Goal: Task Accomplishment & Management: Manage account settings

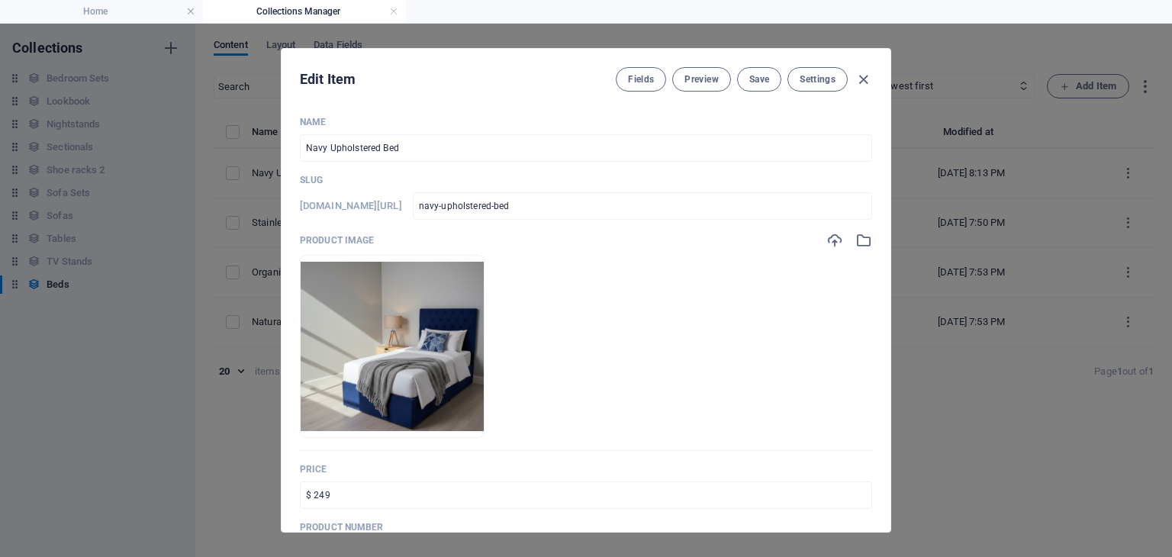
select select "In stock"
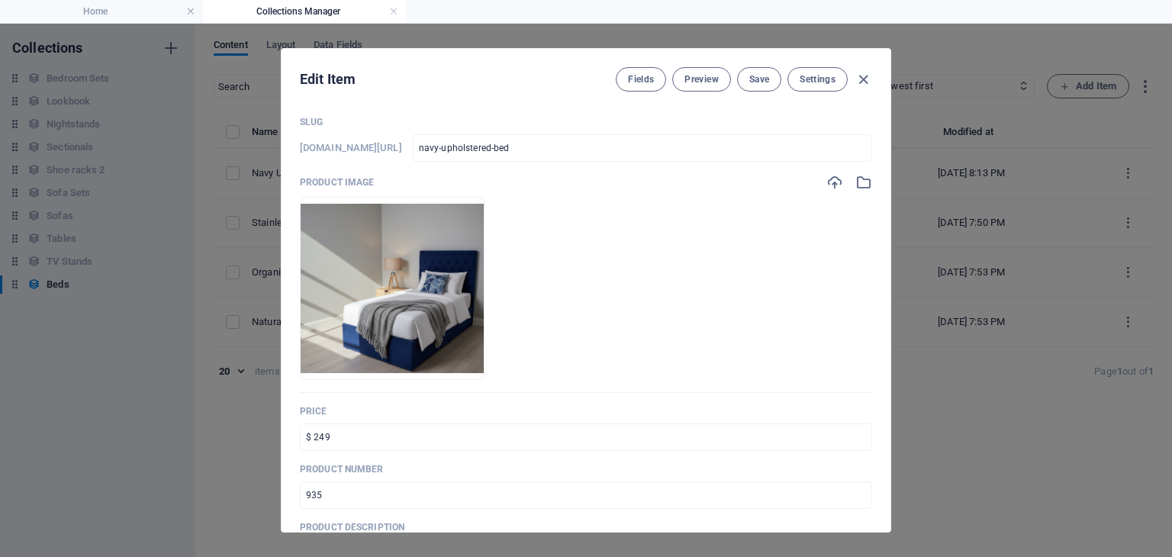
scroll to position [56, 0]
click at [829, 184] on icon "button" at bounding box center [834, 183] width 17 height 17
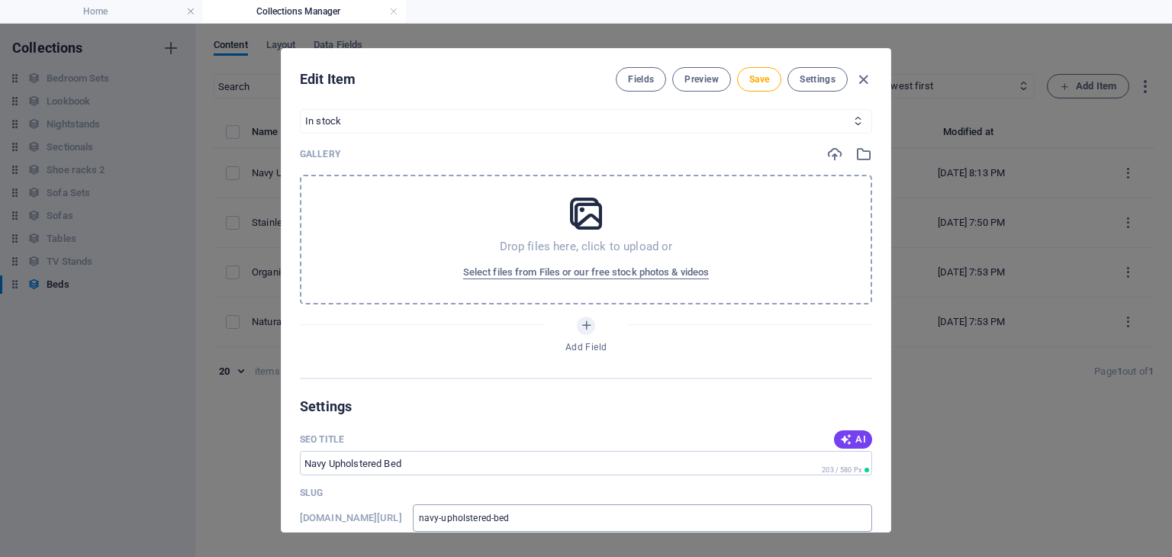
scroll to position [665, 0]
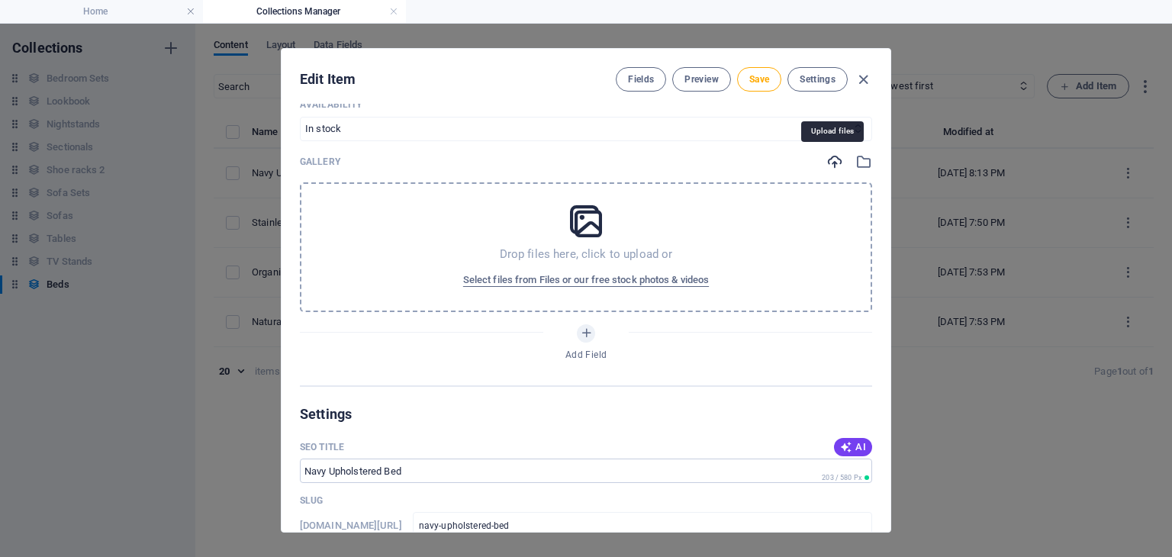
click at [839, 163] on icon "button" at bounding box center [834, 161] width 17 height 17
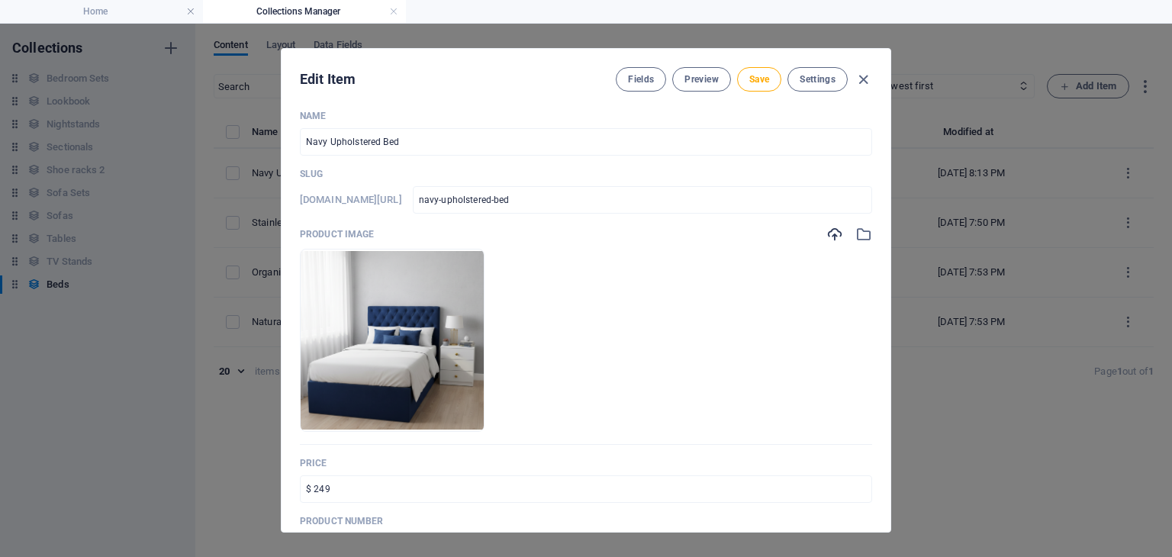
scroll to position [0, 0]
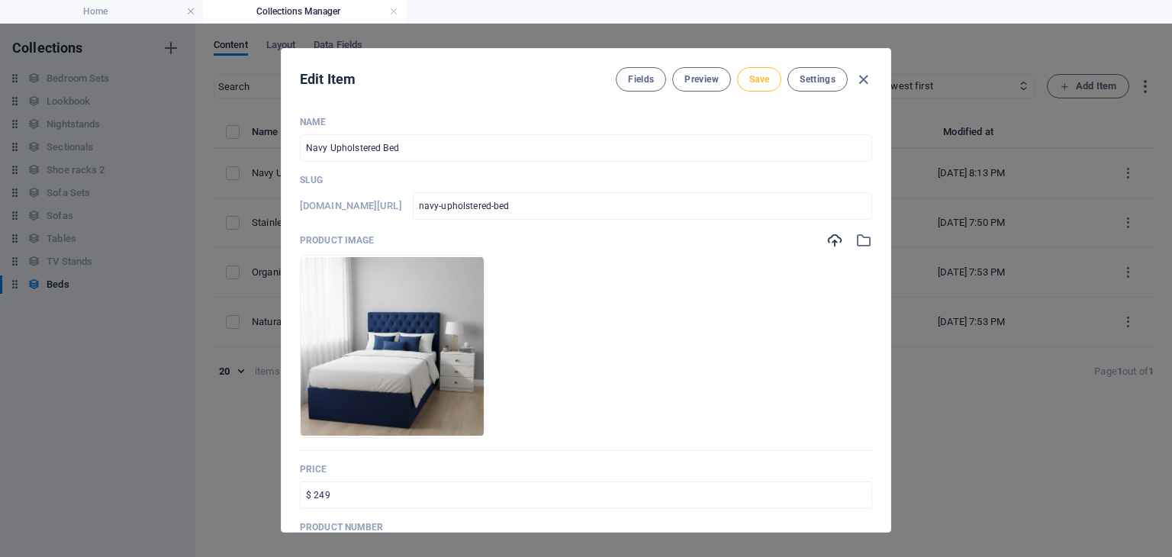
click at [755, 79] on span "Save" at bounding box center [759, 79] width 20 height 12
click at [858, 79] on icon "button" at bounding box center [864, 80] width 18 height 18
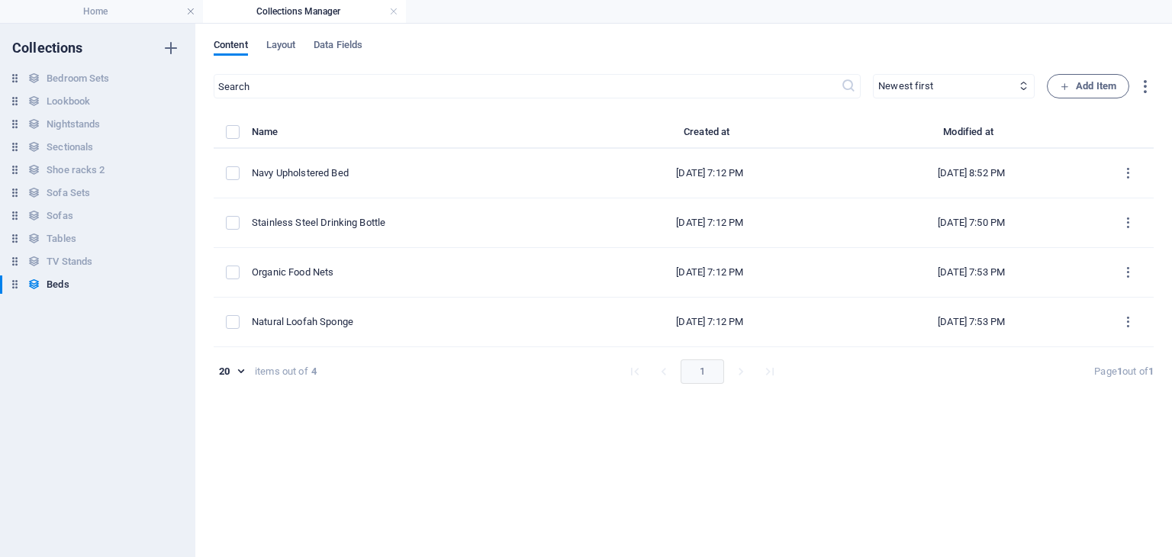
type input "navy-upholstered-bed"
click at [109, 16] on h4 "Home" at bounding box center [101, 11] width 203 height 17
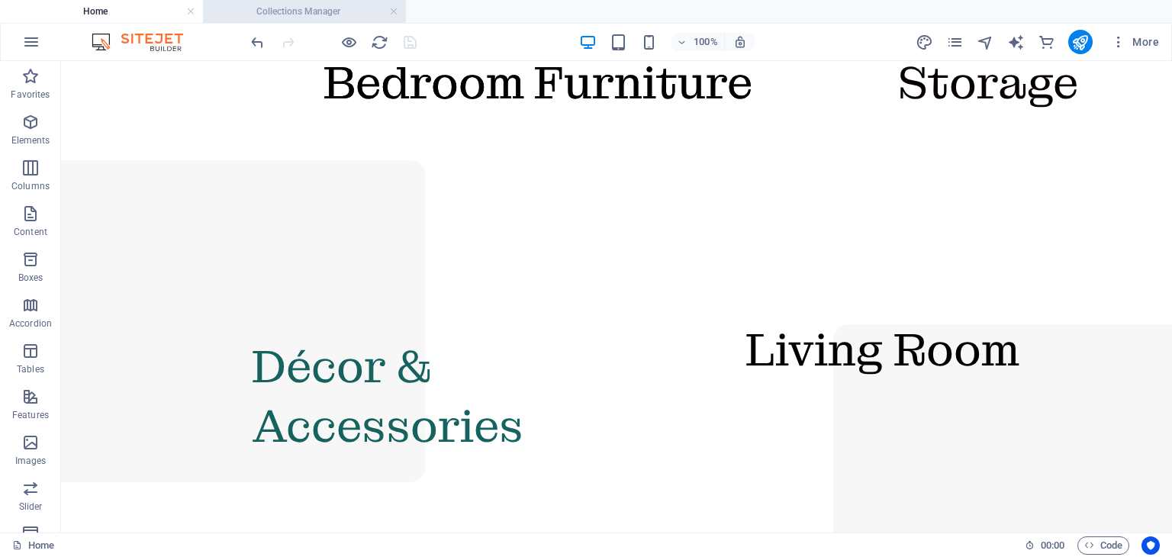
scroll to position [2007, 0]
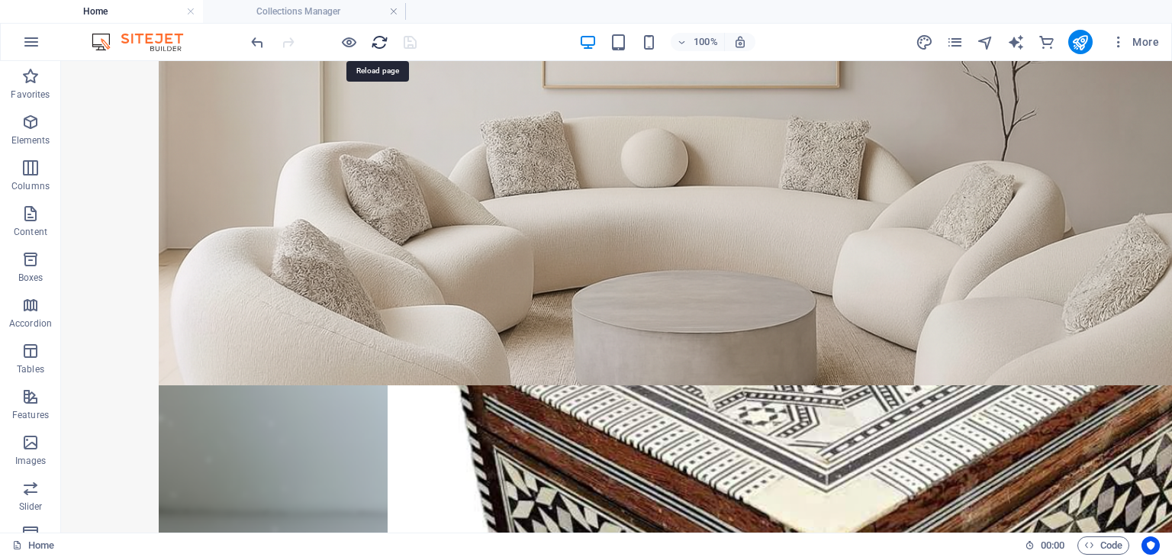
click at [372, 37] on icon "reload" at bounding box center [380, 43] width 18 height 18
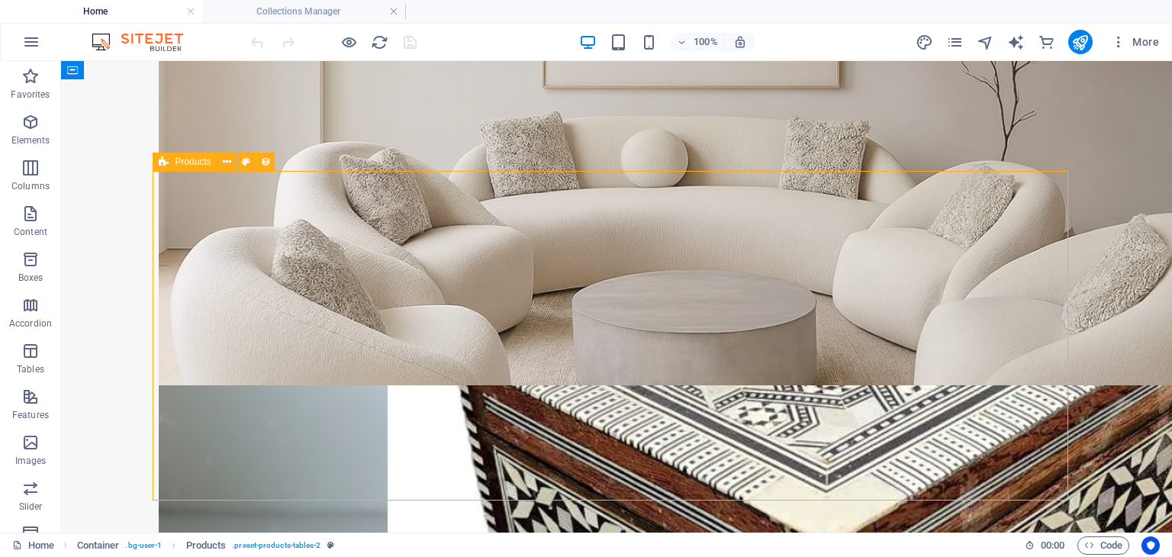
select select "68db4ef79f0dc46d240f7a3a"
select select "createdAt_DESC"
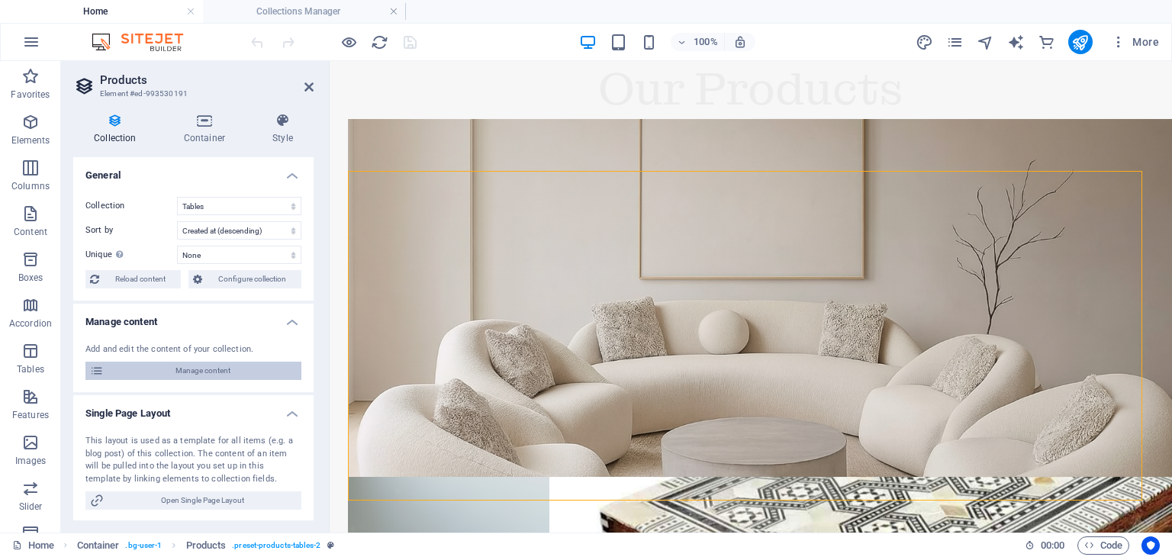
click at [180, 365] on span "Manage content" at bounding box center [202, 371] width 188 height 18
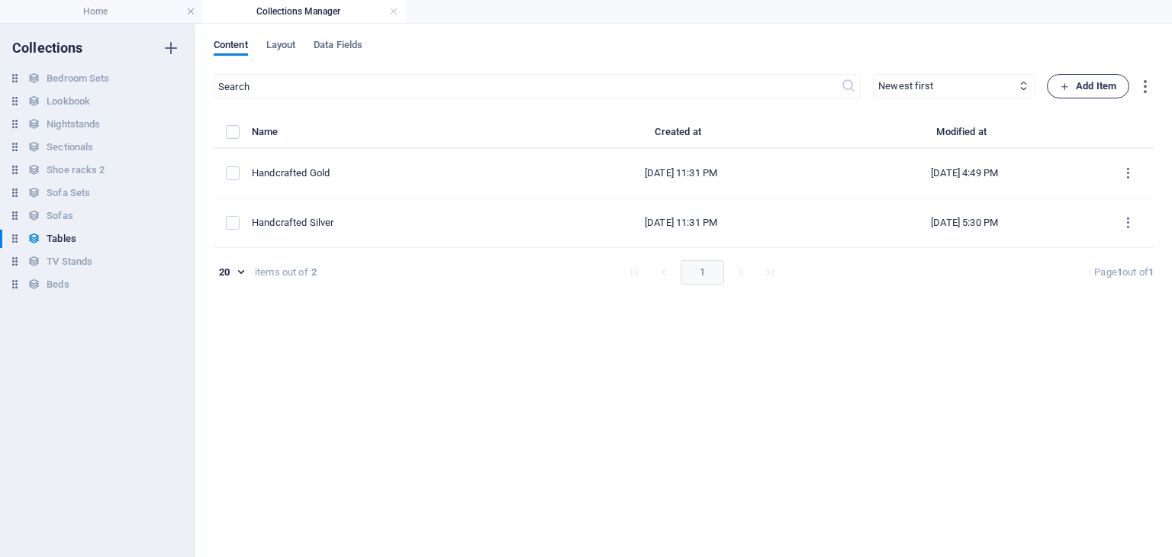
click at [1065, 92] on span "Add Item" at bounding box center [1088, 86] width 56 height 18
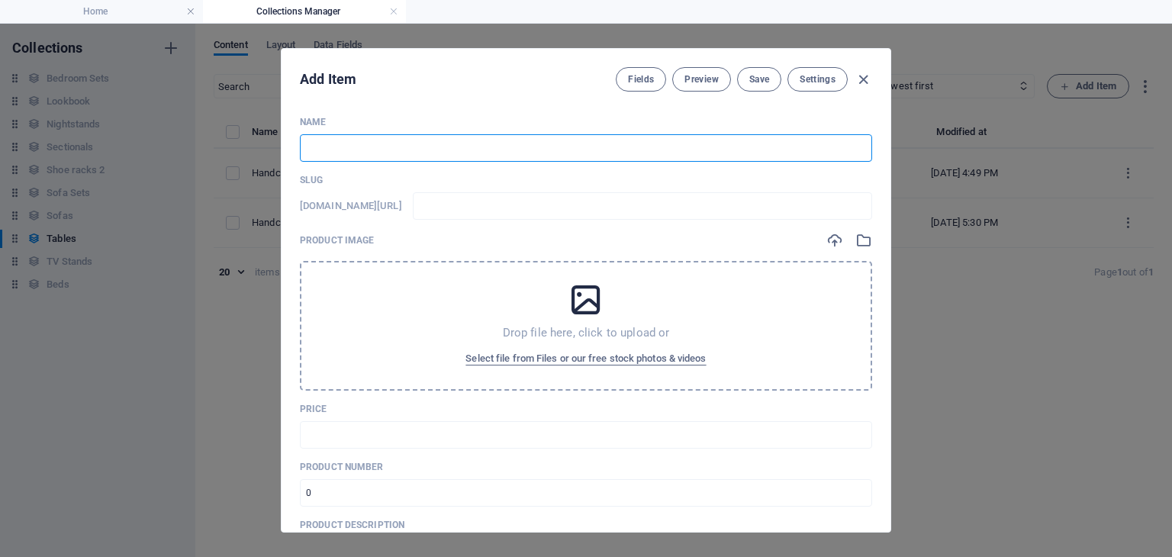
click at [385, 144] on input "text" at bounding box center [586, 147] width 572 height 27
paste input "Mosaic Console Table"
click at [344, 140] on input "text" at bounding box center [586, 147] width 572 height 27
type input "Mosaic Console Table"
type input "mosaic-console-table"
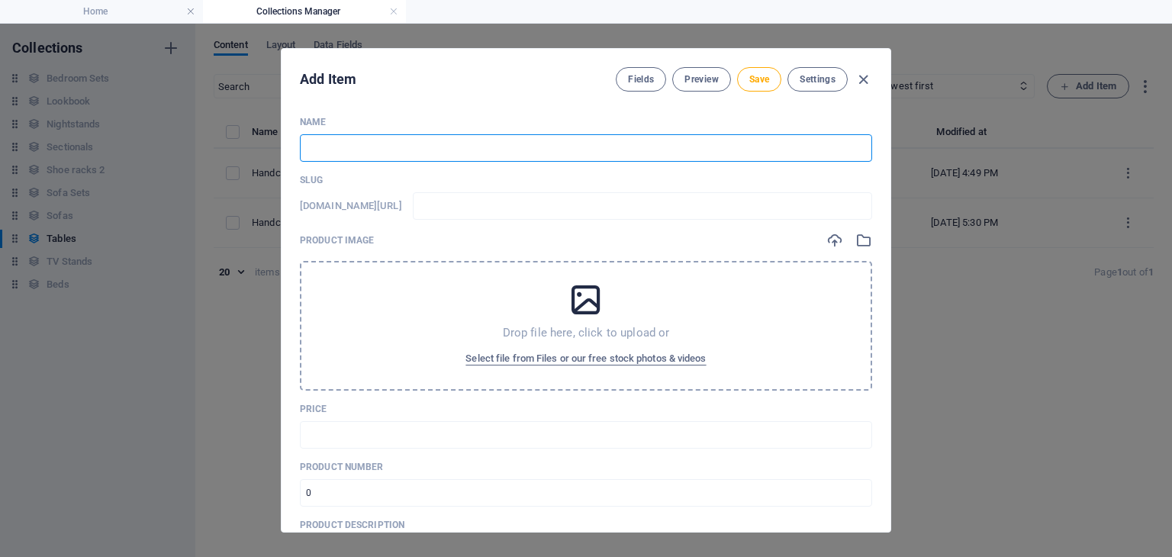
type input "mosaic-console-table"
click at [307, 146] on input "Mosaic Console Table" at bounding box center [586, 147] width 572 height 27
type input "3Mosaic Console Table"
type input "3mosaic-console-table"
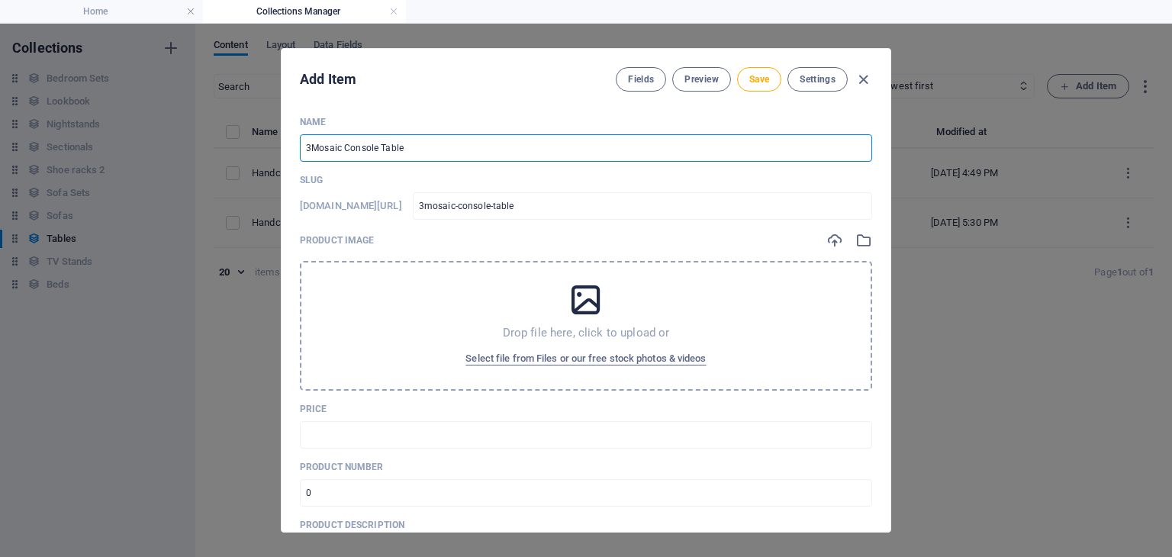
type input "3 Mosaic Console Table"
type input "3-mosaic-console-table"
type input "3 DMosaic Console Table"
type input "3-dmosaic-console-table"
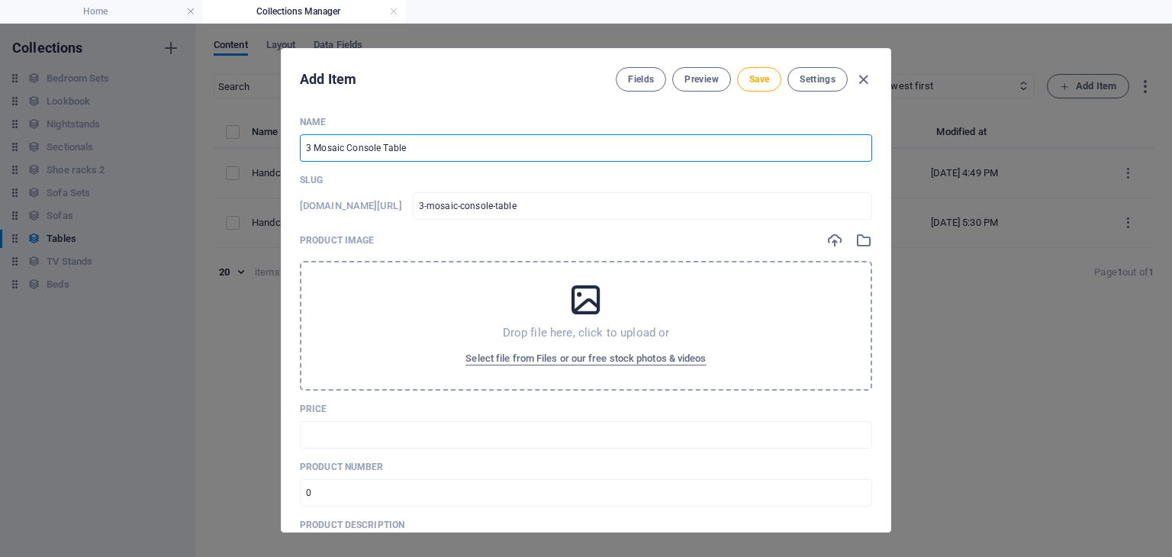
type input "3-dmosaic-console-table"
type input "3 DrMosaic Console Table"
type input "3-drmosaic-console-table"
type input "3 DraMosaic Console Table"
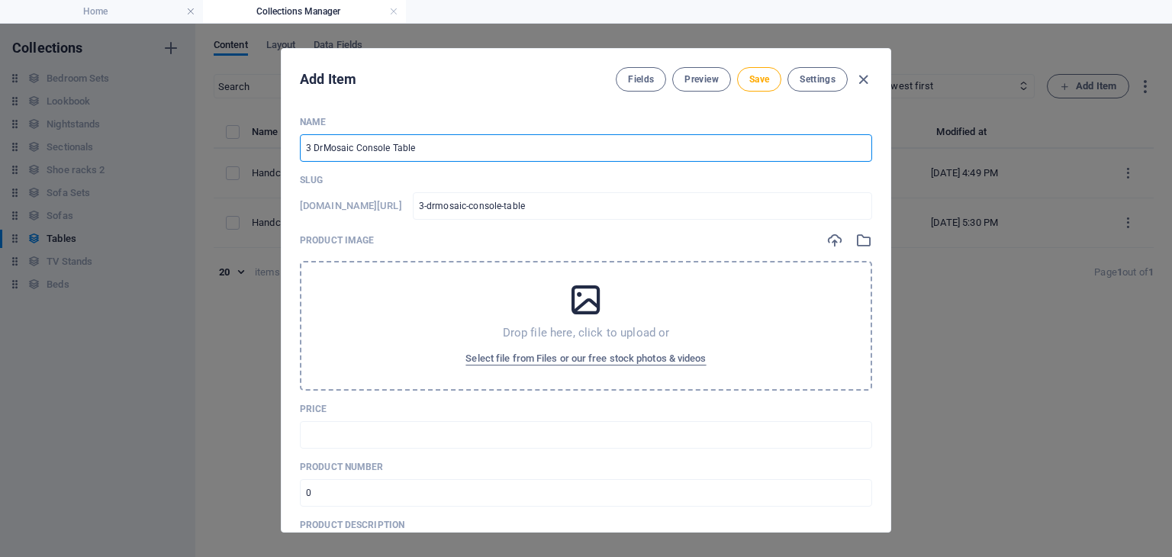
type input "3-dramosaic-console-table"
type input "3 DrawMosaic Console Table"
type input "3-drawmosaic-console-table"
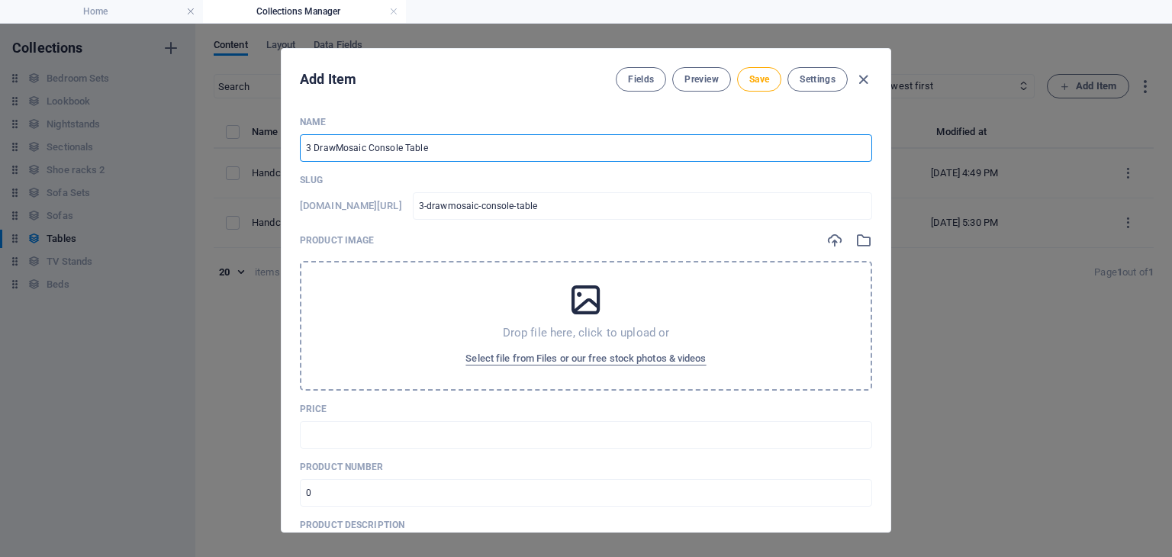
type input "3 DraweMosaic Console Table"
type input "3-drawemosaic-console-table"
type input "3 DrawerMosaic Console Table"
type input "3-drawermosaic-console-table"
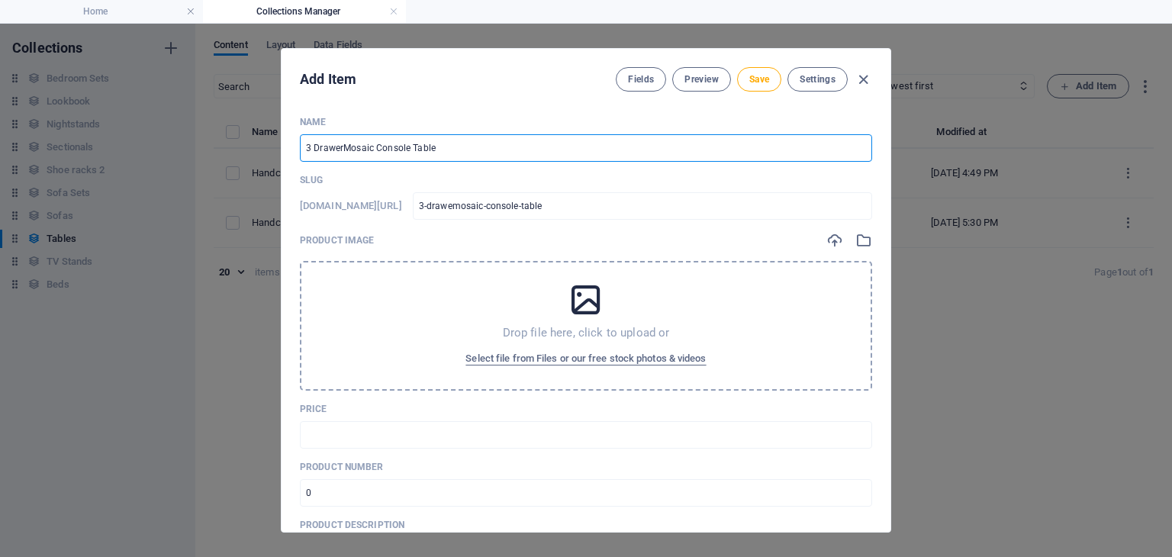
type input "3-drawermosaic-console-table"
type input "3 DrawersMosaic Console Table"
type input "3-drawersmosaic-console-table"
type input "3 Drawers Mosaic Console Table"
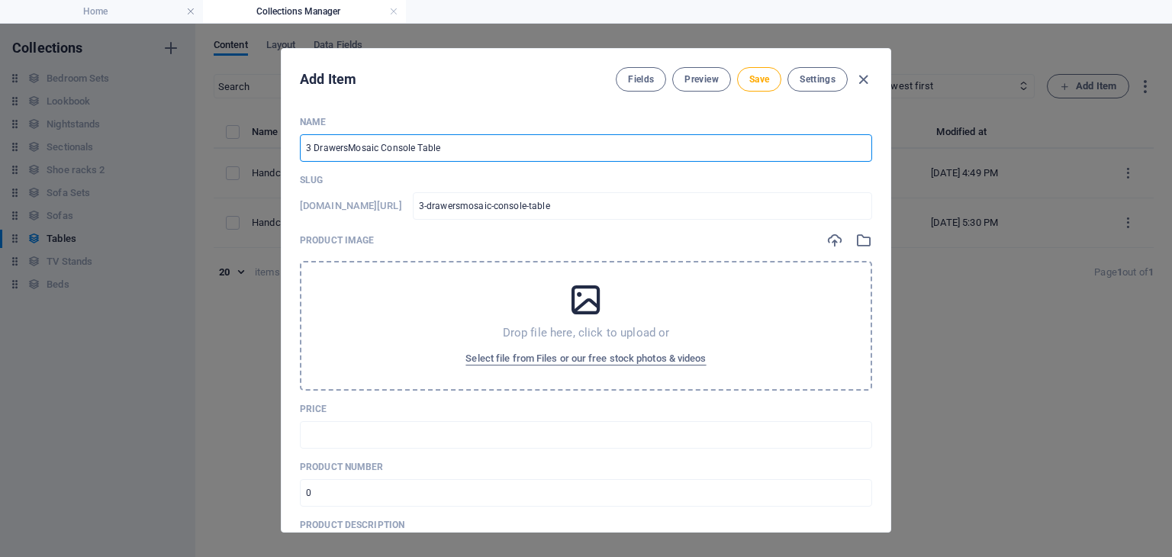
type input "3-drawers-mosaic-console-table"
click at [463, 141] on input "3 Drawers Mosaic Console Table" at bounding box center [586, 147] width 572 height 27
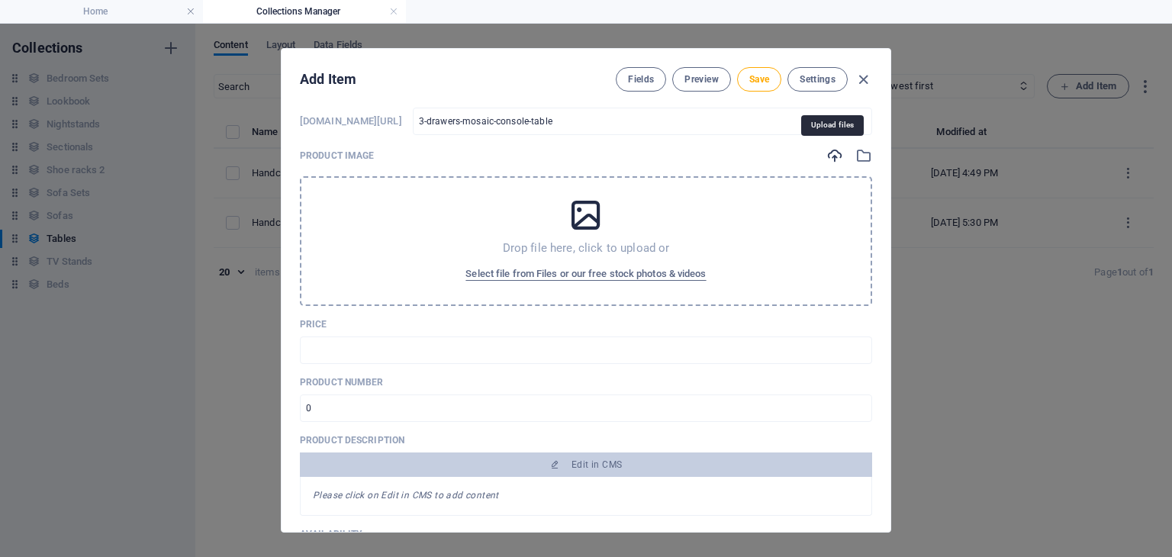
type input "3 Drawers Mosaic Console Table"
click at [833, 156] on icon "button" at bounding box center [834, 155] width 17 height 17
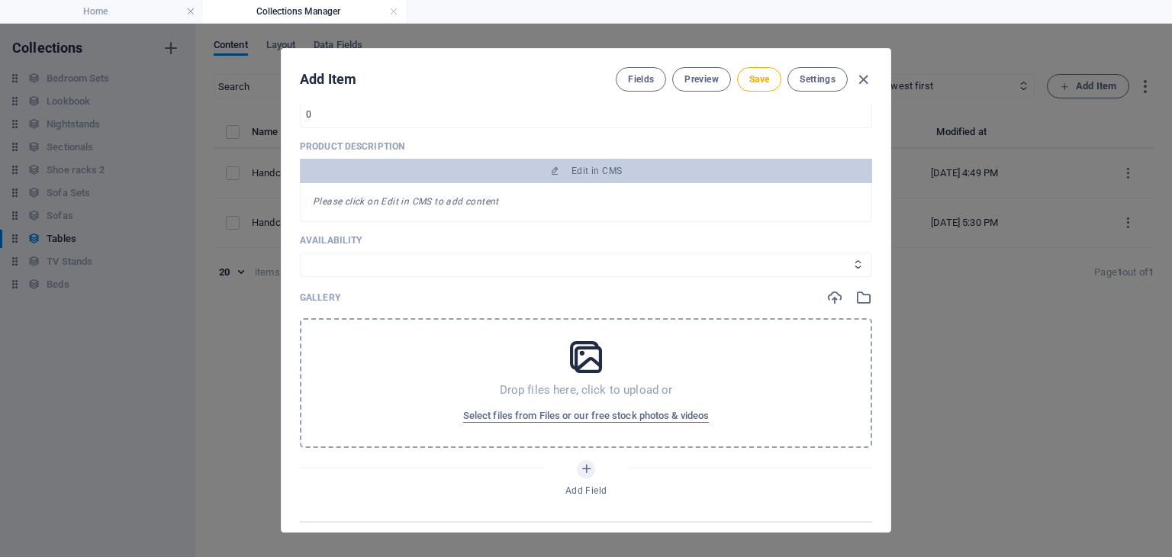
scroll to position [499, 0]
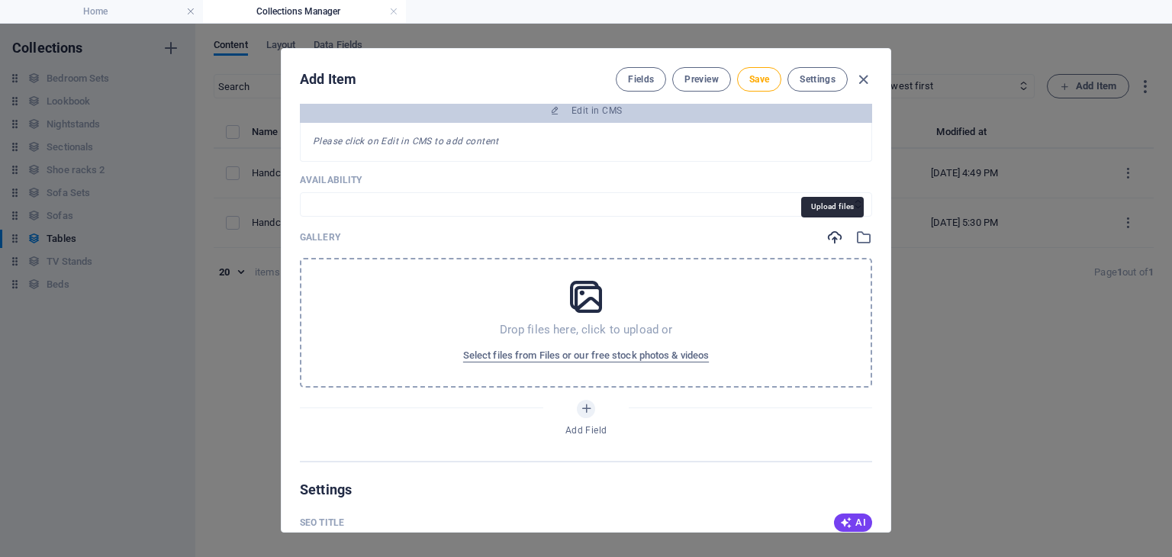
click at [826, 237] on icon "button" at bounding box center [834, 237] width 17 height 17
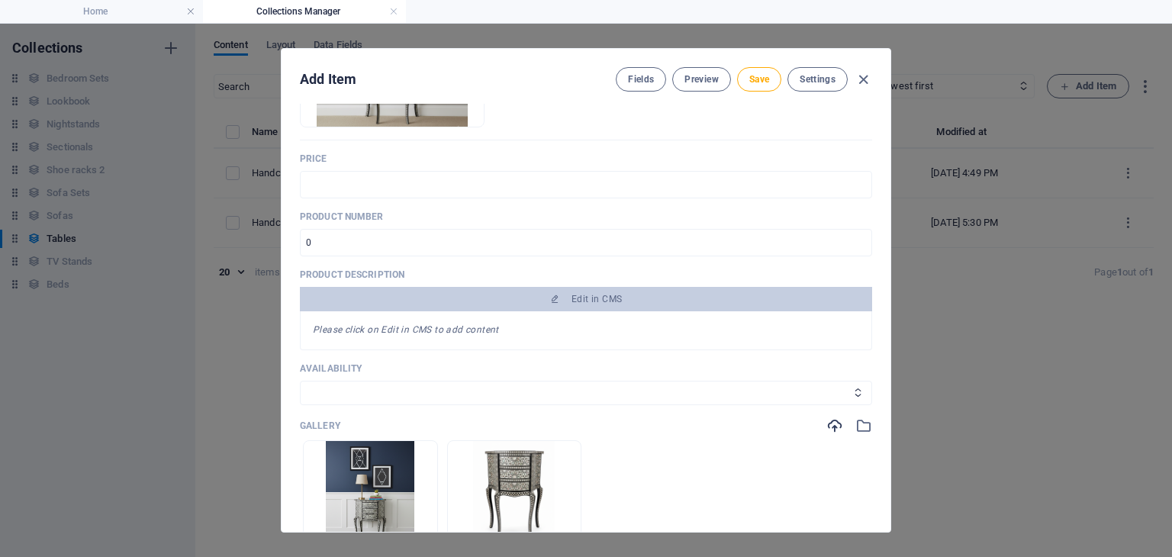
scroll to position [310, 0]
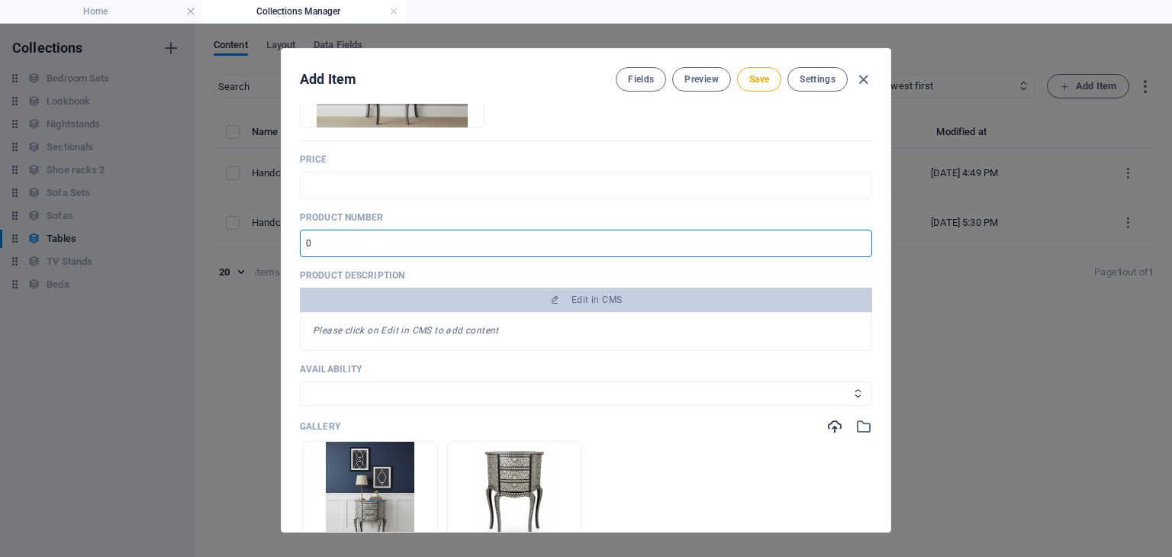
click at [356, 249] on input "number" at bounding box center [586, 243] width 572 height 27
type input "3"
click at [370, 246] on input "number" at bounding box center [586, 243] width 572 height 27
click at [375, 246] on input "3" at bounding box center [586, 243] width 572 height 27
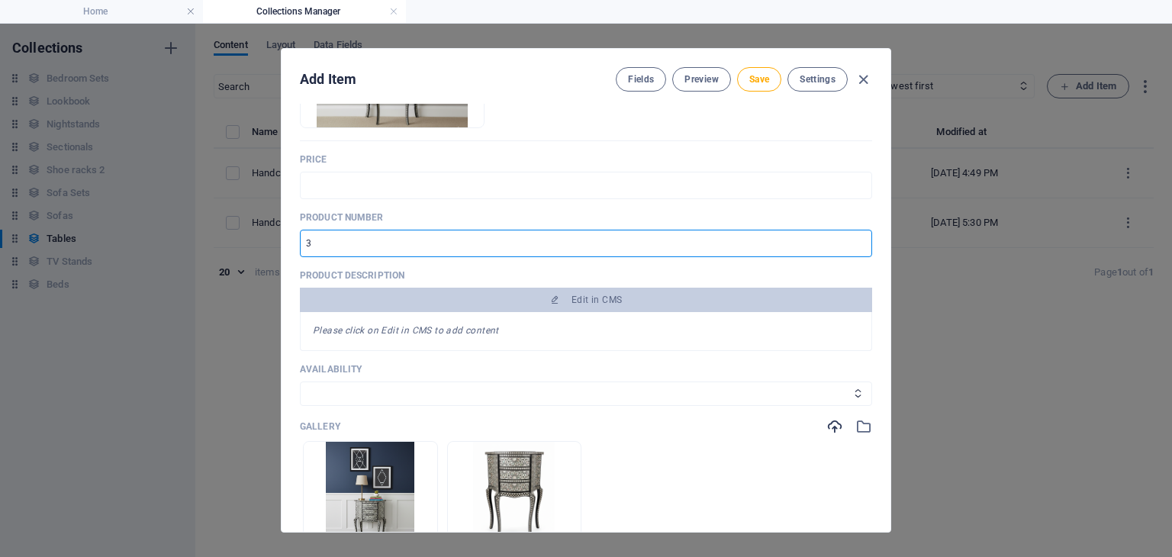
type input "3"
click at [337, 241] on input "3" at bounding box center [586, 243] width 572 height 27
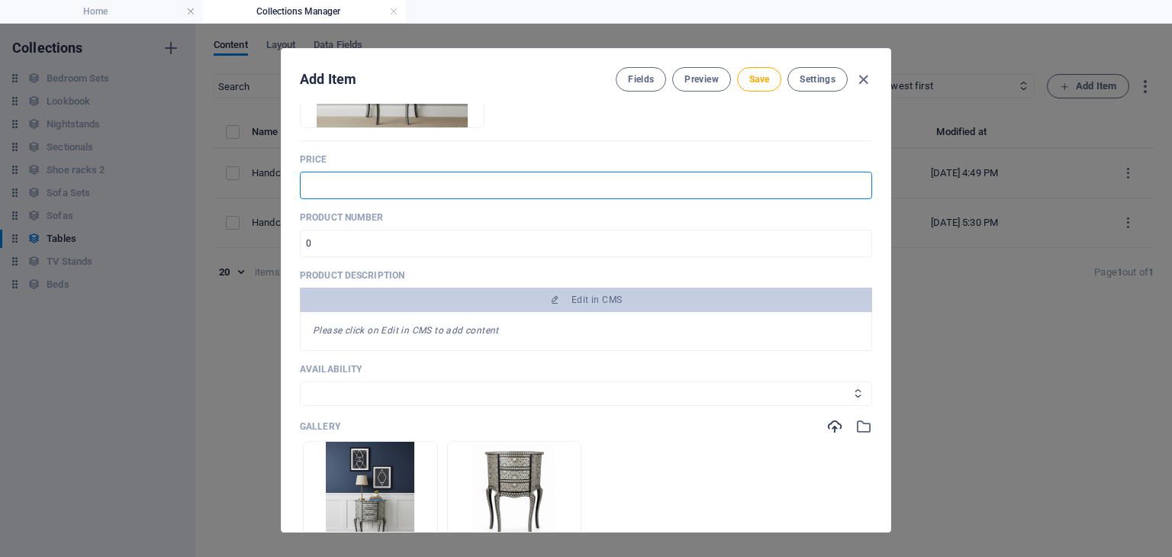
click at [333, 174] on input "text" at bounding box center [586, 185] width 572 height 27
type input "$ 349"
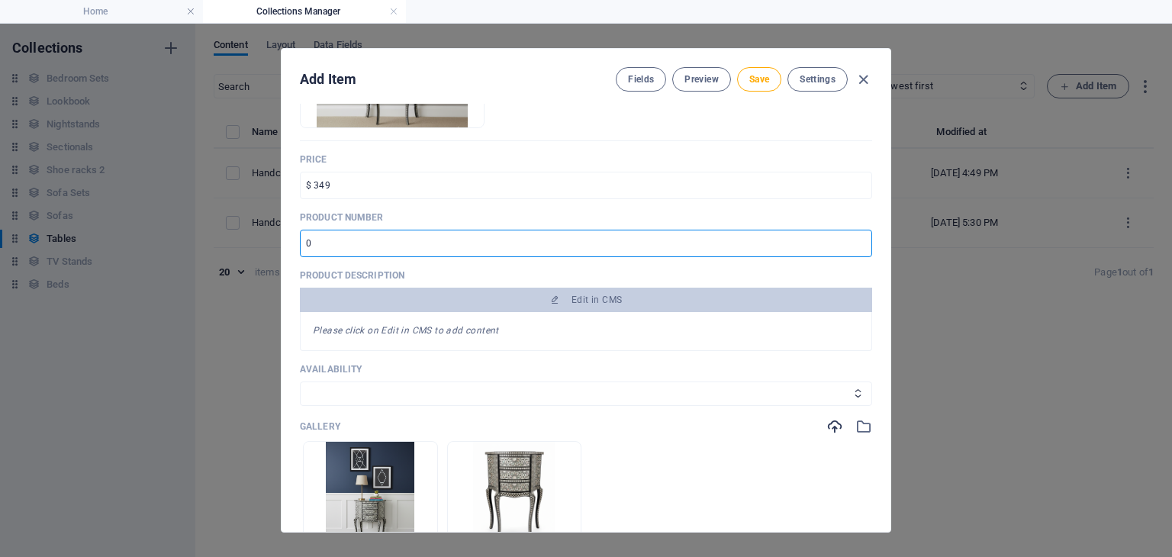
click at [478, 248] on input "number" at bounding box center [586, 243] width 572 height 27
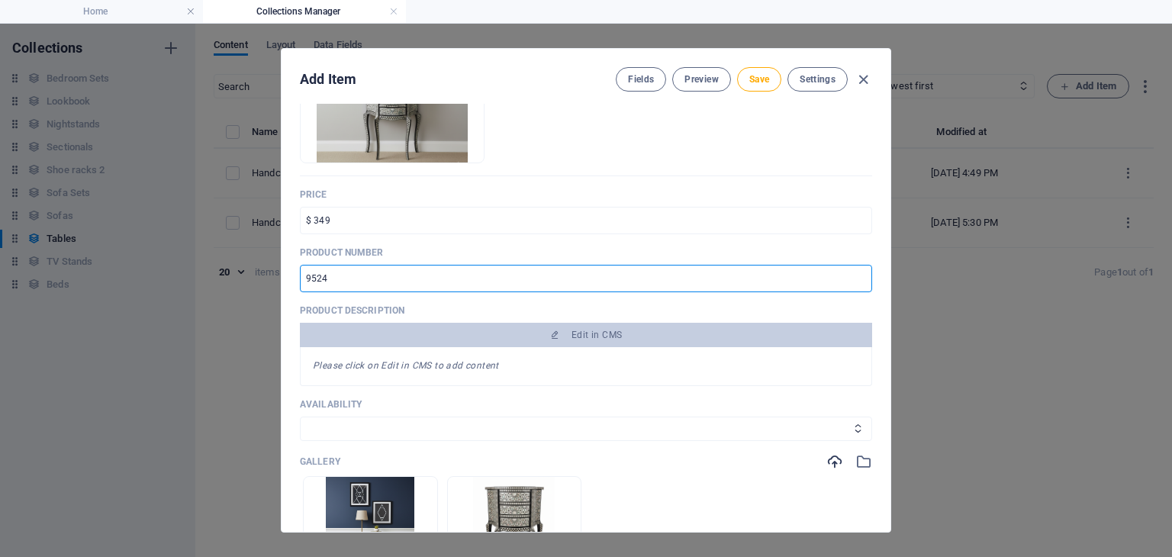
scroll to position [244, 0]
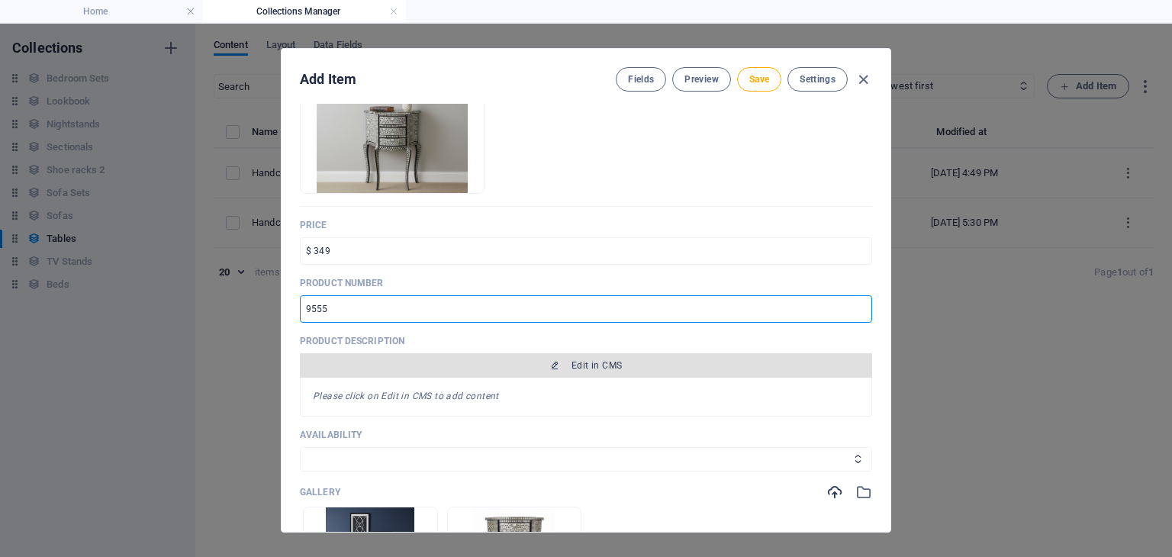
type input "9555"
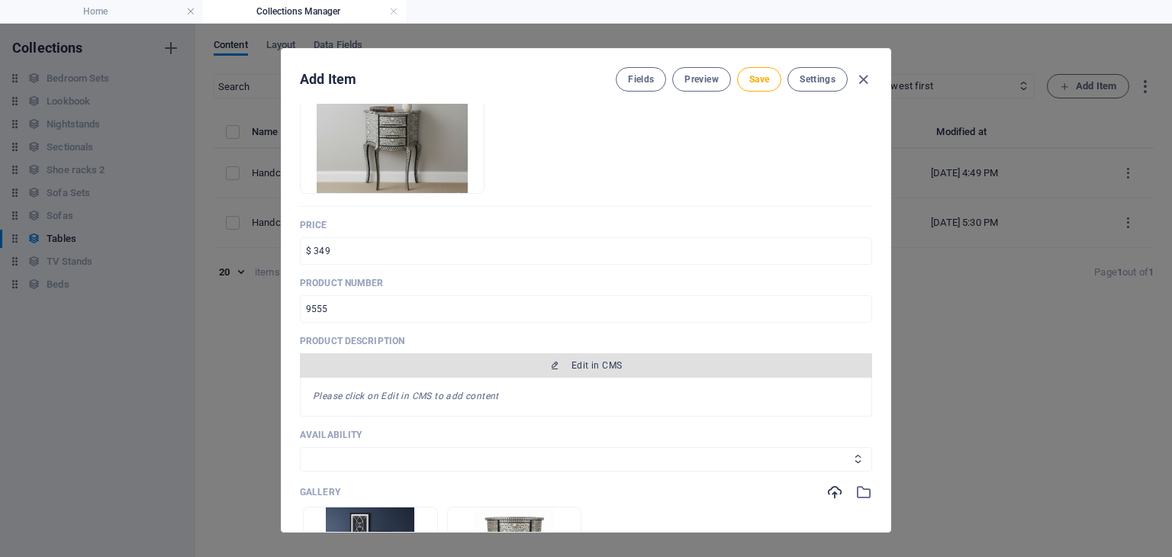
click at [555, 373] on button "Edit in CMS" at bounding box center [586, 365] width 572 height 24
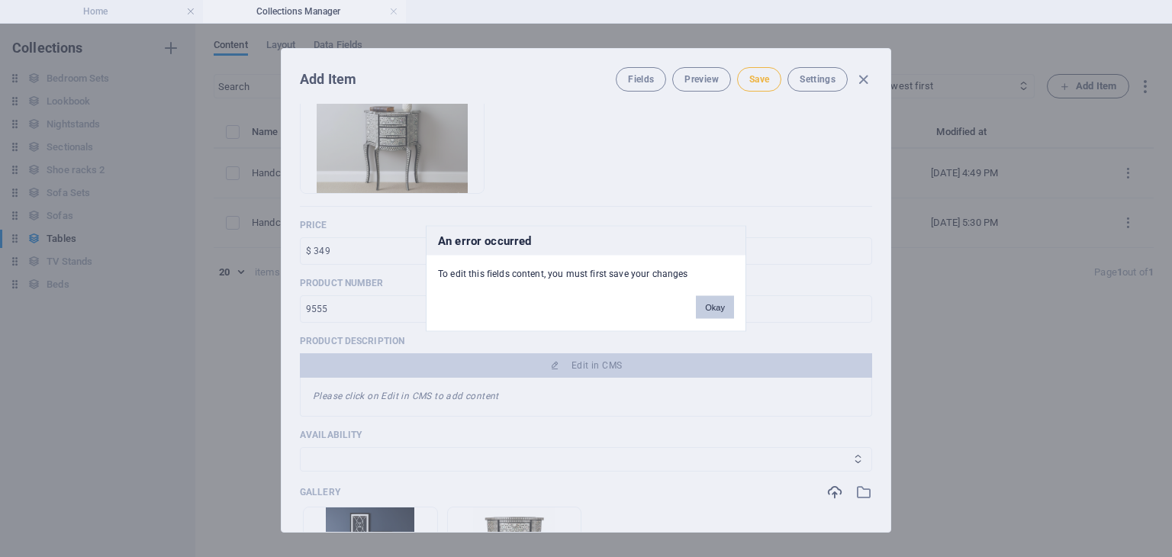
click at [708, 303] on button "Okay" at bounding box center [715, 307] width 38 height 23
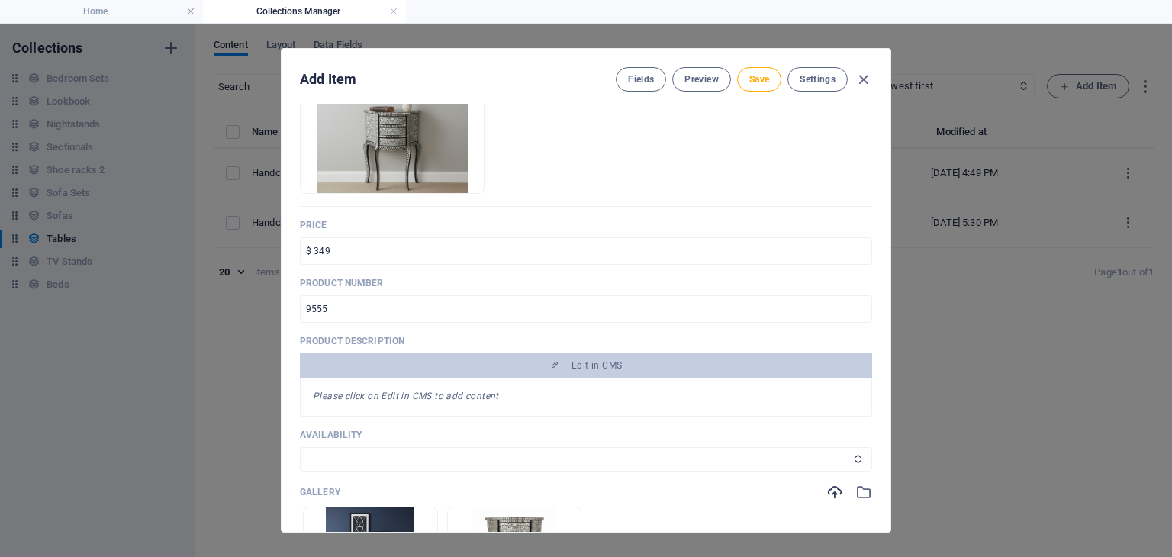
click at [433, 407] on div "Please click on Edit in CMS to add content" at bounding box center [586, 397] width 572 height 39
click at [338, 395] on em "Please click on Edit in CMS to add content" at bounding box center [406, 396] width 186 height 11
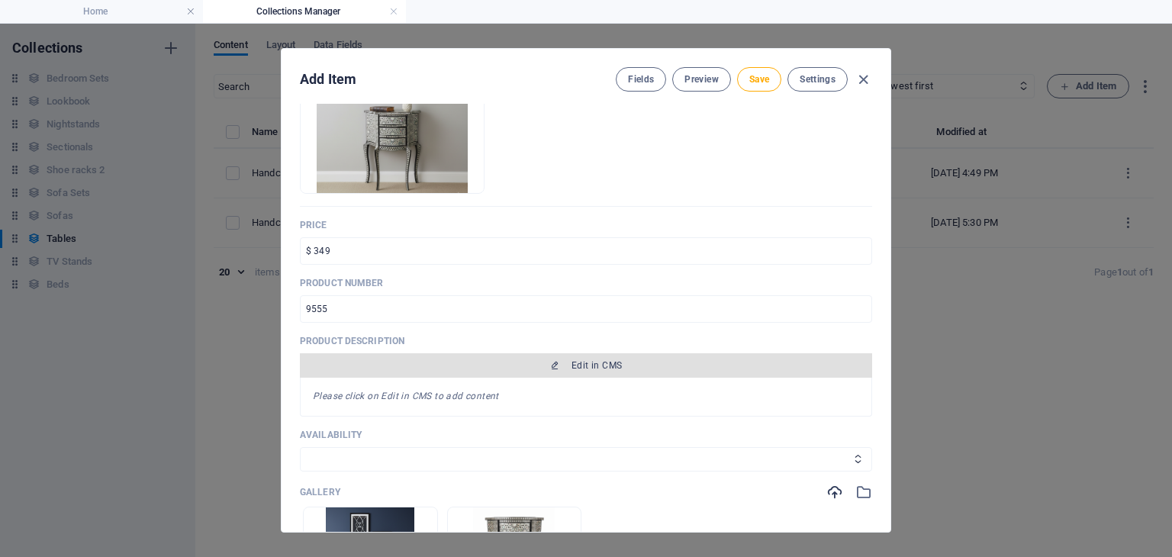
click at [521, 360] on span "Edit in CMS" at bounding box center [586, 365] width 560 height 12
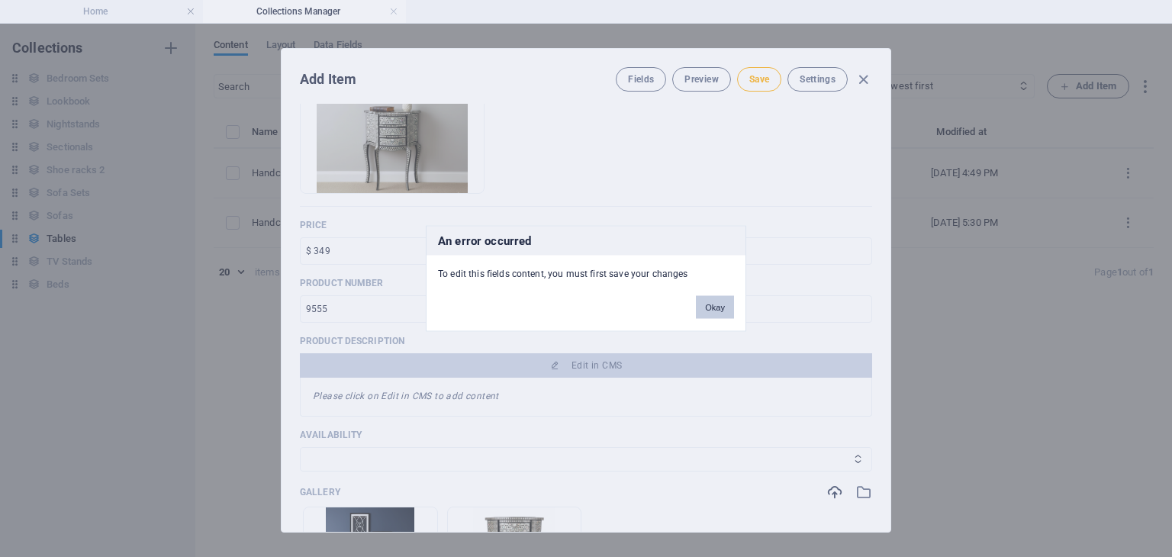
click at [714, 311] on button "Okay" at bounding box center [715, 307] width 38 height 23
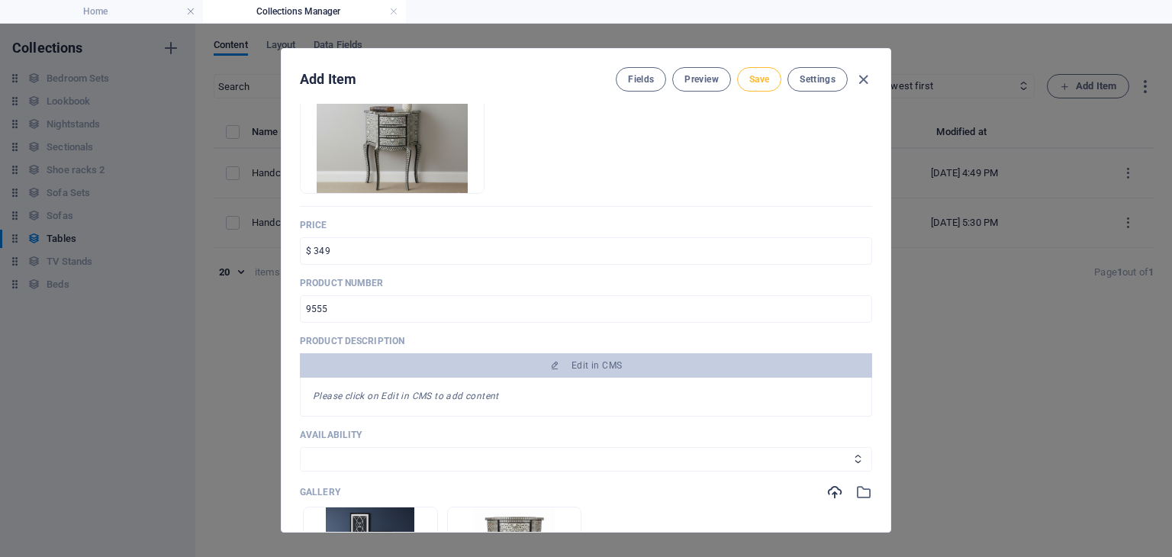
click at [755, 83] on span "Save" at bounding box center [759, 79] width 20 height 12
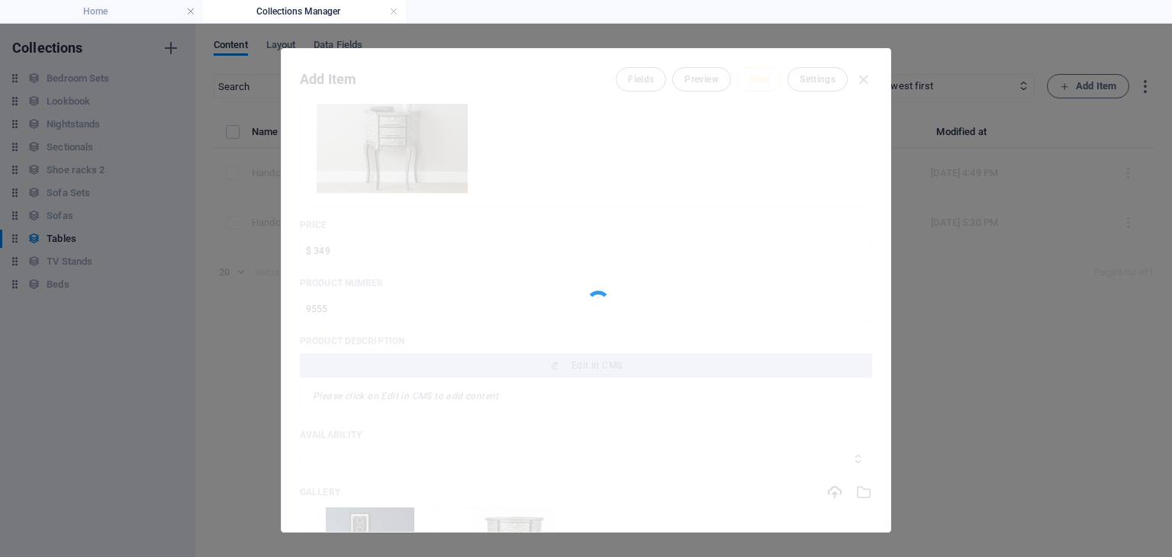
type input "3-drawers-mosaic-console-table"
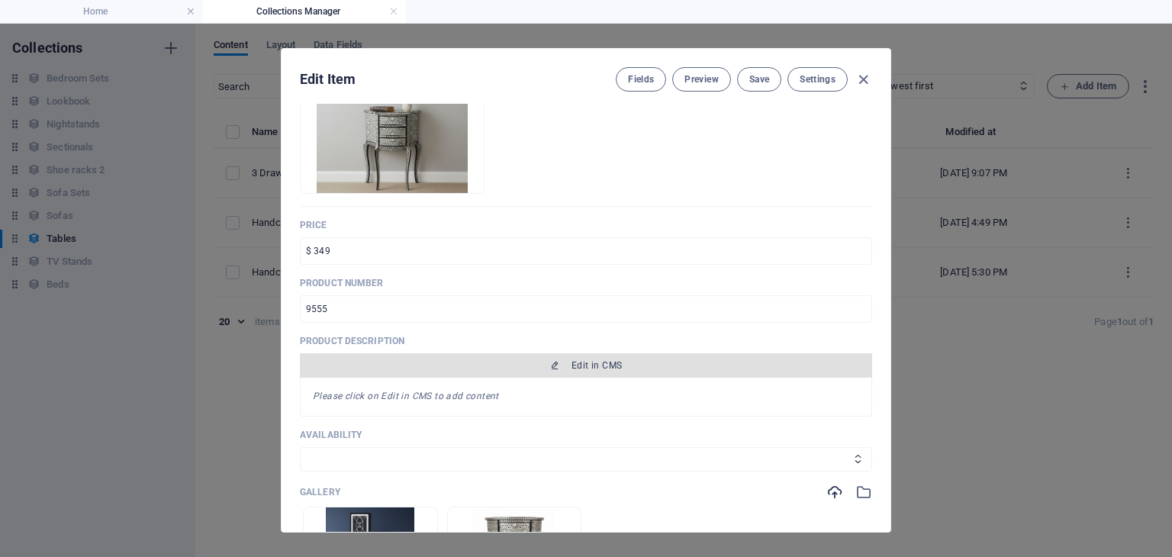
click at [518, 366] on span "Edit in CMS" at bounding box center [586, 365] width 560 height 12
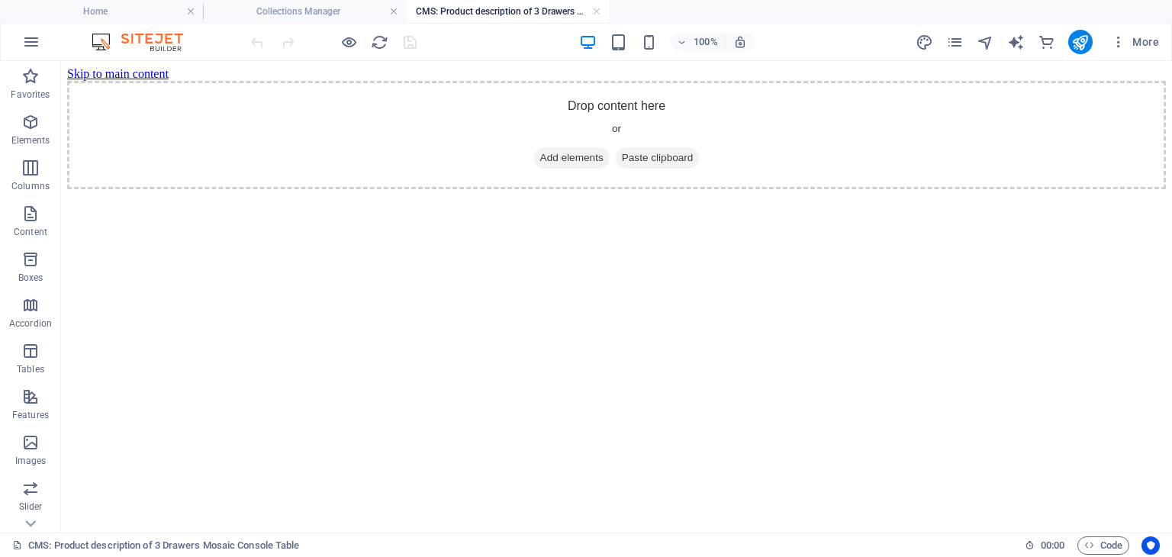
scroll to position [0, 0]
click at [272, 10] on h4 "Collections Manager" at bounding box center [304, 11] width 203 height 17
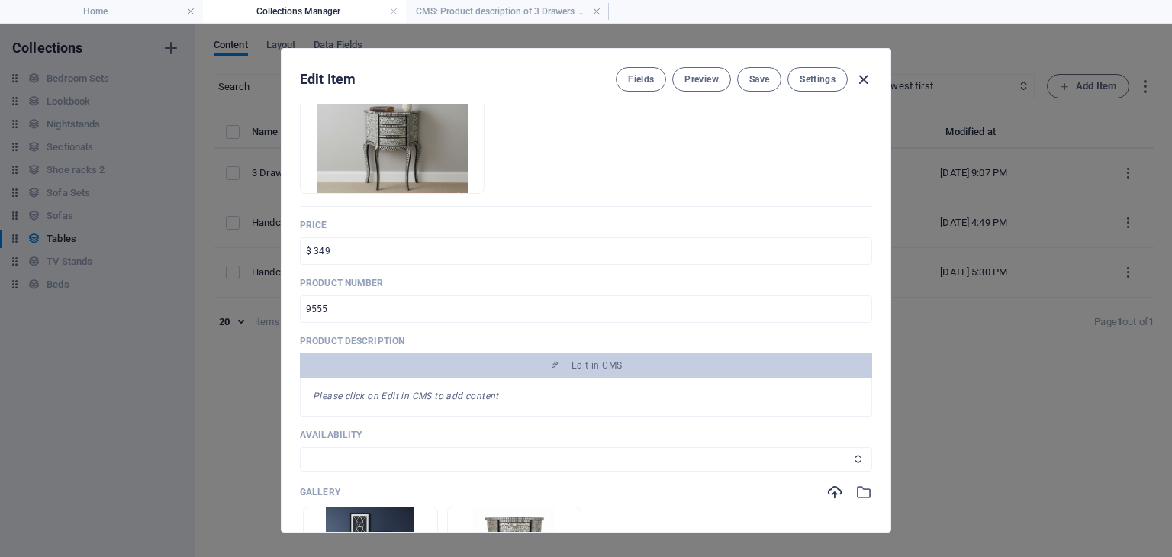
click at [867, 76] on icon "button" at bounding box center [864, 80] width 18 height 18
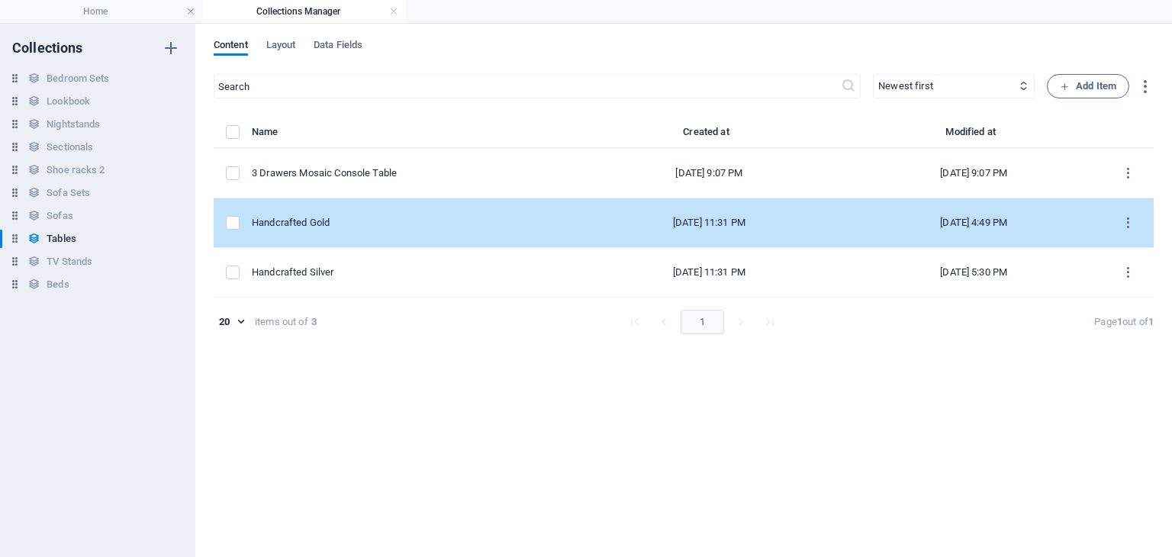
click at [336, 222] on div "Handcrafted Gold" at bounding box center [406, 223] width 309 height 14
select select "In stock"
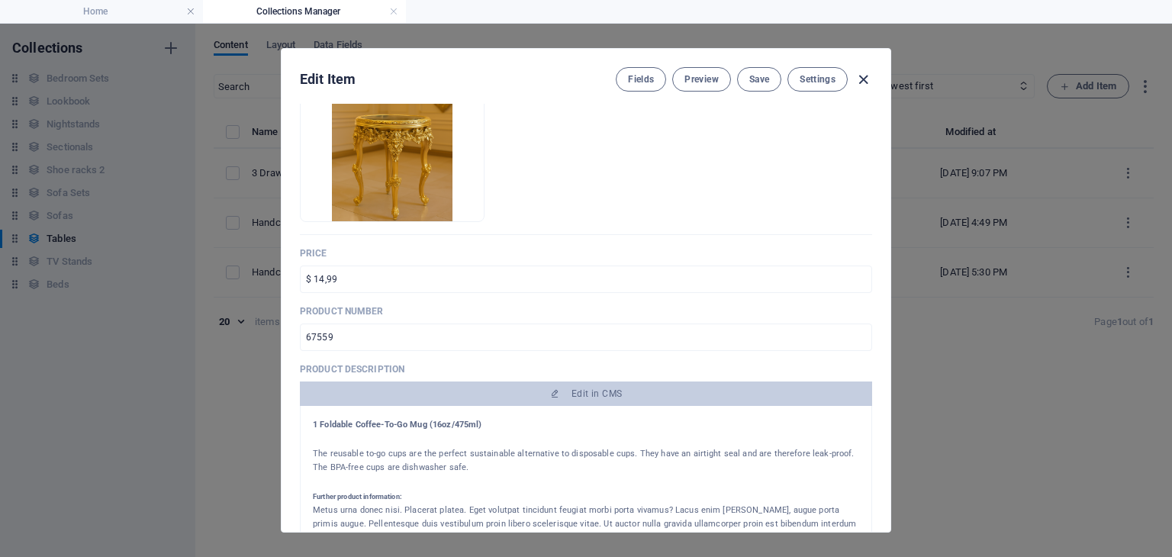
scroll to position [210, 0]
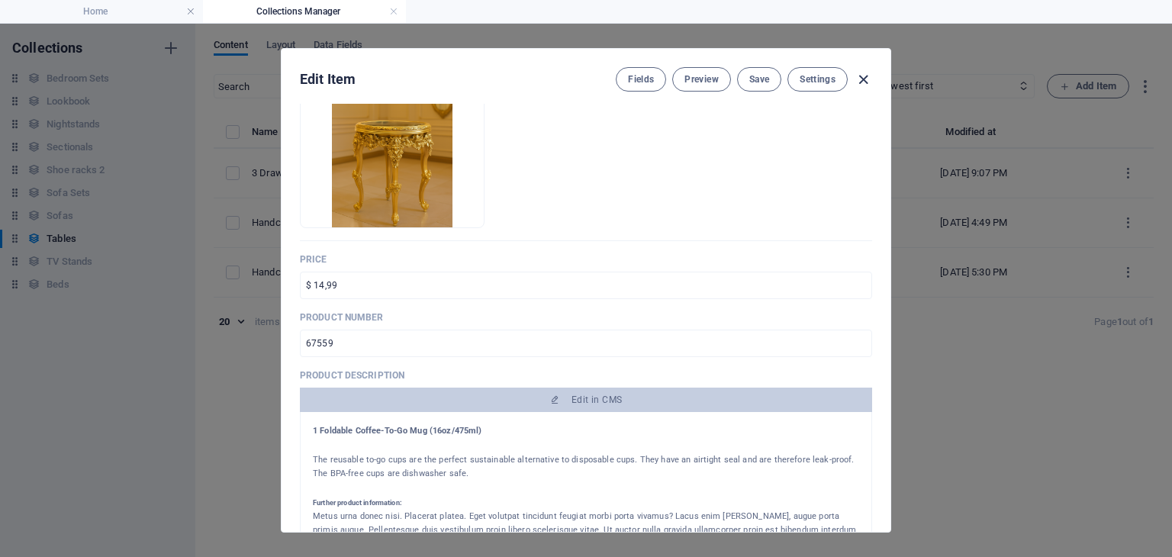
click at [864, 85] on icon "button" at bounding box center [864, 80] width 18 height 18
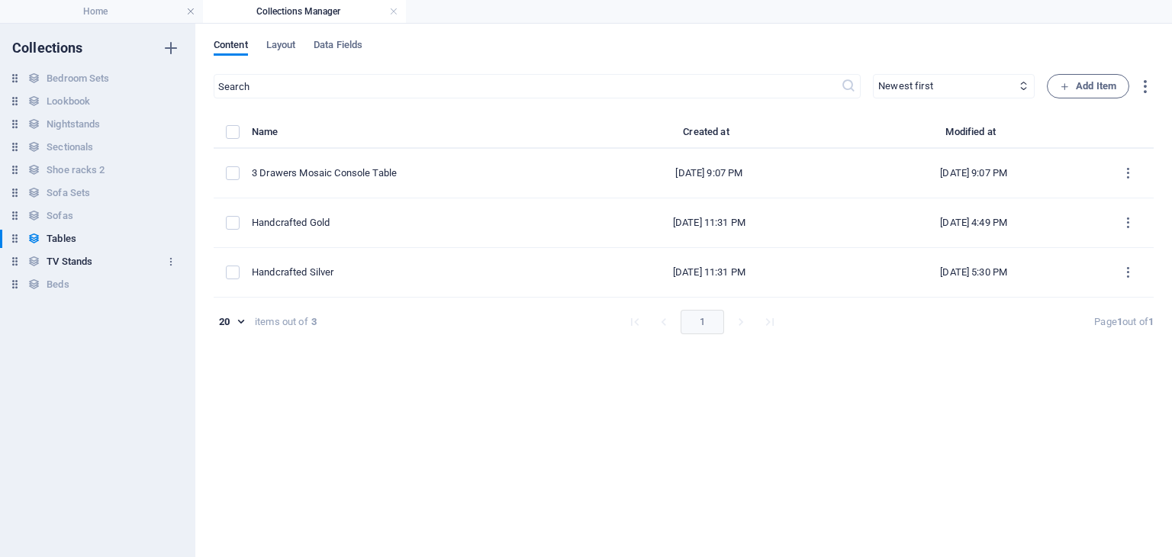
click at [79, 266] on h6 "TV Stands" at bounding box center [70, 262] width 46 height 18
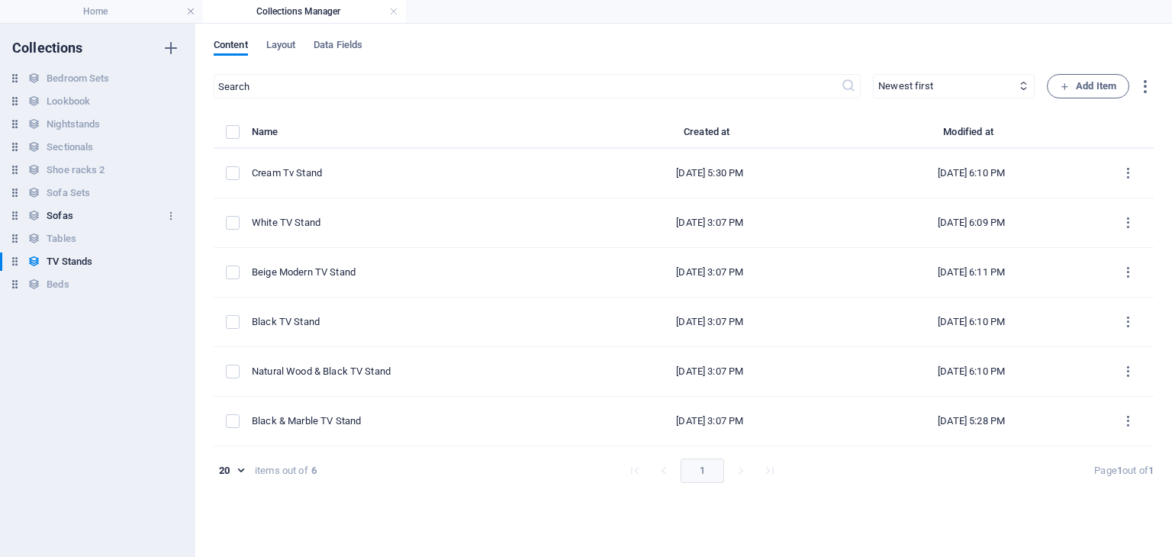
click at [64, 221] on h6 "Sofas" at bounding box center [60, 216] width 26 height 18
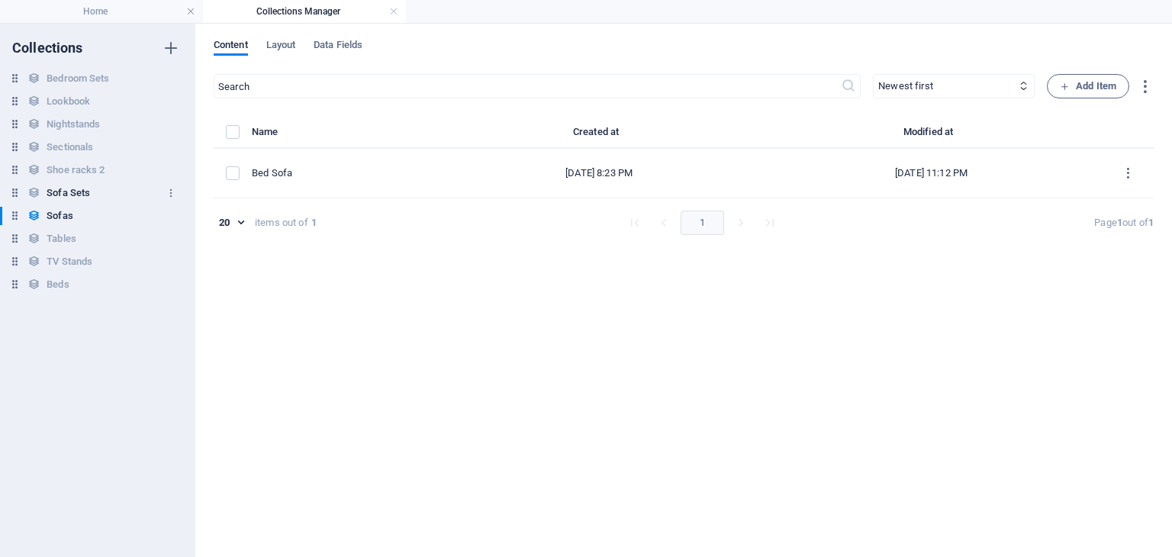
click at [85, 193] on h6 "Sofa Sets" at bounding box center [68, 193] width 43 height 18
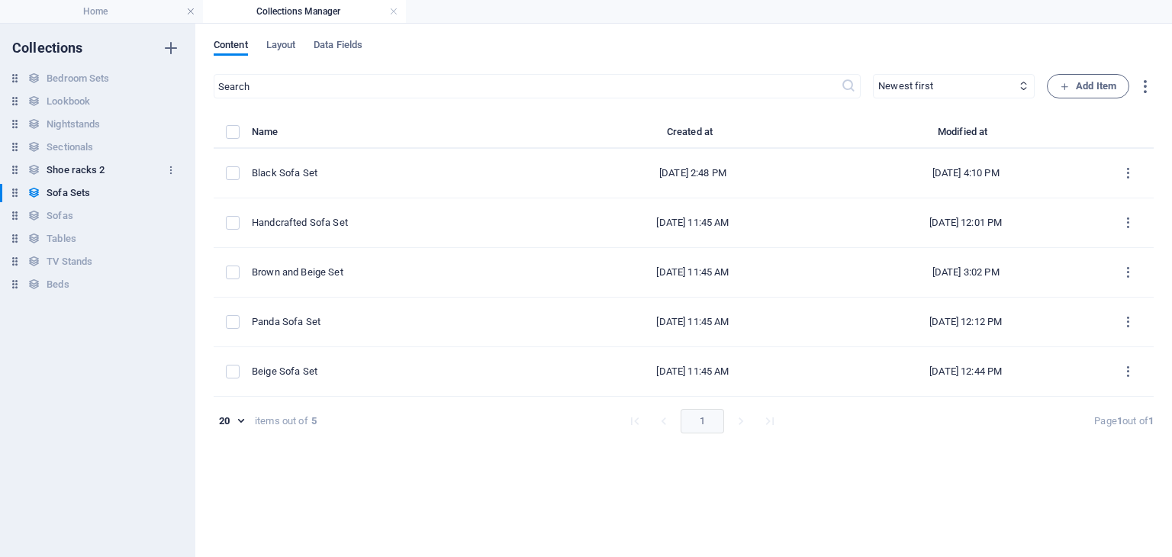
click at [83, 174] on h6 "Shoe racks 2" at bounding box center [76, 170] width 58 height 18
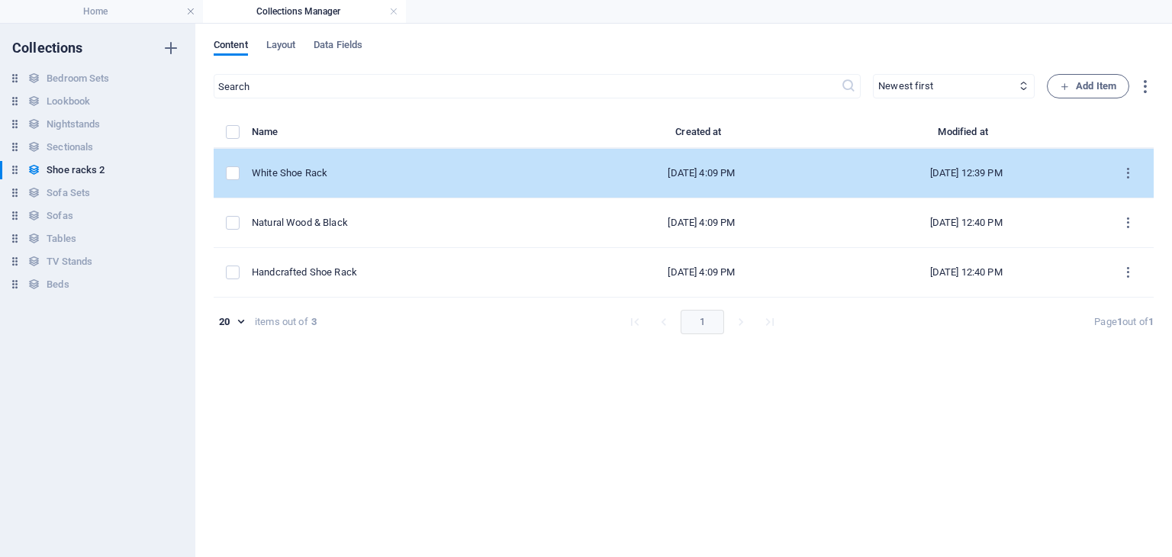
click at [351, 185] on td "White Shoe Rack" at bounding box center [412, 174] width 321 height 50
select select "In stock"
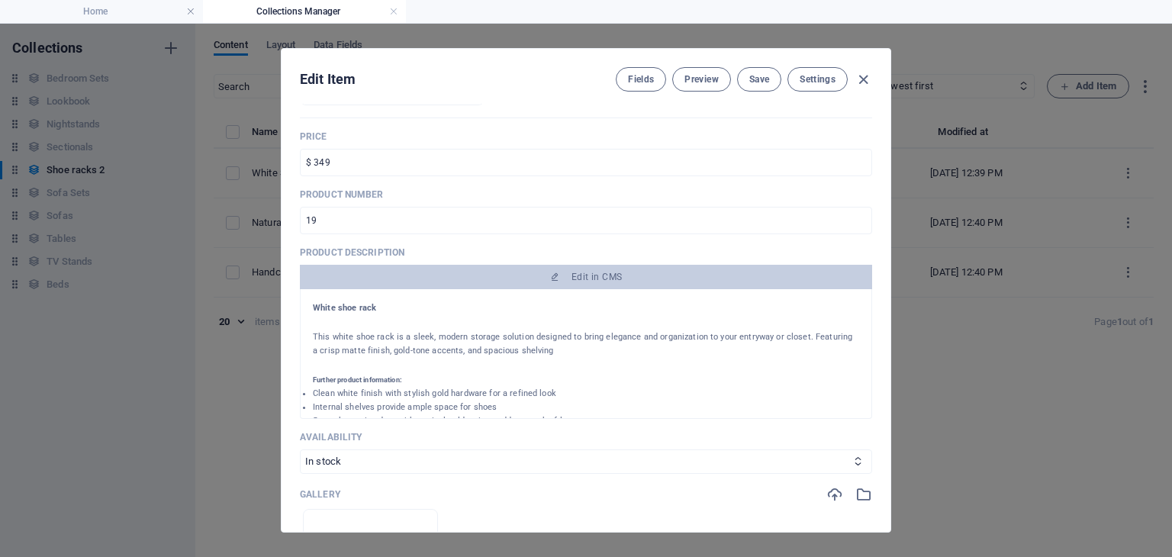
scroll to position [337, 0]
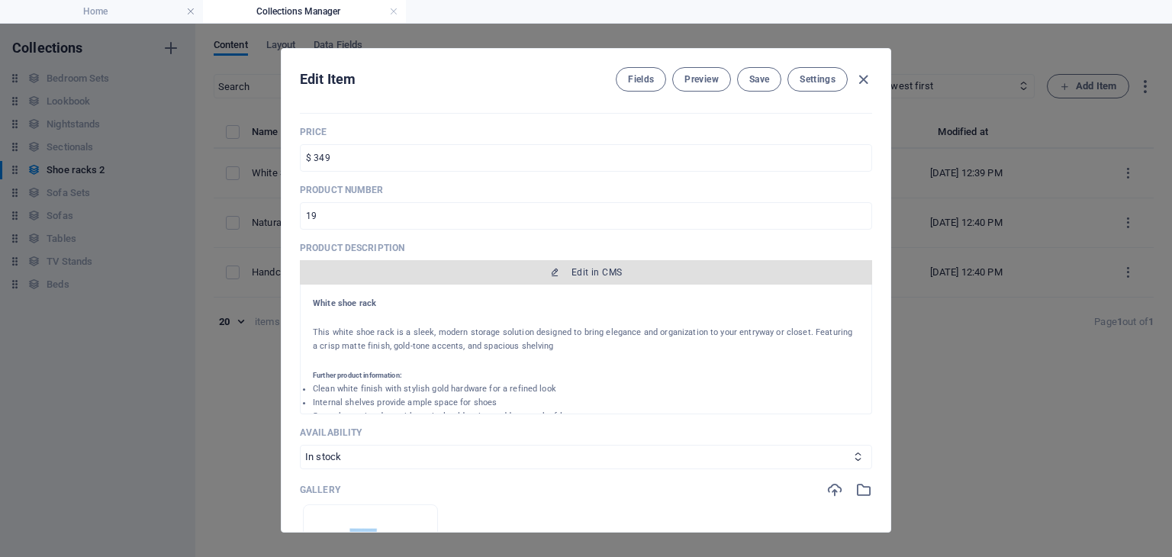
click at [546, 266] on span "Edit in CMS" at bounding box center [586, 272] width 560 height 12
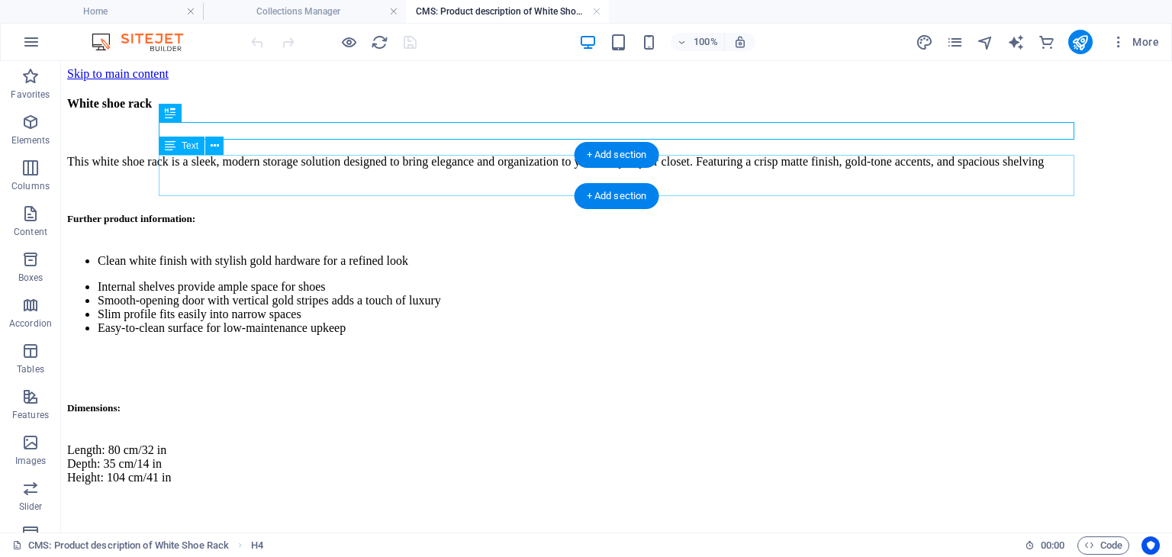
scroll to position [0, 0]
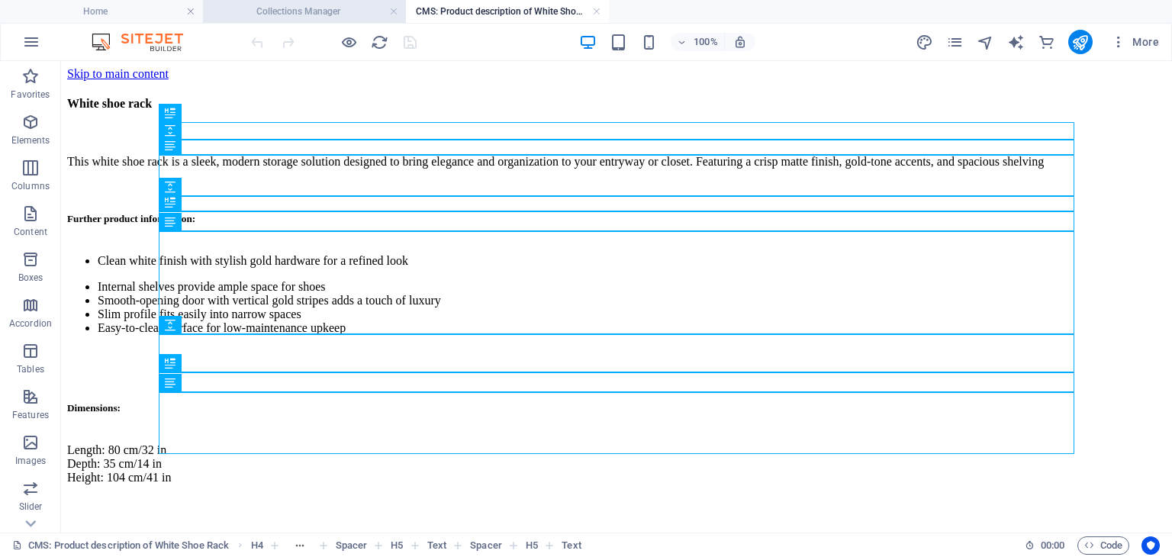
click at [357, 11] on h4 "Collections Manager" at bounding box center [304, 11] width 203 height 17
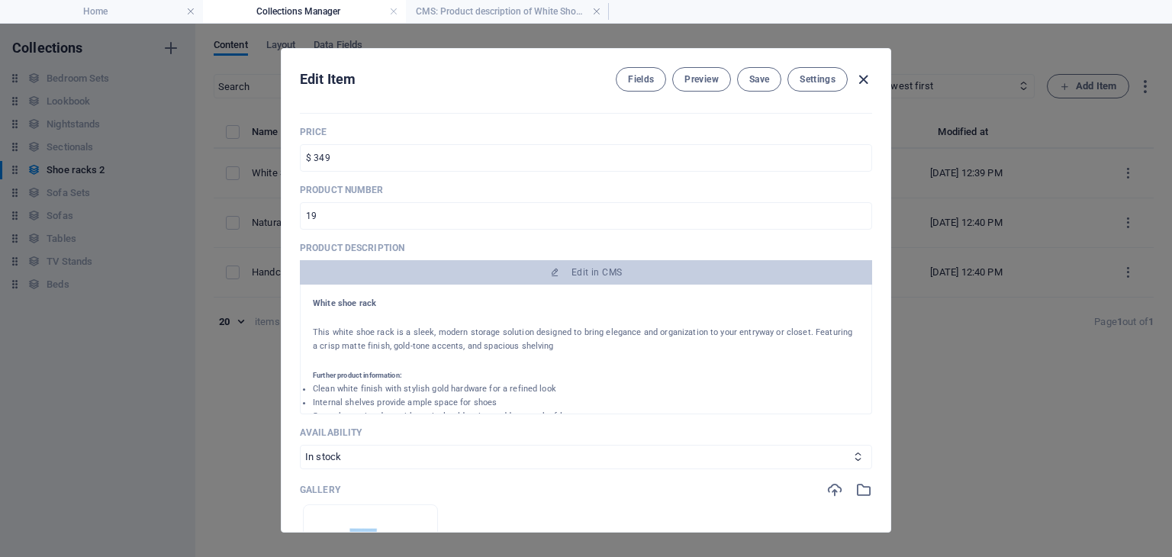
click at [867, 77] on icon "button" at bounding box center [864, 80] width 18 height 18
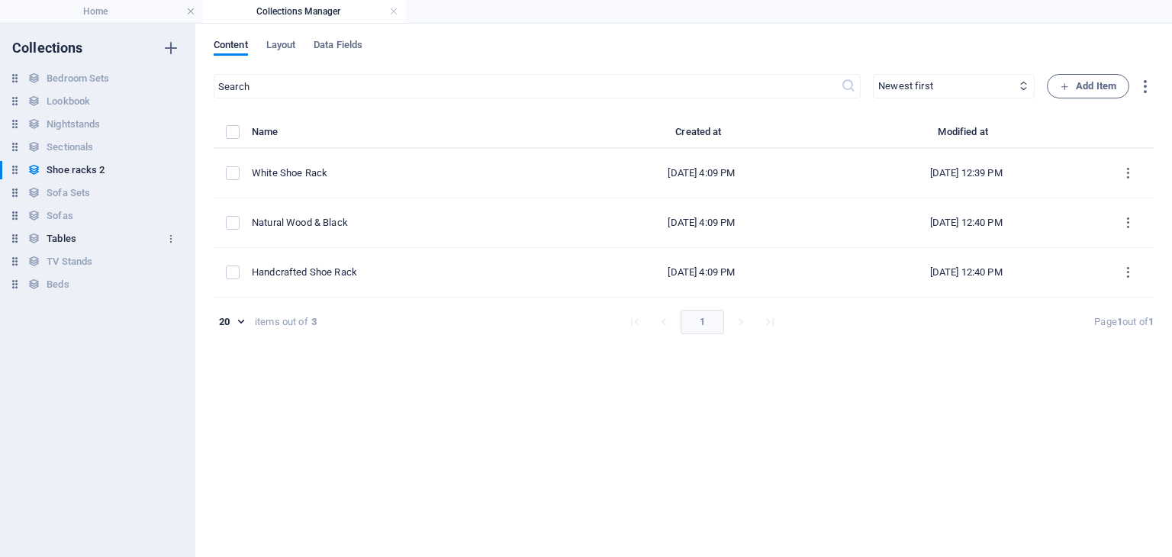
click at [76, 233] on h6 "Tables" at bounding box center [62, 239] width 30 height 18
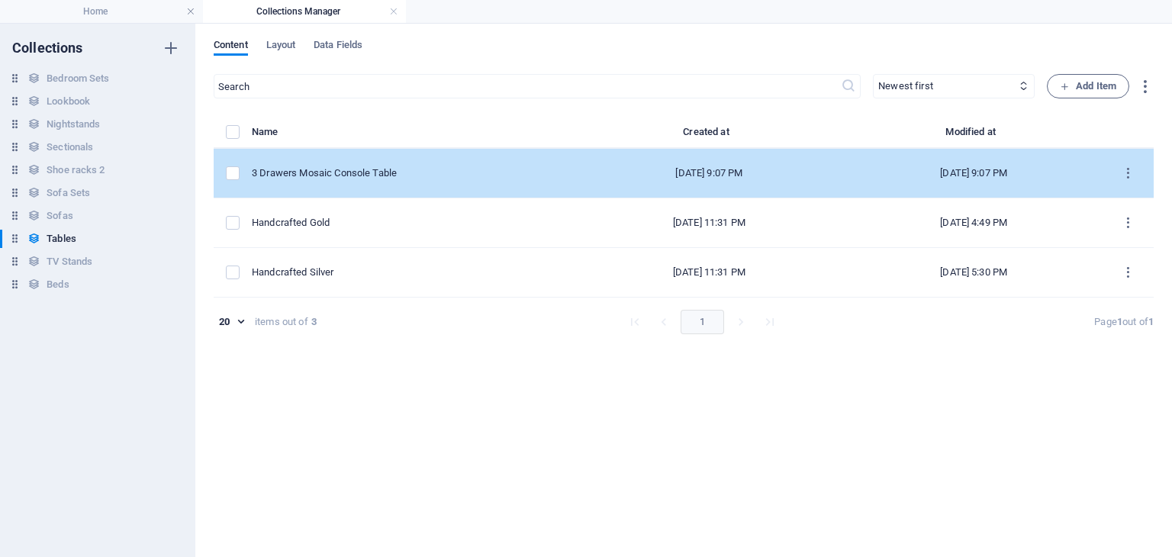
click at [360, 172] on div "3 Drawers Mosaic Console Table" at bounding box center [406, 173] width 309 height 14
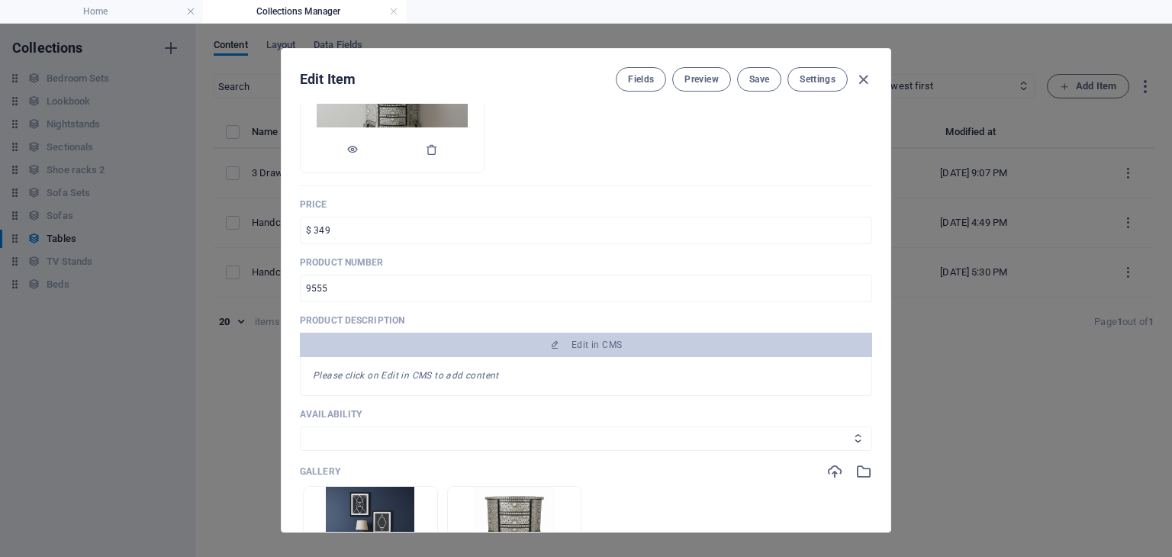
scroll to position [266, 0]
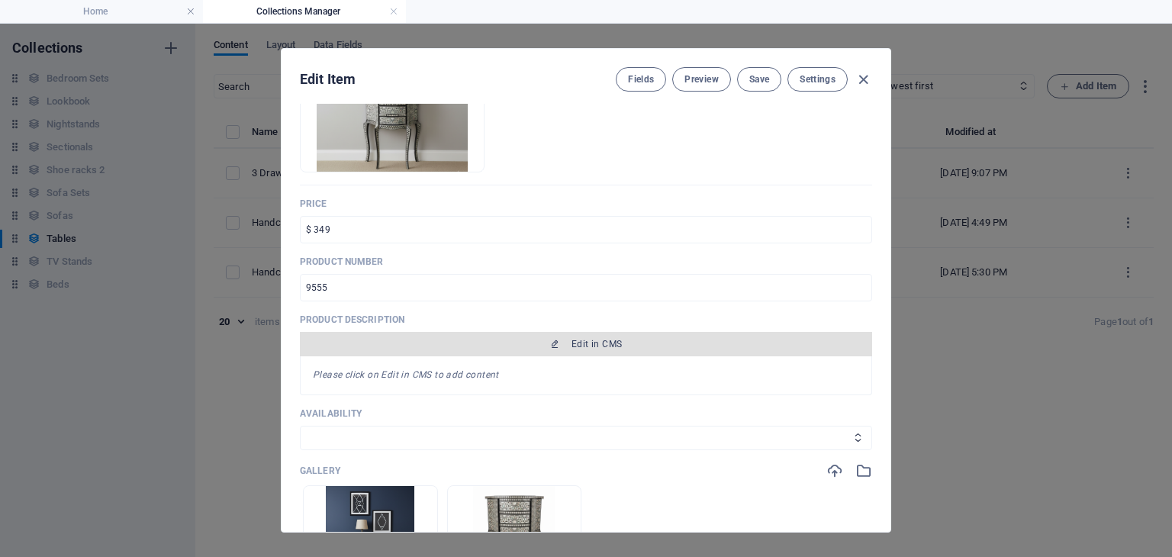
click at [559, 342] on span "Edit in CMS" at bounding box center [586, 344] width 560 height 12
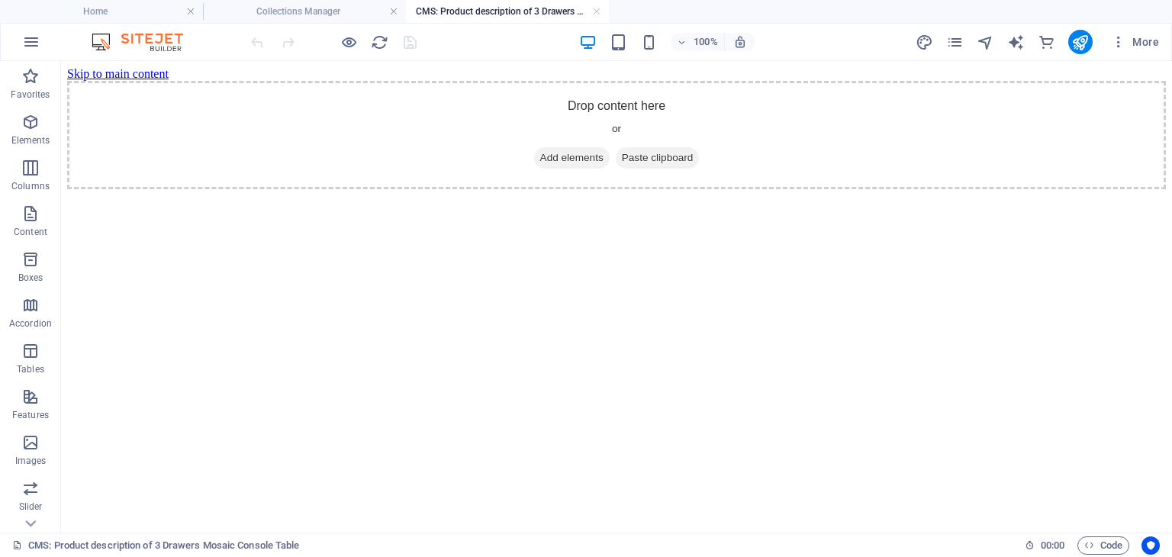
scroll to position [0, 0]
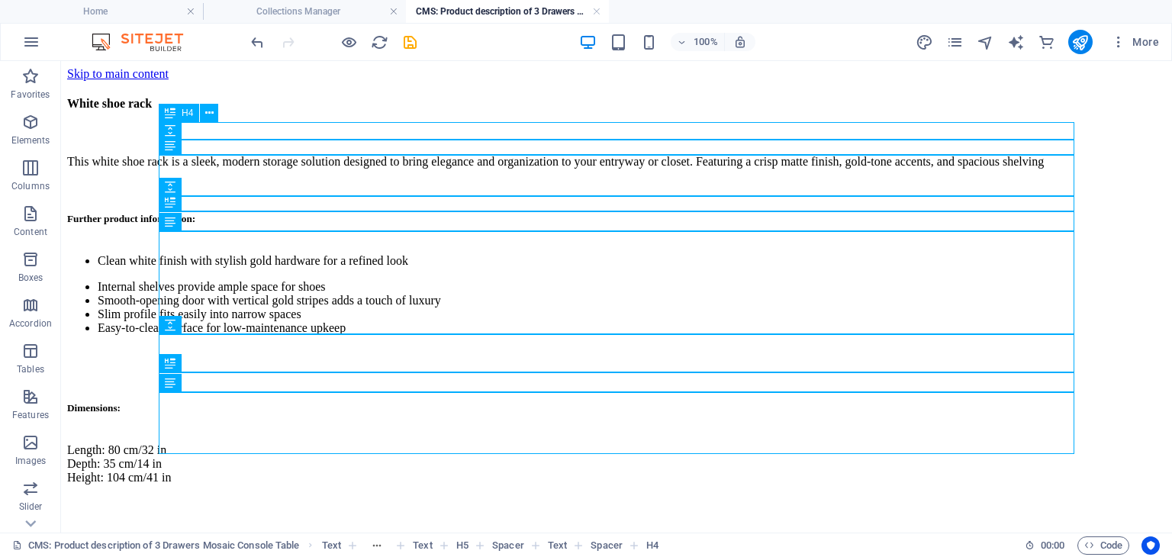
click at [280, 127] on div "White shoe rack" at bounding box center [616, 104] width 1099 height 47
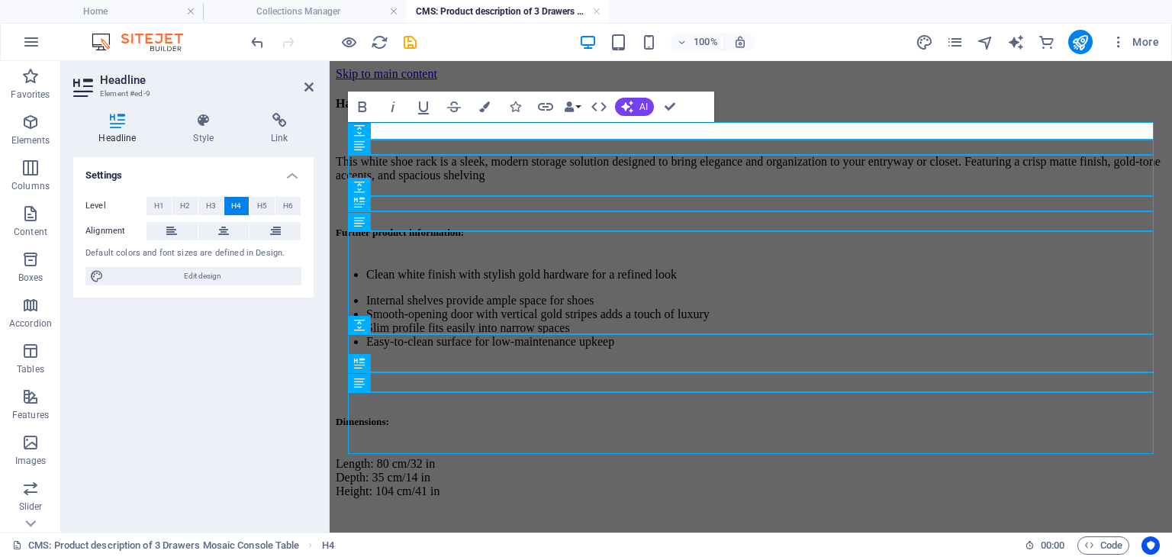
click at [436, 111] on h4 "Handcrafted Mosaic Console Table" at bounding box center [751, 104] width 830 height 14
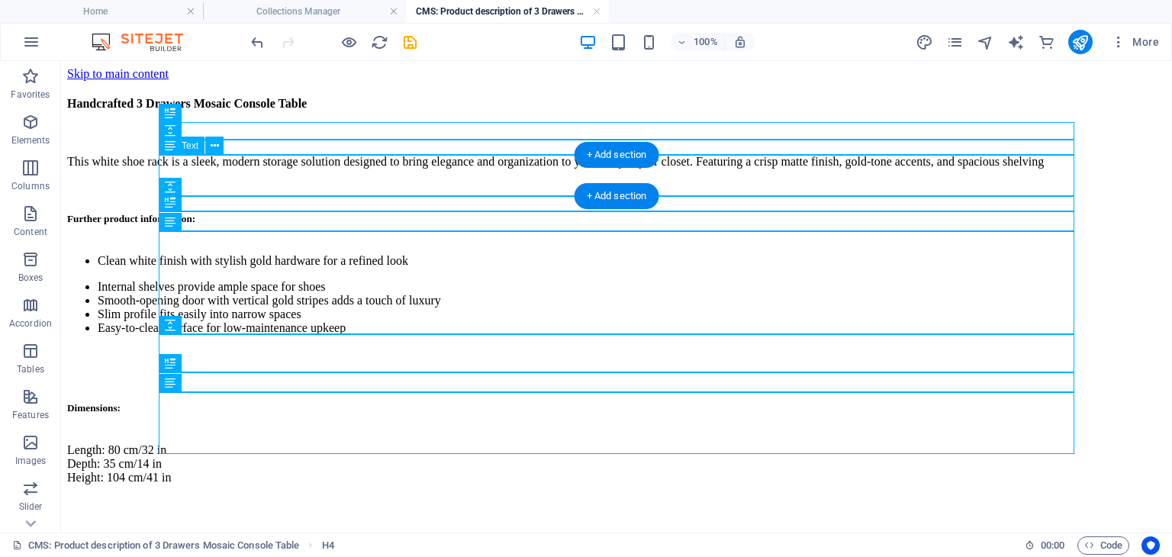
click at [276, 175] on div "This white shoe rack is a sleek, modern storage solution designed to bring eleg…" at bounding box center [616, 162] width 1099 height 38
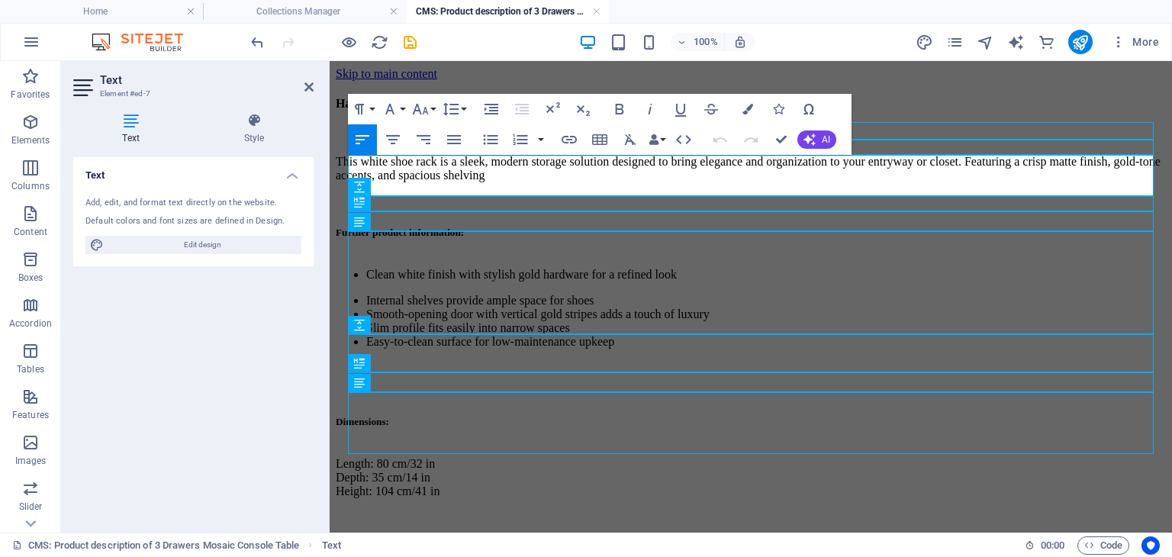
click at [410, 173] on p "This white shoe rack is a sleek, modern storage solution designed to bring eleg…" at bounding box center [751, 168] width 830 height 27
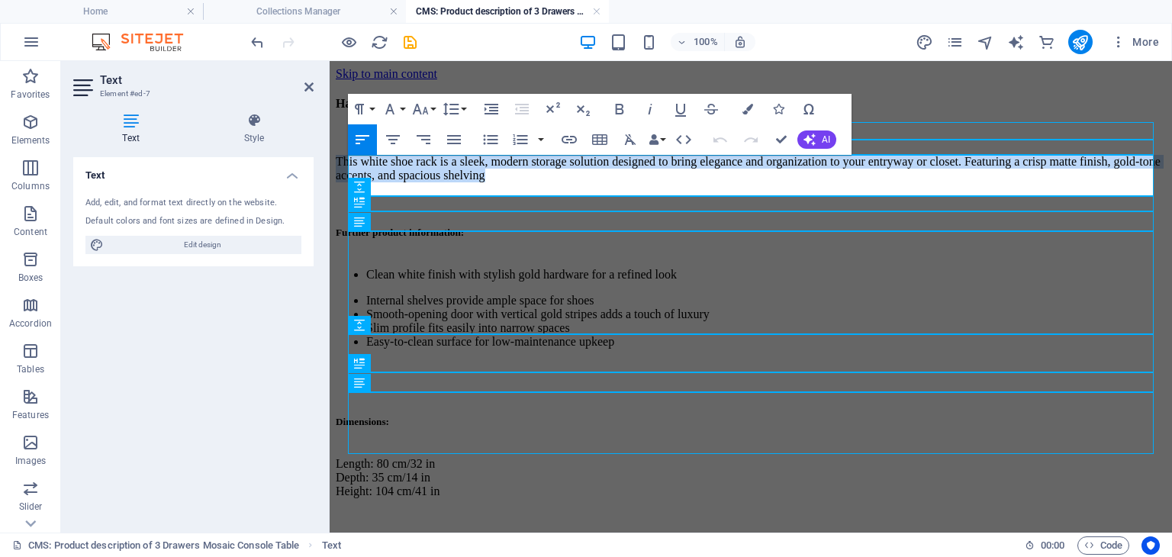
click at [410, 173] on p "This white shoe rack is a sleek, modern storage solution designed to bring eleg…" at bounding box center [751, 168] width 830 height 27
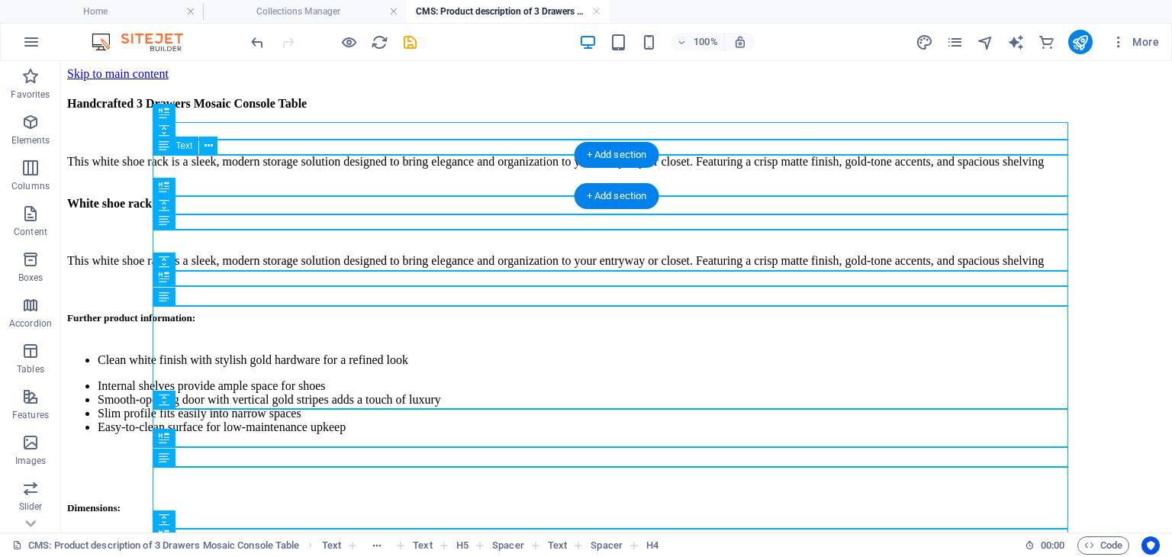
click at [522, 172] on div "This white shoe rack is a sleek, modern storage solution designed to bring eleg…" at bounding box center [616, 162] width 1099 height 38
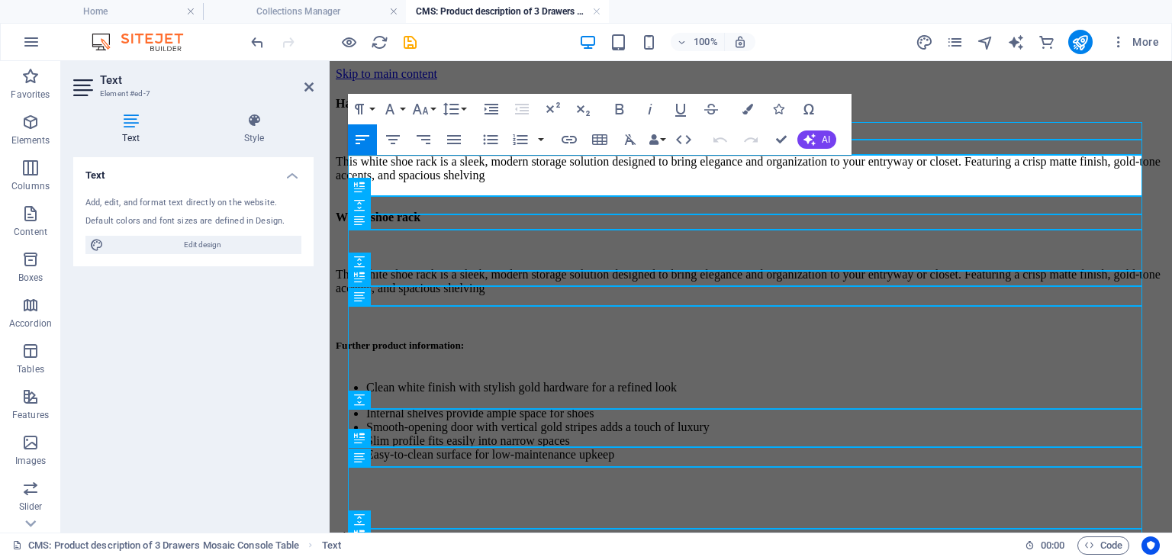
click at [477, 182] on p "This white shoe rack is a sleek, modern storage solution designed to bring eleg…" at bounding box center [751, 168] width 830 height 27
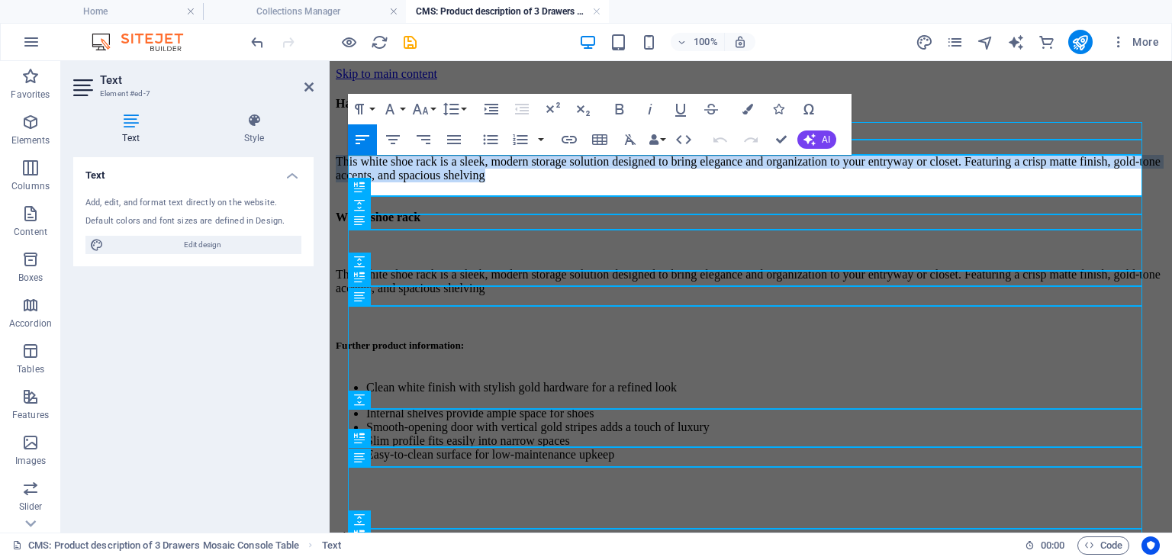
click at [477, 182] on p "This white shoe rack is a sleek, modern storage solution designed to bring eleg…" at bounding box center [751, 168] width 830 height 27
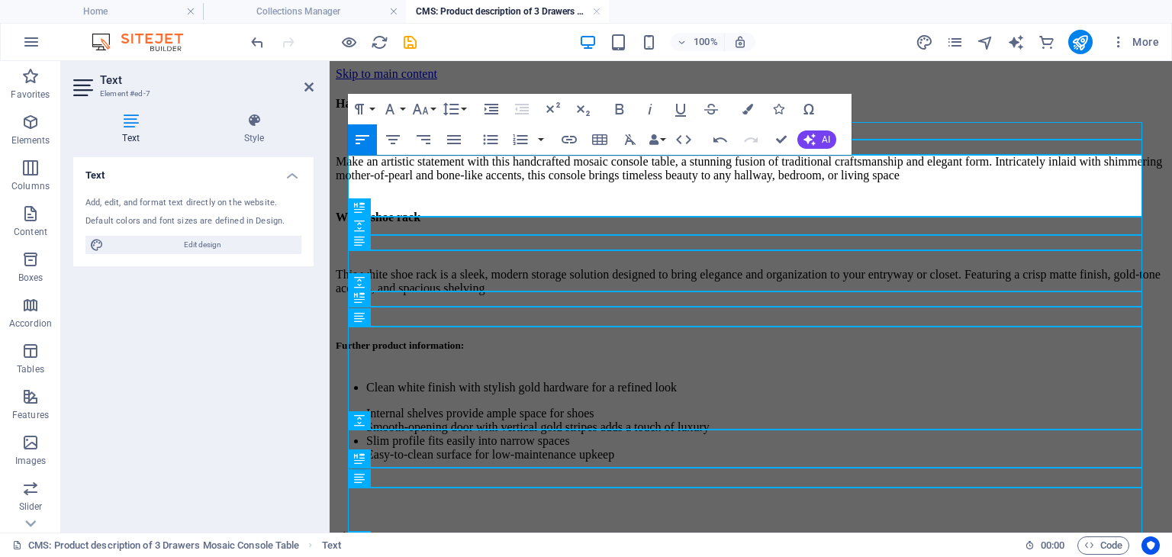
scroll to position [4297, 7]
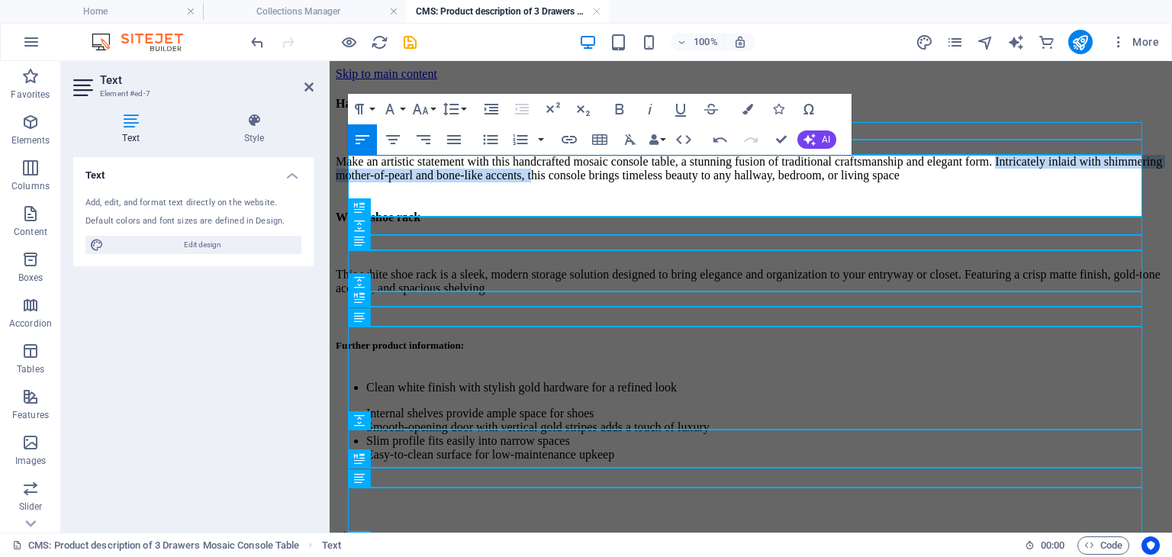
drag, startPoint x: 578, startPoint y: 184, endPoint x: 1098, endPoint y: 192, distance: 520.4
click at [1098, 182] on p "Make an artistic statement with this handcrafted mosaic console table, a stunni…" at bounding box center [751, 168] width 830 height 27
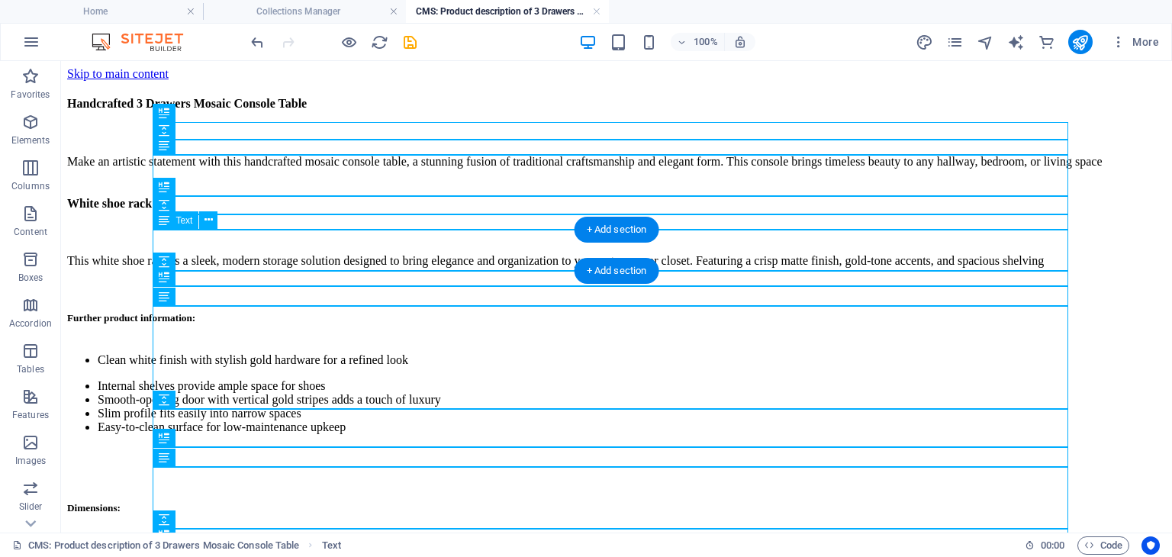
click at [343, 249] on div "This white shoe rack is a sleek, modern storage solution designed to bring eleg…" at bounding box center [616, 261] width 1099 height 38
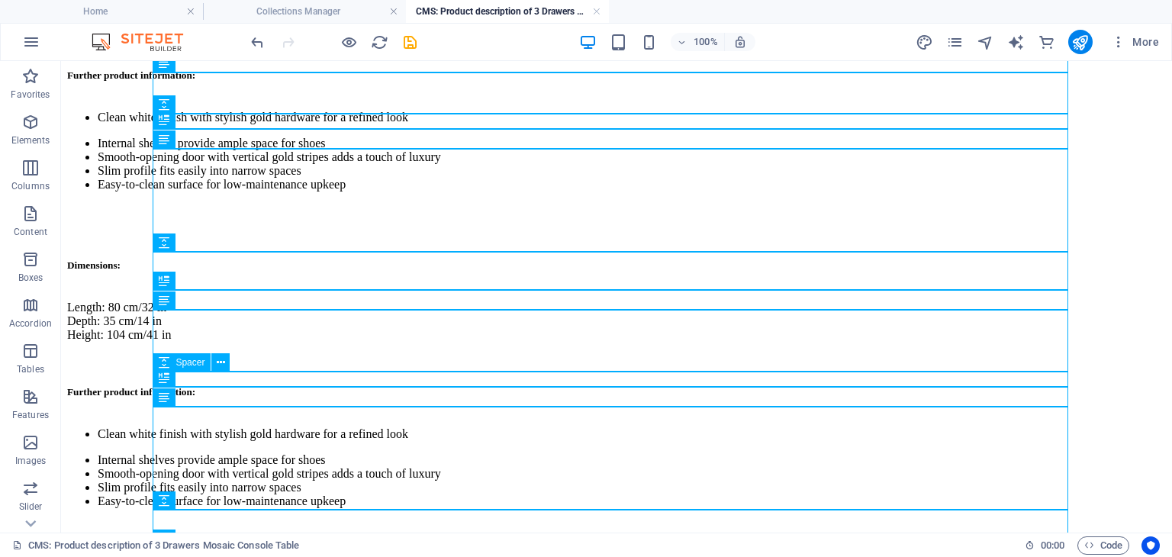
scroll to position [0, 0]
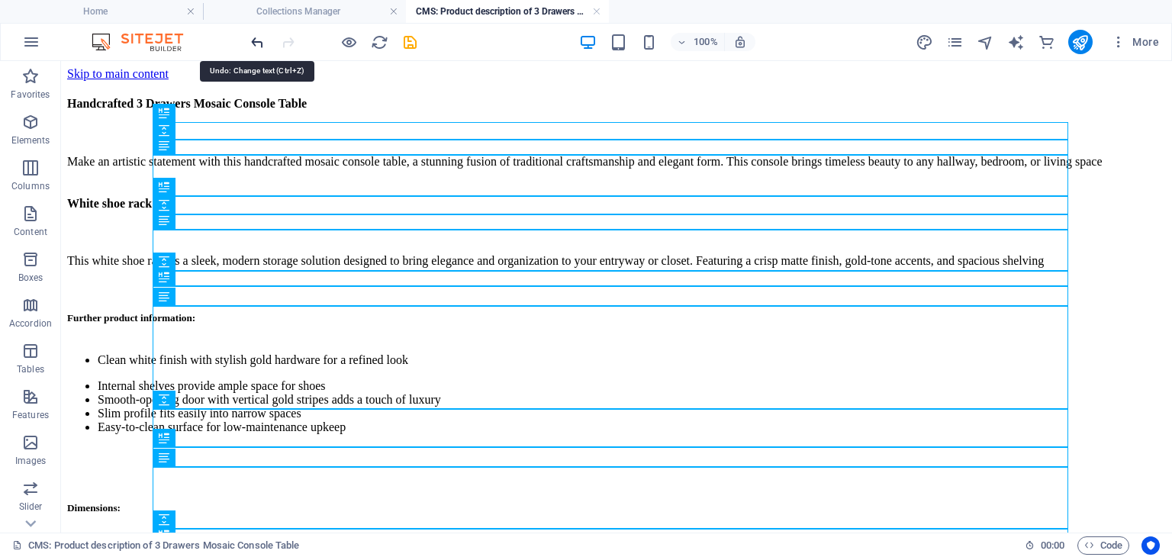
click at [259, 41] on icon "undo" at bounding box center [258, 43] width 18 height 18
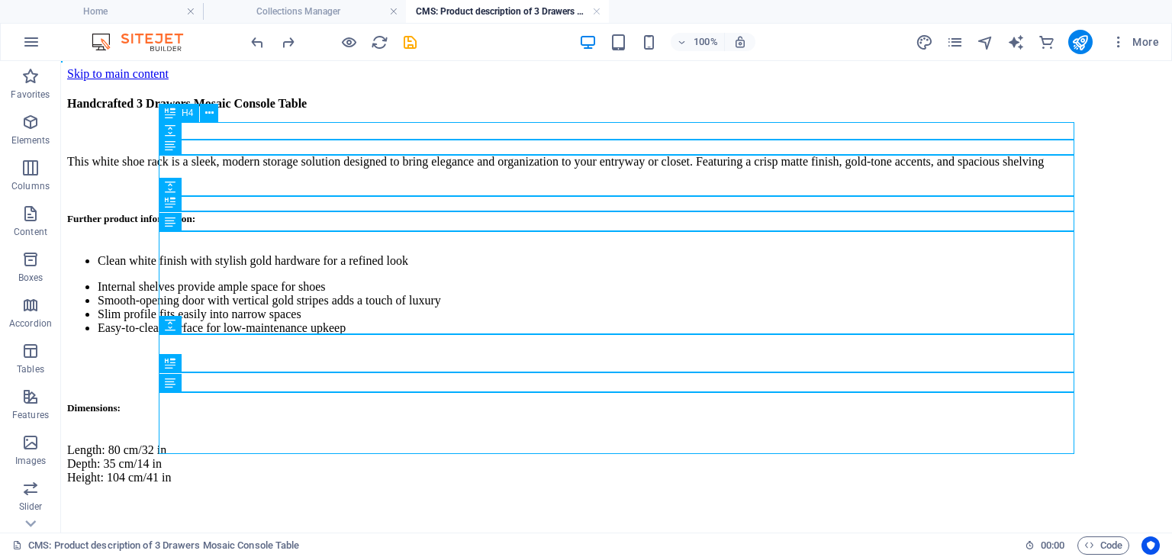
click at [303, 127] on div "Handcrafted 3 Drawers Mosaic Console Table" at bounding box center [616, 104] width 1099 height 47
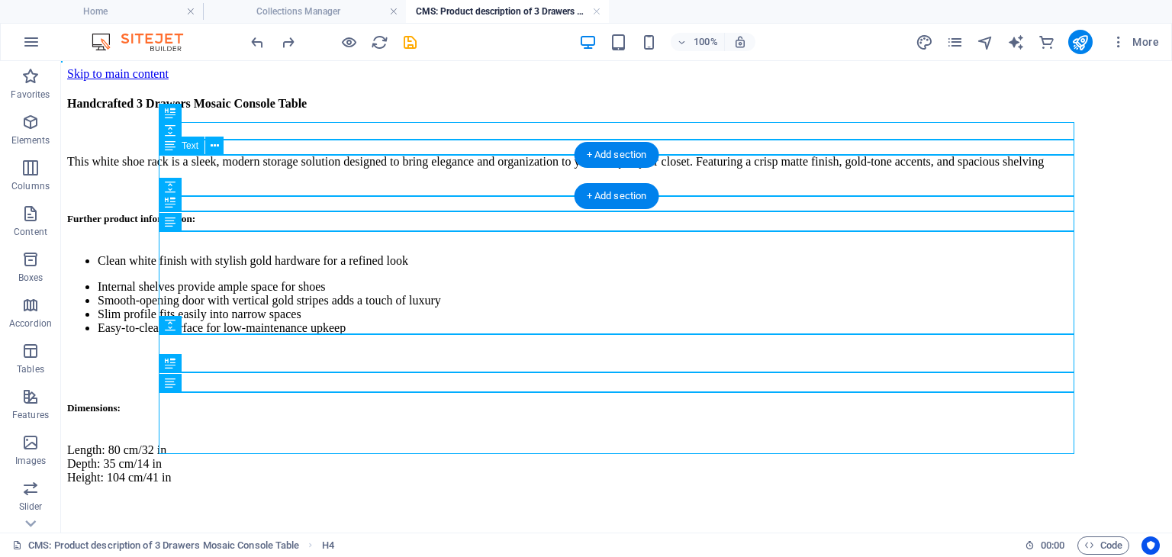
click at [391, 177] on div "This white shoe rack is a sleek, modern storage solution designed to bring eleg…" at bounding box center [616, 162] width 1099 height 38
click at [305, 167] on div "This white shoe rack is a sleek, modern storage solution designed to bring eleg…" at bounding box center [616, 162] width 1099 height 38
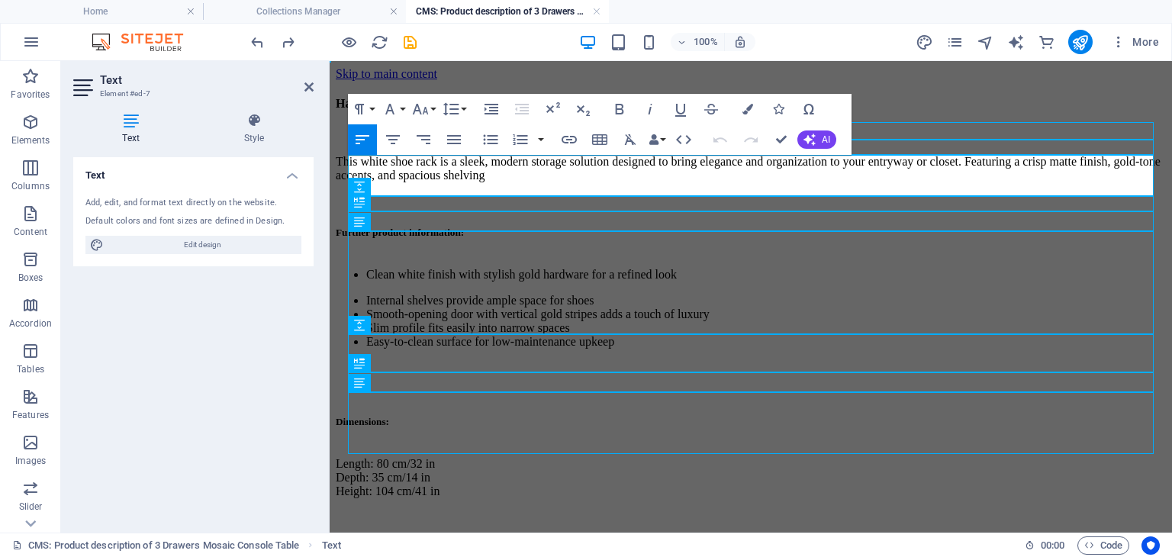
click at [483, 170] on p "This white shoe rack is a sleek, modern storage solution designed to bring eleg…" at bounding box center [751, 168] width 830 height 27
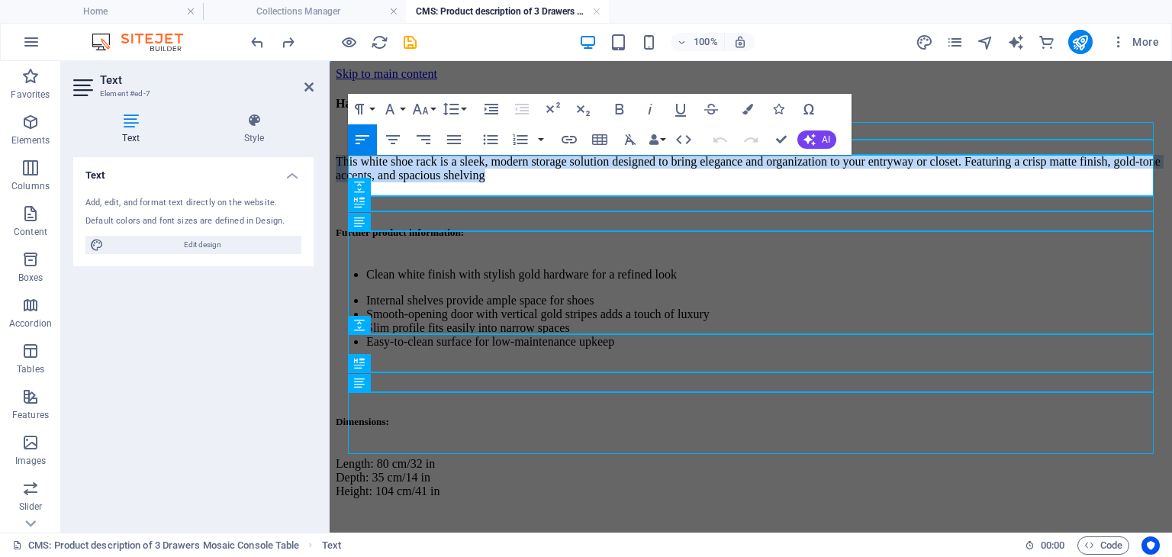
click at [483, 170] on p "This white shoe rack is a sleek, modern storage solution designed to bring eleg…" at bounding box center [751, 168] width 830 height 27
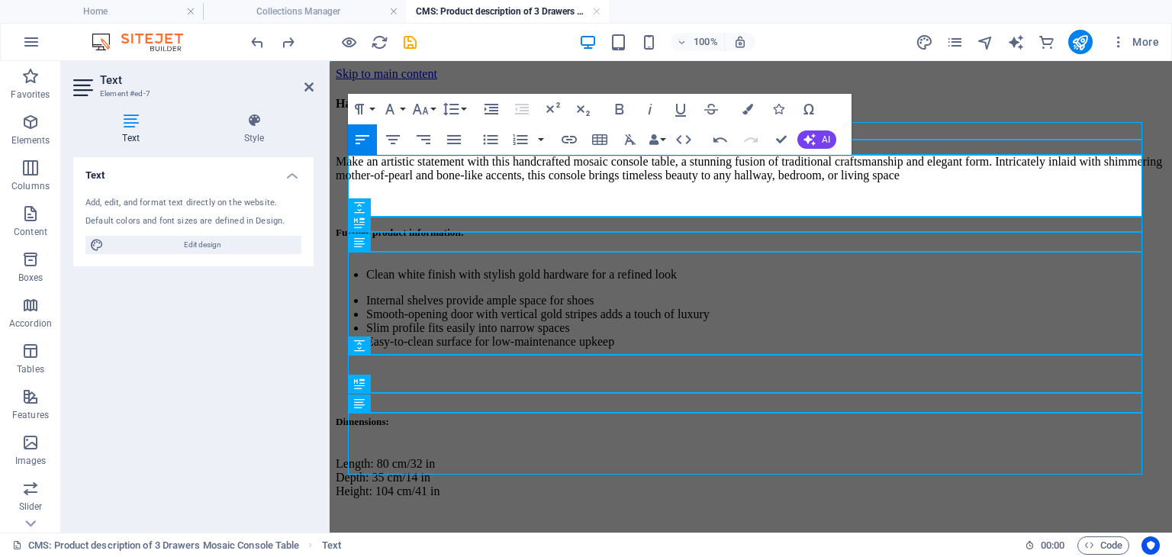
scroll to position [4297, 7]
drag, startPoint x: 579, startPoint y: 185, endPoint x: 703, endPoint y: 190, distance: 123.7
click at [703, 182] on p "Make an artistic statement with this handcrafted mosaic console table, a stunni…" at bounding box center [751, 168] width 830 height 27
click at [586, 182] on p "Make an artistic statement with this handcrafted mosaic console table, a stunni…" at bounding box center [751, 168] width 830 height 27
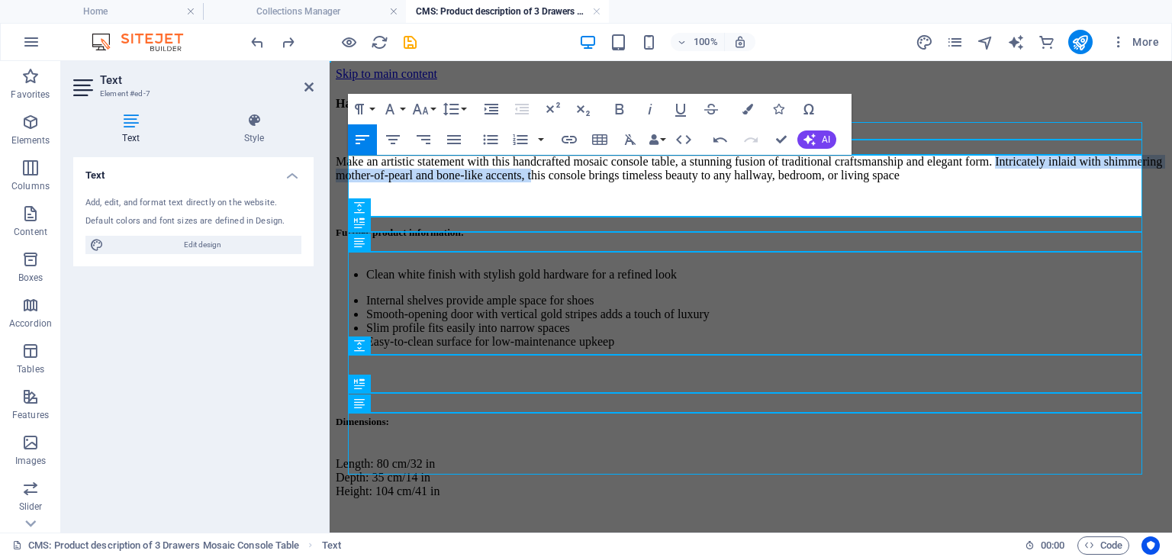
drag, startPoint x: 577, startPoint y: 185, endPoint x: 1095, endPoint y: 187, distance: 518.1
click at [1095, 182] on p "Make an artistic statement with this handcrafted mosaic console table, a stunni…" at bounding box center [751, 168] width 830 height 27
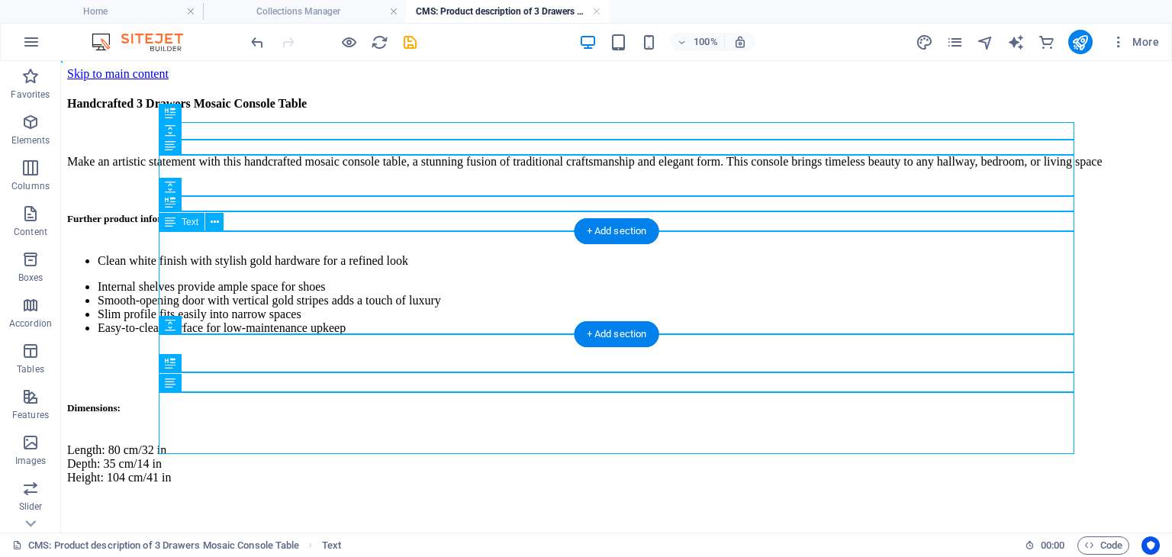
click at [340, 272] on div "Clean white finish with stylish gold hardware for a refined look Internal shelv…" at bounding box center [616, 294] width 1099 height 105
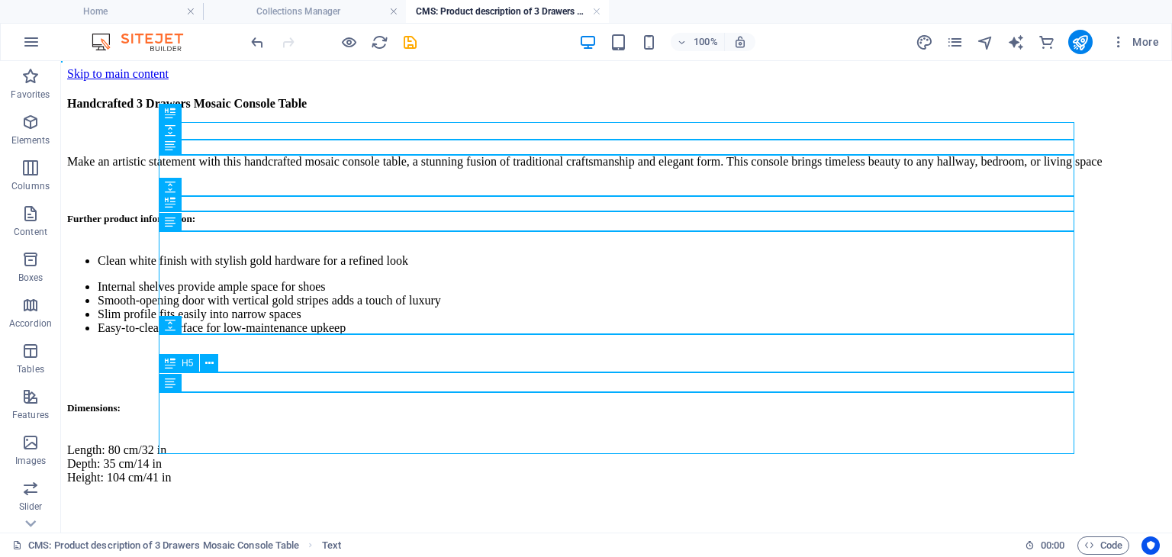
click at [249, 385] on div "Dimensions:" at bounding box center [616, 408] width 1099 height 46
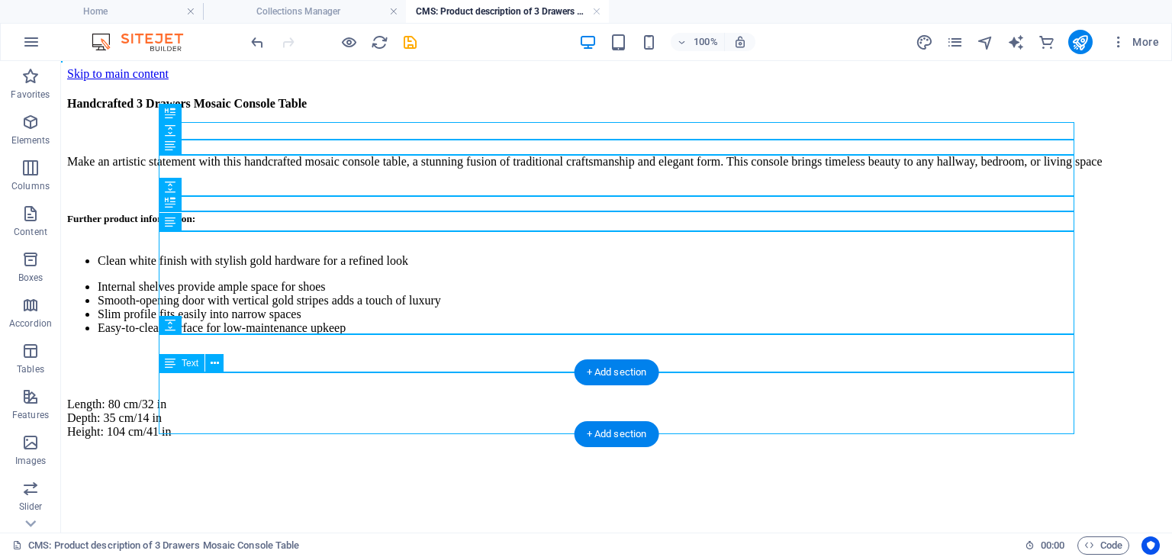
click at [249, 385] on div "Length: 80 cm/32 in Depth: 35 cm/14 in Height: 104 cm/41 in" at bounding box center [616, 418] width 1099 height 66
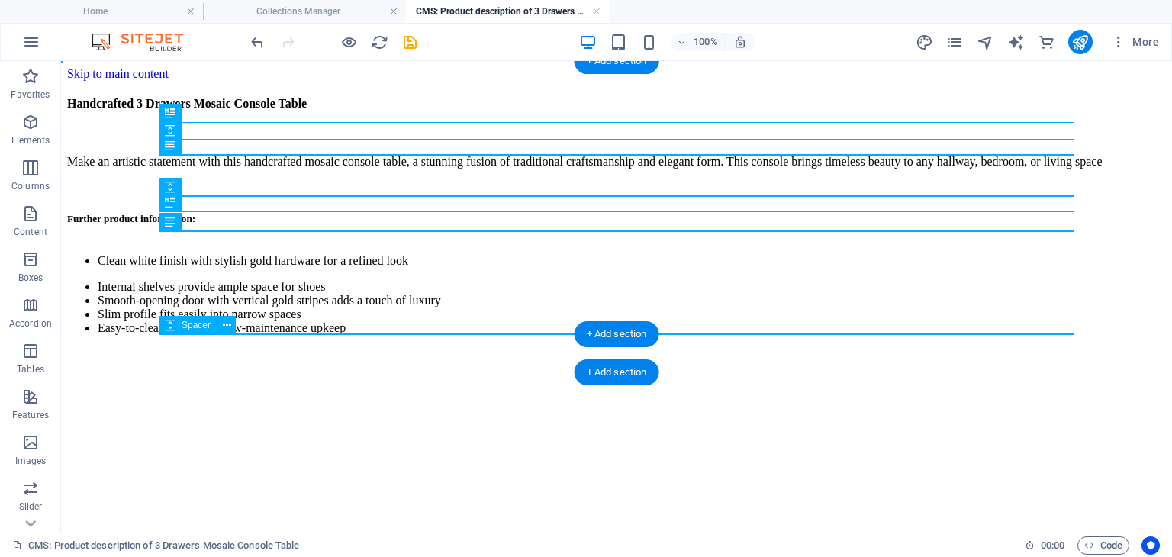
click at [254, 364] on div at bounding box center [616, 366] width 1099 height 38
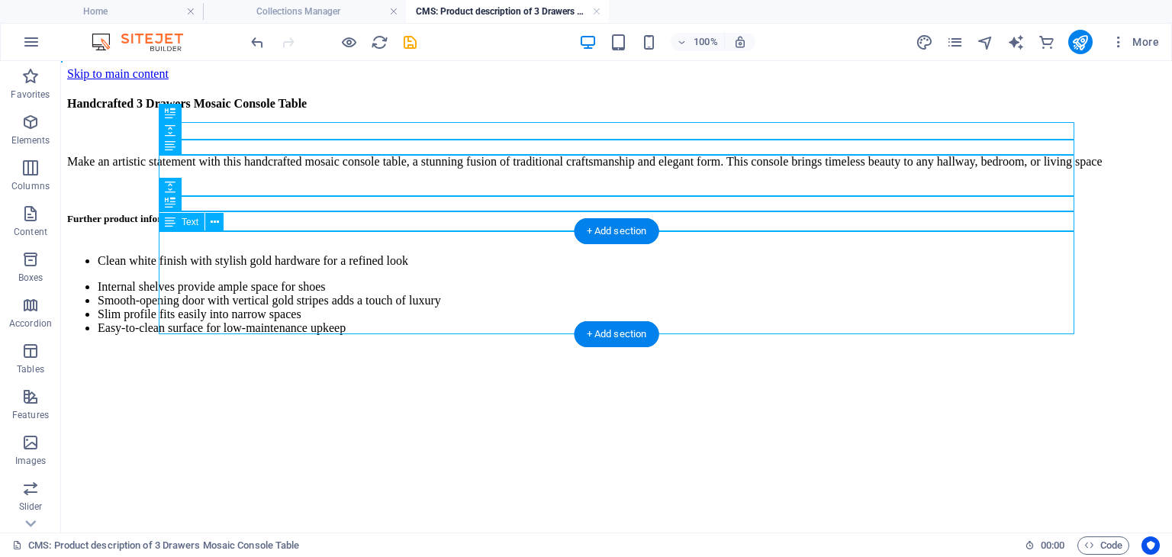
click at [494, 298] on div "Clean white finish with stylish gold hardware for a refined look Internal shelv…" at bounding box center [616, 294] width 1099 height 105
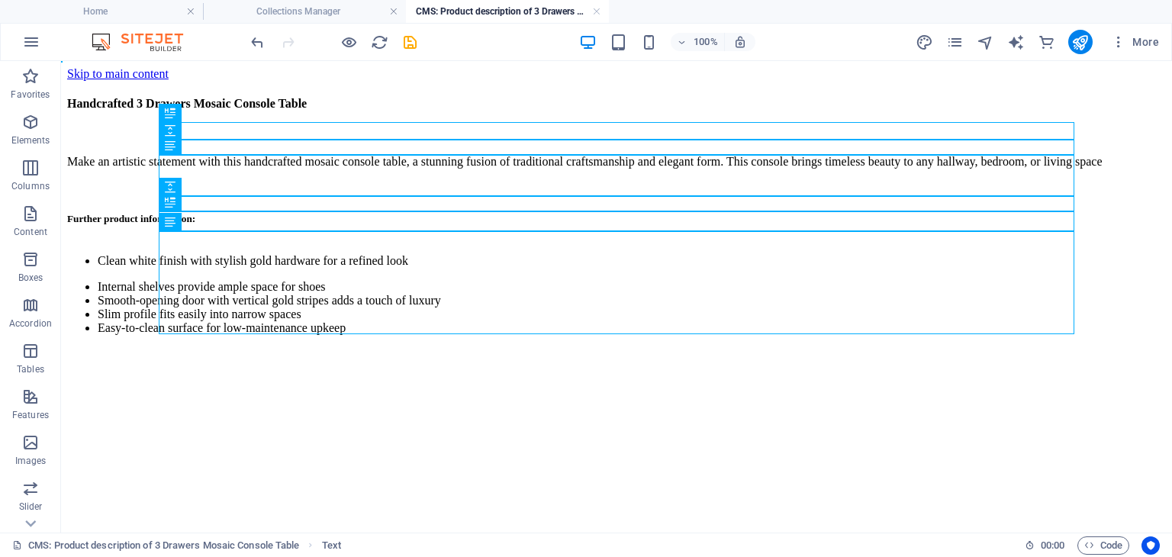
click at [399, 353] on html "Skip to main content Handcrafted 3 Drawers Mosaic Console Table Make an artisti…" at bounding box center [616, 207] width 1111 height 292
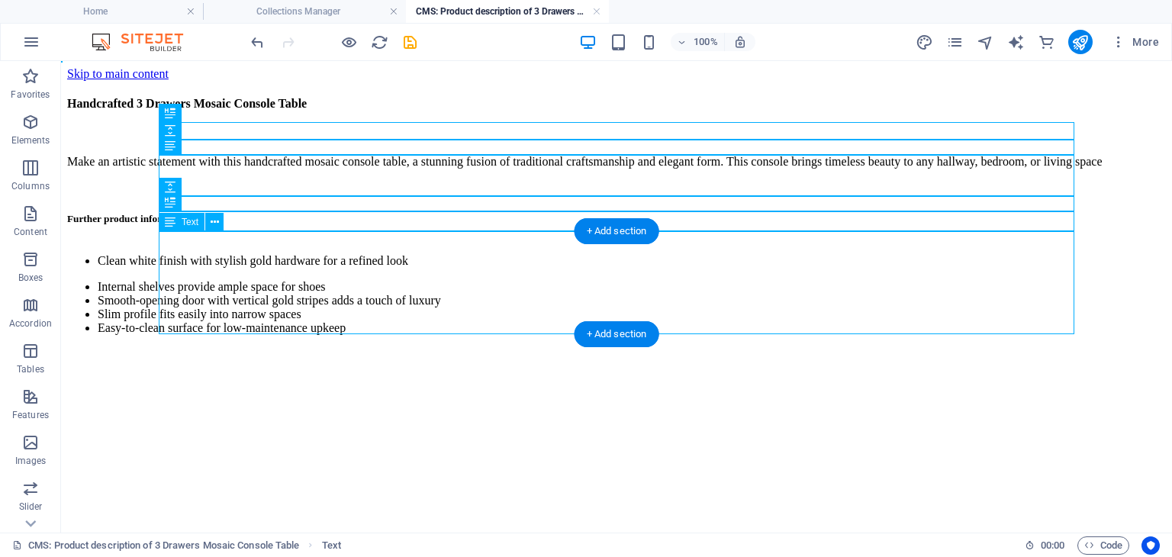
click at [232, 266] on div "Clean white finish with stylish gold hardware for a refined look Internal shelv…" at bounding box center [616, 294] width 1099 height 105
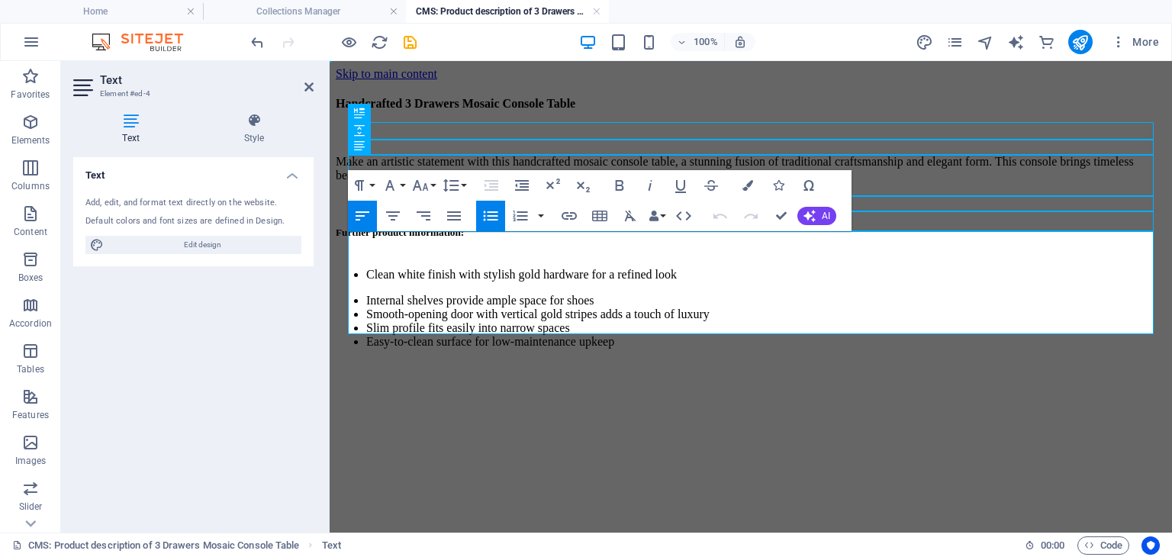
click at [396, 294] on li "Internal shelves provide ample space for shoes" at bounding box center [766, 301] width 800 height 14
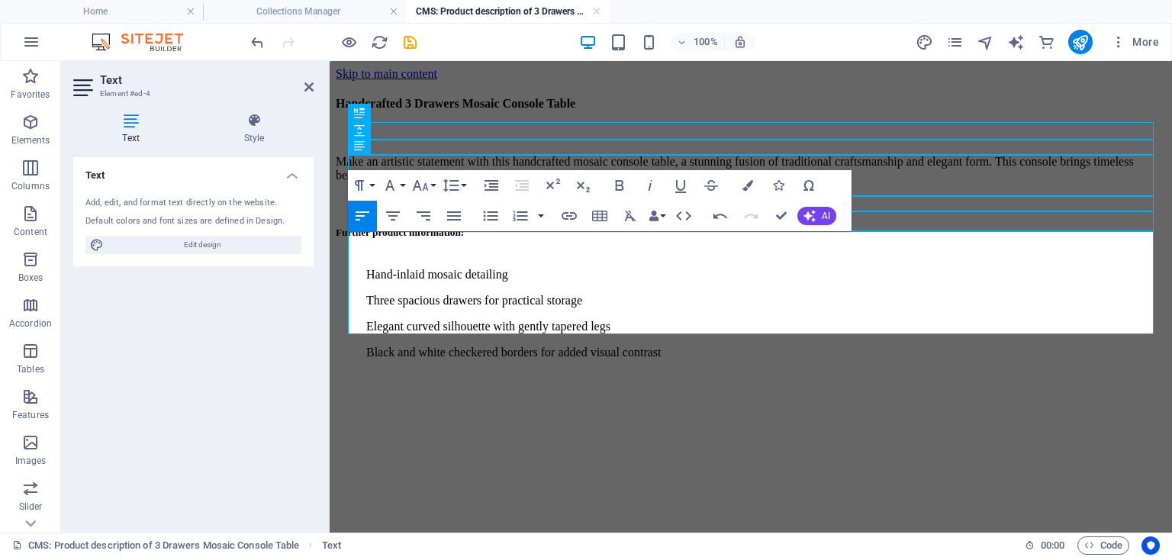
scroll to position [2624, 0]
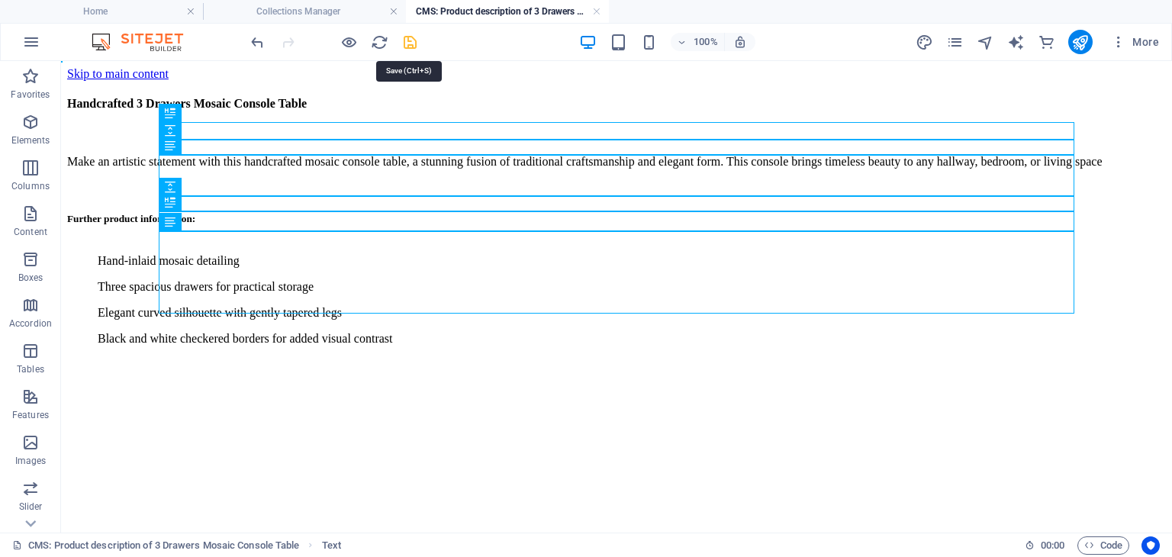
click at [406, 47] on icon "save" at bounding box center [410, 43] width 18 height 18
click at [224, 321] on div "Handcrafted 3 Drawers Mosaic Console Table Make an artistic statement with this…" at bounding box center [616, 219] width 1099 height 277
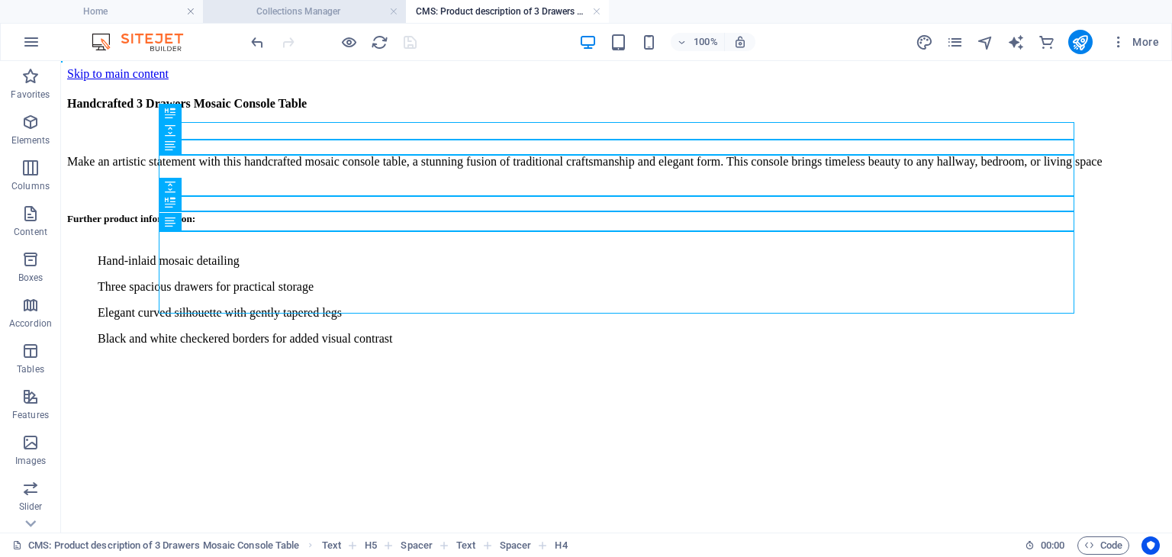
click at [333, 17] on h4 "Collections Manager" at bounding box center [304, 11] width 203 height 17
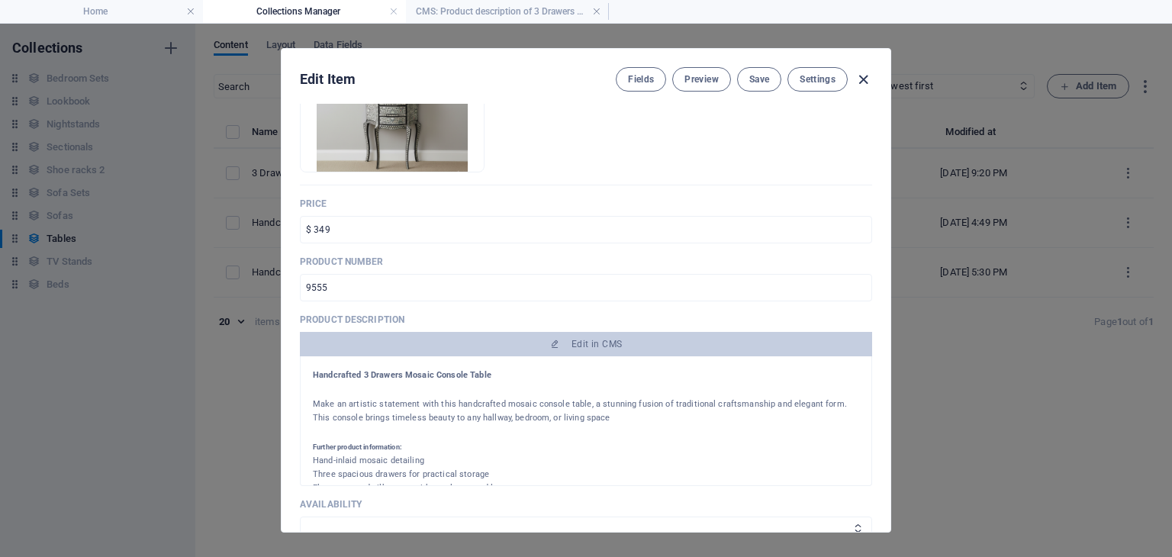
click at [857, 75] on icon "button" at bounding box center [864, 80] width 18 height 18
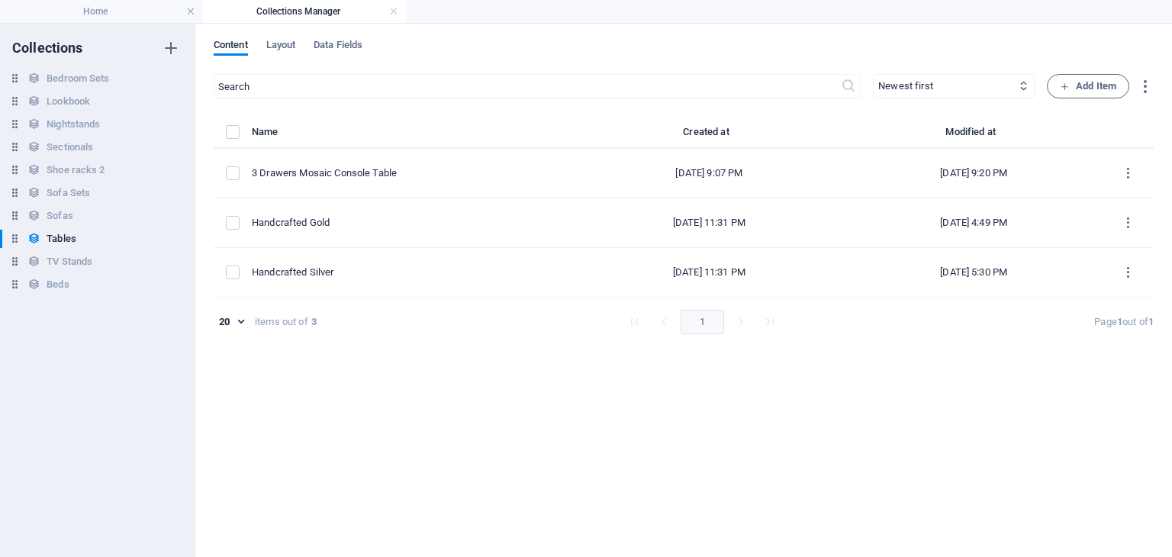
type input "3-drawers-mosaic-console-table"
click at [1075, 83] on span "Add Item" at bounding box center [1088, 86] width 56 height 18
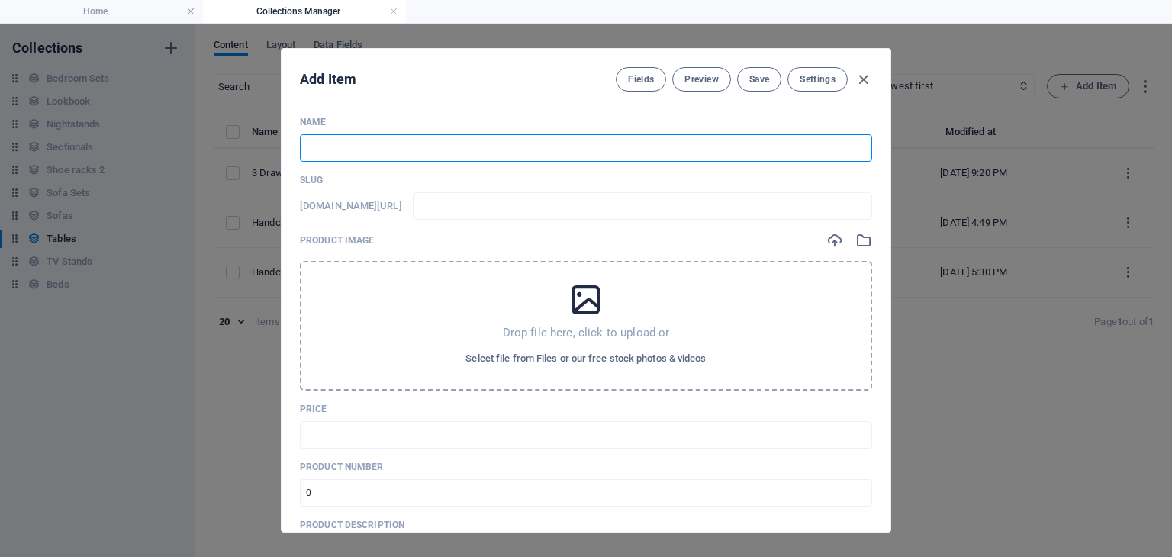
click at [359, 146] on input "text" at bounding box center [586, 147] width 572 height 27
type input "2"
type input "2 D"
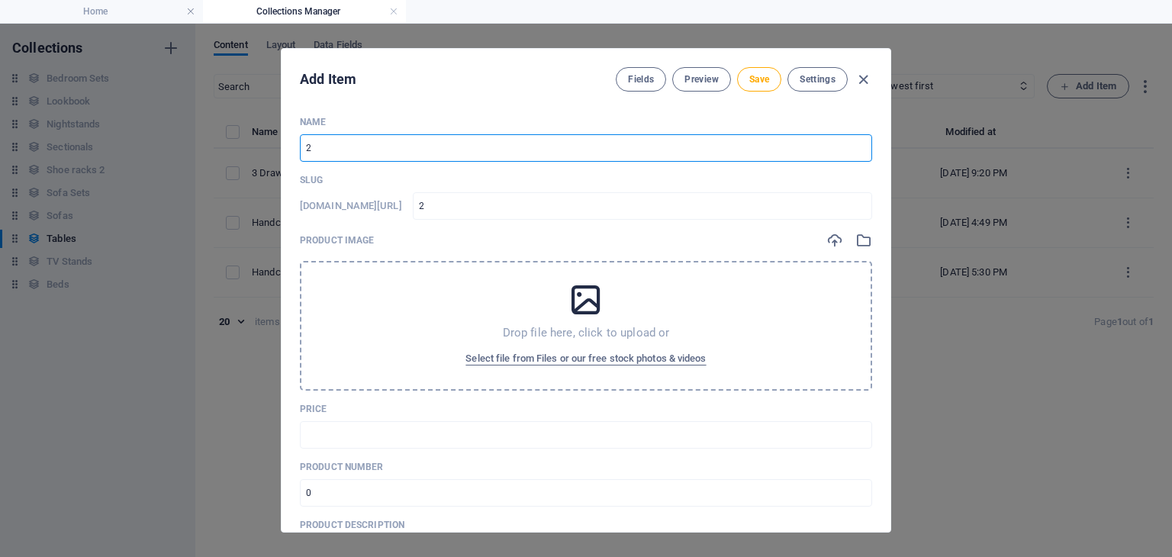
type input "2-d"
type input "2 Dr"
type input "2-dr"
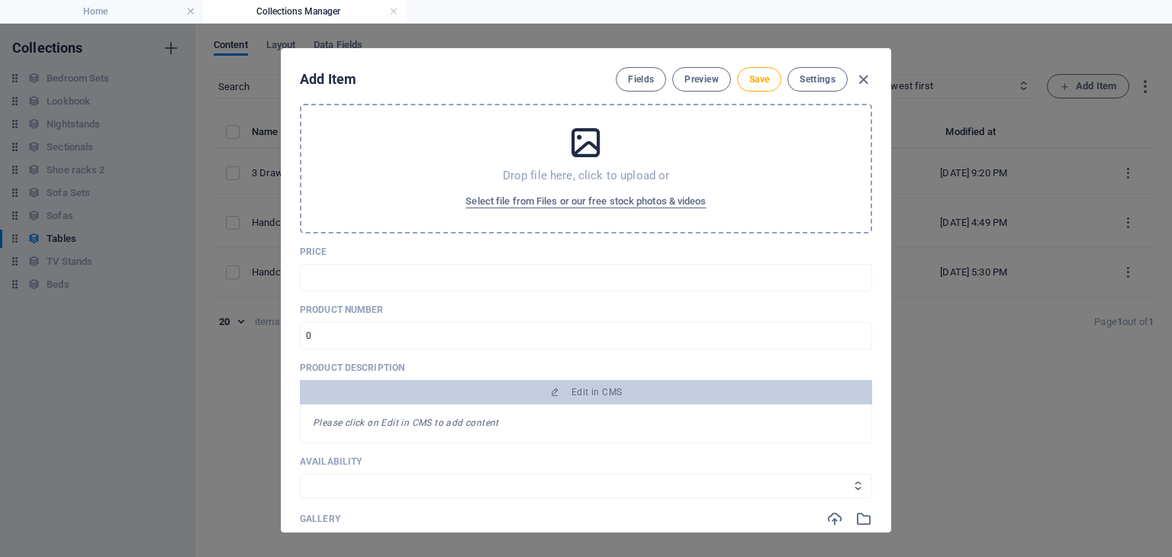
scroll to position [168, 0]
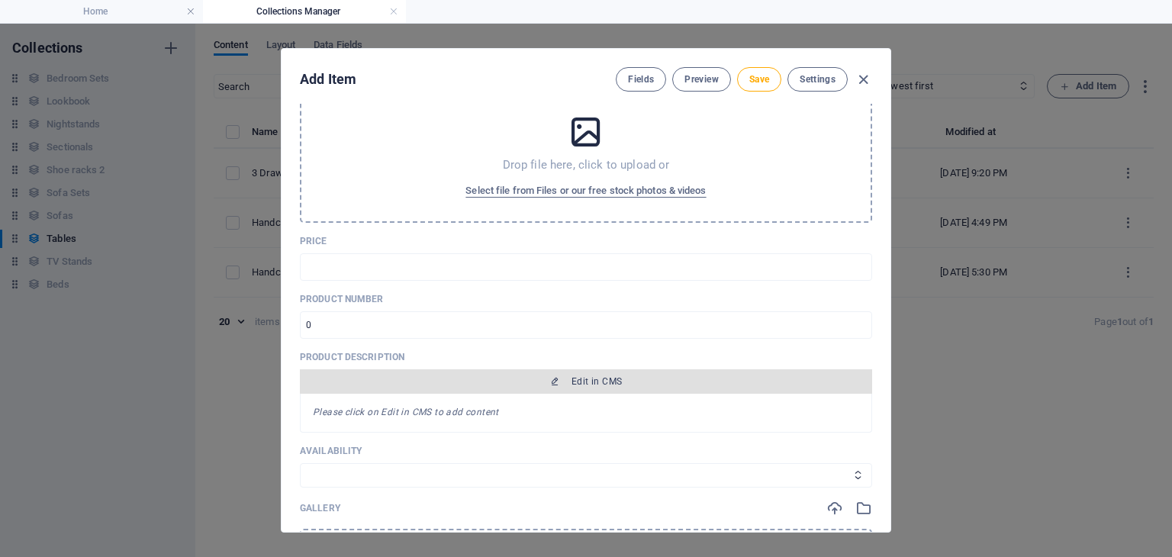
type input "2 Dr"
click at [441, 376] on span "Edit in CMS" at bounding box center [586, 381] width 560 height 12
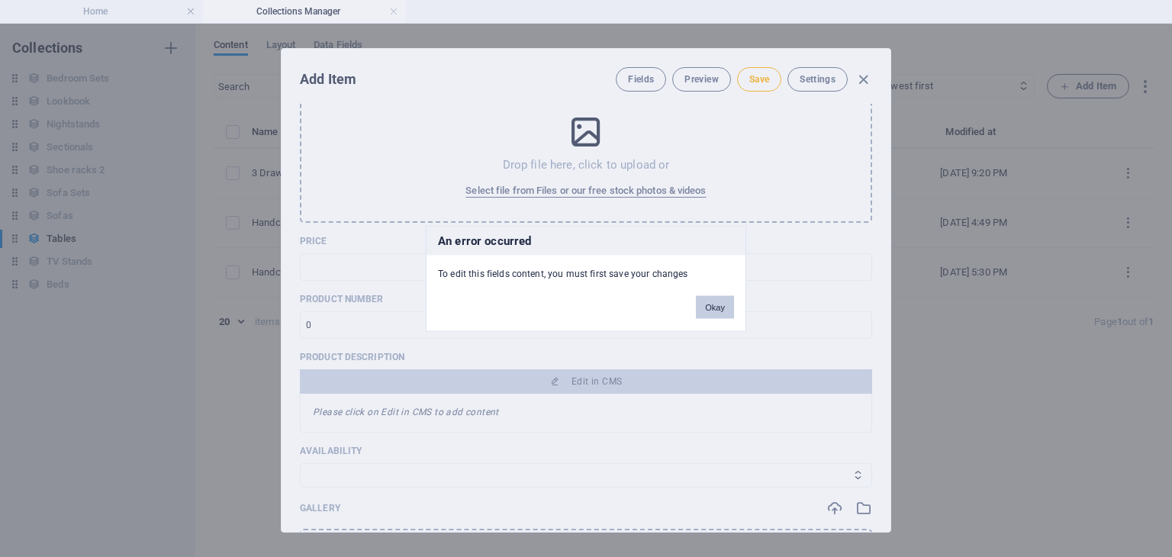
click at [713, 298] on button "Okay" at bounding box center [715, 307] width 38 height 23
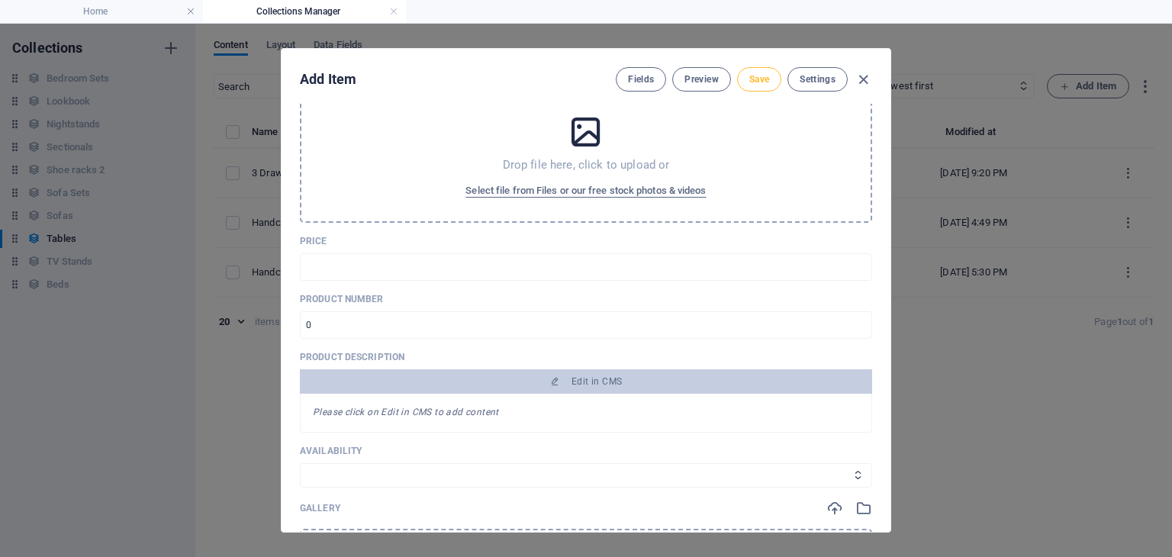
click at [763, 82] on span "Save" at bounding box center [759, 79] width 20 height 12
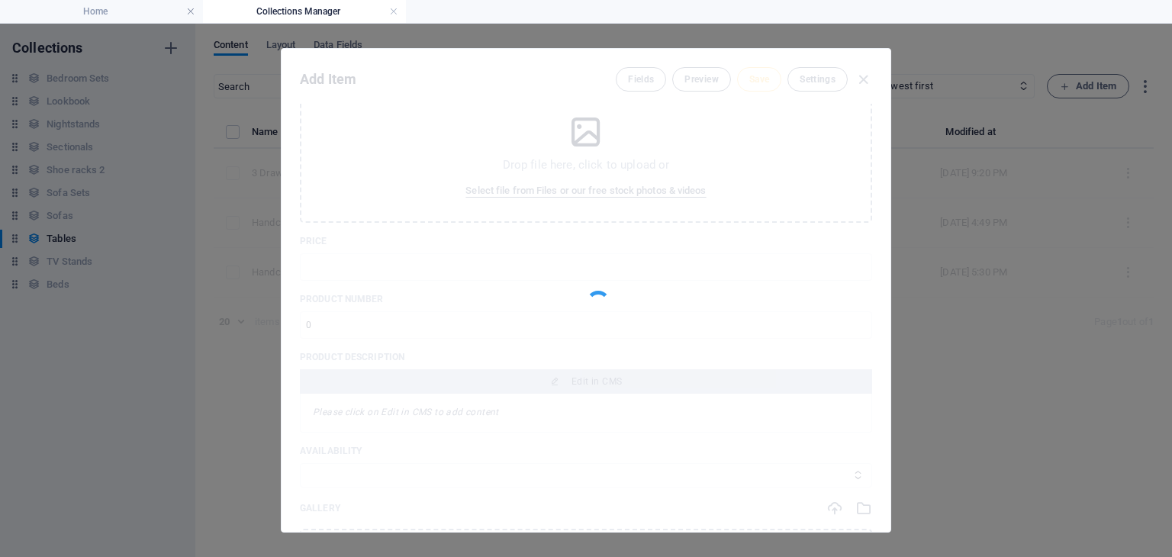
type input "2-dr"
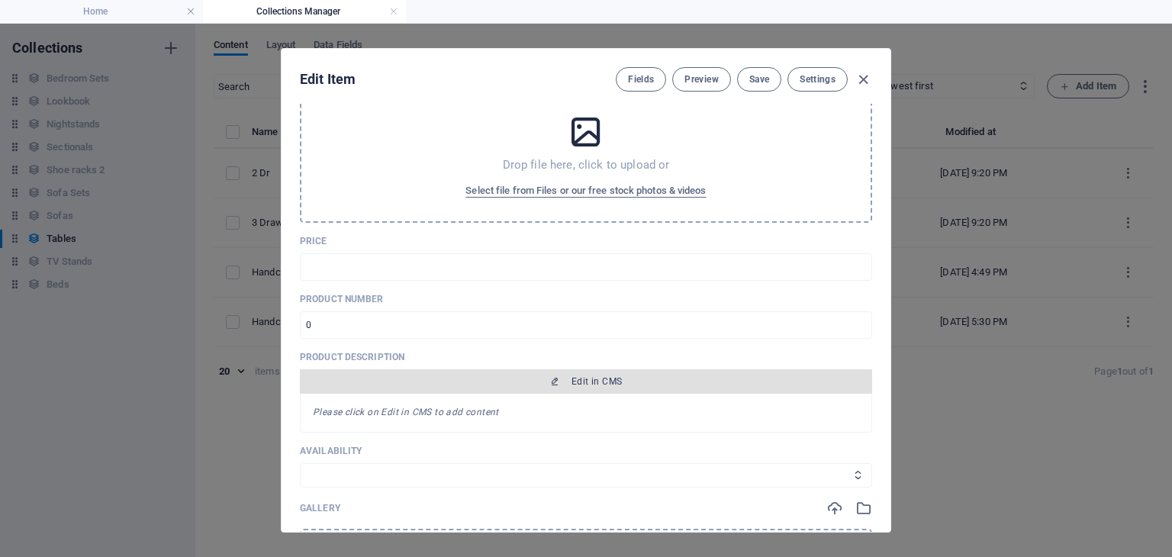
click at [571, 379] on span "Edit in CMS" at bounding box center [596, 381] width 50 height 12
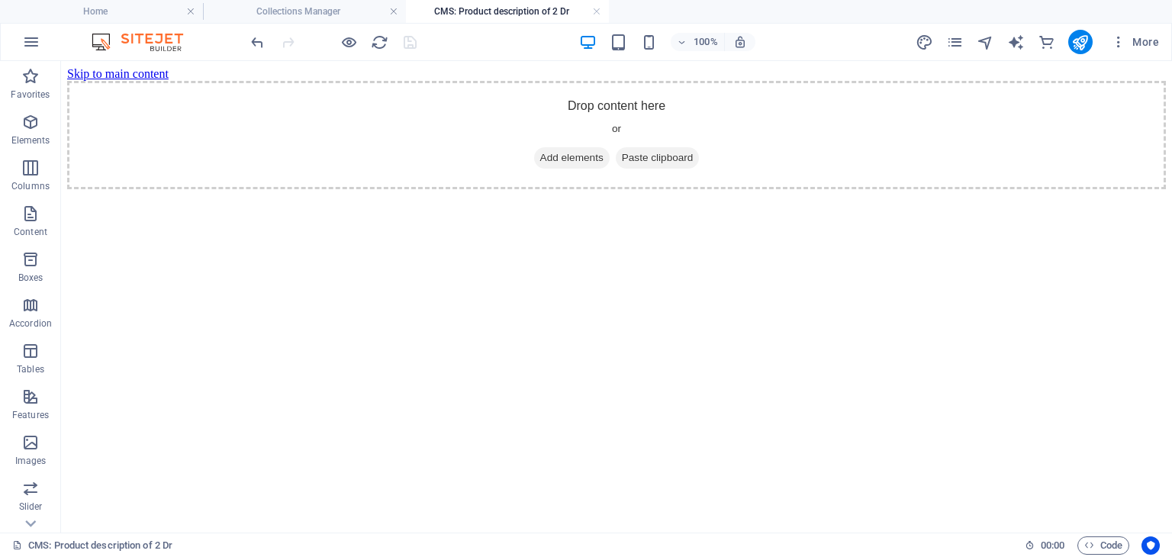
scroll to position [0, 0]
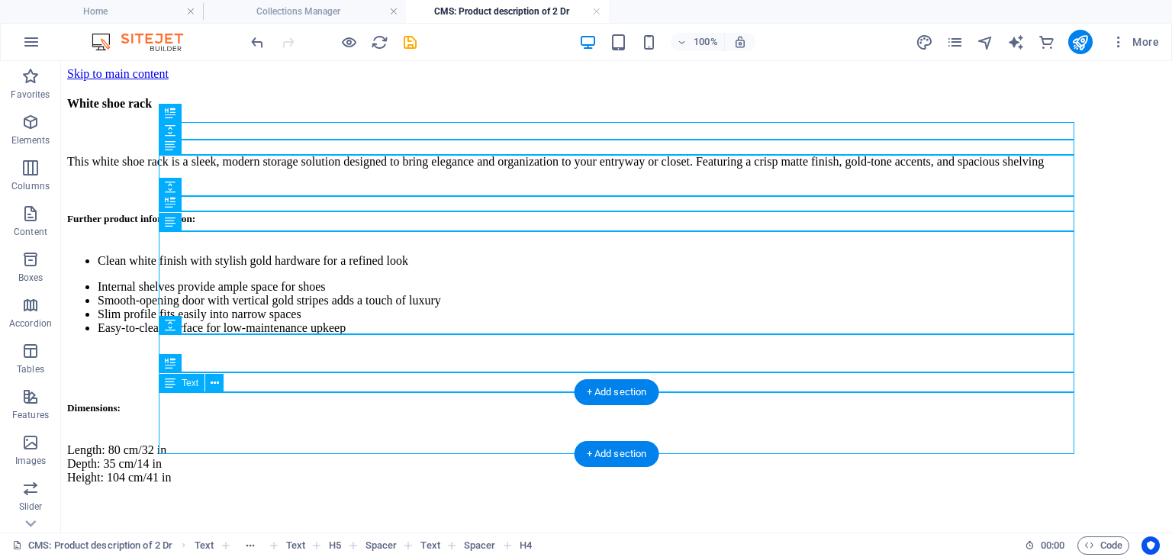
click at [319, 431] on div "Length: 80 cm/32 in Depth: 35 cm/14 in Height: 104 cm/41 in" at bounding box center [616, 464] width 1099 height 66
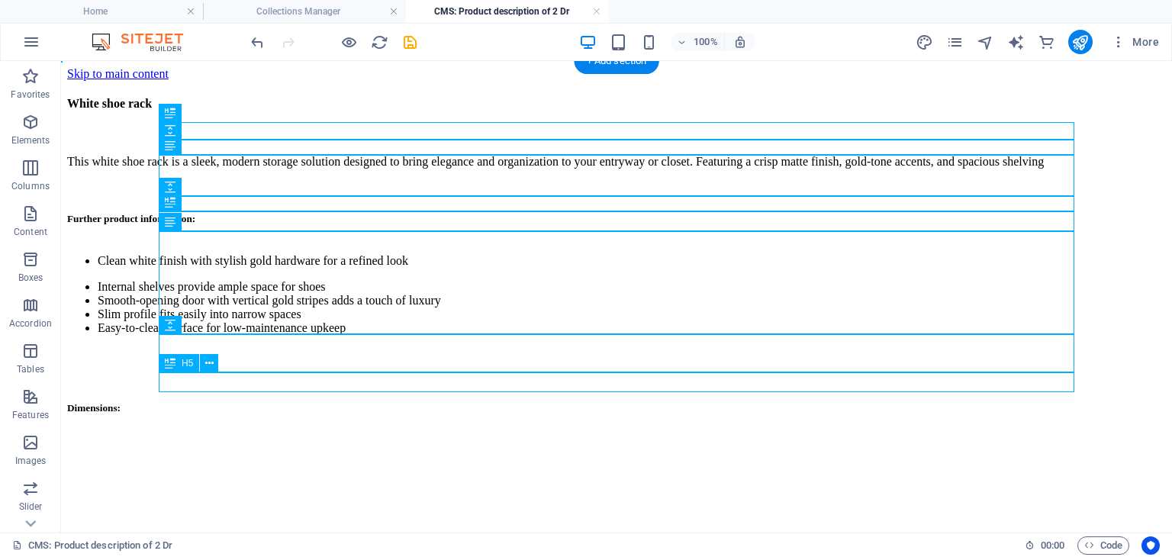
click at [331, 385] on div "Dimensions:" at bounding box center [616, 408] width 1099 height 46
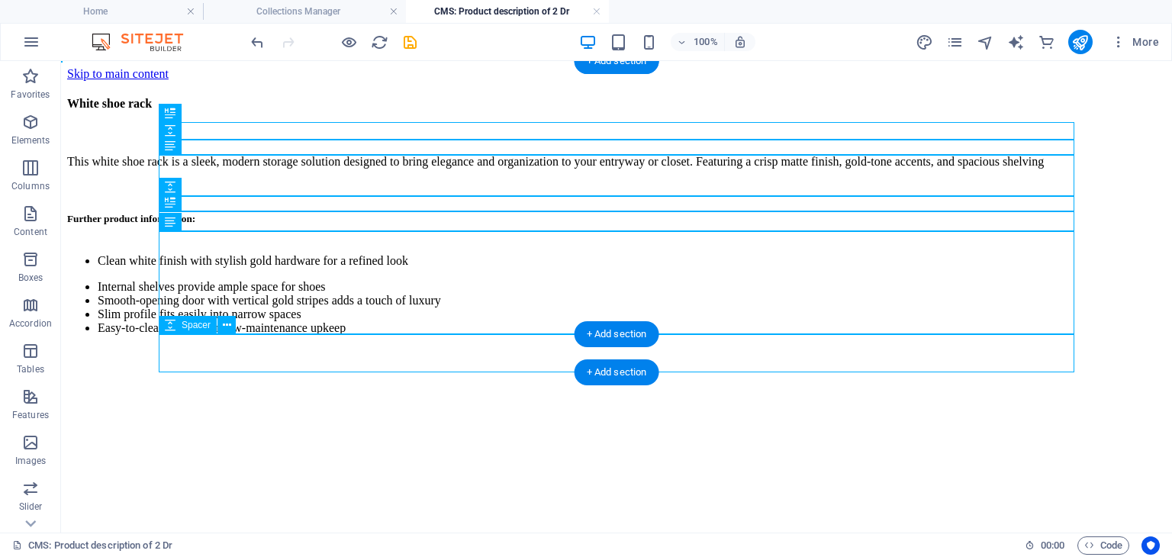
click at [330, 357] on div at bounding box center [616, 366] width 1099 height 38
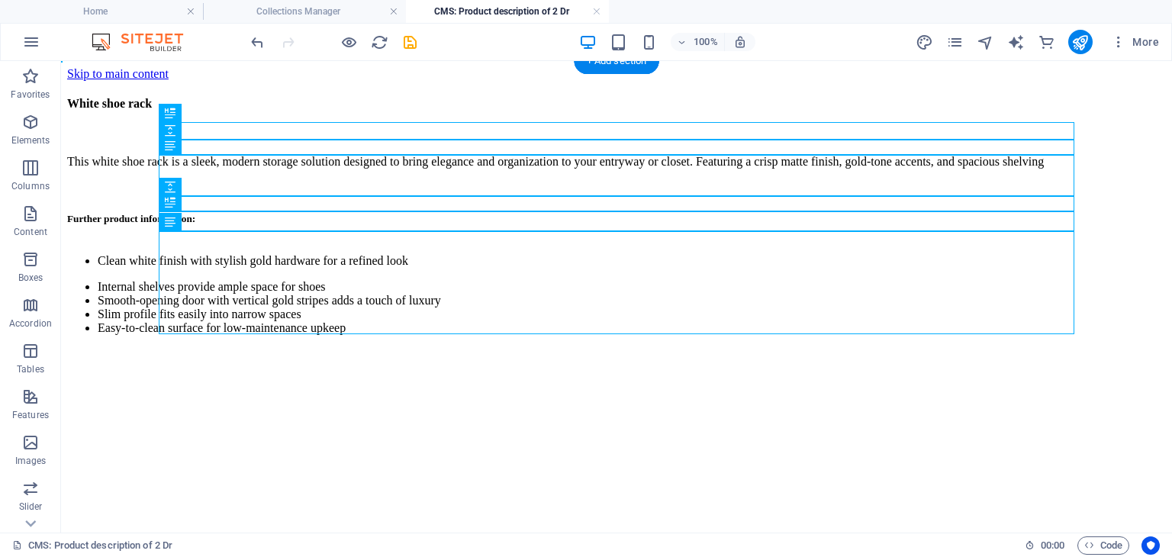
click at [311, 353] on html "Skip to main content White shoe rack This white shoe rack is a sleek, modern st…" at bounding box center [616, 207] width 1111 height 292
drag, startPoint x: 311, startPoint y: 440, endPoint x: 542, endPoint y: -24, distance: 518.3
click at [542, 61] on html "Skip to main content White shoe rack This white shoe rack is a sleek, modern st…" at bounding box center [616, 207] width 1111 height 292
click at [254, 127] on div "White shoe rack" at bounding box center [616, 104] width 1099 height 47
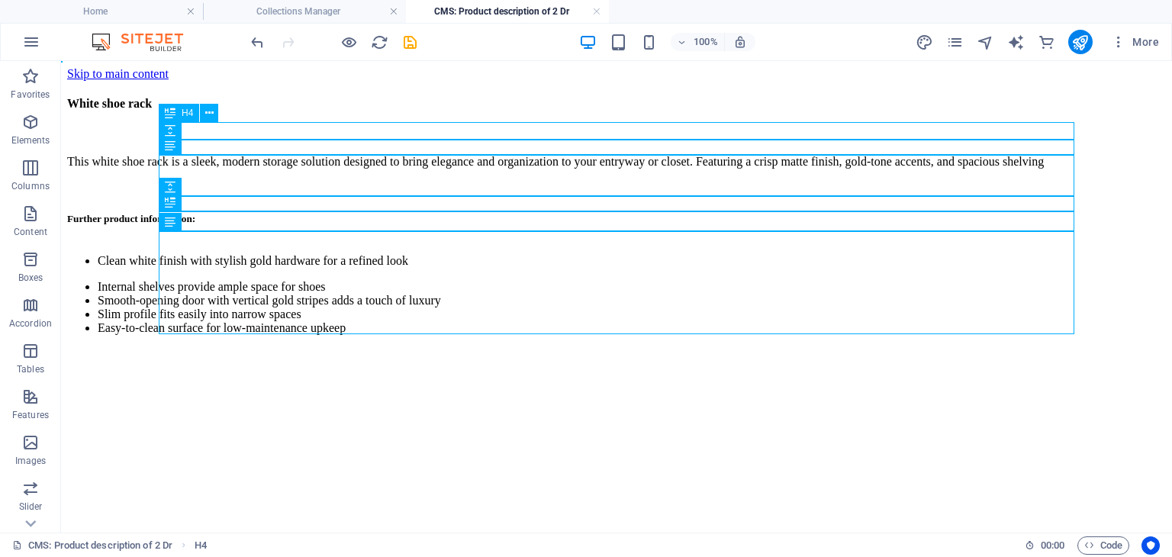
click at [254, 127] on div "White shoe rack" at bounding box center [616, 104] width 1099 height 47
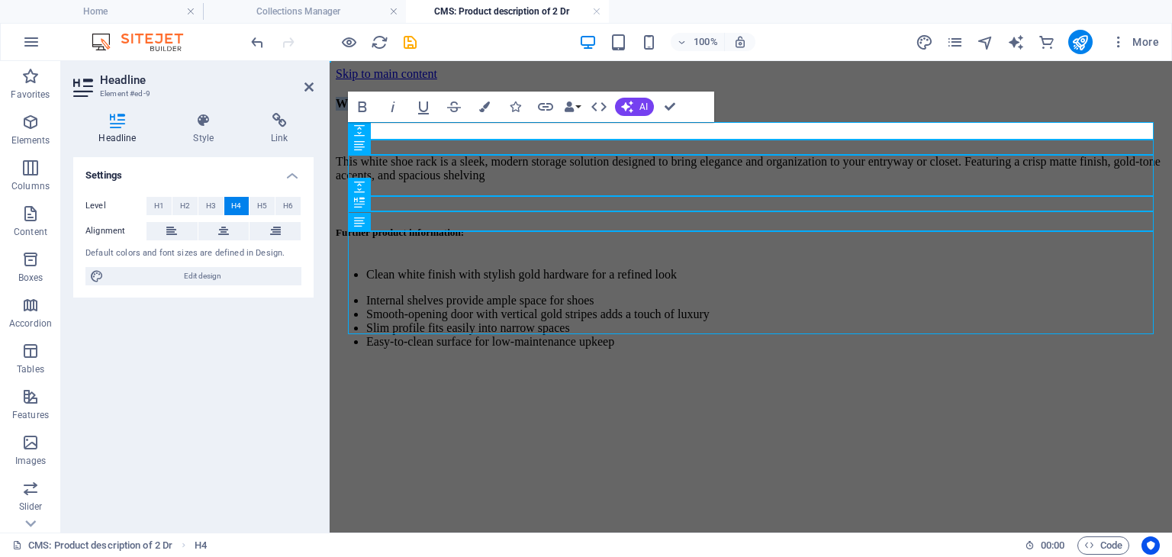
click at [468, 111] on h4 "White shoe rack" at bounding box center [751, 104] width 830 height 14
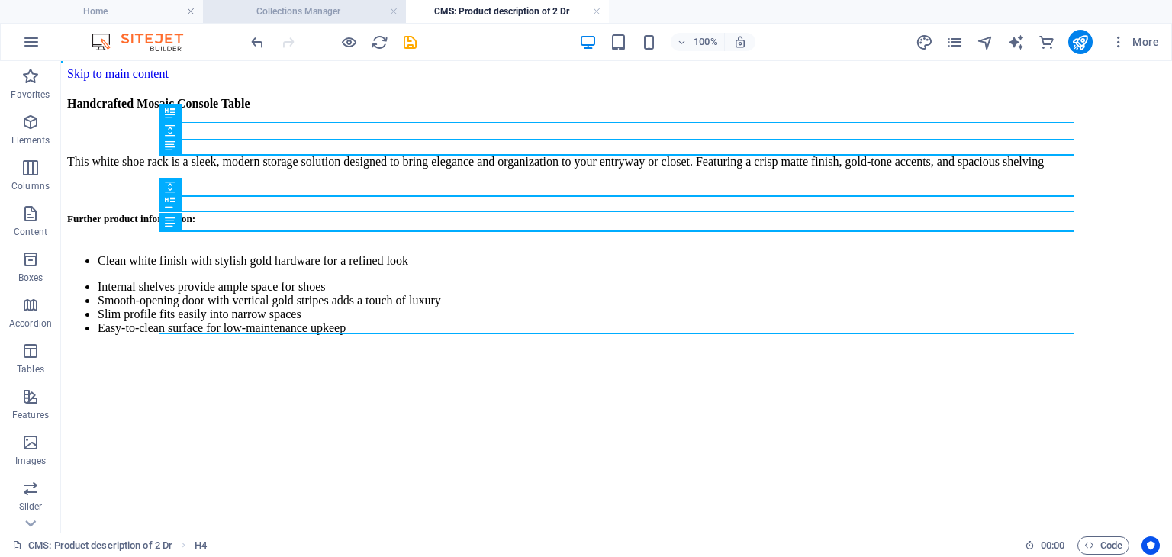
click at [307, 5] on h4 "Collections Manager" at bounding box center [304, 11] width 203 height 17
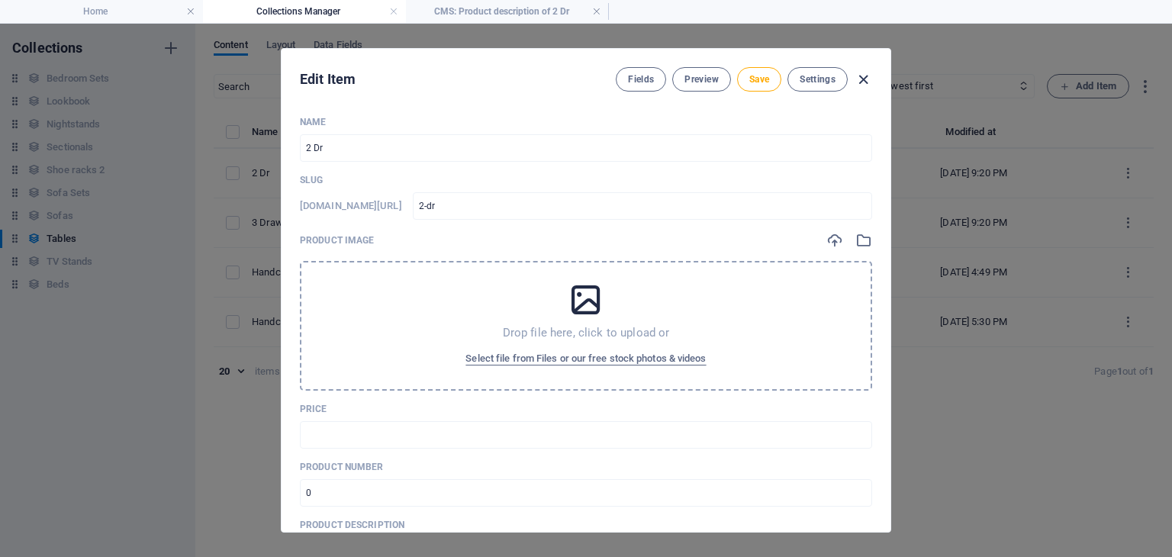
click at [859, 72] on icon "button" at bounding box center [864, 80] width 18 height 18
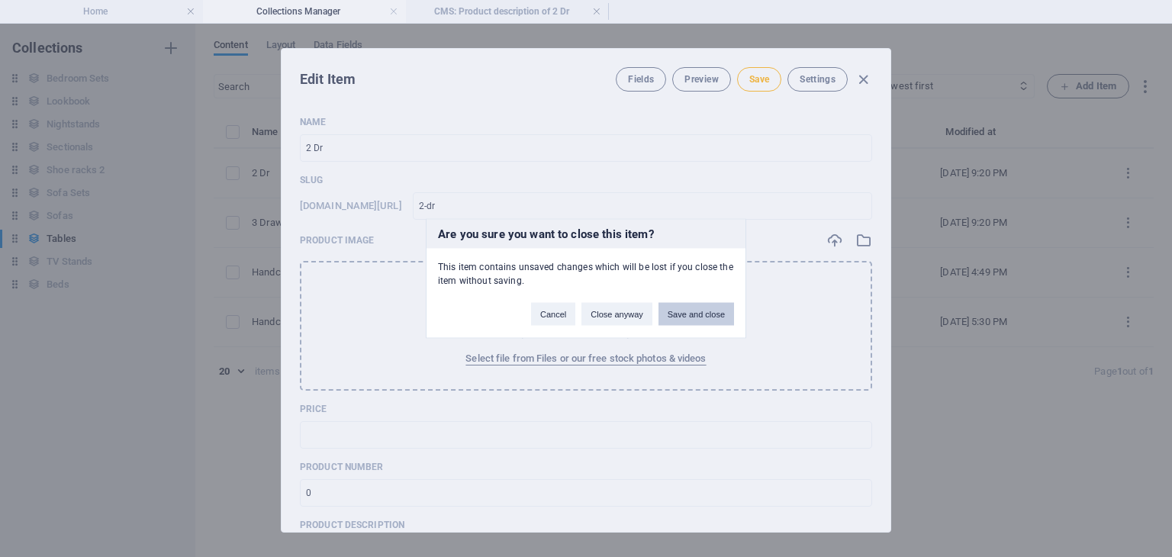
click at [684, 318] on button "Save and close" at bounding box center [696, 314] width 76 height 23
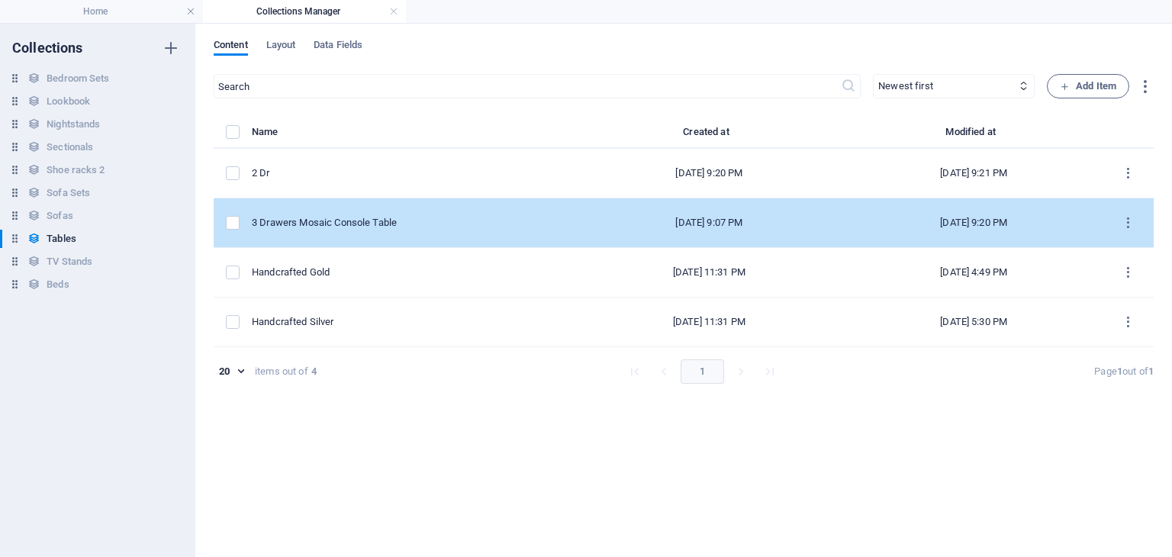
click at [385, 217] on div "3 Drawers Mosaic Console Table" at bounding box center [406, 223] width 309 height 14
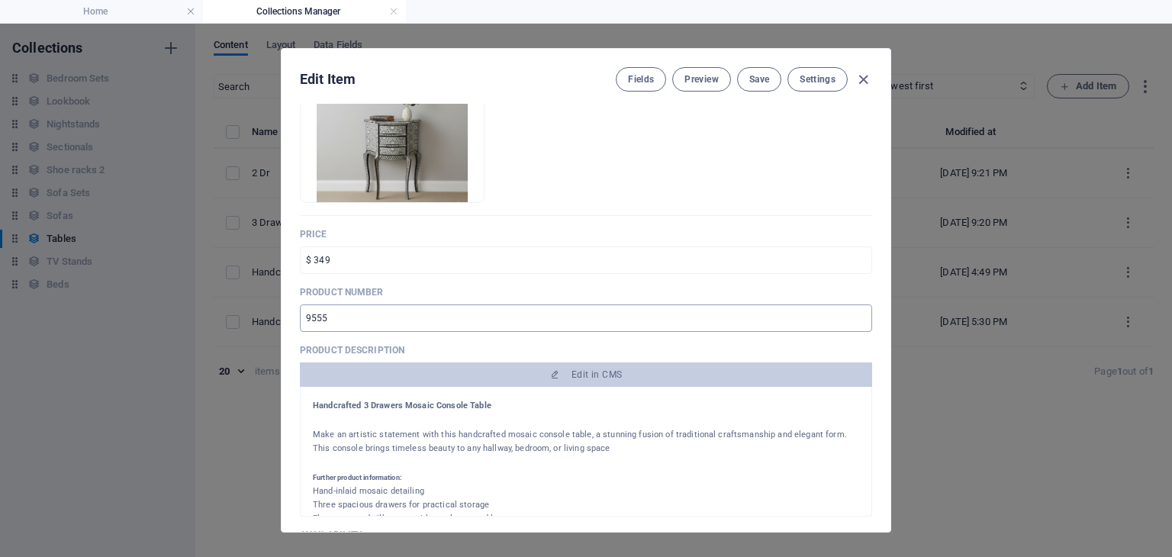
scroll to position [366, 0]
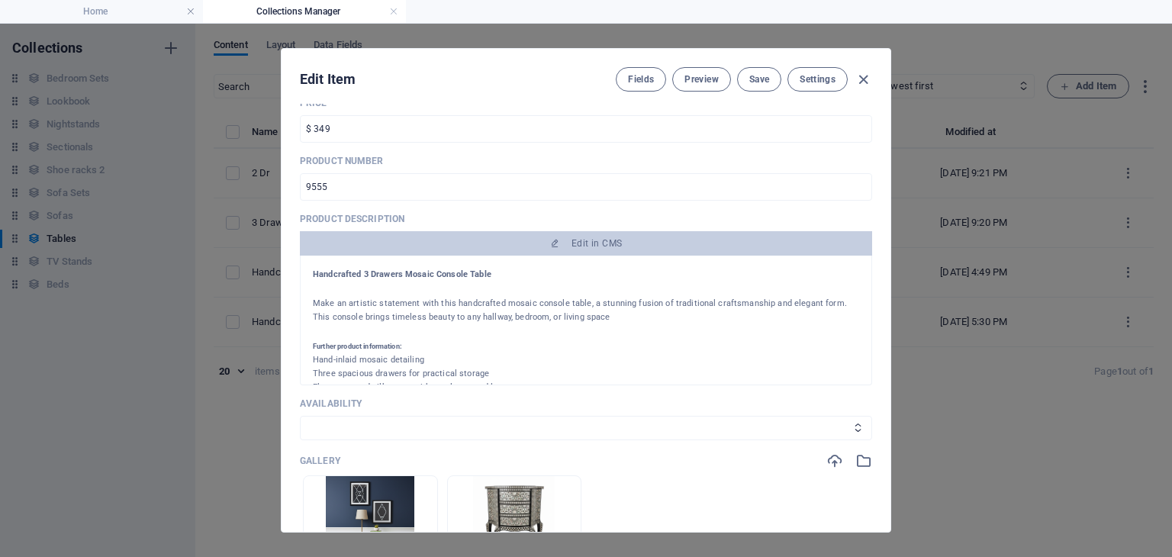
drag, startPoint x: 311, startPoint y: 271, endPoint x: 498, endPoint y: 255, distance: 187.6
click at [498, 256] on div "Handcrafted 3 Drawers Mosaic Console Table Make an artistic statement with this…" at bounding box center [586, 321] width 572 height 130
copy h4 "Handcrafted 3 Drawers Mosaic Console Table"
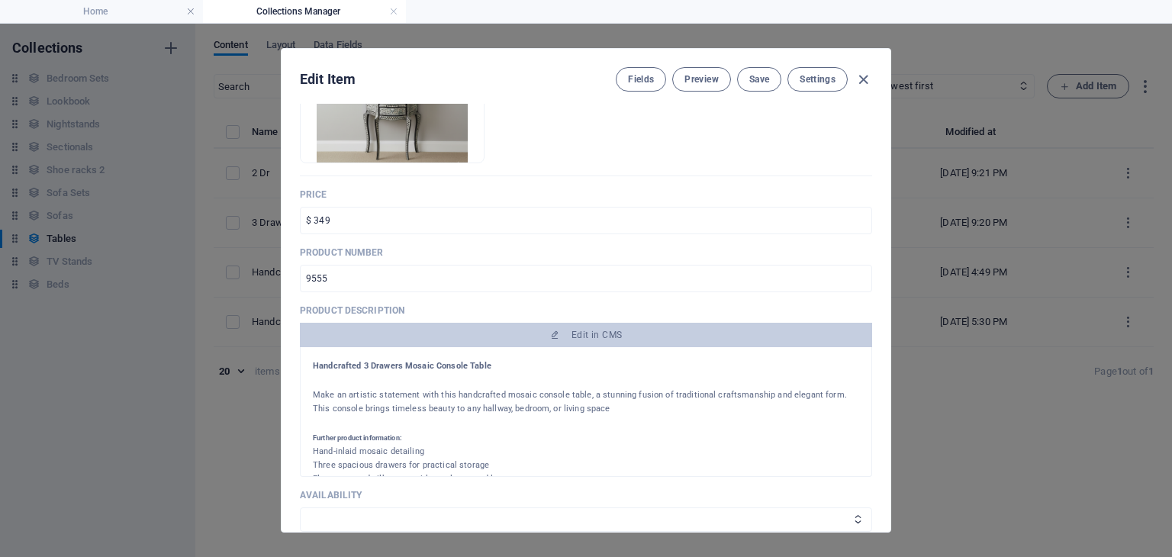
scroll to position [0, 0]
click at [867, 79] on icon "button" at bounding box center [864, 80] width 18 height 18
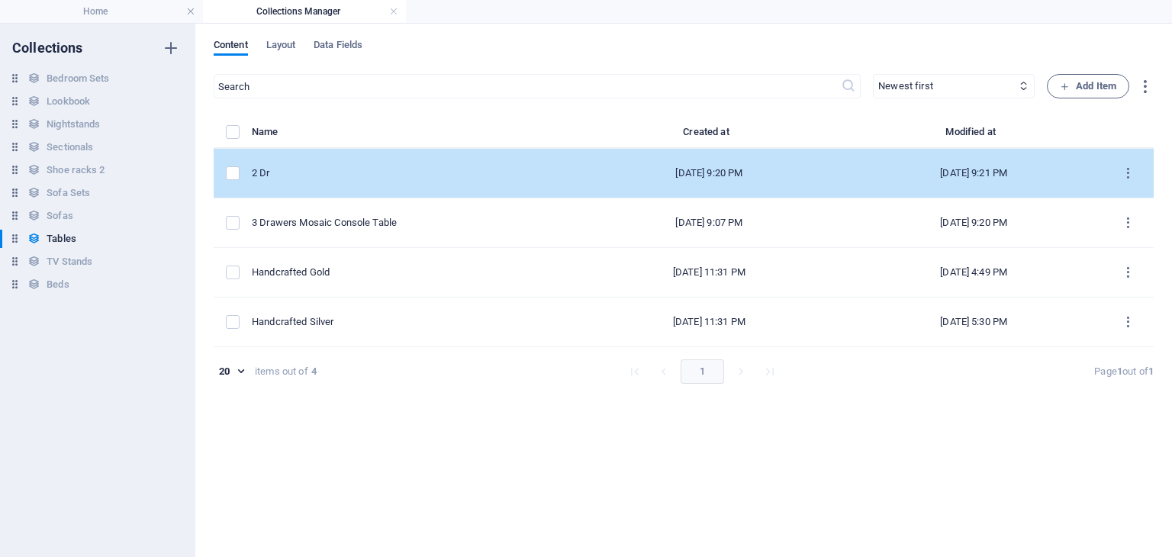
click at [339, 191] on td "2 Dr" at bounding box center [412, 174] width 321 height 50
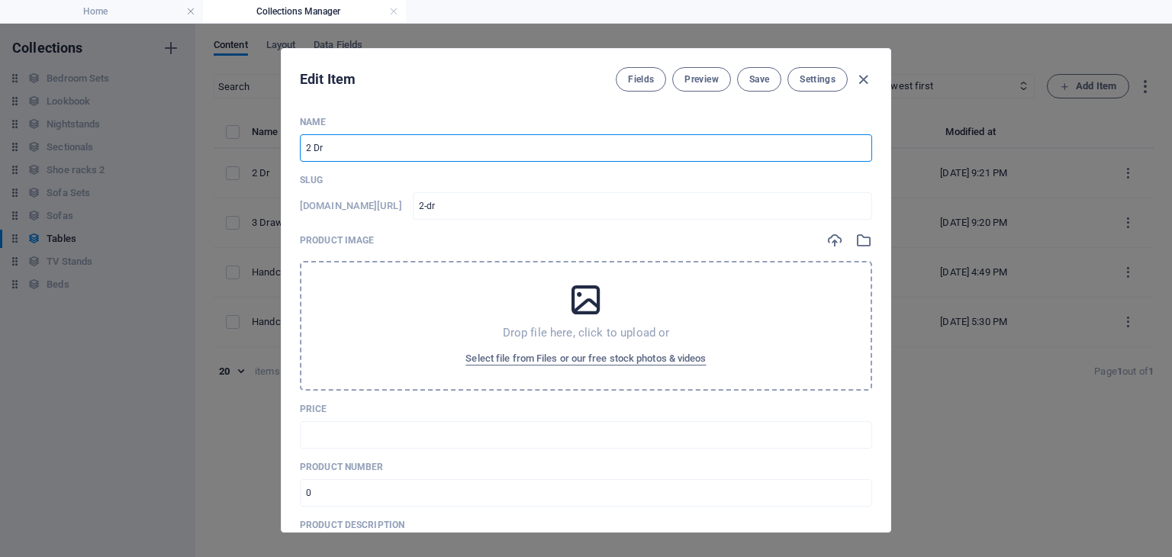
click at [345, 150] on input "2 Dr" at bounding box center [586, 147] width 572 height 27
paste input "Handcrafted 3 Drawers Mosaic Console Table"
type input "Handcrafted 3 Drawers Mosaic Console Table"
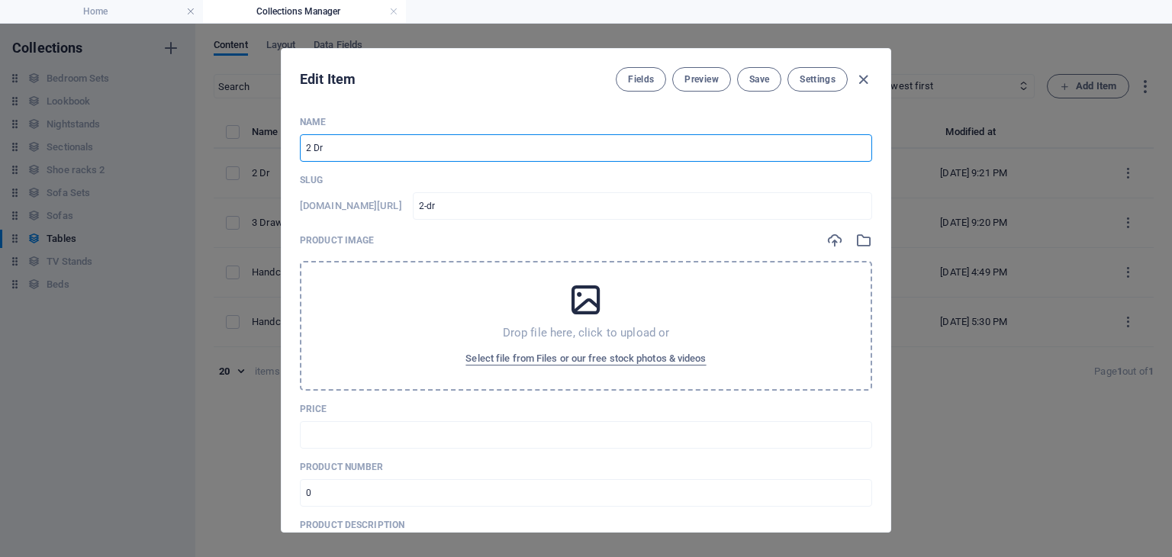
type input "handcrafted-3-drawers-mosaic-console-table"
drag, startPoint x: 359, startPoint y: 144, endPoint x: 272, endPoint y: 143, distance: 87.0
click at [272, 143] on div "Edit Item Fields Preview Save Settings Name Handcrafted 3 Drawers Mosaic Consol…" at bounding box center [586, 290] width 1172 height 533
type input "3 Drawers Mosaic Console Table"
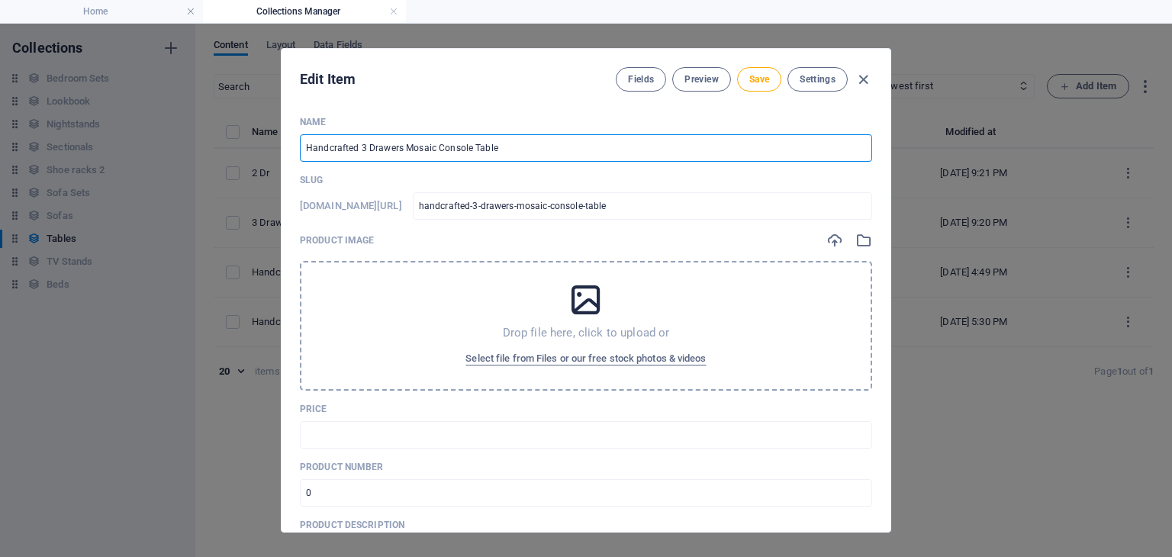
type input "3-drawers-mosaic-console-table"
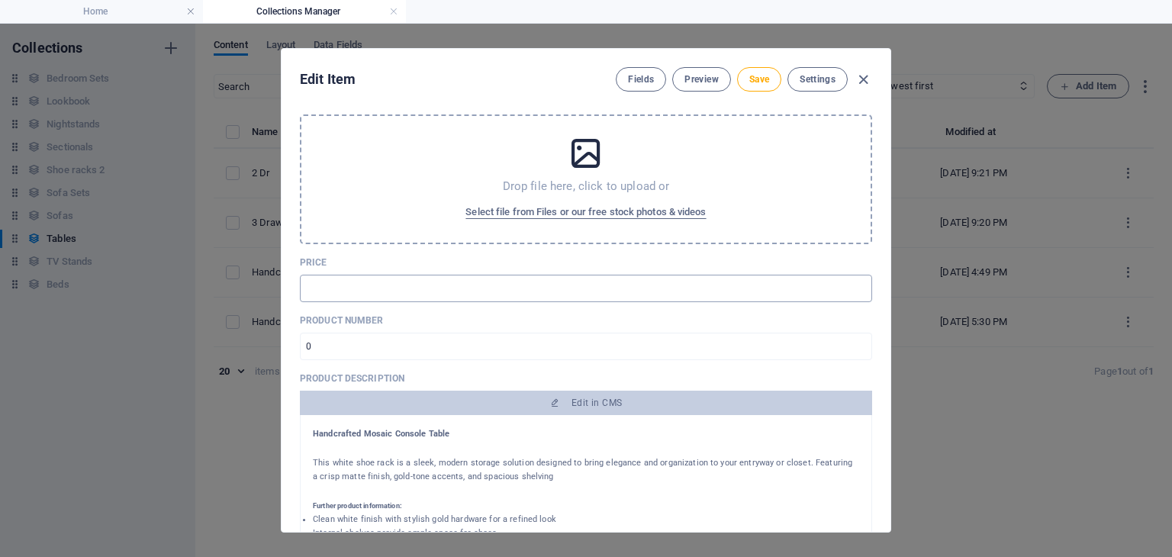
scroll to position [162, 0]
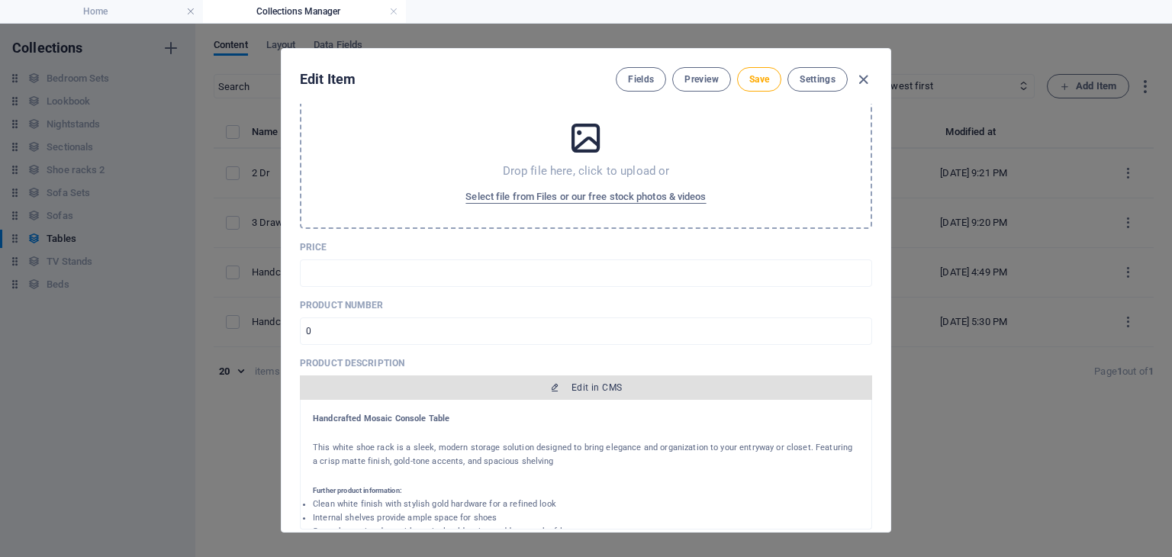
type input "3 Drawers Mosaic Console Table"
click at [461, 385] on span "Edit in CMS" at bounding box center [586, 387] width 560 height 12
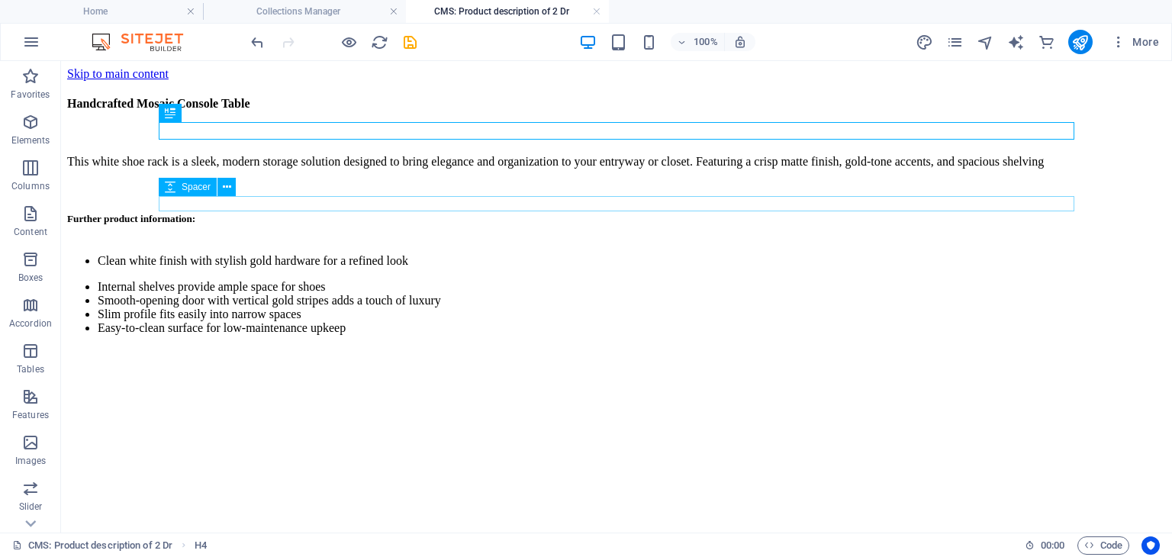
scroll to position [0, 0]
click at [385, 127] on div "Handcrafted Mosaic Console Table" at bounding box center [616, 104] width 1099 height 47
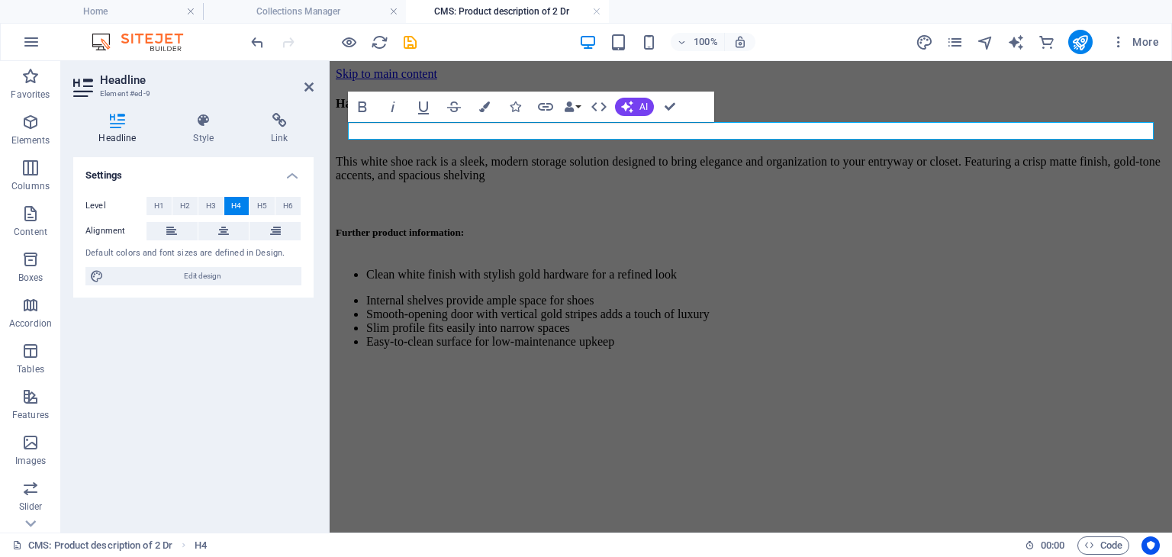
click at [455, 111] on h4 "Handcrafted 3 Drawers Mosaic Console Table" at bounding box center [751, 104] width 830 height 14
click at [445, 111] on h4 "Handcrafted 3 Drawers Mosaic Console Table" at bounding box center [751, 104] width 830 height 14
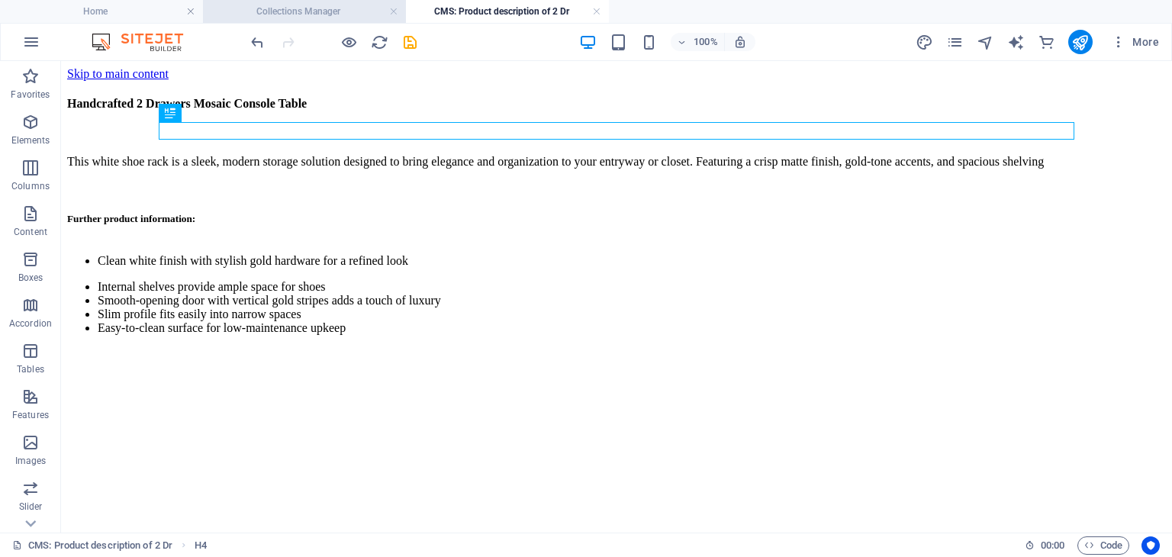
drag, startPoint x: 501, startPoint y: 11, endPoint x: 357, endPoint y: 15, distance: 144.3
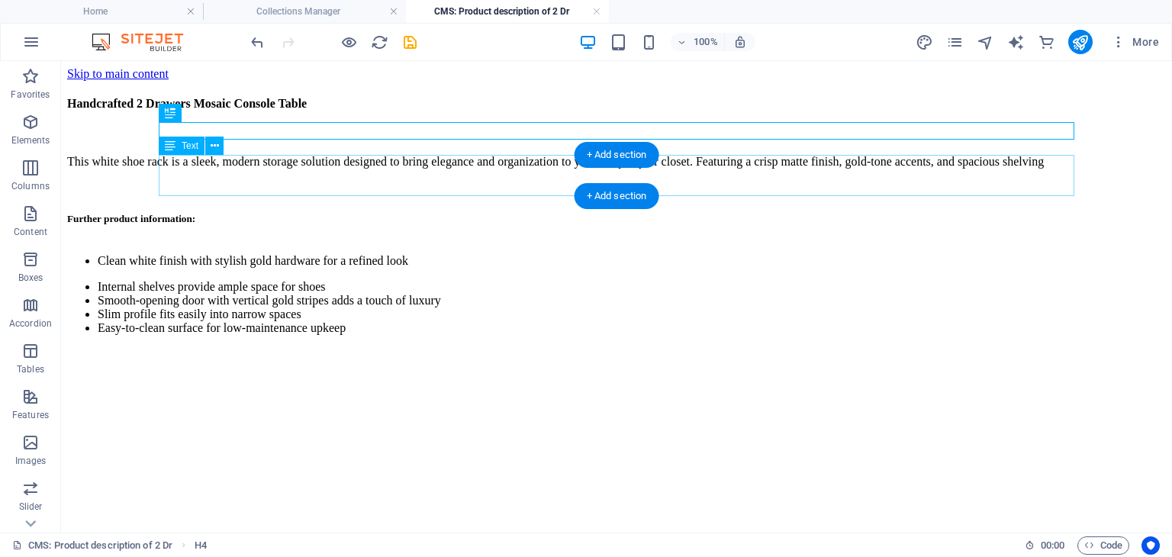
click at [369, 181] on div "This white shoe rack is a sleek, modern storage solution designed to bring eleg…" at bounding box center [616, 162] width 1099 height 38
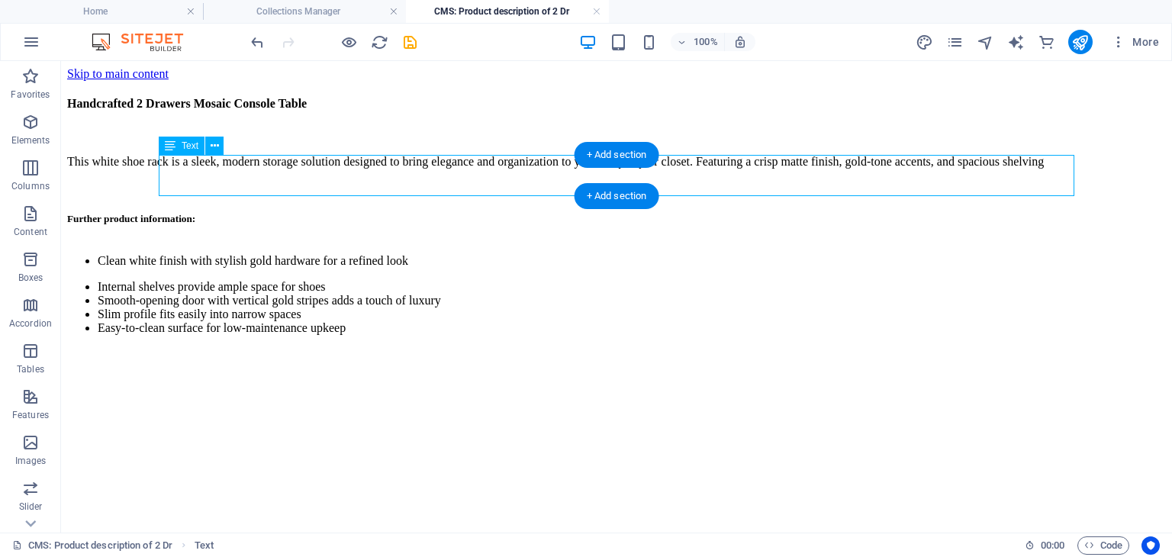
click at [379, 181] on div "This white shoe rack is a sleek, modern storage solution designed to bring eleg…" at bounding box center [616, 162] width 1099 height 38
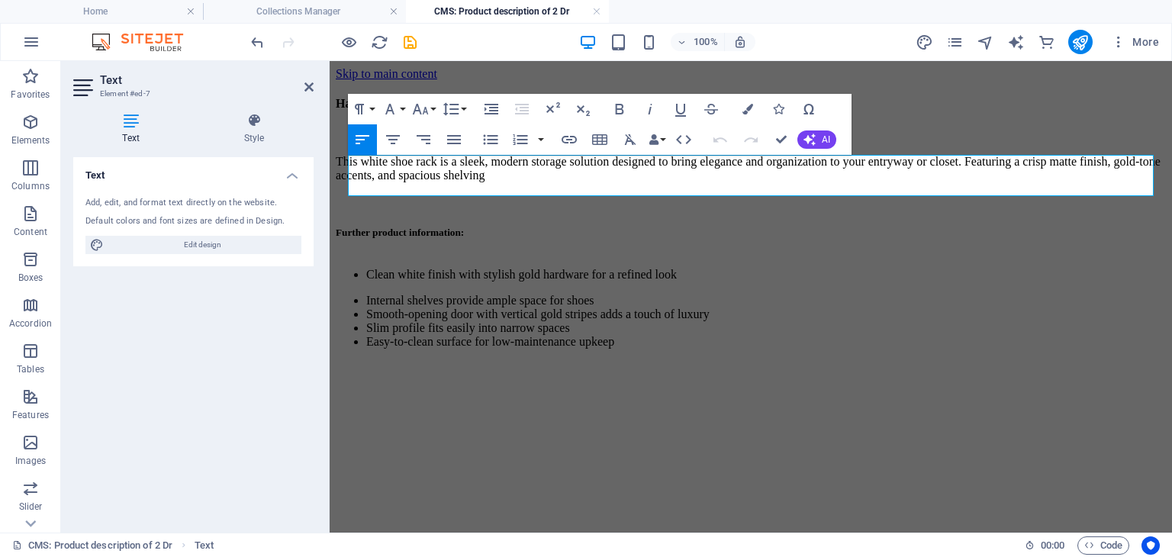
click at [428, 182] on p "This white shoe rack is a sleek, modern storage solution designed to bring eleg…" at bounding box center [751, 168] width 830 height 27
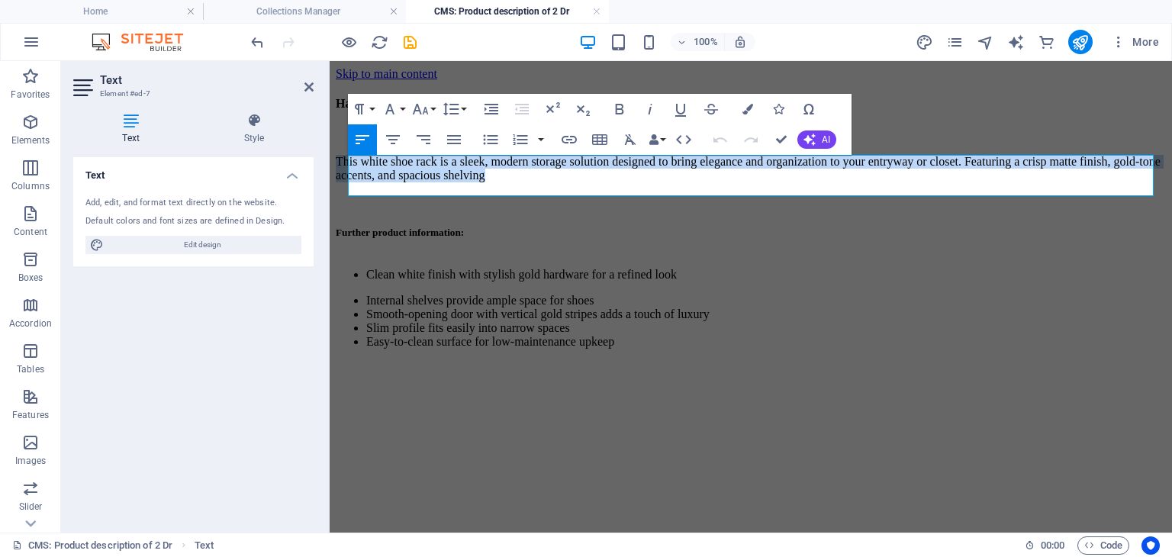
click at [428, 182] on p "This white shoe rack is a sleek, modern storage solution designed to bring eleg…" at bounding box center [751, 168] width 830 height 27
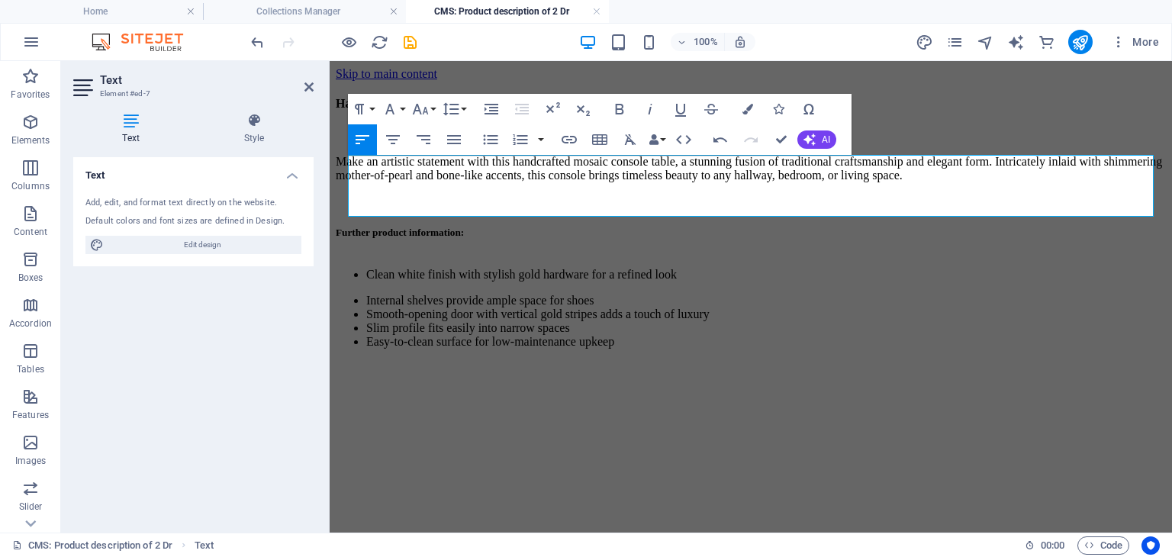
scroll to position [4315, 2]
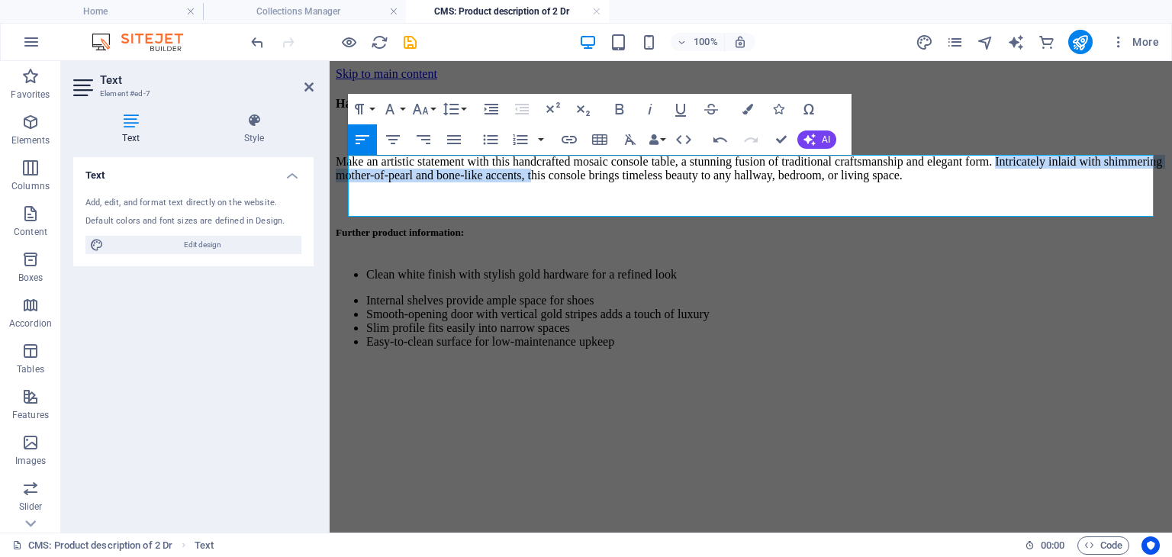
drag, startPoint x: 473, startPoint y: 184, endPoint x: 989, endPoint y: 178, distance: 515.8
click at [989, 178] on p "Make an artistic statement with this handcrafted mosaic console table, a stunni…" at bounding box center [751, 168] width 830 height 27
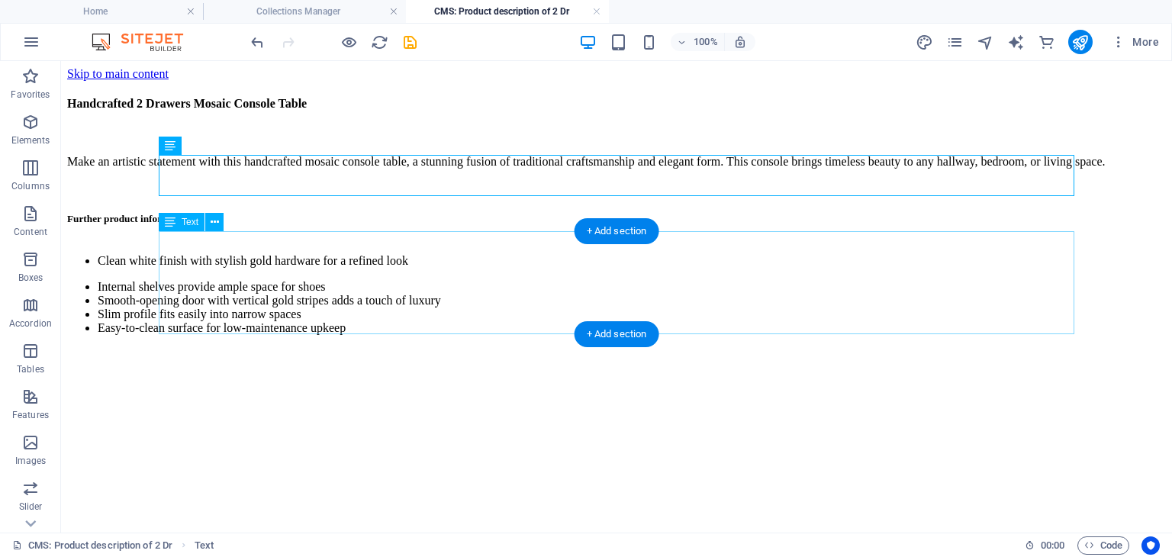
click at [289, 295] on div "Clean white finish with stylish gold hardware for a refined look Internal shelv…" at bounding box center [616, 294] width 1099 height 105
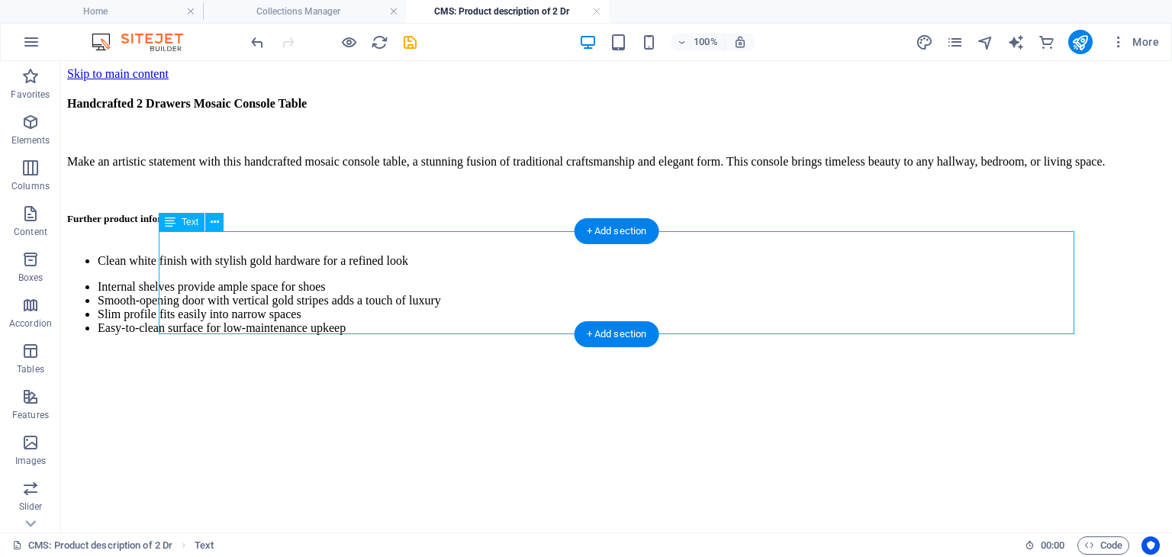
click at [289, 295] on div "Clean white finish with stylish gold hardware for a refined look Internal shelv…" at bounding box center [616, 294] width 1099 height 105
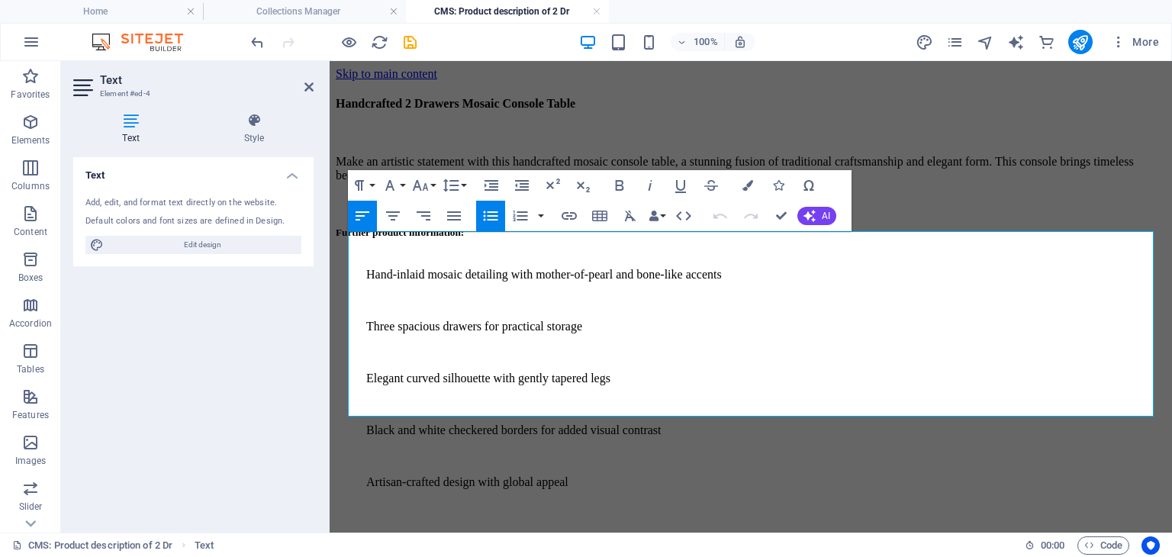
scroll to position [4123, 2]
click at [378, 346] on p at bounding box center [766, 353] width 800 height 14
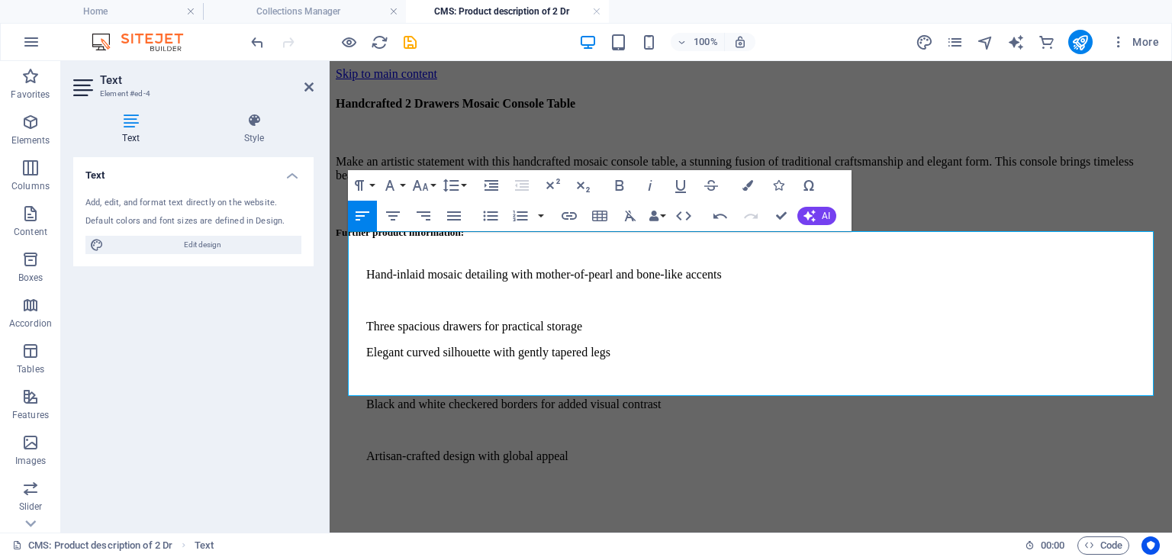
click at [376, 294] on p at bounding box center [766, 301] width 800 height 14
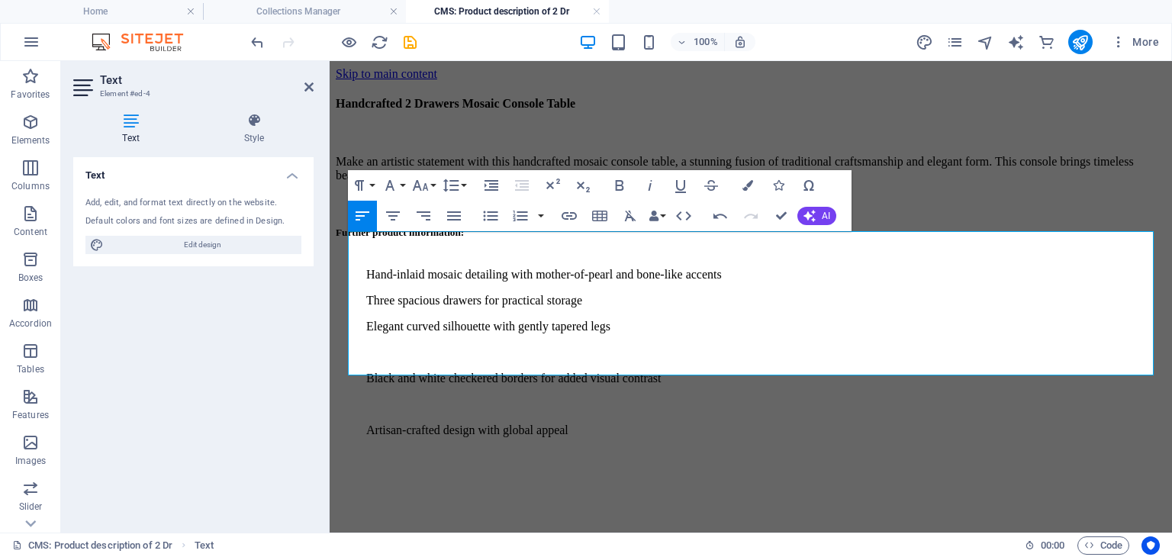
click at [393, 346] on p at bounding box center [766, 353] width 800 height 14
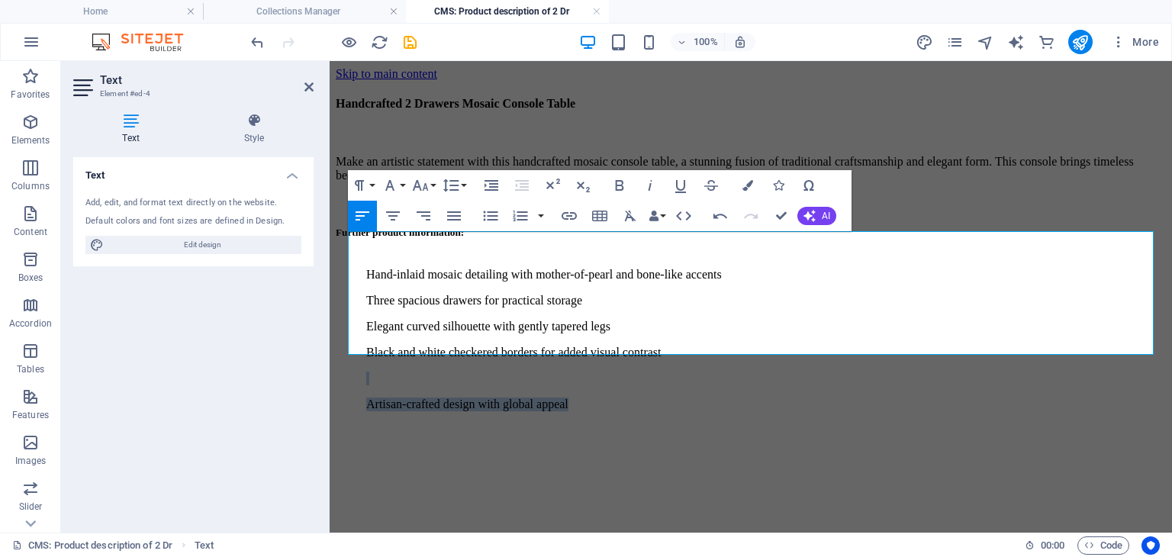
drag, startPoint x: 659, startPoint y: 340, endPoint x: 416, endPoint y: 317, distance: 244.4
click at [416, 317] on ul "Hand-inlaid mosaic detailing with mother-of-pearl and bone-like accents Three s…" at bounding box center [751, 339] width 830 height 143
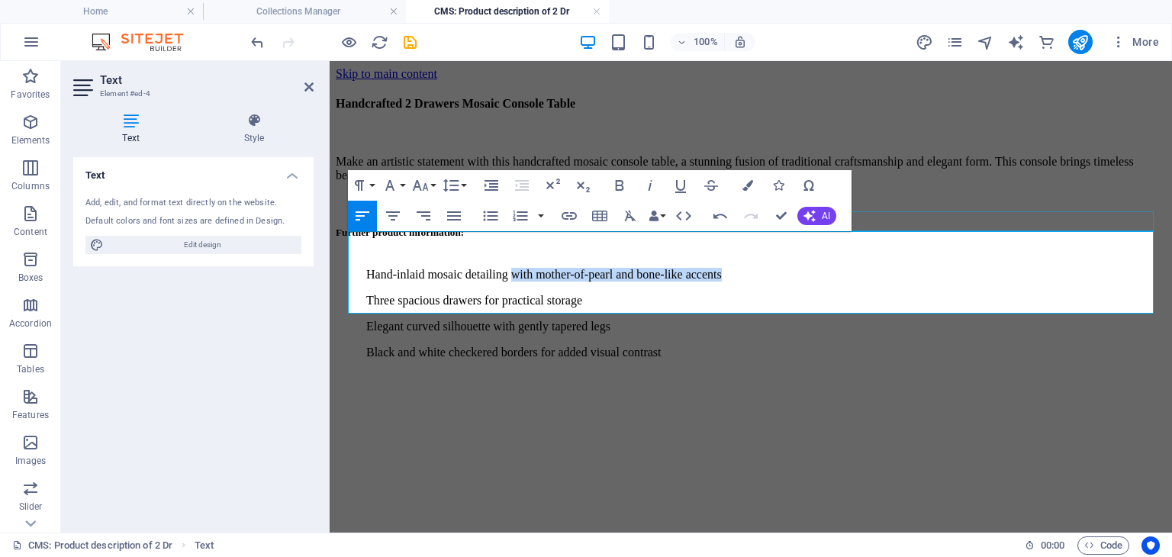
drag, startPoint x: 879, startPoint y: 243, endPoint x: 900, endPoint y: 290, distance: 51.9
click at [571, 229] on div "Handcrafted 2 Drawers Mosaic Console Table Make an artistic statement with this…" at bounding box center [751, 226] width 830 height 291
click at [404, 294] on p "Three spacious drawers for practical storage" at bounding box center [766, 301] width 800 height 14
click at [552, 346] on p "Black and white checkered borders for added visual contrast" at bounding box center [766, 353] width 800 height 14
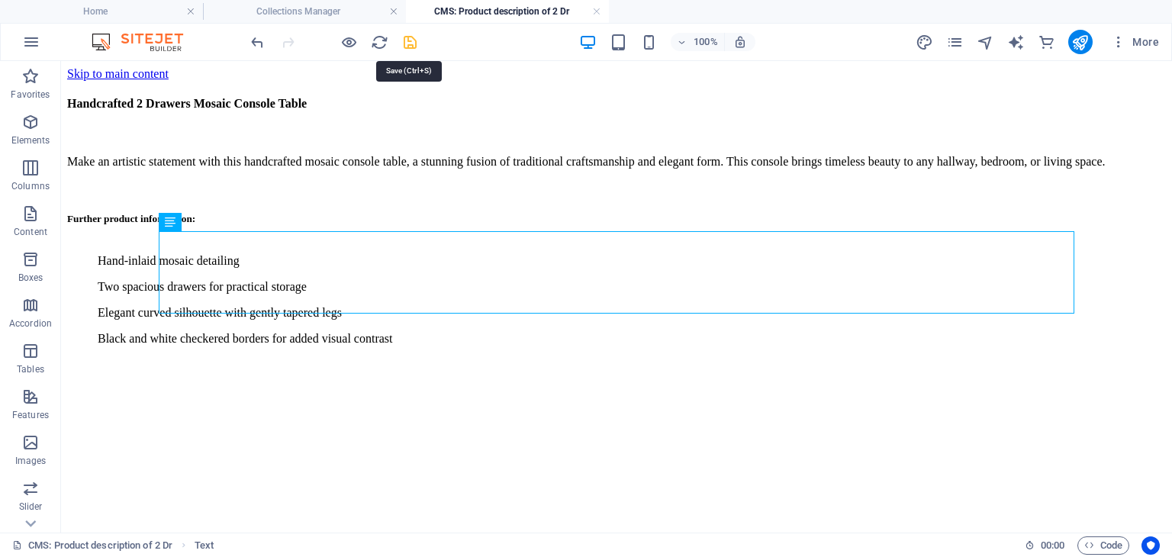
click at [407, 40] on icon "save" at bounding box center [410, 43] width 18 height 18
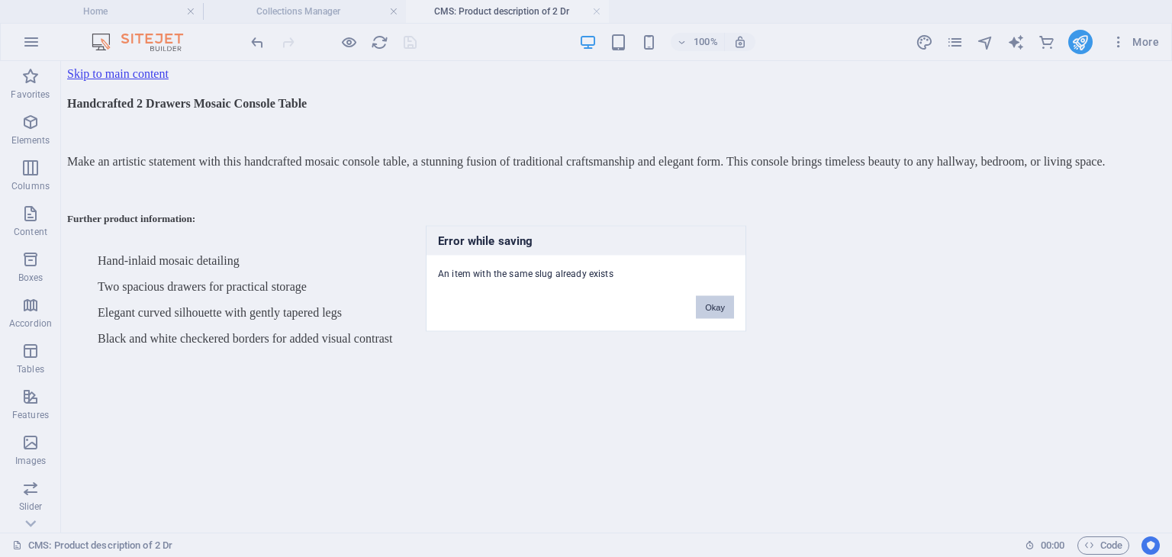
click at [716, 309] on button "Okay" at bounding box center [715, 307] width 38 height 23
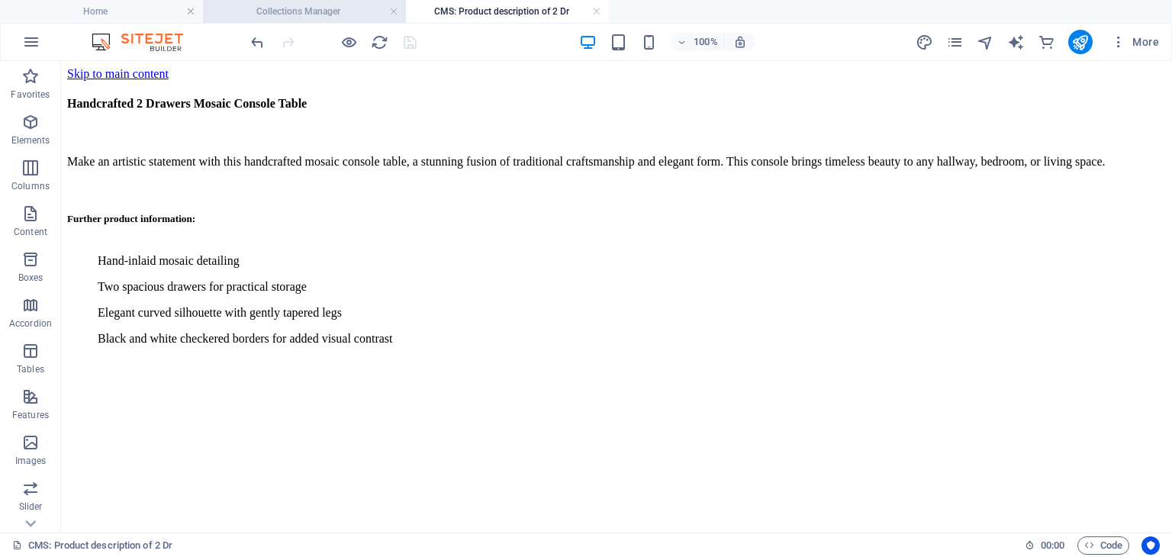
click at [340, 13] on h4 "Collections Manager" at bounding box center [304, 11] width 203 height 17
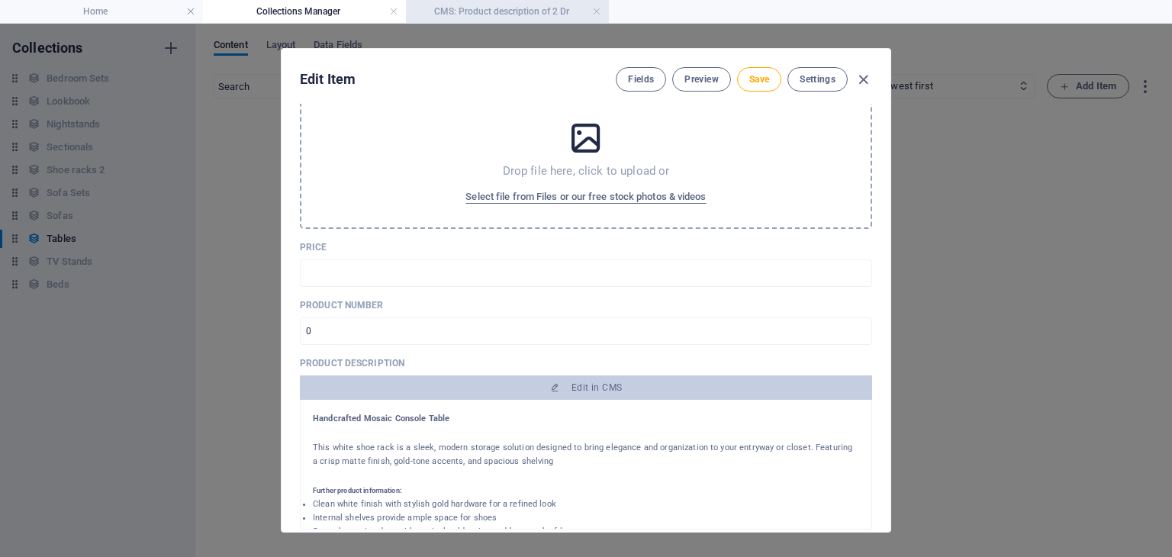
click at [461, 11] on h4 "CMS: Product description of 2 Dr" at bounding box center [507, 11] width 203 height 17
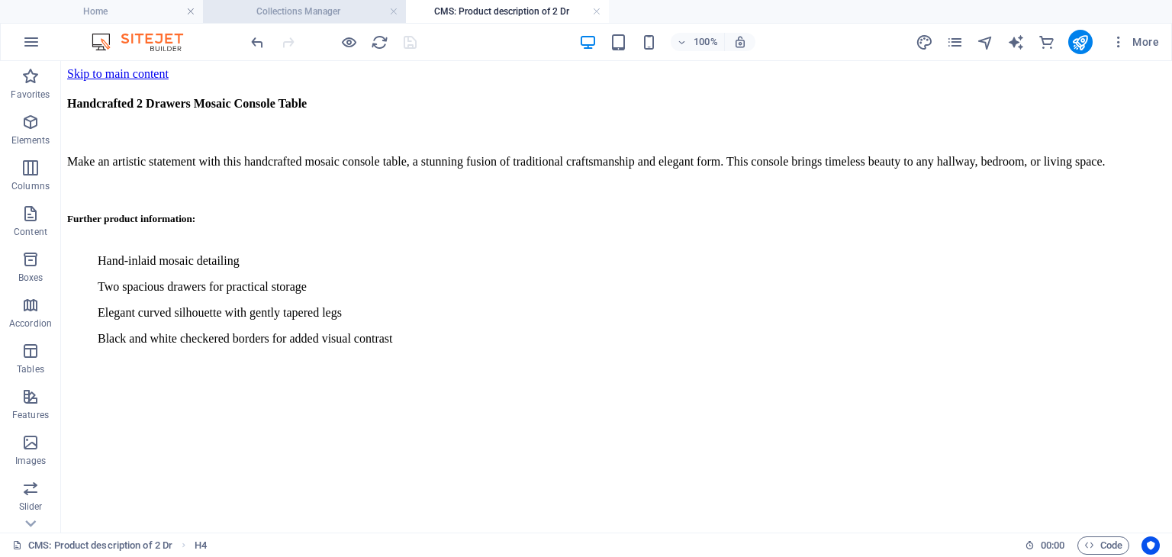
click at [352, 6] on h4 "Collections Manager" at bounding box center [304, 11] width 203 height 17
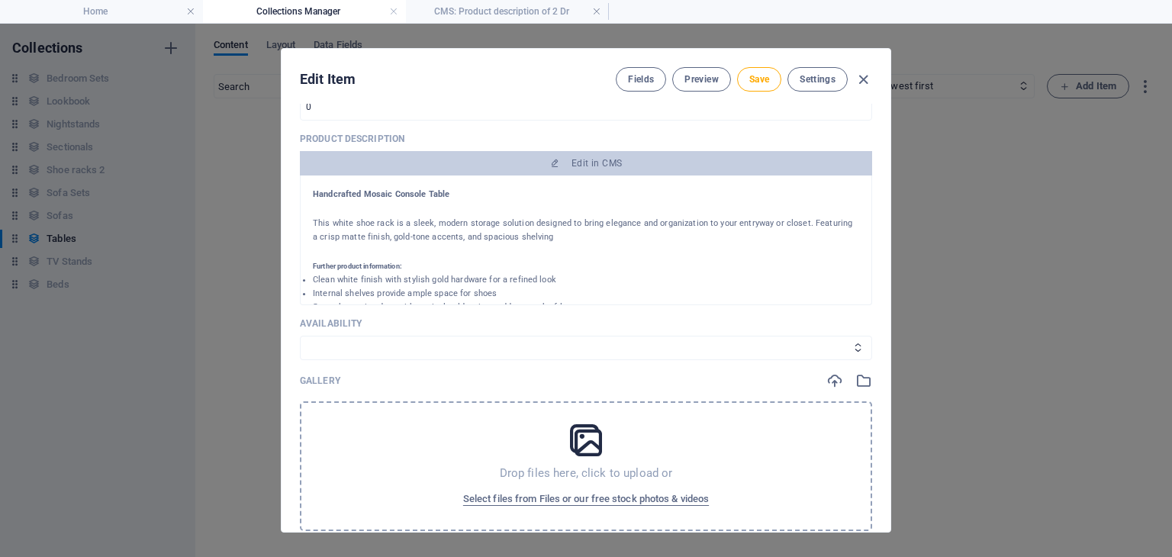
scroll to position [0, 0]
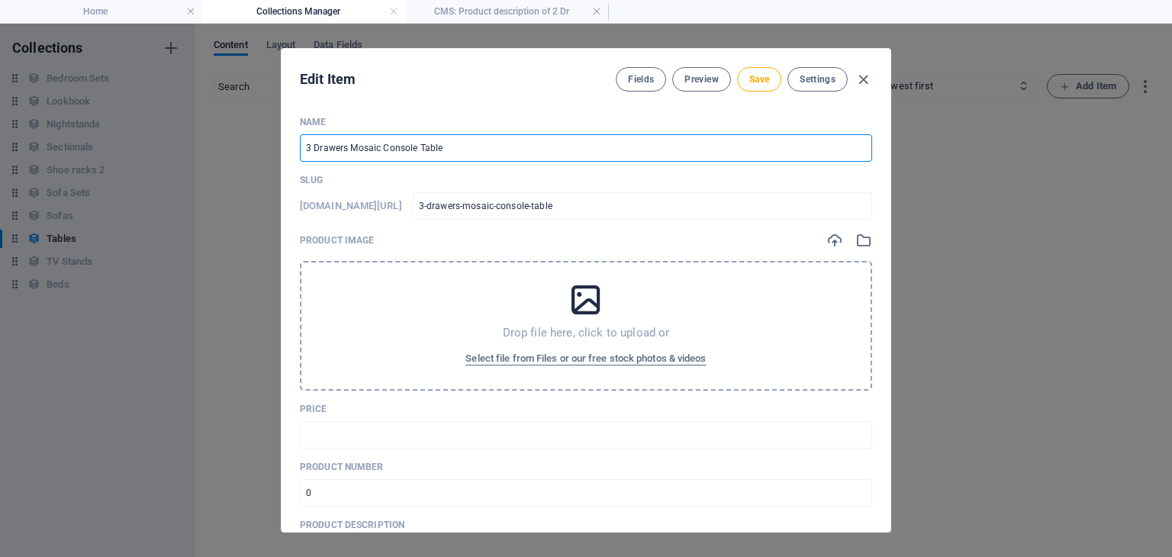
click at [435, 144] on input "3 Drawers Mosaic Console Table" at bounding box center [586, 147] width 572 height 27
click at [311, 146] on input "3 Drawers Mosaic Console Table" at bounding box center [586, 147] width 572 height 27
type input "Drawers Mosaic Console Table"
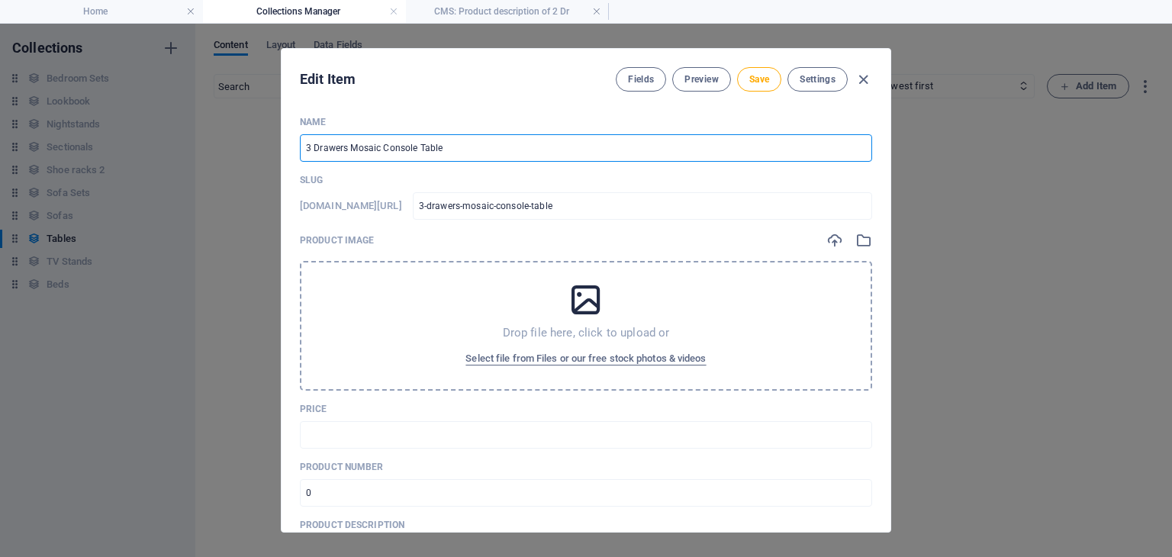
type input "drawers-mosaic-console-table"
type input "2 Drawers Mosaic Console Table"
type input "2-drawers-mosaic-console-table"
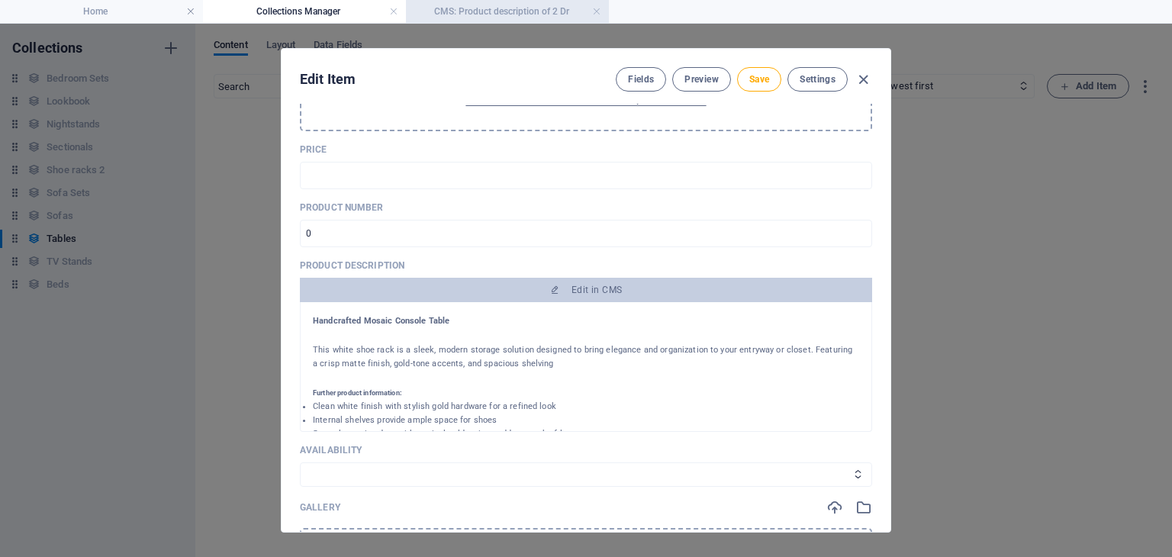
type input "2 Drawers Mosaic Console Table"
click at [515, 7] on h4 "CMS: Product description of 2 Dr" at bounding box center [507, 11] width 203 height 17
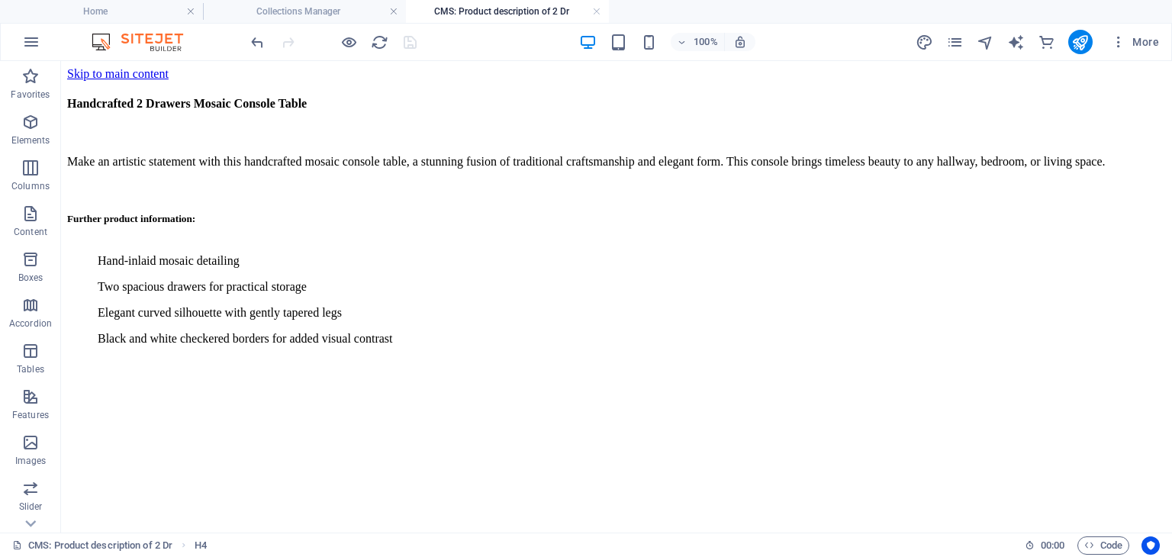
click at [417, 43] on div at bounding box center [333, 42] width 171 height 24
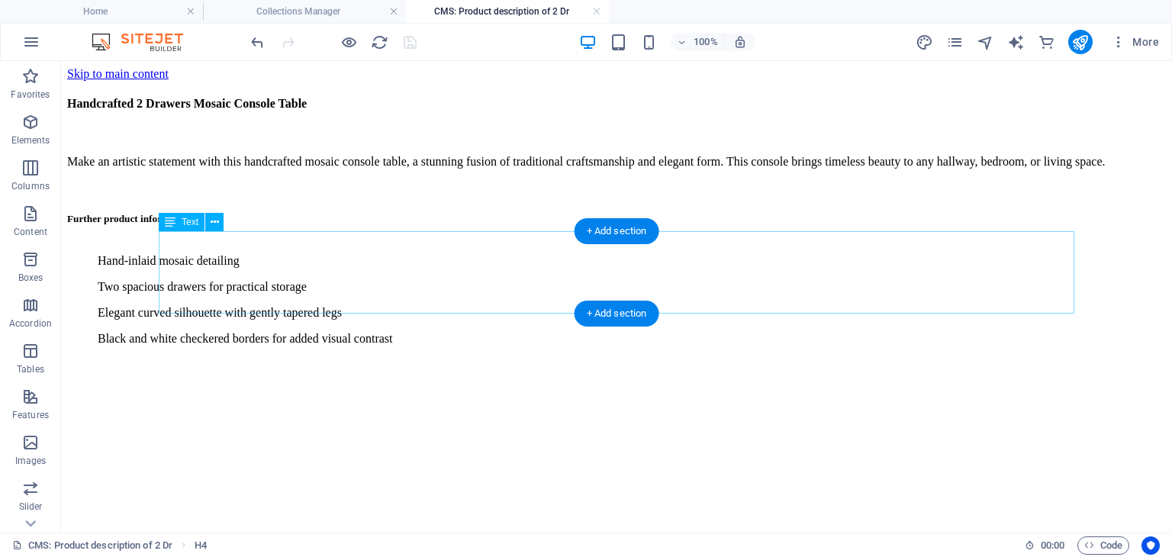
click at [380, 253] on div "Hand-inlaid mosaic detailing Two spacious drawers for practical storage Elegant…" at bounding box center [616, 300] width 1099 height 116
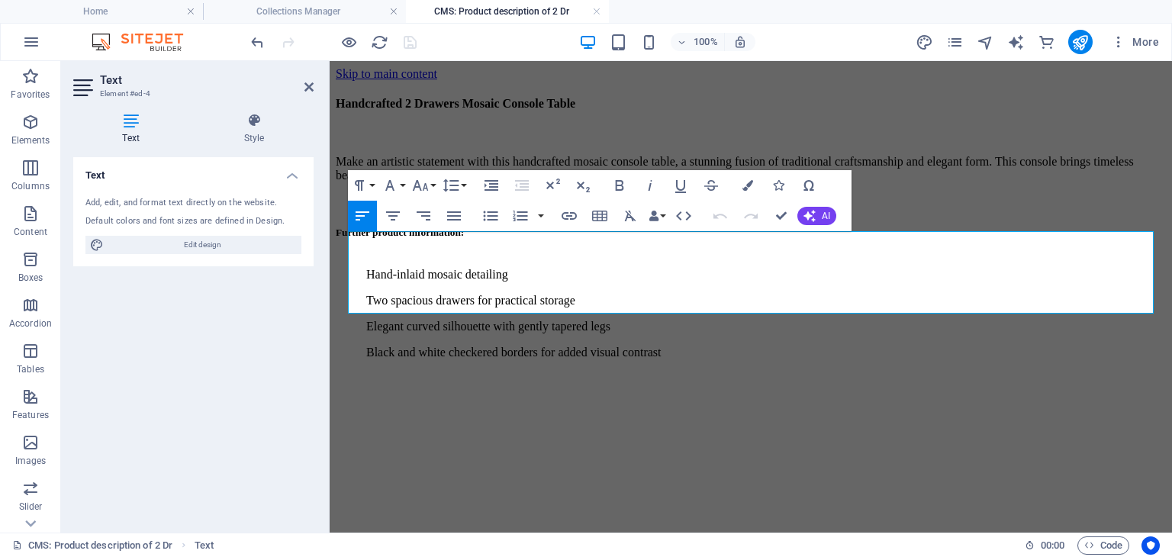
click at [594, 268] on ul "Hand-inlaid mosaic detailing Two spacious drawers for practical storage Elegant…" at bounding box center [751, 314] width 830 height 92
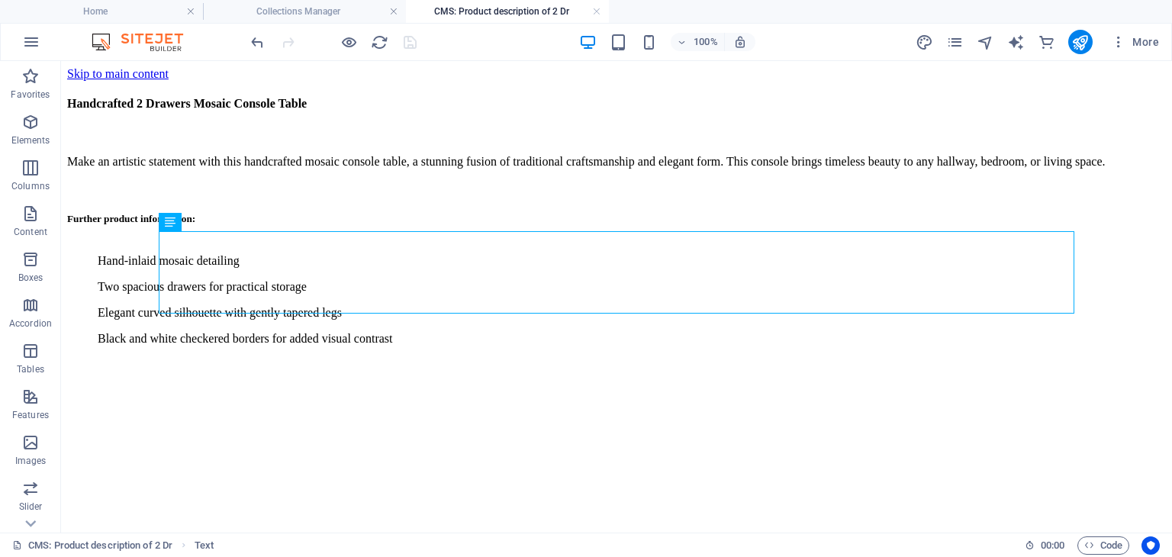
click at [411, 44] on div at bounding box center [333, 42] width 171 height 24
drag, startPoint x: 380, startPoint y: 43, endPoint x: 655, endPoint y: 20, distance: 275.7
click at [380, 43] on icon "reload" at bounding box center [380, 43] width 18 height 18
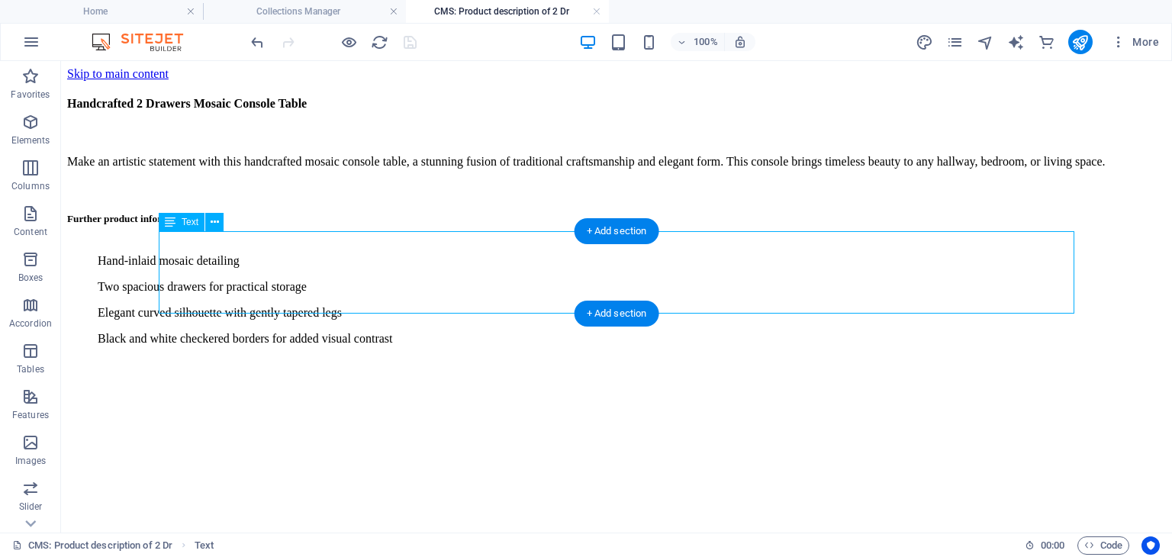
click at [645, 289] on div "Hand-inlaid mosaic detailing Two spacious drawers for practical storage Elegant…" at bounding box center [616, 300] width 1099 height 116
click at [584, 269] on div "Hand-inlaid mosaic detailing Two spacious drawers for practical storage Elegant…" at bounding box center [616, 300] width 1099 height 116
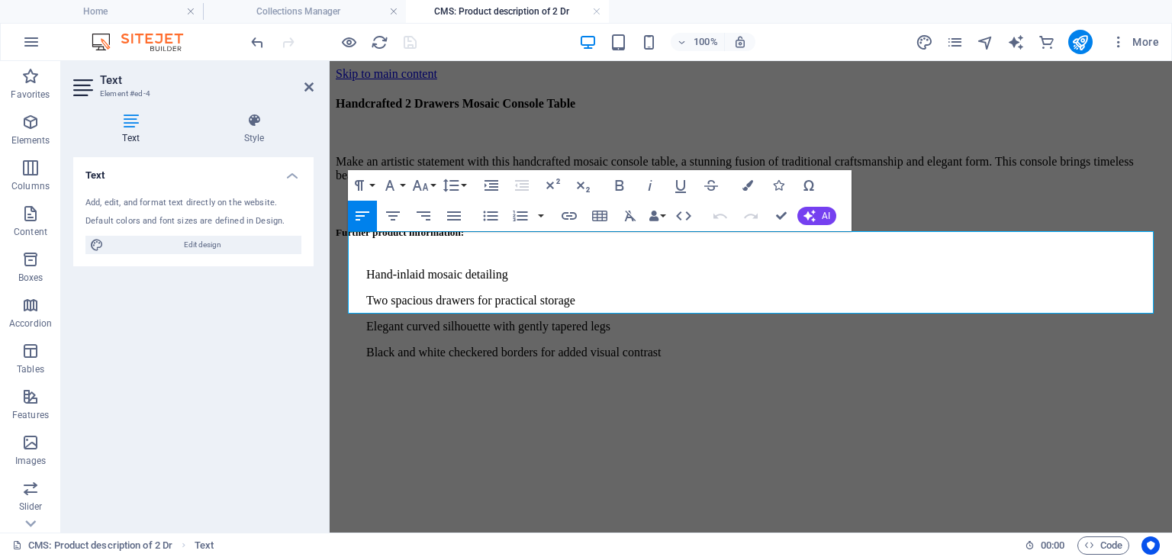
click at [780, 346] on p "Black and white checkered borders for added visual contrast" at bounding box center [766, 353] width 800 height 14
click at [797, 346] on p "Black and white checkered borders for added visual contrast" at bounding box center [766, 353] width 800 height 14
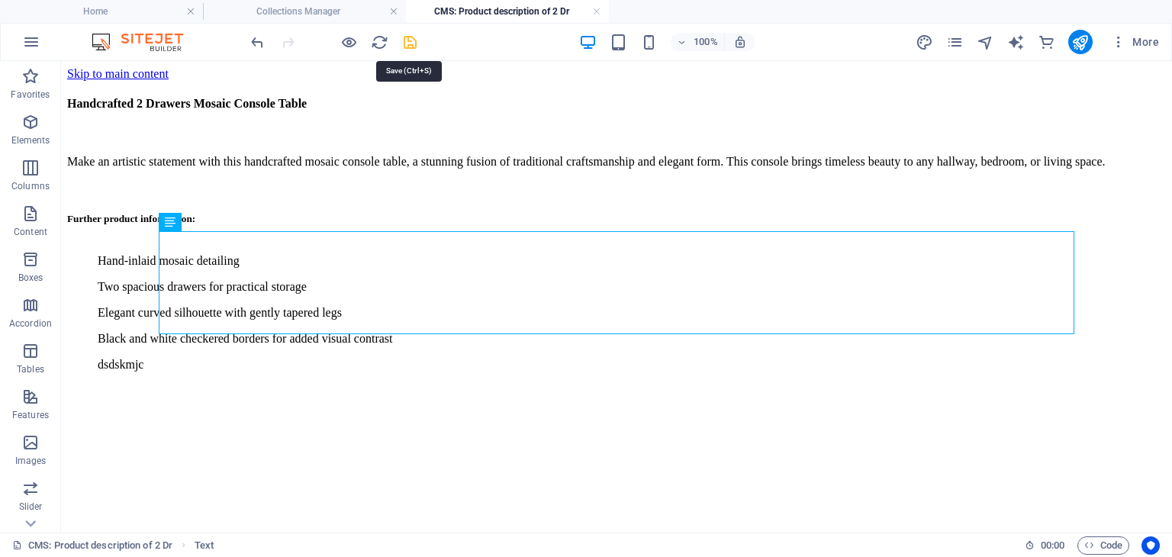
click at [407, 41] on icon "save" at bounding box center [410, 43] width 18 height 18
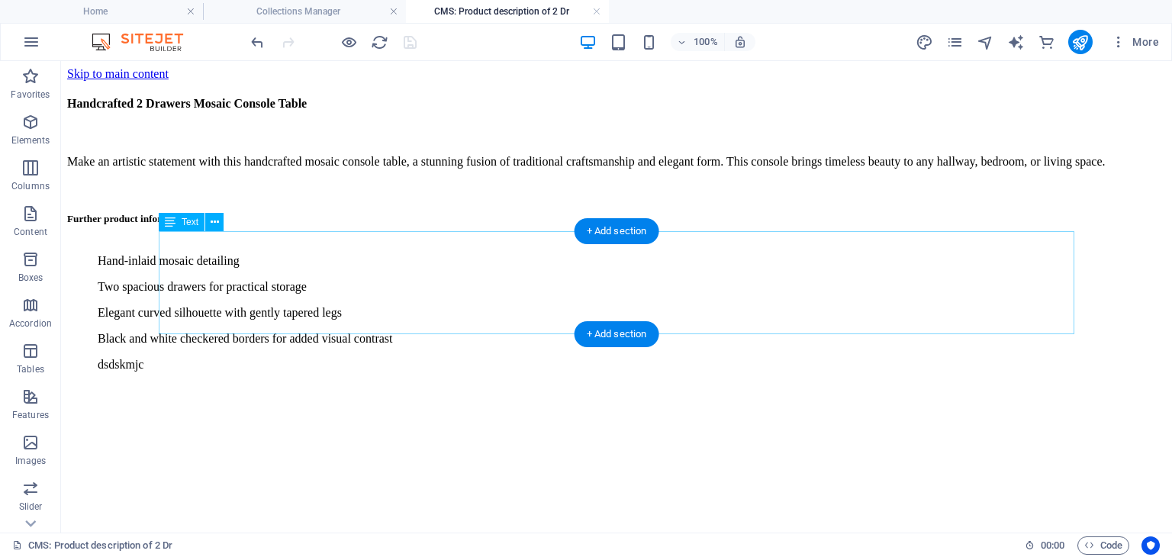
click at [235, 319] on div "Hand-inlaid mosaic detailing Two spacious drawers for practical storage Elegant…" at bounding box center [616, 313] width 1099 height 142
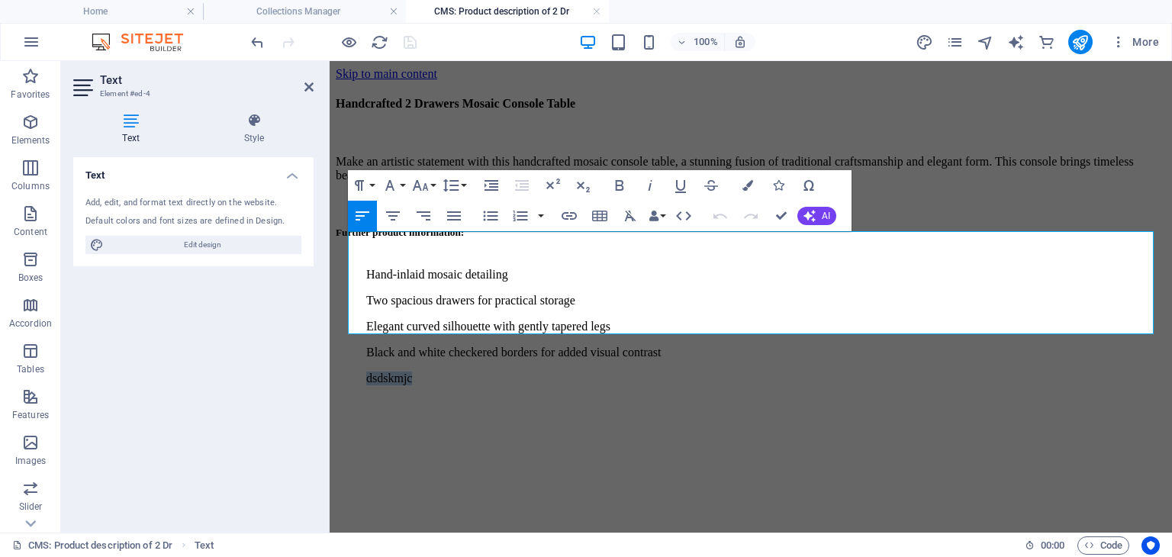
drag, startPoint x: 443, startPoint y: 325, endPoint x: 356, endPoint y: 326, distance: 87.0
click at [356, 326] on ul "Hand-inlaid mosaic detailing Two spacious drawers for practical storage Elegant…" at bounding box center [751, 327] width 830 height 118
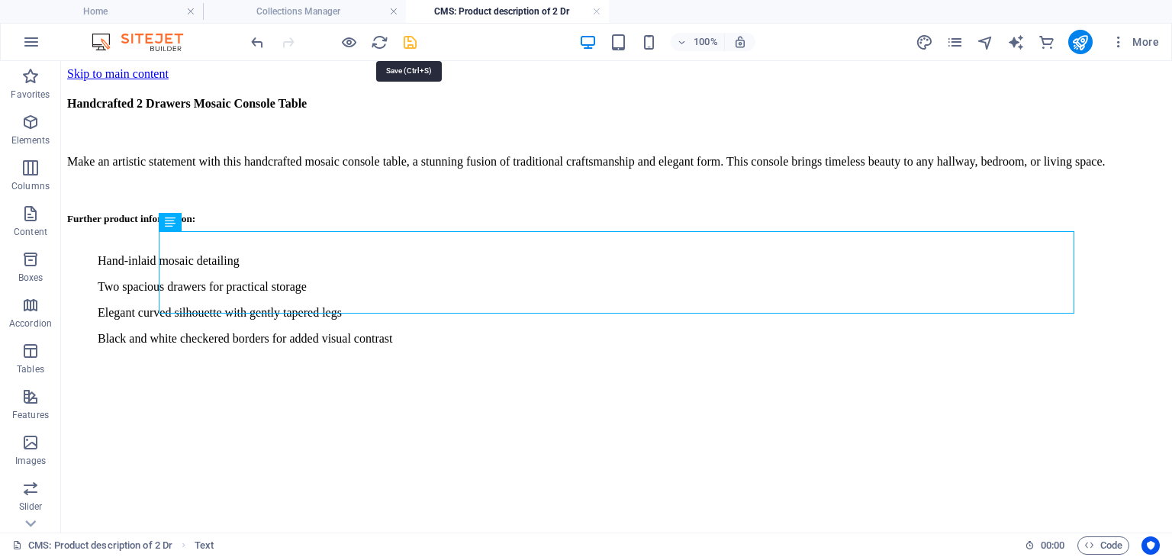
click at [415, 43] on icon "save" at bounding box center [410, 43] width 18 height 18
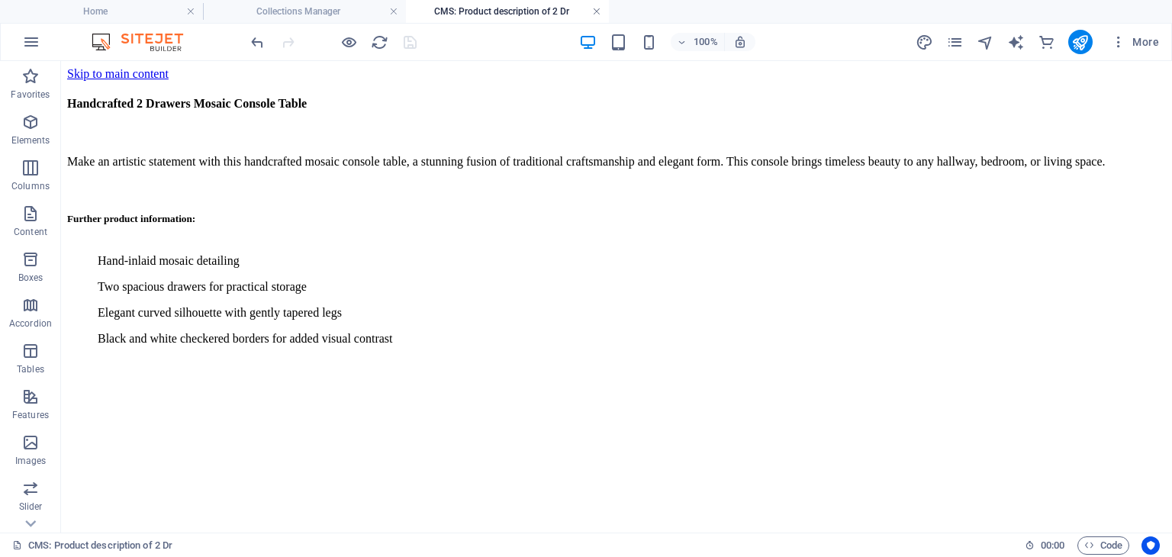
click at [598, 13] on link at bounding box center [596, 12] width 9 height 14
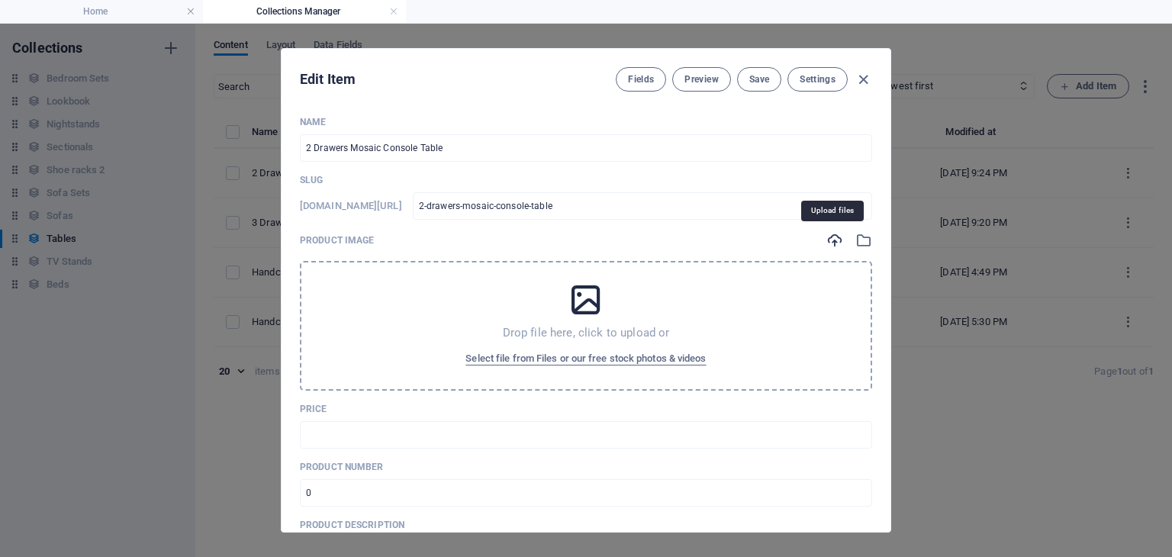
click at [830, 240] on icon "button" at bounding box center [834, 240] width 17 height 17
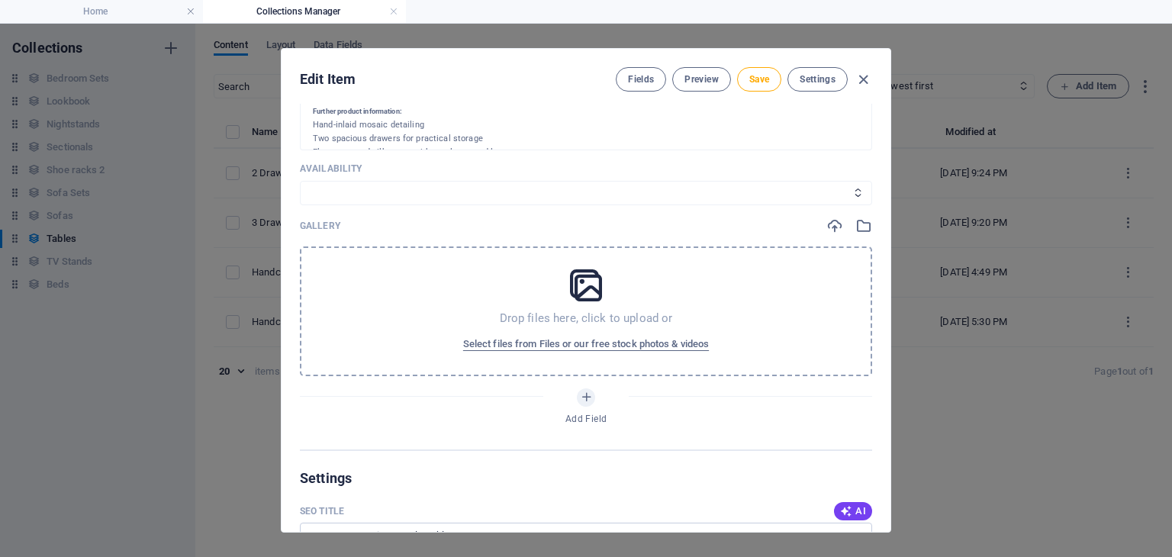
scroll to position [604, 0]
click at [836, 223] on icon "button" at bounding box center [834, 222] width 17 height 17
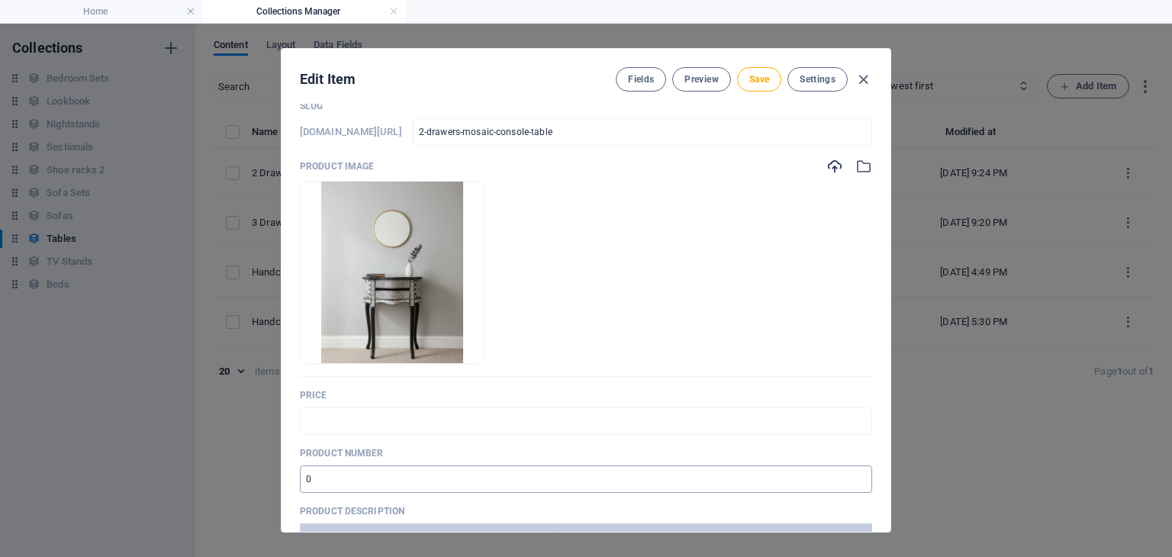
scroll to position [73, 0]
click at [339, 425] on input "text" at bounding box center [586, 421] width 572 height 27
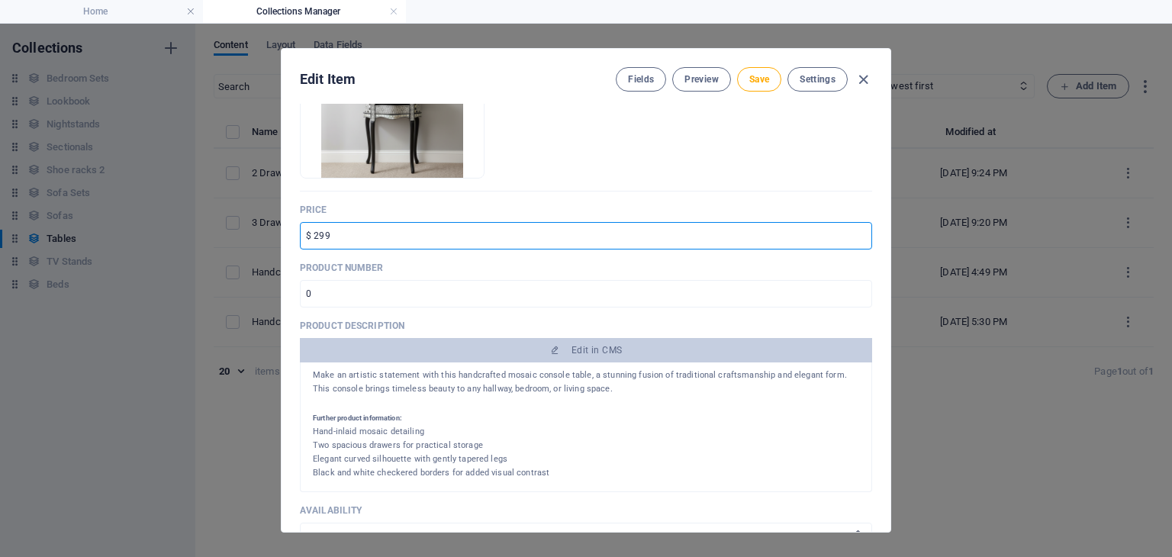
scroll to position [297, 0]
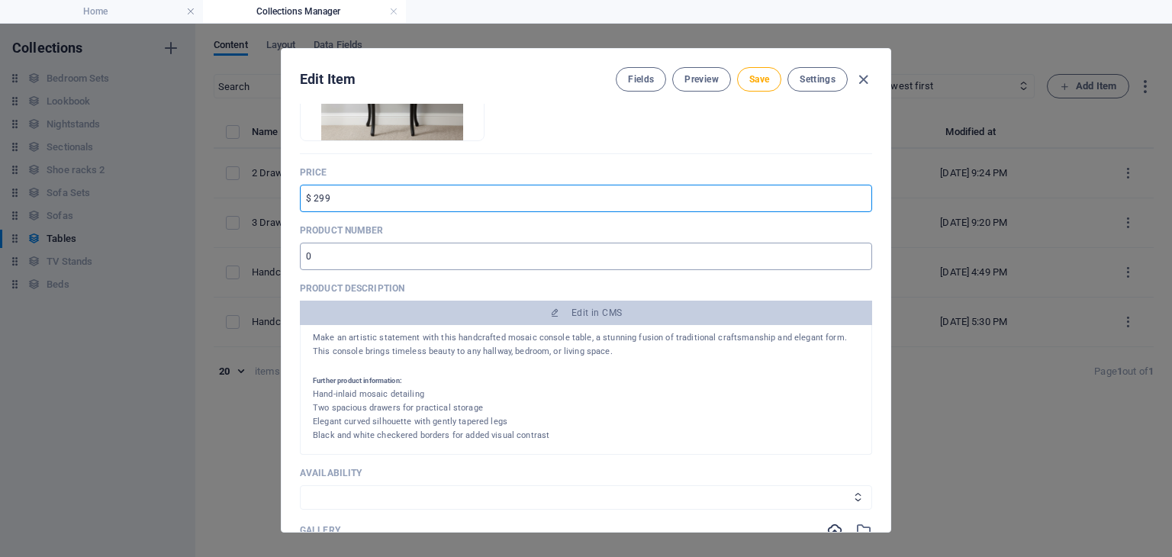
type input "$ 299"
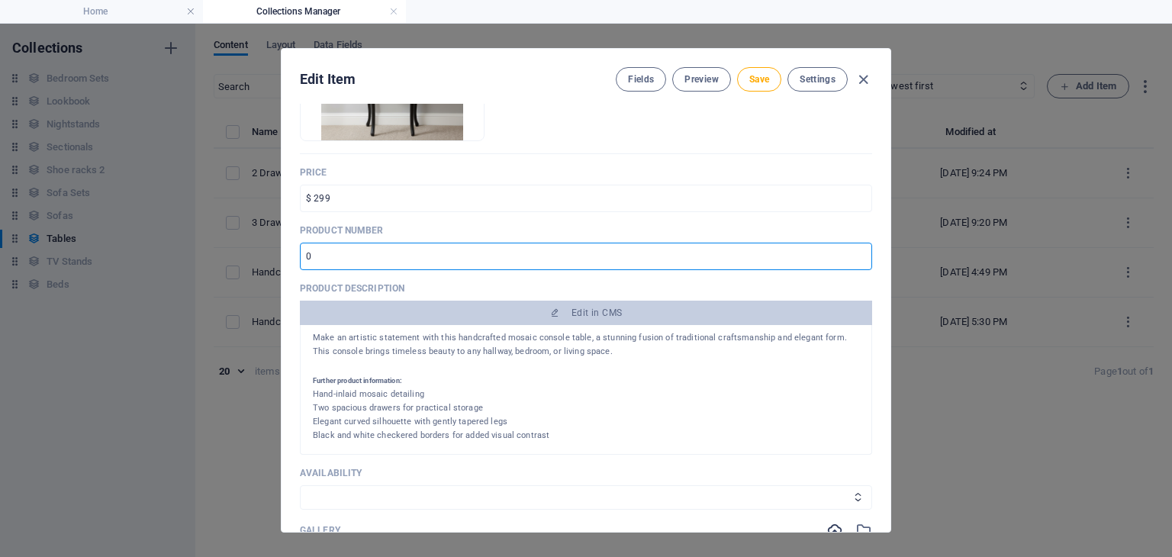
click at [491, 262] on input "number" at bounding box center [586, 256] width 572 height 27
type input "9532"
click at [507, 287] on p "Product description" at bounding box center [586, 288] width 572 height 12
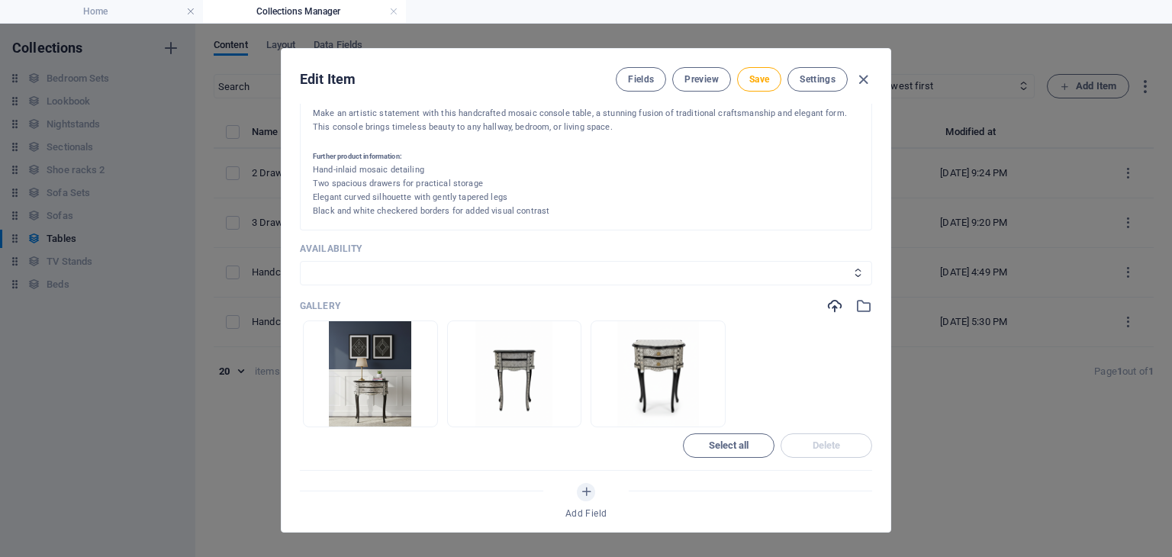
scroll to position [522, 0]
click at [763, 84] on span "Save" at bounding box center [759, 79] width 20 height 12
click at [863, 79] on icon "button" at bounding box center [864, 80] width 18 height 18
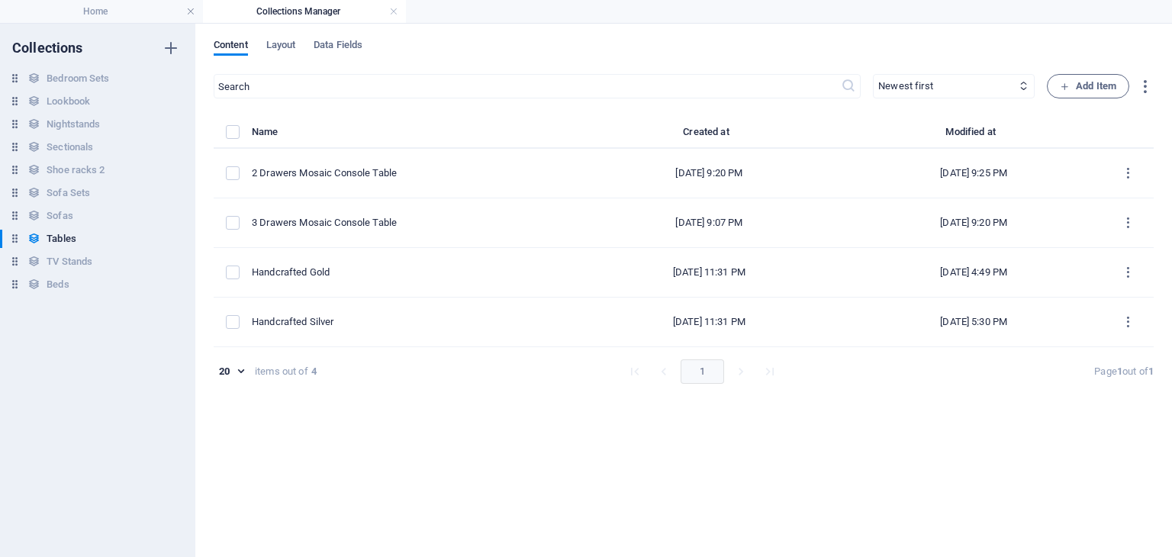
scroll to position [0, 0]
click at [394, 10] on link at bounding box center [393, 12] width 9 height 14
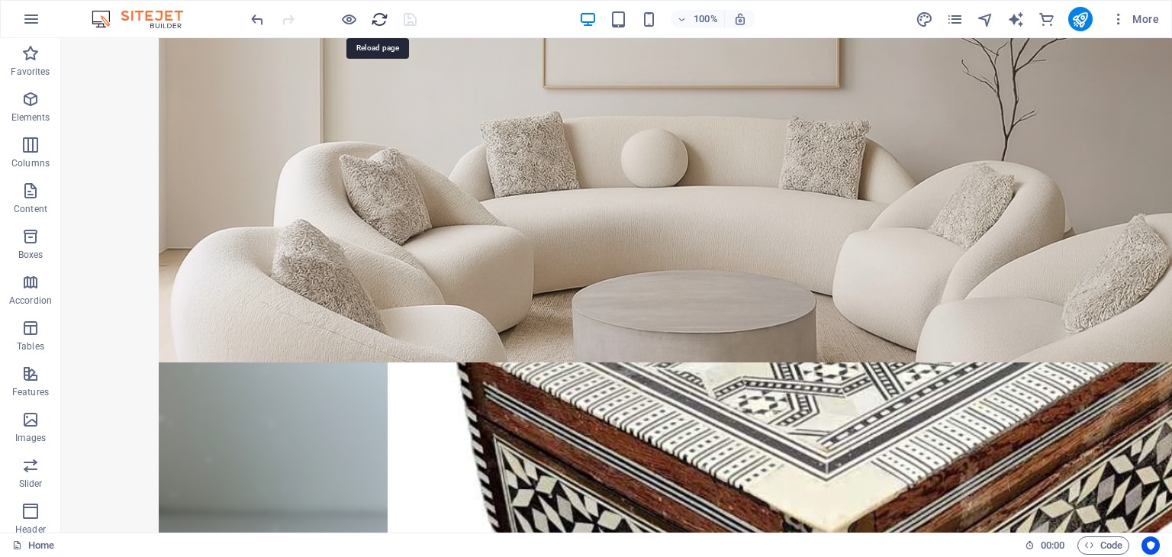
click at [379, 22] on icon "reload" at bounding box center [380, 20] width 18 height 18
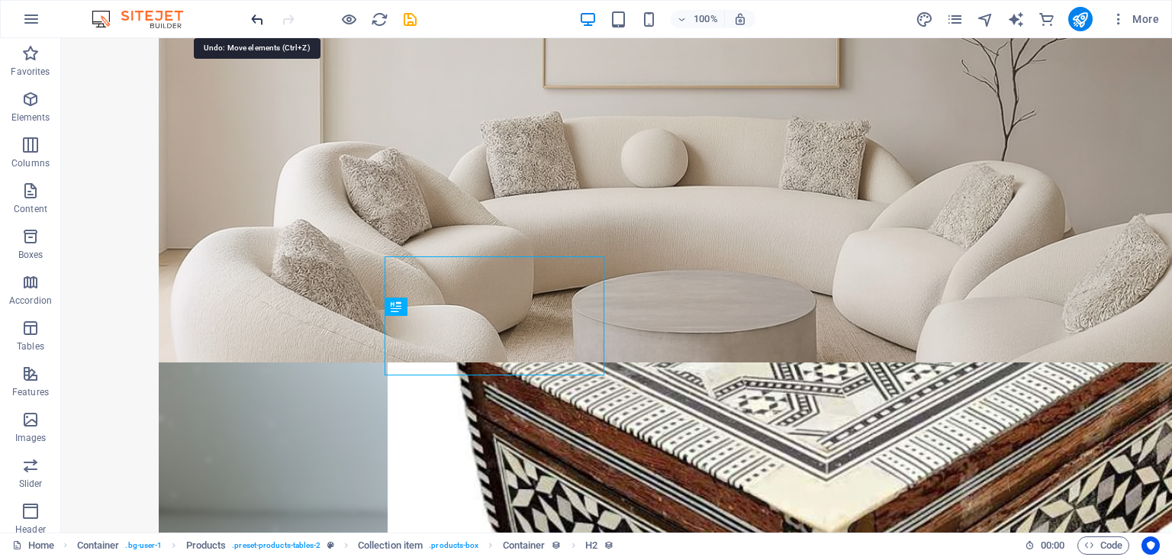
click at [254, 16] on icon "undo" at bounding box center [258, 20] width 18 height 18
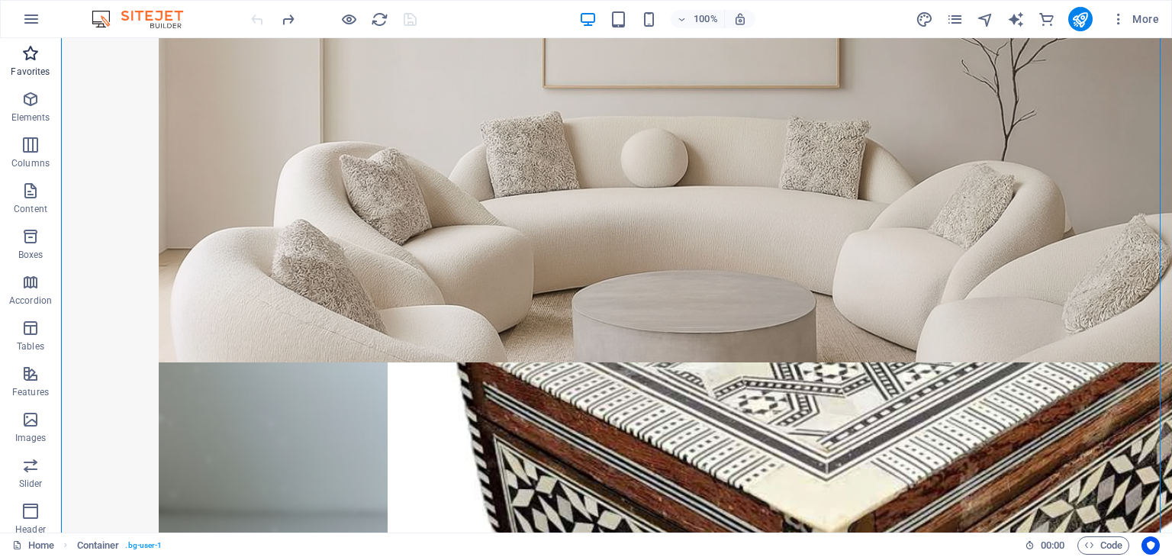
click at [34, 54] on icon "button" at bounding box center [30, 53] width 18 height 18
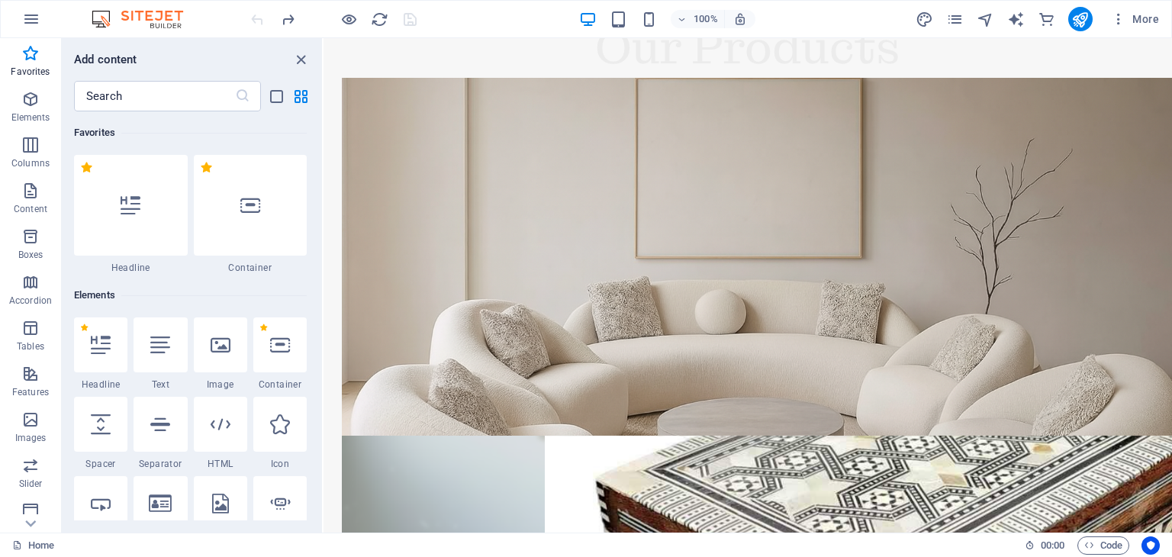
scroll to position [107, 0]
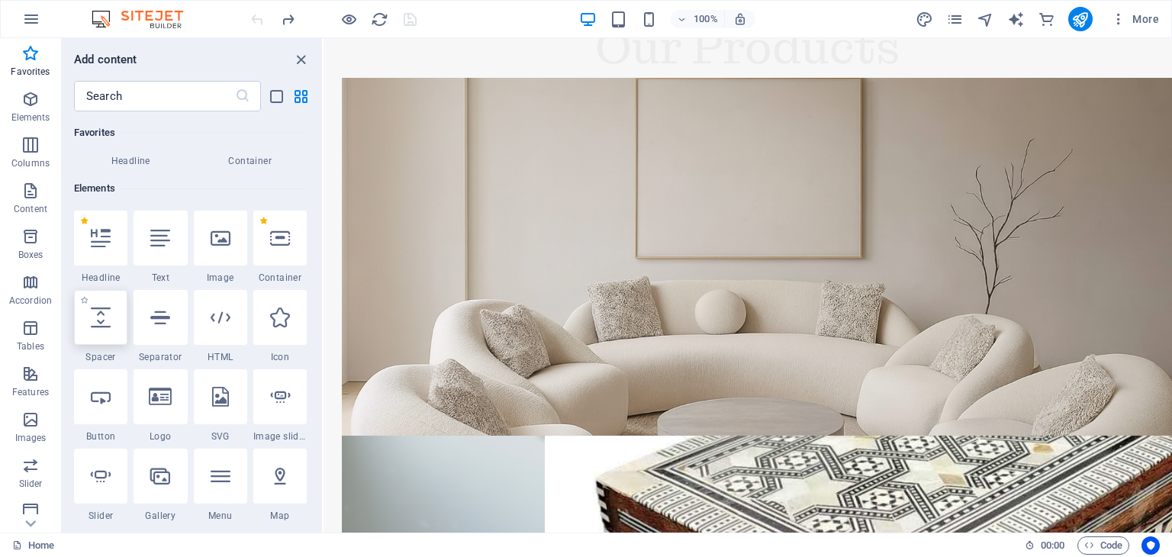
select select "px"
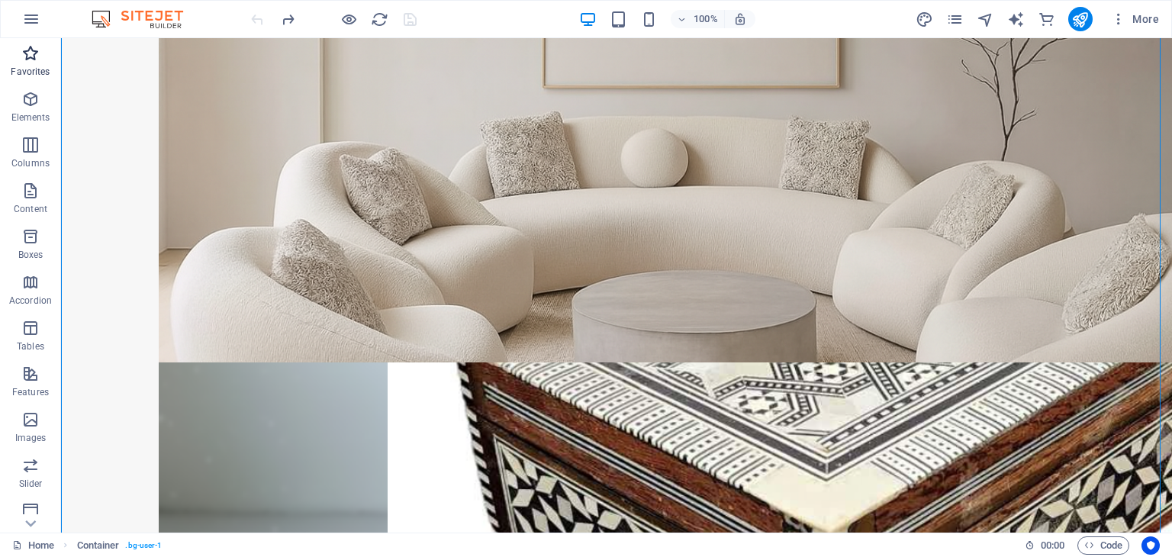
click at [33, 74] on p "Favorites" at bounding box center [30, 72] width 39 height 12
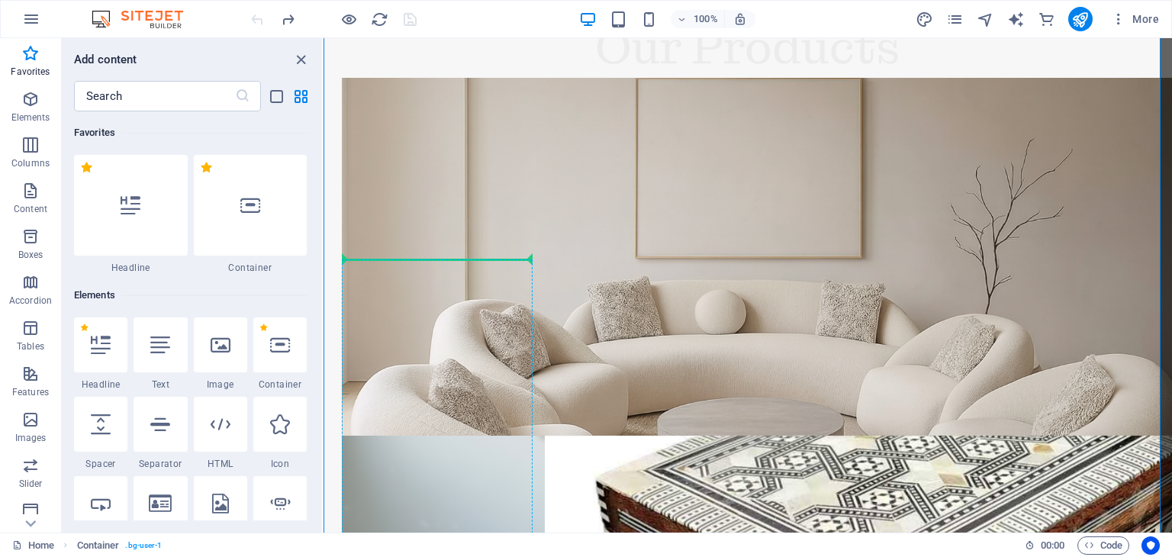
select select "px"
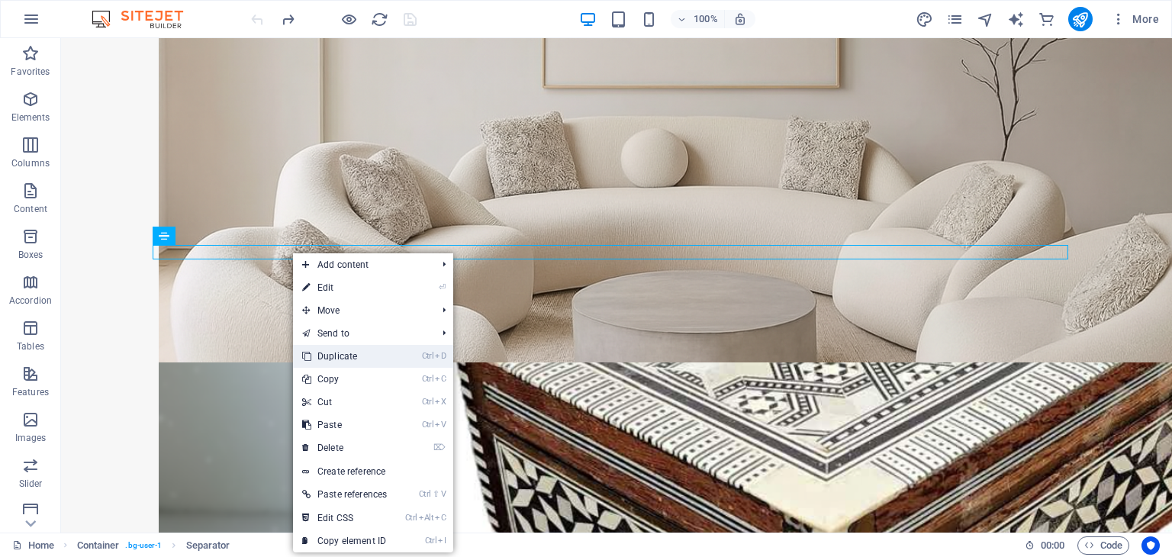
click at [356, 356] on link "Ctrl D Duplicate" at bounding box center [344, 356] width 103 height 23
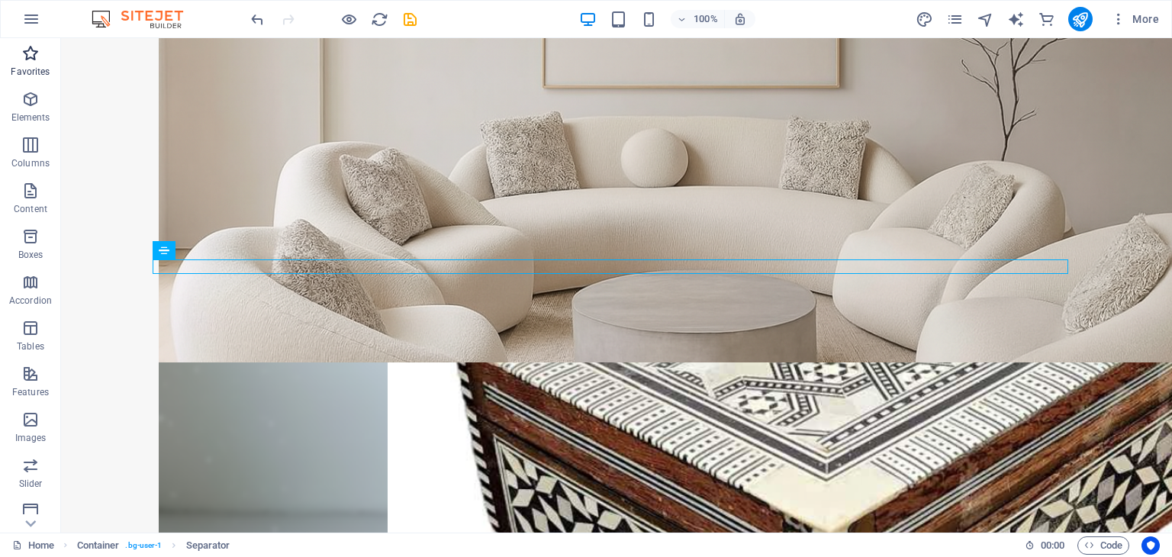
click at [35, 66] on p "Favorites" at bounding box center [30, 72] width 39 height 12
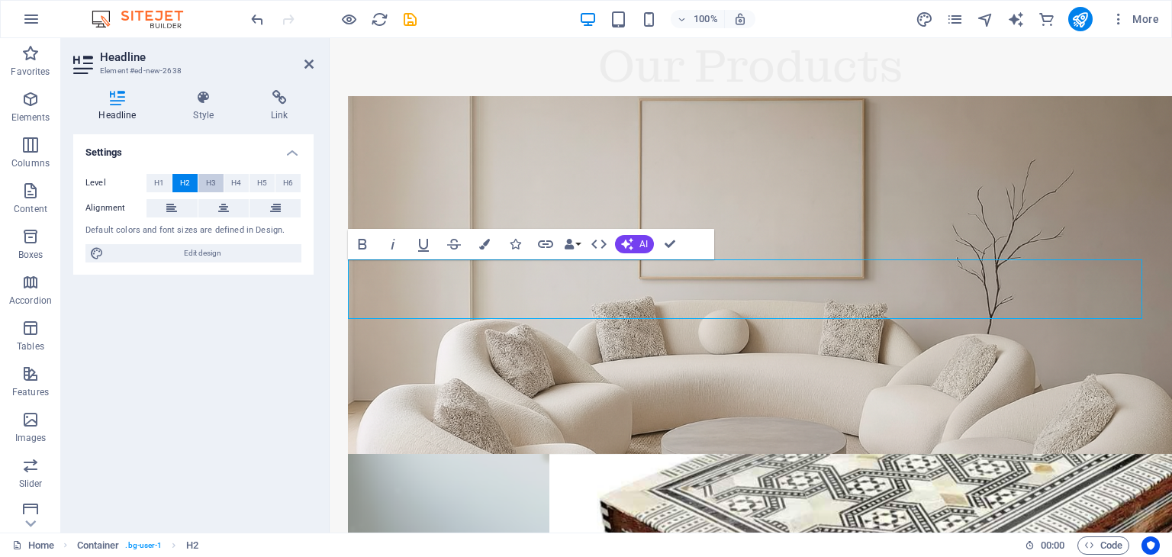
click at [217, 179] on button "H3" at bounding box center [210, 183] width 25 height 18
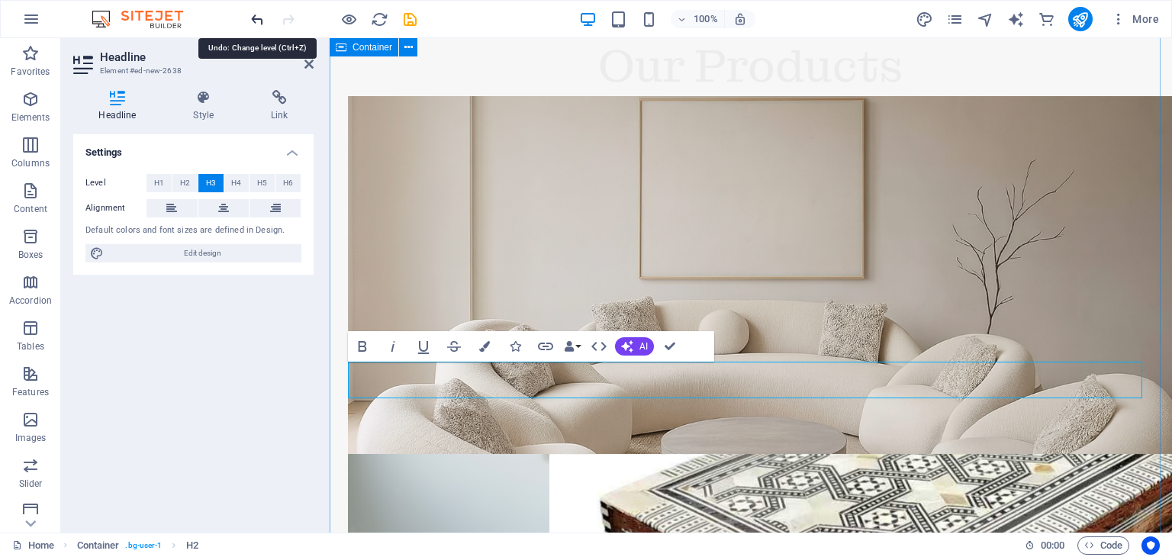
click at [259, 21] on icon "undo" at bounding box center [258, 20] width 18 height 18
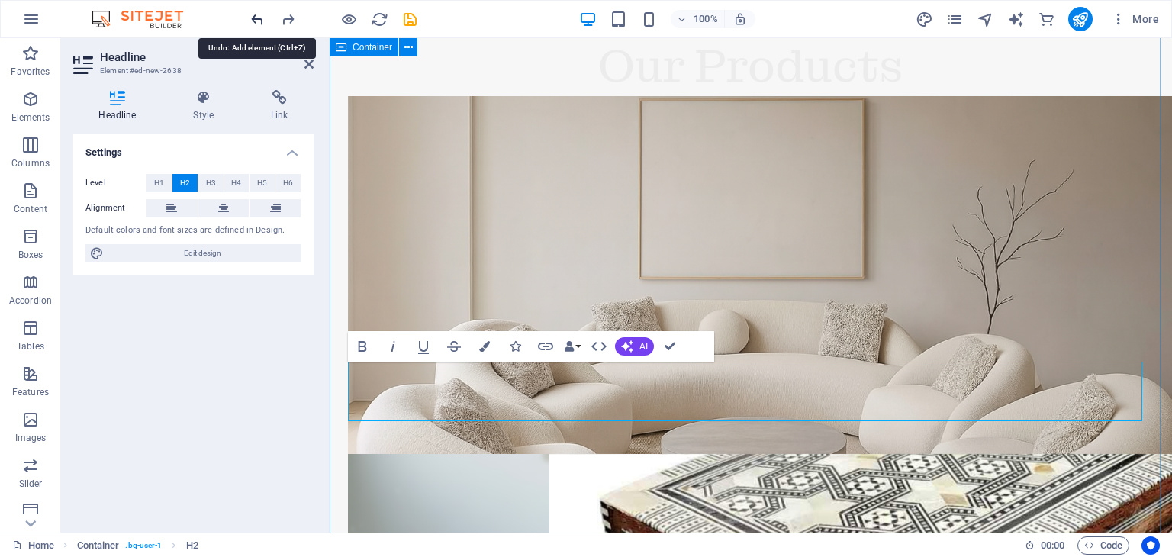
click at [259, 21] on icon "undo" at bounding box center [258, 20] width 18 height 18
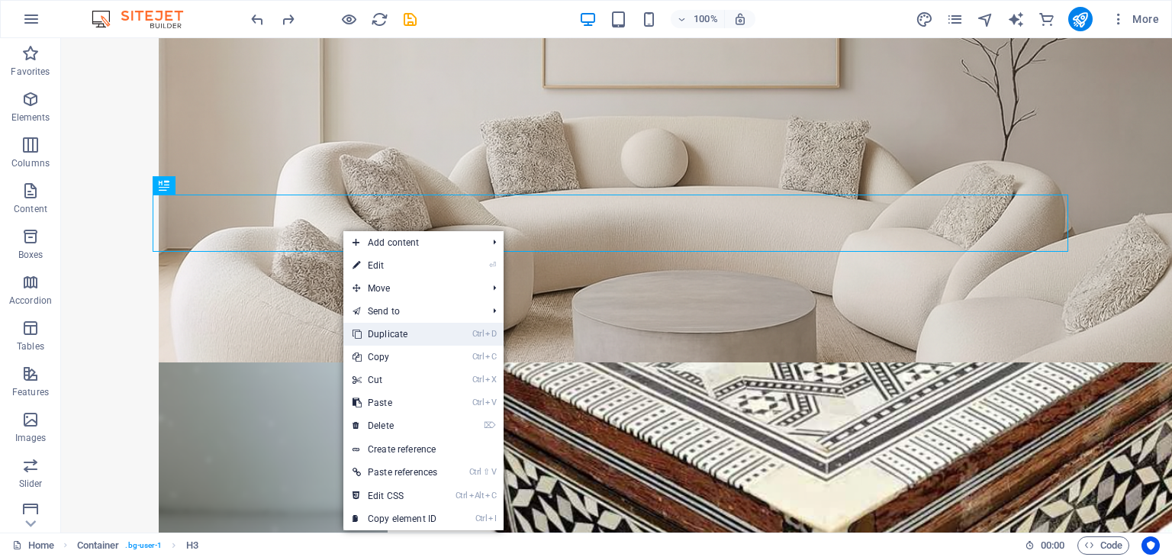
click at [398, 333] on link "Ctrl D Duplicate" at bounding box center [394, 334] width 103 height 23
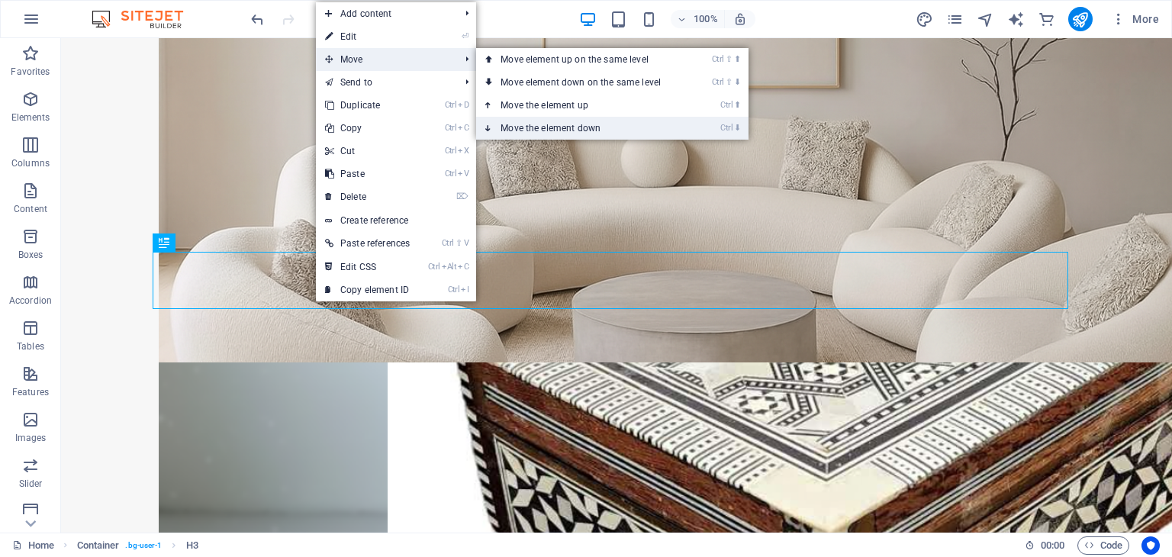
click at [555, 124] on link "Ctrl ⬇ Move the element down" at bounding box center [583, 128] width 215 height 23
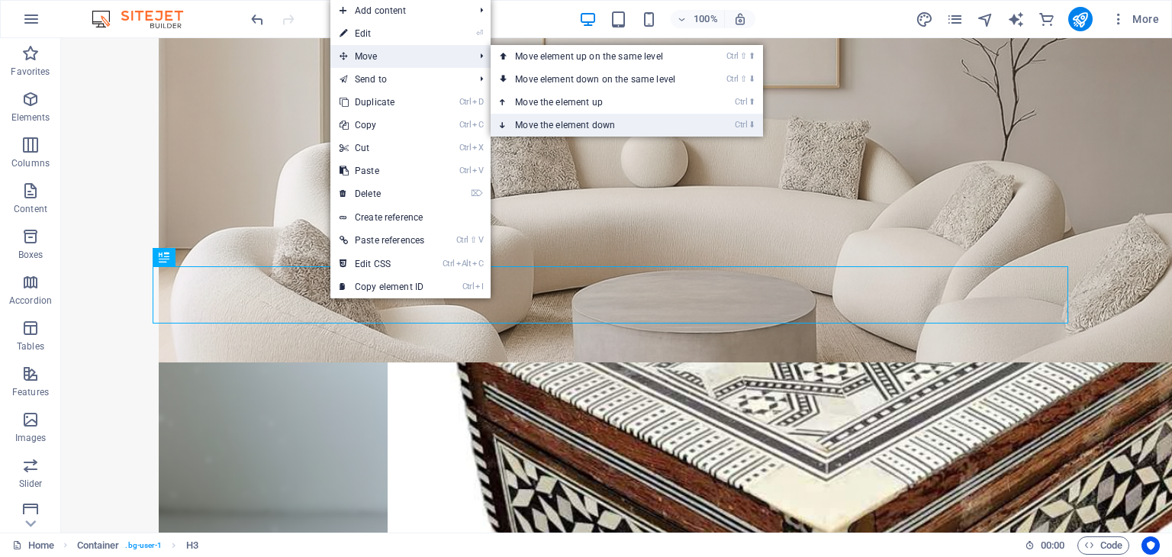
click at [542, 120] on link "Ctrl ⬇ Move the element down" at bounding box center [598, 125] width 215 height 23
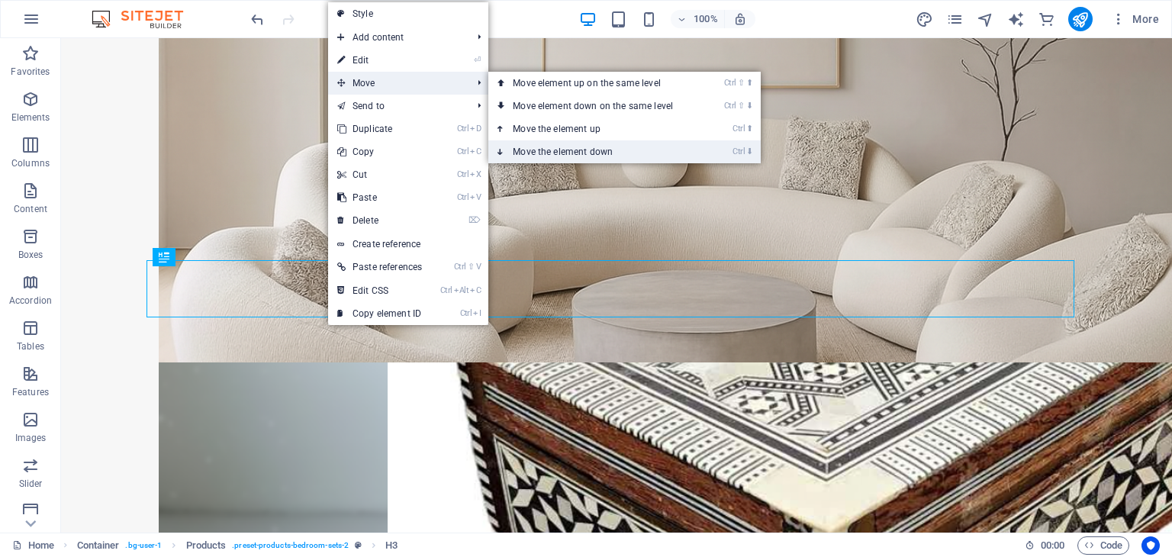
click at [561, 153] on link "Ctrl ⬇ Move the element down" at bounding box center [595, 151] width 215 height 23
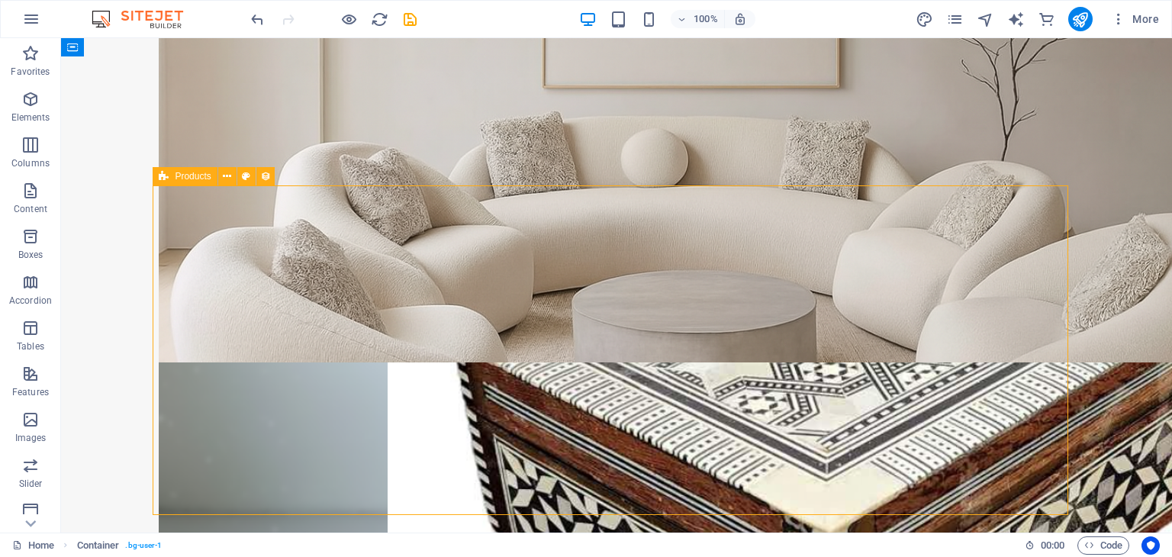
select select "68df06e6b5d7625c15035eaa"
select select "createdAt_DESC"
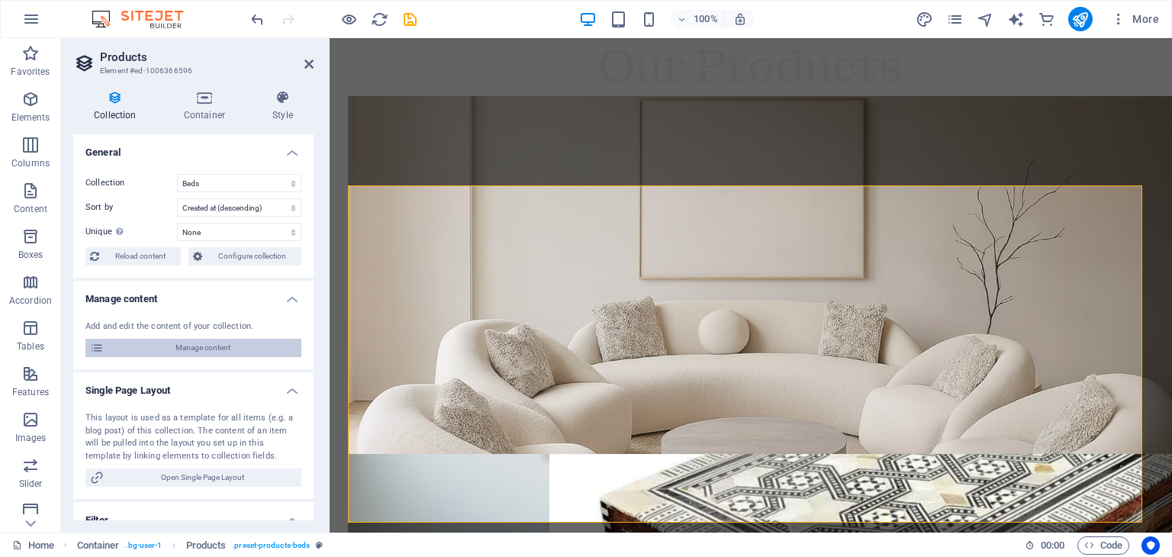
click at [224, 346] on span "Manage content" at bounding box center [202, 348] width 188 height 18
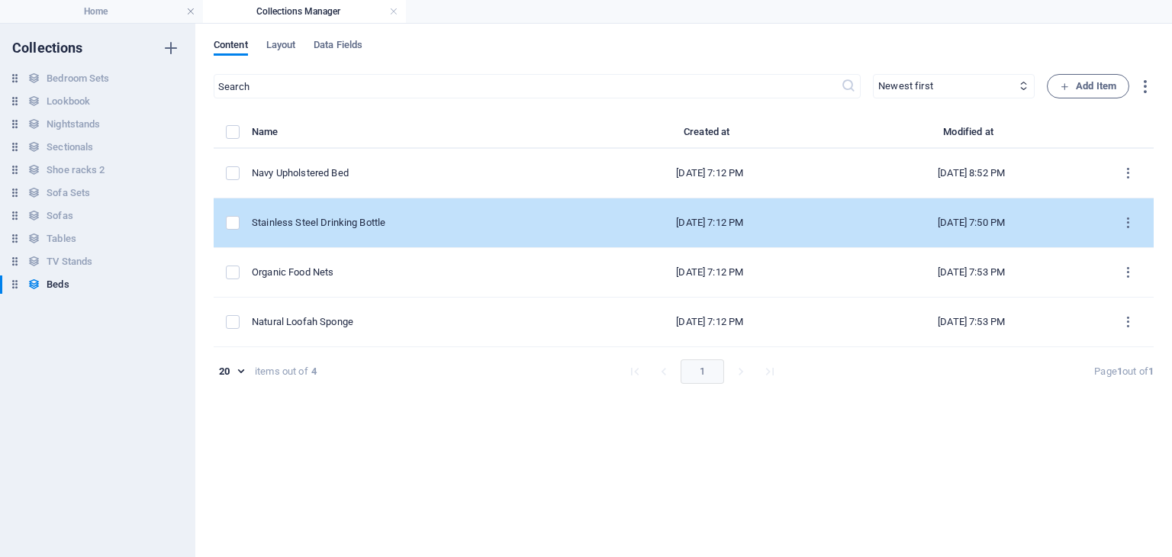
click at [320, 227] on div "Stainless Steel Drinking Bottle" at bounding box center [409, 223] width 315 height 14
select select "In stock"
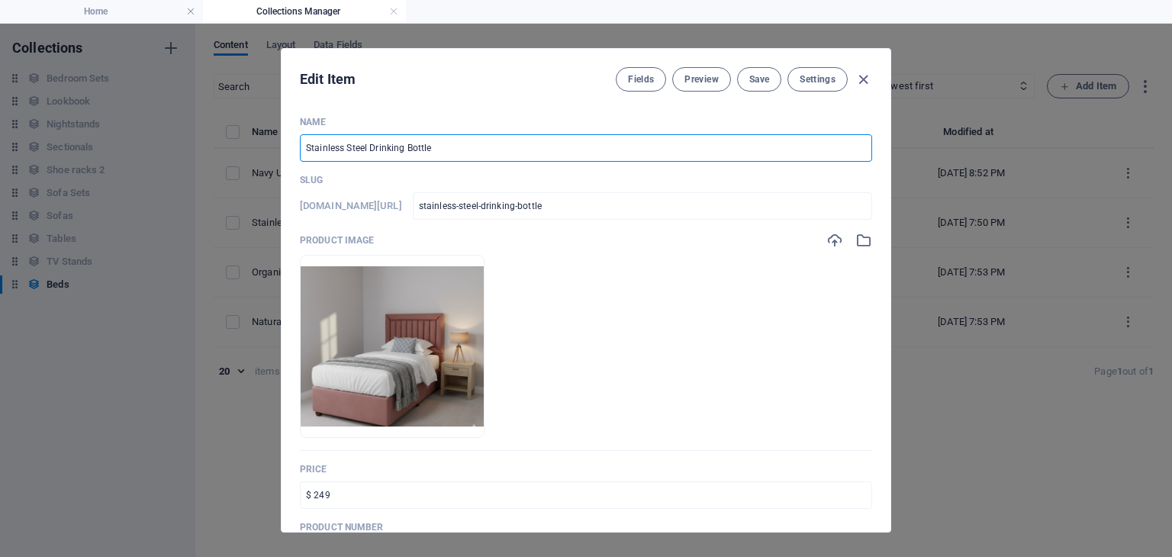
click at [410, 146] on input "Stainless Steel Drinking Bottle" at bounding box center [586, 147] width 572 height 27
type input "P"
type input "p"
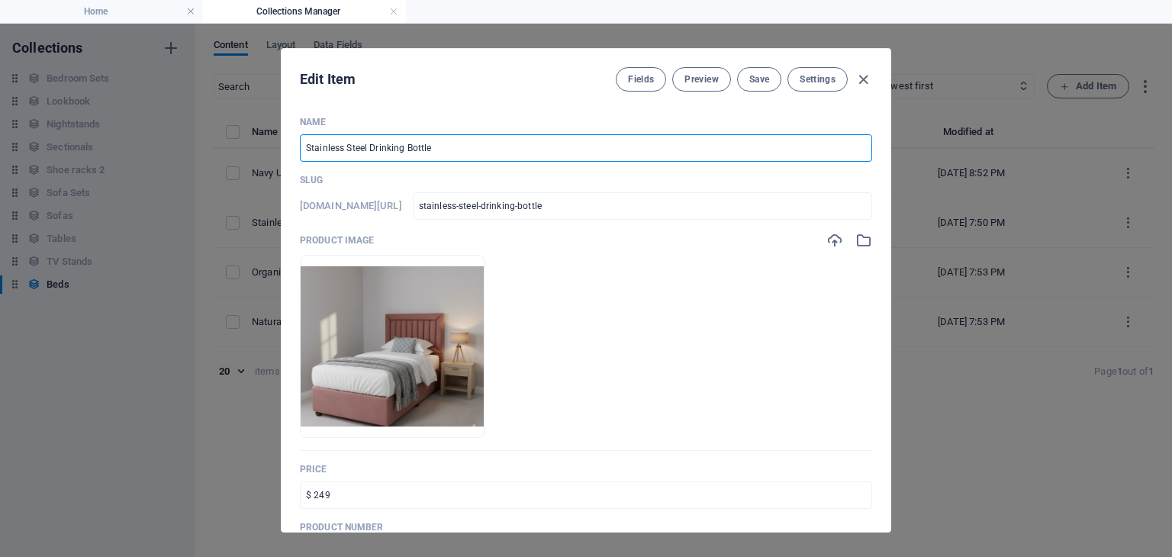
type input "p"
type input "Pi"
type input "pi"
type input "Pin"
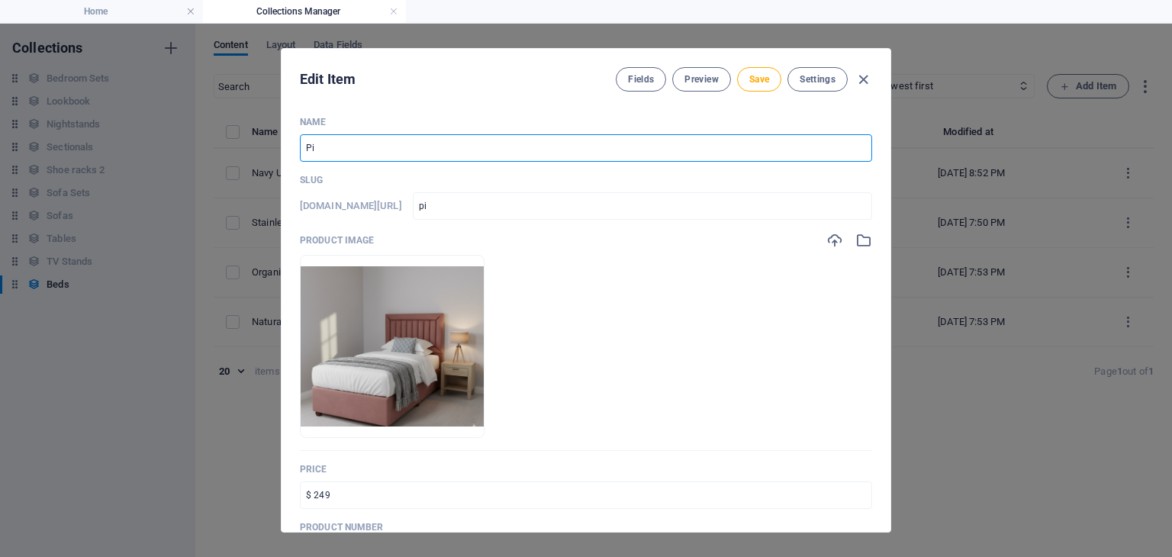
type input "pin"
type input "Pink"
type input "pink"
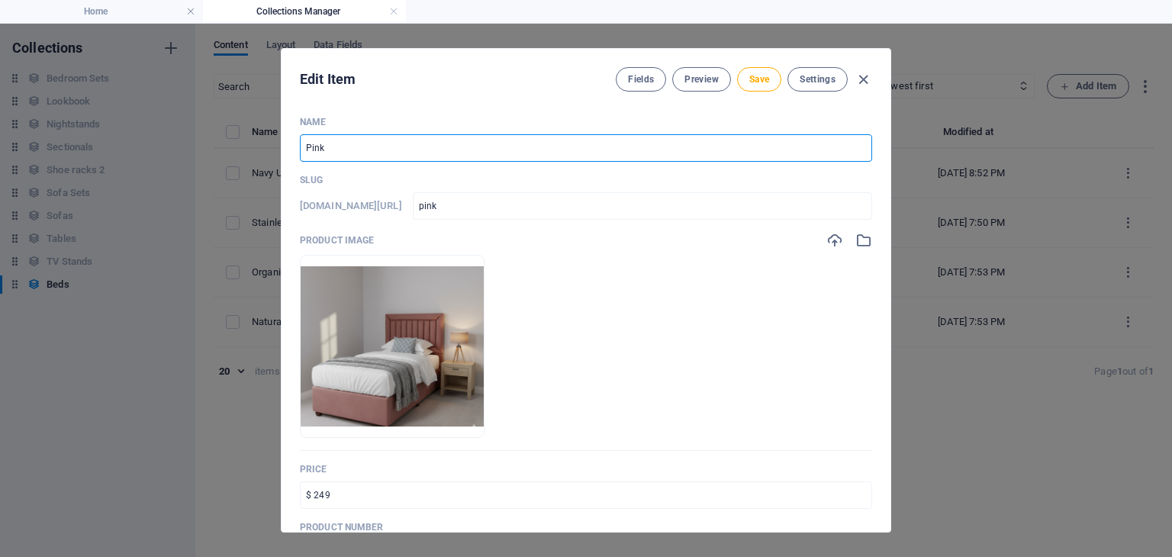
paste input "Upholstered Bed"
type input "Pink Upholstered Bed"
type input "pink-upholstered-bed"
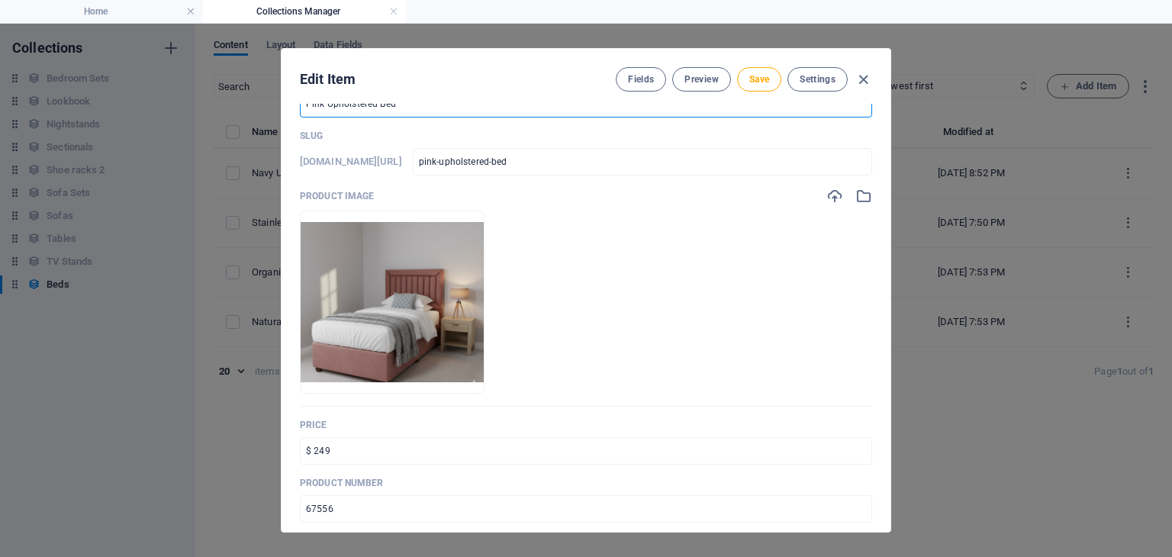
scroll to position [42, 0]
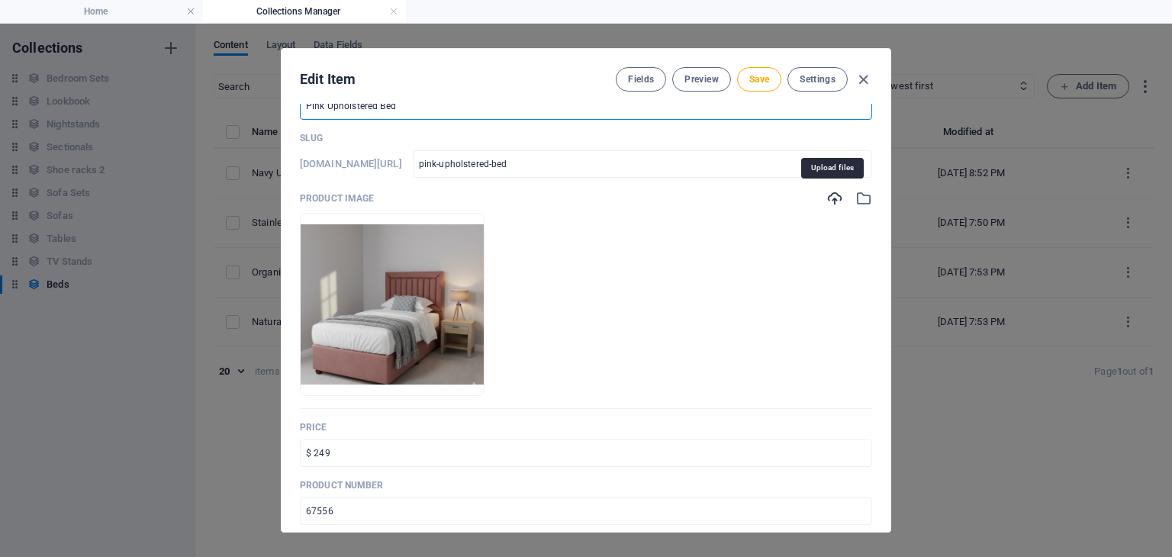
type input "Pink Upholstered Bed"
click at [836, 195] on icon "button" at bounding box center [834, 198] width 17 height 17
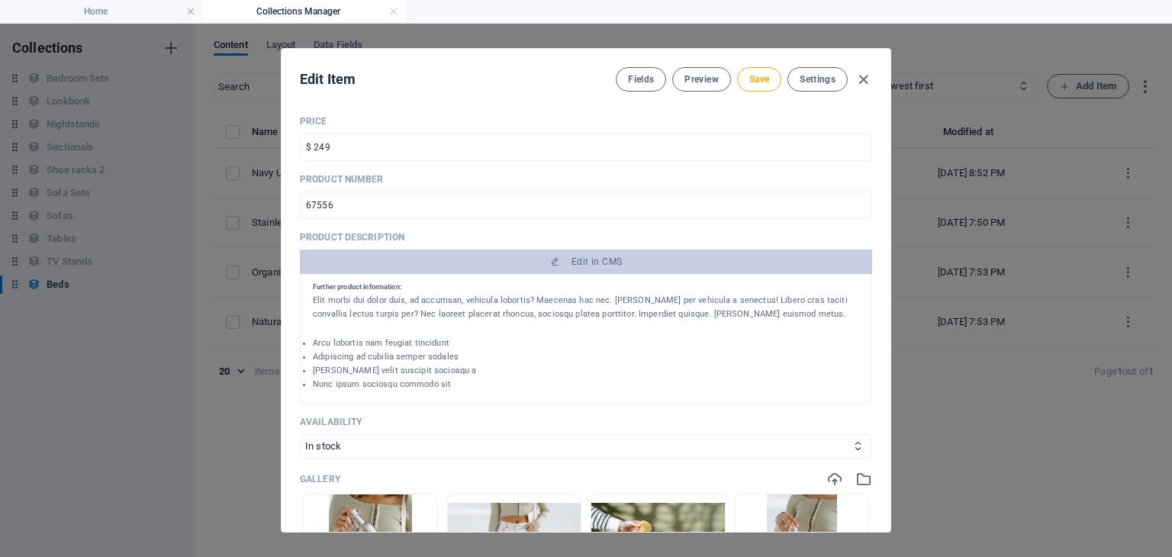
scroll to position [349, 0]
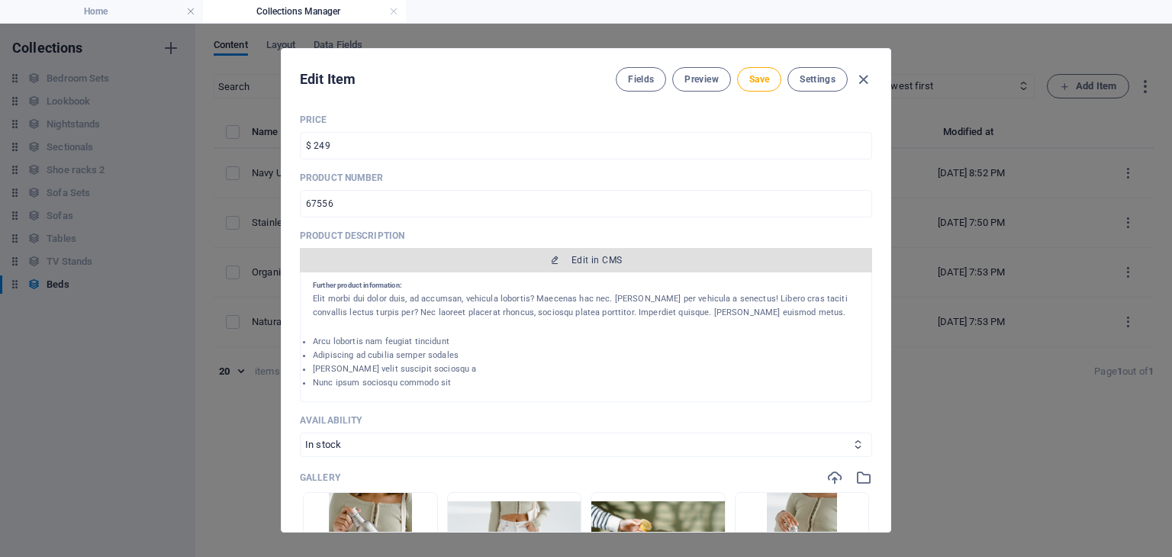
click at [537, 258] on span "Edit in CMS" at bounding box center [586, 260] width 560 height 12
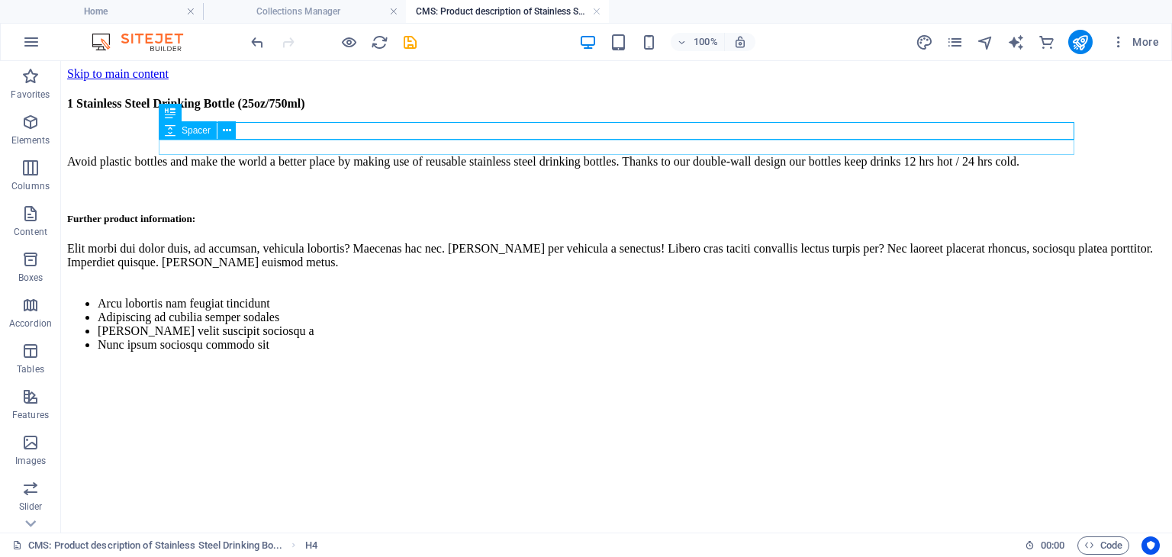
scroll to position [0, 0]
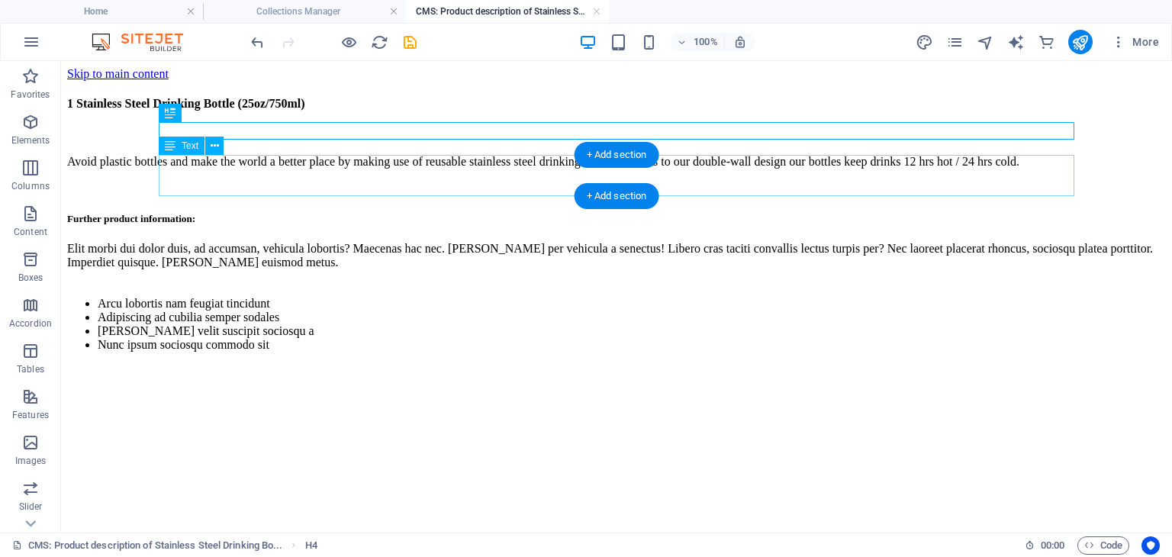
click at [378, 181] on div "Avoid plastic bottles and make the world a better place by making use of reusab…" at bounding box center [616, 162] width 1099 height 38
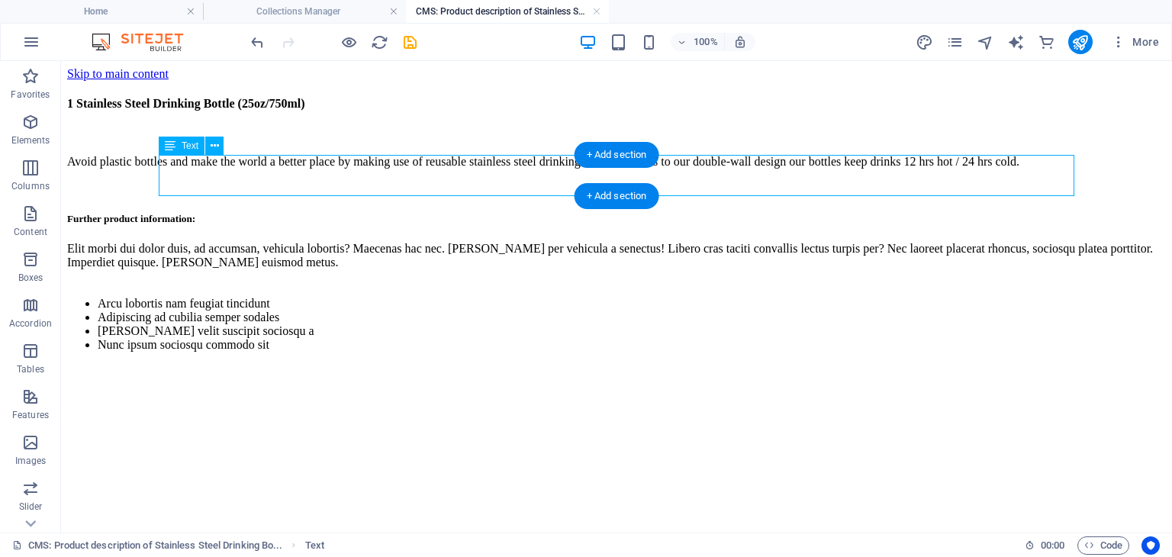
click at [400, 172] on div "Avoid plastic bottles and make the world a better place by making use of reusab…" at bounding box center [616, 162] width 1099 height 38
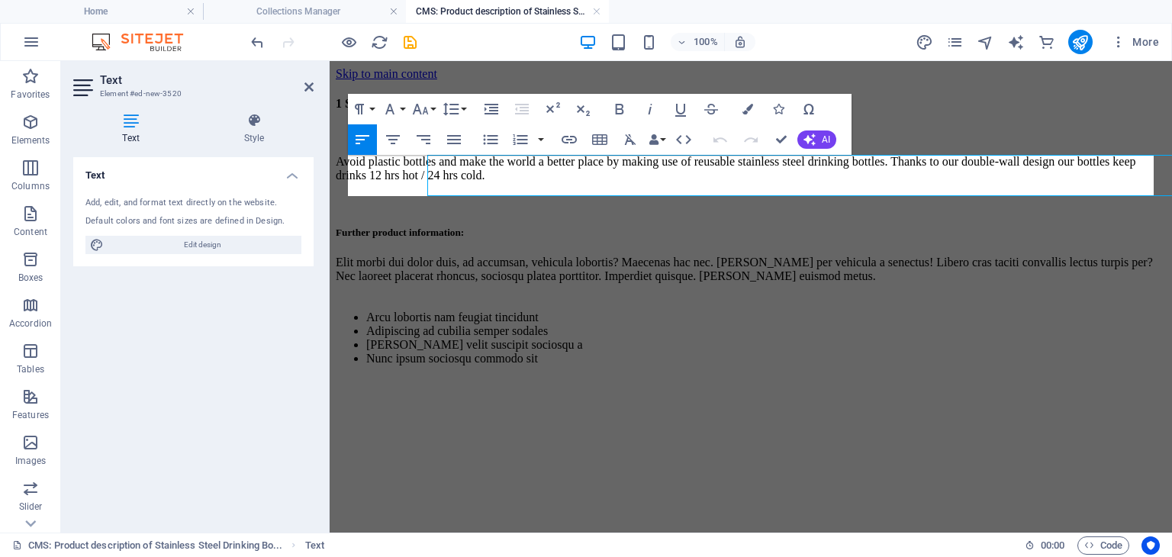
click at [433, 173] on p "Avoid plastic bottles and make the world a better place by making use of reusab…" at bounding box center [751, 168] width 830 height 27
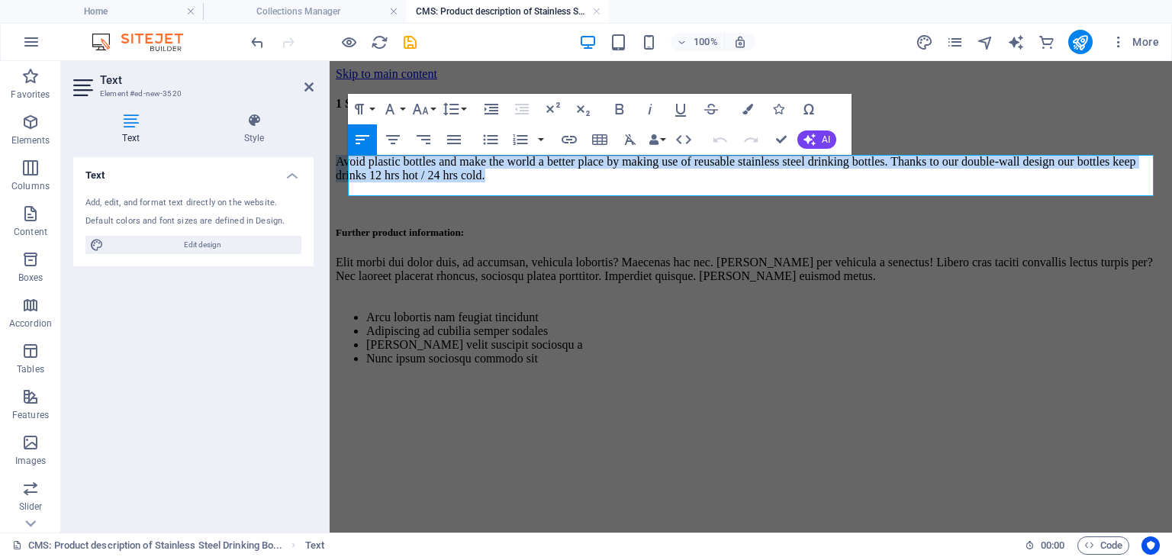
click at [433, 173] on p "Avoid plastic bottles and make the world a better place by making use of reusab…" at bounding box center [751, 168] width 830 height 27
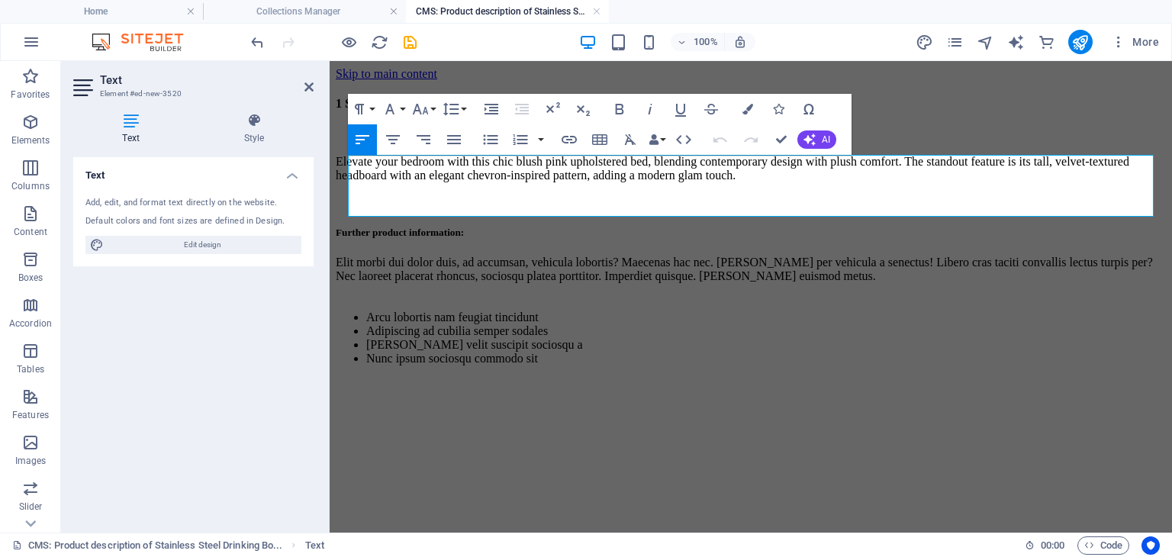
scroll to position [3546, 2]
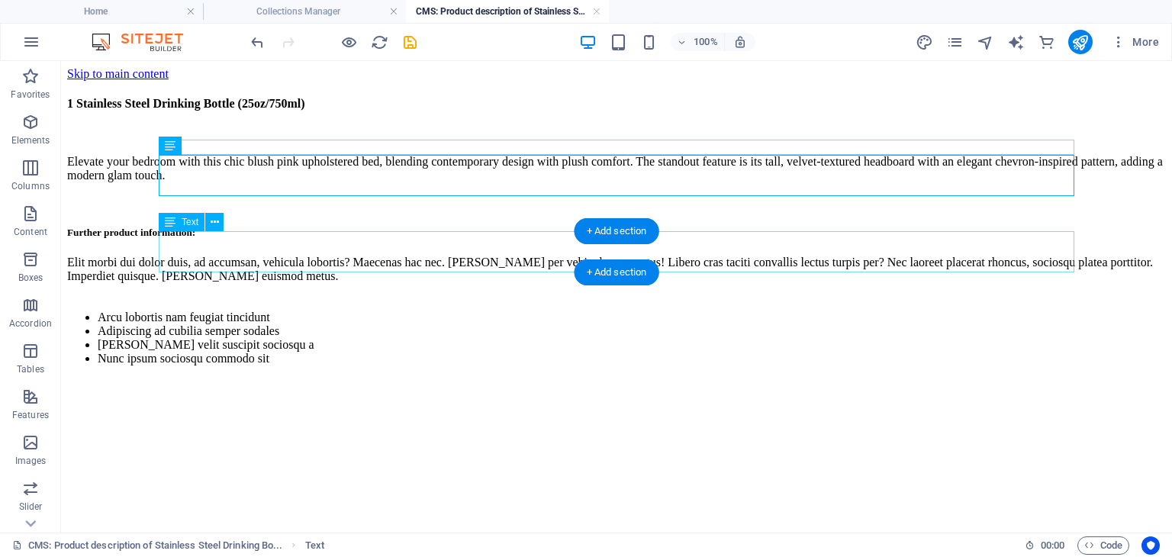
click at [262, 258] on div "Elit morbi dui dolor duis, ad accumsan, vehicula lobortis? Maecenas hac nec. Er…" at bounding box center [616, 269] width 1099 height 27
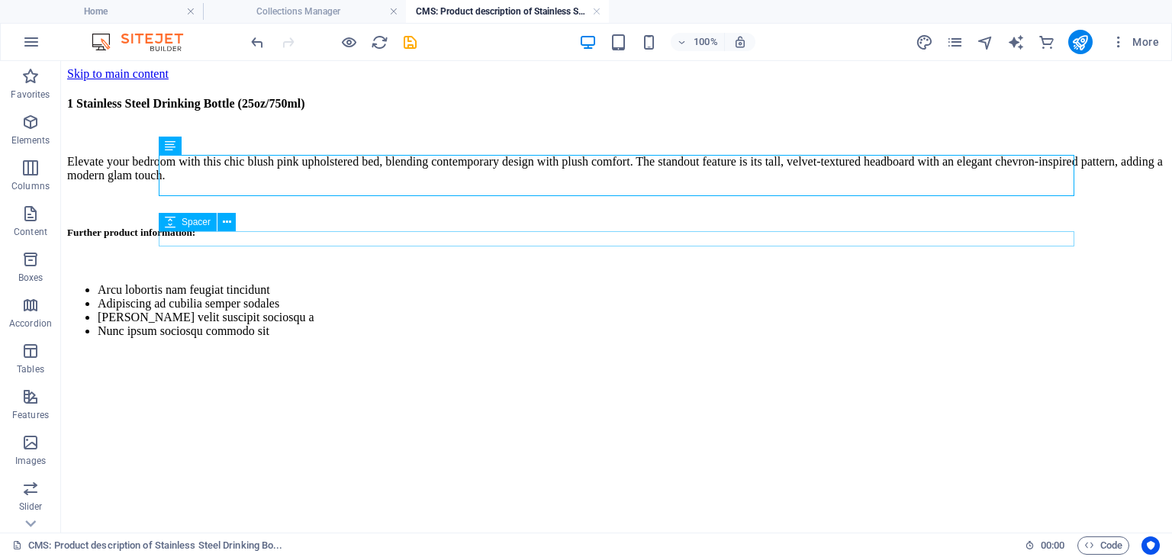
click at [308, 256] on div at bounding box center [616, 263] width 1099 height 15
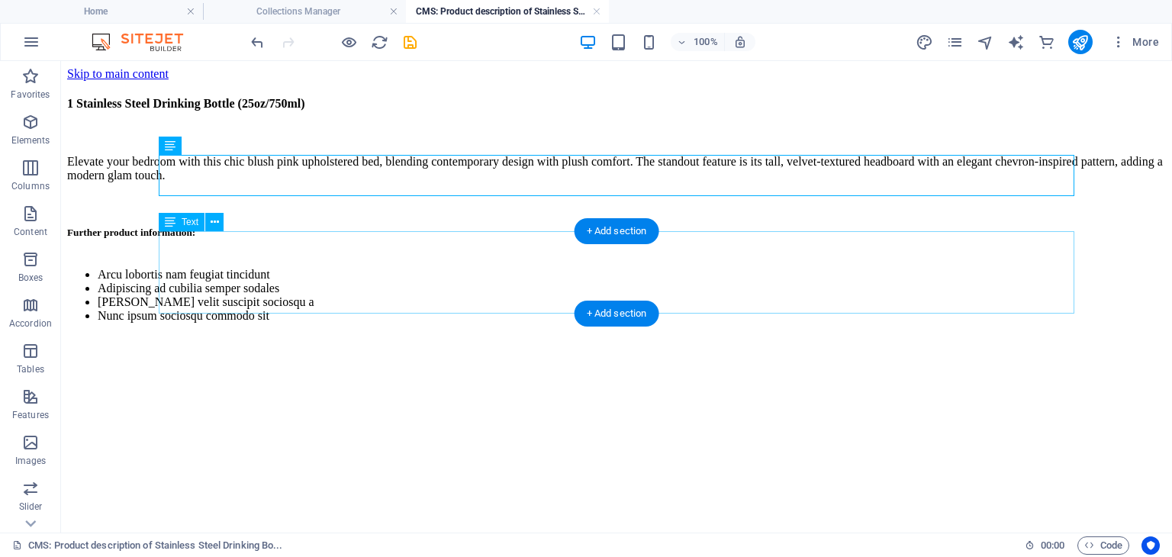
click at [417, 291] on div "Arcu lobortis nam feugiat tincidunt Adipiscing ad cubilia semper sodales Nibh v…" at bounding box center [616, 295] width 1099 height 79
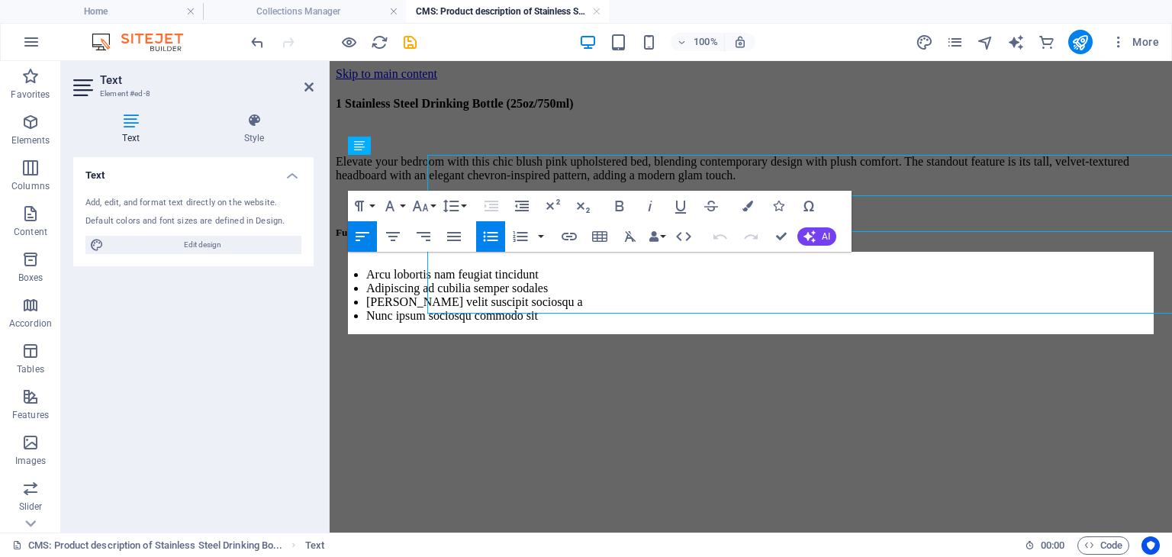
click at [417, 291] on div "1 Stainless Steel Drinking Bottle (25oz/750ml) Elevate your bedroom with this c…" at bounding box center [751, 208] width 830 height 254
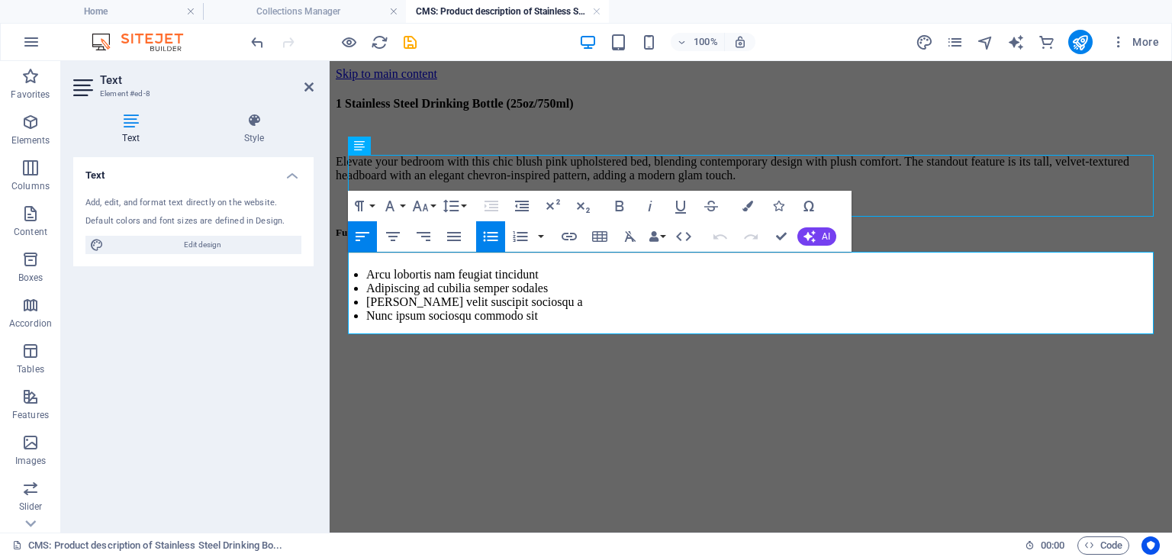
click at [492, 318] on li "Nunc ipsum sociosqu commodo sit" at bounding box center [766, 316] width 800 height 14
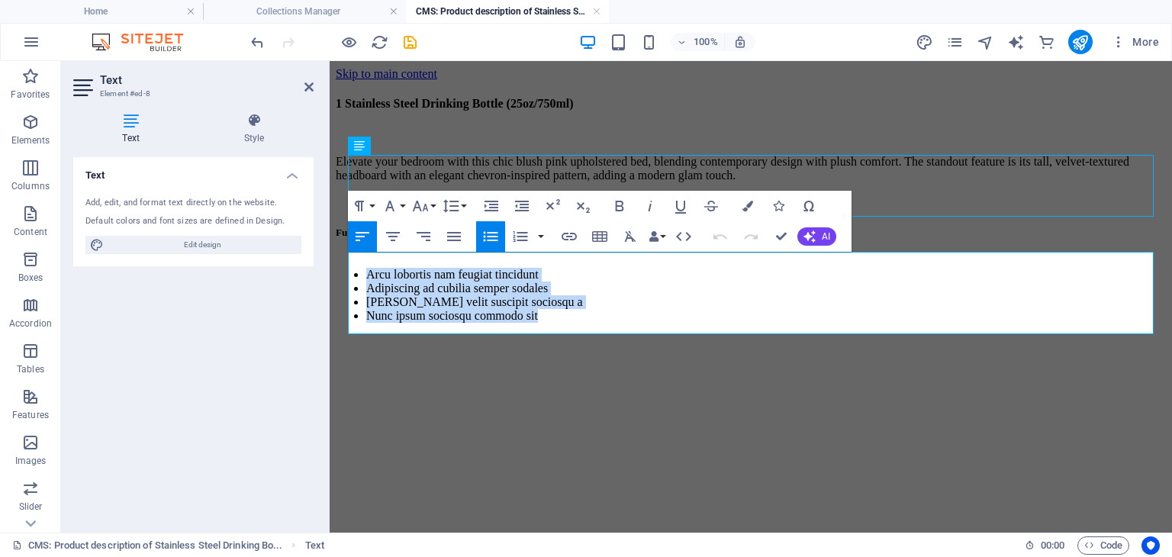
copy ul "Arcu lobortis nam feugiat tincidunt Adipiscing ad cubilia semper sodales Nibh v…"
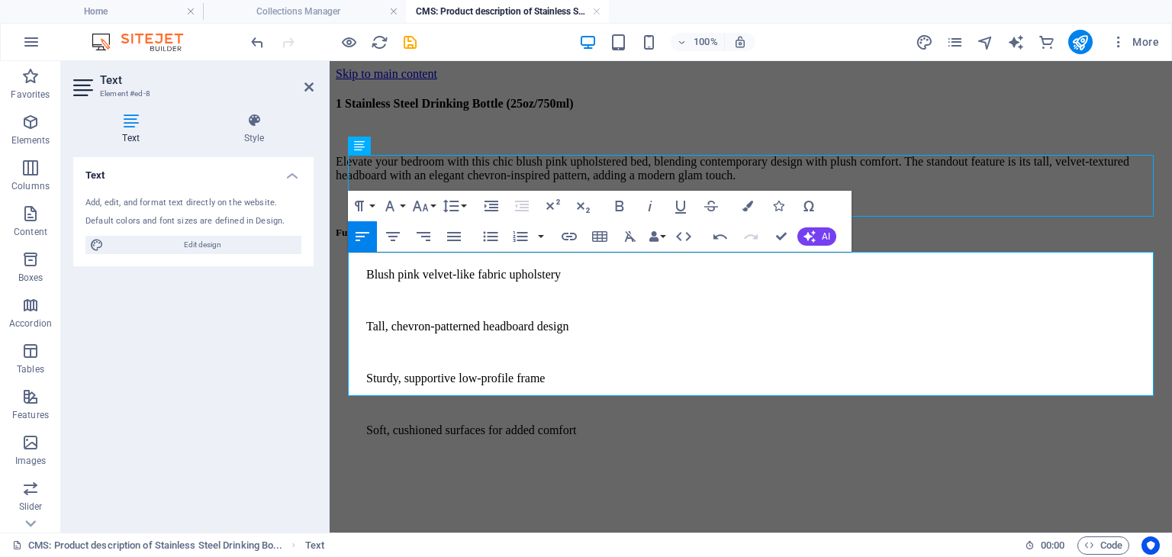
scroll to position [2336, 3]
click at [376, 398] on p at bounding box center [766, 405] width 800 height 14
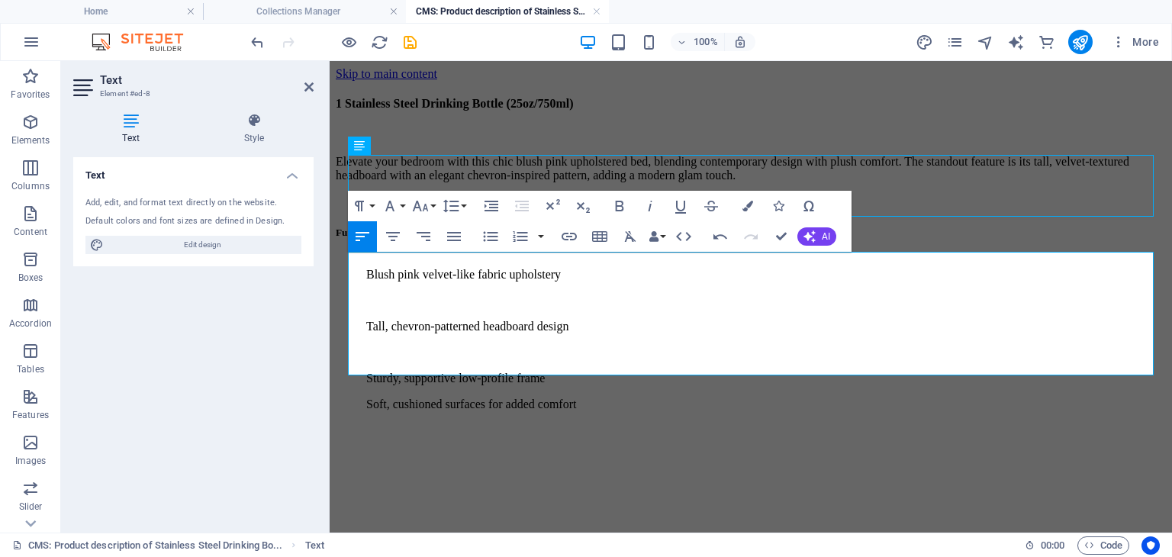
click at [370, 346] on p at bounding box center [766, 353] width 800 height 14
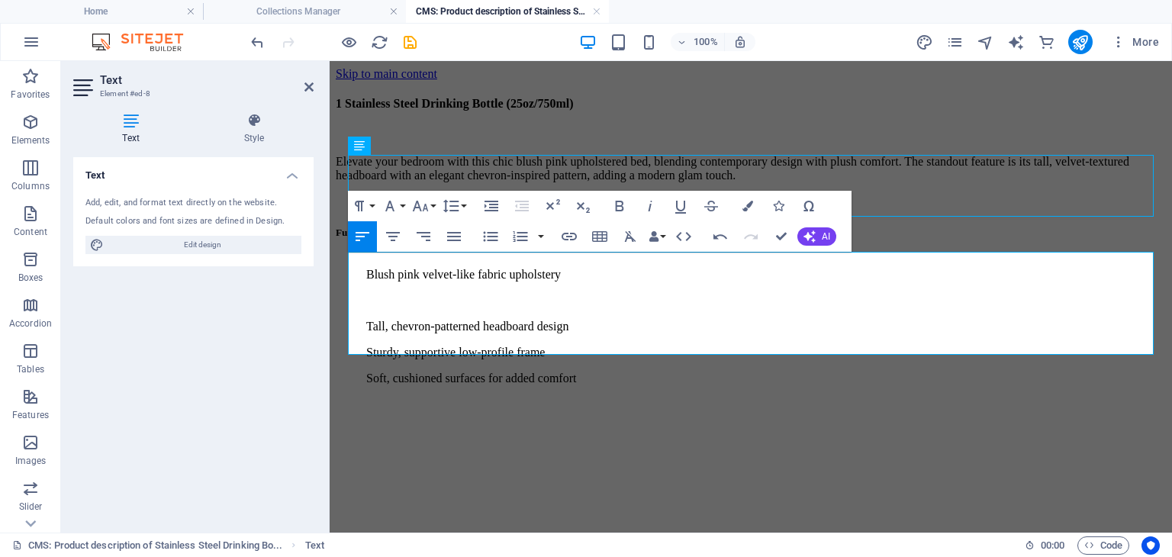
click at [399, 294] on p at bounding box center [766, 301] width 800 height 14
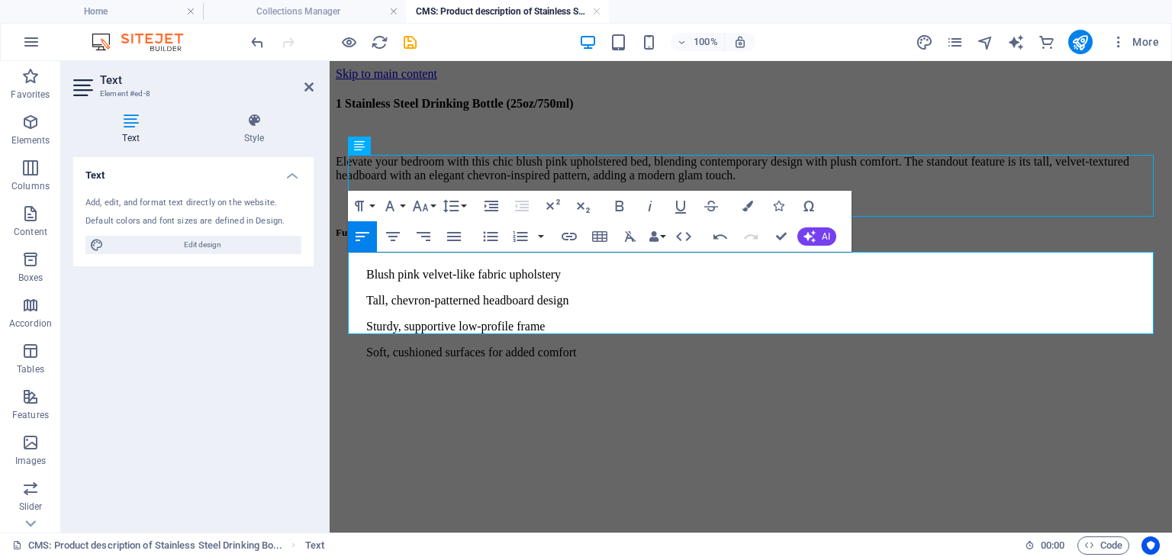
click at [652, 346] on p "Soft, cushioned surfaces for added comfort" at bounding box center [766, 353] width 800 height 14
click at [430, 294] on p "Tall, chevron-patterned headboard design" at bounding box center [766, 301] width 800 height 14
copy p "chevron"
click at [457, 294] on p "Tall, chevron-patterned headboard design" at bounding box center [766, 301] width 800 height 14
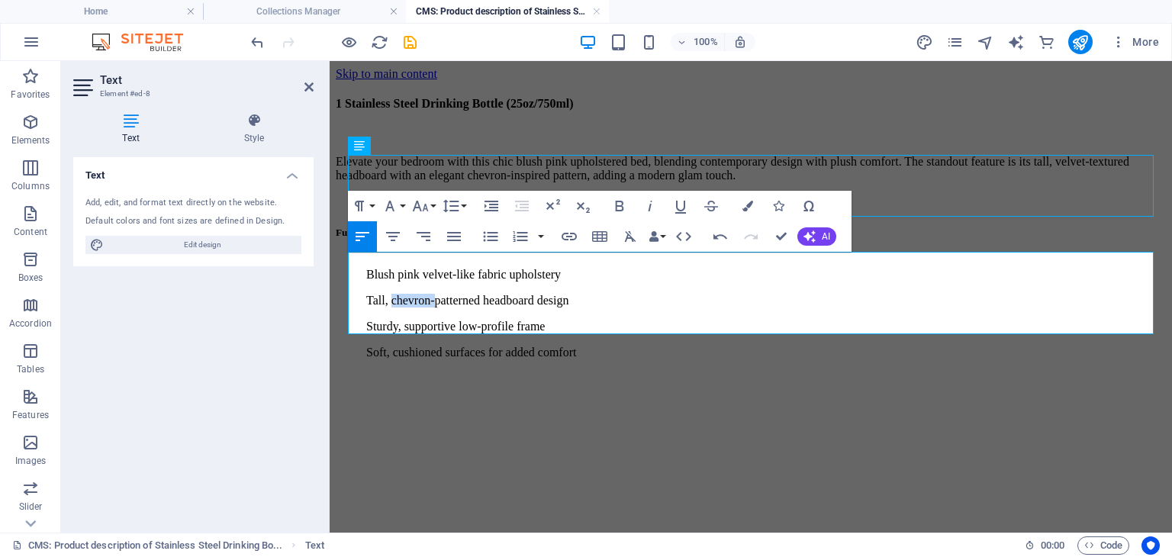
drag, startPoint x: 460, startPoint y: 284, endPoint x: 396, endPoint y: 281, distance: 64.2
click at [396, 294] on p "Tall, chevron-patterned headboard design" at bounding box center [766, 301] width 800 height 14
click at [615, 320] on p "Sturdy, supportive low-profile frame" at bounding box center [766, 327] width 800 height 14
drag, startPoint x: 610, startPoint y: 304, endPoint x: 369, endPoint y: 297, distance: 242.0
click at [369, 320] on p "Sturdy, supportive low-profile frame" at bounding box center [766, 327] width 800 height 14
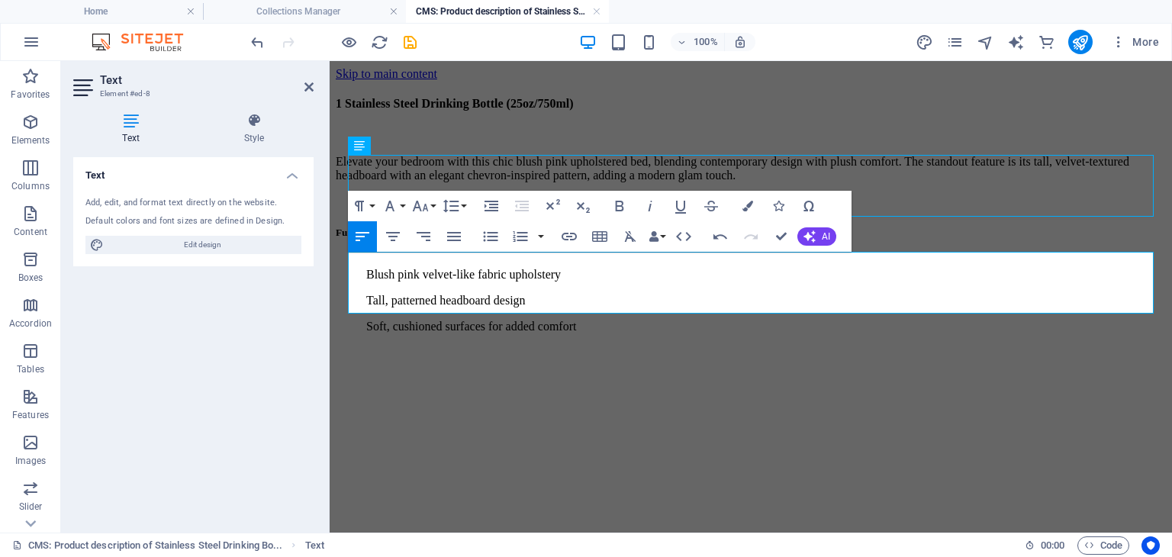
click at [655, 320] on p "Soft, cushioned surfaces for added comfort" at bounding box center [766, 327] width 800 height 14
click at [671, 320] on p "Soft, cushioned surfaces for added comfort" at bounding box center [766, 327] width 800 height 14
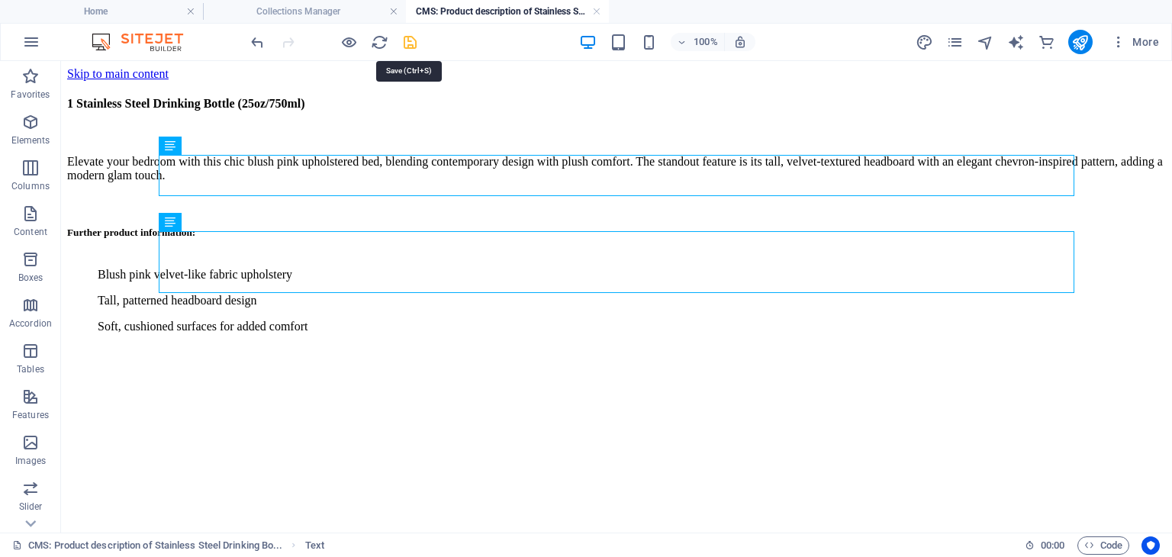
click at [403, 47] on icon "save" at bounding box center [410, 43] width 18 height 18
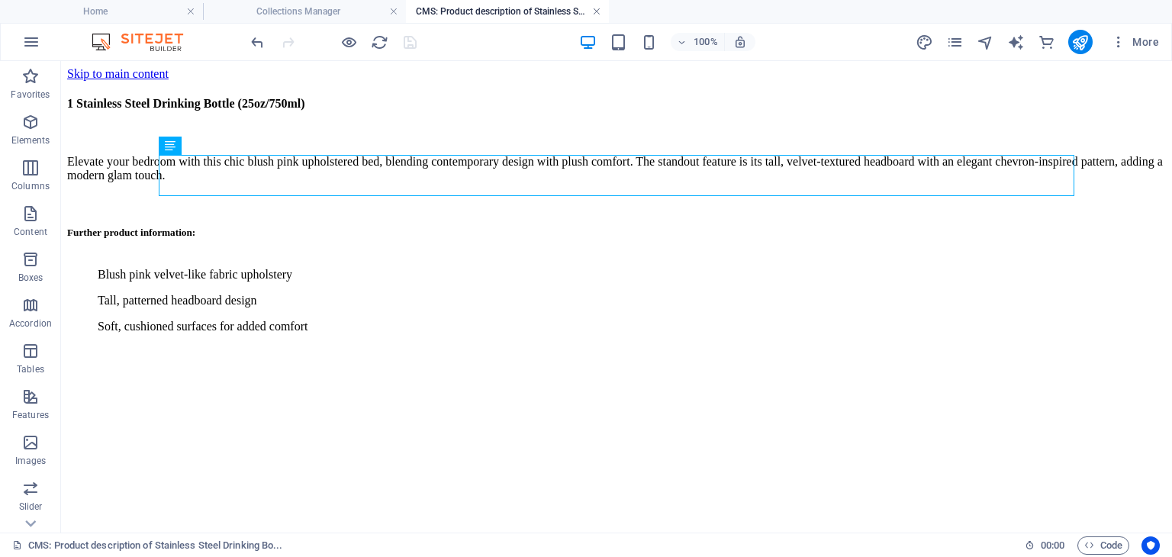
click at [599, 14] on link at bounding box center [596, 12] width 9 height 14
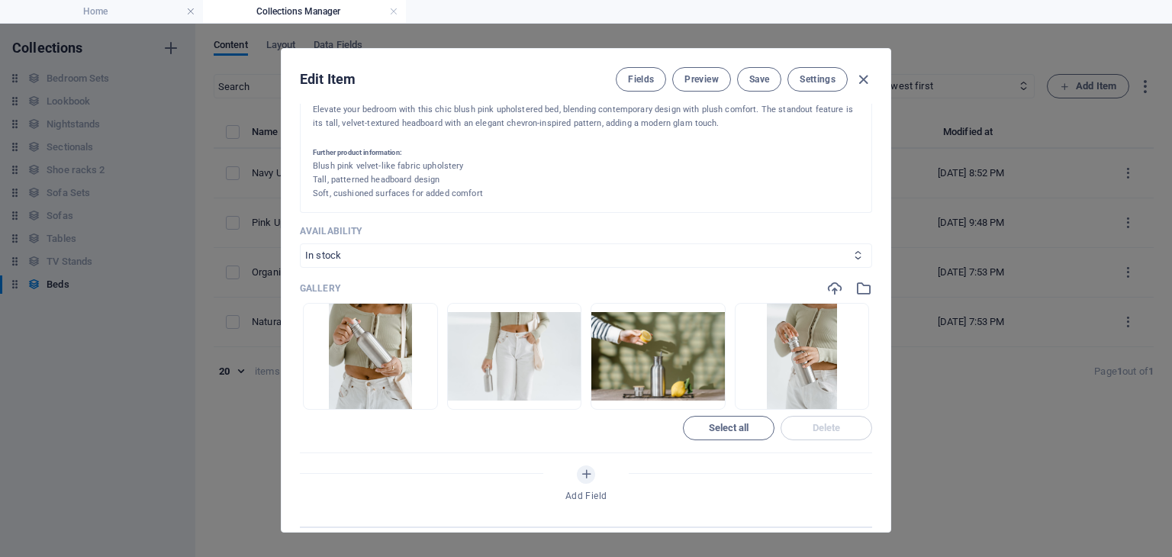
scroll to position [539, 0]
click at [722, 431] on span "Select all" at bounding box center [729, 427] width 40 height 9
click at [839, 429] on span "Delete" at bounding box center [826, 427] width 78 height 9
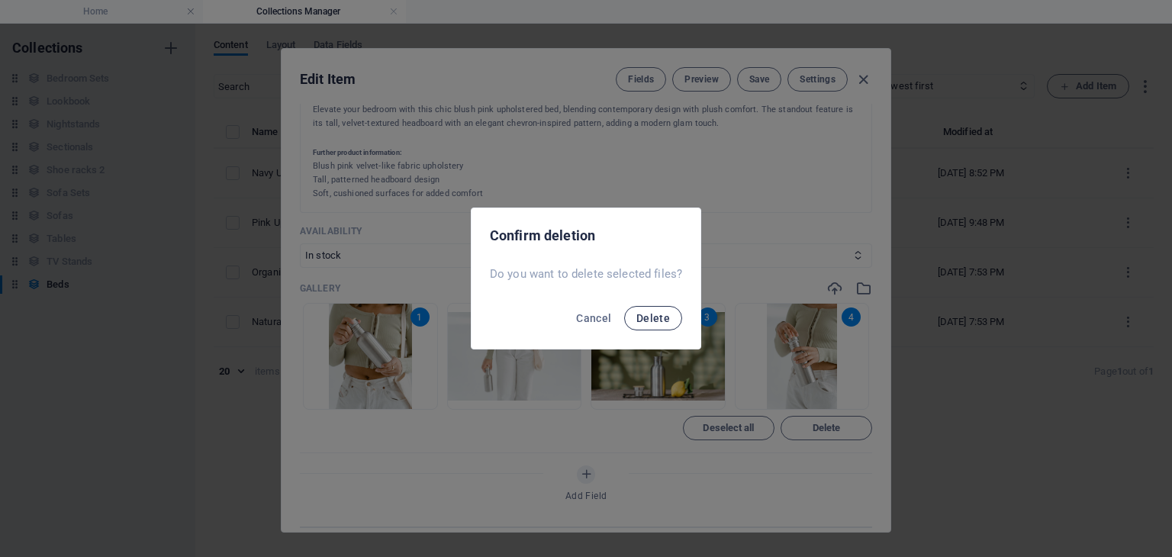
click at [656, 316] on span "Delete" at bounding box center [653, 318] width 34 height 12
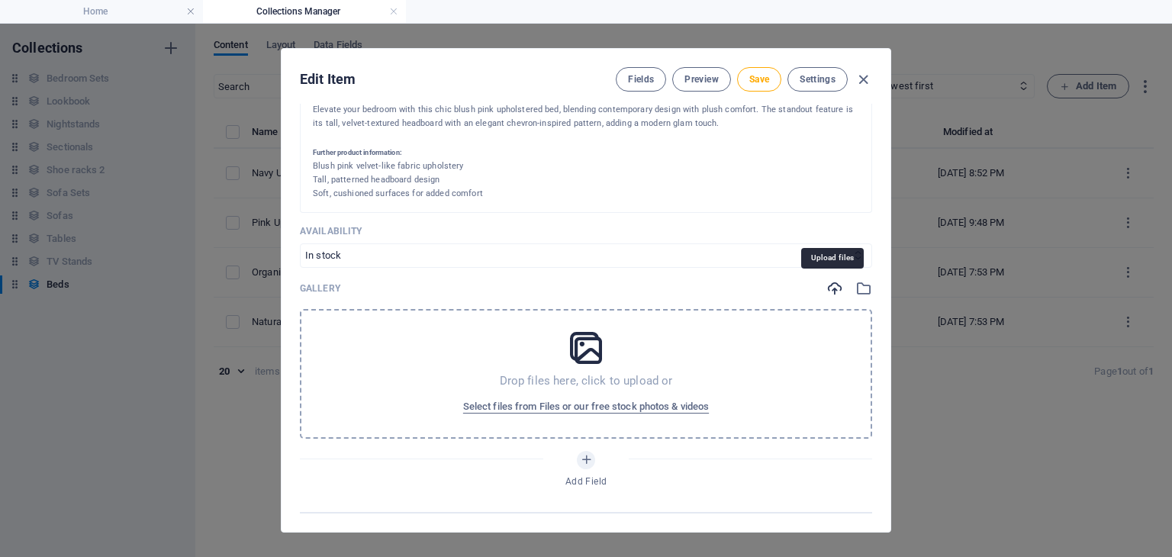
click at [828, 290] on icon "button" at bounding box center [834, 288] width 17 height 17
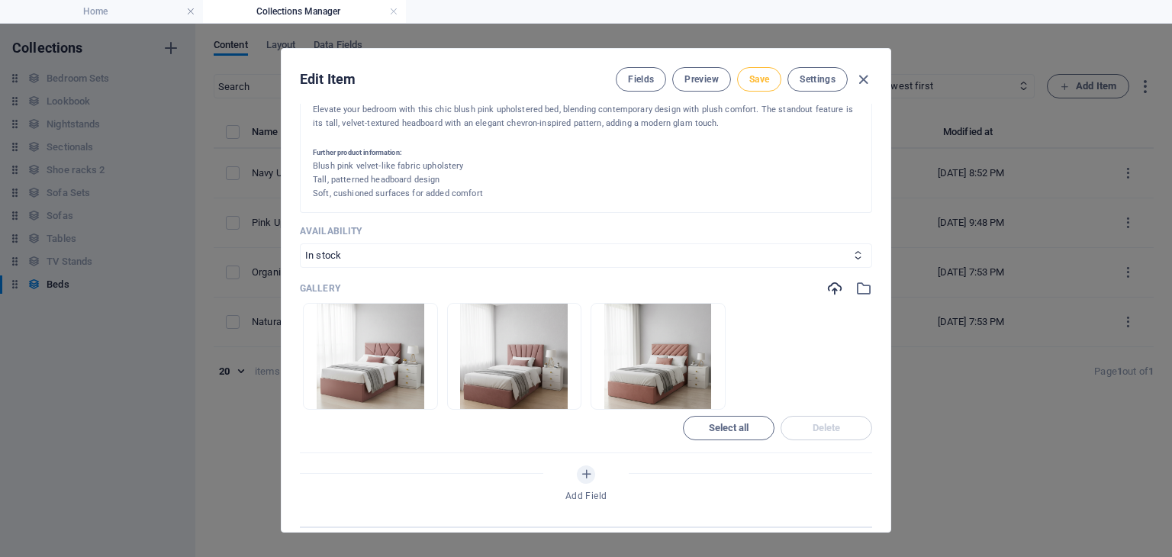
click at [750, 77] on span "Save" at bounding box center [759, 79] width 20 height 12
click at [860, 78] on icon "button" at bounding box center [864, 80] width 18 height 18
type input "pink-upholstered-bed"
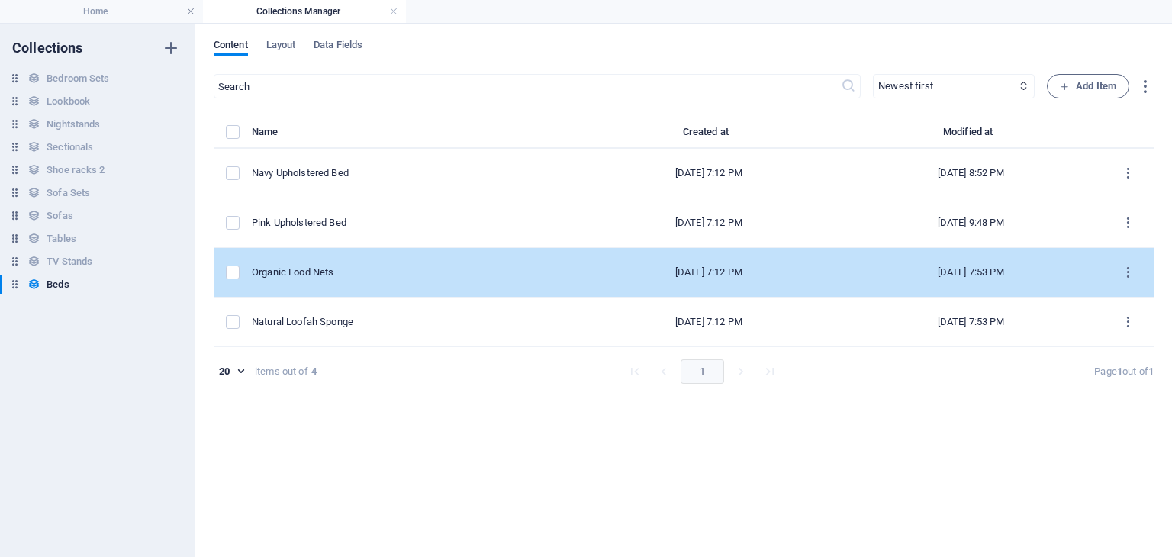
scroll to position [0, 0]
click at [360, 272] on div "Organic Food Nets" at bounding box center [409, 273] width 314 height 14
select select "In stock"
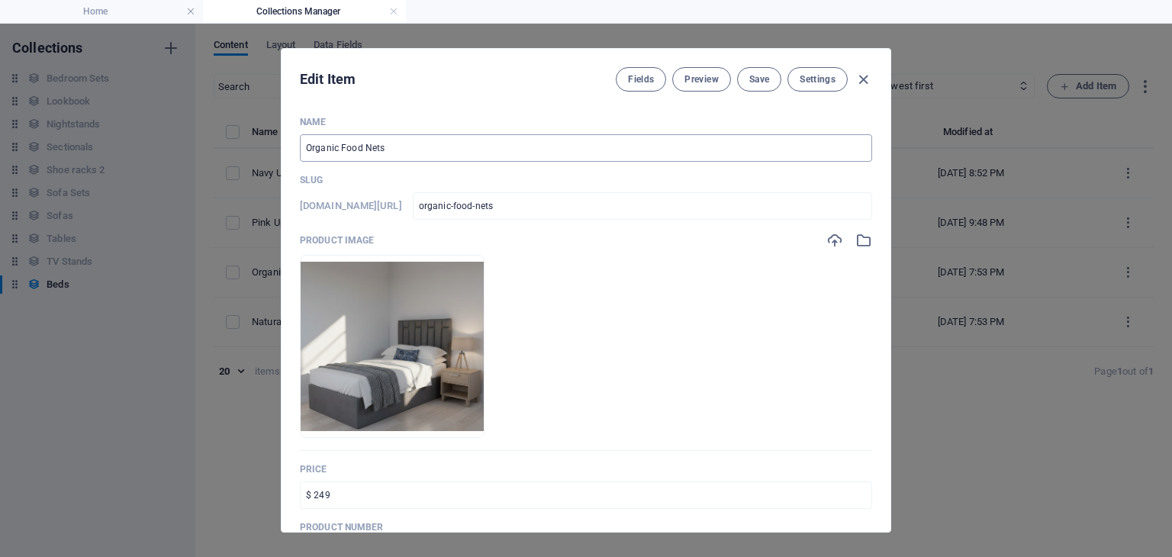
click at [378, 150] on input "Organic Food Nets" at bounding box center [586, 147] width 572 height 27
type input "D"
type input "d"
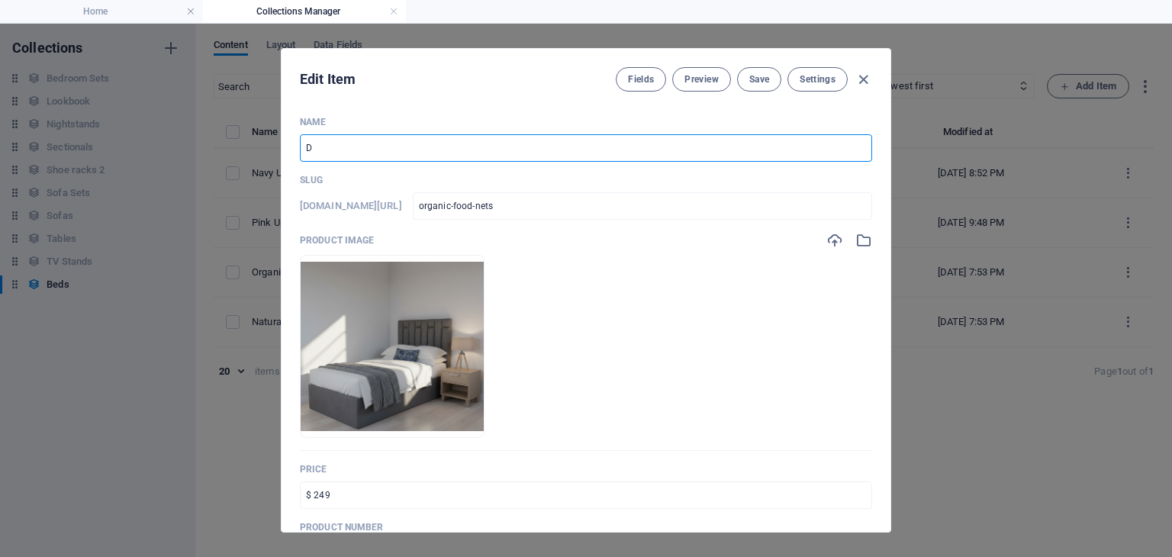
type input "d"
type input "Da"
type input "da"
type input "Dar"
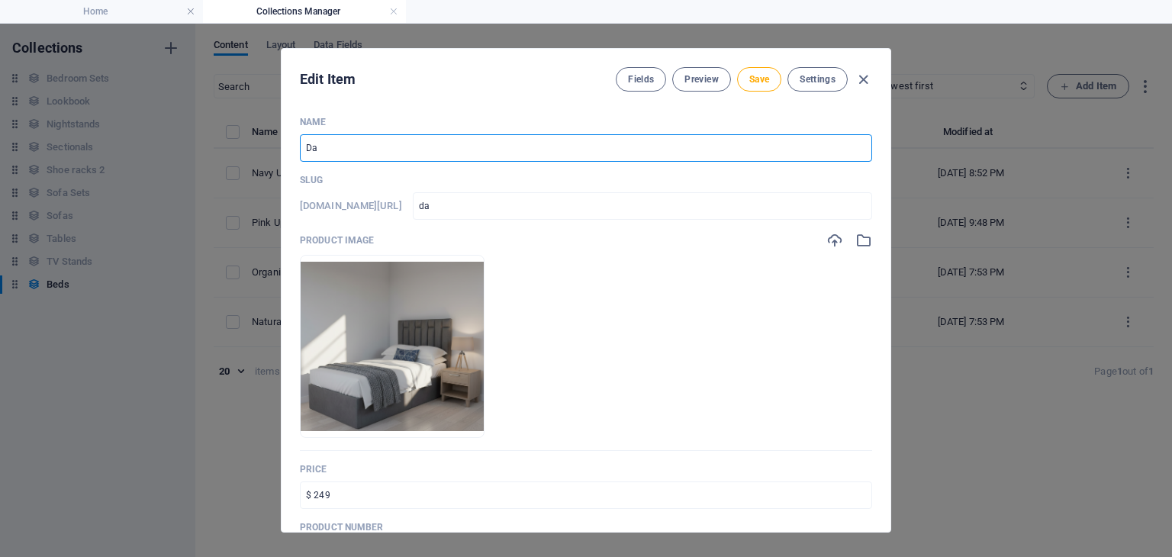
type input "dar"
type input "Dark"
type input "dark"
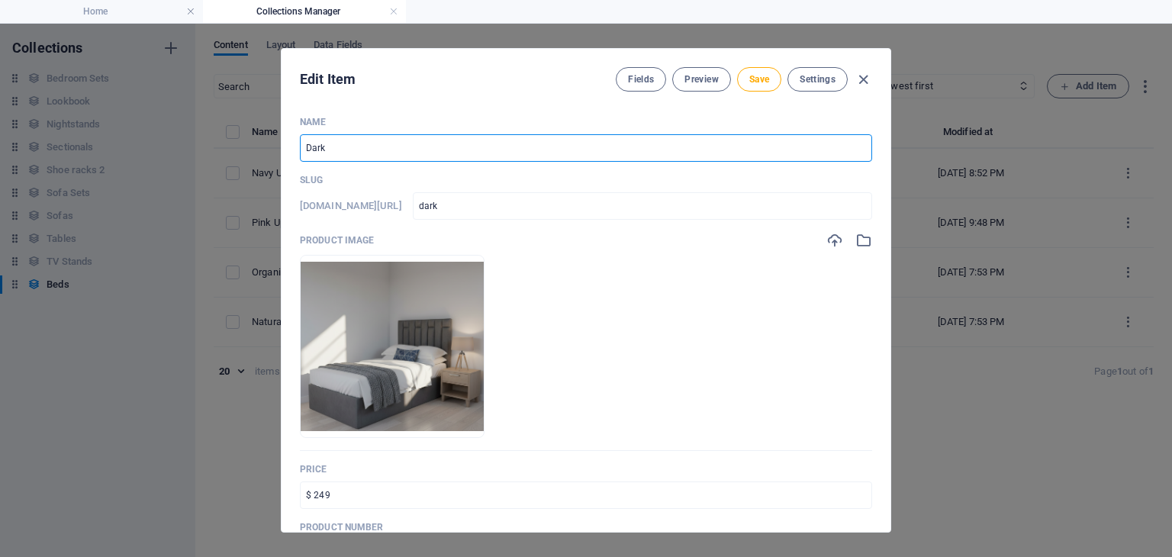
type input "Dark G"
type input "dark-g"
type input "Dark Gr"
type input "dark-gr"
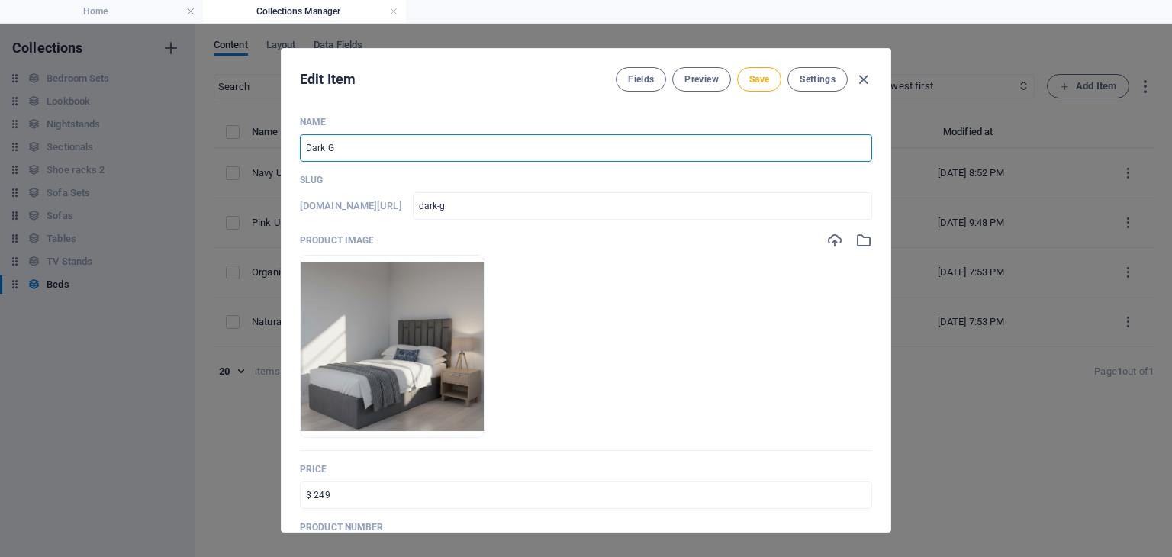
type input "dark-gr"
type input "Dark Grw"
type input "dark-grw"
type input "Dark Grwy"
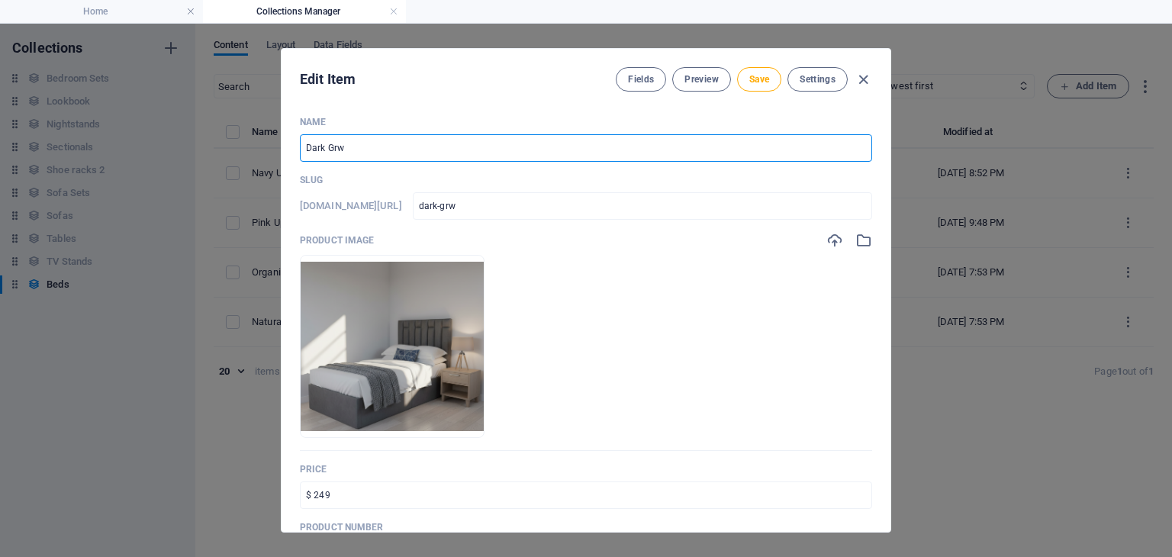
type input "dark-grwy"
type input "Dark Grw"
type input "dark-grw"
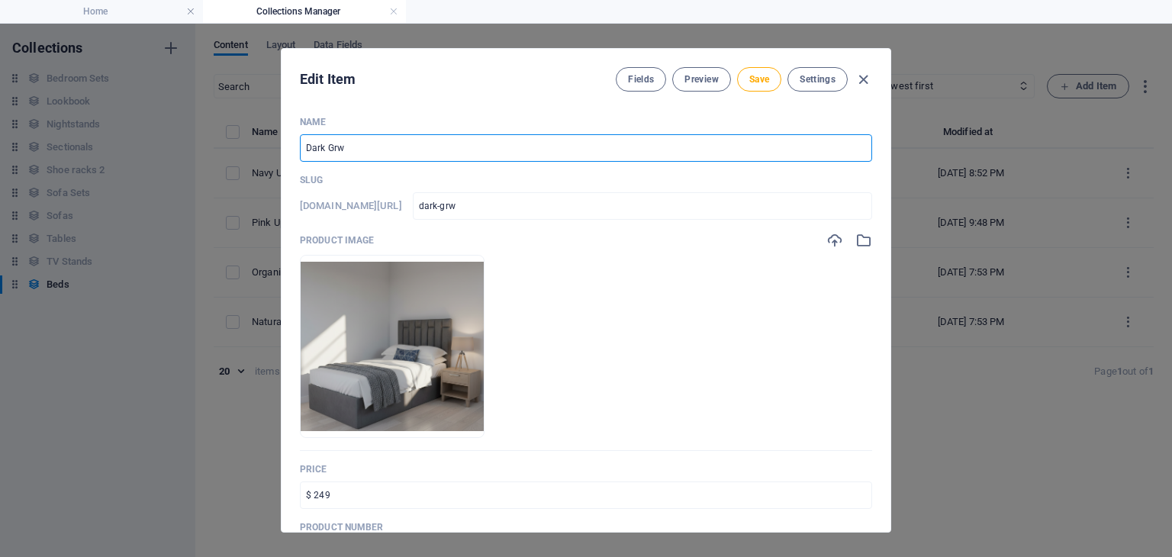
type input "Dark Gr"
type input "dark-gr"
type input "Dark Gre"
type input "dark-gre"
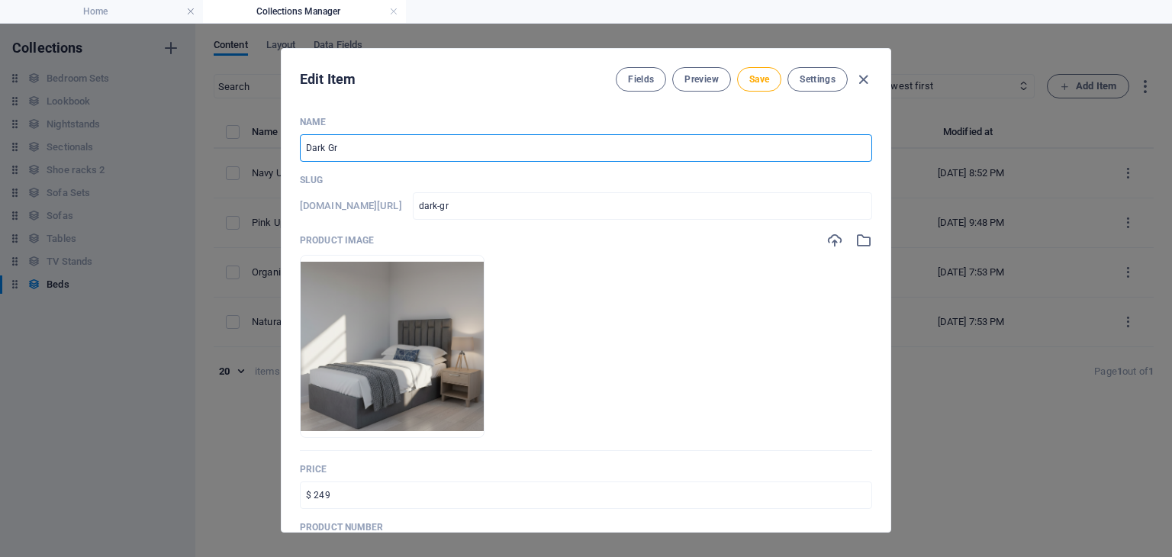
type input "dark-gre"
type input "Dark Grey"
type input "dark-grey"
paste input "Upholstered Bed"
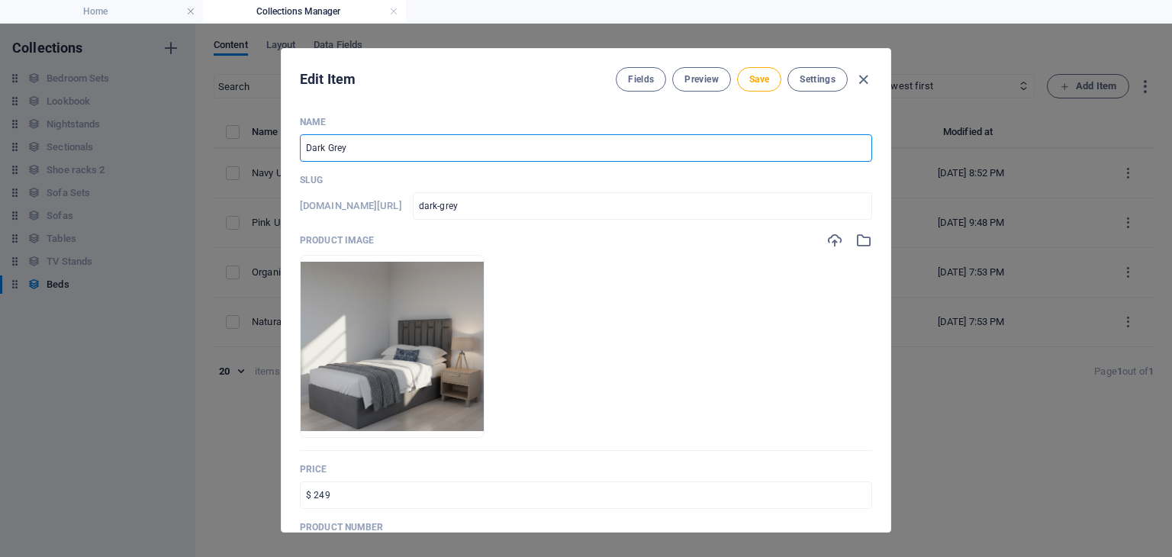
type input "Dark Grey Upholstered Bed"
type input "dark-grey-upholstered-bed"
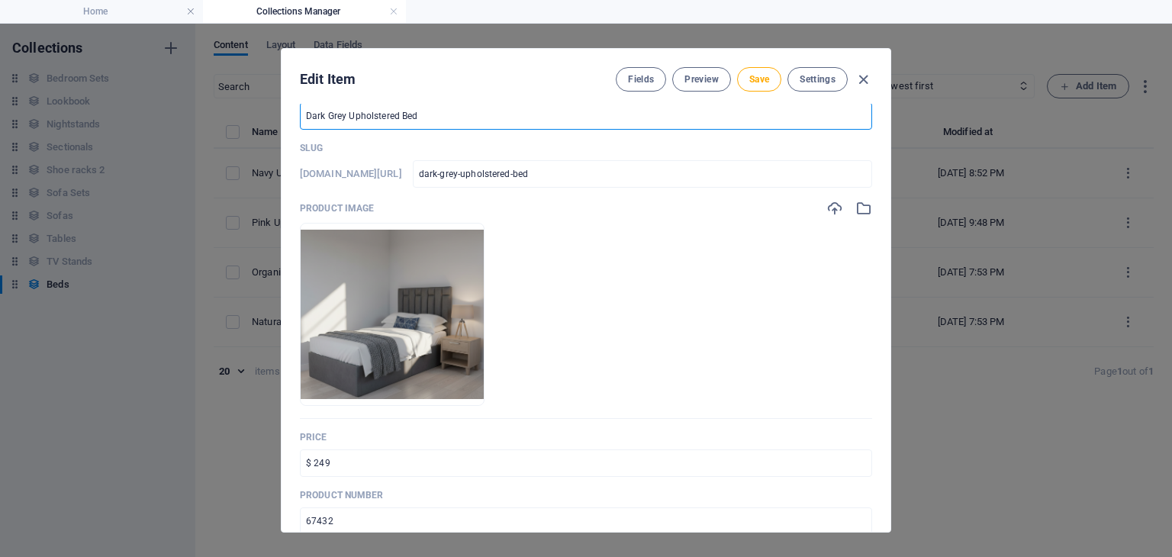
scroll to position [29, 0]
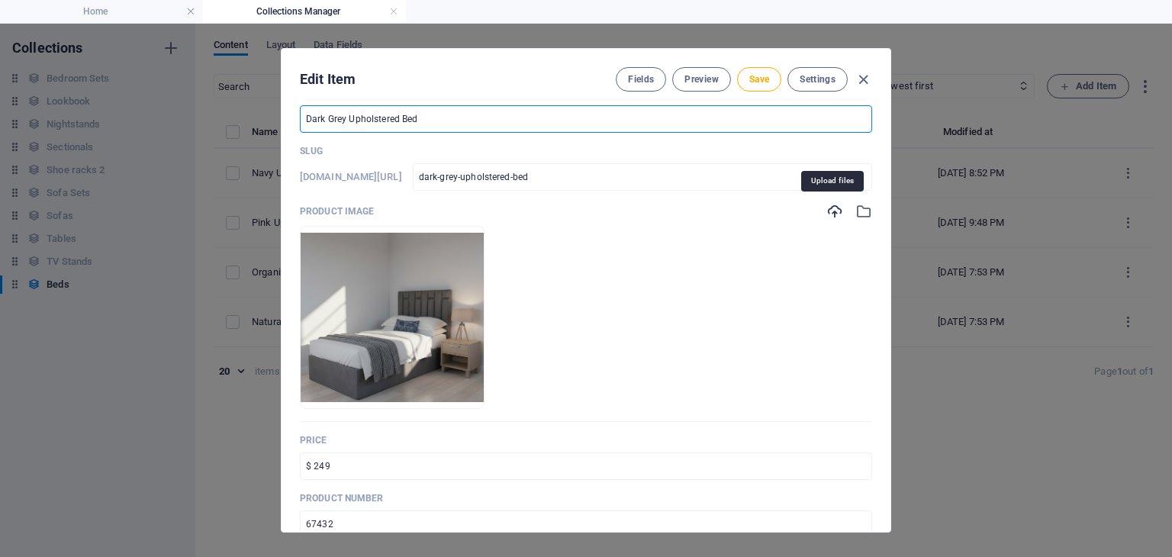
click at [838, 215] on icon "button" at bounding box center [834, 211] width 17 height 17
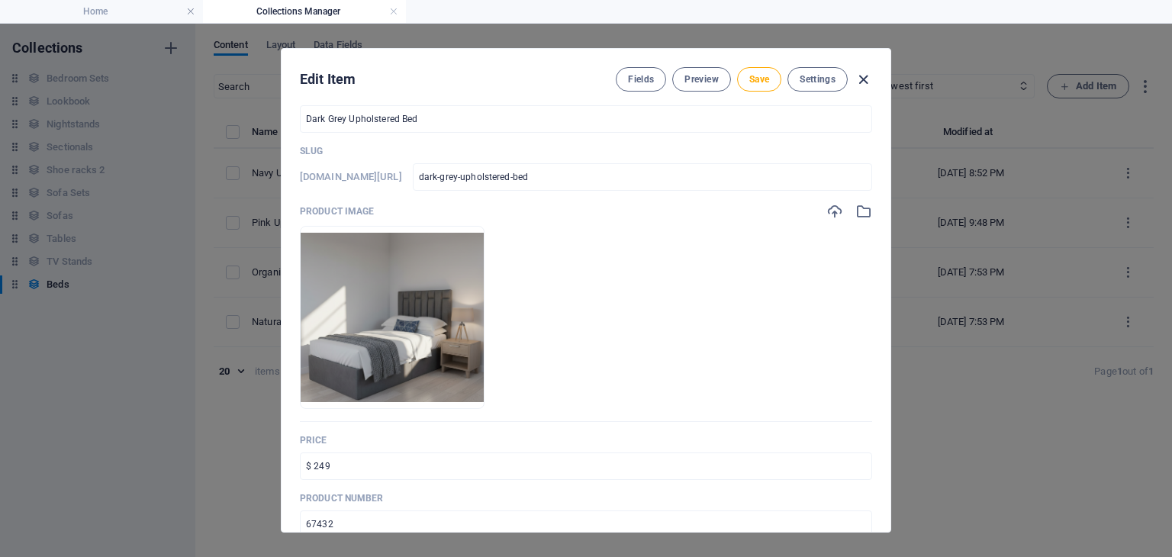
click at [864, 86] on icon "button" at bounding box center [864, 80] width 18 height 18
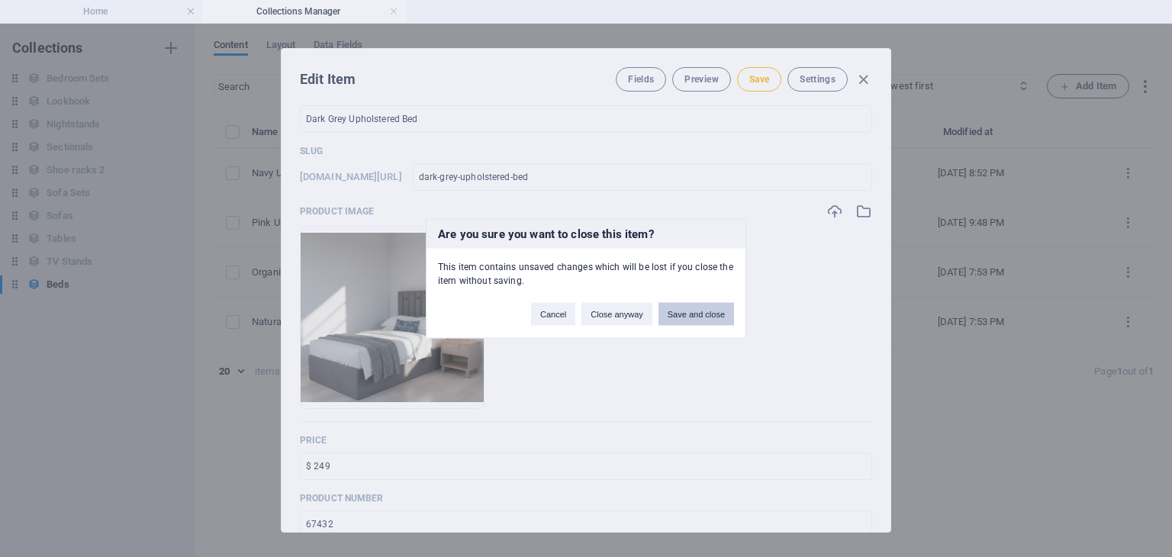
click at [674, 312] on button "Save and close" at bounding box center [696, 314] width 76 height 23
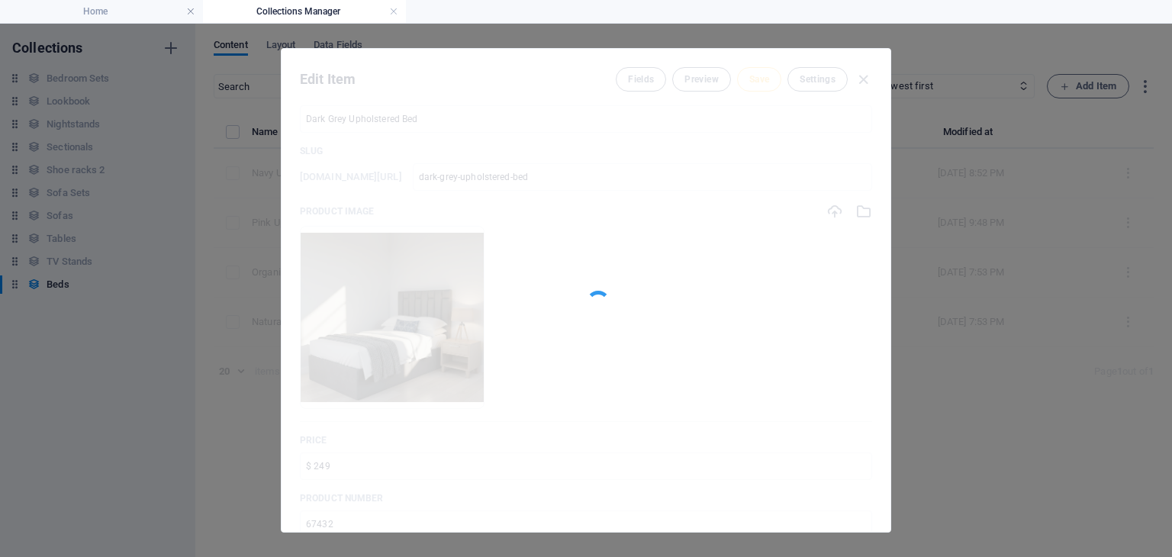
type input "Organic Food Nets"
type input "organic-food-nets"
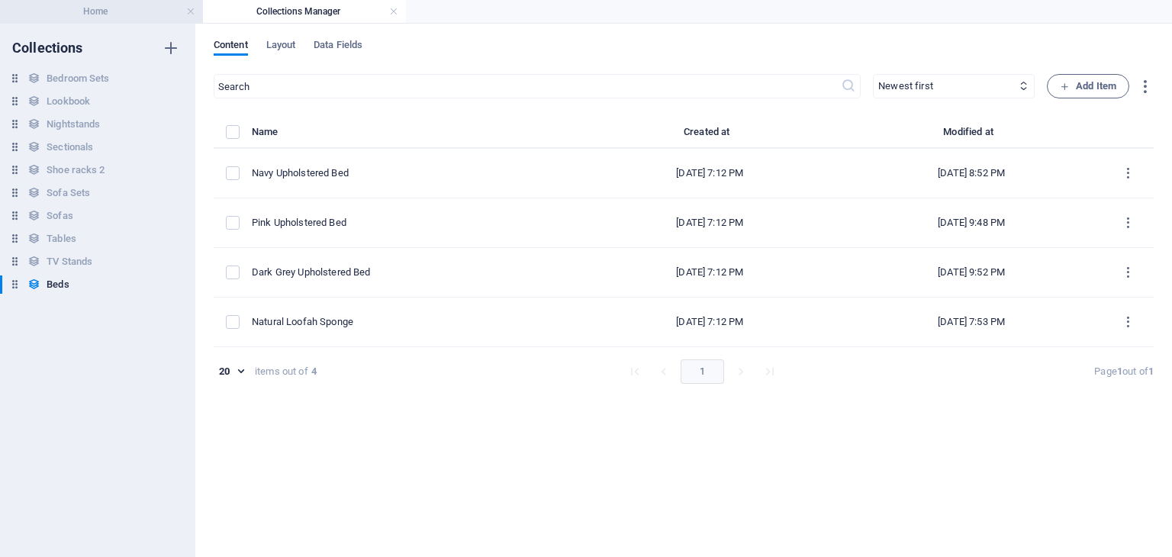
click at [111, 11] on h4 "Home" at bounding box center [101, 11] width 203 height 17
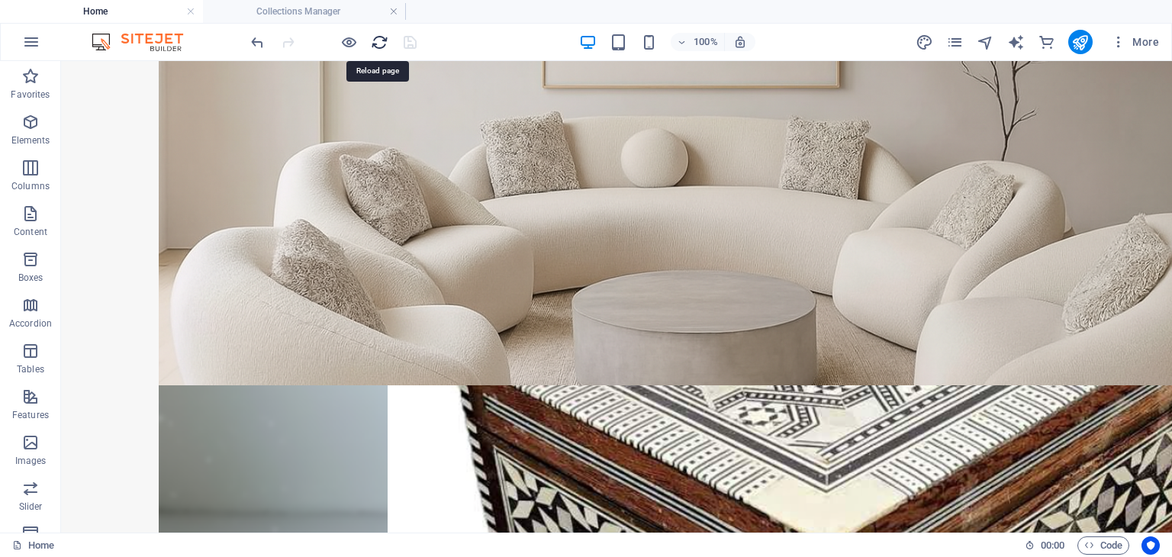
click at [372, 40] on icon "reload" at bounding box center [380, 43] width 18 height 18
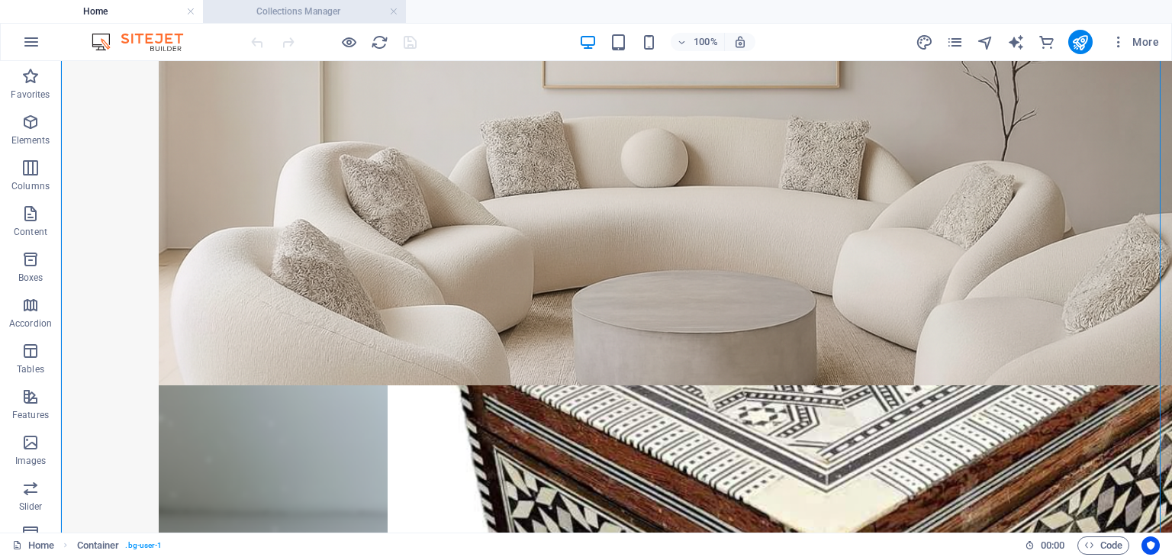
click at [332, 17] on h4 "Collections Manager" at bounding box center [304, 11] width 203 height 17
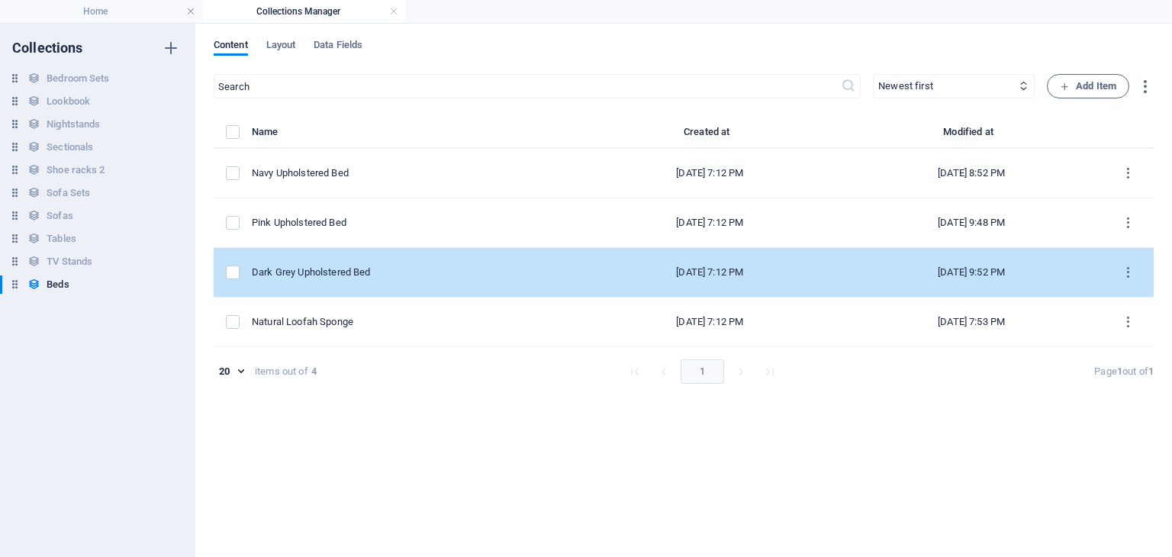
click at [378, 276] on div "Dark Grey Upholstered Bed" at bounding box center [409, 273] width 315 height 14
select select "In stock"
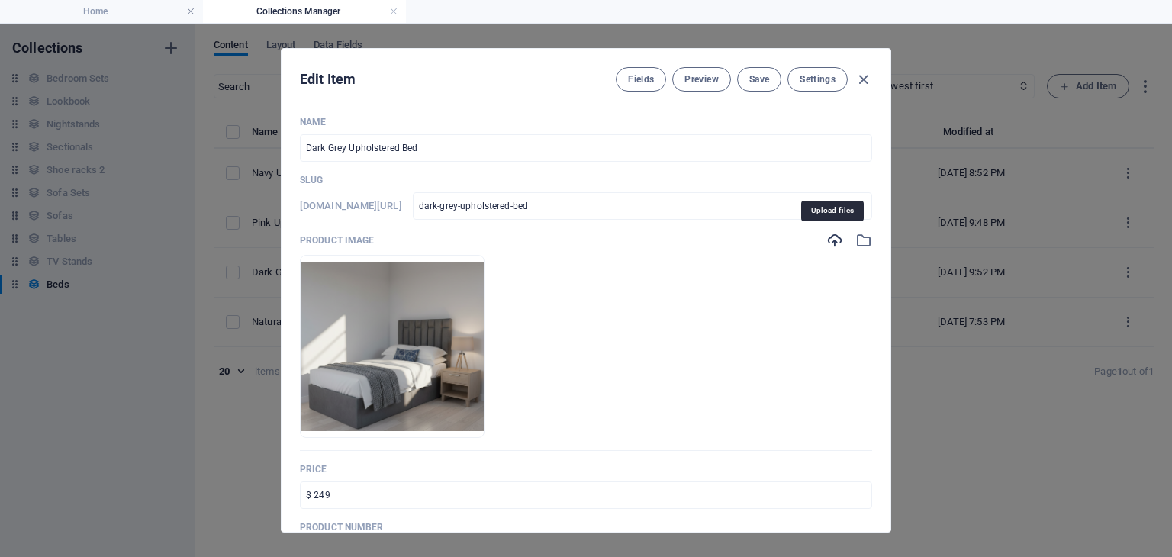
click at [827, 246] on icon "button" at bounding box center [834, 240] width 17 height 17
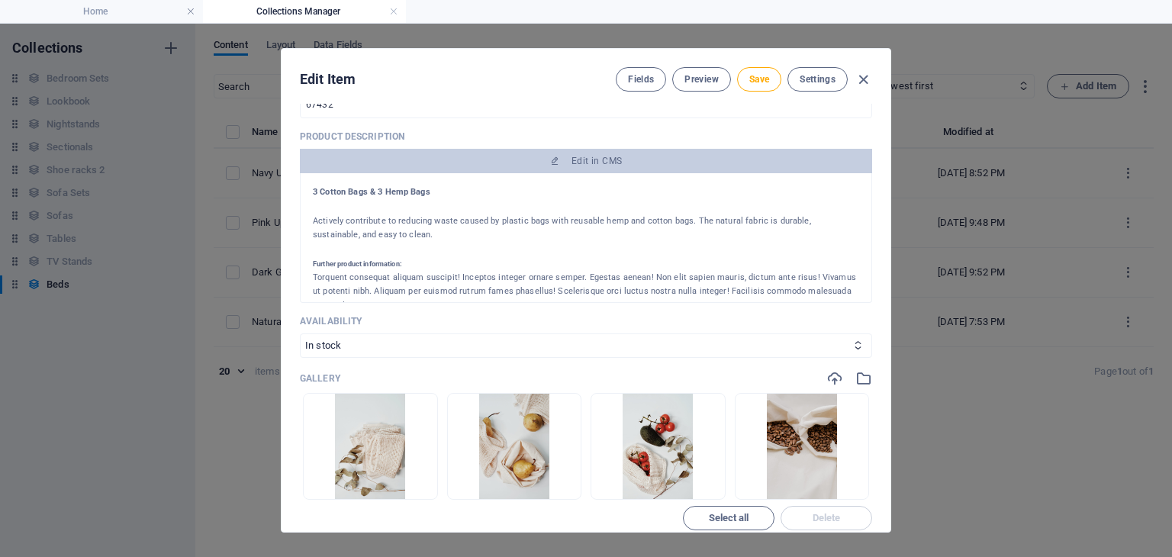
scroll to position [488, 0]
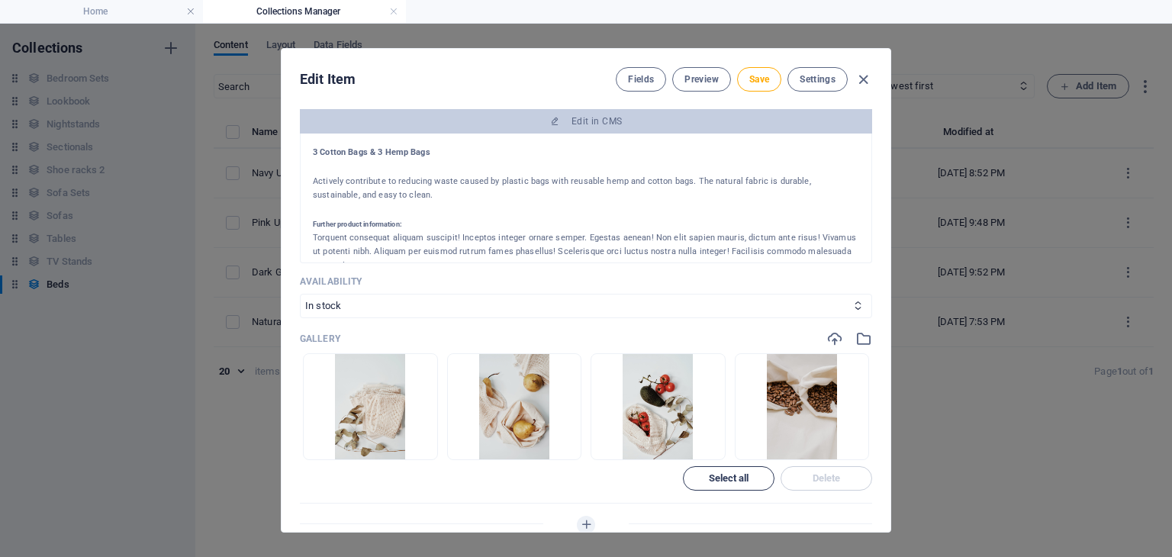
click at [734, 475] on span "Select all" at bounding box center [729, 478] width 40 height 9
click at [806, 472] on button "Delete" at bounding box center [827, 478] width 92 height 24
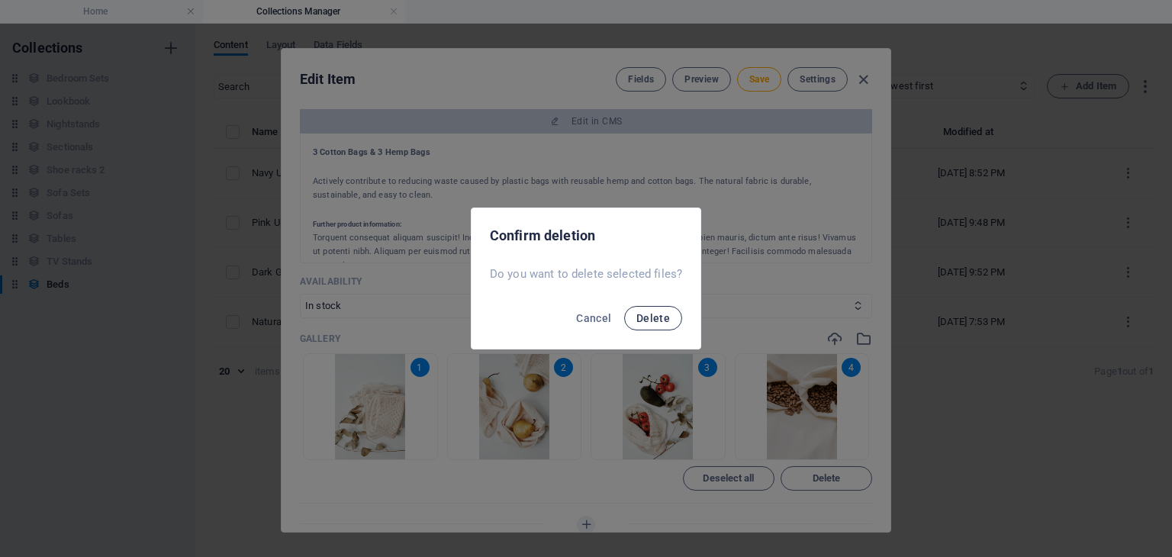
click at [662, 320] on span "Delete" at bounding box center [653, 318] width 34 height 12
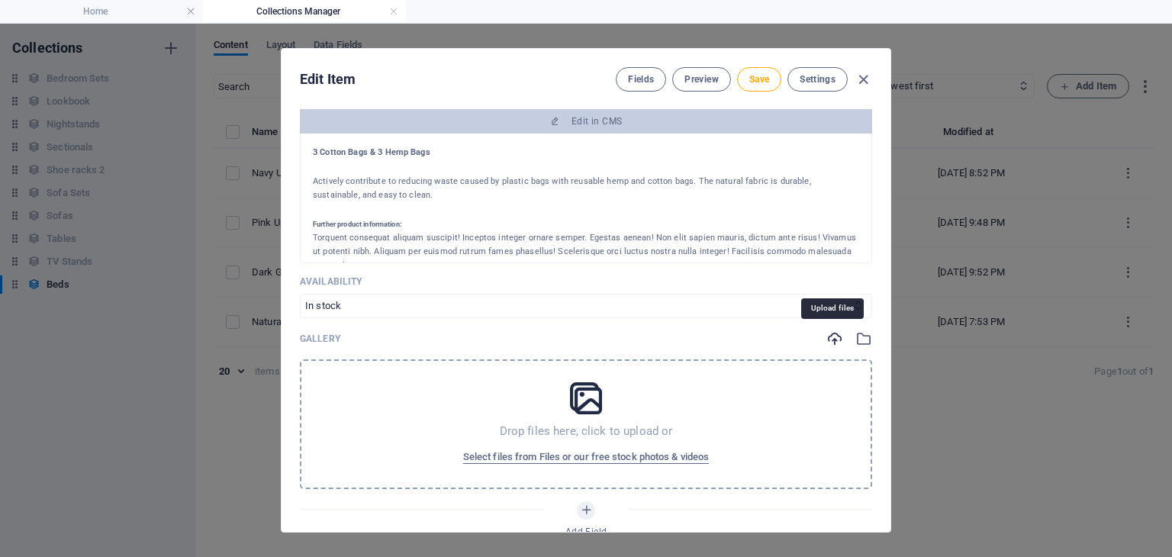
click at [832, 335] on icon "button" at bounding box center [834, 338] width 17 height 17
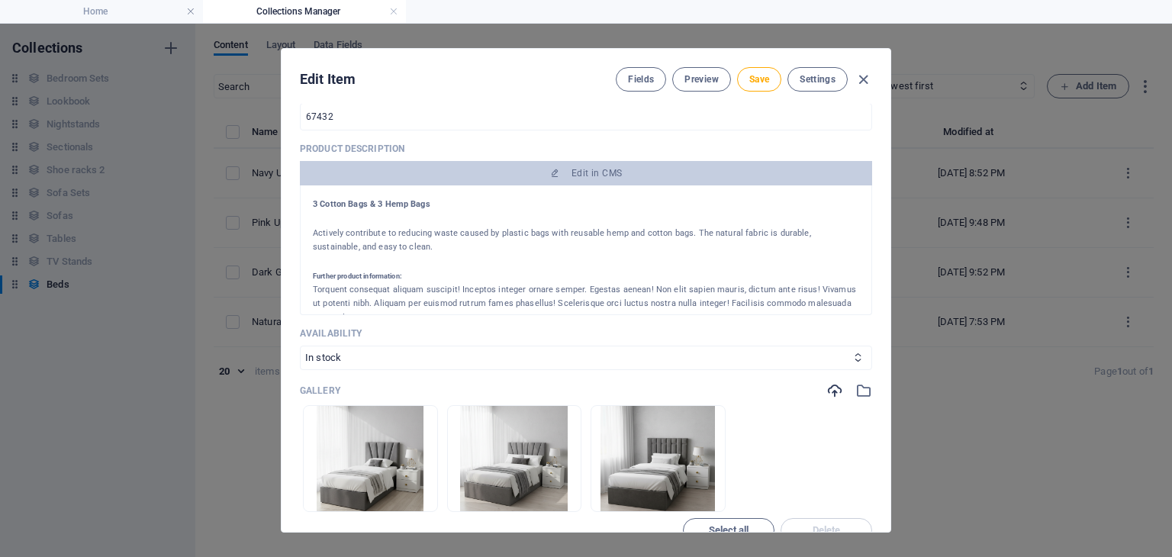
scroll to position [430, 0]
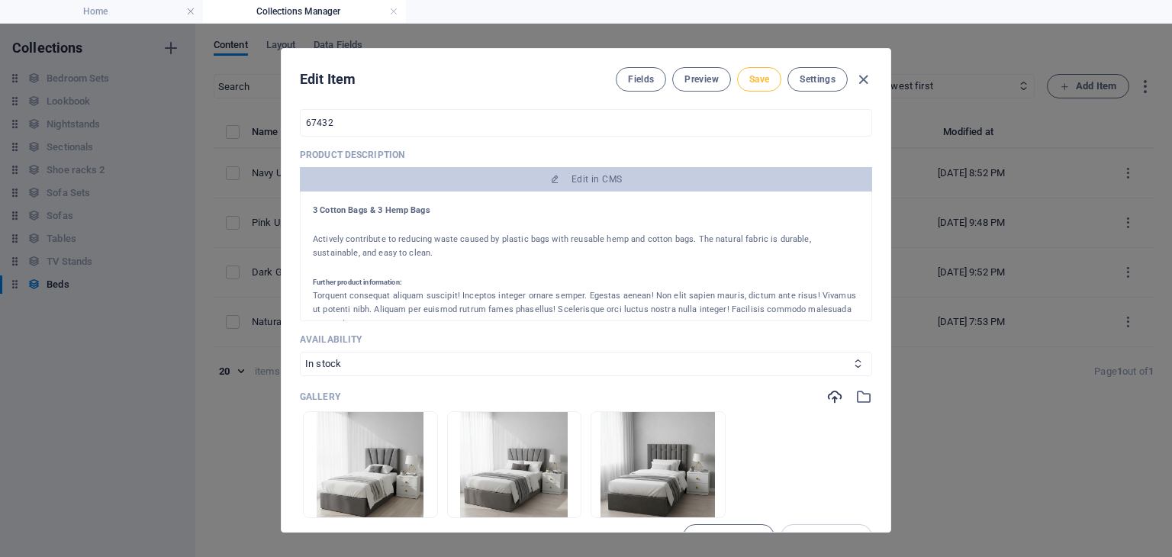
click at [758, 76] on span "Save" at bounding box center [759, 79] width 20 height 12
click at [863, 77] on icon "button" at bounding box center [864, 80] width 18 height 18
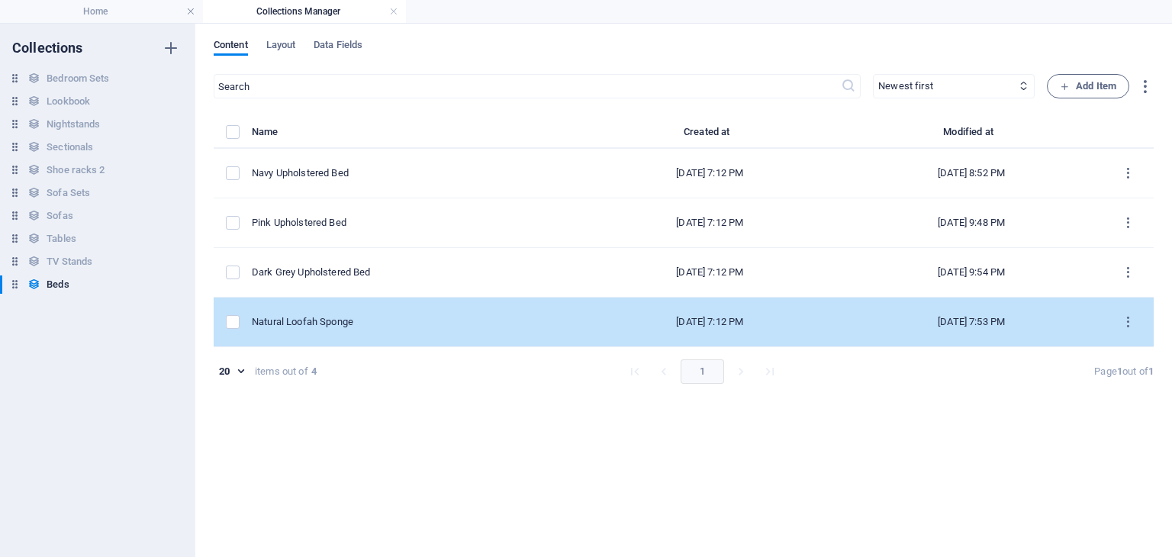
click at [359, 315] on div "Natural Loofah Sponge" at bounding box center [409, 322] width 315 height 14
select select "In stock"
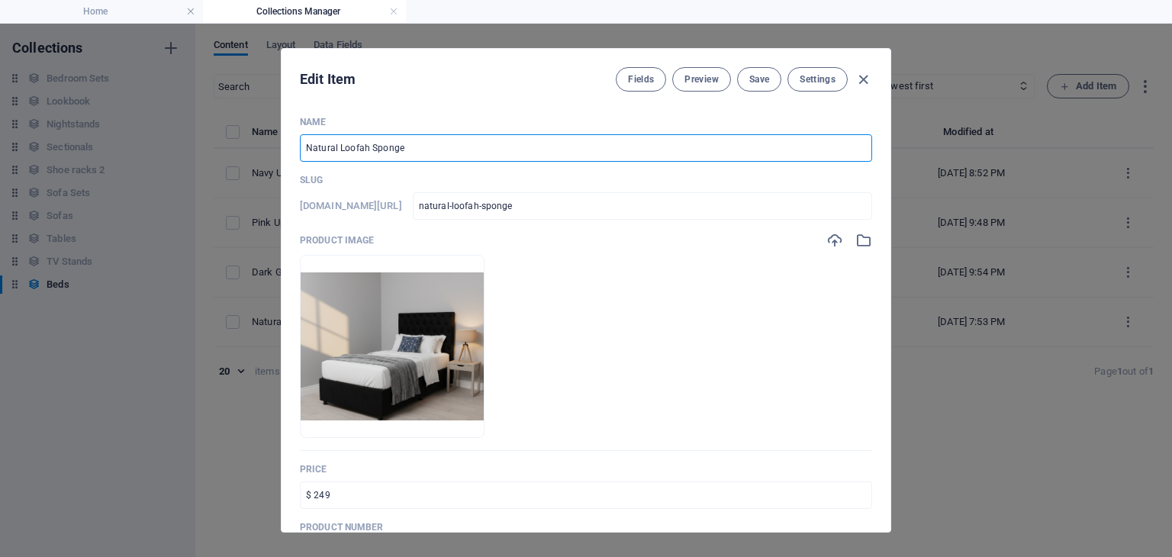
click at [391, 151] on input "Natural Loofah Sponge" at bounding box center [586, 147] width 572 height 27
type input "L"
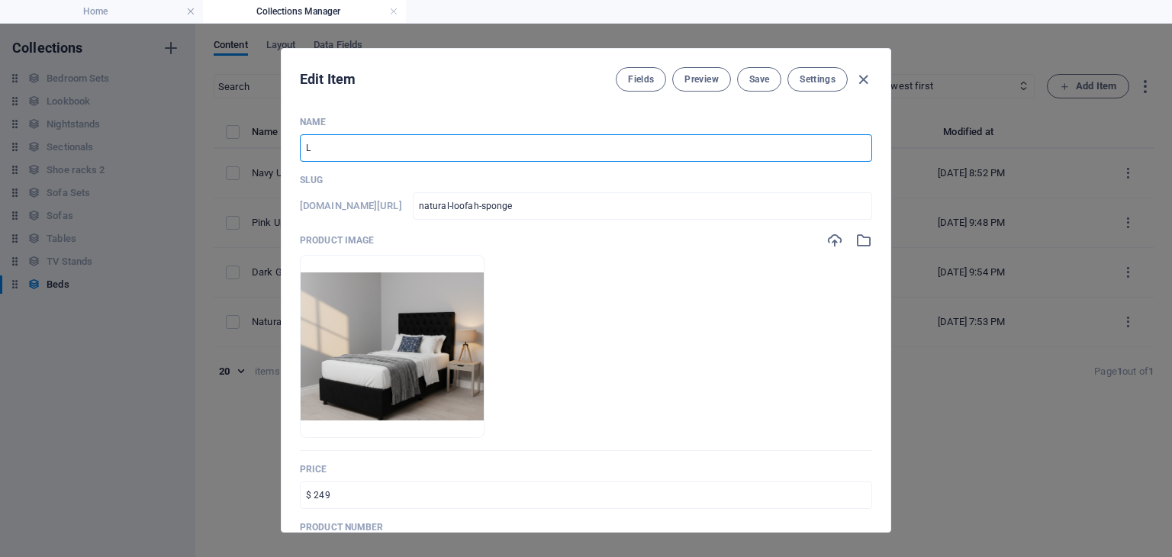
type input "l"
type input "Li"
type input "li"
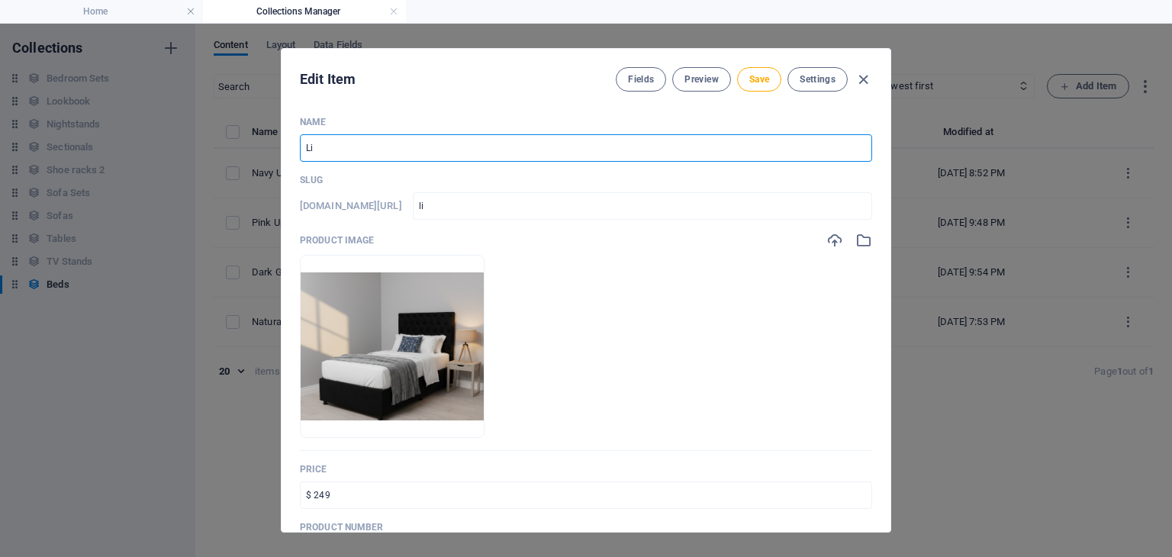
type input "Lig"
type input "lig"
type input "Ligh"
type input "ligh"
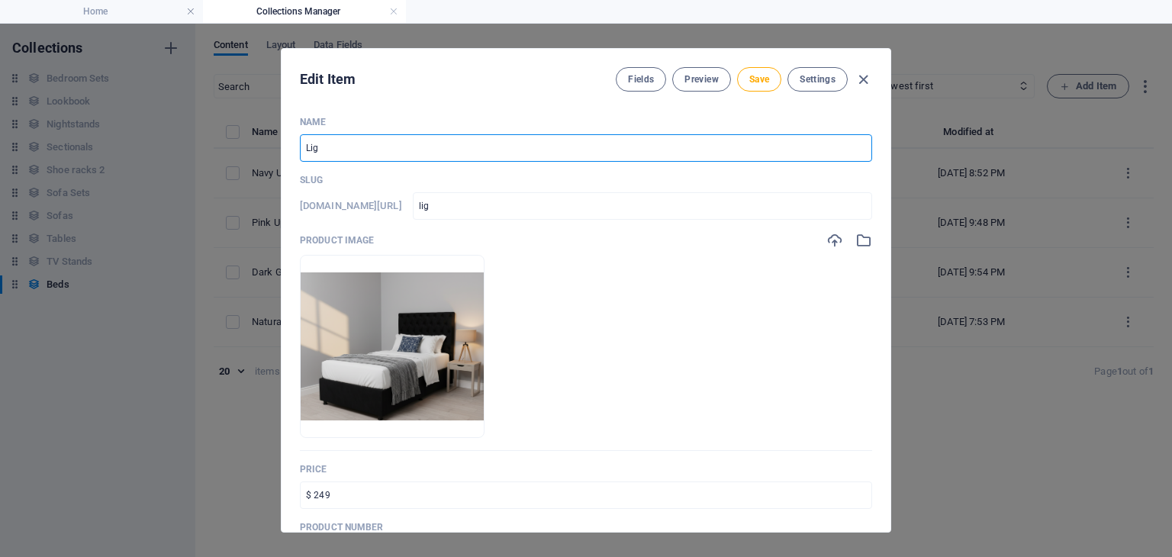
type input "ligh"
type input "Light"
type input "light"
type input "Light G"
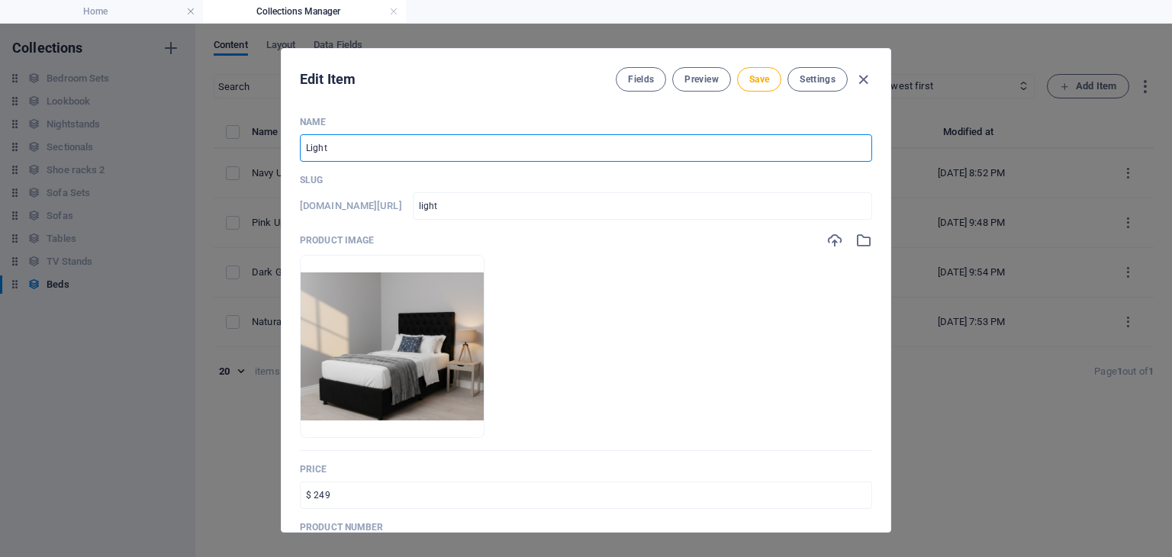
type input "light-g"
type input "Light Gr"
type input "light-gr"
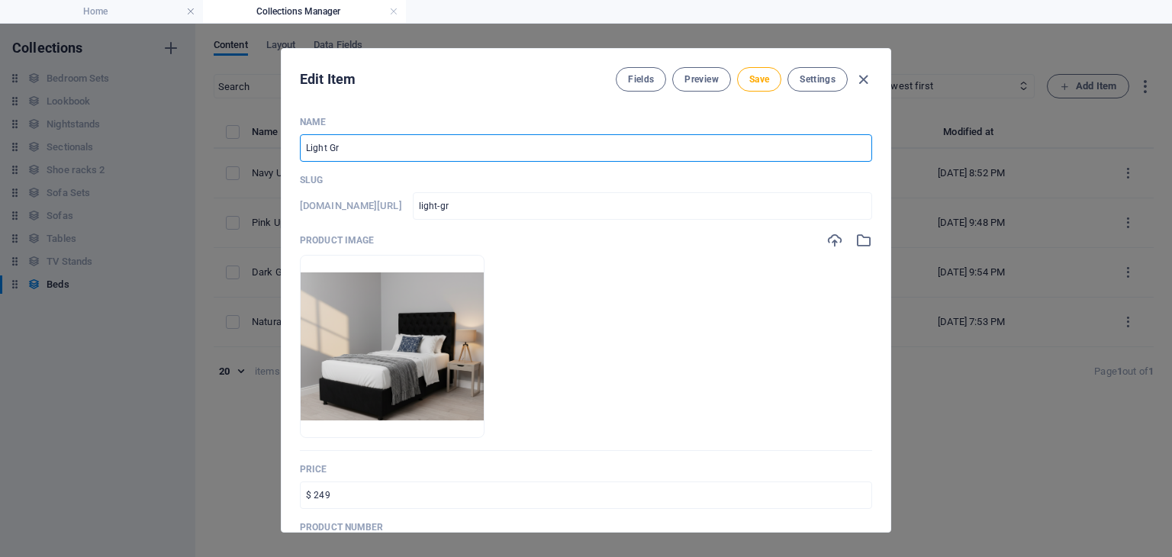
type input "Light Gre"
type input "light-gre"
type input "Light Grey"
type input "light-grey"
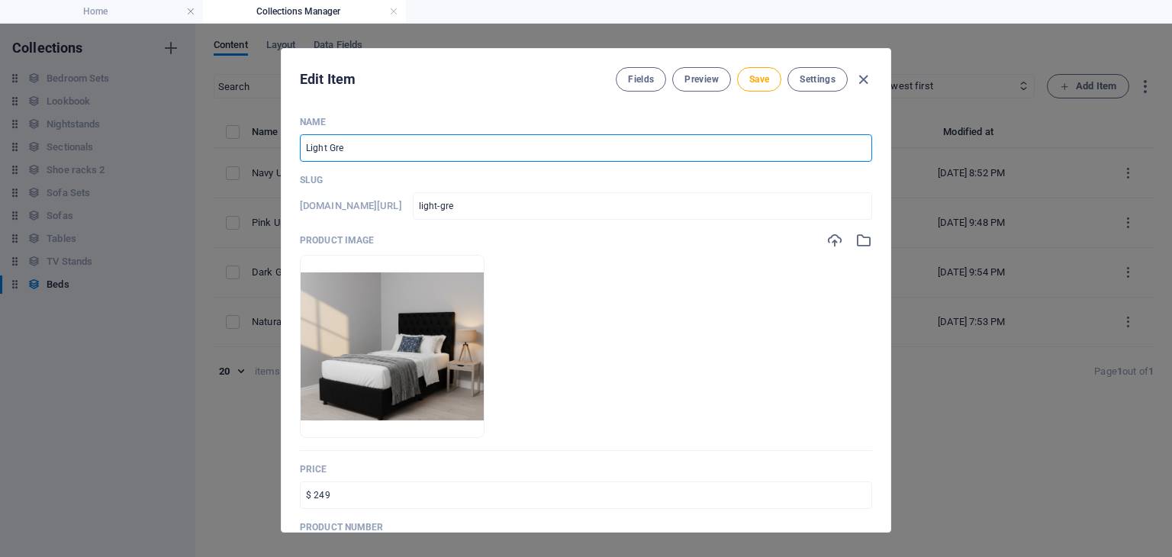
type input "light-grey"
type input "Light Grey"
click at [758, 79] on span "Save" at bounding box center [759, 79] width 20 height 12
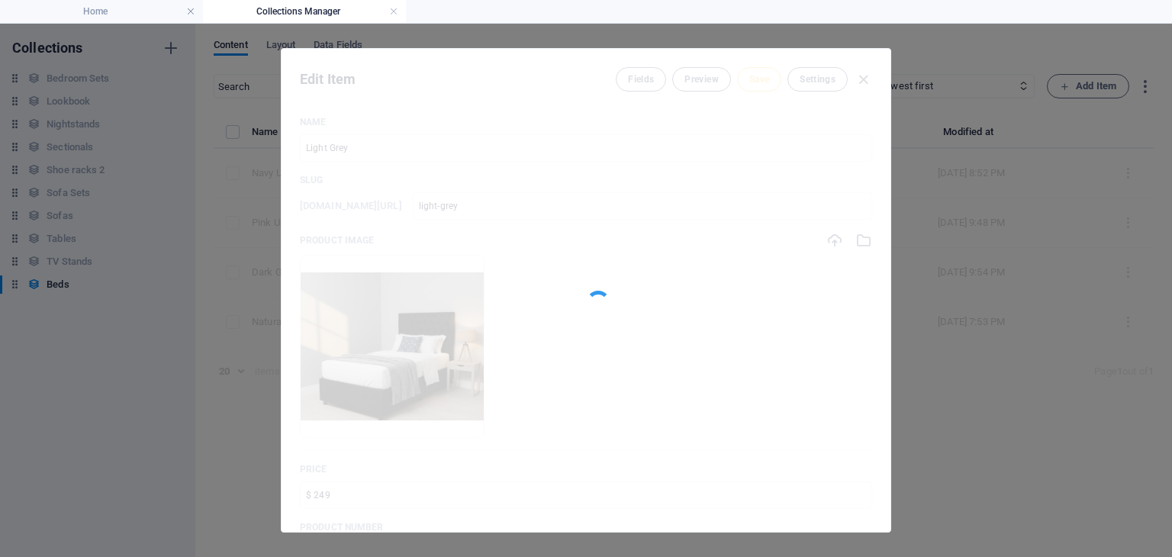
type input "light-grey"
type input "Light Grey"
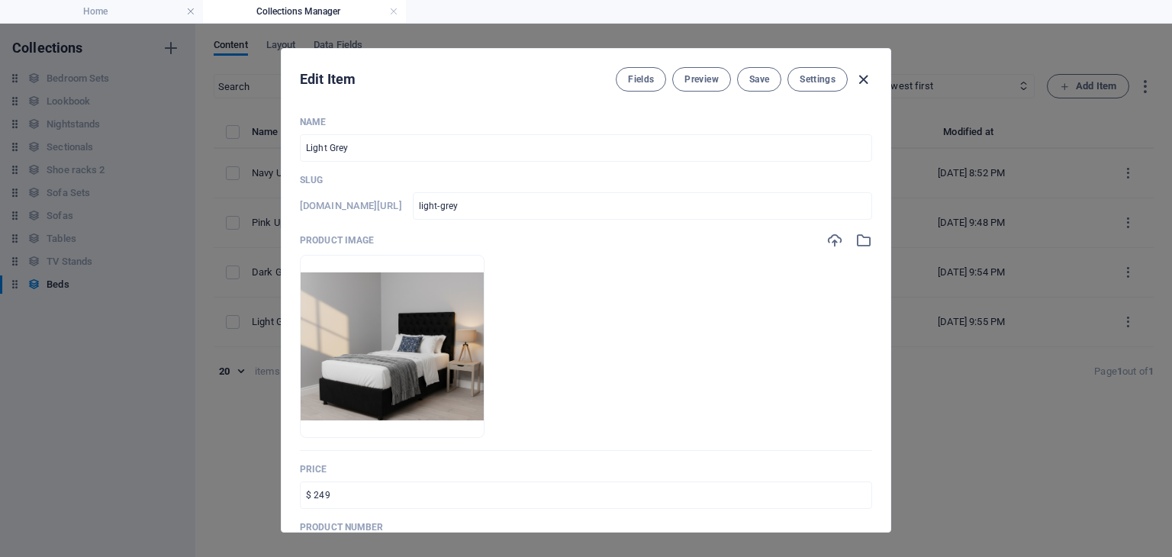
click at [867, 72] on icon "button" at bounding box center [864, 80] width 18 height 18
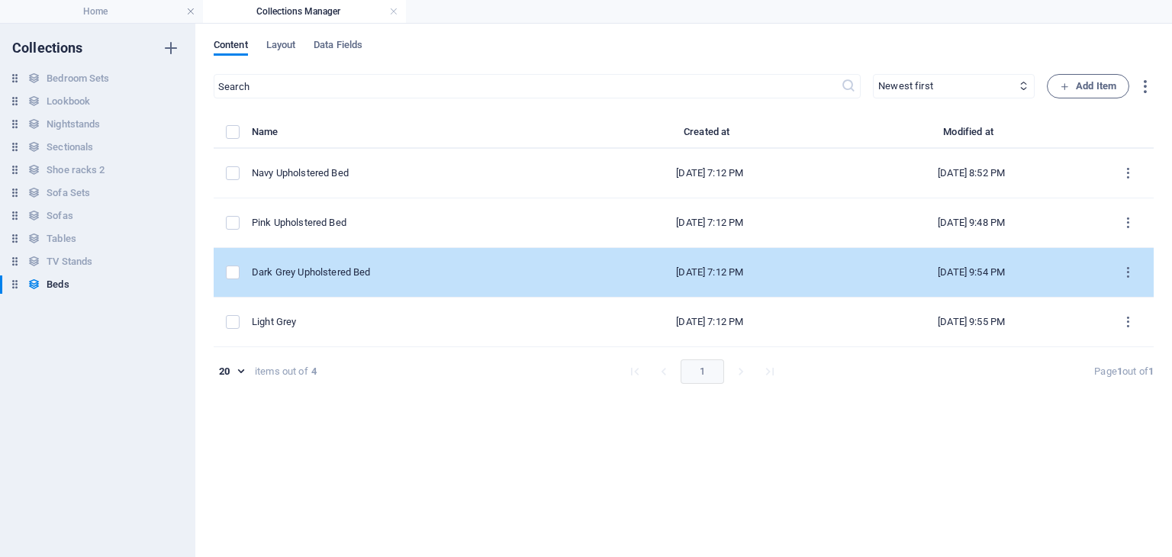
click at [349, 276] on div "Dark Grey Upholstered Bed" at bounding box center [409, 273] width 315 height 14
select select "In stock"
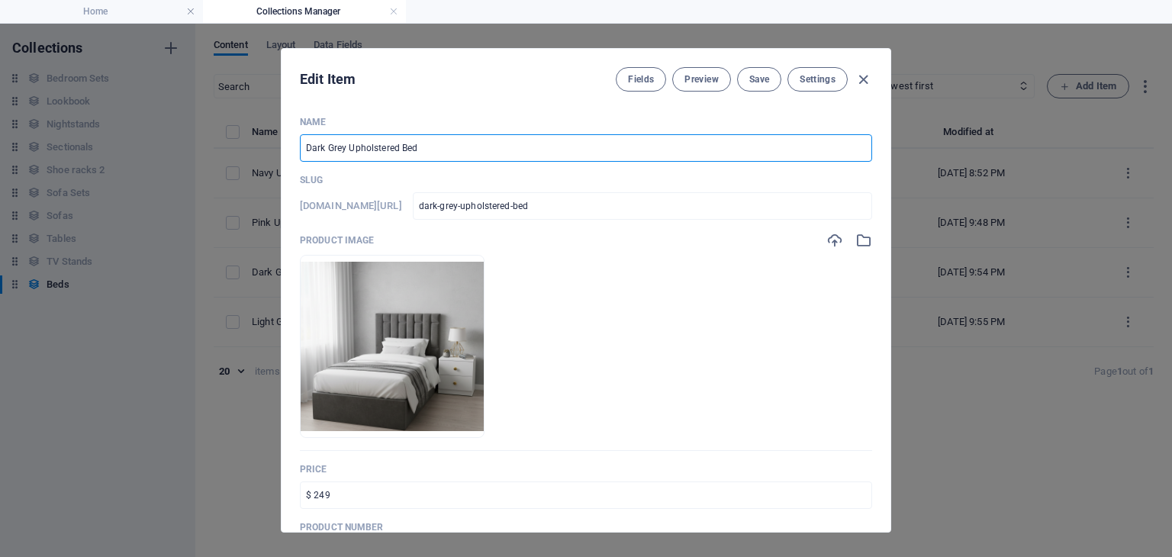
drag, startPoint x: 349, startPoint y: 147, endPoint x: 449, endPoint y: 143, distance: 100.8
click at [449, 143] on input "Dark Grey Upholstered Bed" at bounding box center [586, 147] width 572 height 27
click at [855, 79] on icon "button" at bounding box center [864, 80] width 18 height 18
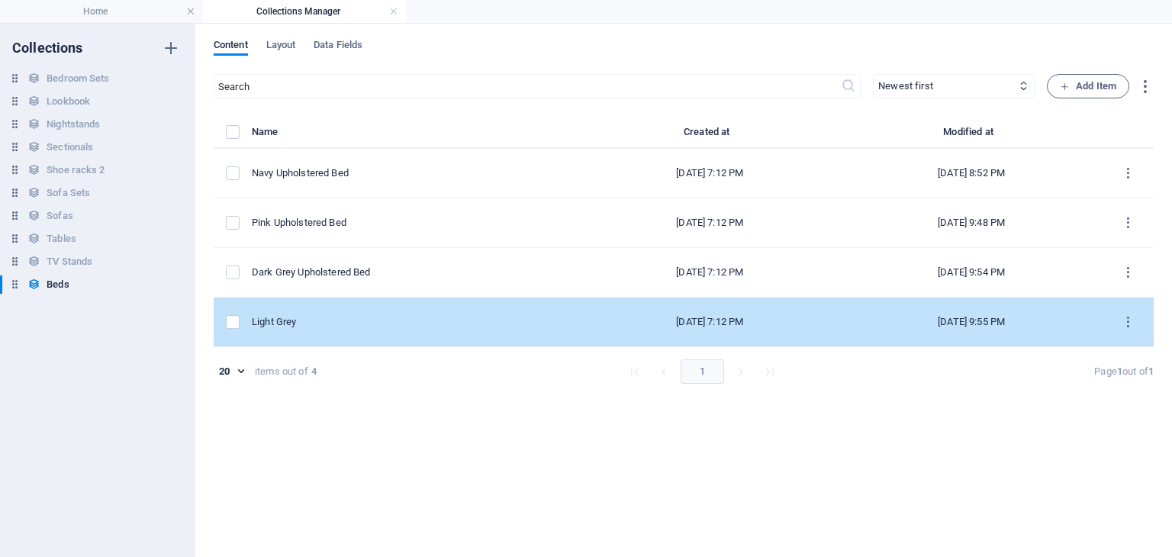
click at [353, 323] on div "Light Grey" at bounding box center [409, 322] width 315 height 14
select select "In stock"
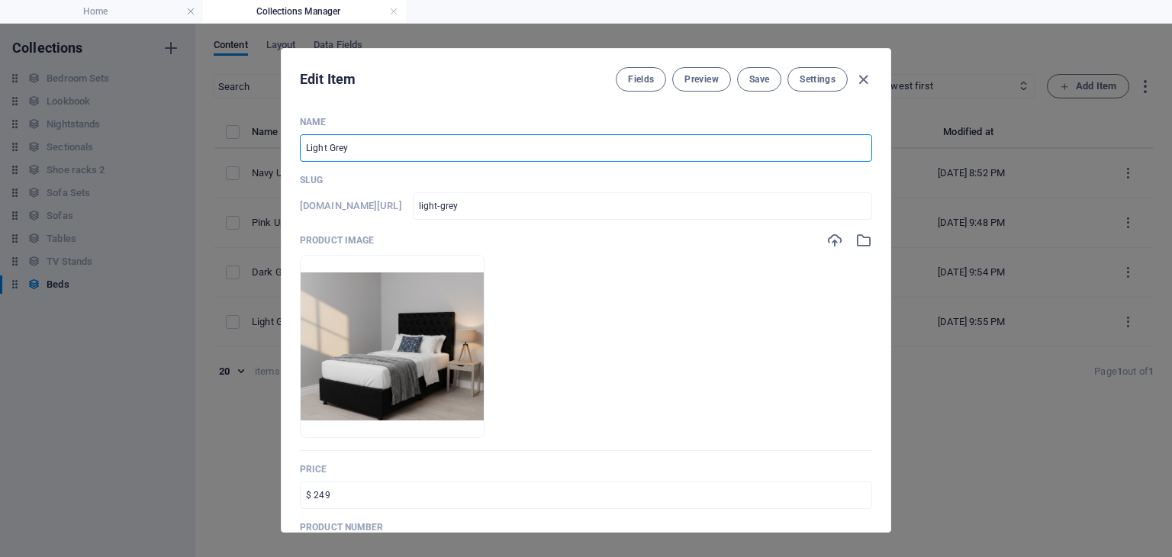
click at [396, 146] on input "Light Grey" at bounding box center [586, 147] width 572 height 27
paste input "Upholstered Bed"
type input "Light Grey Upholstered Bed"
type input "light-grey-upholstered-bed"
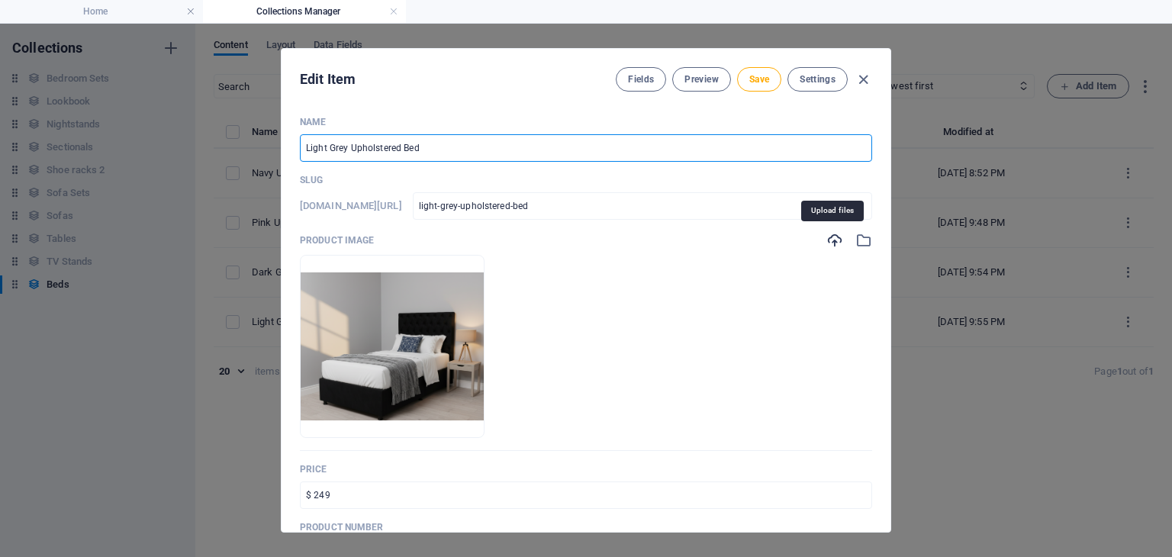
type input "Light Grey Upholstered Bed"
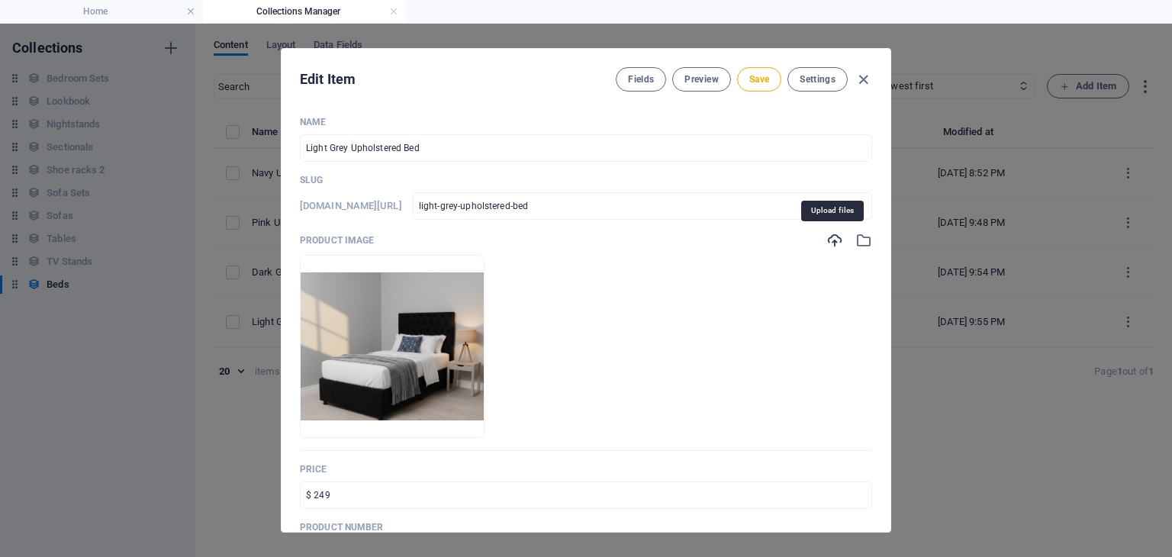
click at [831, 243] on icon "button" at bounding box center [834, 240] width 17 height 17
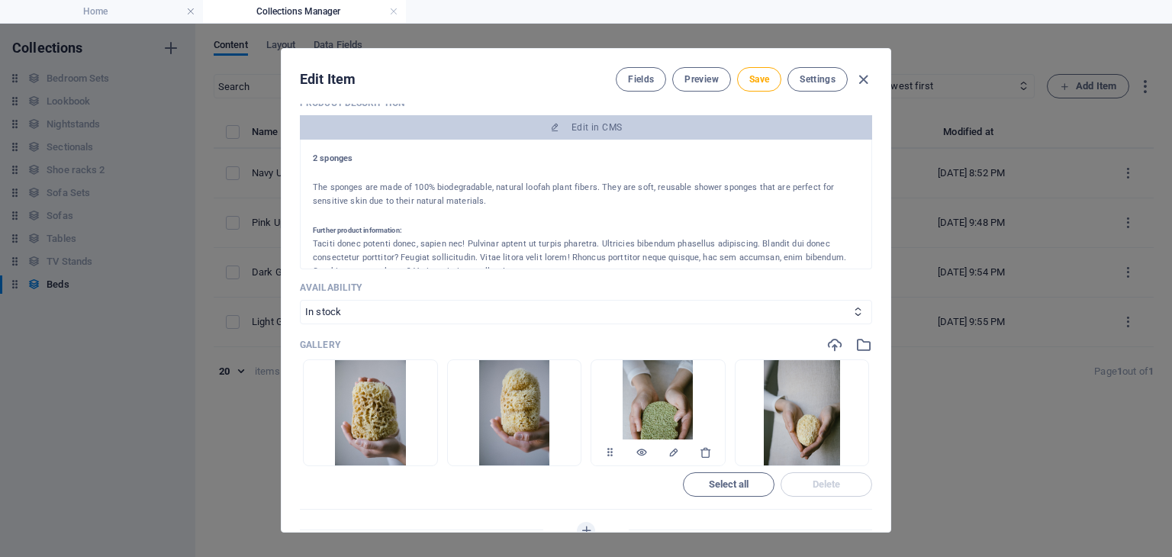
scroll to position [488, 0]
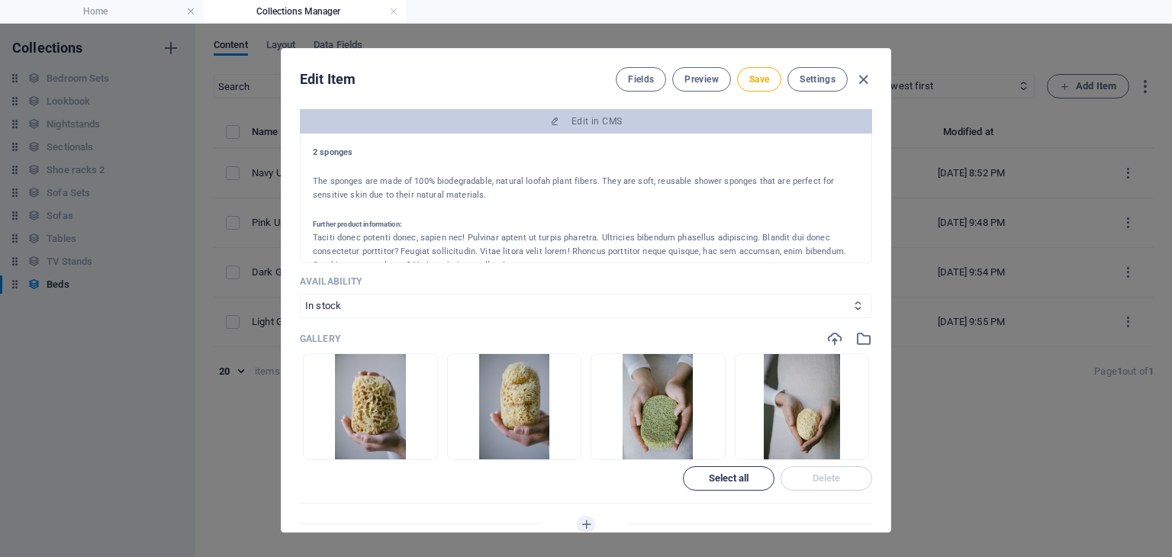
click at [736, 469] on button "Select all" at bounding box center [729, 478] width 92 height 24
click at [829, 470] on button "Delete" at bounding box center [827, 478] width 92 height 24
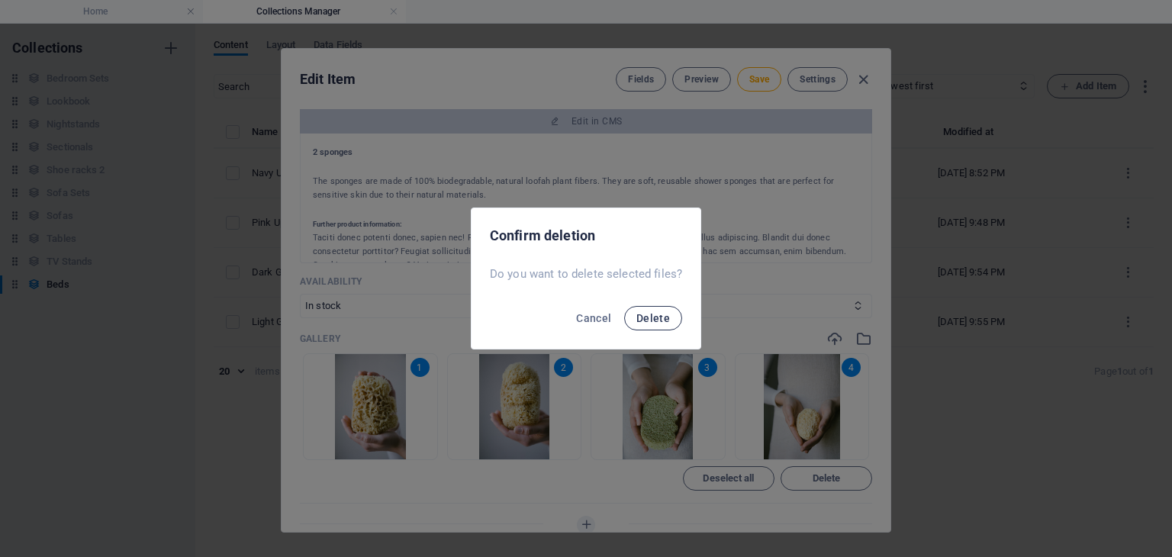
click at [668, 312] on span "Delete" at bounding box center [653, 318] width 34 height 12
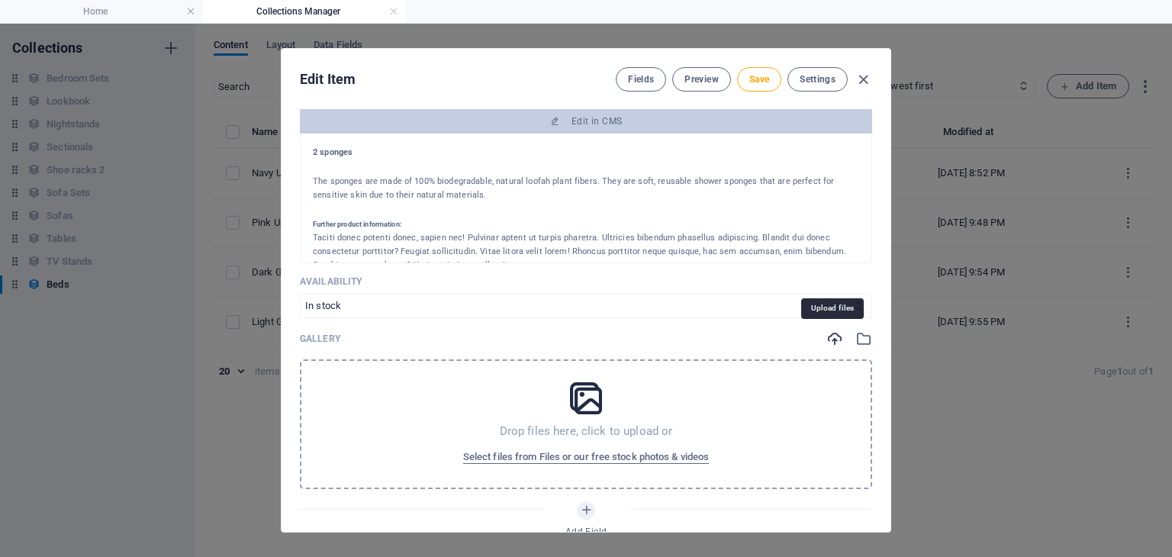
click at [832, 338] on icon "button" at bounding box center [834, 338] width 17 height 17
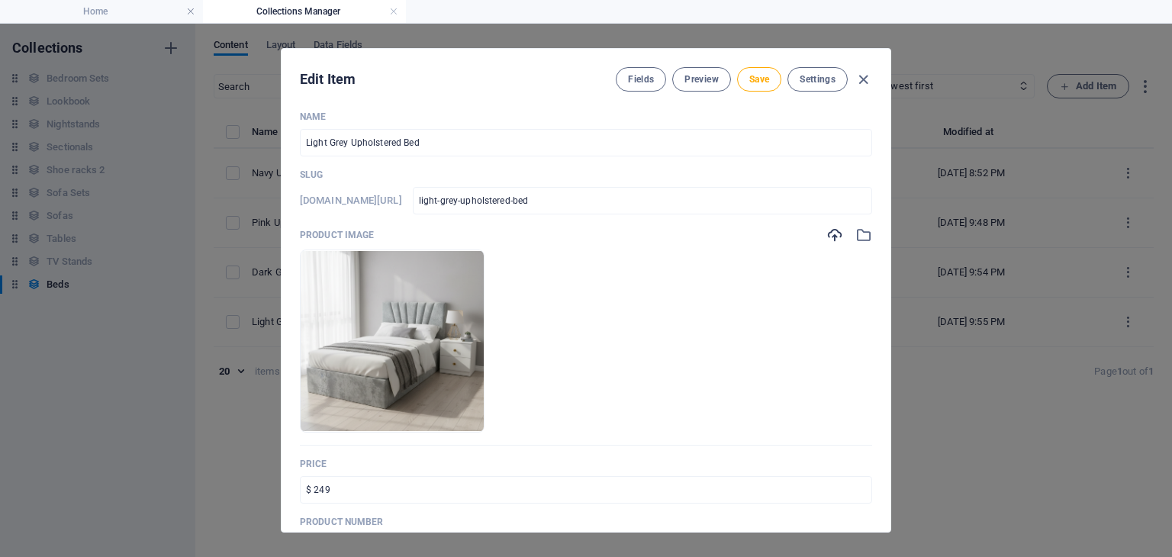
scroll to position [0, 0]
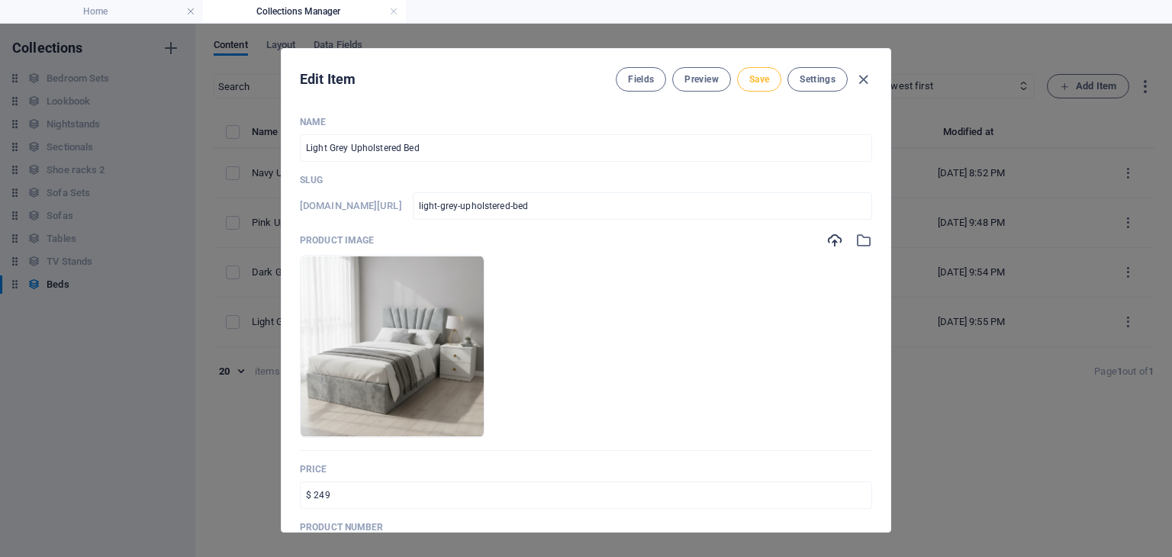
click at [757, 82] on span "Save" at bounding box center [759, 79] width 20 height 12
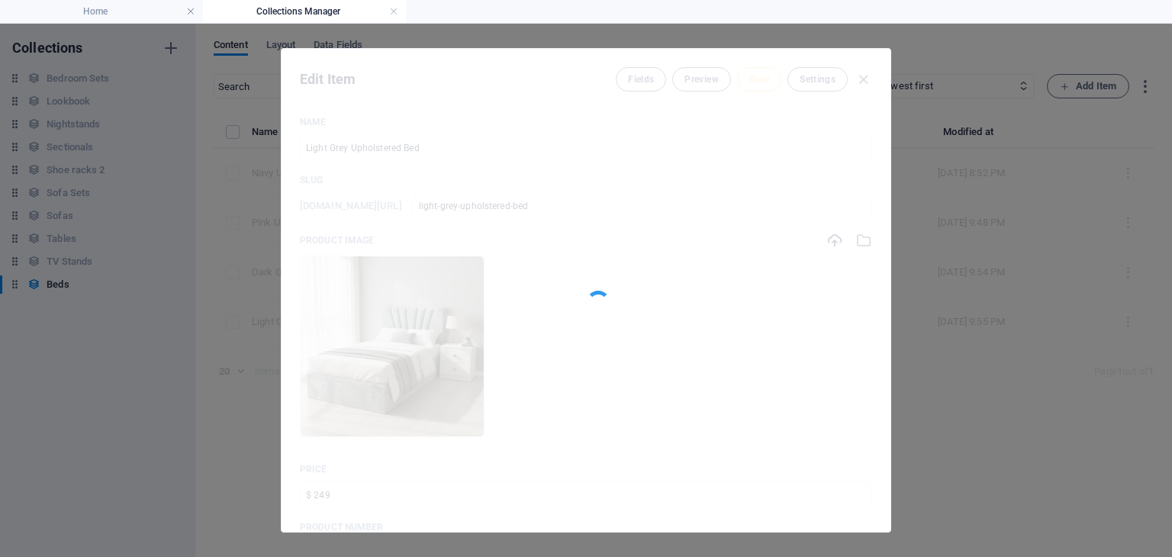
type input "light-grey-upholstered-bed"
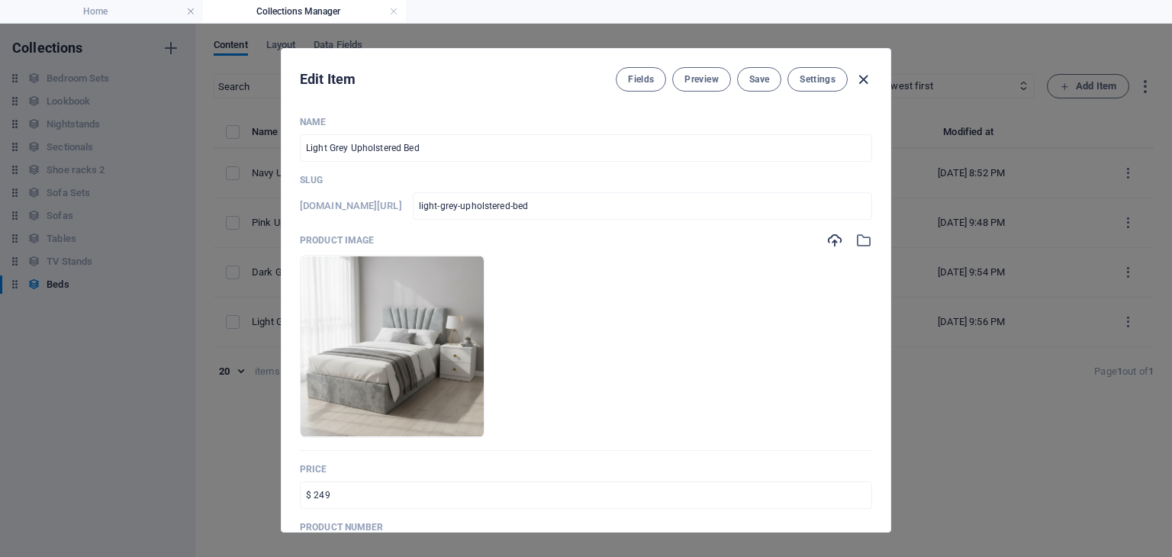
click at [863, 78] on icon "button" at bounding box center [864, 80] width 18 height 18
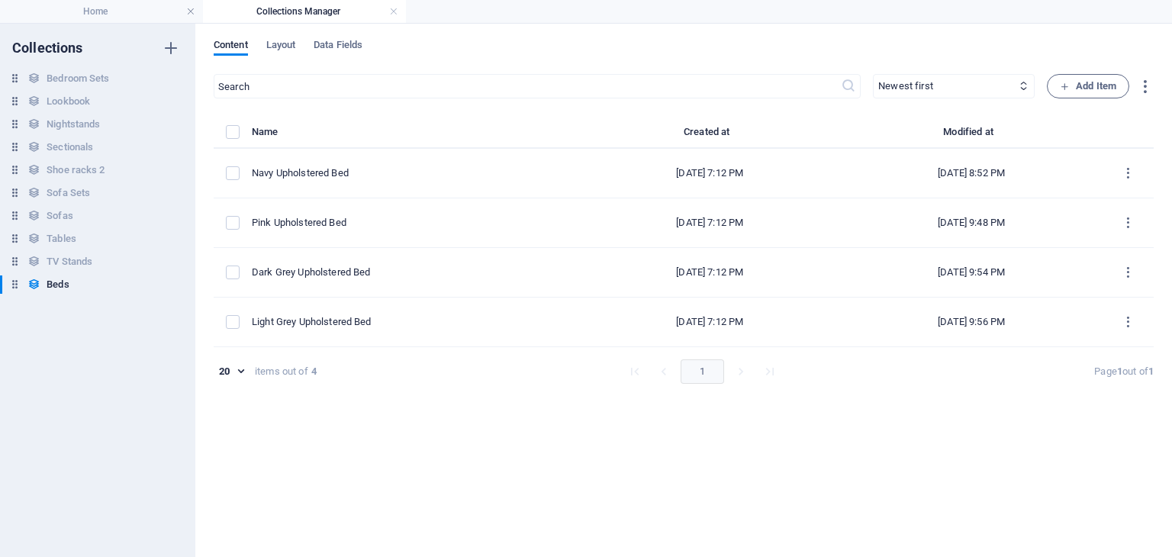
click at [376, 408] on div "​ Newest first Oldest first Last modified Name (ascending) Name (descending) Sl…" at bounding box center [684, 308] width 940 height 468
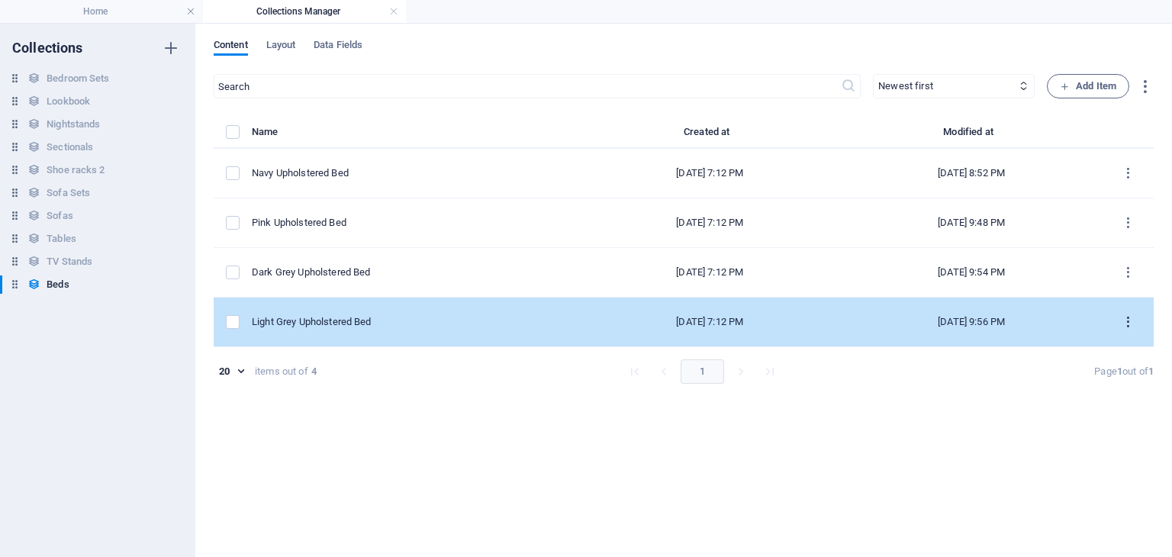
click at [1126, 320] on icon "items list" at bounding box center [1128, 322] width 14 height 14
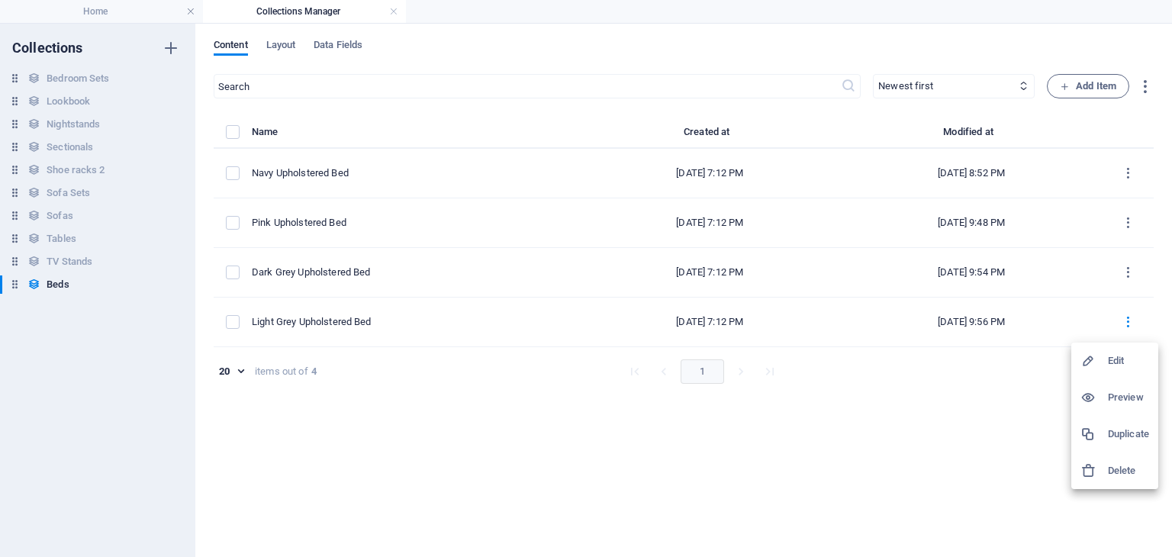
click at [482, 421] on div at bounding box center [586, 278] width 1172 height 557
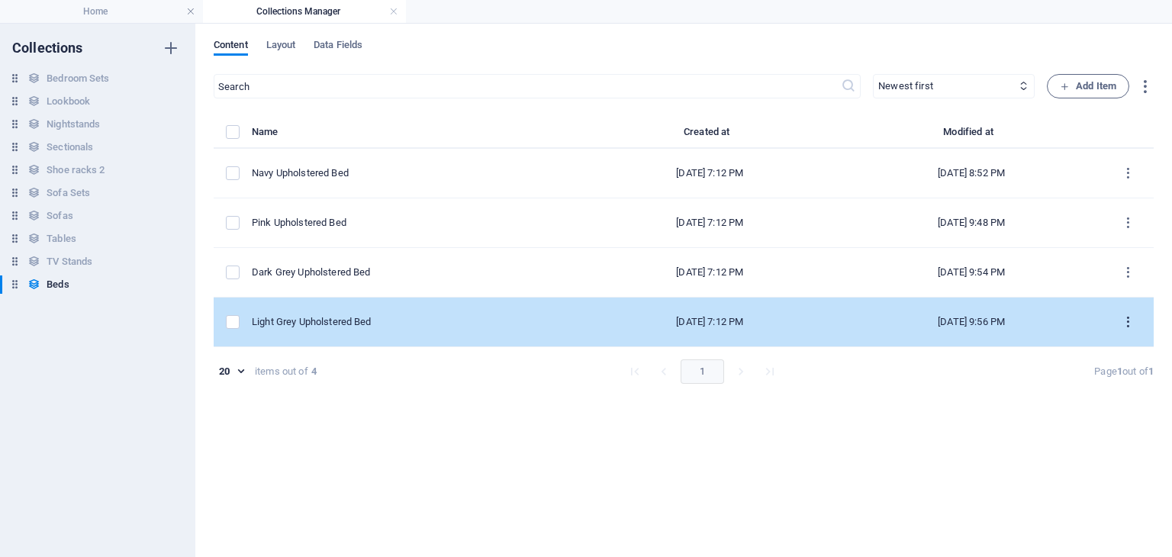
click at [1127, 320] on icon "items list" at bounding box center [1128, 322] width 14 height 14
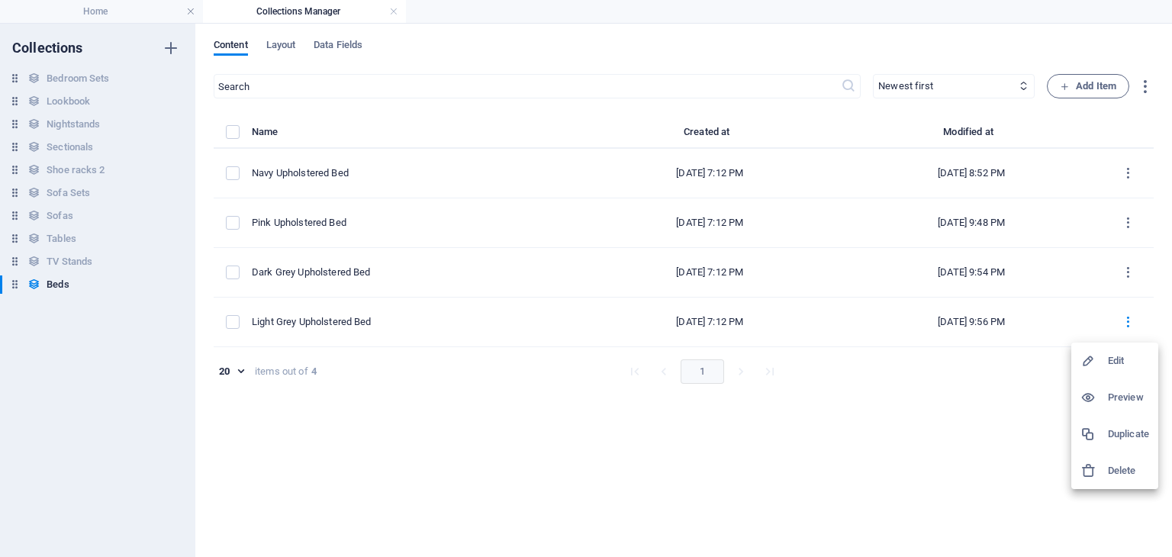
click at [1122, 434] on h6 "Duplicate" at bounding box center [1128, 434] width 41 height 18
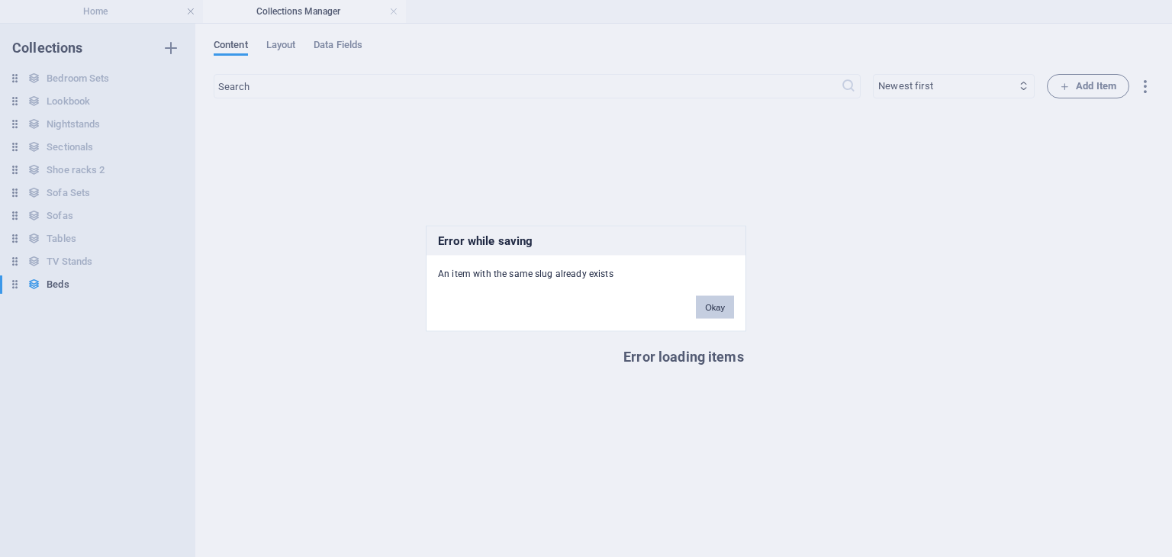
click at [707, 307] on button "Okay" at bounding box center [715, 307] width 38 height 23
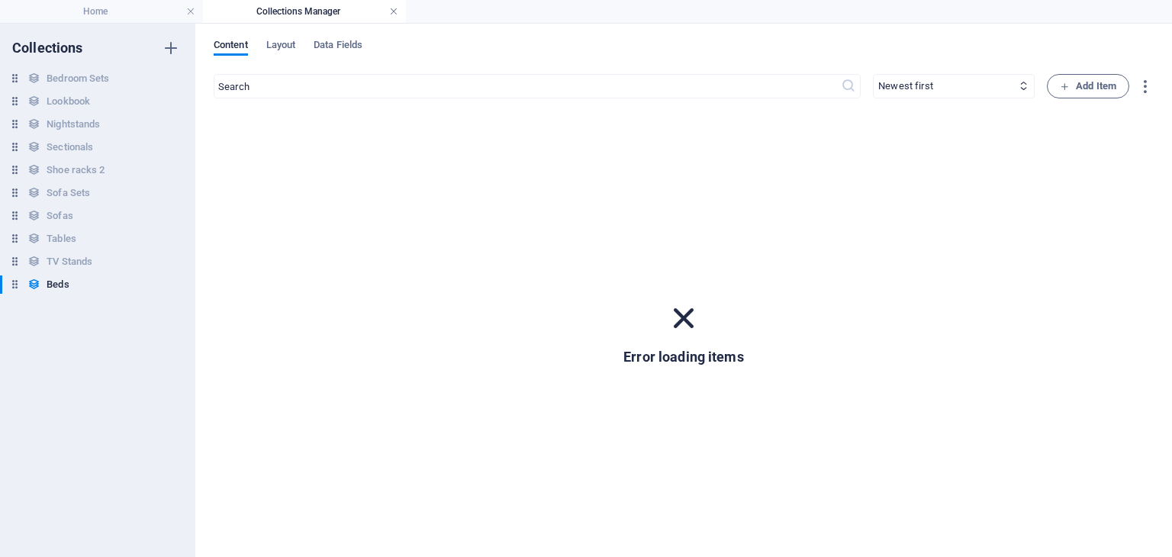
click at [391, 12] on link at bounding box center [393, 12] width 9 height 14
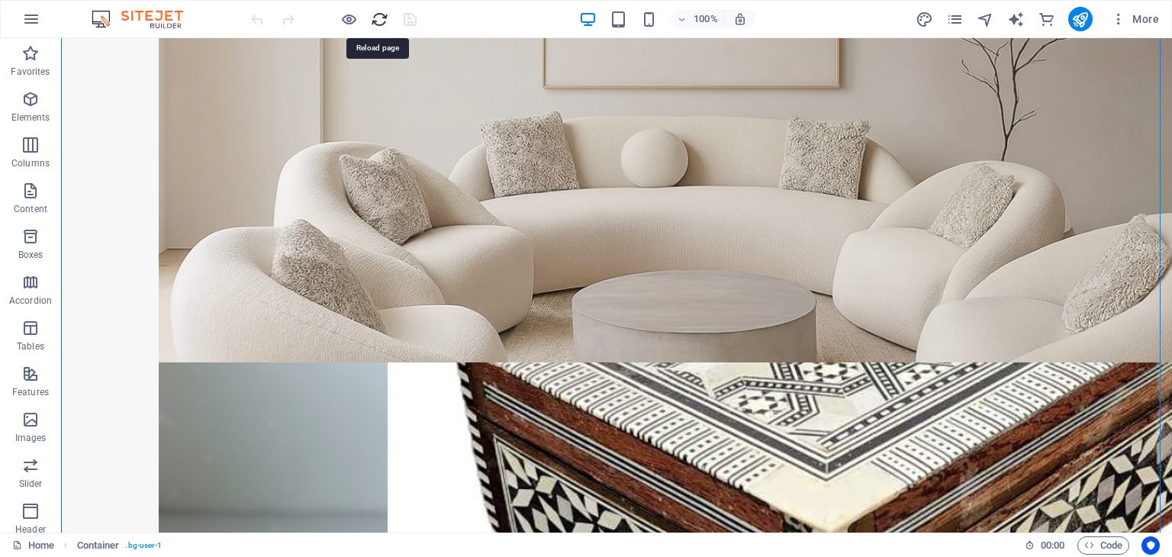
click at [372, 18] on icon "reload" at bounding box center [380, 20] width 18 height 18
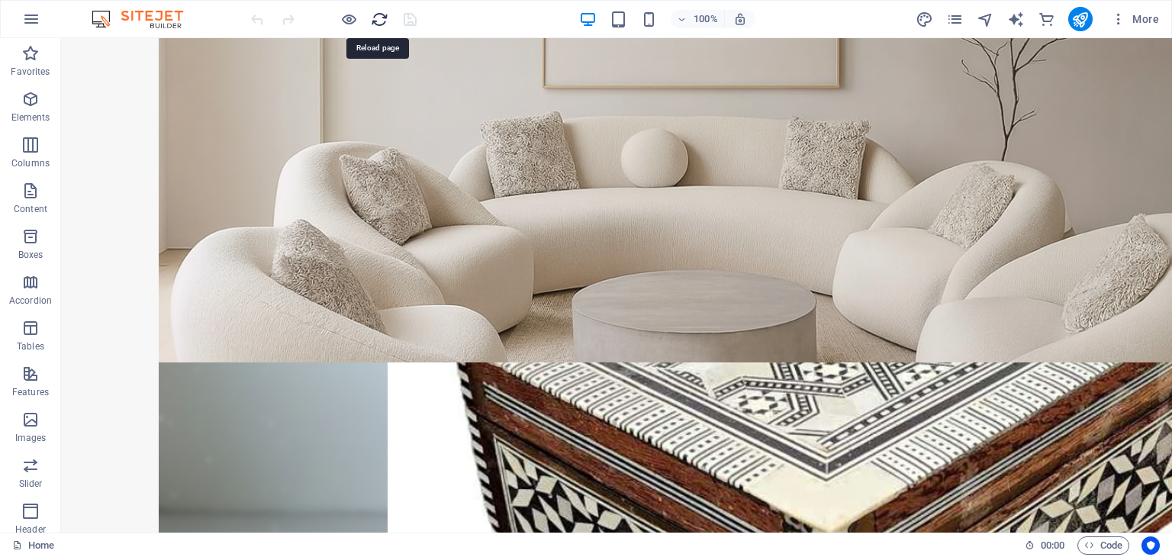
click at [376, 19] on icon "reload" at bounding box center [380, 20] width 18 height 18
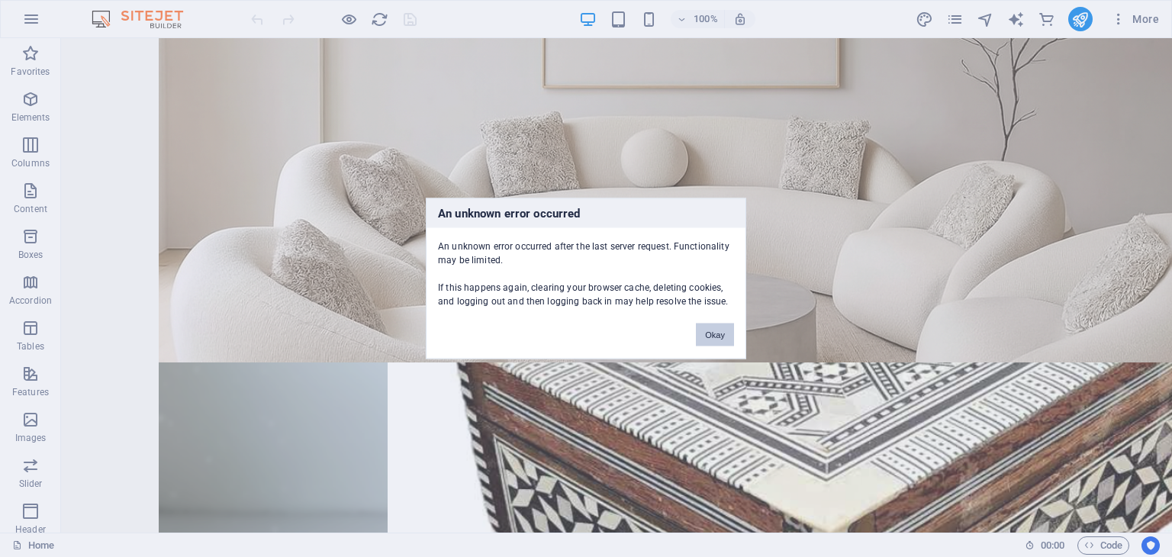
click at [711, 336] on button "Okay" at bounding box center [715, 335] width 38 height 23
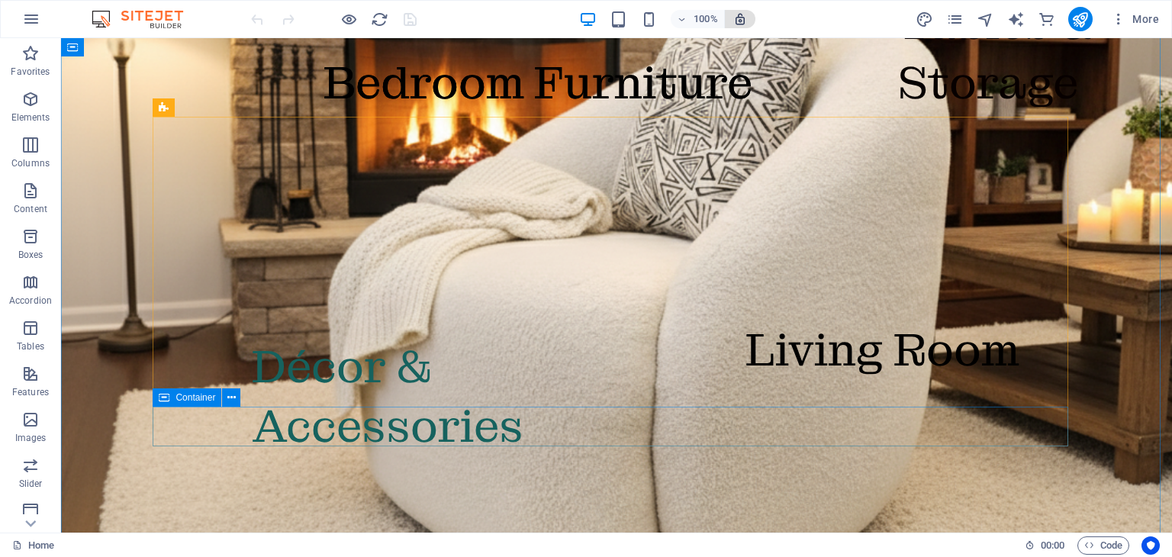
scroll to position [1916, 0]
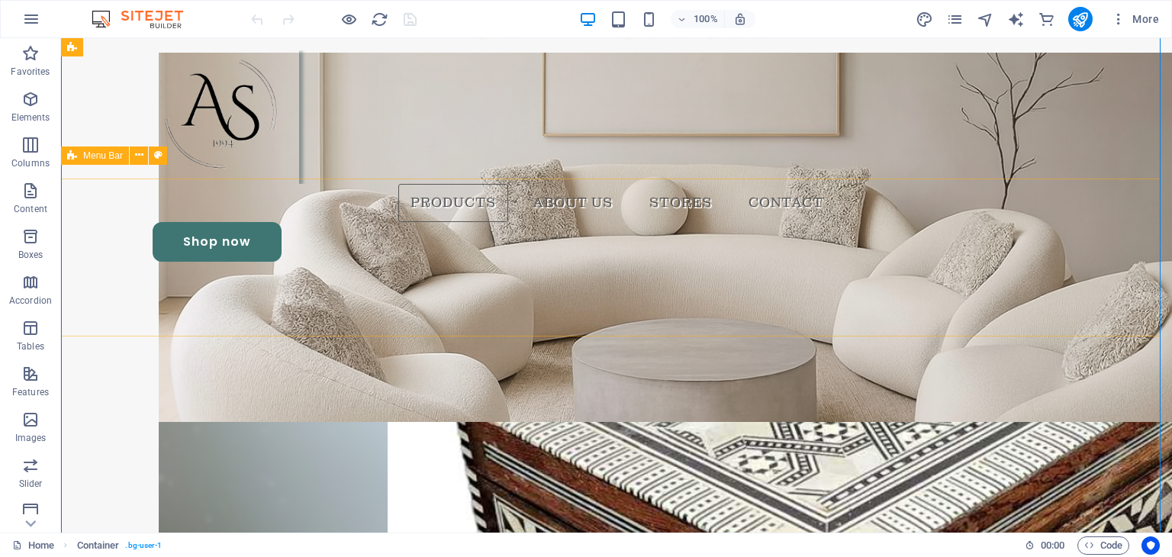
scroll to position [1895, 0]
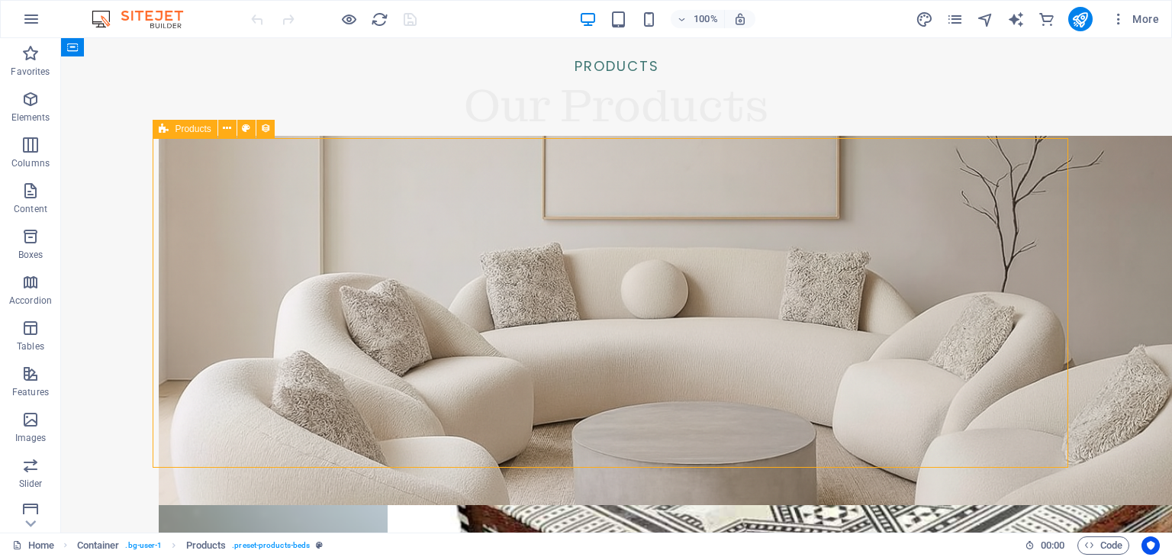
select select "68df06e6b5d7625c15035eaa"
select select "createdAt_DESC"
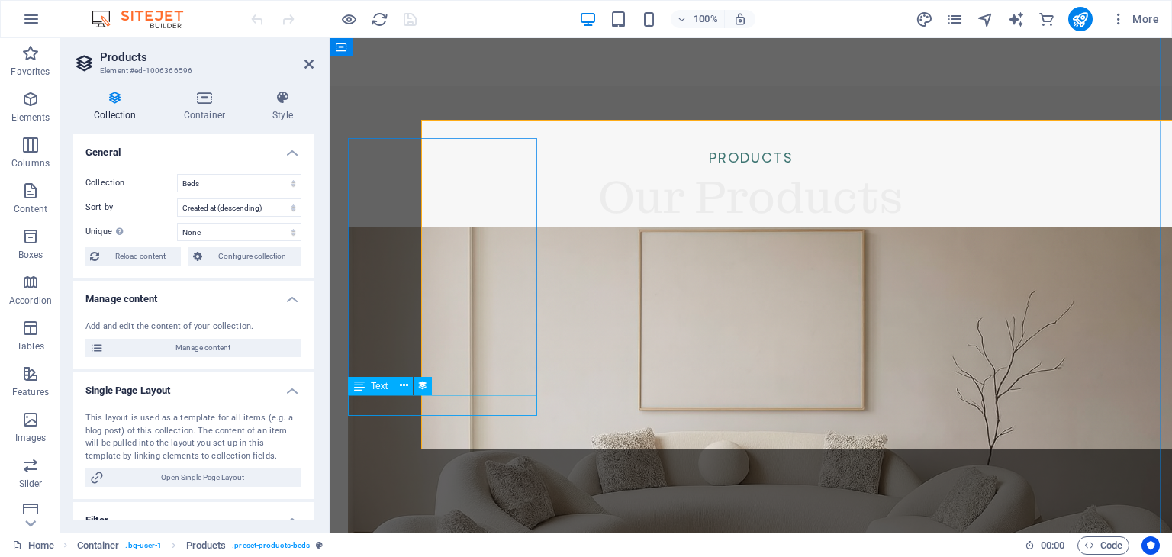
scroll to position [1914, 0]
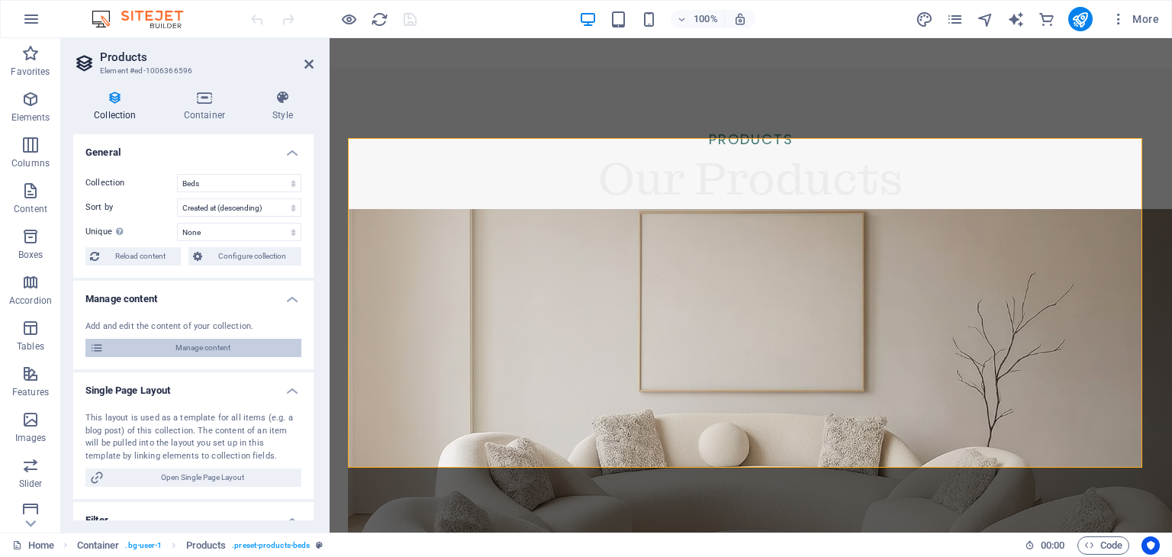
click at [220, 346] on span "Manage content" at bounding box center [202, 348] width 188 height 18
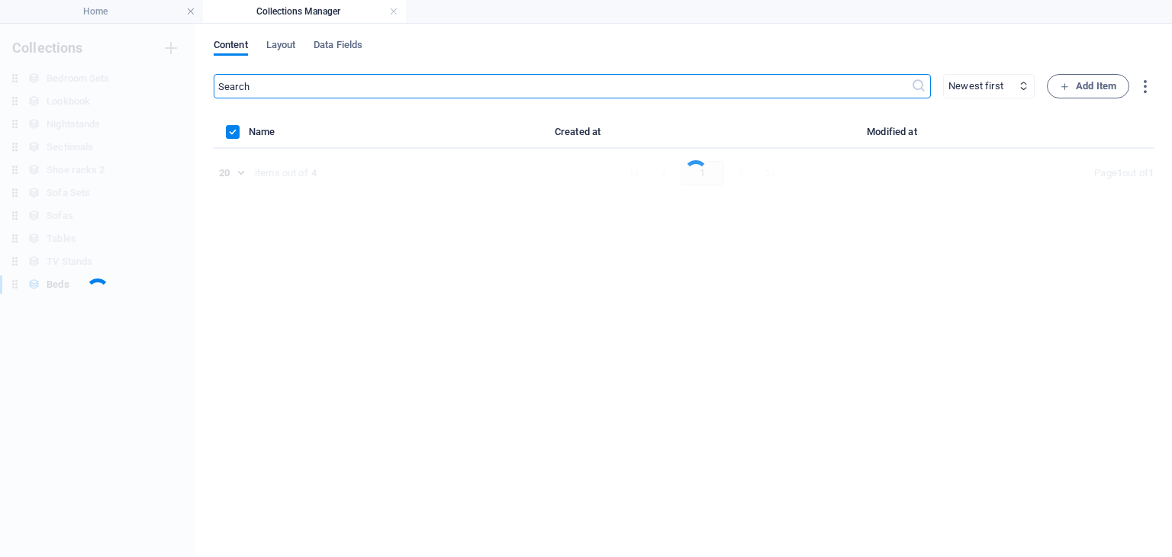
scroll to position [0, 0]
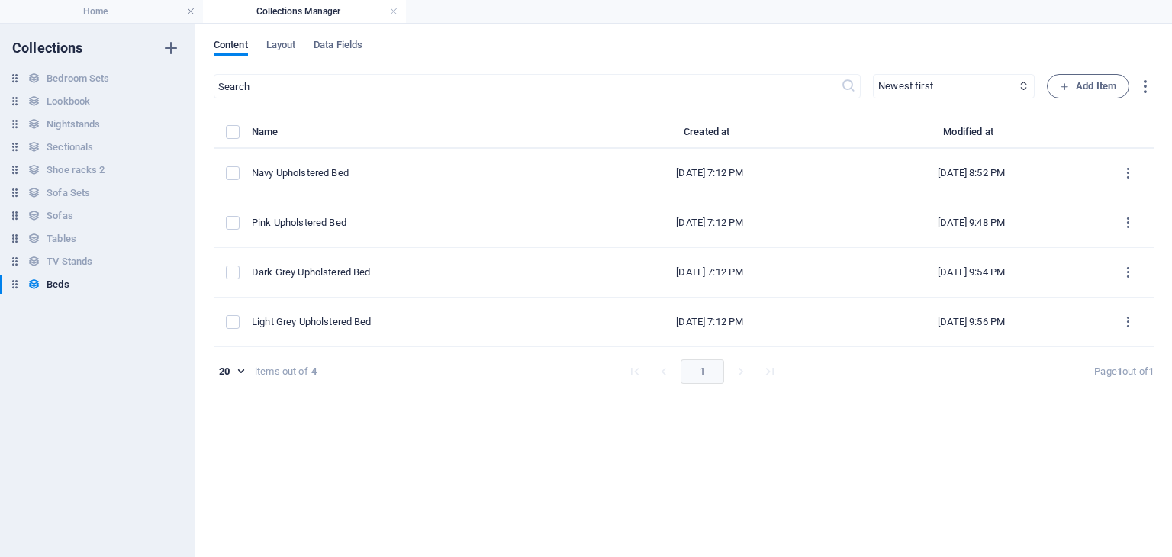
click at [356, 429] on div "​ Newest first Oldest first Last modified Name (ascending) Name (descending) Sl…" at bounding box center [684, 308] width 940 height 468
click at [1080, 82] on span "Add Item" at bounding box center [1088, 86] width 56 height 18
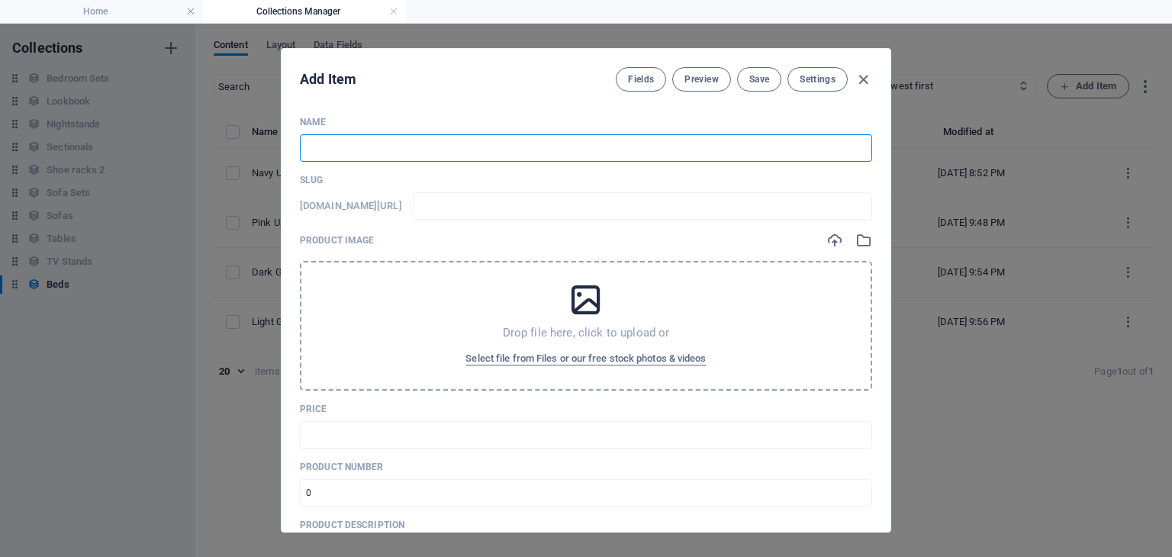
click at [416, 142] on input "text" at bounding box center [586, 147] width 572 height 27
type input "L"
type input "l"
type input "Le"
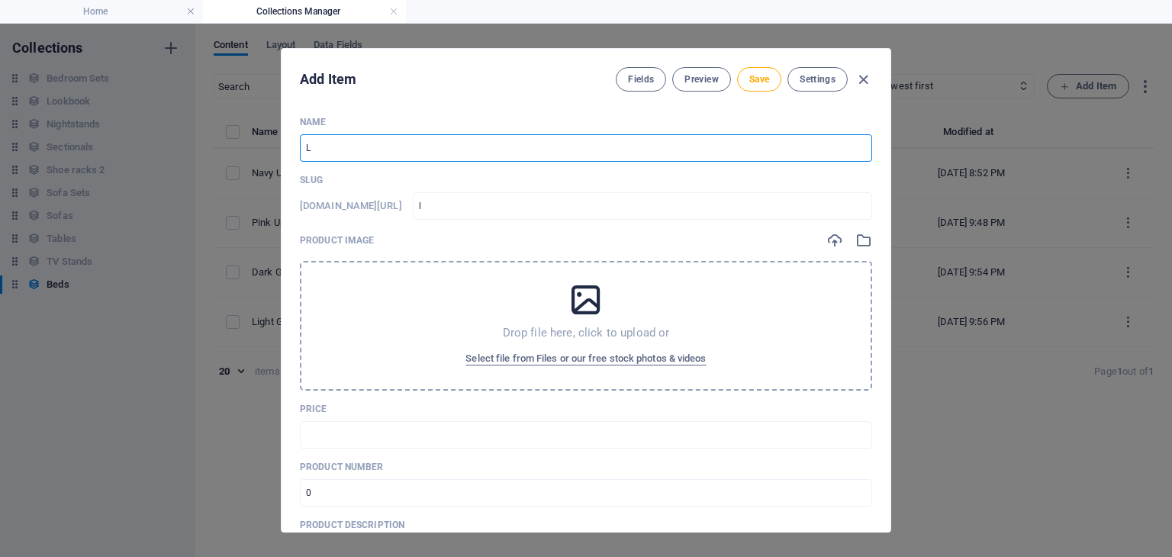
type input "le"
type input "Let"
type input "let"
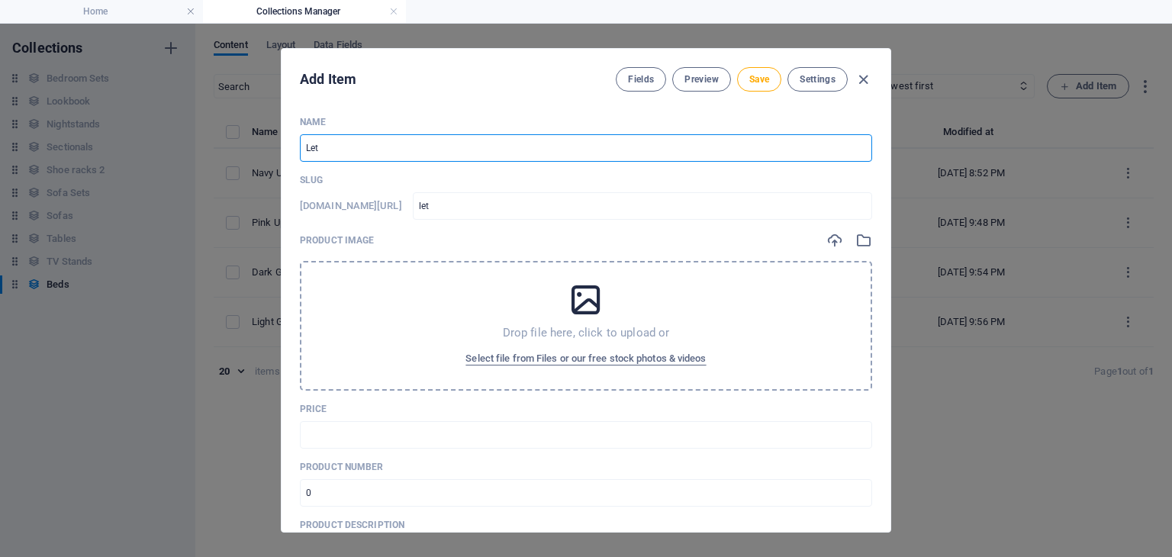
type input "Leth"
type input "leth"
type input "Lethe"
type input "lethe"
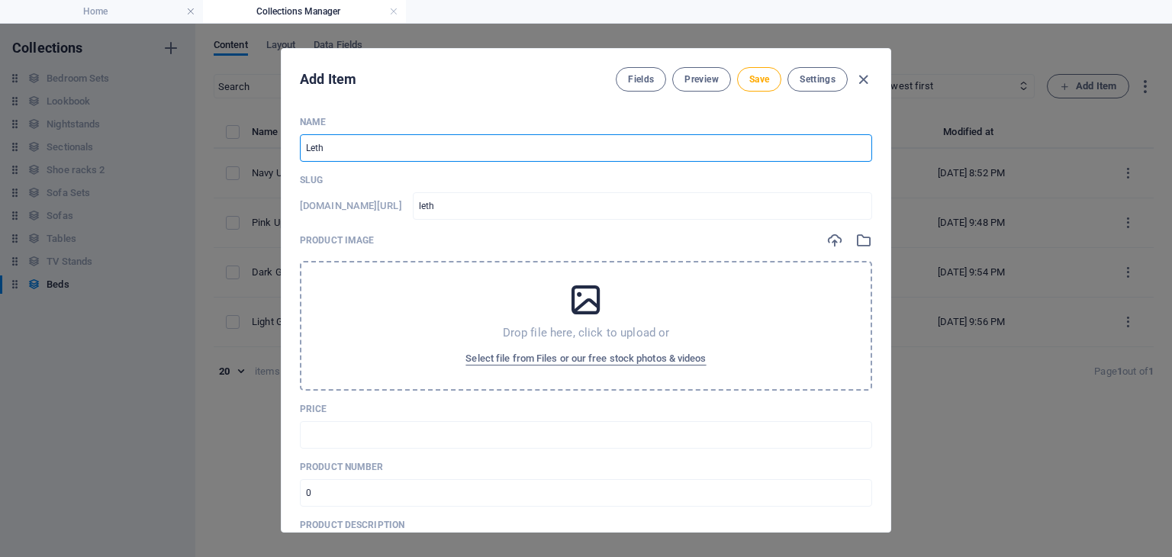
type input "lethe"
type input "Lether"
type input "lether"
type input "Lethe"
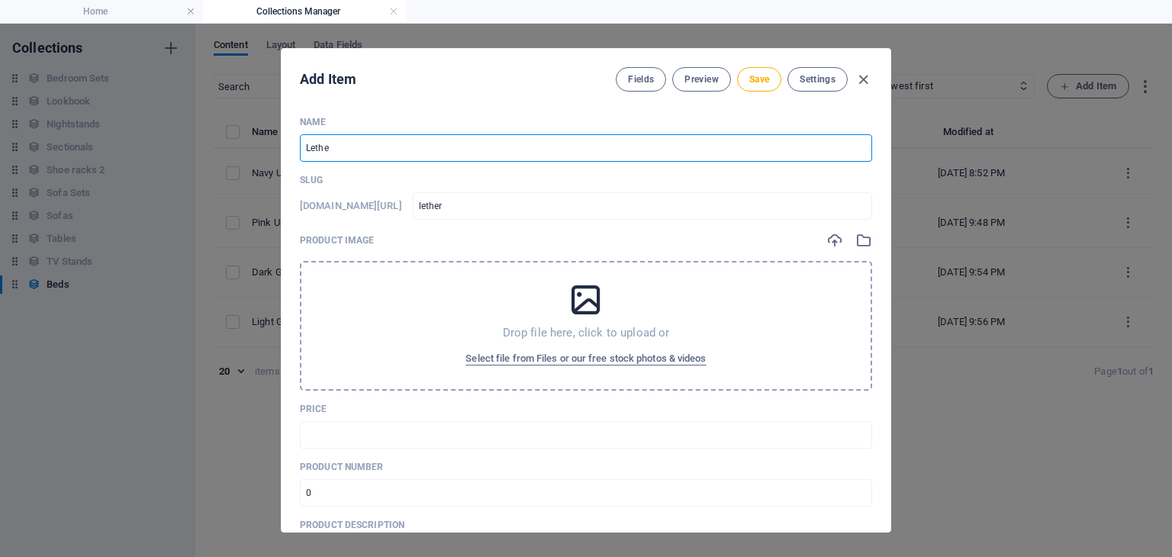
type input "lethe"
type input "Leth"
type input "leth"
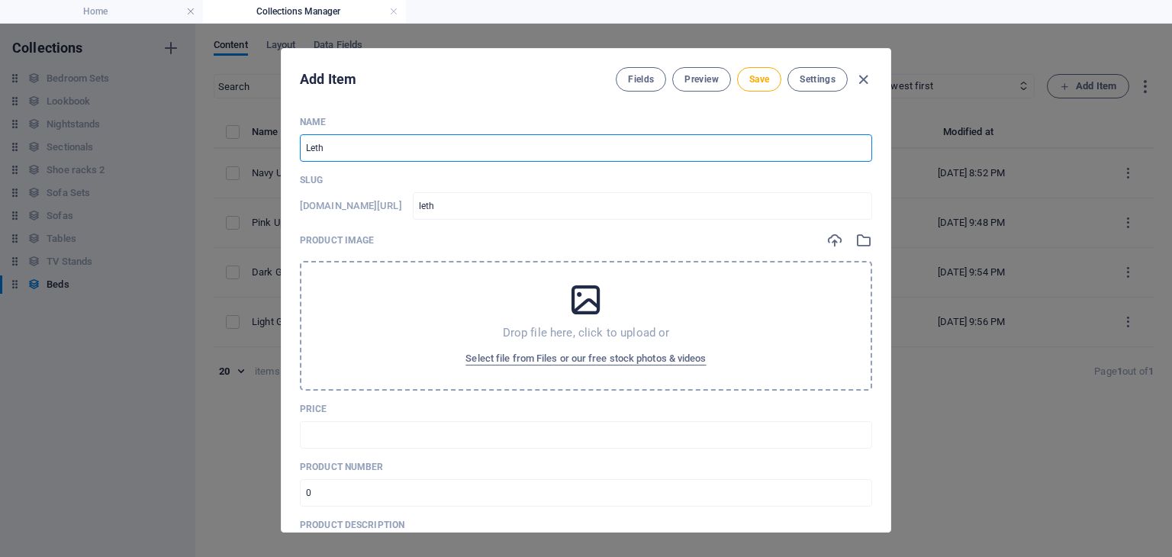
type input "Let"
type input "let"
type input "Le"
type input "le"
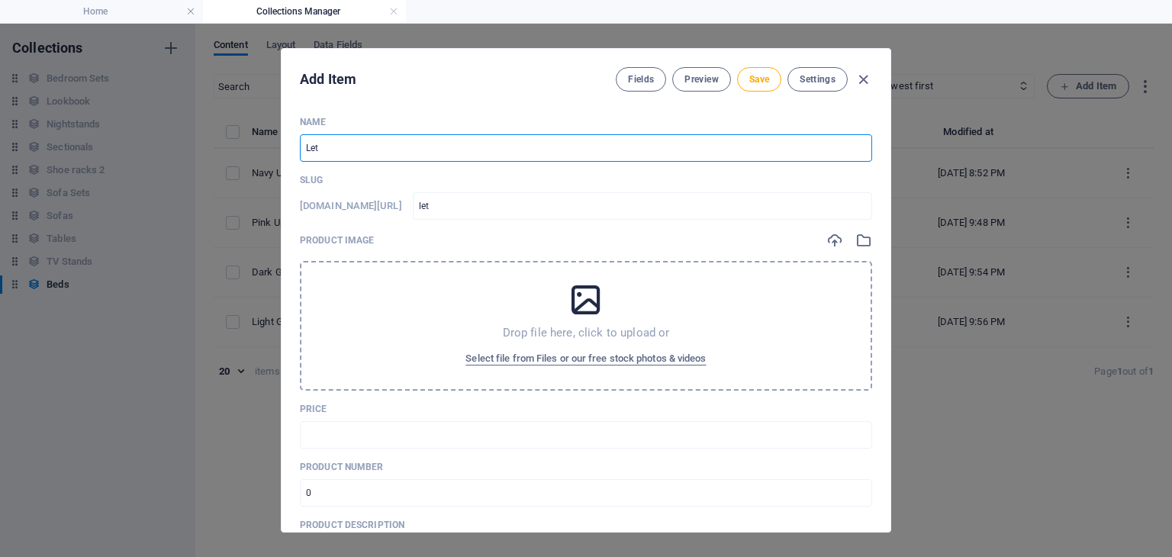
type input "le"
type input "Lea"
type input "lea"
type input "Leat"
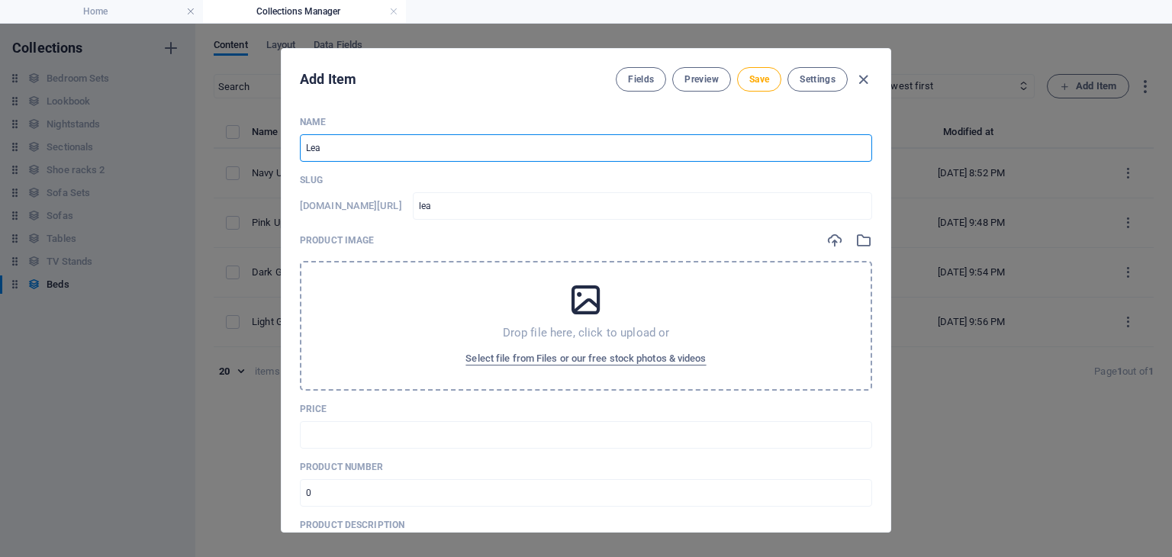
type input "leat"
type input "Leath"
type input "leath"
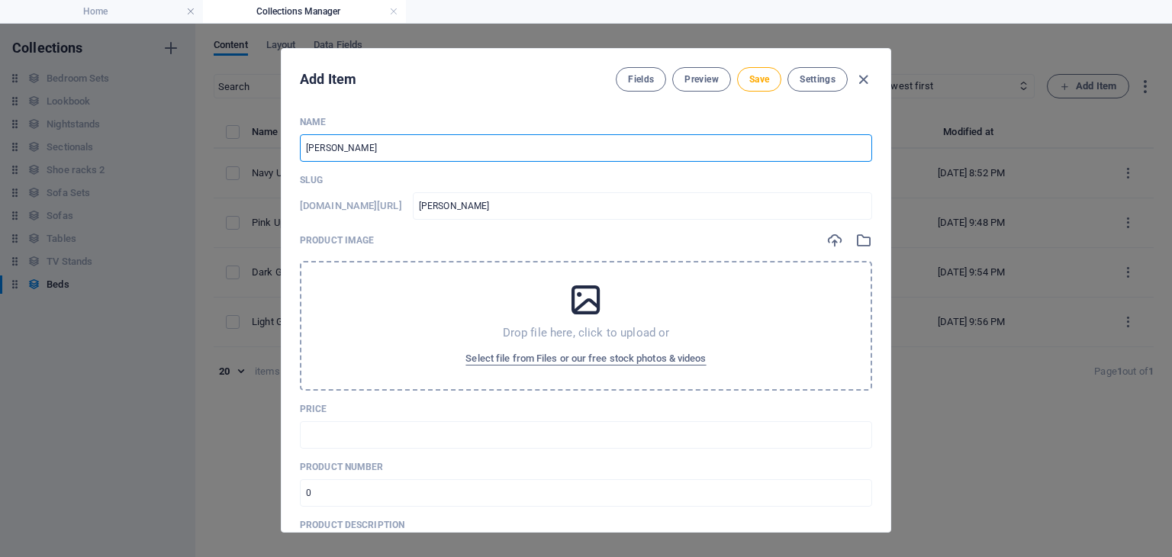
type input "Leathe"
type input "leathe"
type input "Leather"
type input "leather"
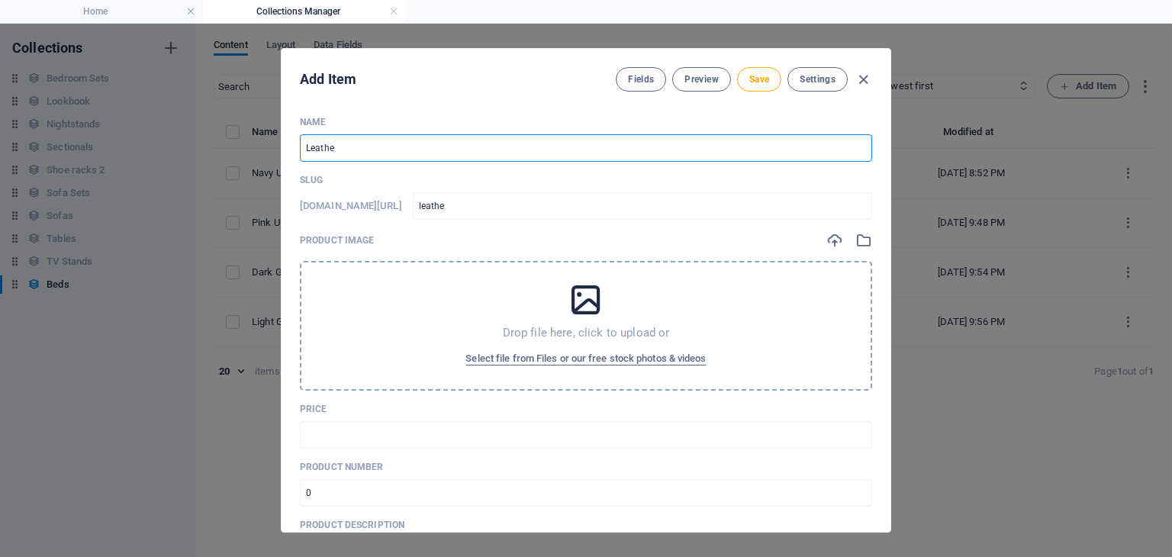
type input "leather"
click at [435, 144] on input "Leather" at bounding box center [586, 147] width 572 height 27
type input "Leather B"
type input "leather-b"
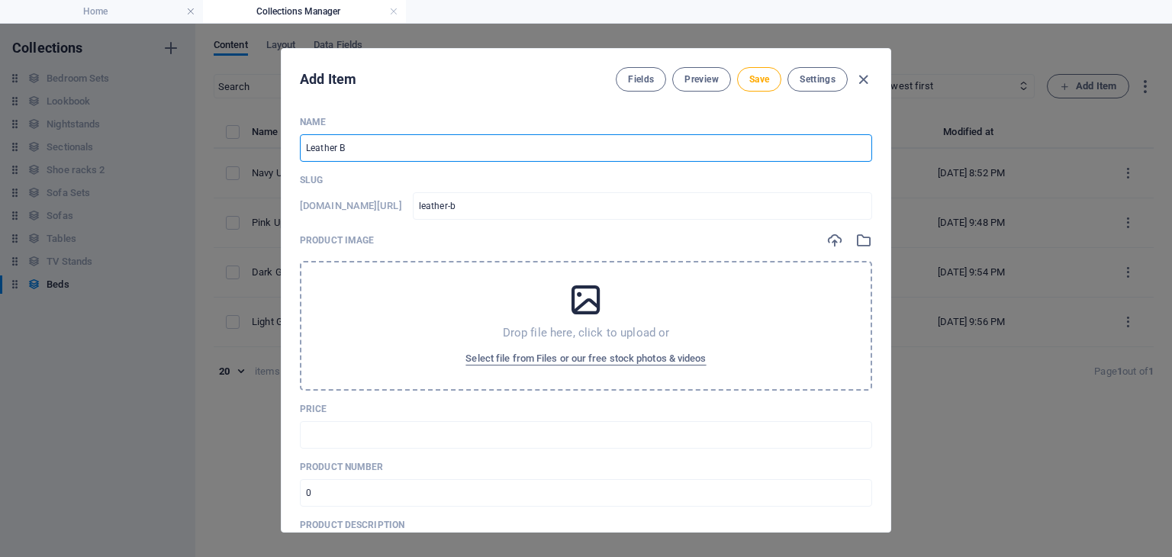
type input "Leather Be"
type input "leather-be"
type input "Leather Bed"
type input "leather-bed"
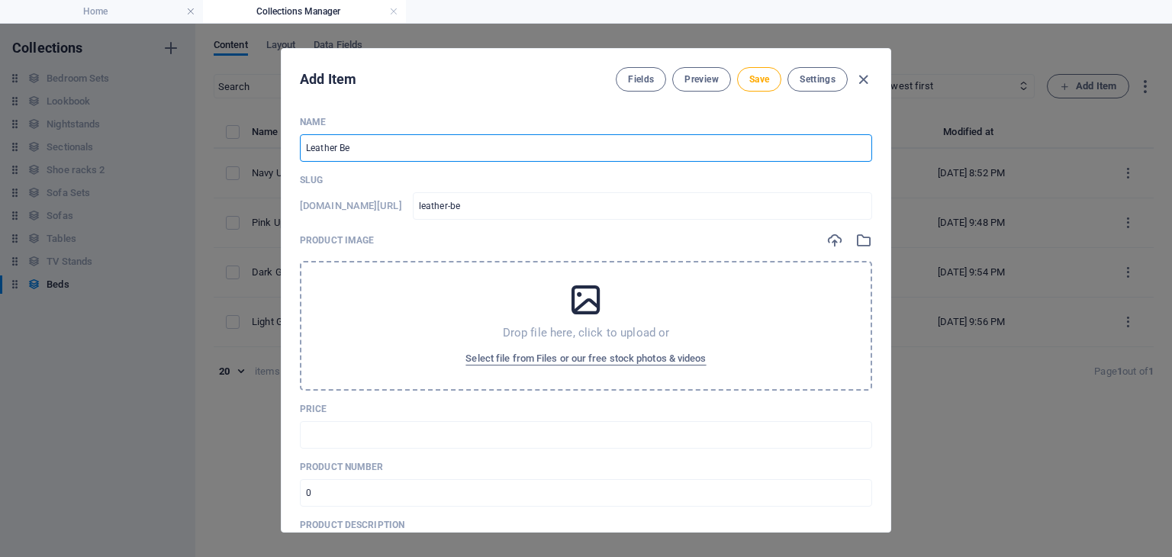
type input "leather-bed"
type input "Leather Beds"
type input "leather-beds"
type input "Leather Beds"
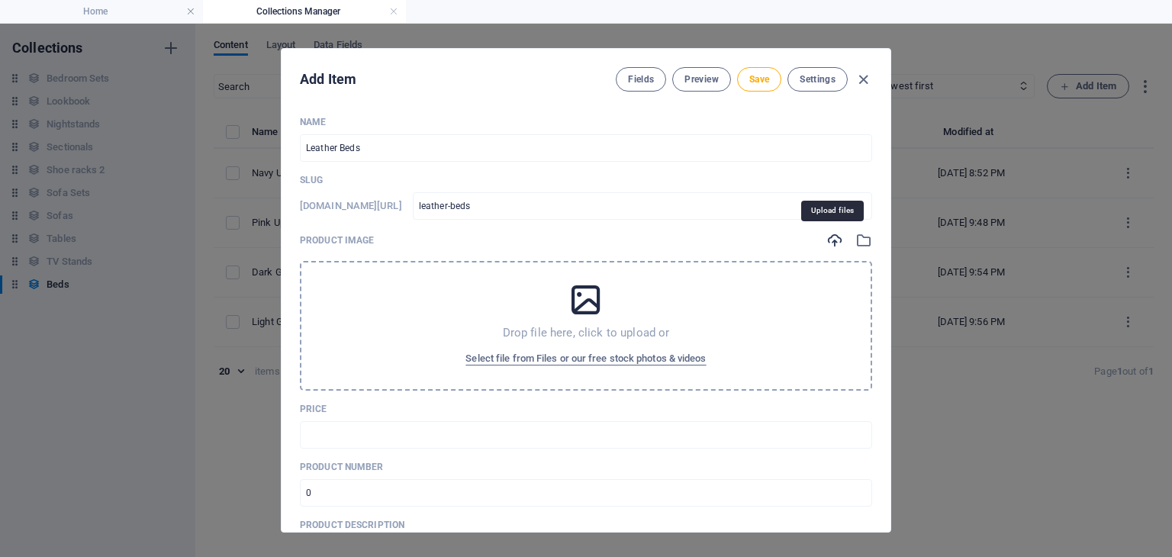
click at [827, 239] on icon "button" at bounding box center [834, 240] width 17 height 17
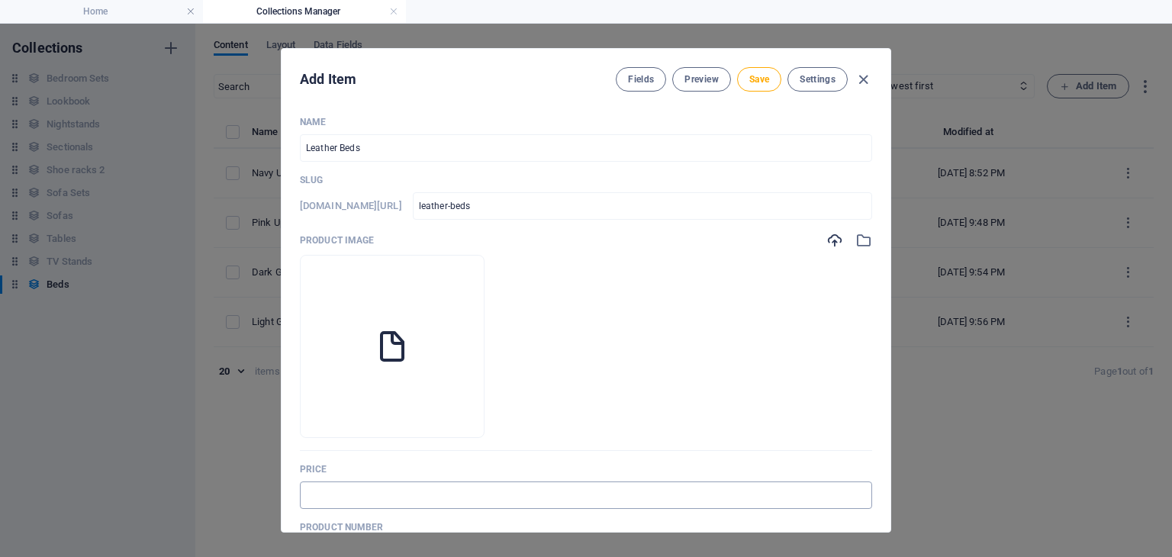
scroll to position [79, 0]
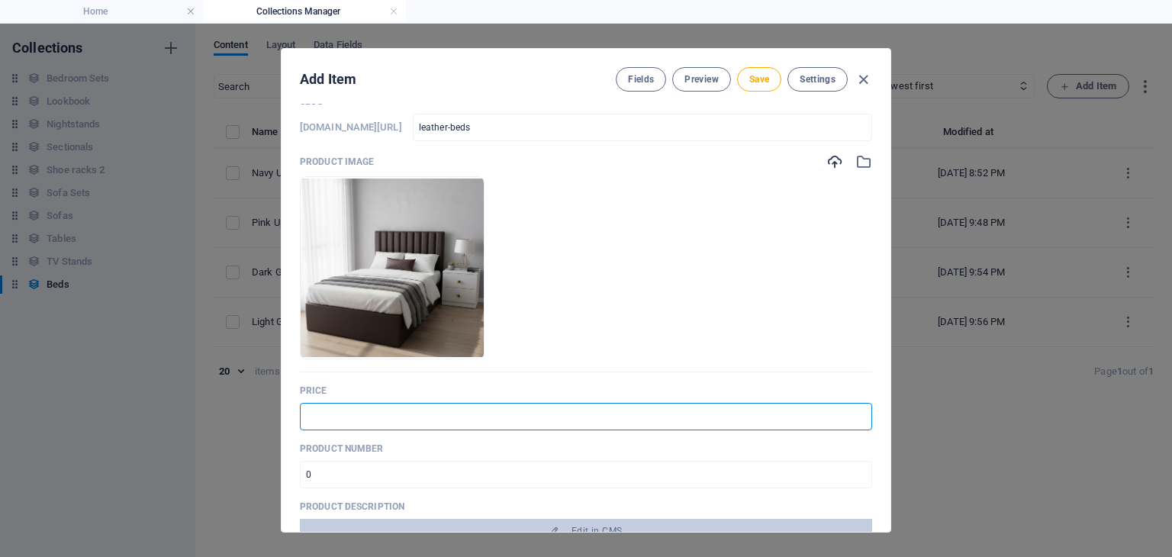
click at [343, 406] on input "text" at bounding box center [586, 416] width 572 height 27
type input "$ 249"
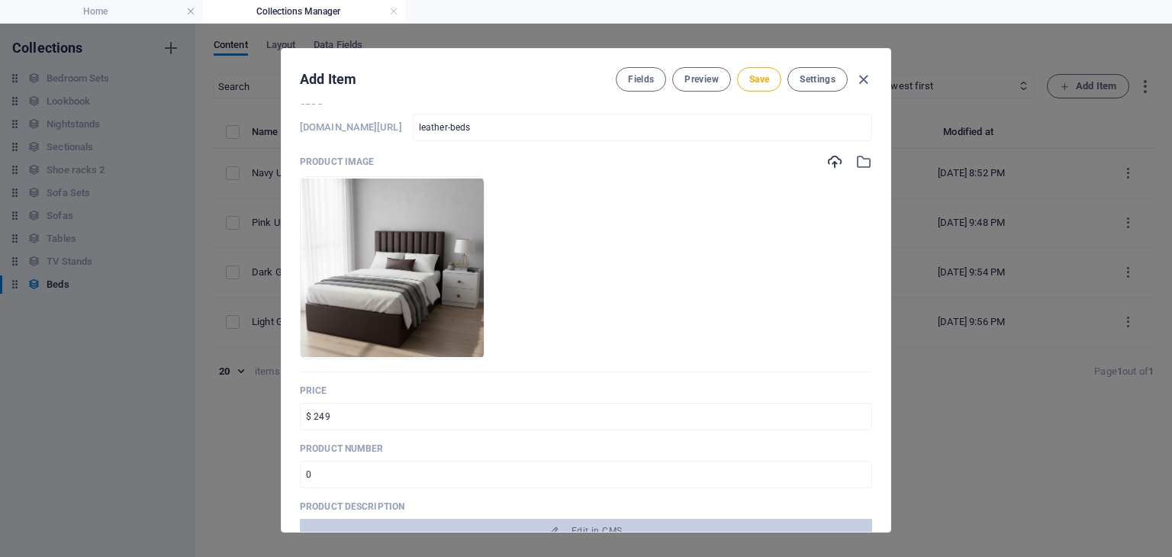
click at [423, 391] on p "Price" at bounding box center [586, 391] width 572 height 12
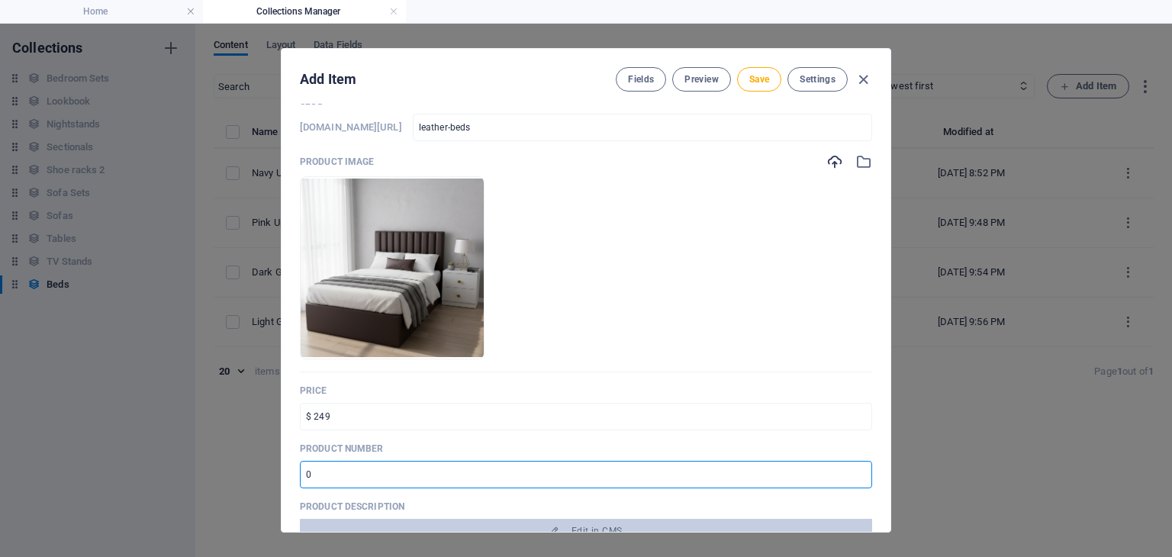
click at [375, 468] on input "number" at bounding box center [586, 474] width 572 height 27
type input "2954"
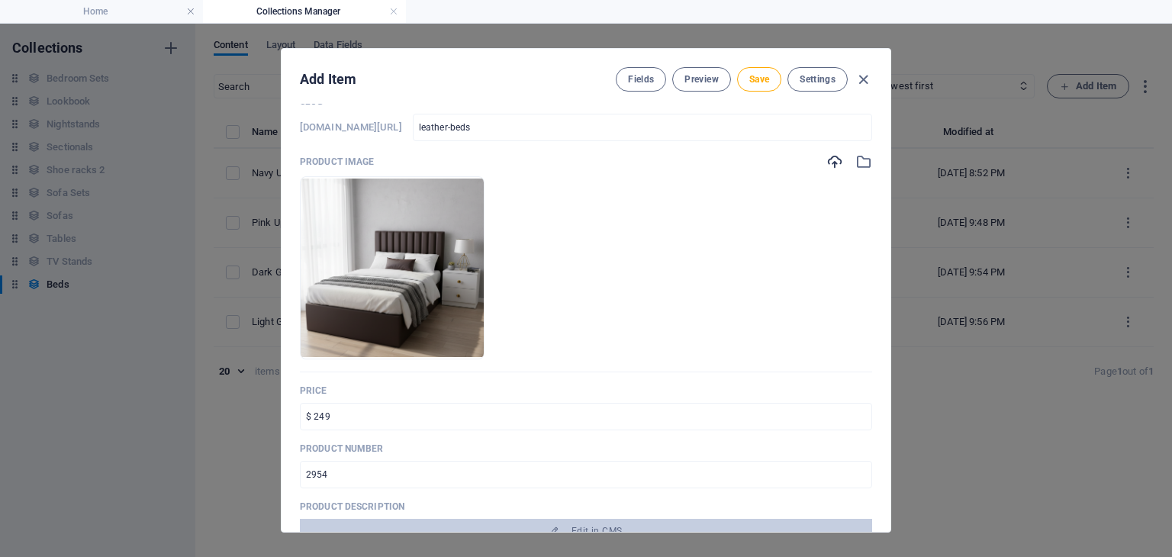
click at [447, 443] on p "Product number" at bounding box center [586, 449] width 572 height 12
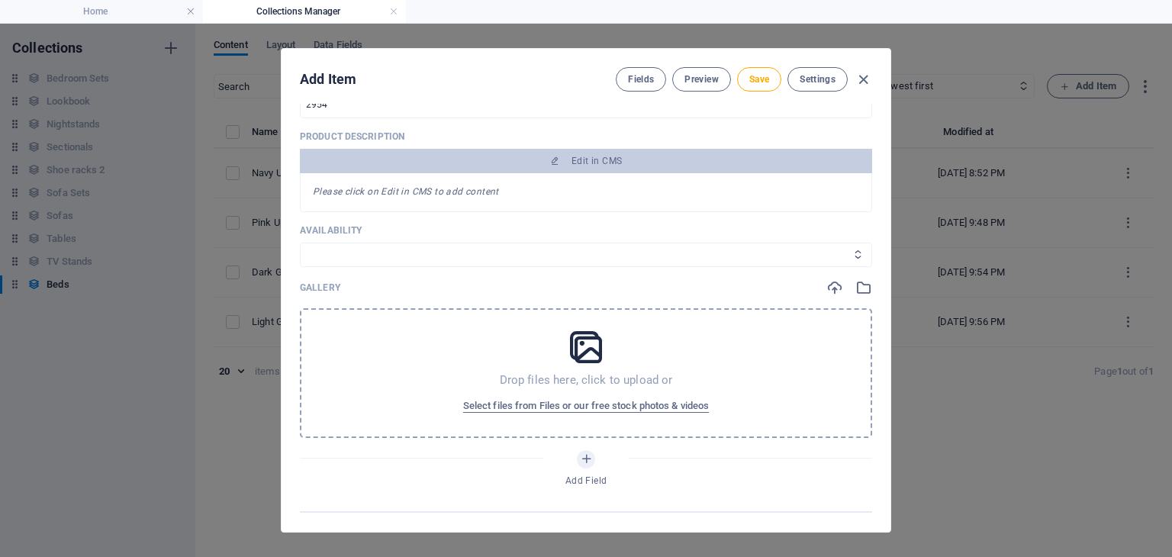
scroll to position [451, 0]
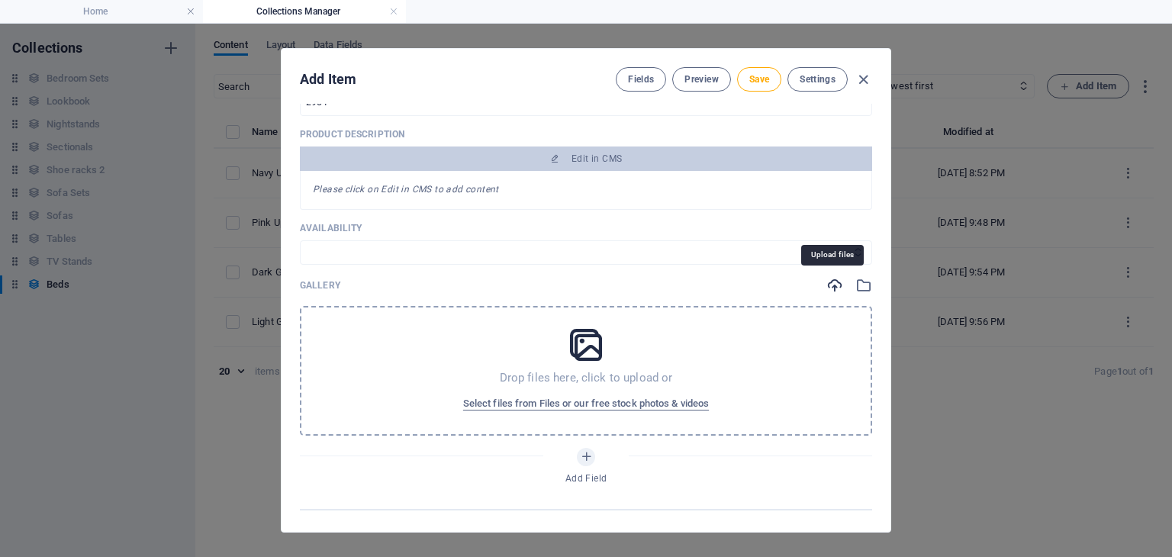
click at [831, 282] on icon "button" at bounding box center [834, 285] width 17 height 17
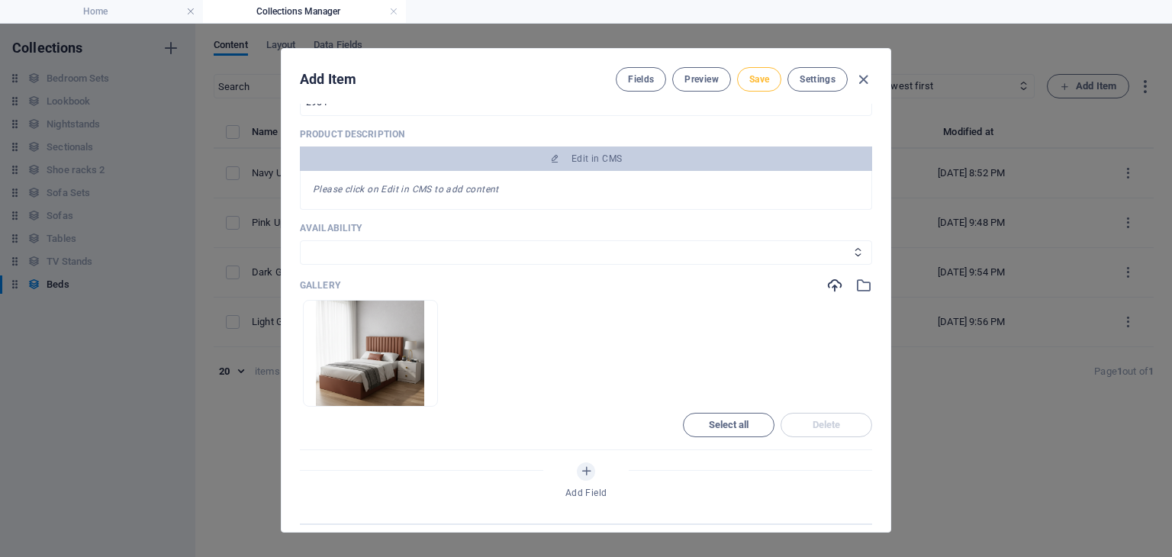
click at [761, 82] on span "Save" at bounding box center [759, 79] width 20 height 12
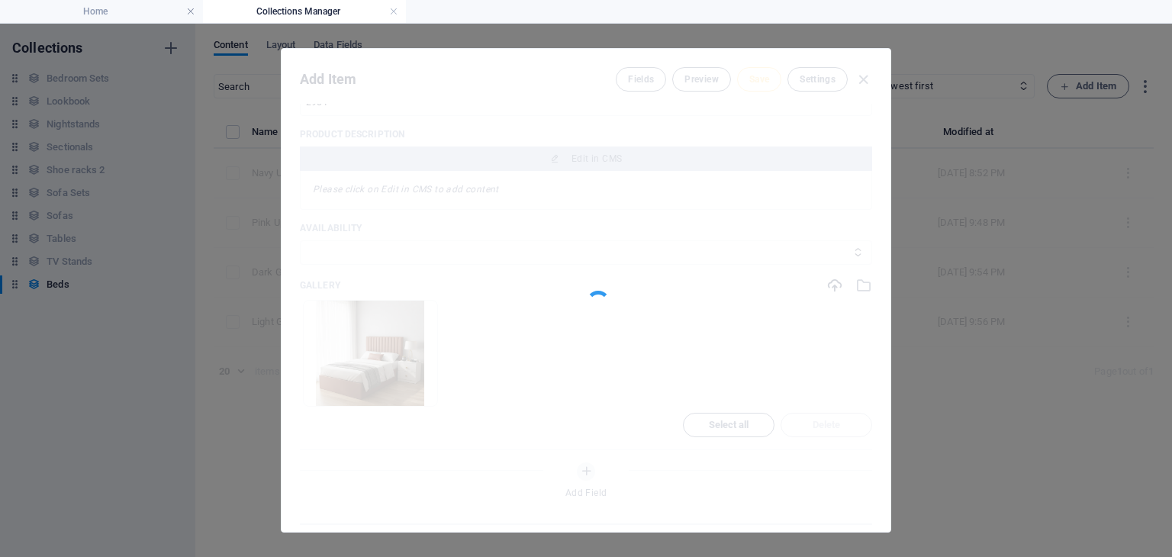
type input "leather-beds"
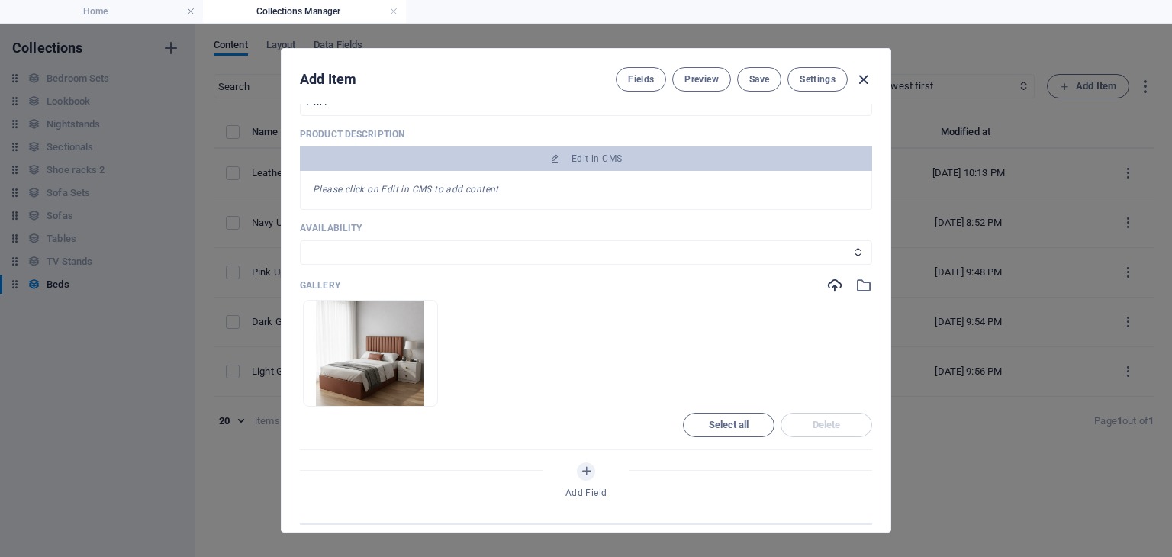
click at [858, 77] on icon "button" at bounding box center [864, 80] width 18 height 18
type input "leather-beds"
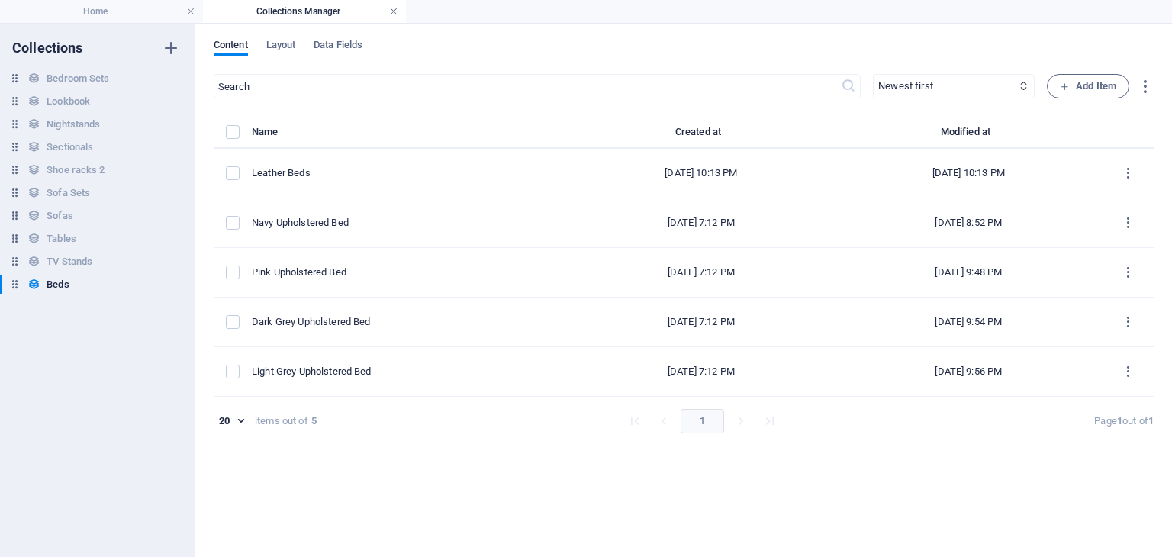
scroll to position [0, 0]
click at [66, 239] on h6 "Tables" at bounding box center [62, 239] width 30 height 18
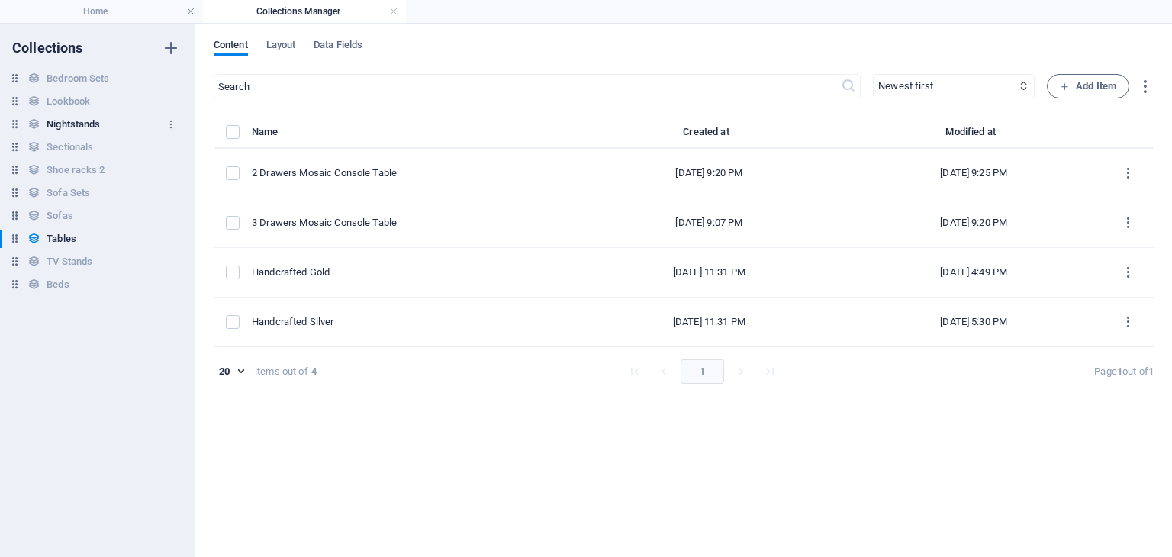
click at [68, 122] on h6 "Nightstands" at bounding box center [73, 124] width 53 height 18
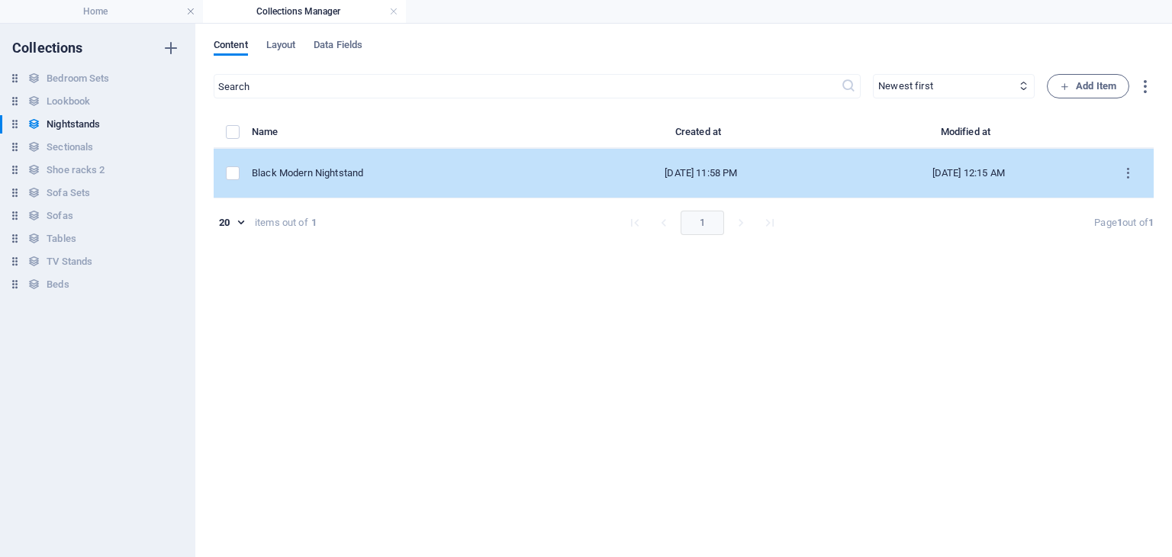
click at [388, 175] on div "Black Modern Nightstand" at bounding box center [404, 173] width 304 height 14
select select "In stock"
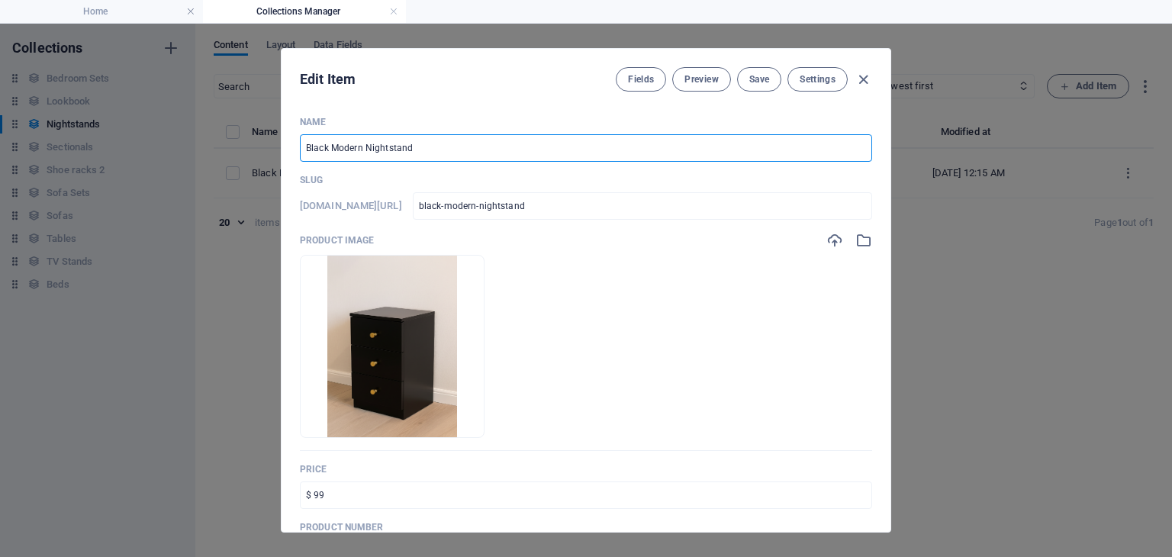
click at [366, 146] on input "Black Modern Nightstand" at bounding box center [586, 147] width 572 height 27
click at [360, 148] on input "Black Modern Nightstand" at bounding box center [586, 147] width 572 height 27
type input "Black Moder Nightstand"
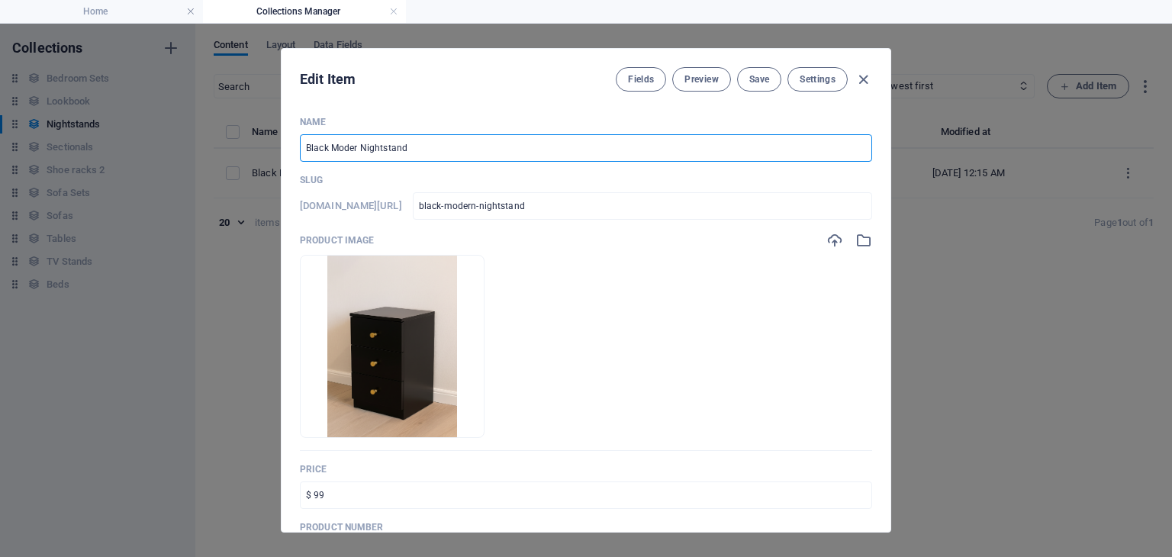
type input "black-moder-nightstand"
type input "Black Mode Nightstand"
type input "black-mode-nightstand"
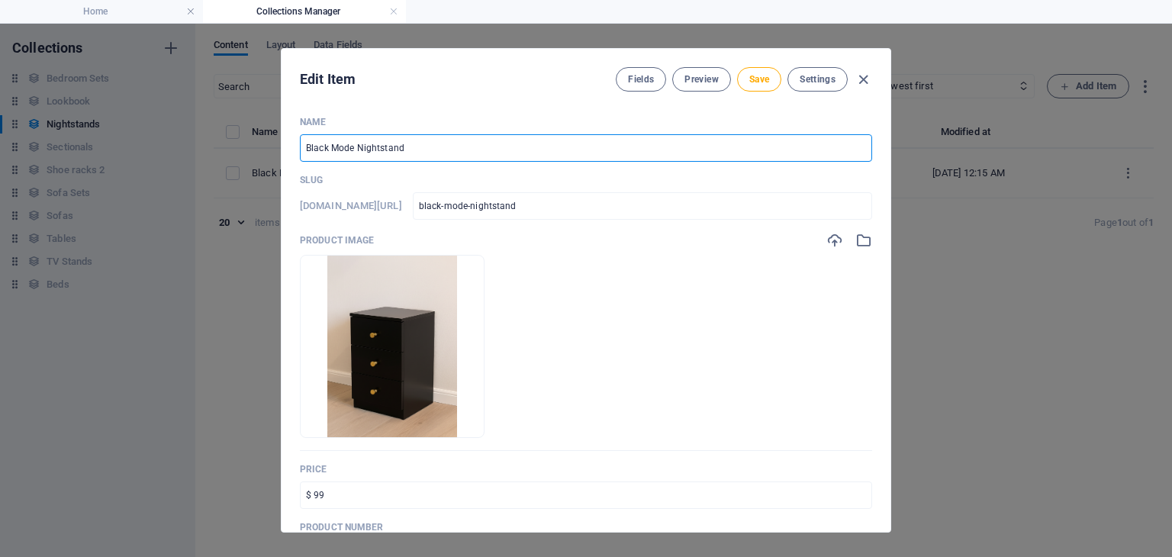
type input "Black Mod Nightstand"
type input "black-mod-nightstand"
type input "Black Mo Nightstand"
type input "black-mo-nightstand"
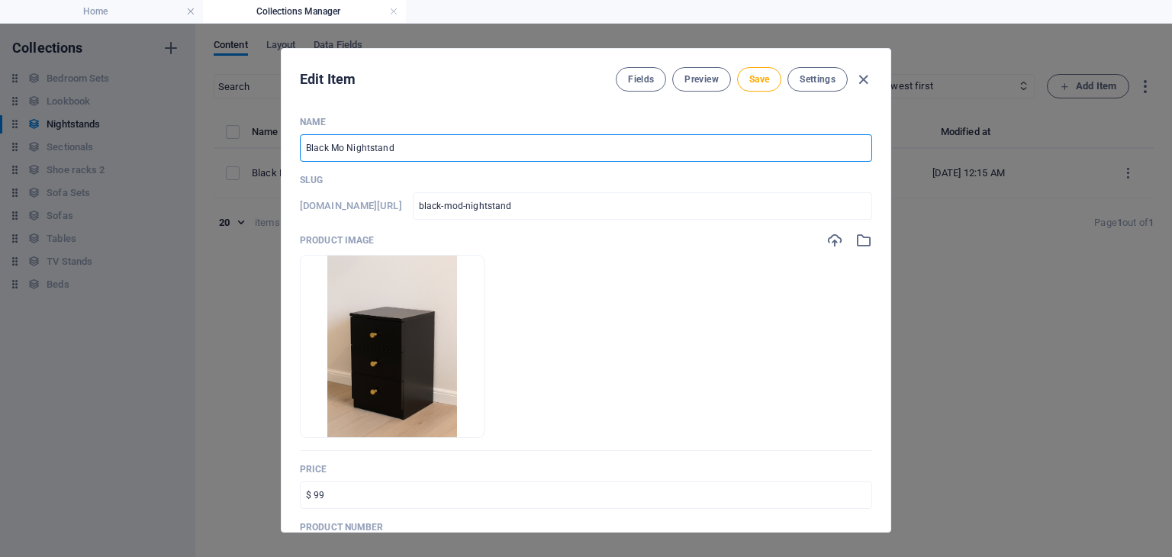
type input "black-mo-nightstand"
type input "Black M Nightstand"
type input "black-m-nightstand"
type input "Black Nightstand"
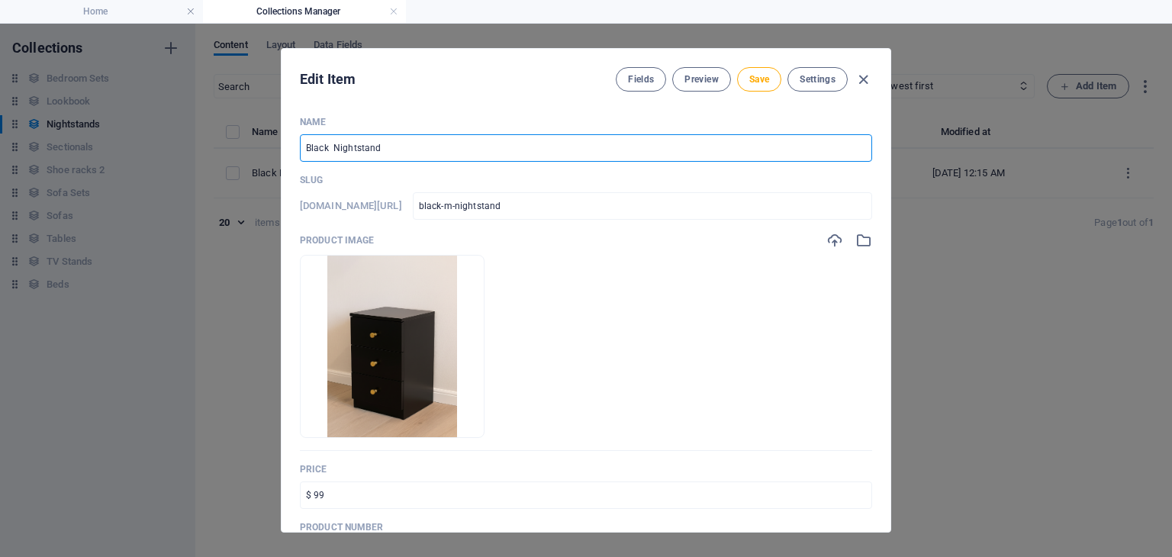
type input "black-nightstand"
click at [309, 146] on input "Black Nightstand" at bounding box center [586, 147] width 572 height 27
type input "3Black Nightstand"
type input "3black-nightstand"
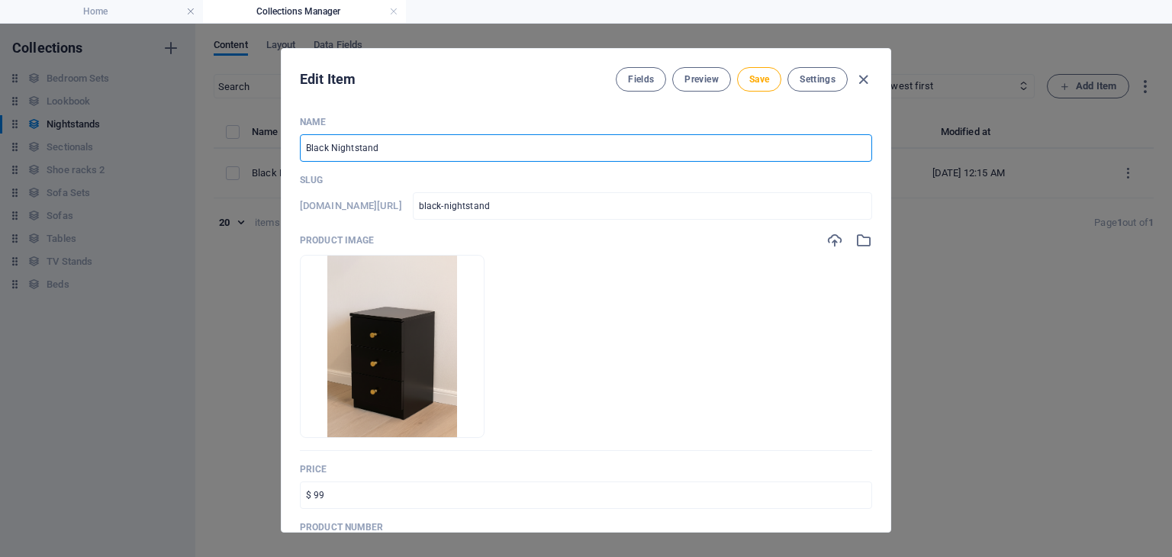
type input "3black-nightstand"
type input "3 Black Nightstand"
type input "3-black-nightstand"
type input "3 DBlack Nightstand"
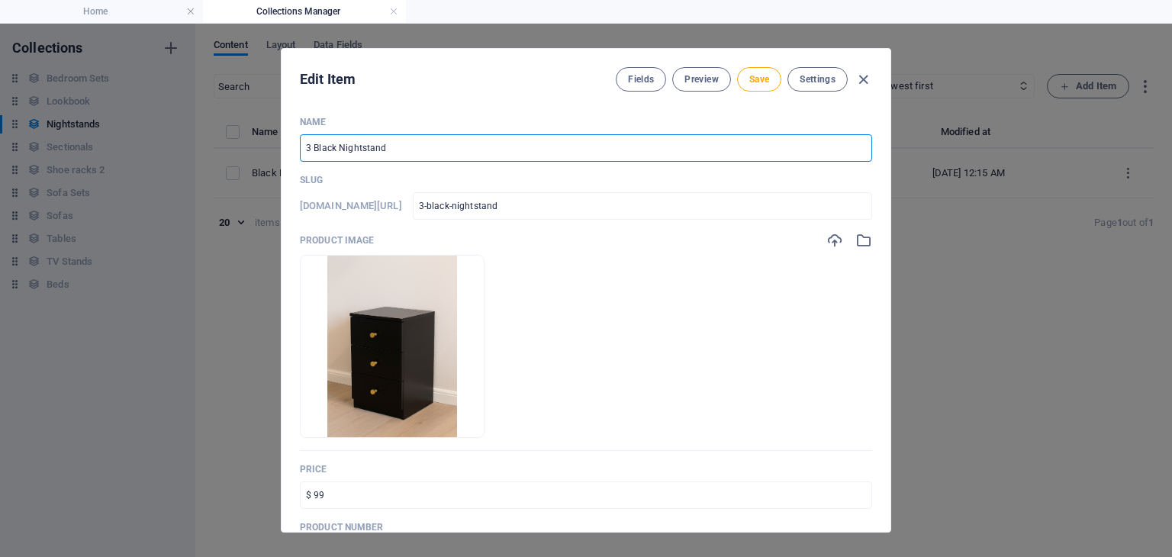
type input "3-dblack-nightstand"
type input "3 DrBlack Nightstand"
type input "3-drblack-nightstand"
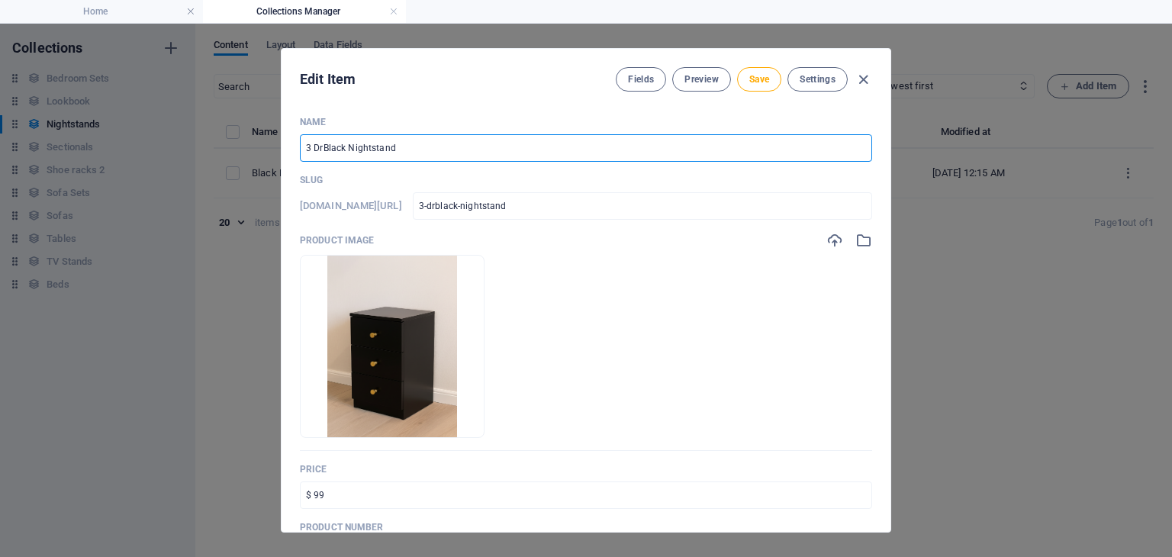
type input "3 DraBlack Nightstand"
type input "3-drablack-nightstand"
type input "3 DrawBlack Nightstand"
type input "3-drawblack-nightstand"
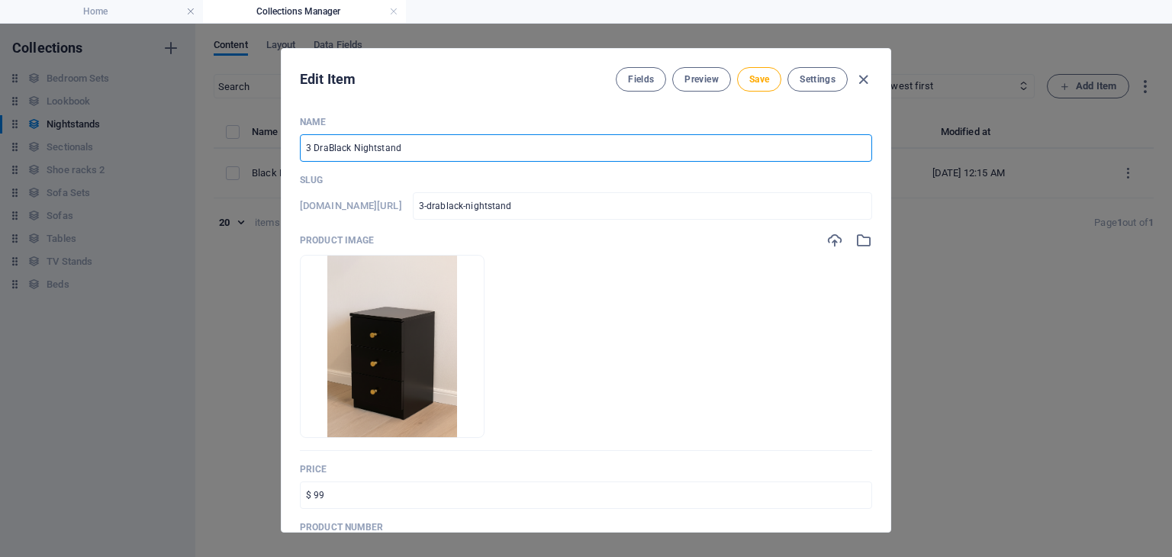
type input "3-drawblack-nightstand"
type input "3 DraweBlack Nightstand"
type input "3-draweblack-nightstand"
type input "3 DrawerBlack Nightstand"
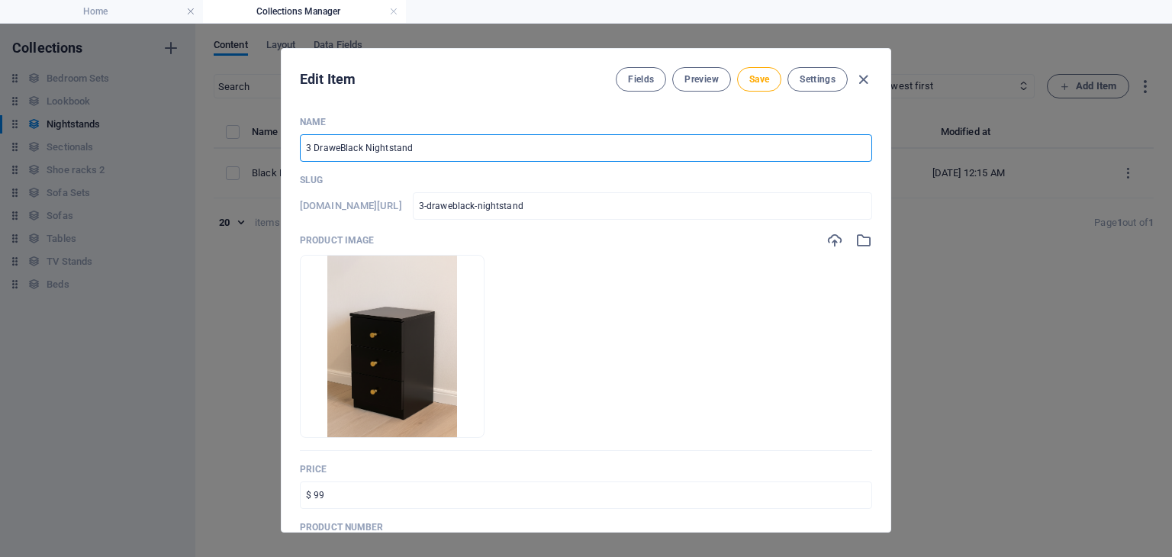
type input "3-drawerblack-nightstand"
type input "3 DrawersBlack Nightstand"
type input "3-drawersblack-nightstand"
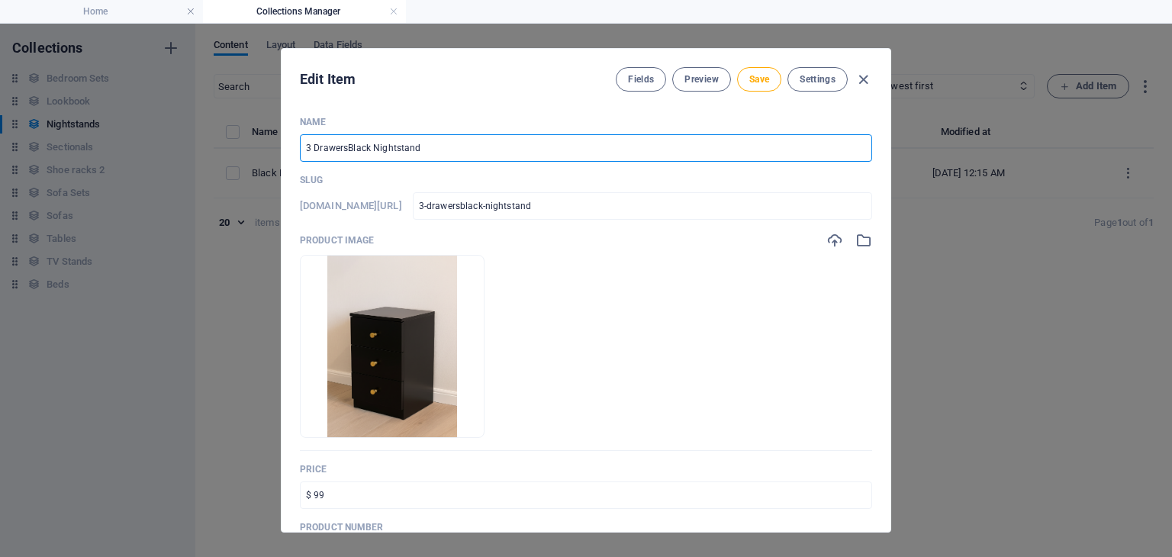
type input "3 Drawers Black Nightstand"
type input "3-drawers-black-nightstand"
click at [375, 154] on input "3 Drawers Black Nightstand" at bounding box center [586, 147] width 572 height 27
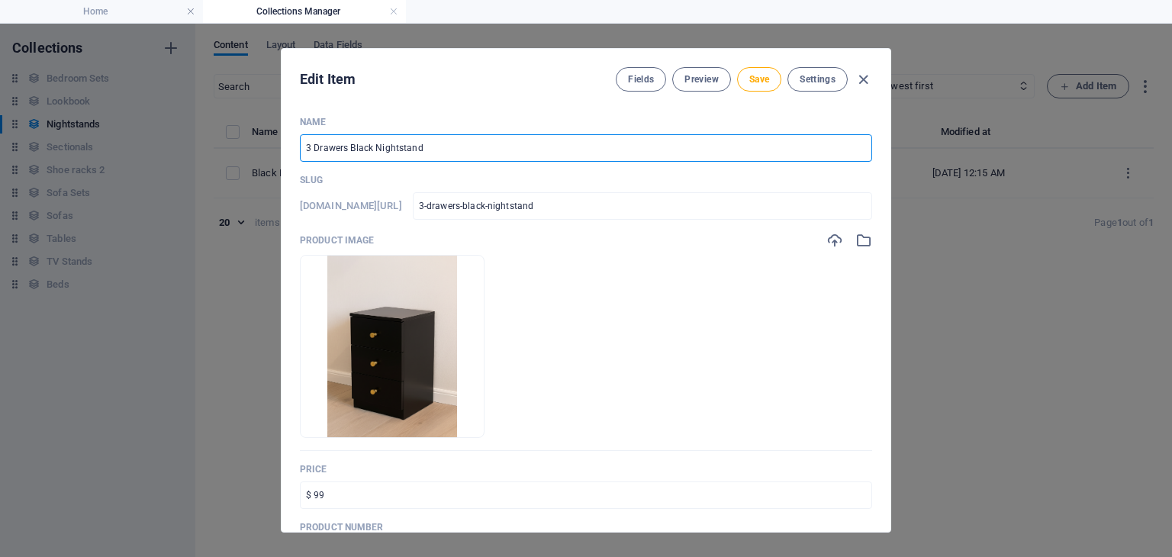
click at [375, 154] on input "3 Drawers Black Nightstand" at bounding box center [586, 147] width 572 height 27
type input "3 Drawers Black Nightstand"
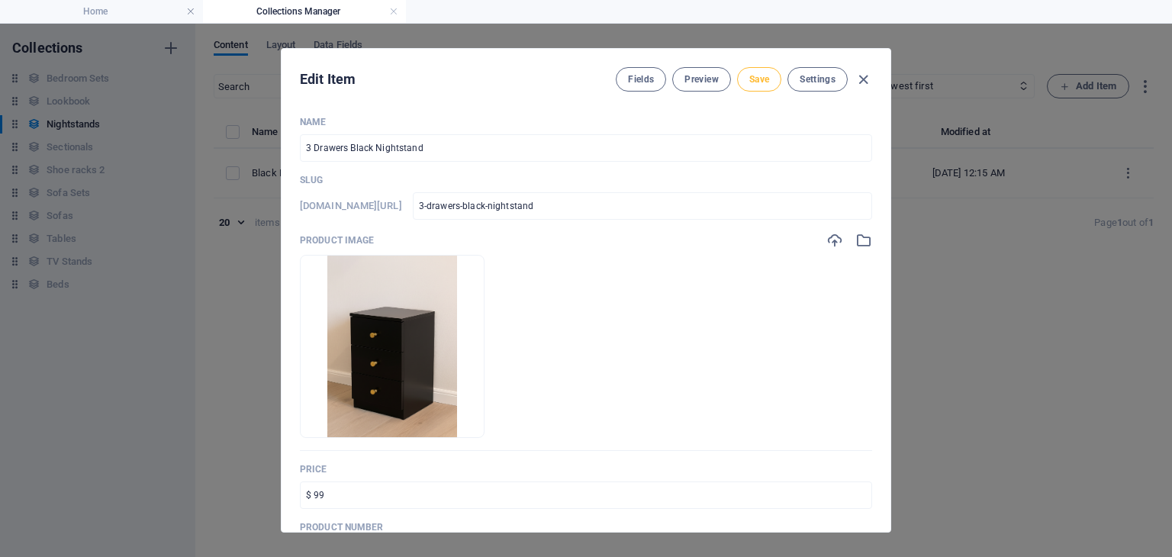
click at [755, 80] on span "Save" at bounding box center [759, 79] width 20 height 12
click at [867, 76] on icon "button" at bounding box center [864, 80] width 18 height 18
type input "3-drawers-black-nightstand"
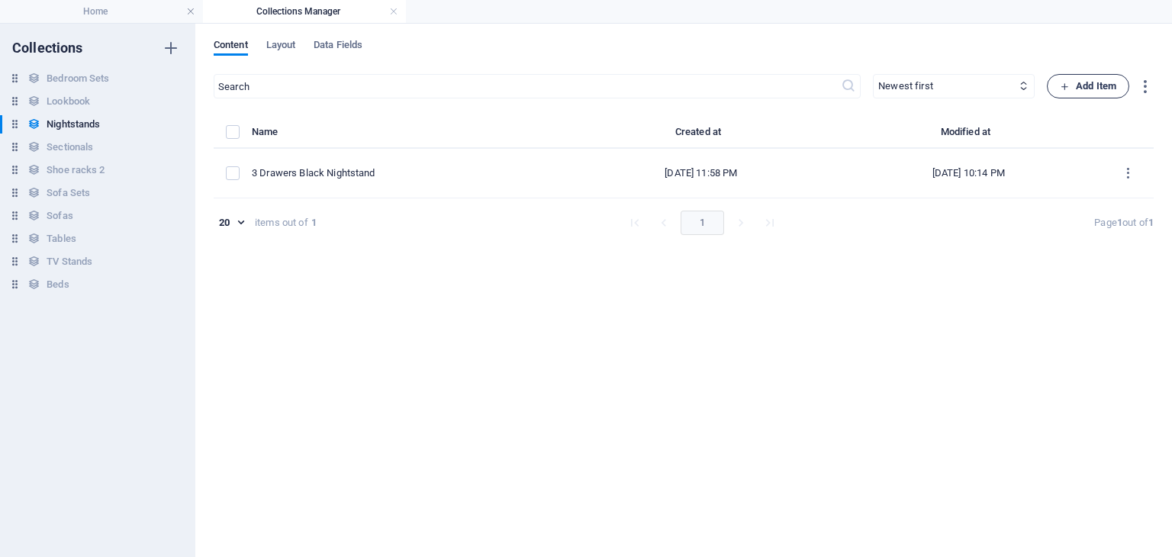
click at [1093, 82] on span "Add Item" at bounding box center [1088, 86] width 56 height 18
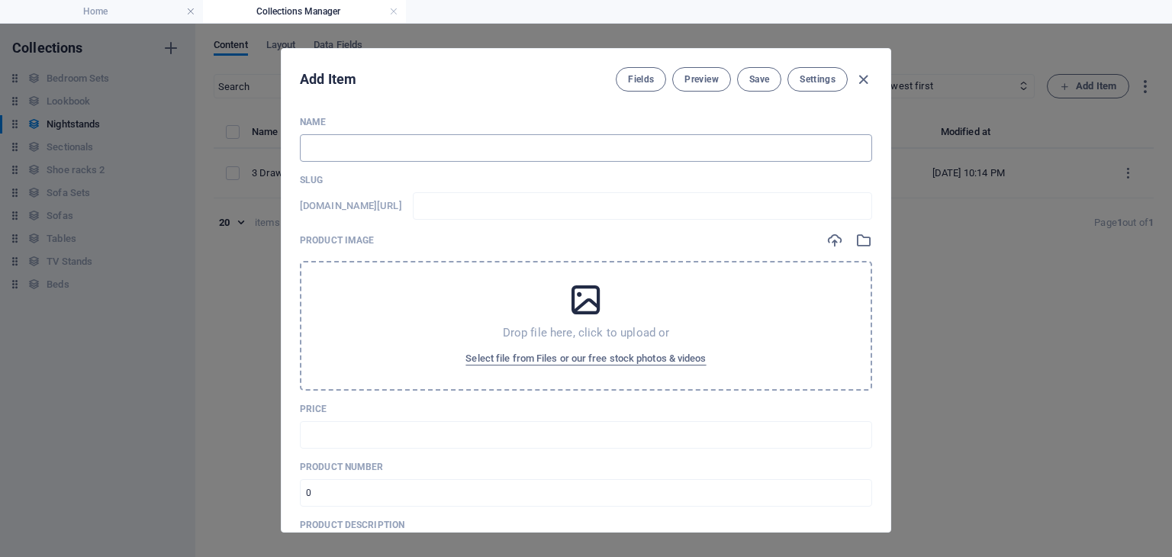
click at [522, 153] on input "text" at bounding box center [586, 147] width 572 height 27
paste input "3 Drawers Black Nightstand"
type input "3 Drawers Black Nightstand"
type input "3-drawers-black-nightstand"
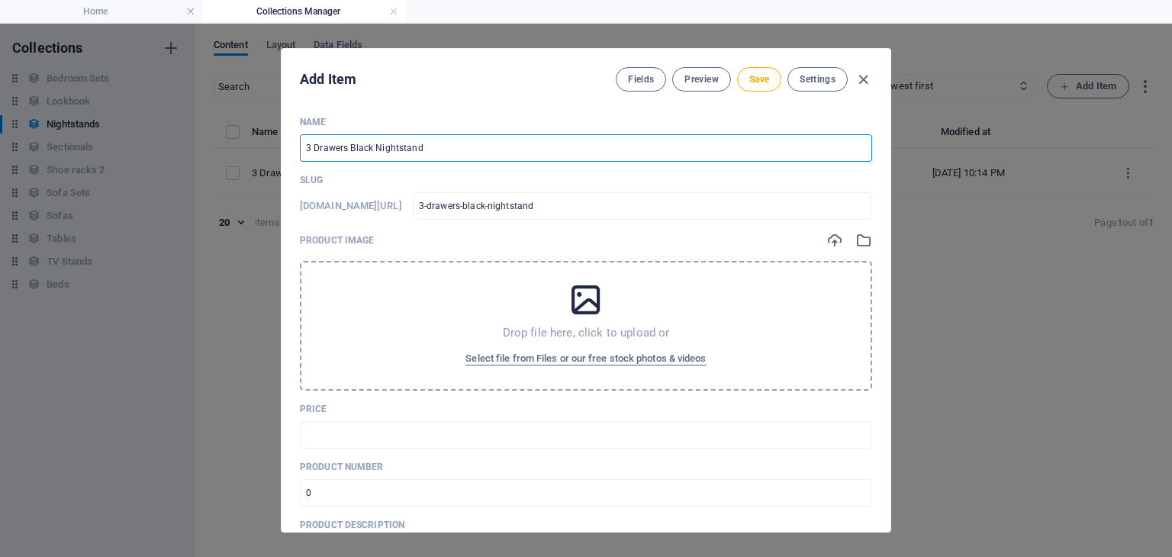
click at [362, 147] on input "3 Drawers Black Nightstand" at bounding box center [586, 147] width 572 height 27
type input "3 Drawers WNightstand"
type input "3-drawers-wnightstand"
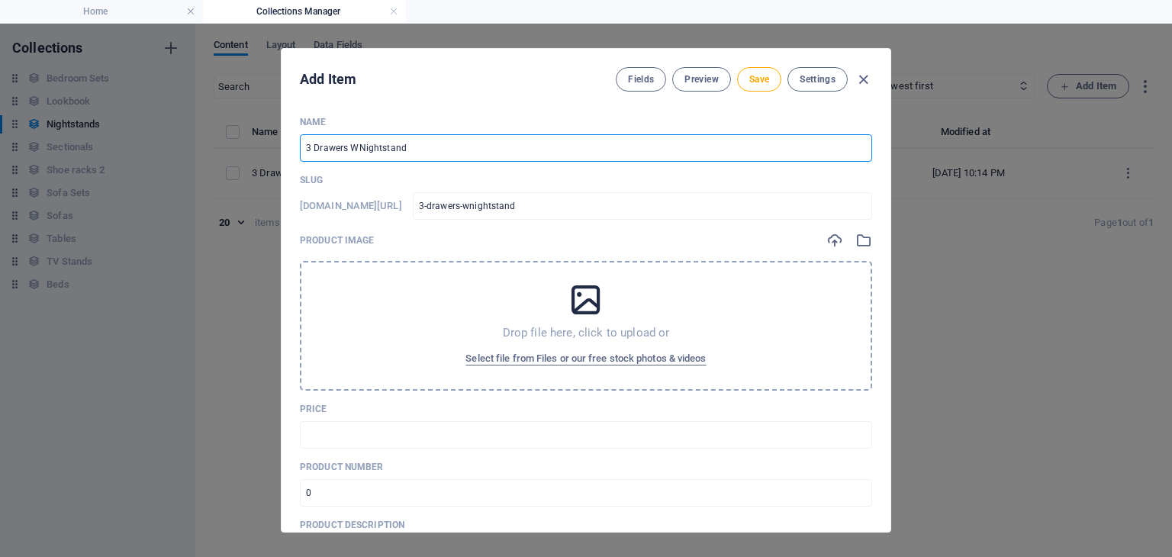
type input "3 Drawers WhNightstand"
type input "3-drawers-whnightstand"
type input "3 Drawers WhiNightstand"
type input "3-drawers-whinightstand"
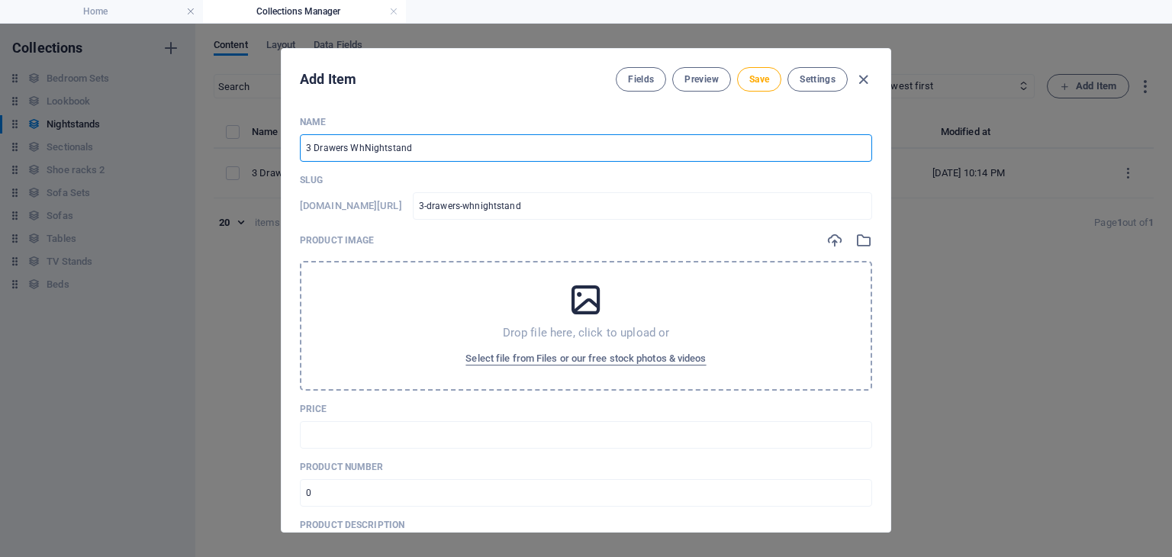
type input "3-drawers-whinightstand"
type input "3 Drawers WhitNightstand"
type input "3-drawers-whitnightstand"
type input "3 Drawers WhiteNightstand"
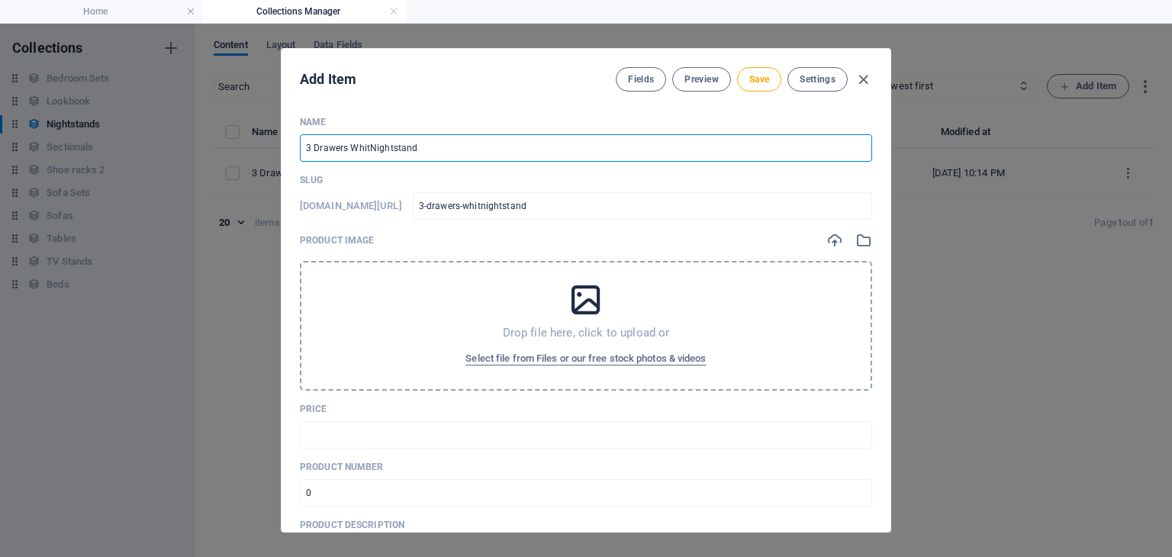
type input "3-drawers-whitenightstand"
type input "3 Drawers White Nightstand"
type input "3-drawers-white-nightstand"
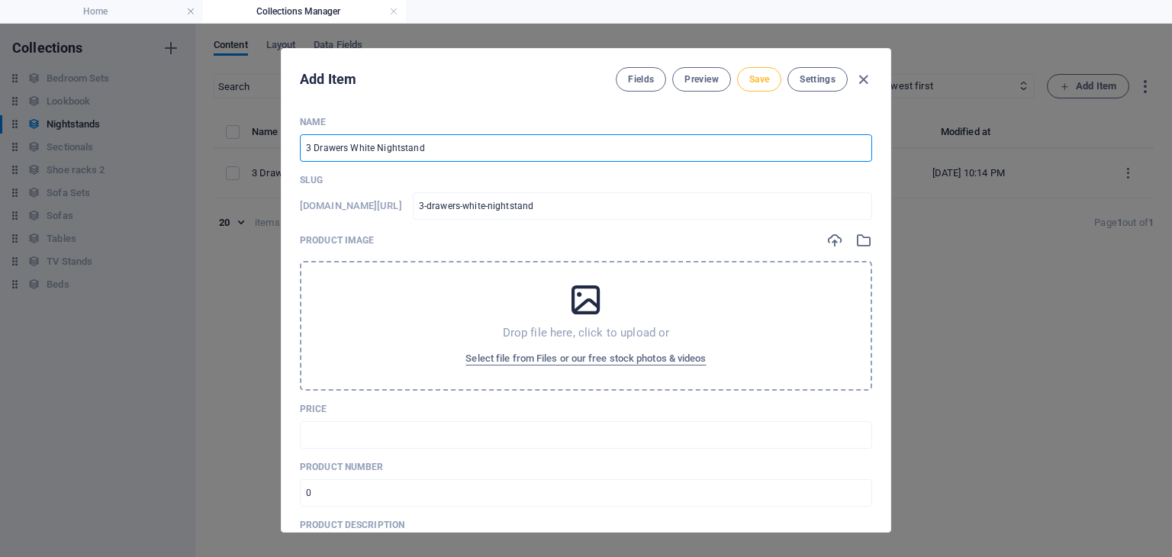
type input "3 Drawers White Nightstand"
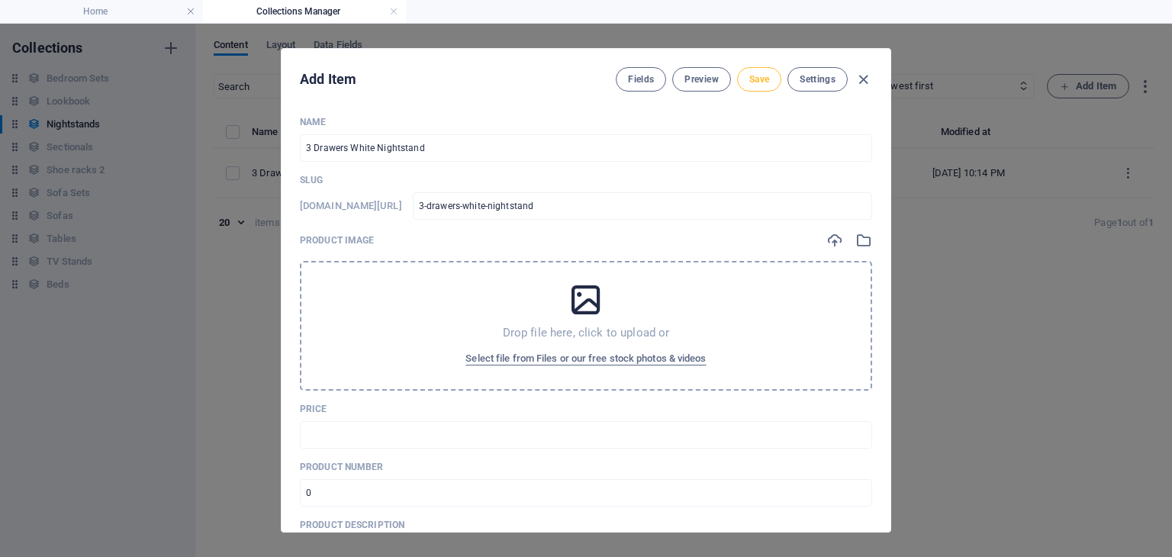
click at [752, 84] on span "Save" at bounding box center [759, 79] width 20 height 12
click at [864, 78] on icon "button" at bounding box center [864, 80] width 18 height 18
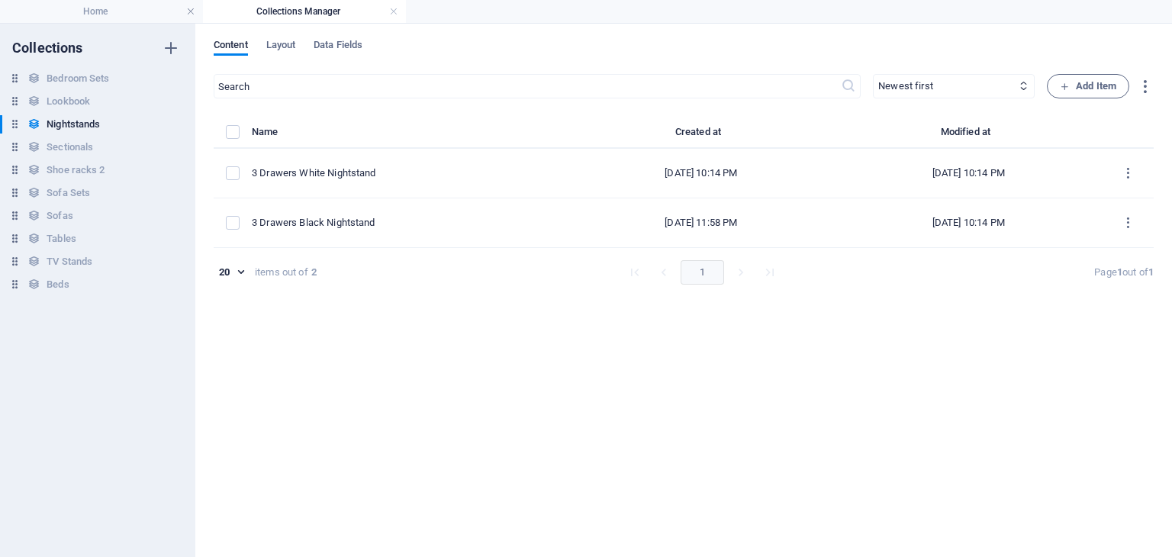
type input "3-drawers-white-nightstand"
click at [1075, 85] on span "Add Item" at bounding box center [1088, 86] width 56 height 18
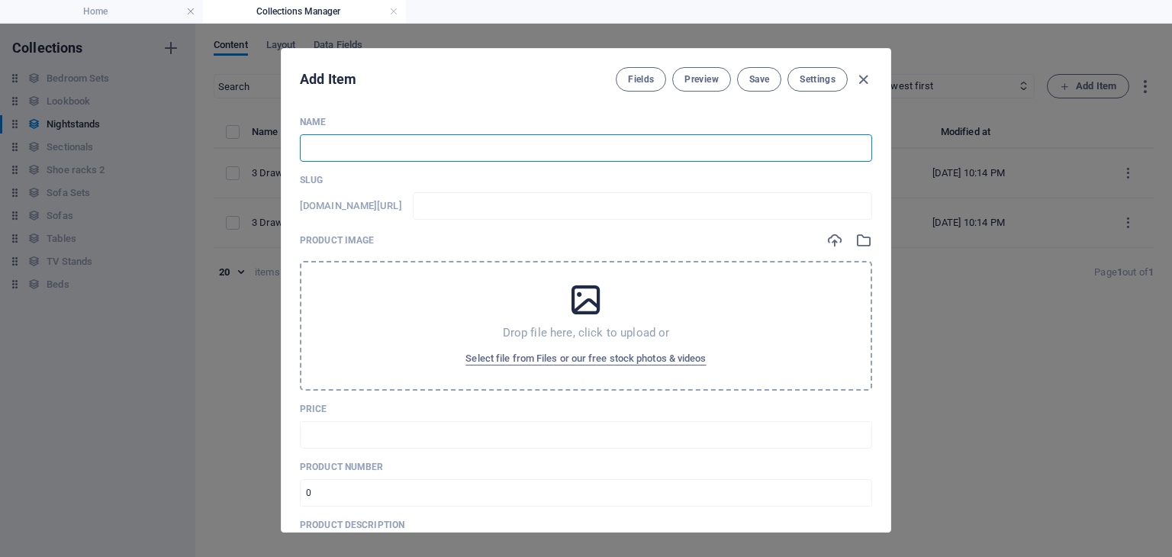
click at [341, 153] on input "text" at bounding box center [586, 147] width 572 height 27
paste input "3 Drawers Black Nightstand"
type input "3 Drawers Black Nightstand"
type input "3-drawers-black-nightstand"
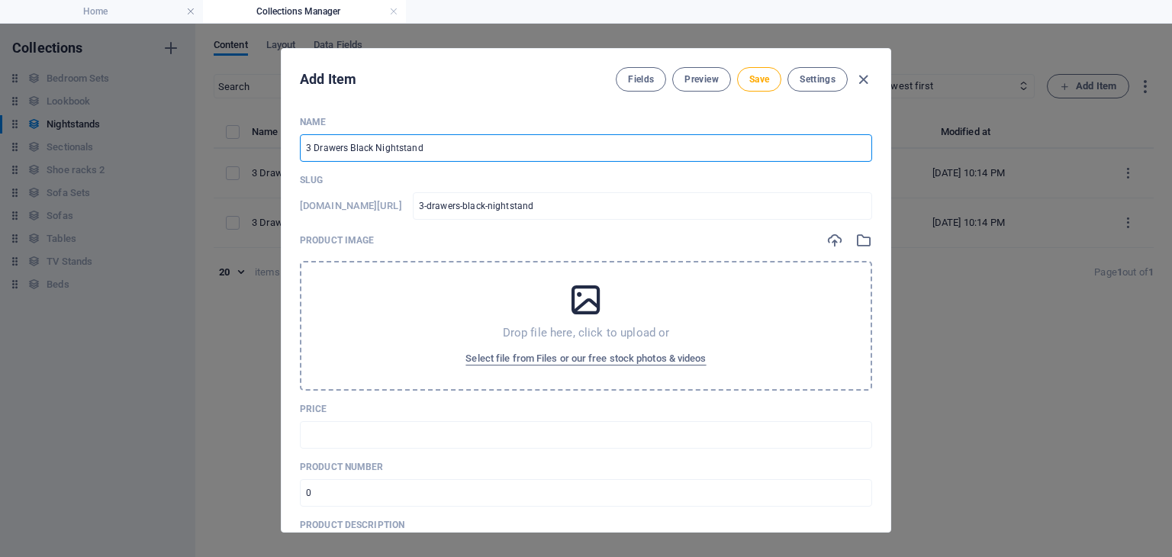
click at [311, 148] on input "3 Drawers Black Nightstand" at bounding box center [586, 147] width 572 height 27
type input "Drawers Black Nightstand"
type input "drawers-black-nightstand"
type input "2 Drawers Black Nightstand"
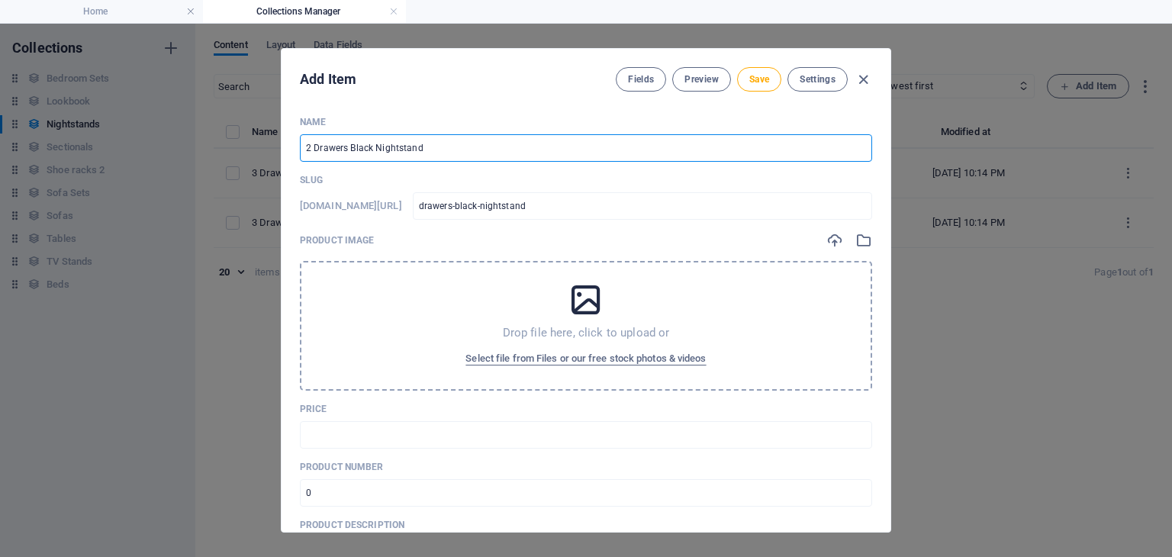
type input "2-drawers-black-nightstand"
type input "2 Drawers Black Nightstand"
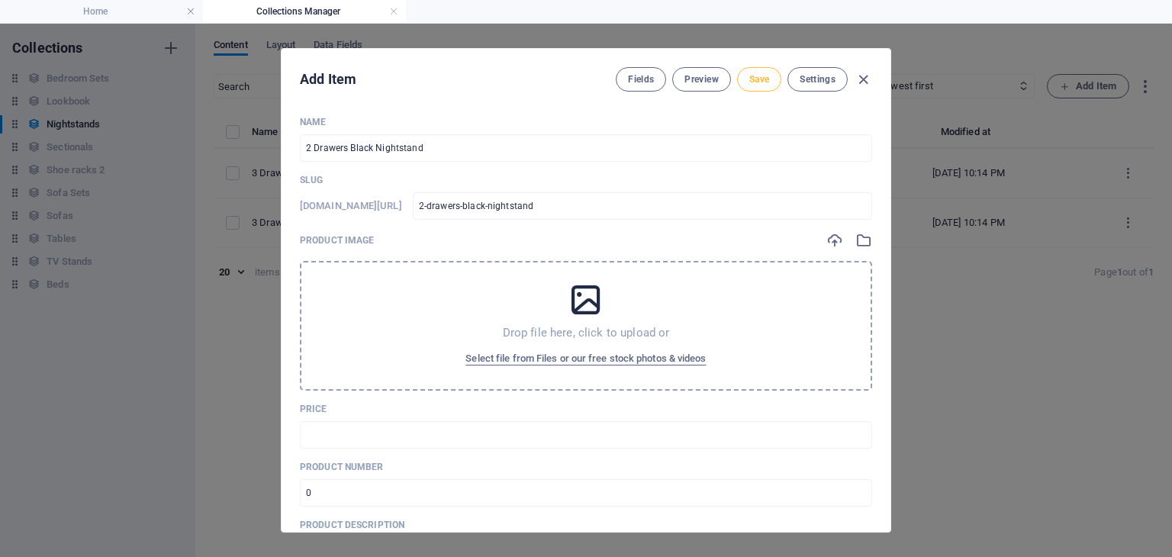
click at [761, 80] on span "Save" at bounding box center [759, 79] width 20 height 12
click at [867, 78] on icon "button" at bounding box center [864, 80] width 18 height 18
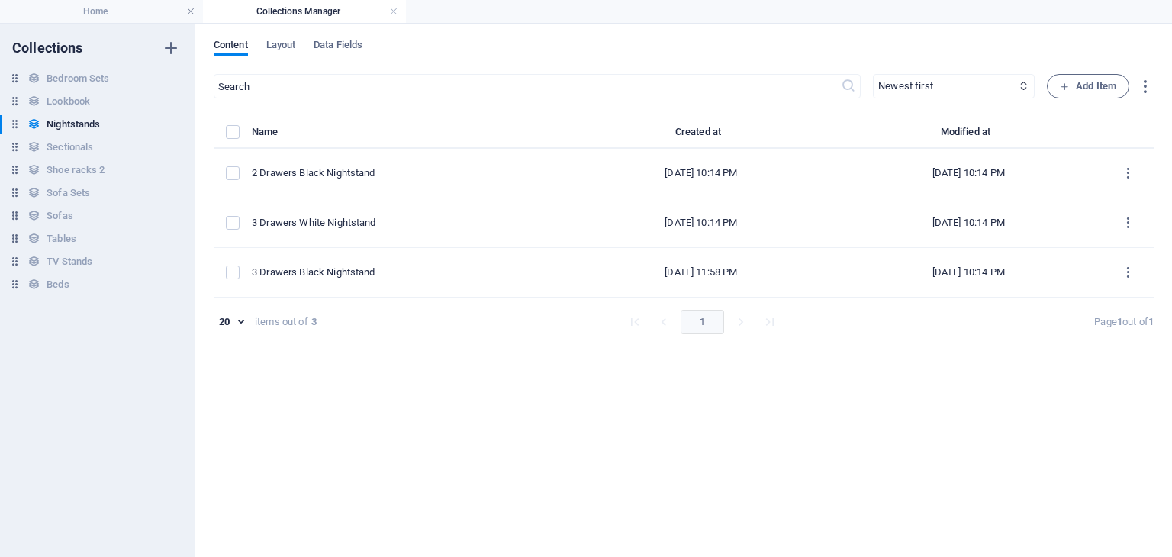
type input "2-drawers-black-nightstand"
click at [1090, 92] on span "Add Item" at bounding box center [1088, 86] width 56 height 18
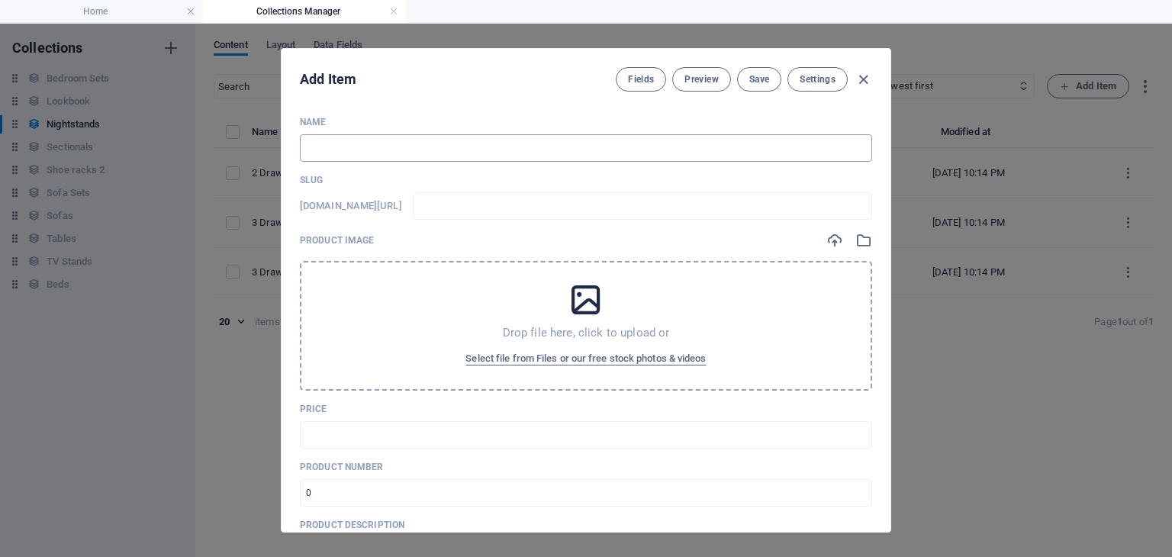
click at [475, 150] on input "text" at bounding box center [586, 147] width 572 height 27
paste input "3 Drawers Black Nightstand"
type input "3 Drawers Black Nightstand"
type input "3-drawers-black-nightstand"
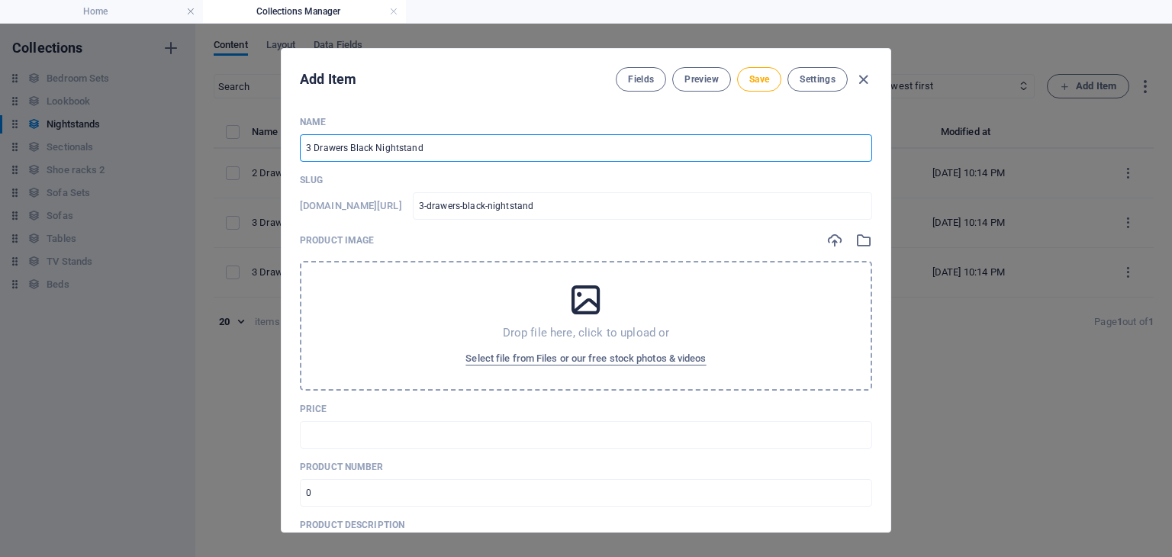
click at [310, 150] on input "3 Drawers Black Nightstand" at bounding box center [586, 147] width 572 height 27
type input "Drawers Black Nightstand"
type input "drawers-black-nightstand"
type input "2 Drawers Black Nightstand"
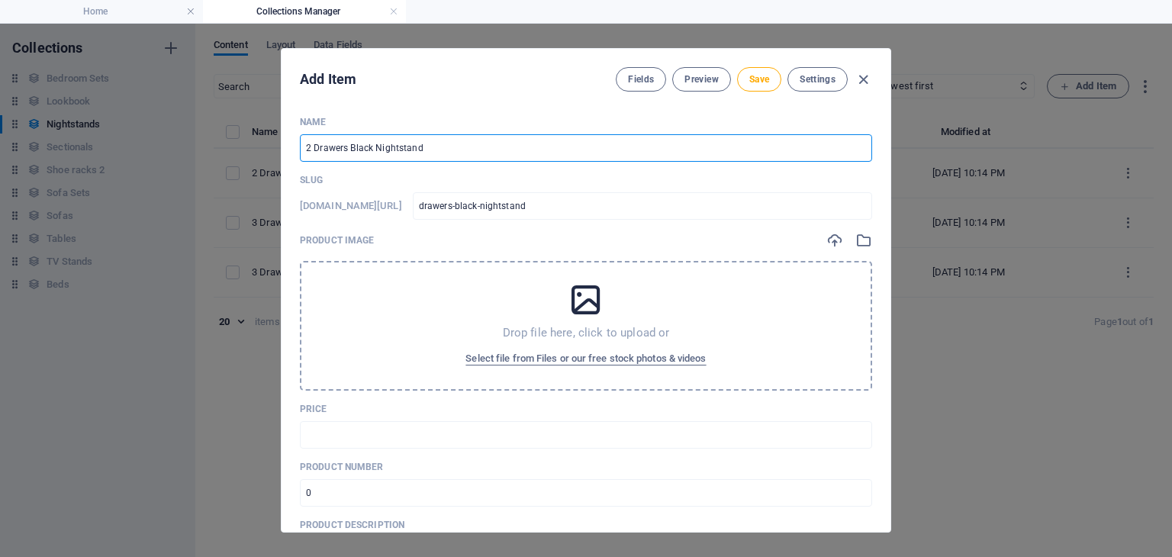
type input "2-drawers-black-nightstand"
click at [370, 147] on input "2 Drawers Black Nightstand" at bounding box center [586, 147] width 572 height 27
type input "2 Drawers WNightstand"
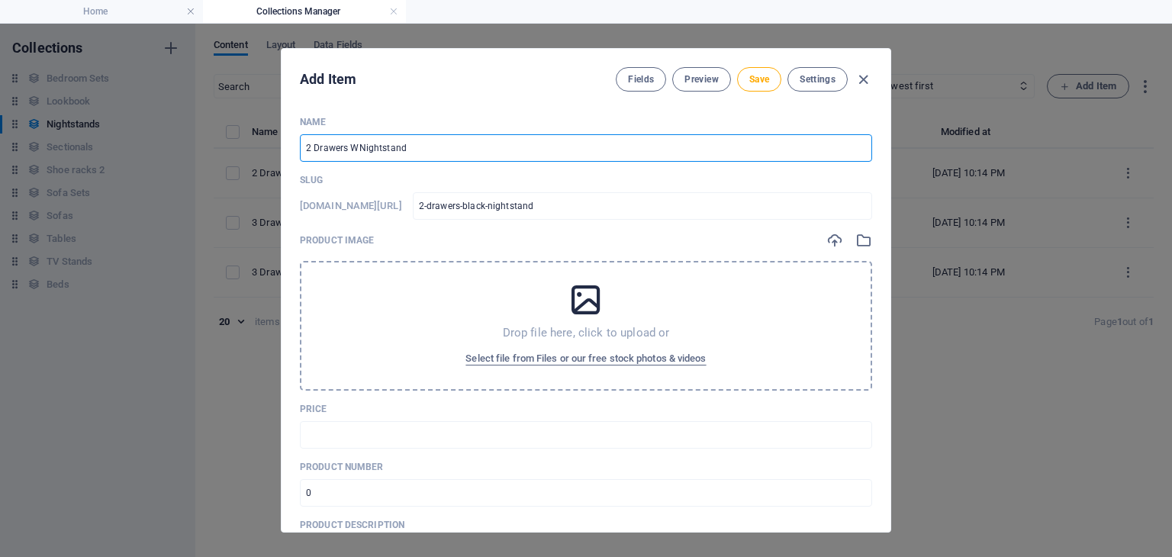
type input "2-drawers-wnightstand"
type input "2 Drawers WhNightstand"
type input "2-drawers-whnightstand"
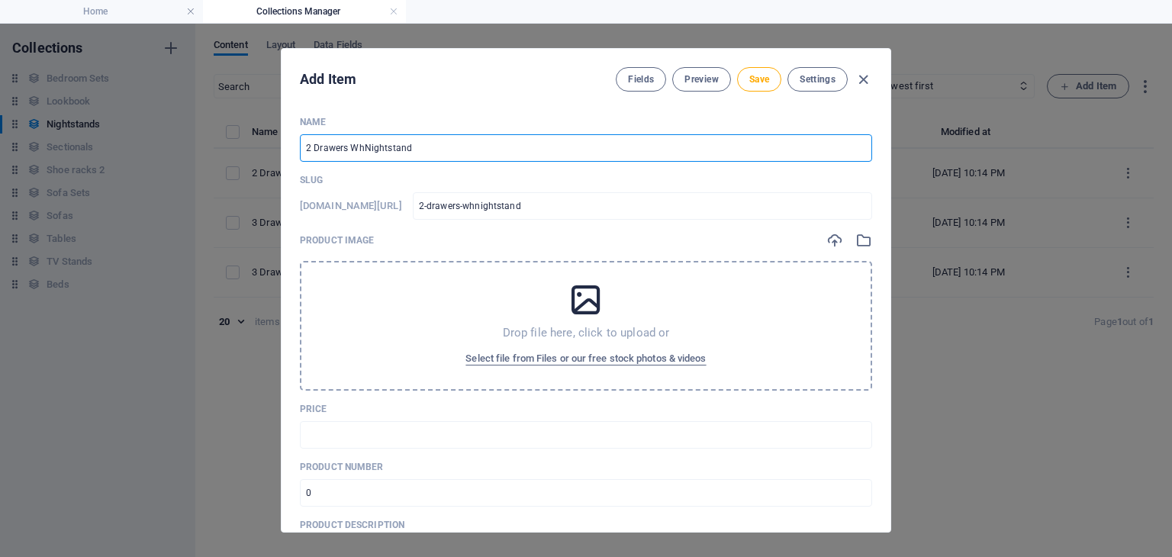
type input "2 Drawers WhiNightstand"
type input "2-drawers-whinightstand"
type input "2 Drawers WhitNightstand"
type input "2-drawers-whitnightstand"
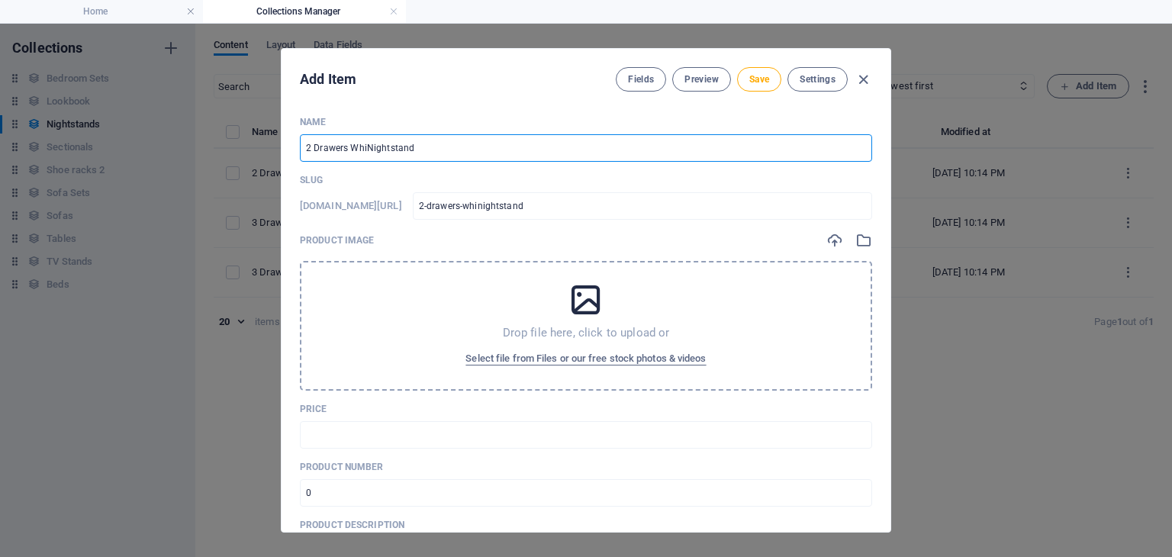
type input "2-drawers-whitnightstand"
type input "2 Drawers WhiteNightstand"
type input "2-drawers-whitenightstand"
type input "2 Drawers White Nightstand"
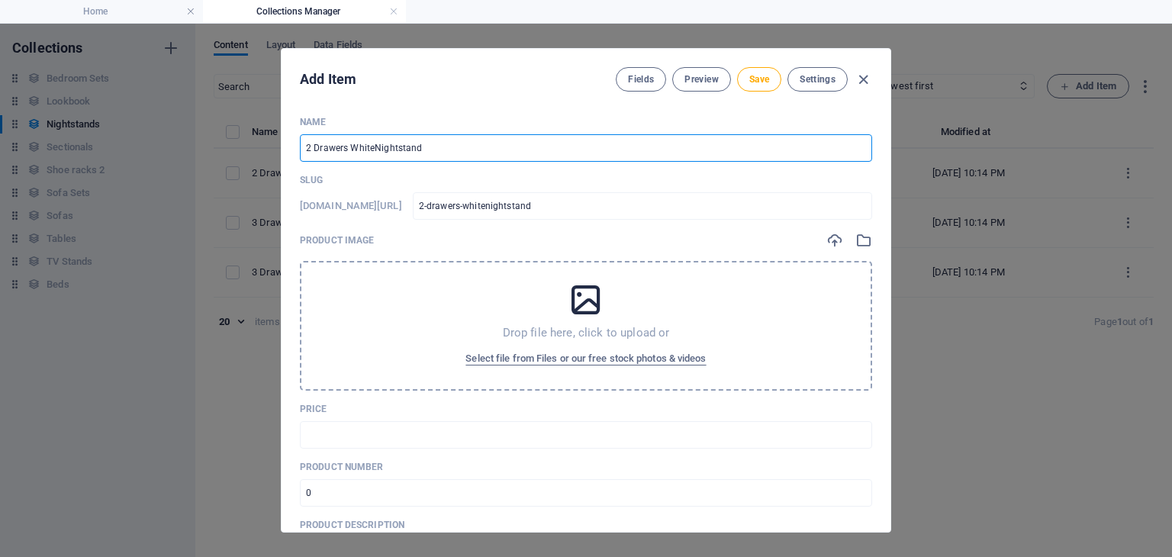
type input "2-drawers-white-nightstand"
type input "2 Drawers White Nightstand"
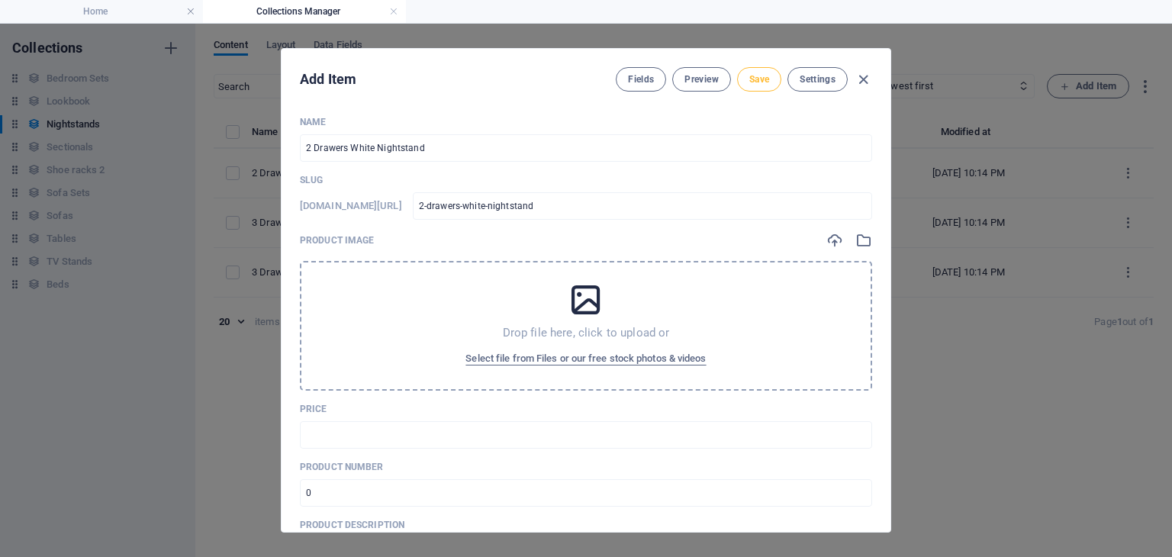
click at [765, 79] on span "Save" at bounding box center [759, 79] width 20 height 12
click at [858, 71] on icon "button" at bounding box center [864, 80] width 18 height 18
type input "2-drawers-white-nightstand"
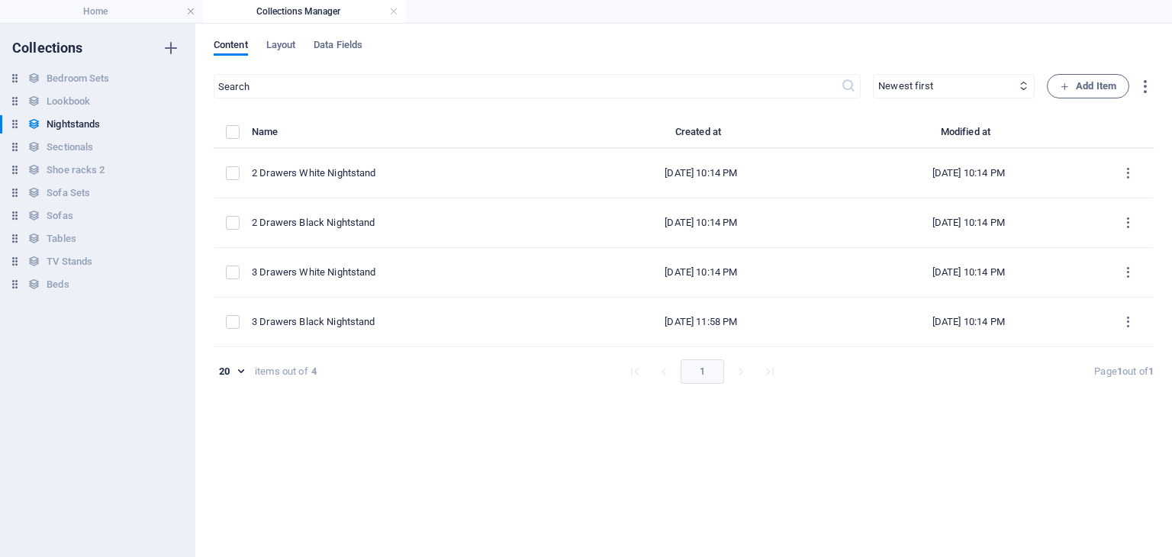
click at [356, 454] on div "​ Newest first Oldest first Last modified Name (ascending) Name (descending) Sl…" at bounding box center [684, 308] width 940 height 468
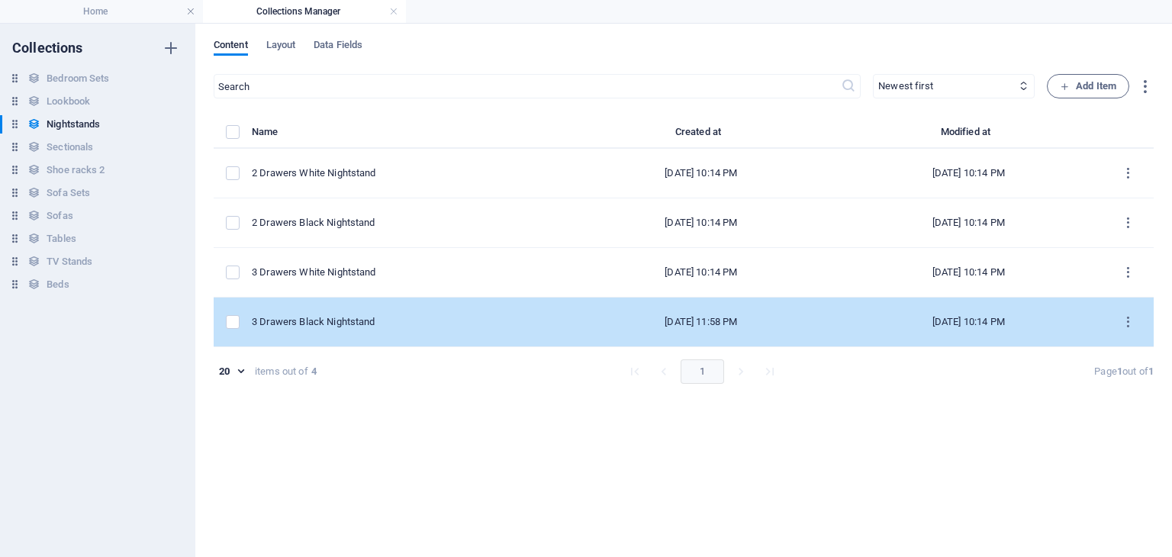
click at [387, 324] on div "3 Drawers Black Nightstand" at bounding box center [404, 322] width 304 height 14
select select "In stock"
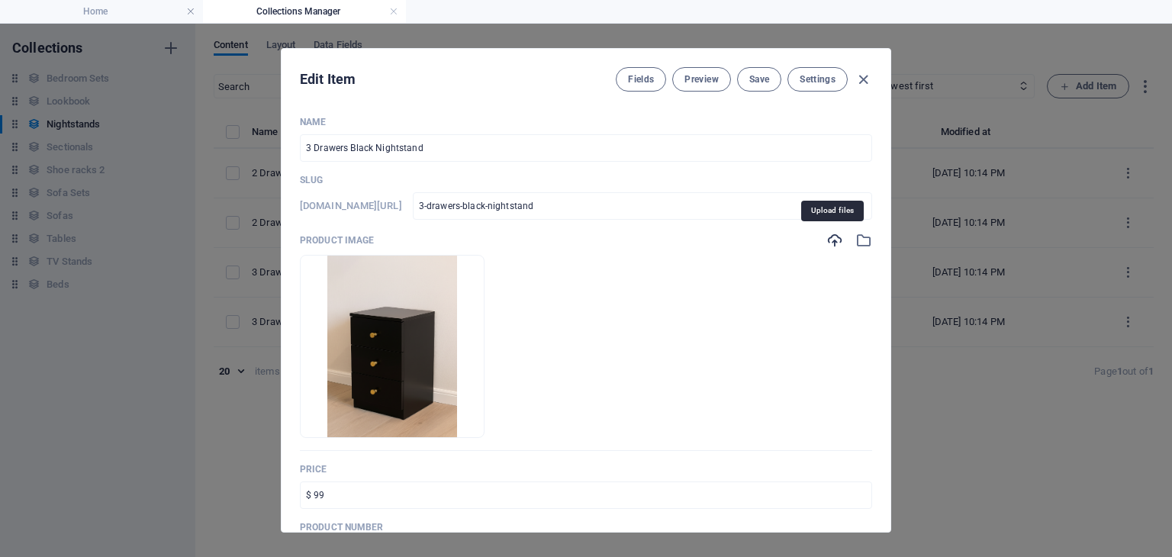
click at [829, 239] on icon "button" at bounding box center [834, 240] width 17 height 17
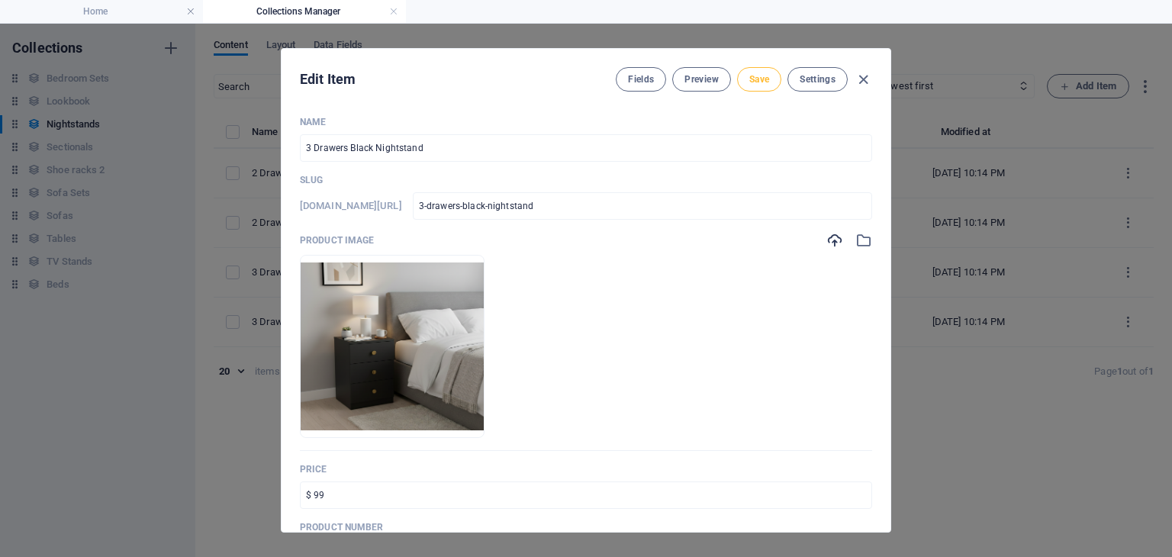
click at [752, 81] on span "Save" at bounding box center [759, 79] width 20 height 12
click at [858, 82] on icon "button" at bounding box center [864, 80] width 18 height 18
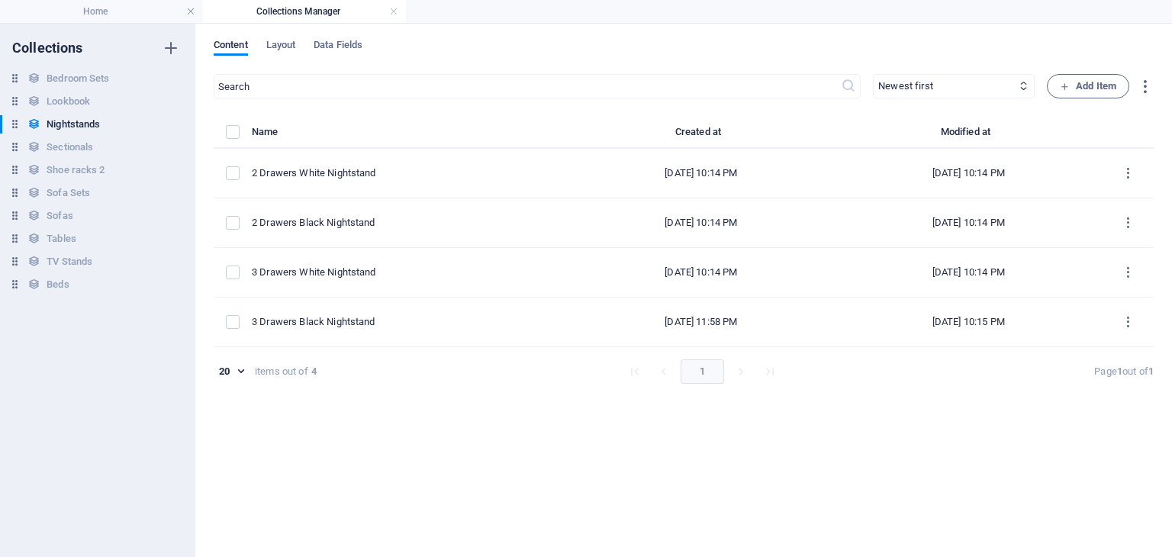
type input "3-drawers-black-nightstand"
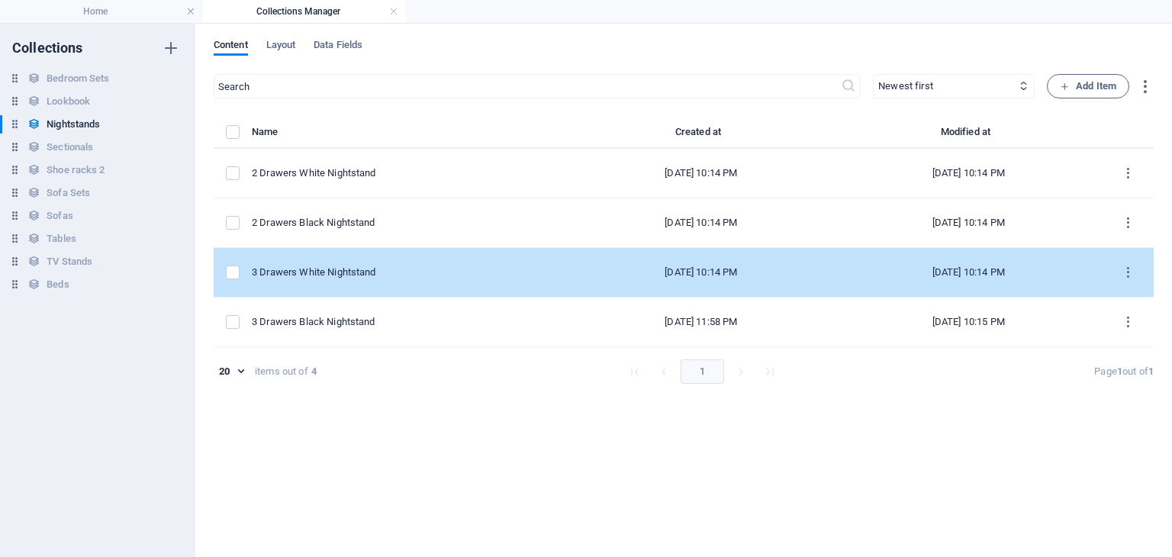
click at [354, 278] on td "3 Drawers White Nightstand" at bounding box center [410, 273] width 316 height 50
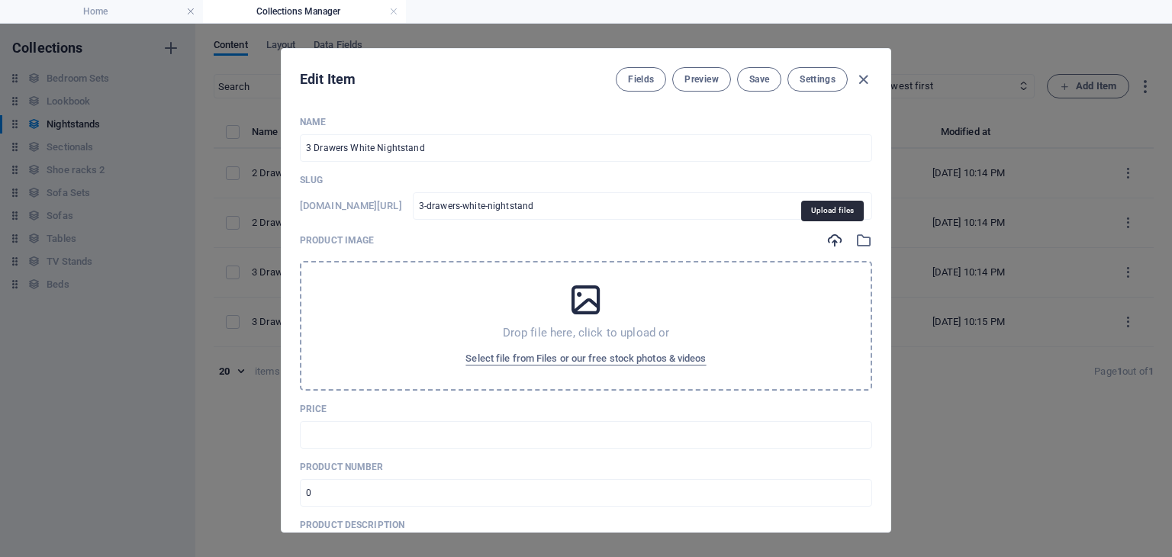
click at [826, 233] on icon "button" at bounding box center [834, 240] width 17 height 17
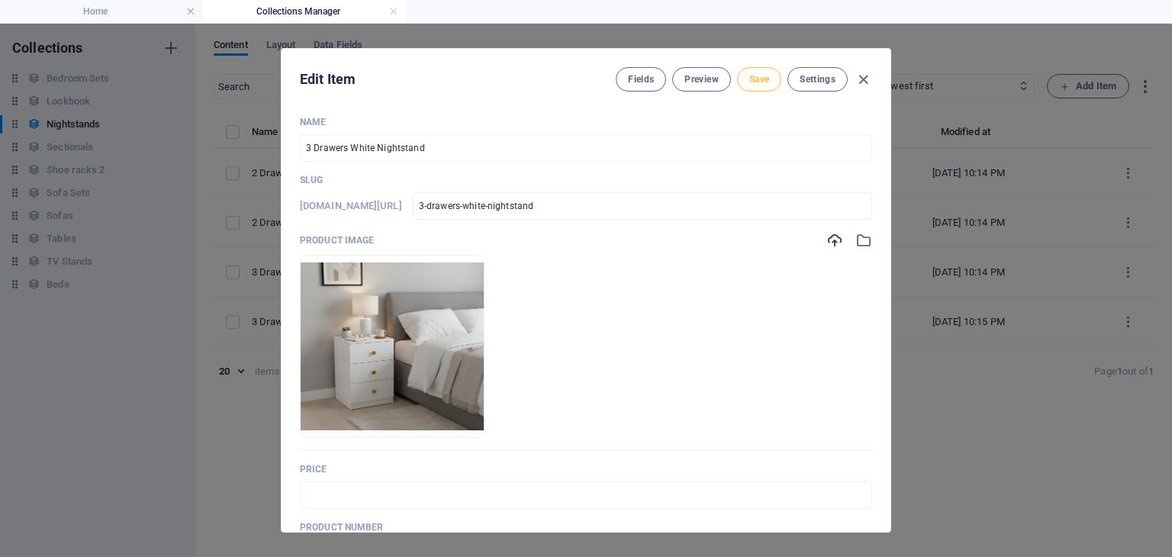
click at [753, 81] on span "Save" at bounding box center [759, 79] width 20 height 12
click at [864, 79] on icon "button" at bounding box center [864, 80] width 18 height 18
type input "3-drawers-white-nightstand"
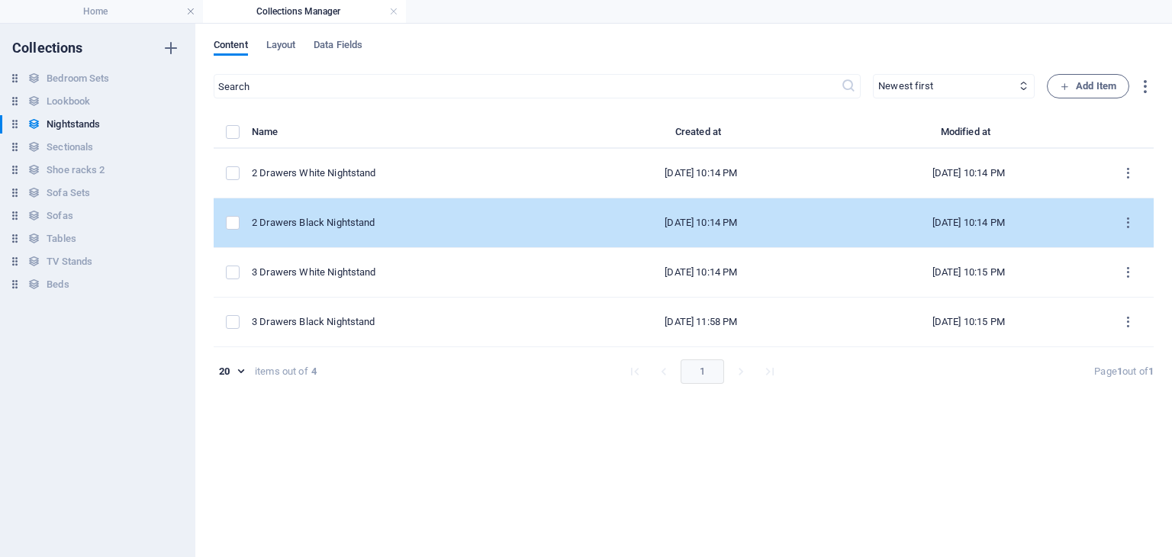
click at [377, 220] on div "2 Drawers Black Nightstand" at bounding box center [404, 223] width 304 height 14
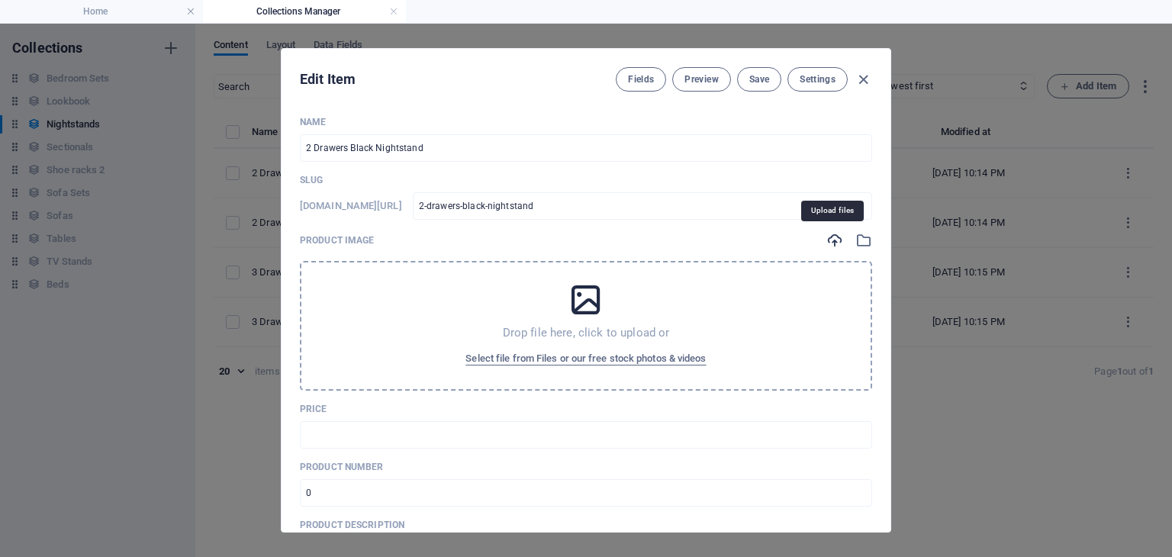
click at [830, 242] on icon "button" at bounding box center [834, 240] width 17 height 17
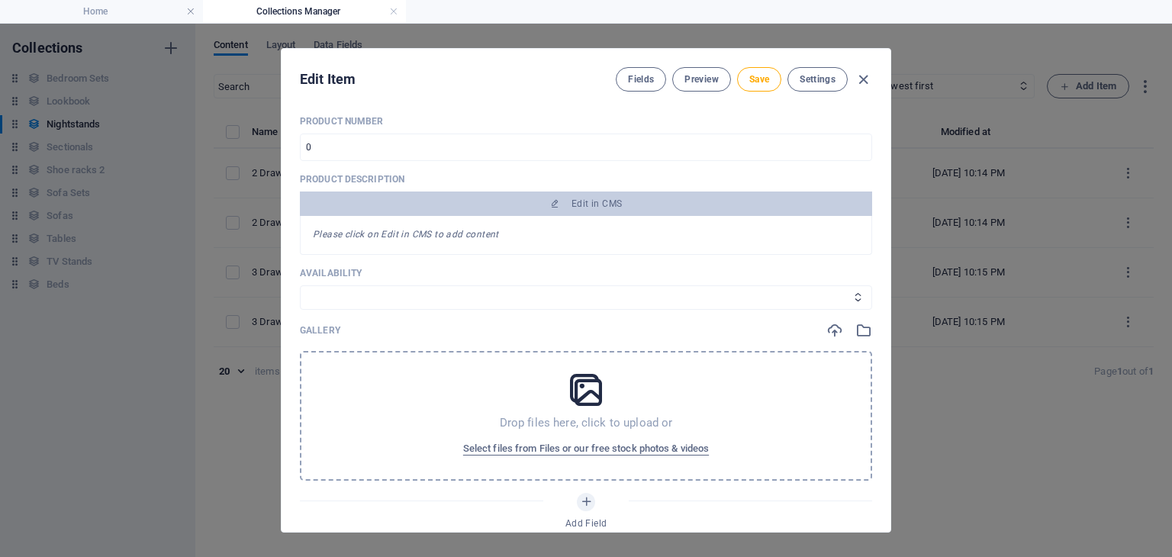
scroll to position [407, 0]
click at [821, 330] on div "Gallery" at bounding box center [586, 328] width 572 height 17
click at [830, 329] on icon "button" at bounding box center [834, 328] width 17 height 17
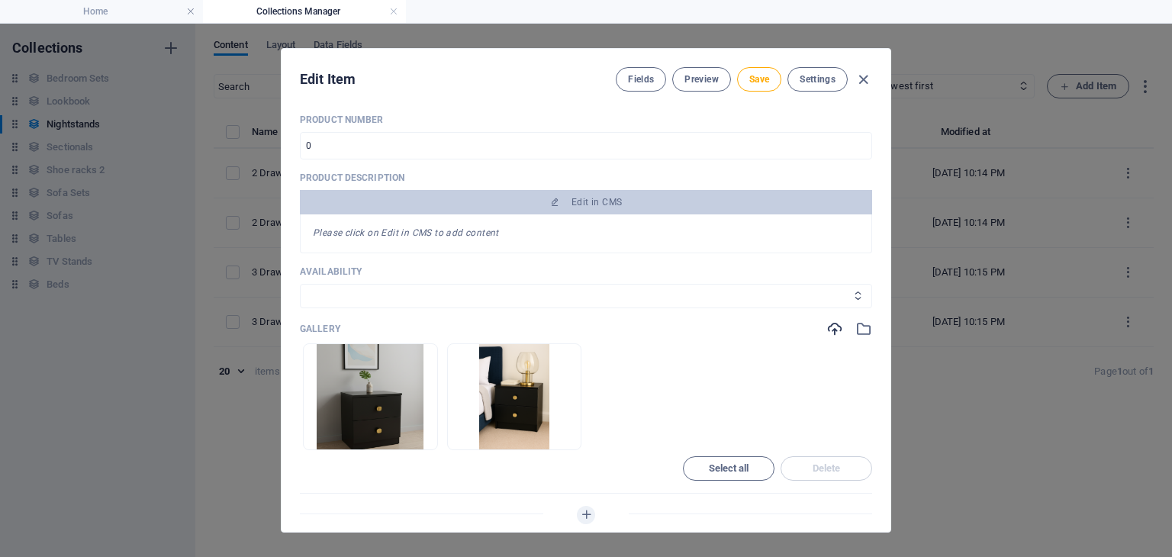
click at [378, 294] on select "In stock Out of stock" at bounding box center [586, 296] width 572 height 24
select select "In stock"
click at [300, 284] on select "In stock Out of stock" at bounding box center [586, 296] width 572 height 24
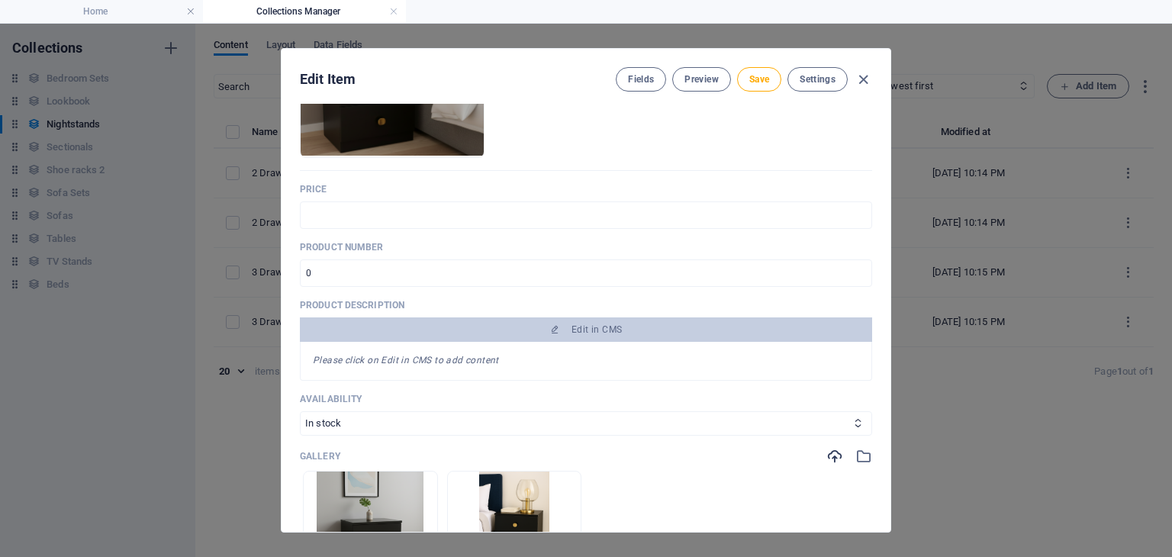
scroll to position [278, 0]
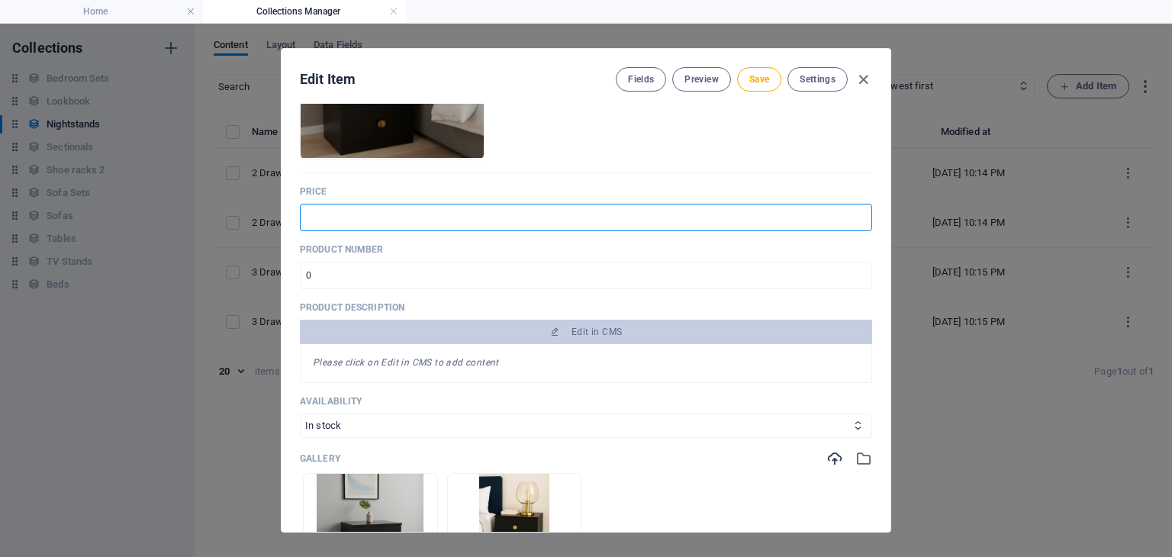
click at [359, 215] on input "text" at bounding box center [586, 217] width 572 height 27
type input "$ 85"
click at [755, 79] on span "Save" at bounding box center [759, 79] width 20 height 12
click at [863, 78] on icon "button" at bounding box center [864, 80] width 18 height 18
type input "2-drawers-black-nightstand"
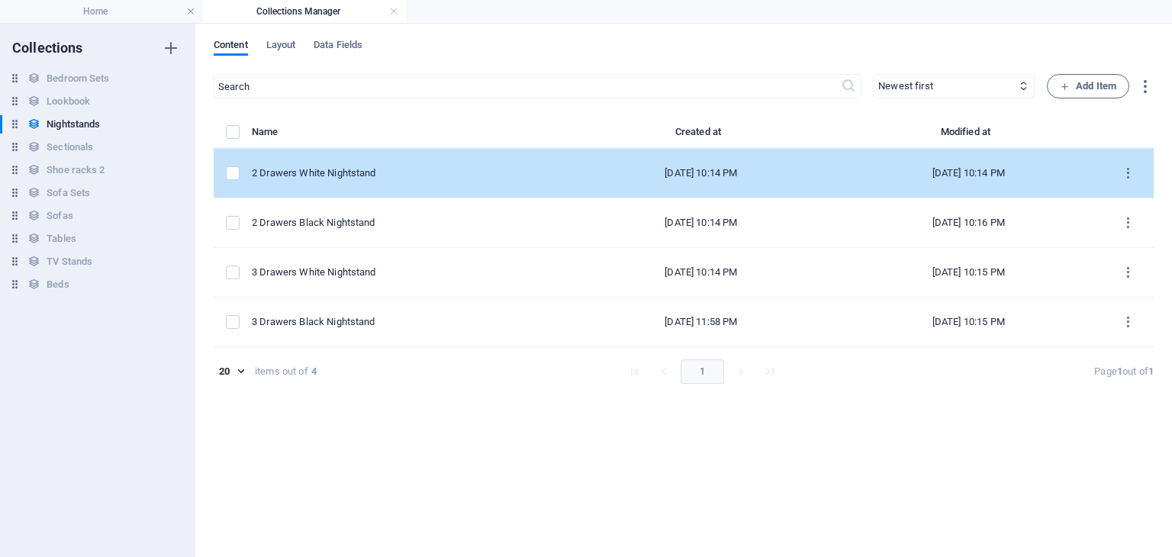
click at [428, 172] on div "2 Drawers White Nightstand" at bounding box center [404, 173] width 304 height 14
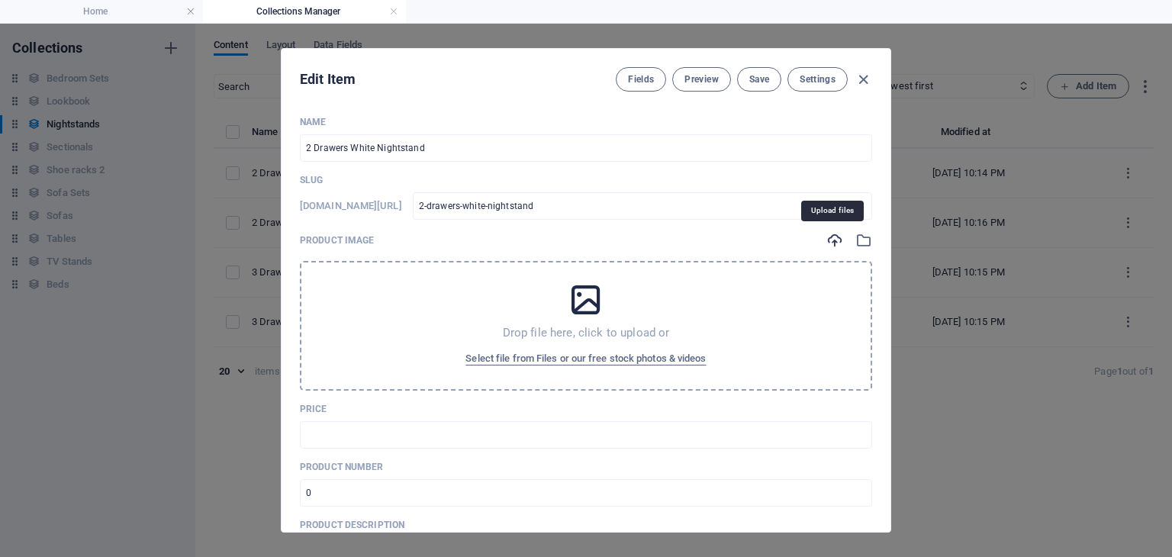
click at [827, 237] on icon "button" at bounding box center [834, 240] width 17 height 17
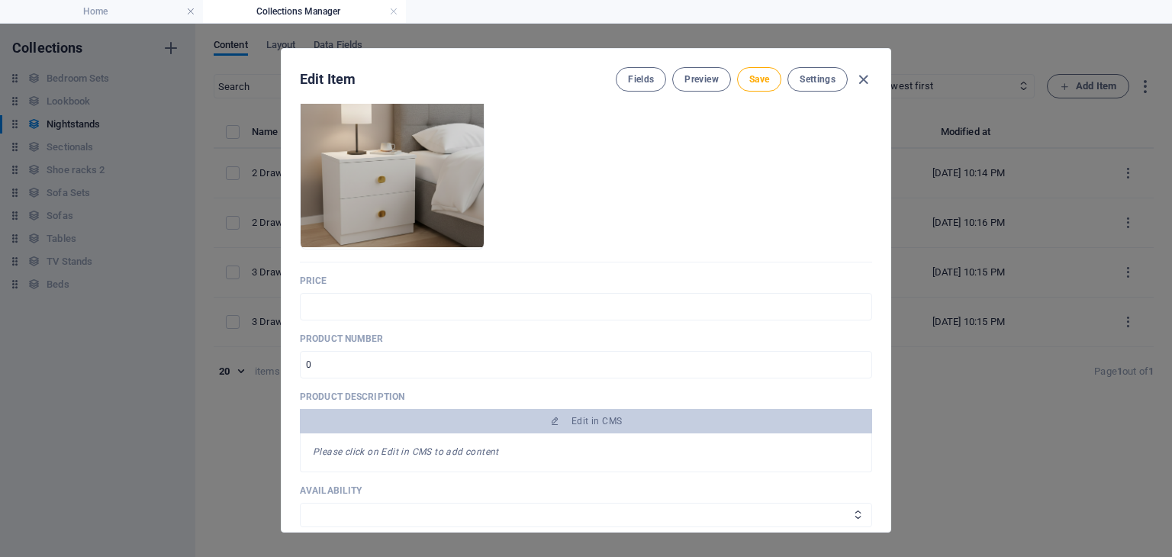
scroll to position [191, 0]
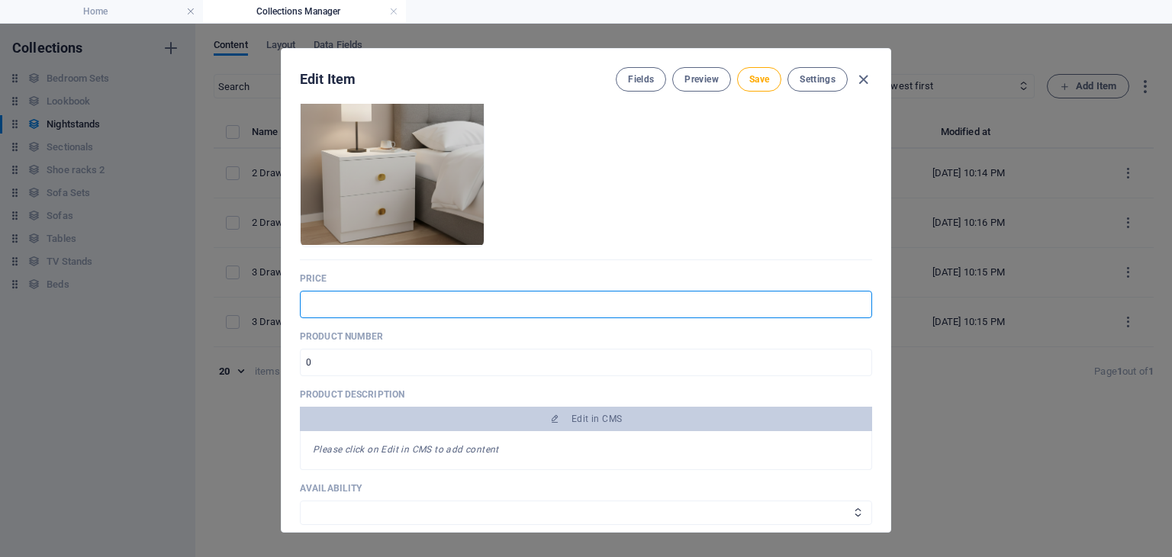
click at [385, 302] on input "text" at bounding box center [586, 304] width 572 height 27
type input "$ 85"
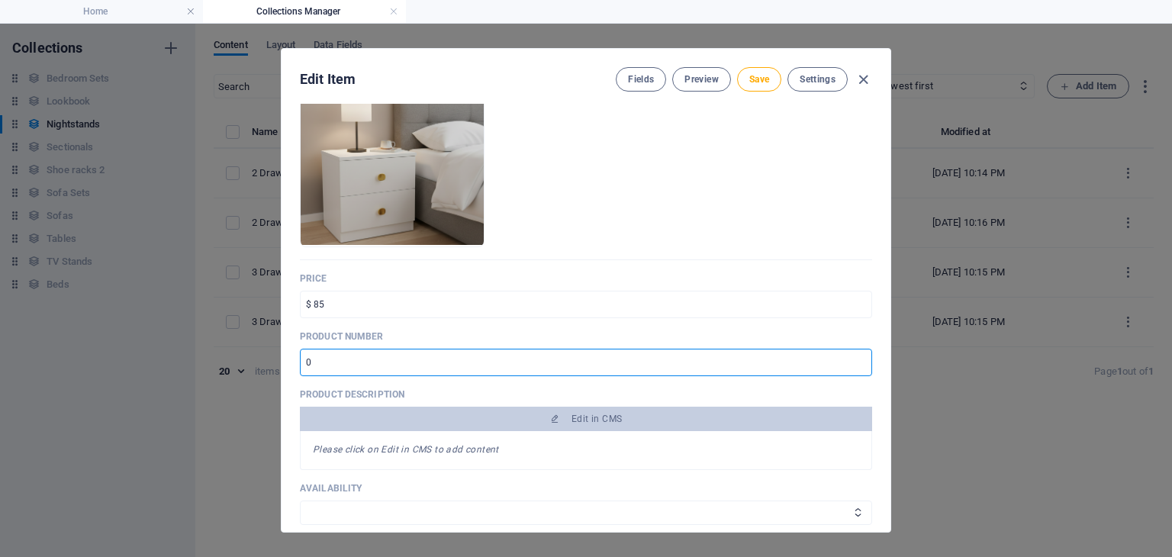
click at [398, 362] on input "number" at bounding box center [586, 362] width 572 height 27
type input "5984"
click at [434, 391] on p "Product description" at bounding box center [586, 394] width 572 height 12
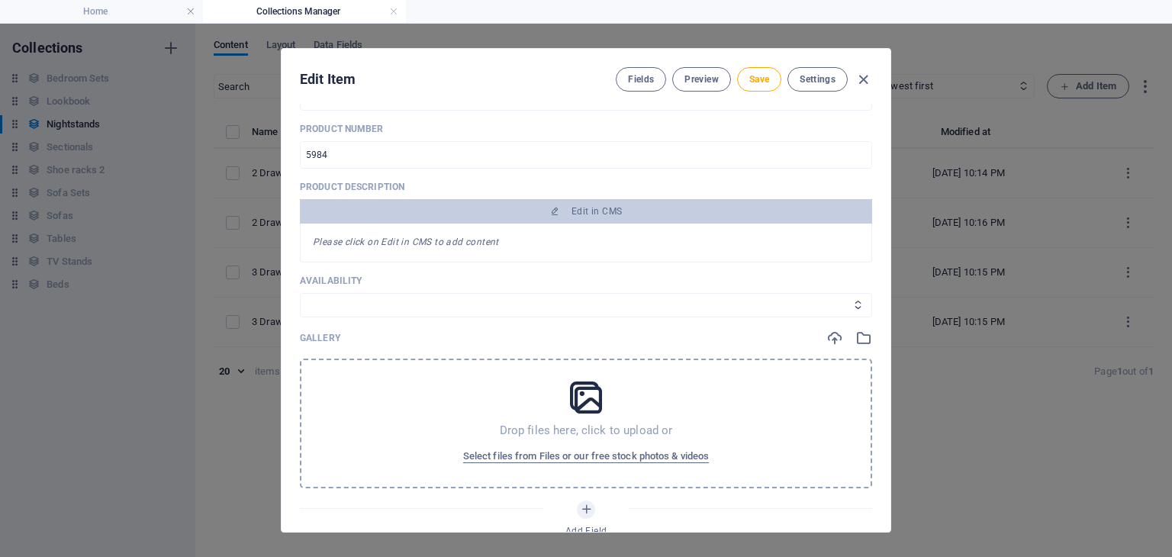
scroll to position [406, 0]
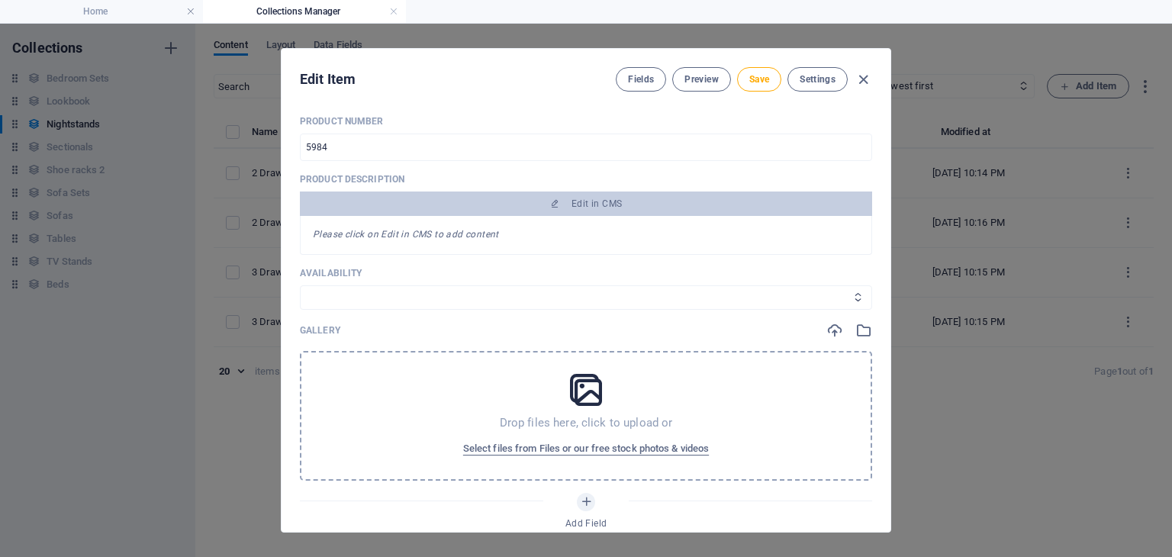
click at [681, 298] on select "In stock Out of stock" at bounding box center [586, 297] width 572 height 24
select select "In stock"
click at [300, 285] on select "In stock Out of stock" at bounding box center [586, 297] width 572 height 24
click at [839, 328] on icon "button" at bounding box center [834, 330] width 17 height 17
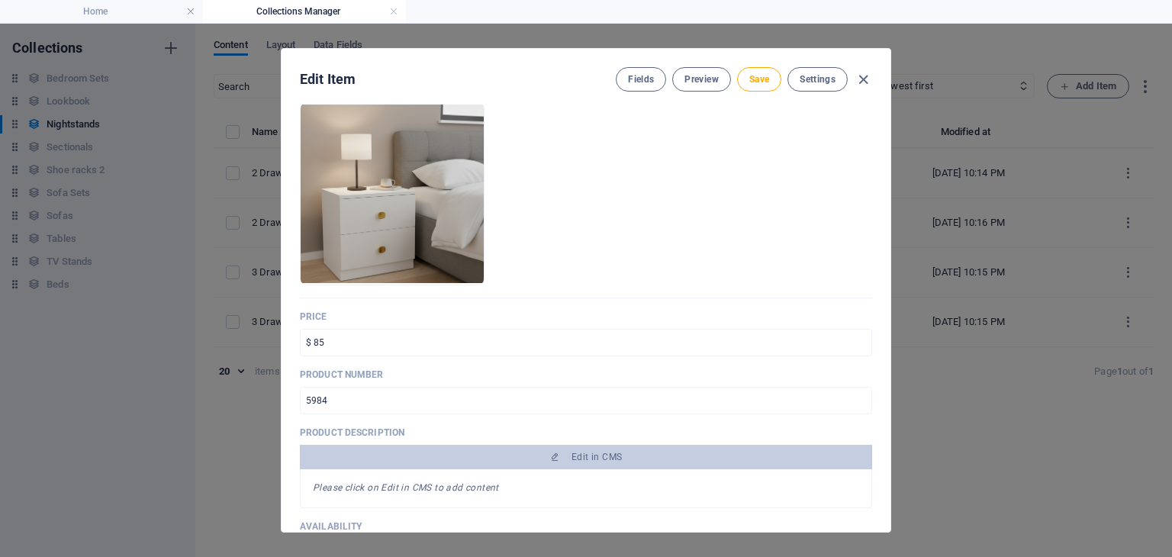
scroll to position [6, 0]
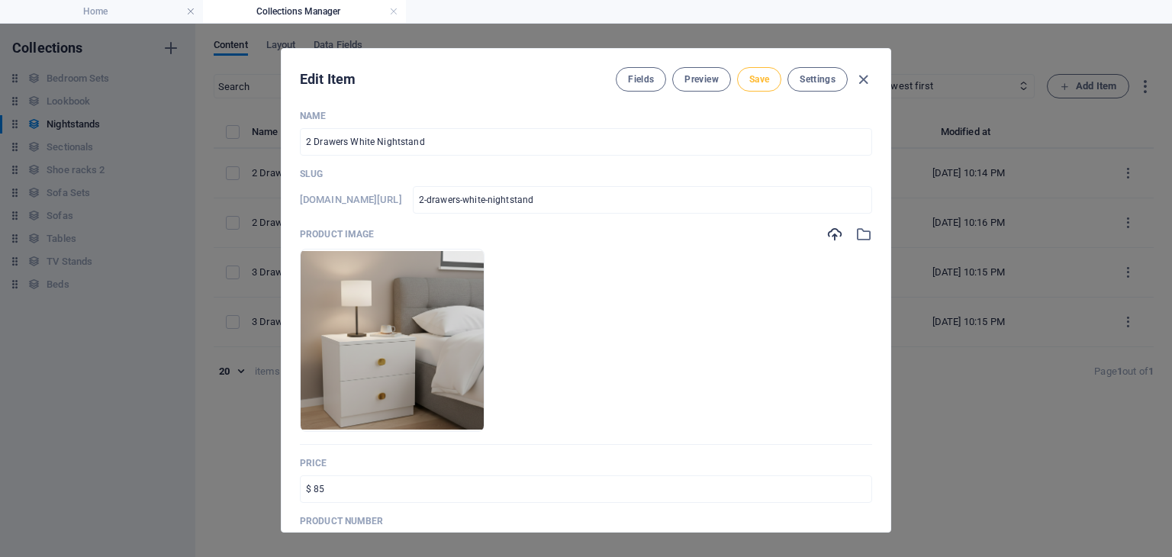
click at [763, 84] on span "Save" at bounding box center [759, 79] width 20 height 12
click at [858, 82] on icon "button" at bounding box center [864, 80] width 18 height 18
type input "2-drawers-white-nightstand"
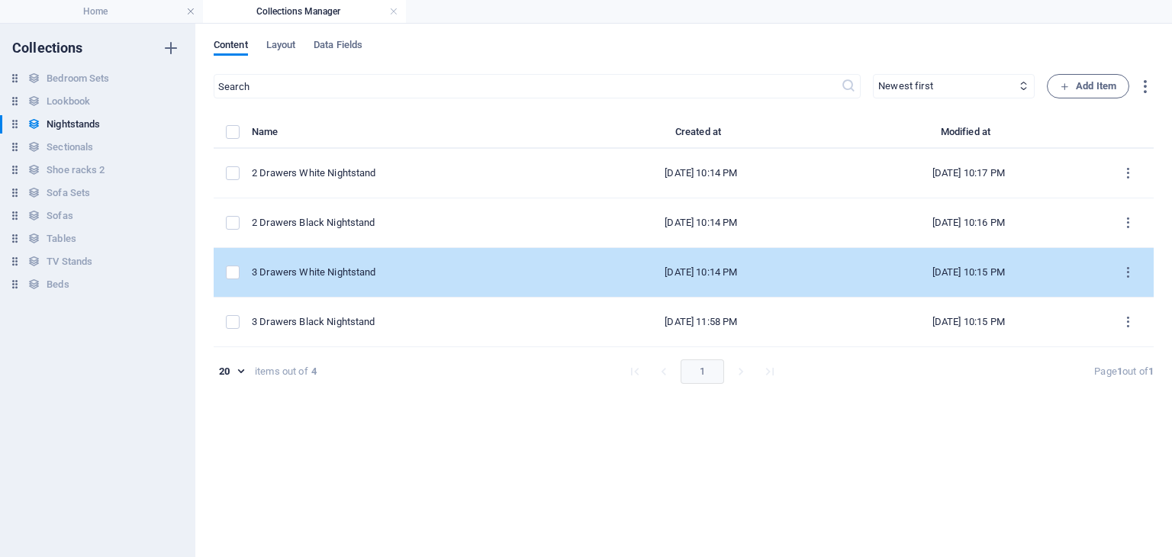
click at [436, 272] on div "3 Drawers White Nightstand" at bounding box center [404, 273] width 304 height 14
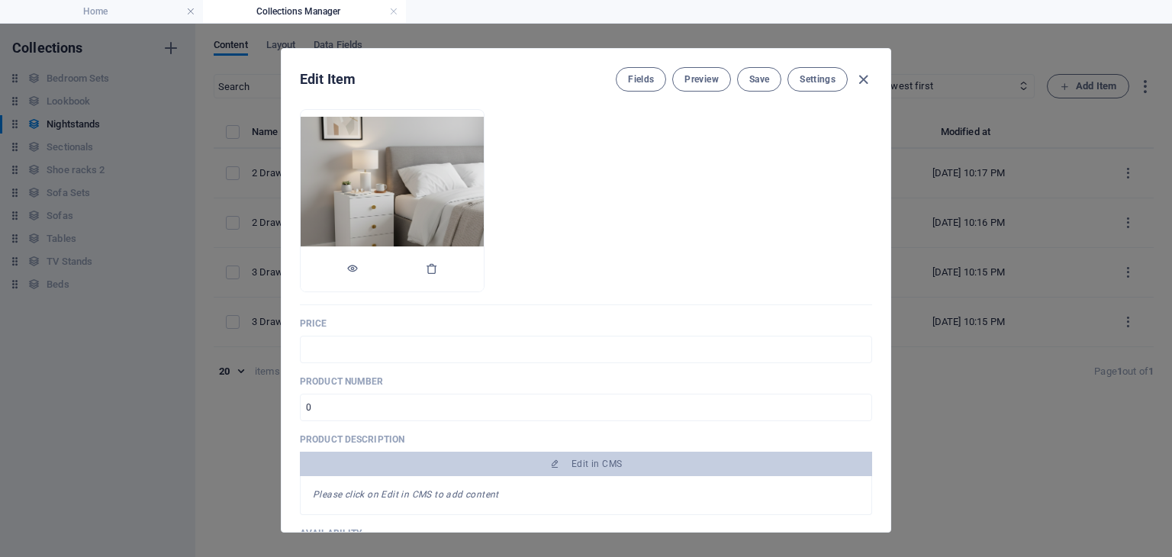
scroll to position [167, 0]
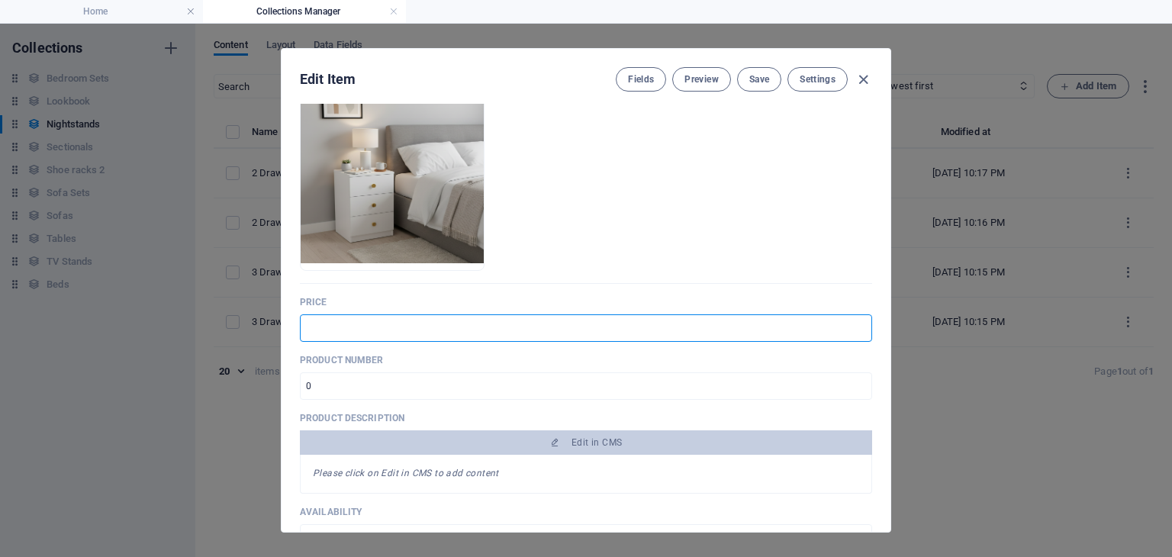
click at [383, 333] on input "text" at bounding box center [586, 327] width 572 height 27
type input "$ 99"
click at [376, 391] on input "number" at bounding box center [586, 385] width 572 height 27
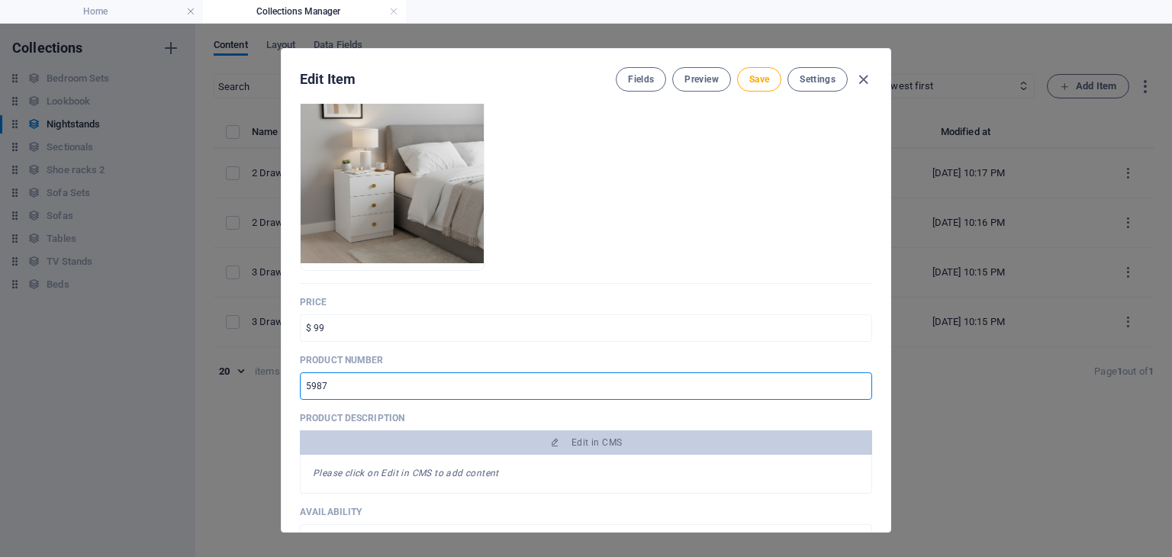
type input "5987"
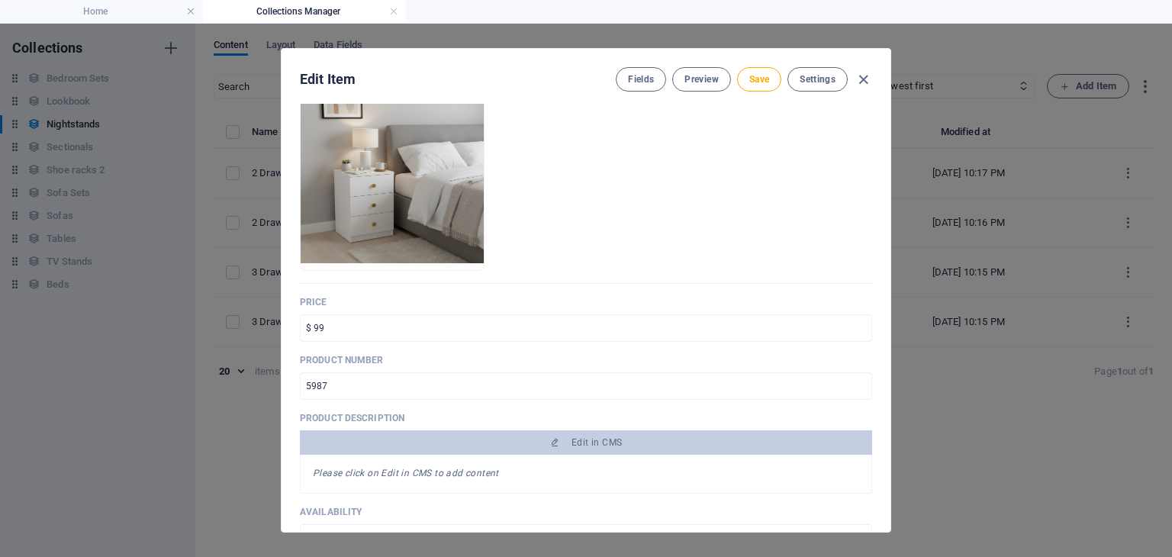
click at [464, 420] on p "Product description" at bounding box center [586, 418] width 572 height 12
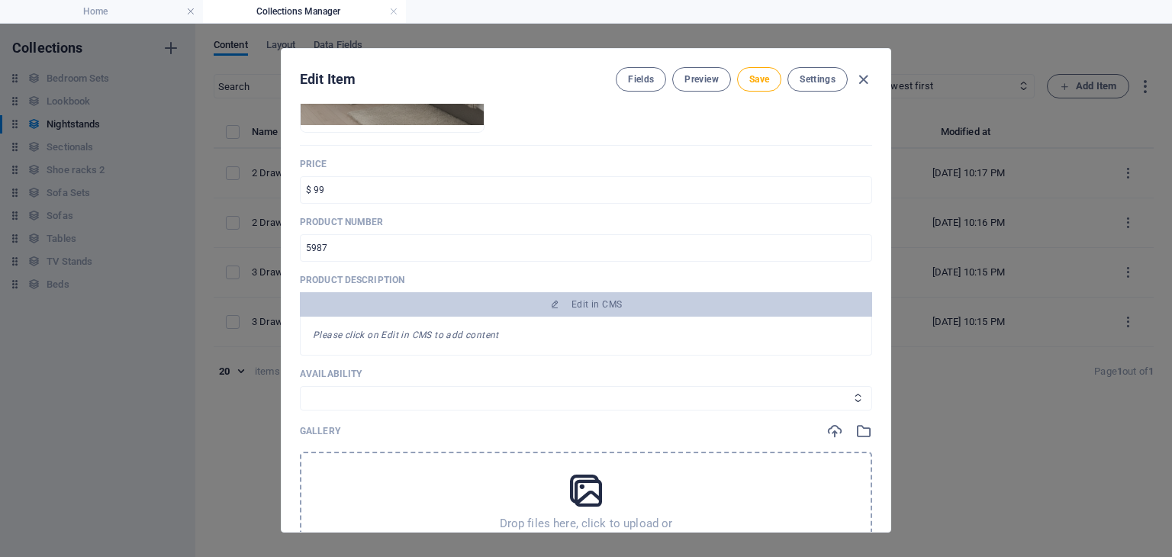
scroll to position [307, 0]
click at [439, 397] on select "In stock Out of stock" at bounding box center [586, 396] width 572 height 24
select select "In stock"
click at [300, 384] on select "In stock Out of stock" at bounding box center [586, 396] width 572 height 24
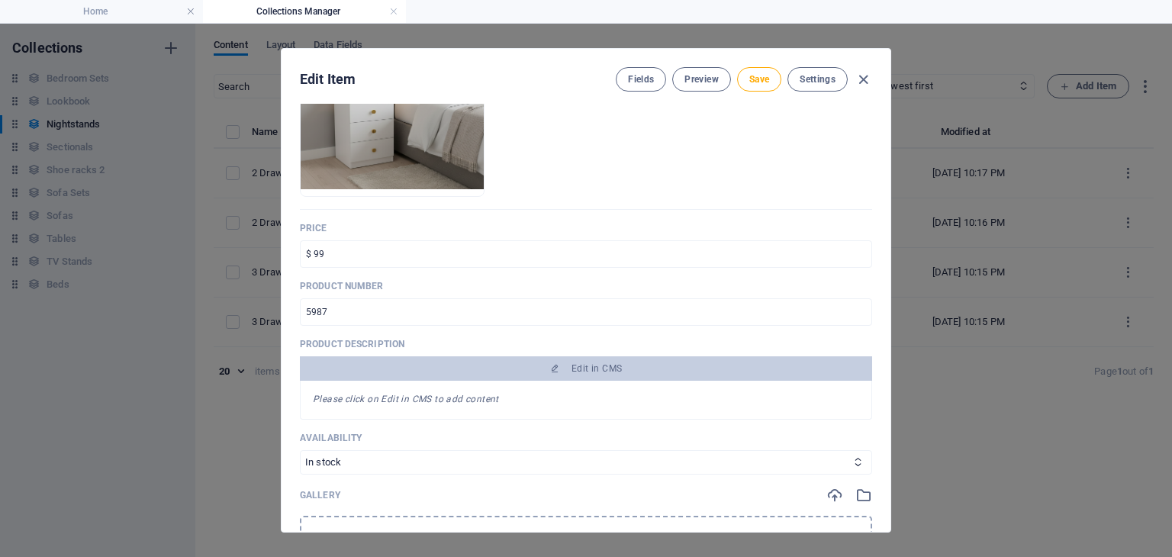
scroll to position [224, 0]
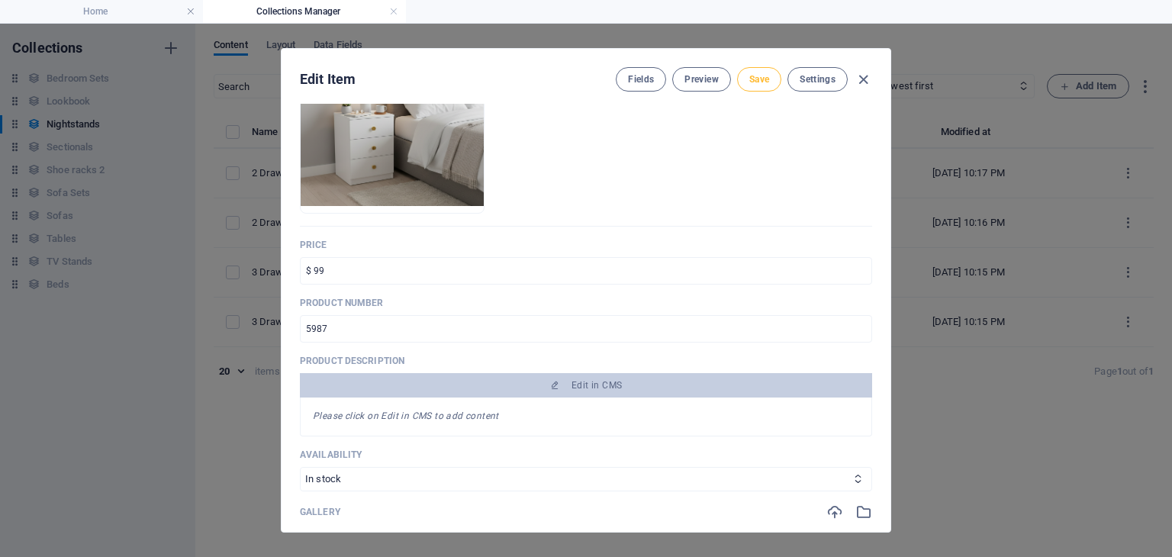
click at [764, 77] on span "Save" at bounding box center [759, 79] width 20 height 12
click at [861, 83] on icon "button" at bounding box center [864, 80] width 18 height 18
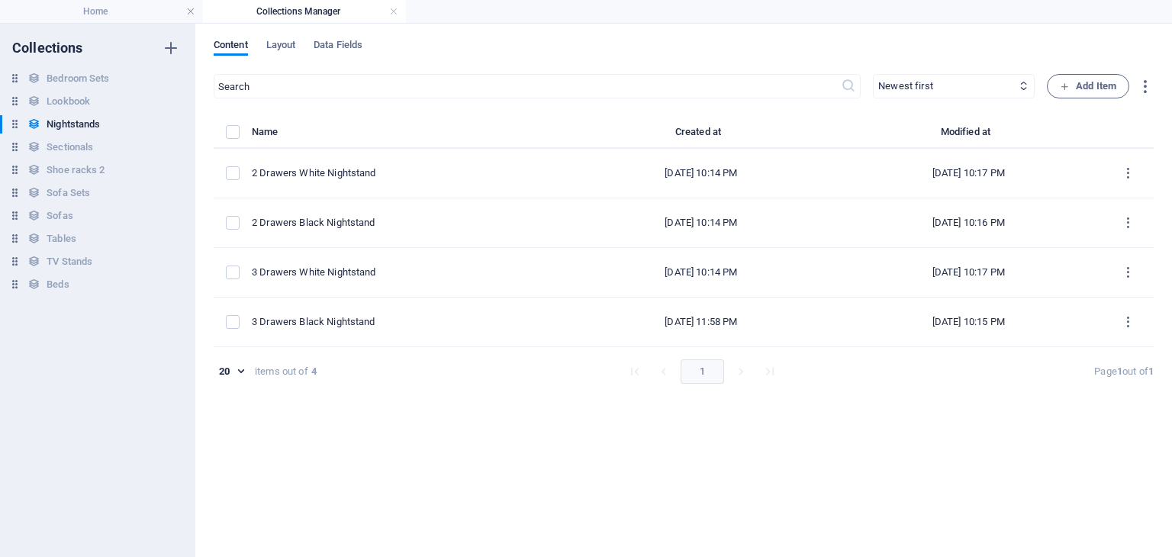
type input "3-drawers-white-nightstand"
click at [388, 17] on h4 "Collections Manager" at bounding box center [304, 11] width 203 height 17
click at [391, 14] on link at bounding box center [393, 12] width 9 height 14
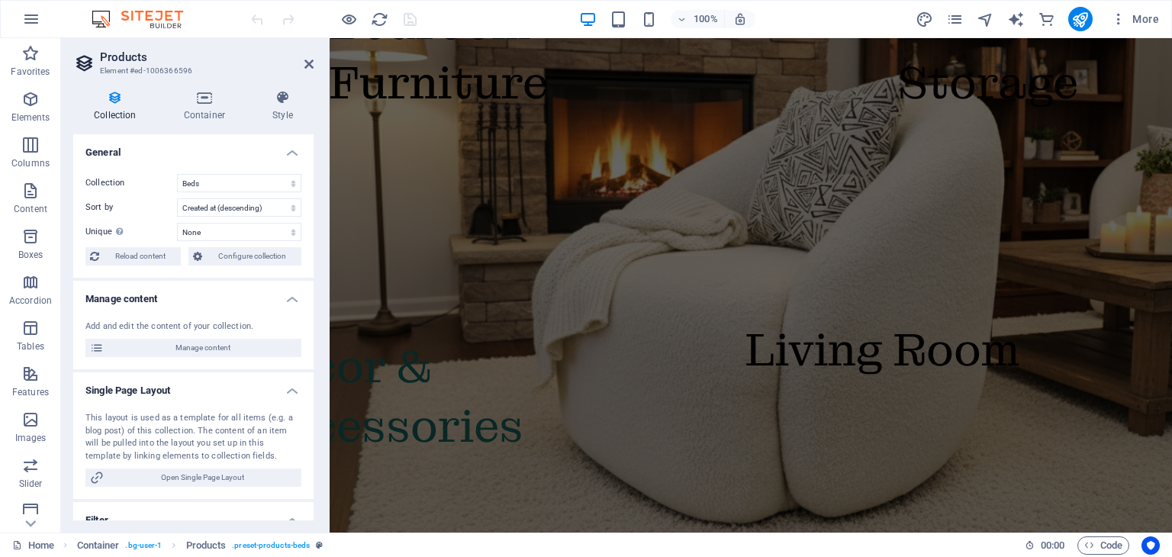
scroll to position [1999, 0]
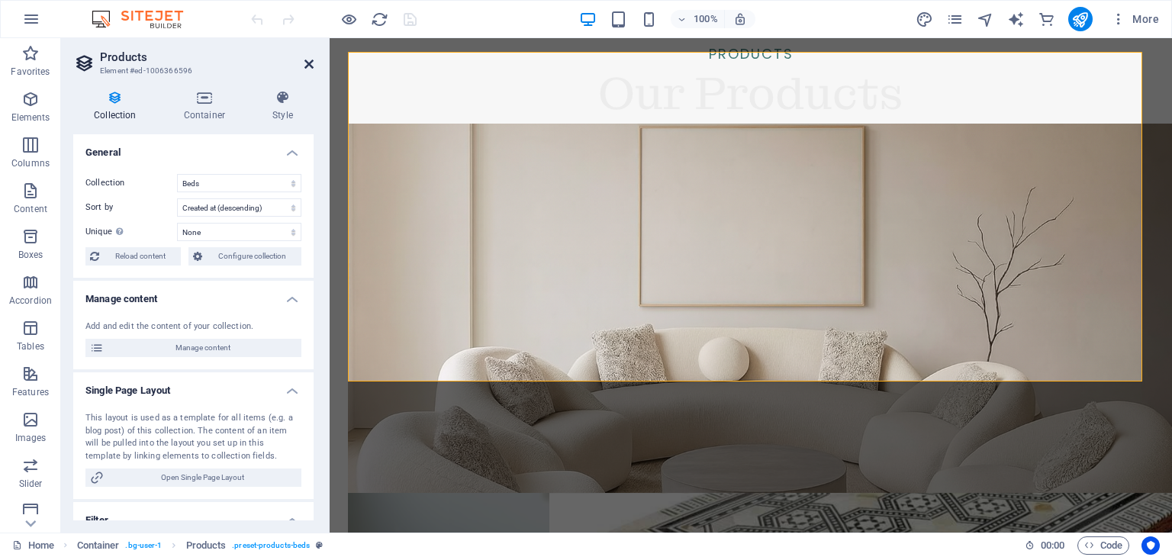
click at [308, 65] on icon at bounding box center [308, 64] width 9 height 12
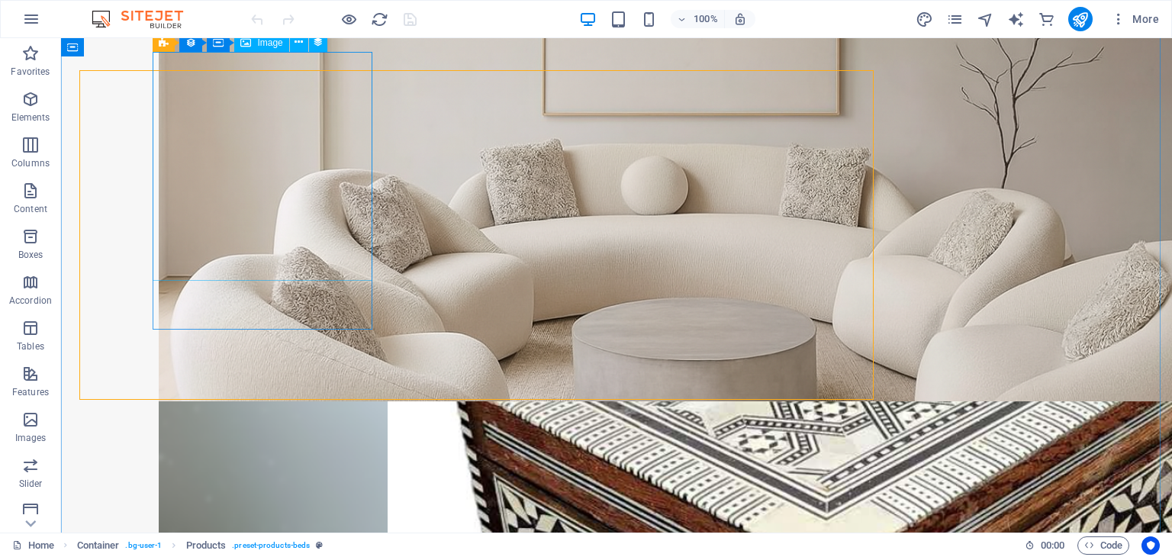
scroll to position [1981, 0]
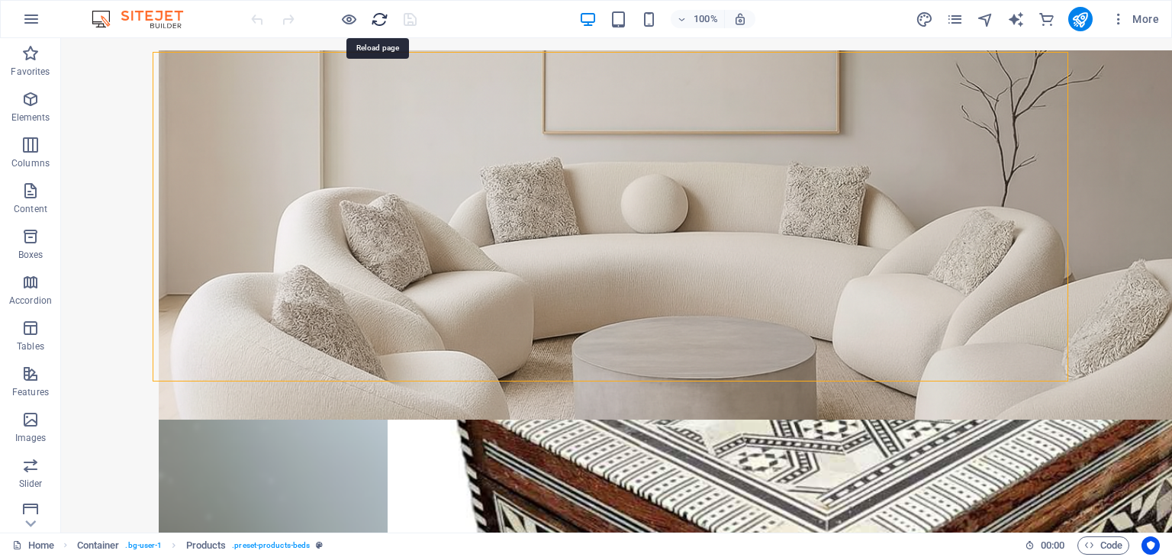
click at [375, 19] on icon "reload" at bounding box center [380, 20] width 18 height 18
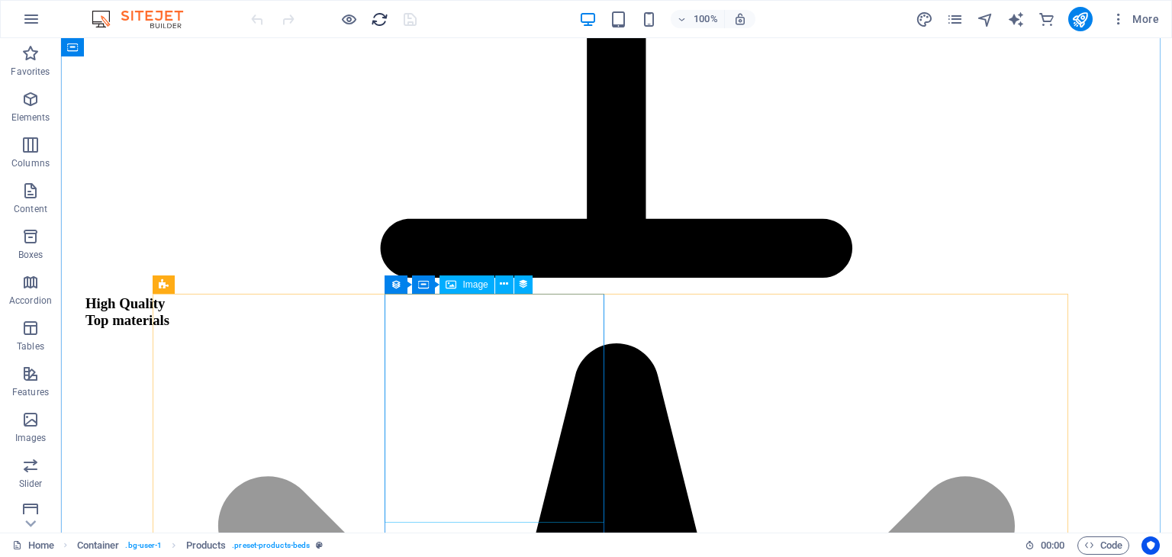
scroll to position [1814, 0]
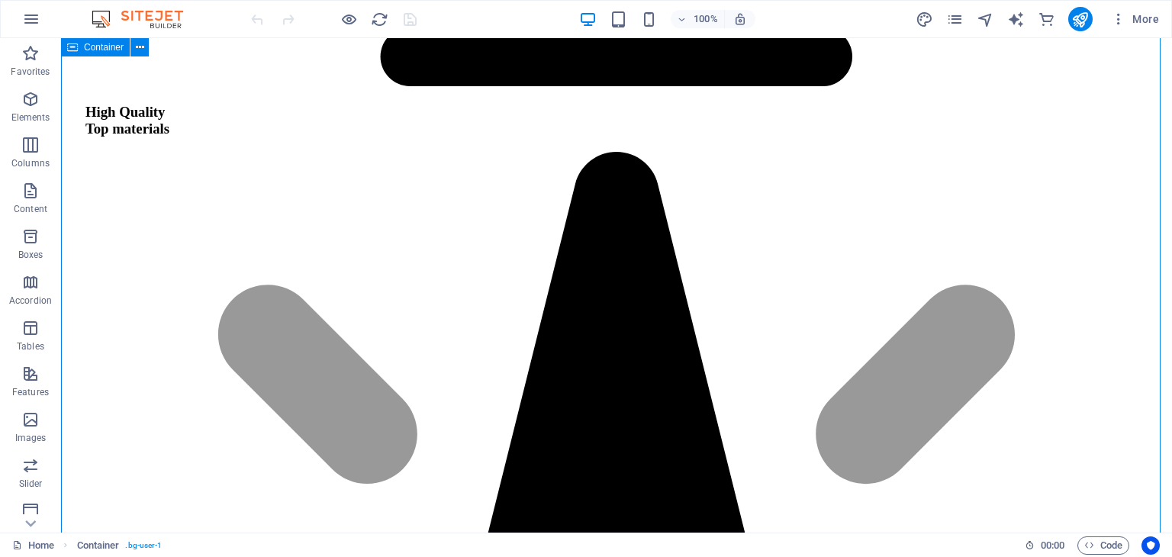
scroll to position [1911, 0]
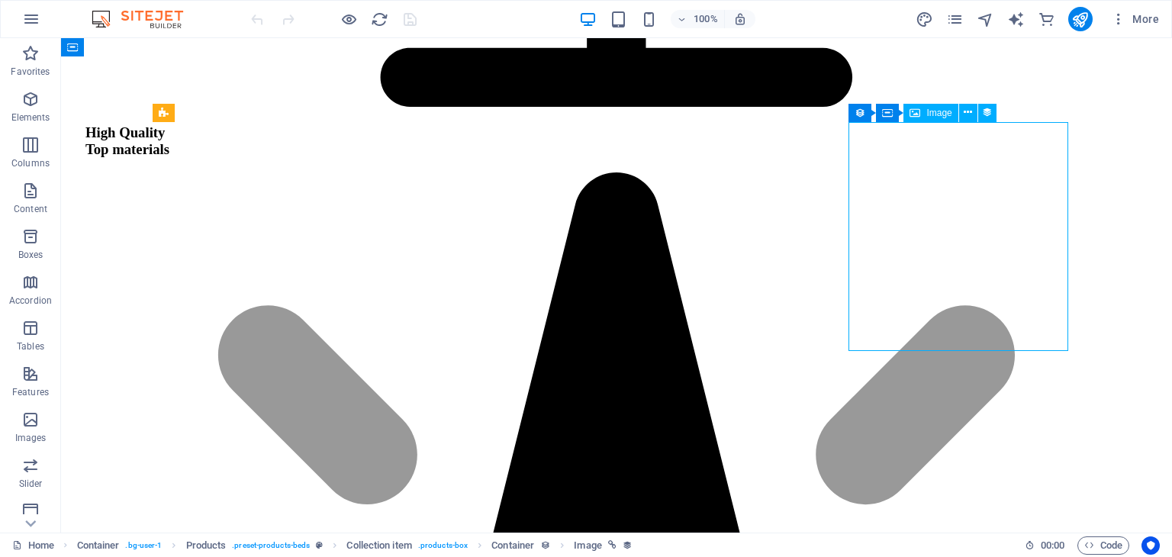
select select "image"
select select "px"
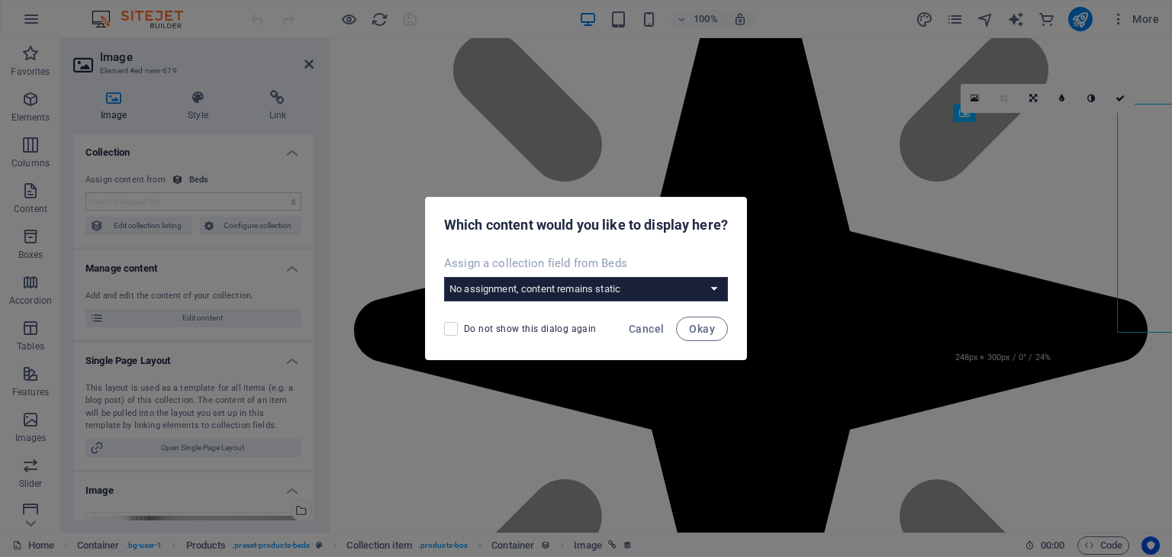
scroll to position [1929, 0]
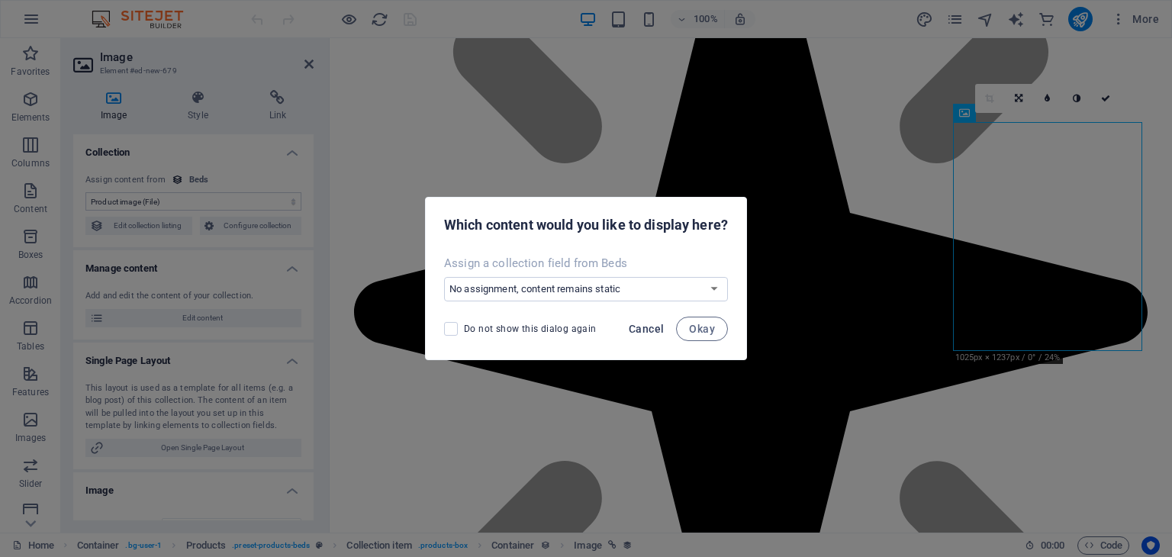
click at [654, 330] on span "Cancel" at bounding box center [646, 329] width 35 height 12
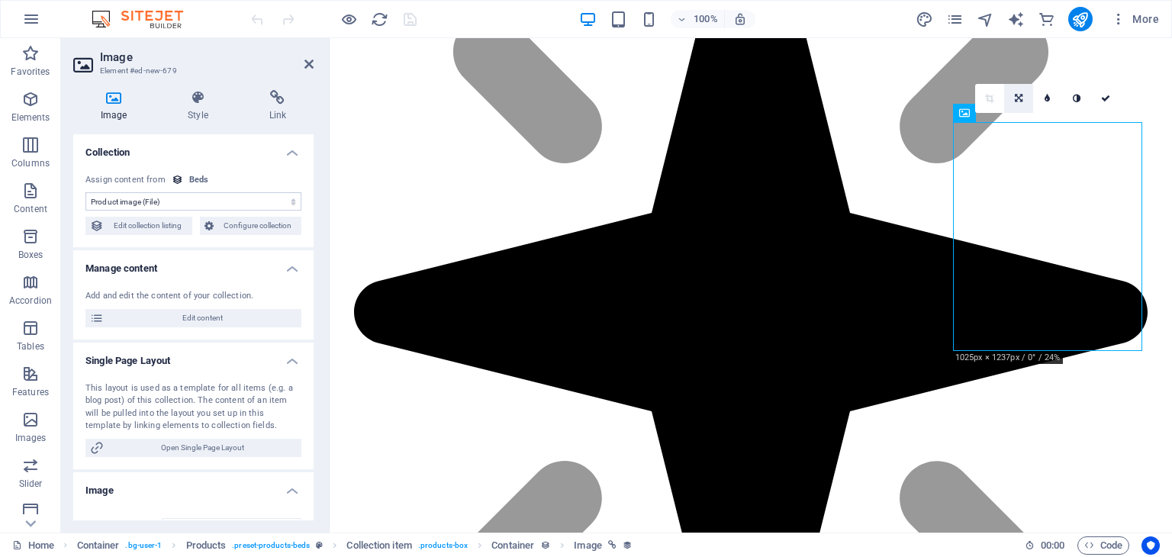
click at [1023, 101] on link at bounding box center [1018, 98] width 29 height 29
click at [1051, 96] on link at bounding box center [1047, 98] width 29 height 29
click at [1020, 98] on icon at bounding box center [1018, 98] width 7 height 9
click at [983, 98] on link at bounding box center [989, 98] width 29 height 29
click at [307, 68] on icon at bounding box center [308, 64] width 9 height 12
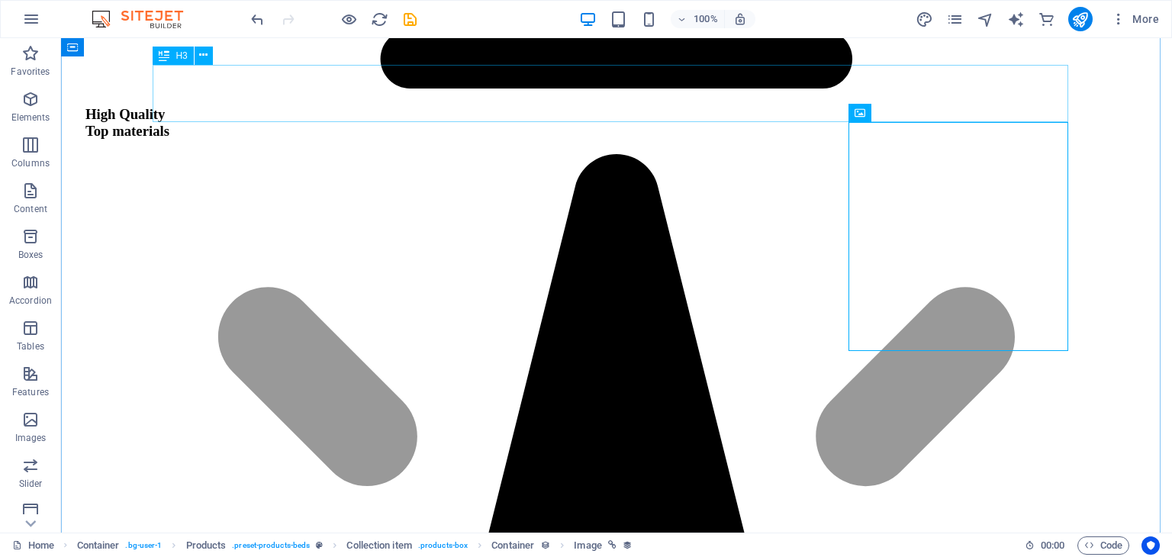
scroll to position [1911, 0]
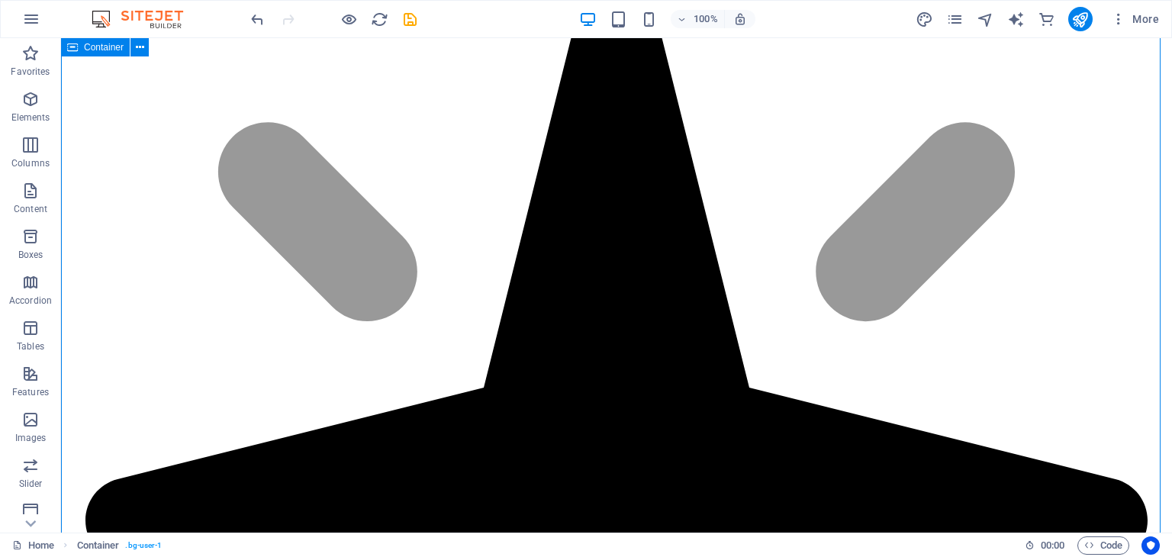
scroll to position [2213, 0]
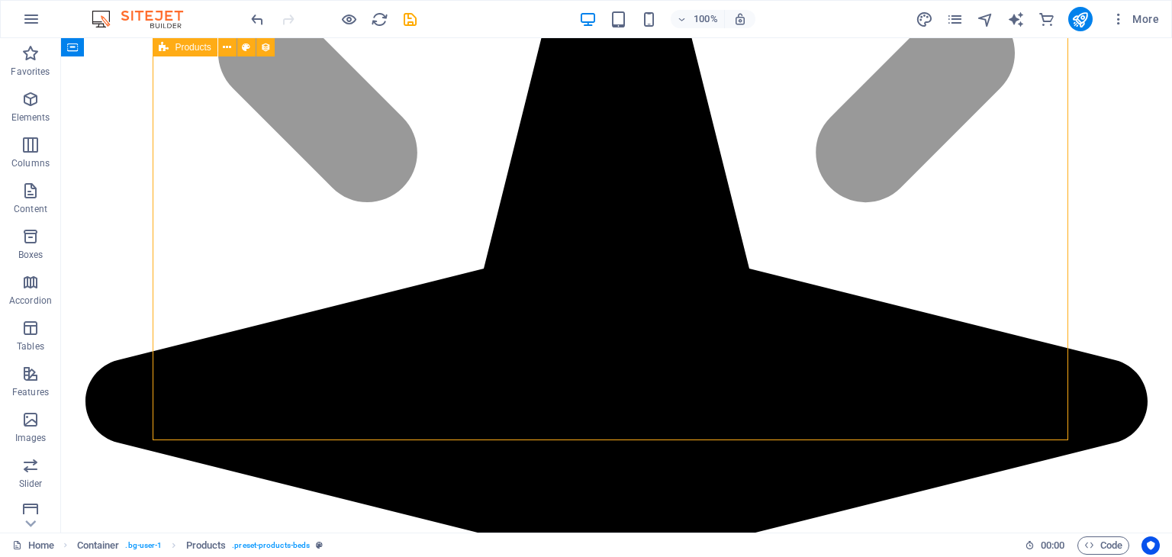
select select "68df06e6b5d7625c15035eaa"
select select "createdAt_DESC"
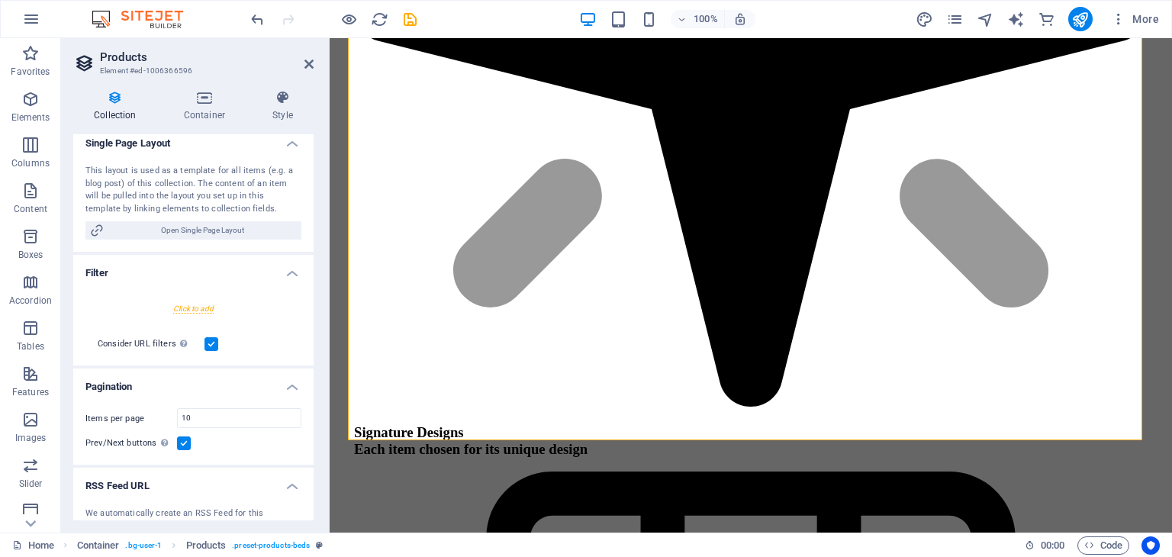
scroll to position [308, 0]
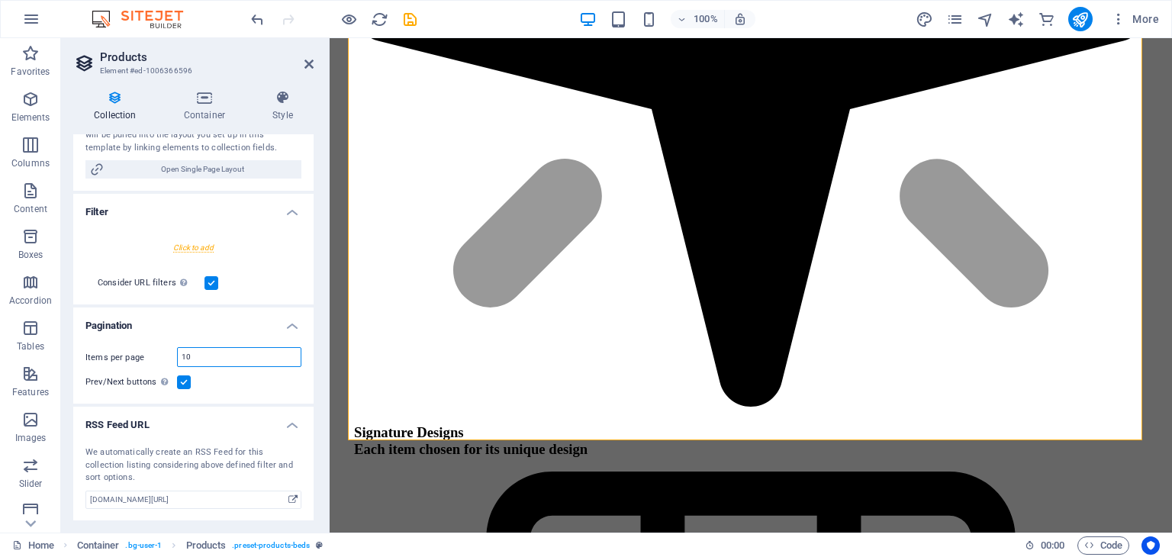
click at [205, 355] on input "10" at bounding box center [239, 357] width 123 height 18
type input "1"
type input "4"
select select "68df06e6b5d7625c15035eaa"
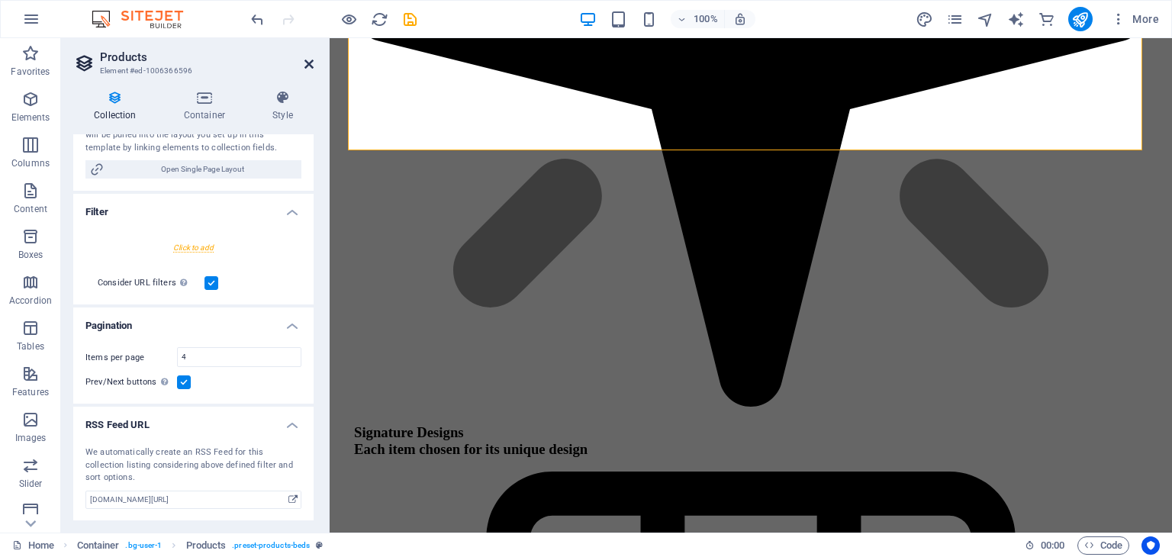
click at [308, 66] on icon at bounding box center [308, 64] width 9 height 12
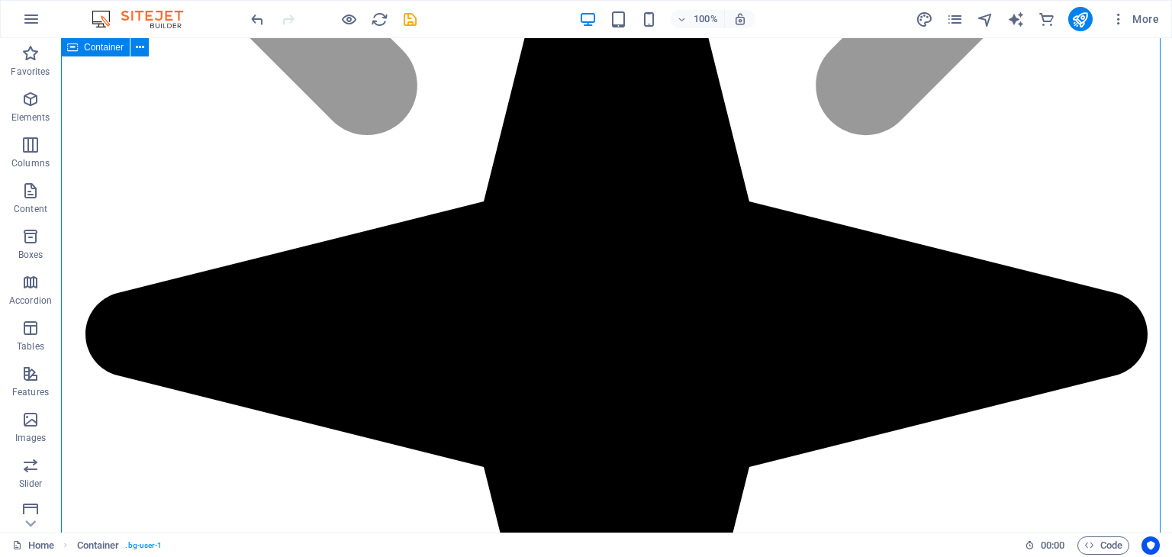
scroll to position [2294, 0]
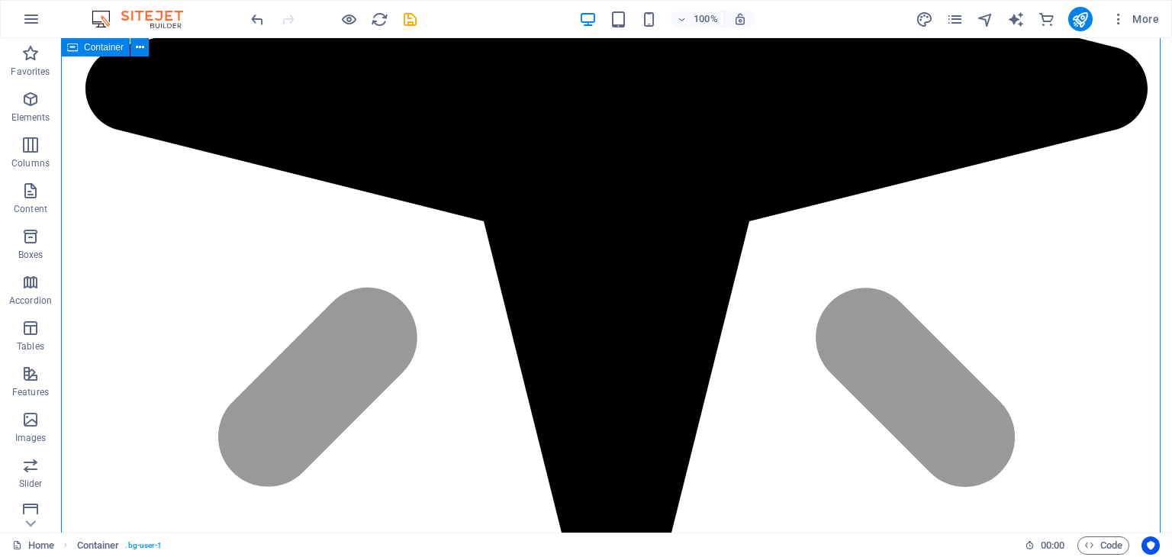
scroll to position [2542, 0]
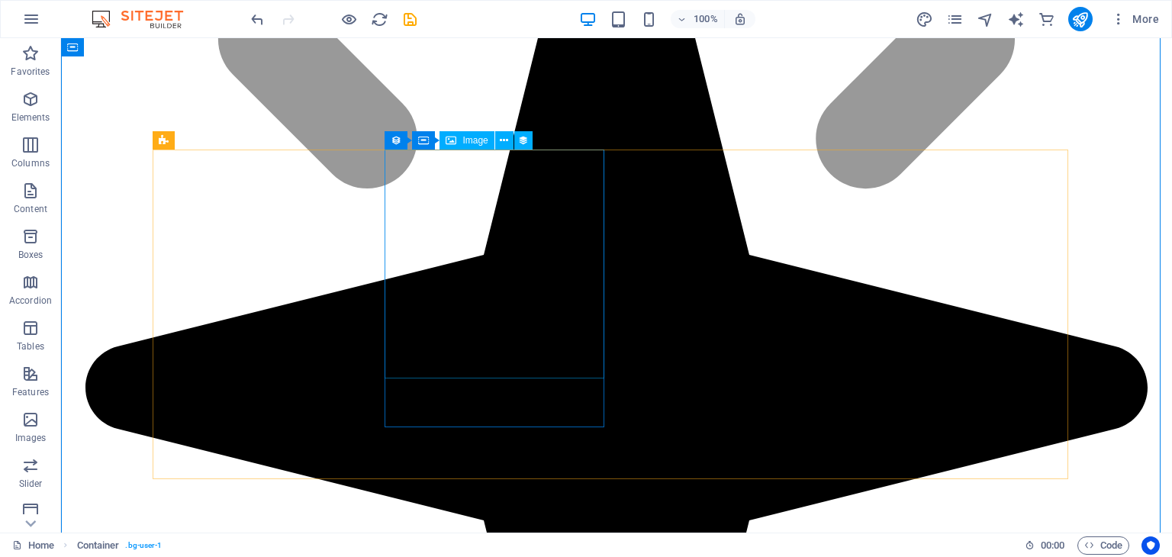
scroll to position [2227, 0]
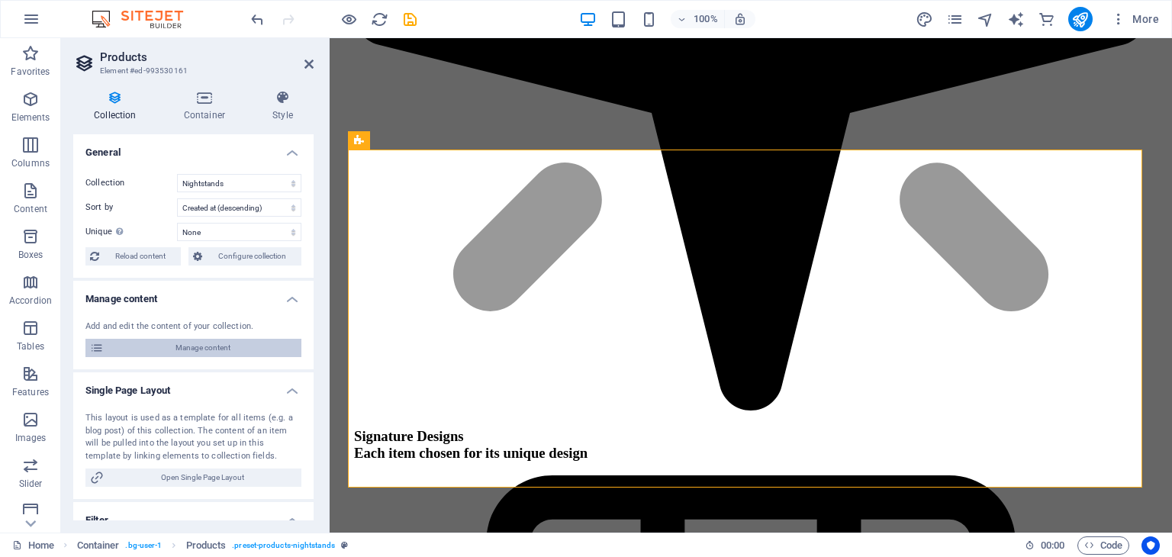
scroll to position [2245, 0]
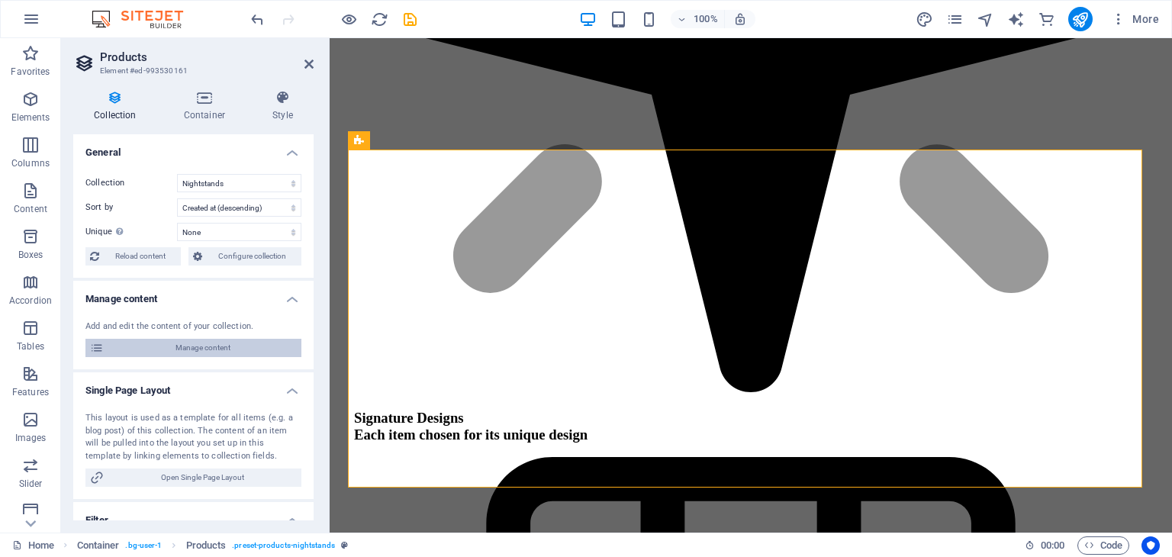
click at [229, 349] on span "Manage content" at bounding box center [202, 348] width 188 height 18
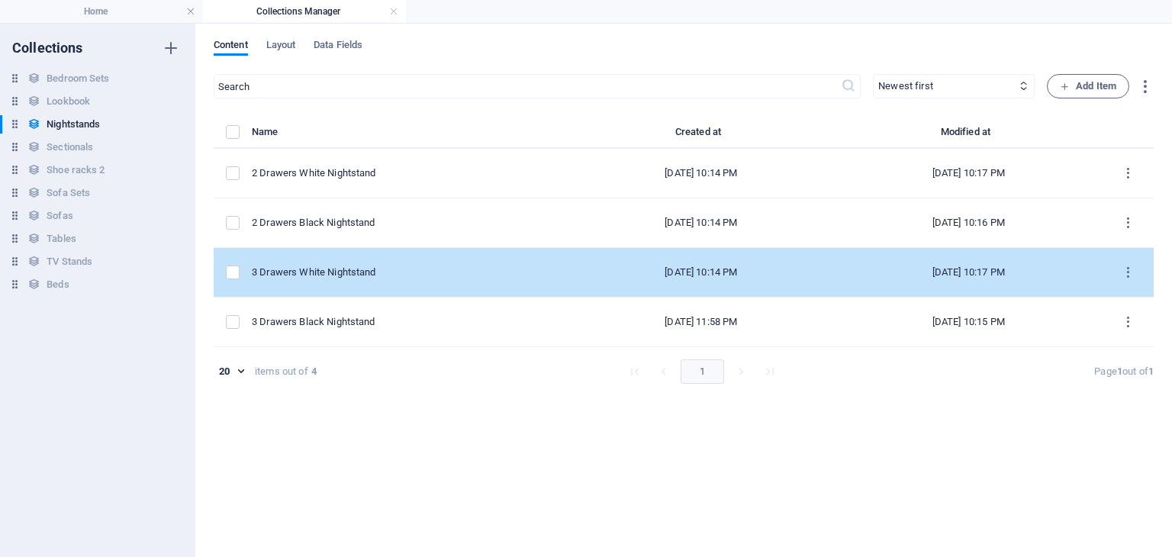
click at [421, 275] on div "3 Drawers White Nightstand" at bounding box center [404, 273] width 304 height 14
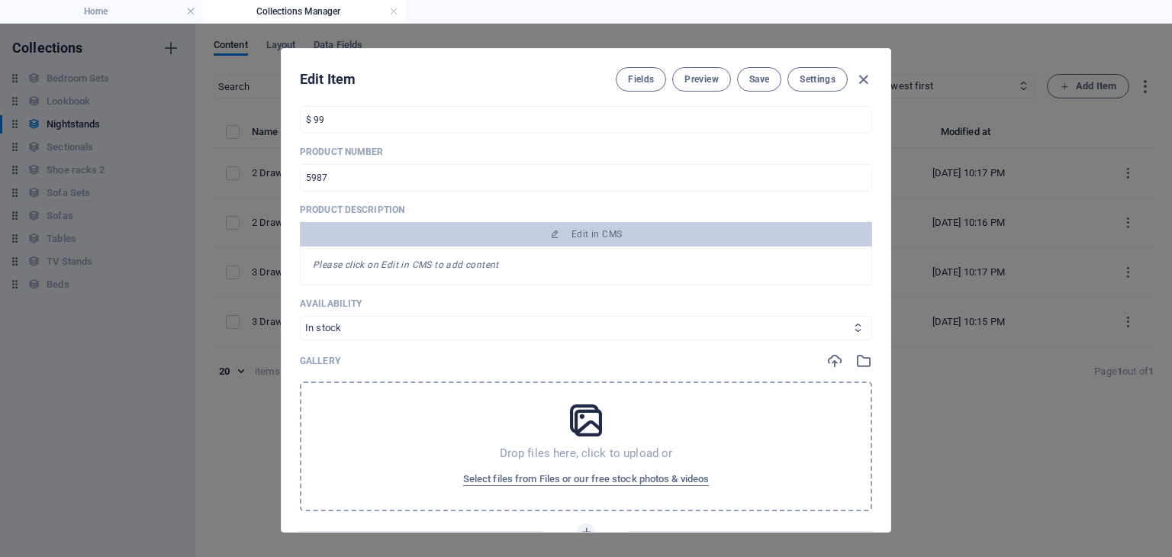
scroll to position [389, 0]
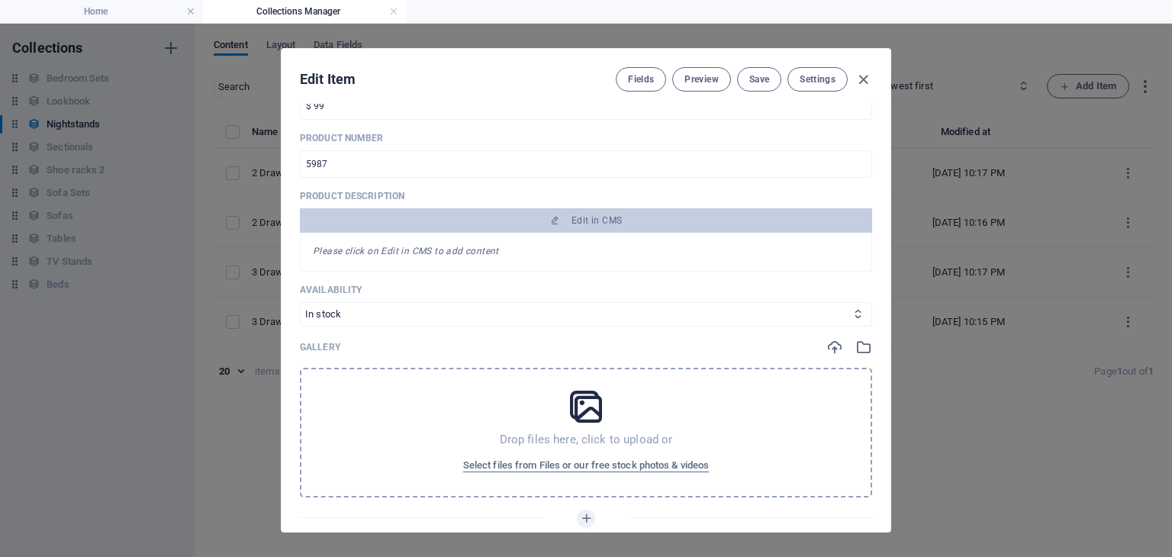
click at [823, 352] on div "Gallery" at bounding box center [586, 347] width 572 height 17
click at [831, 343] on icon "button" at bounding box center [834, 347] width 17 height 17
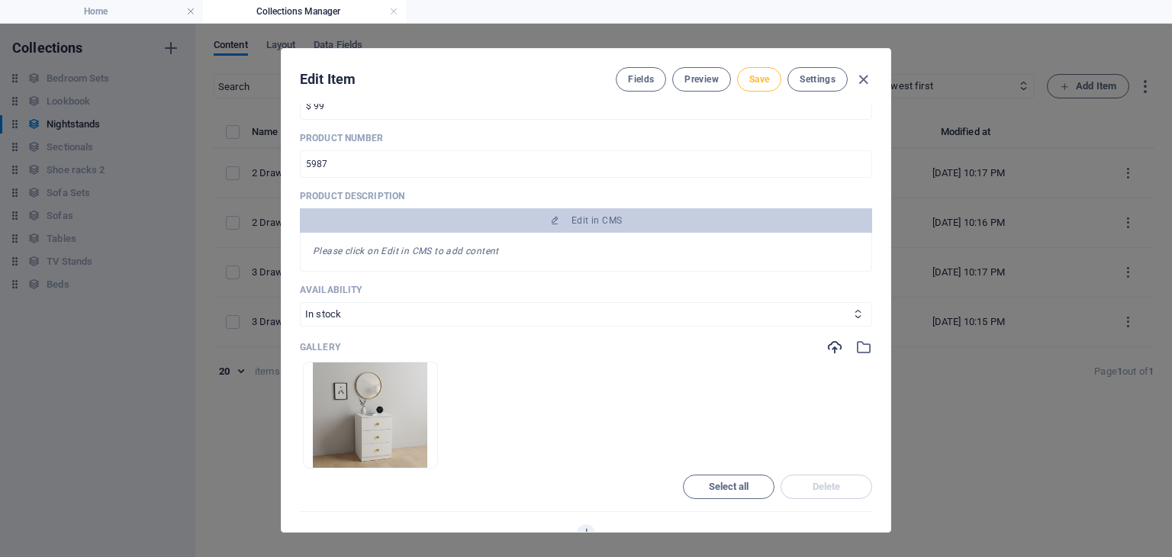
click at [750, 82] on span "Save" at bounding box center [759, 79] width 20 height 12
click at [866, 77] on icon "button" at bounding box center [864, 80] width 18 height 18
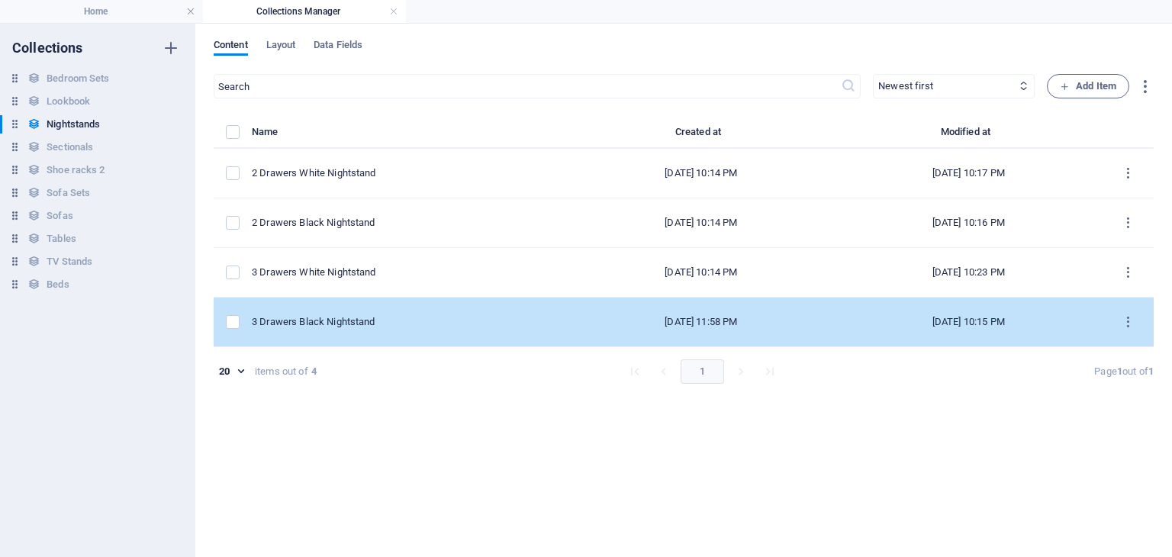
click at [410, 319] on div "3 Drawers Black Nightstand" at bounding box center [404, 322] width 304 height 14
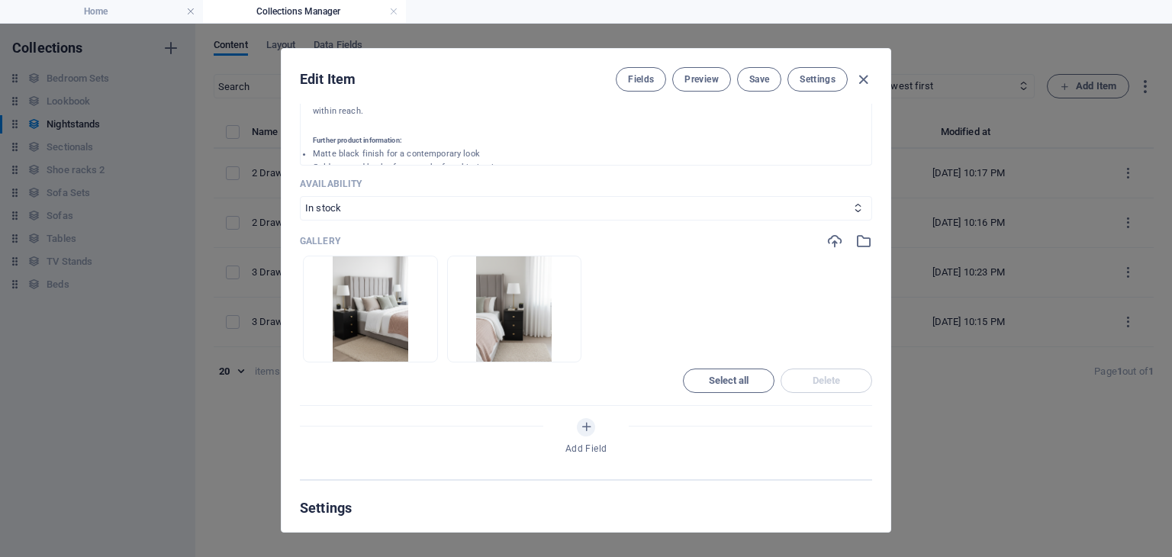
scroll to position [592, 0]
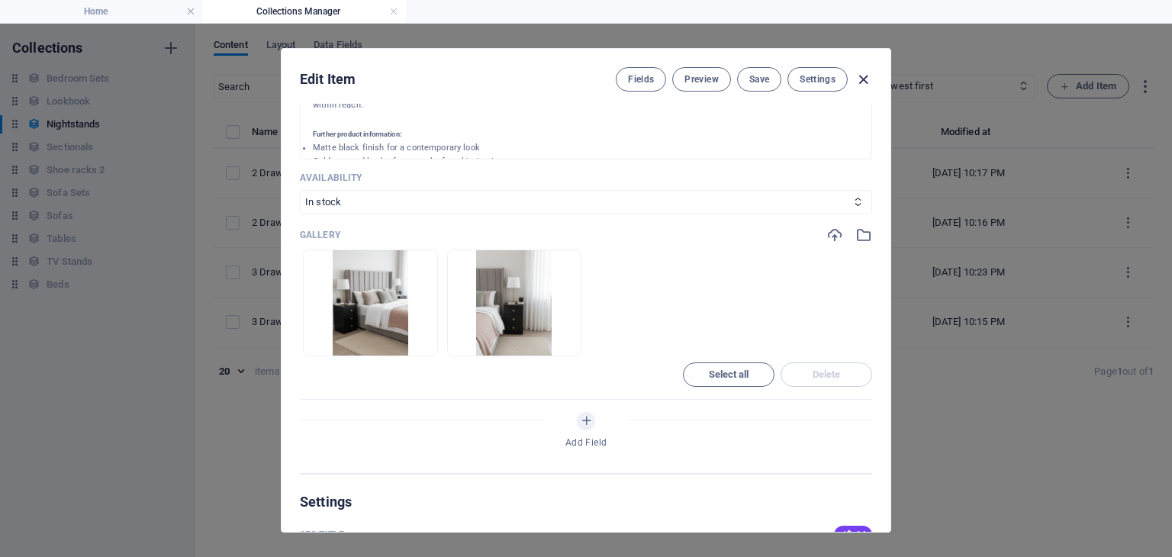
click at [858, 78] on icon "button" at bounding box center [864, 80] width 18 height 18
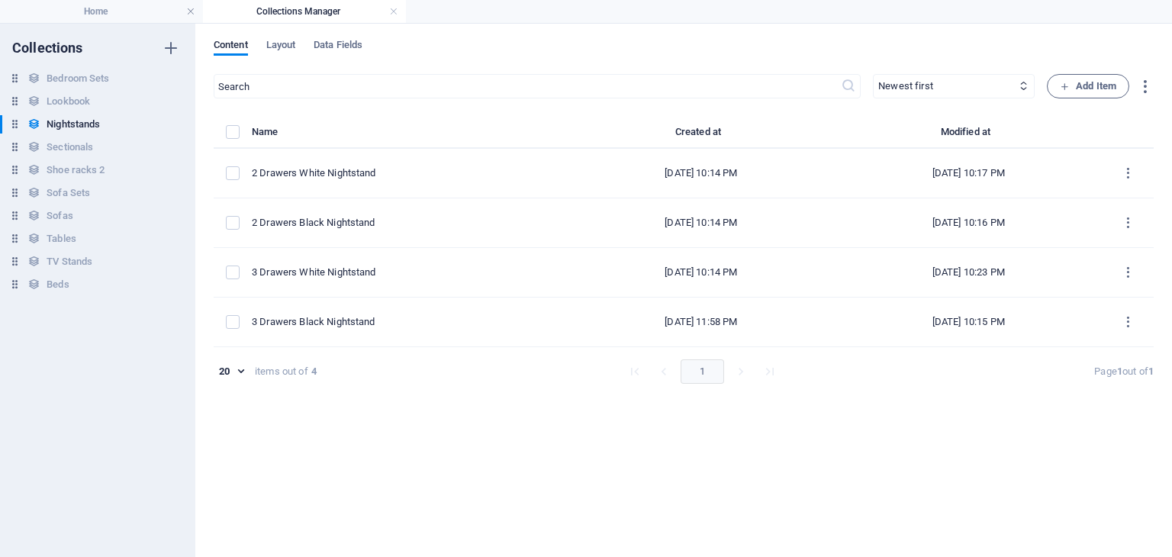
scroll to position [0, 0]
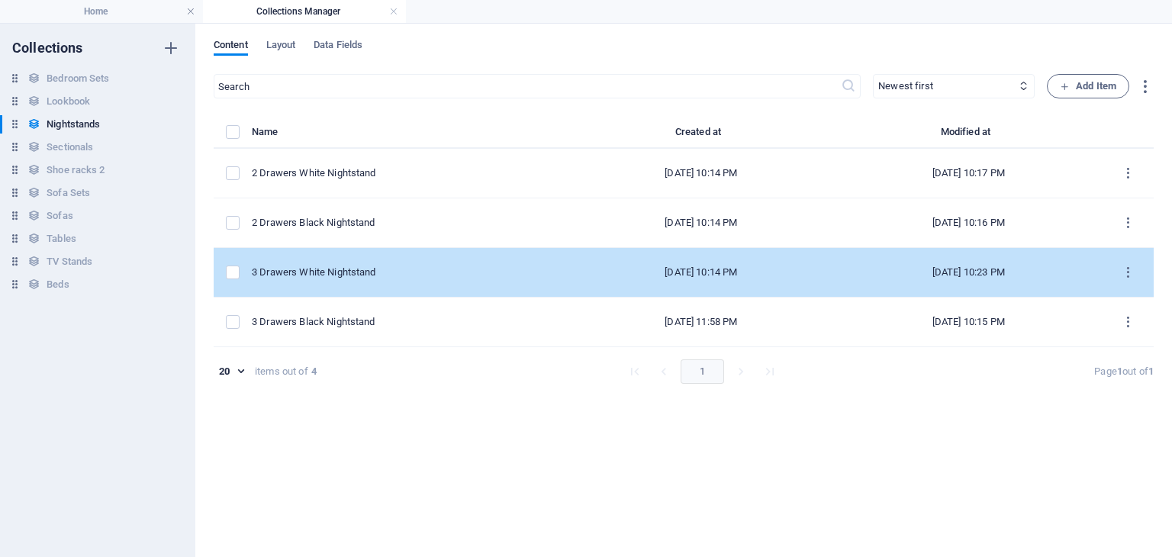
click at [461, 267] on div "3 Drawers White Nightstand" at bounding box center [404, 273] width 304 height 14
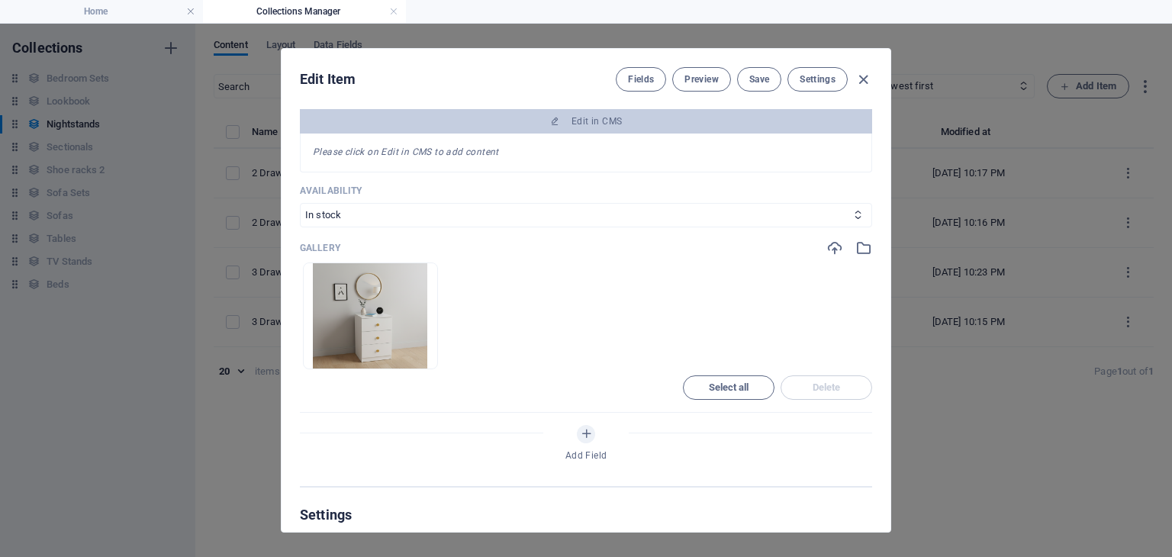
scroll to position [528, 0]
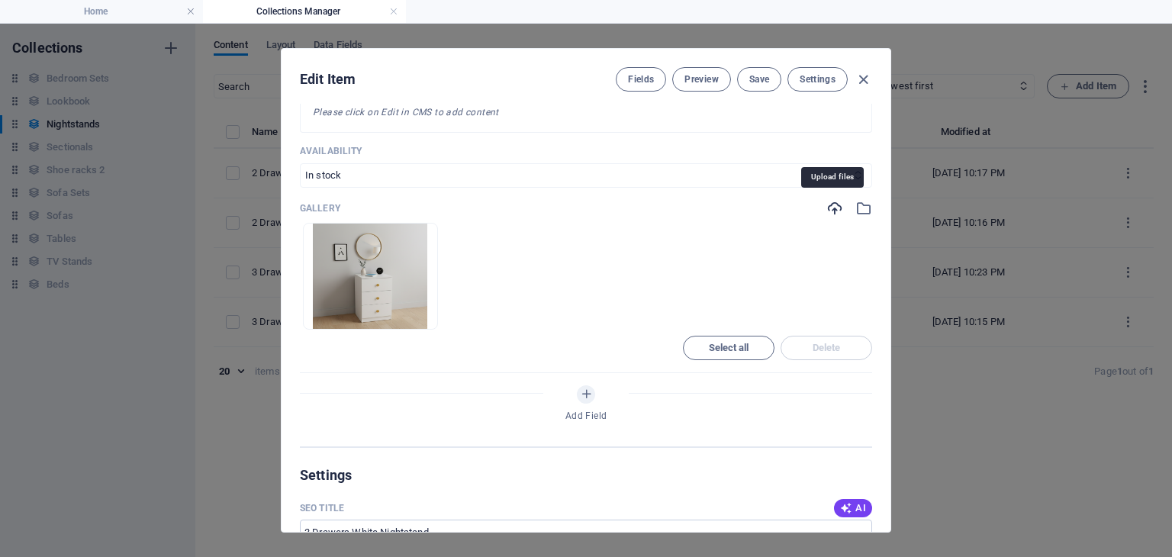
click at [830, 211] on icon "button" at bounding box center [834, 208] width 17 height 17
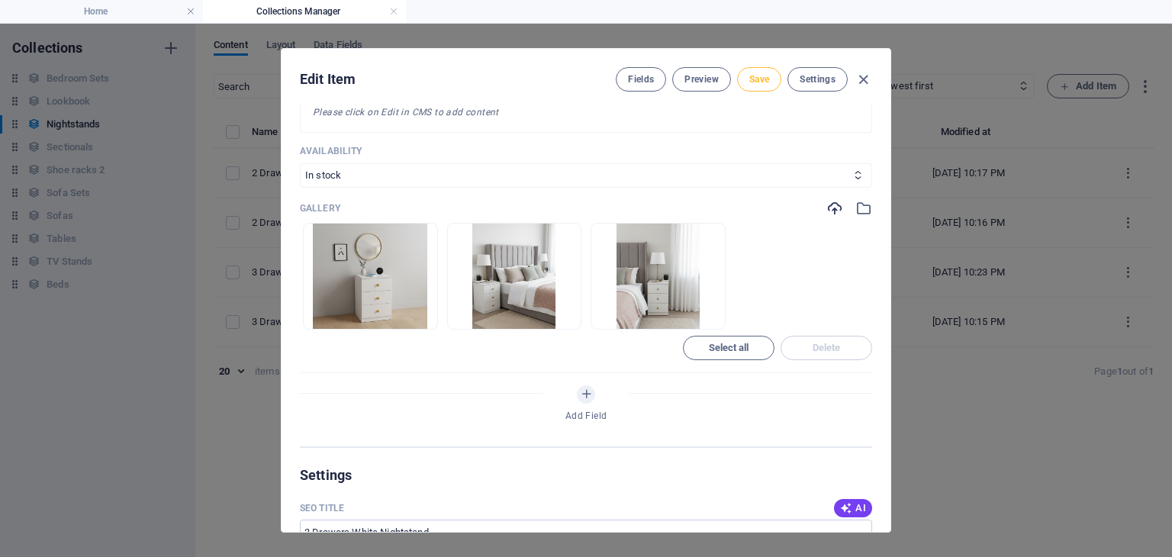
click at [771, 74] on button "Save" at bounding box center [759, 79] width 44 height 24
click at [863, 82] on icon "button" at bounding box center [864, 80] width 18 height 18
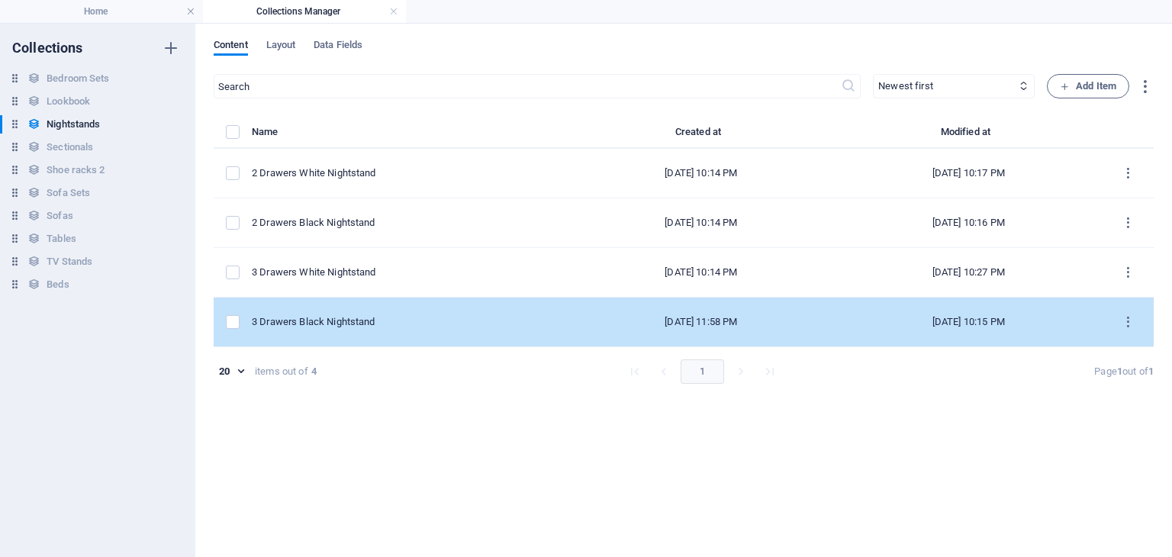
scroll to position [0, 0]
click at [388, 324] on div "3 Drawers Black Nightstand" at bounding box center [404, 322] width 304 height 14
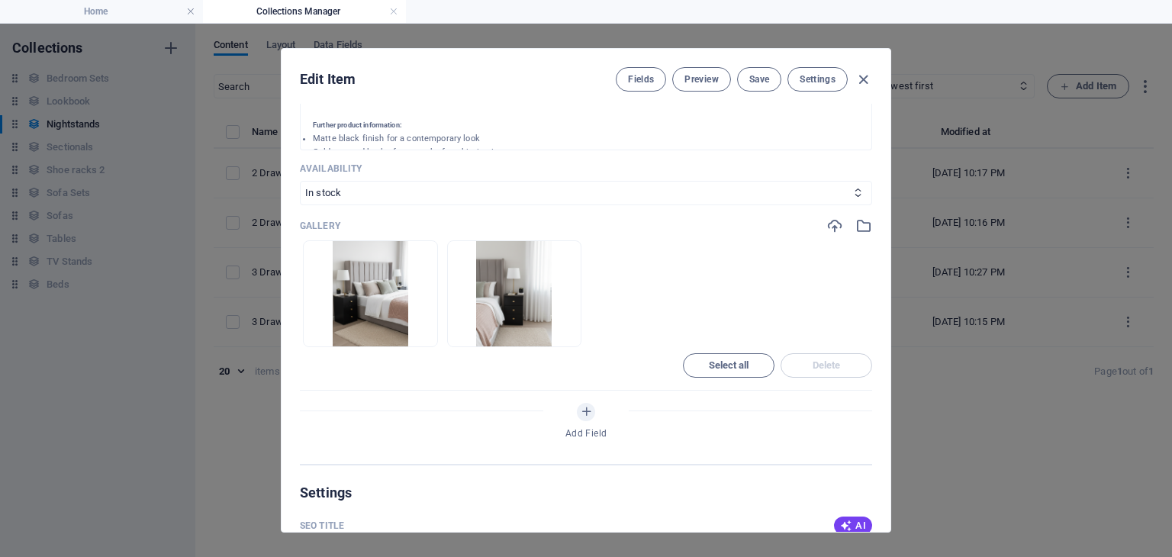
scroll to position [610, 0]
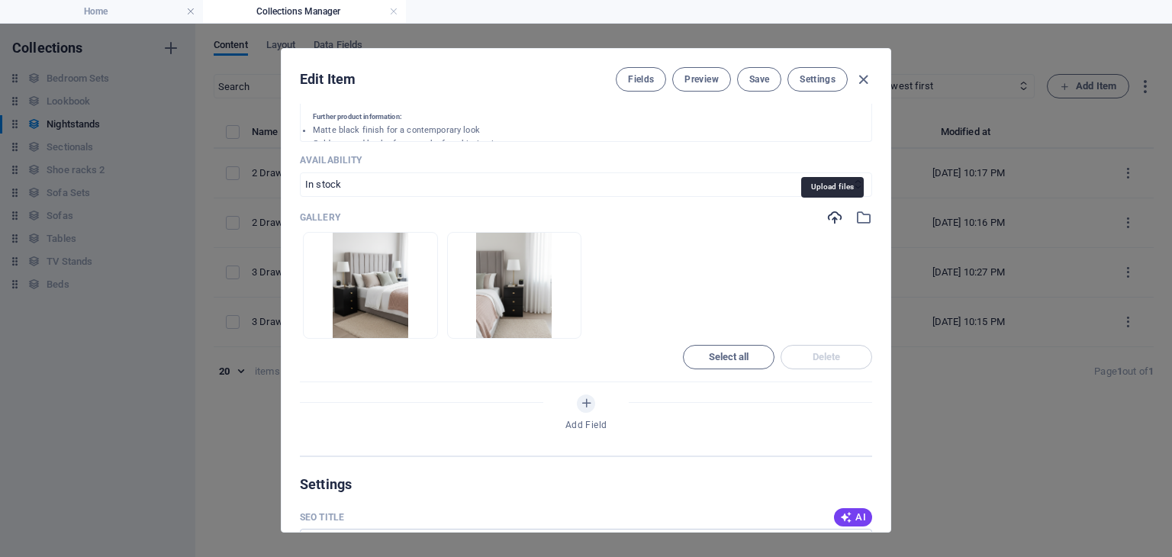
click at [832, 215] on icon "button" at bounding box center [834, 217] width 17 height 17
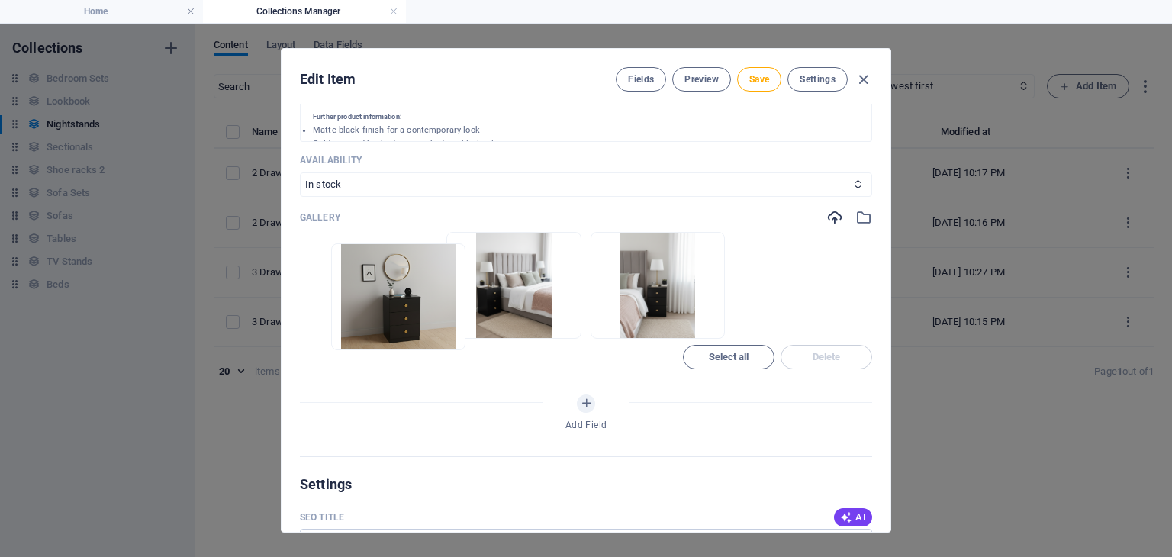
drag, startPoint x: 607, startPoint y: 325, endPoint x: 331, endPoint y: 336, distance: 276.4
click at [331, 336] on ul "Drop files here to upload them instantly" at bounding box center [586, 285] width 572 height 107
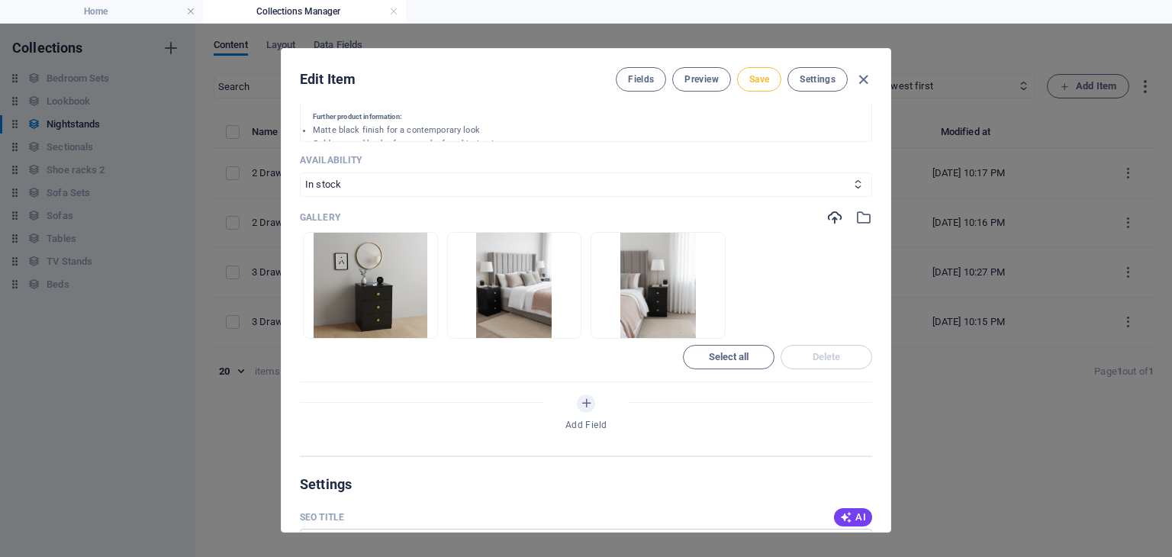
click at [758, 76] on span "Save" at bounding box center [759, 79] width 20 height 12
click at [861, 82] on icon "button" at bounding box center [864, 80] width 18 height 18
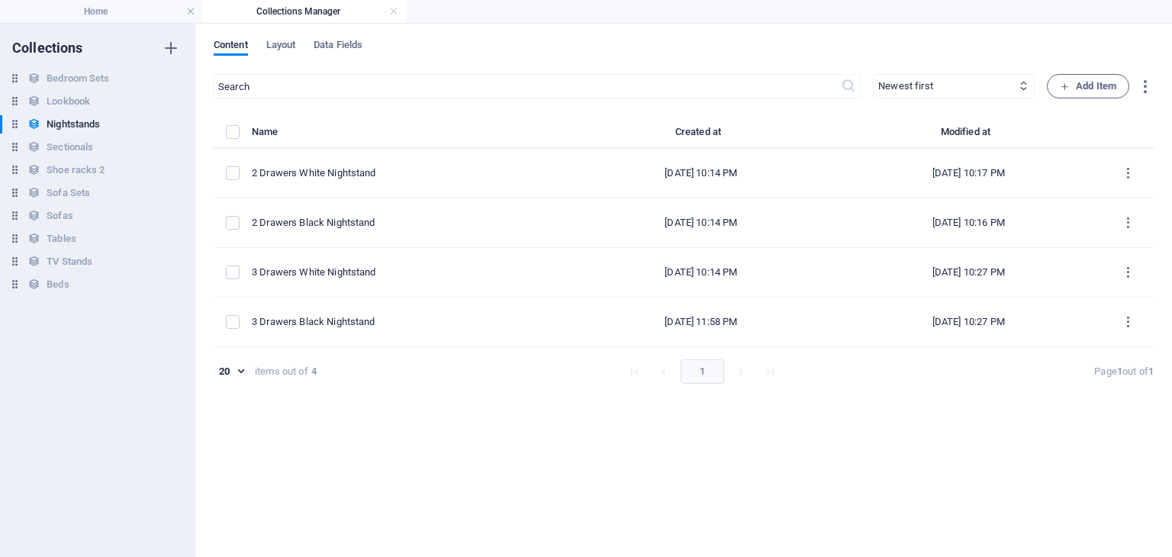
scroll to position [0, 0]
click at [417, 440] on div "​ Newest first Oldest first Last modified Name (ascending) Name (descending) Sl…" at bounding box center [684, 308] width 940 height 468
click at [72, 236] on h6 "Tables" at bounding box center [62, 239] width 30 height 18
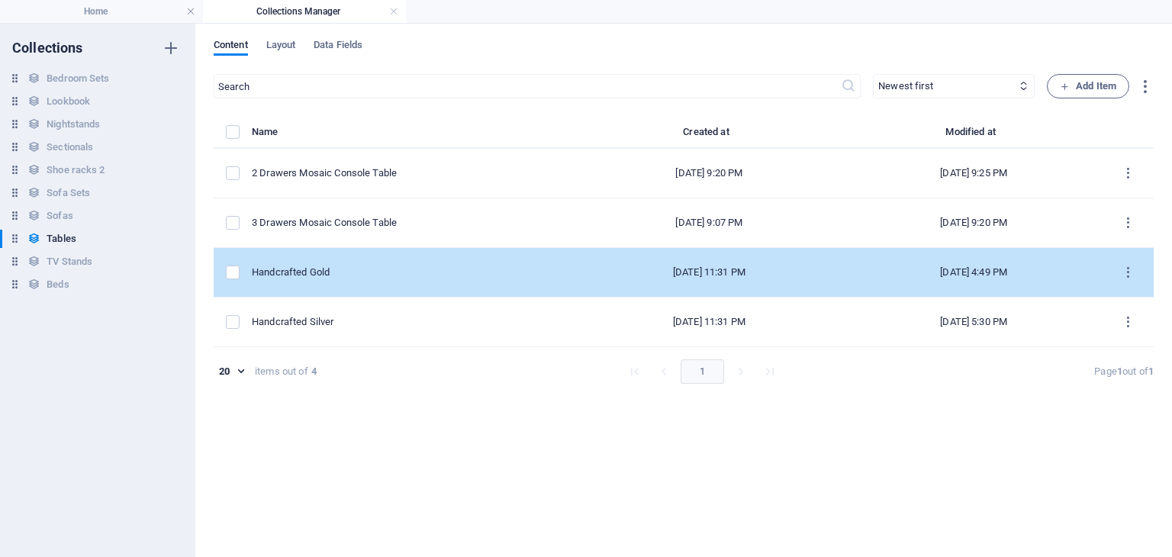
click at [343, 262] on td "Handcrafted Gold" at bounding box center [412, 273] width 321 height 50
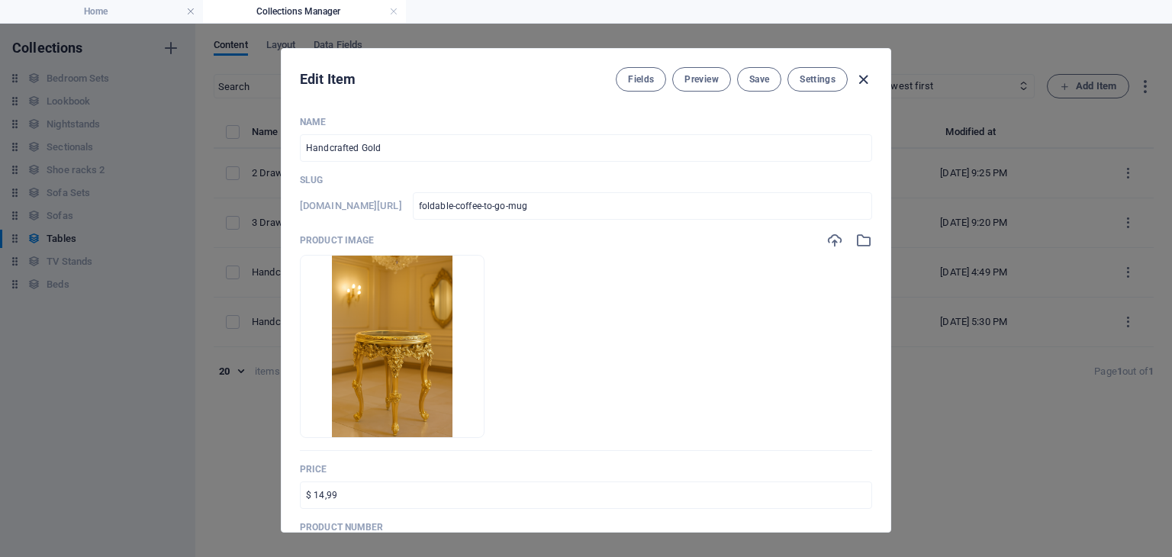
click at [861, 71] on icon "button" at bounding box center [864, 80] width 18 height 18
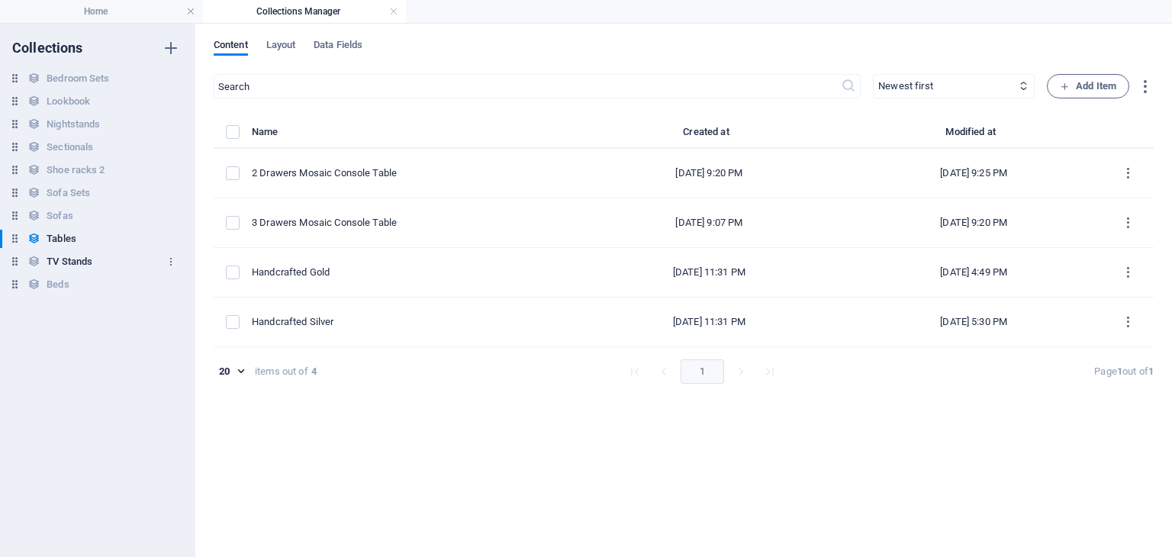
click at [67, 257] on h6 "TV Stands" at bounding box center [70, 262] width 46 height 18
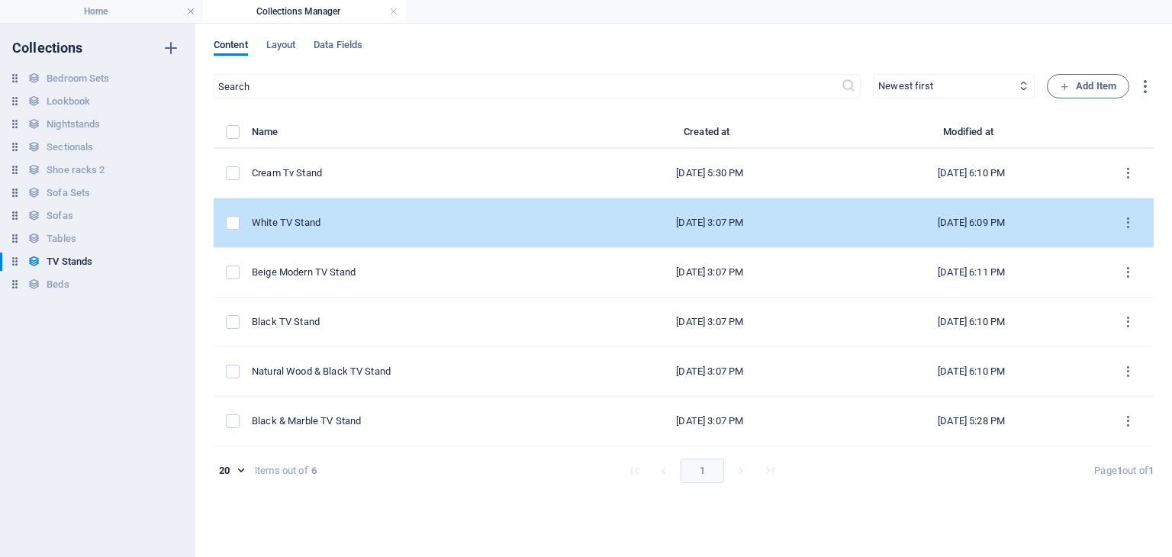
click at [353, 230] on td "White TV Stand" at bounding box center [415, 223] width 327 height 50
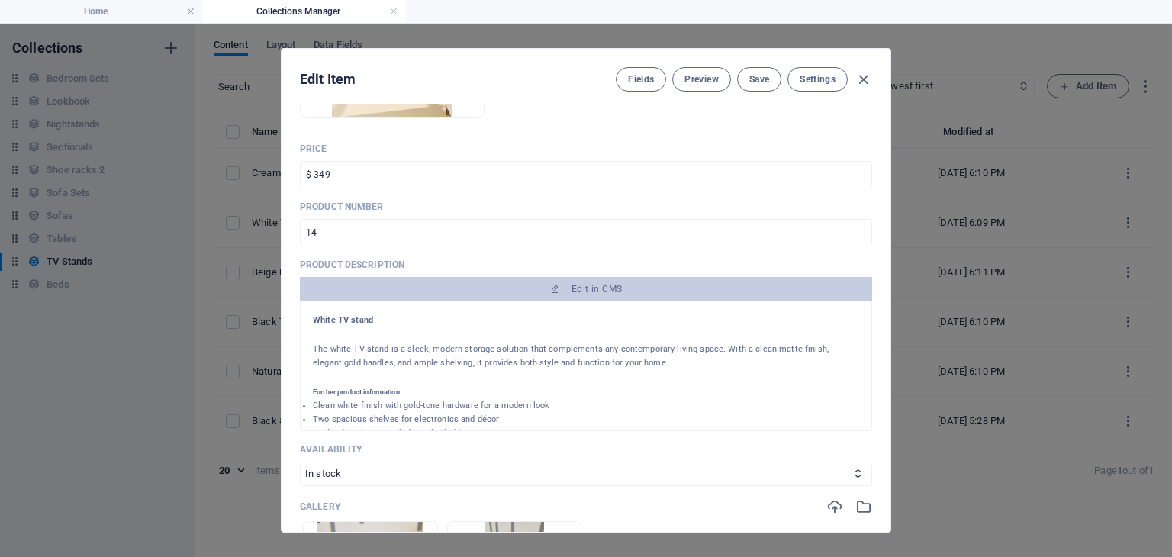
scroll to position [415, 0]
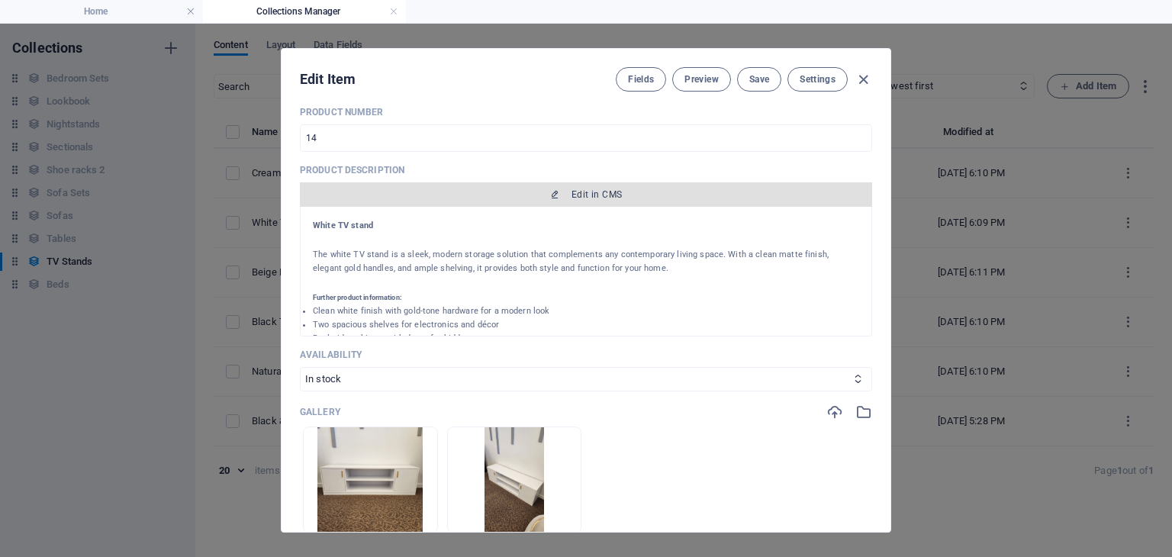
click at [578, 196] on span "Edit in CMS" at bounding box center [596, 194] width 50 height 12
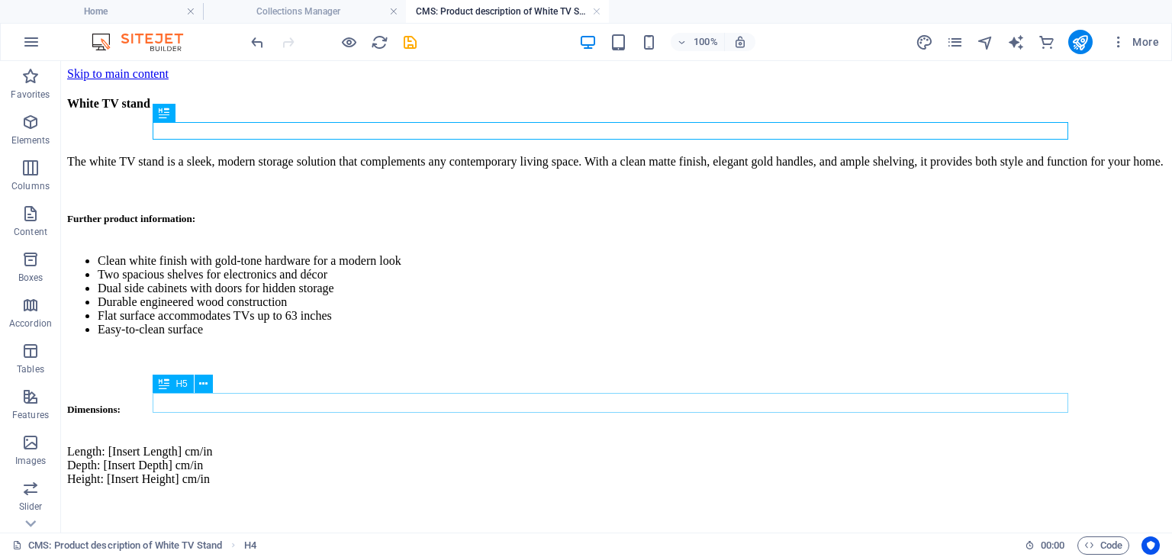
scroll to position [0, 0]
click at [359, 498] on div "White TV stand The white TV stand is a sleek, modern storage solution that comp…" at bounding box center [616, 289] width 1099 height 417
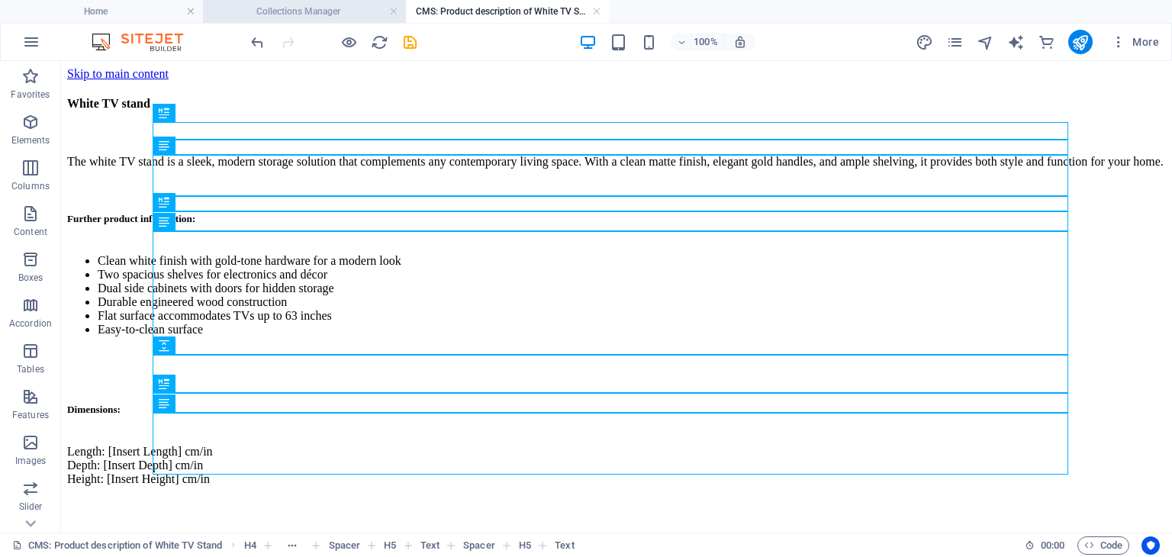
click at [366, 11] on h4 "Collections Manager" at bounding box center [304, 11] width 203 height 17
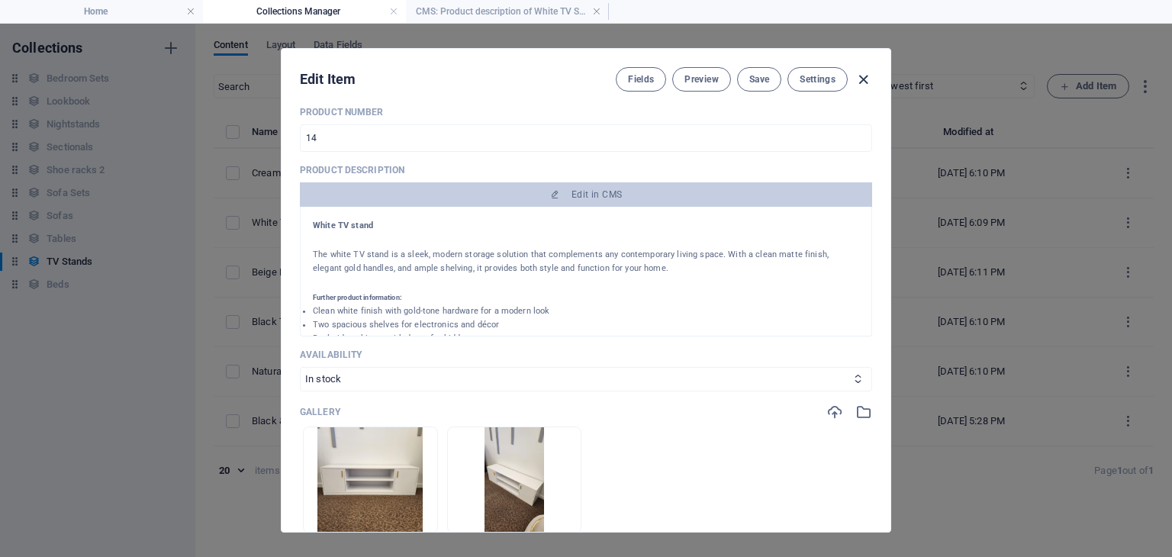
click at [868, 79] on icon "button" at bounding box center [864, 80] width 18 height 18
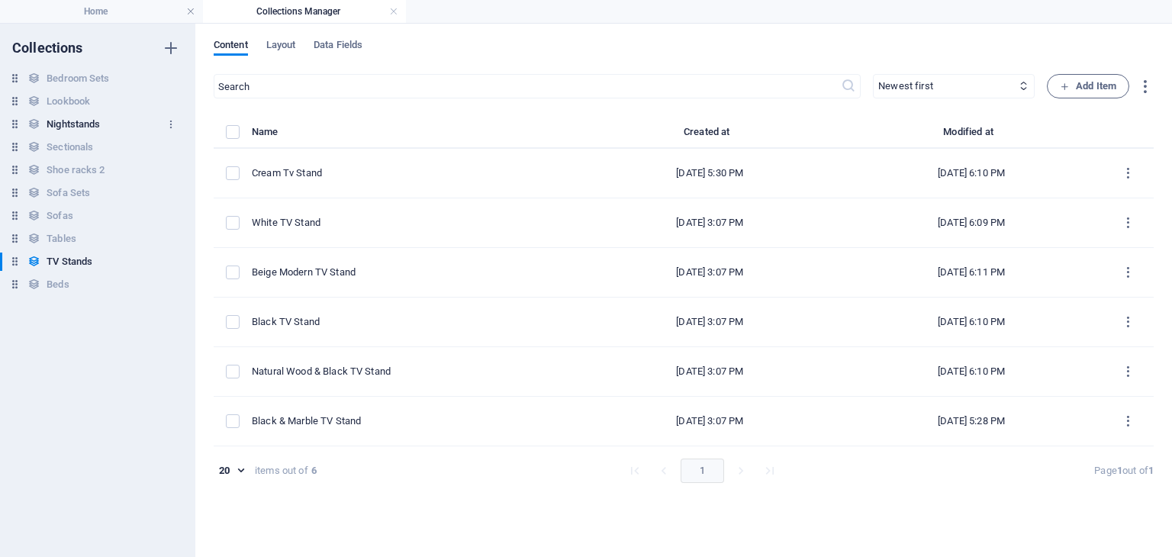
click at [78, 127] on h6 "Nightstands" at bounding box center [73, 124] width 53 height 18
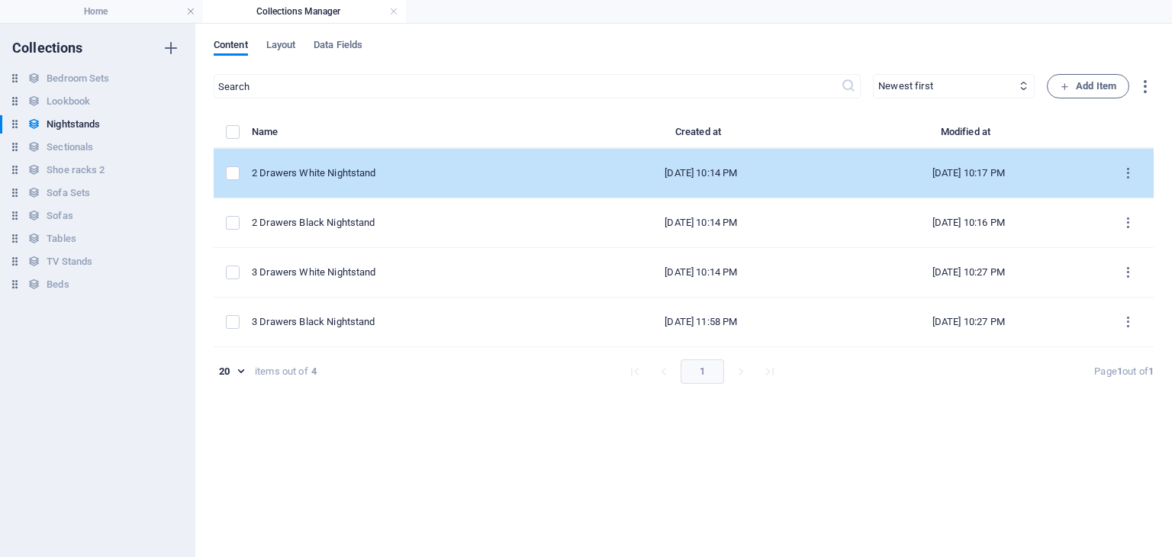
click at [346, 173] on div "2 Drawers White Nightstand" at bounding box center [404, 173] width 304 height 14
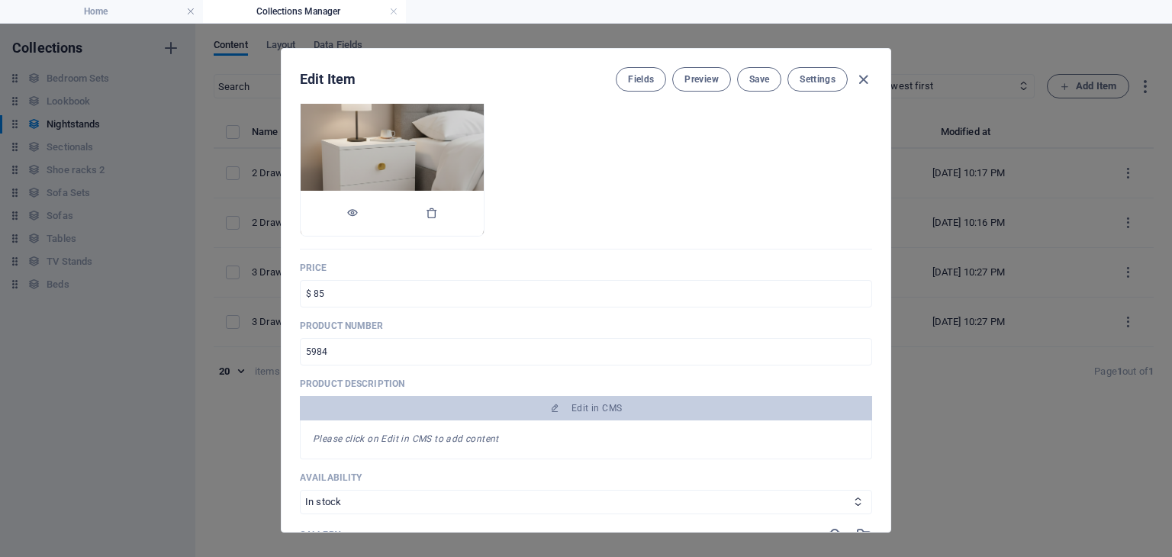
scroll to position [229, 0]
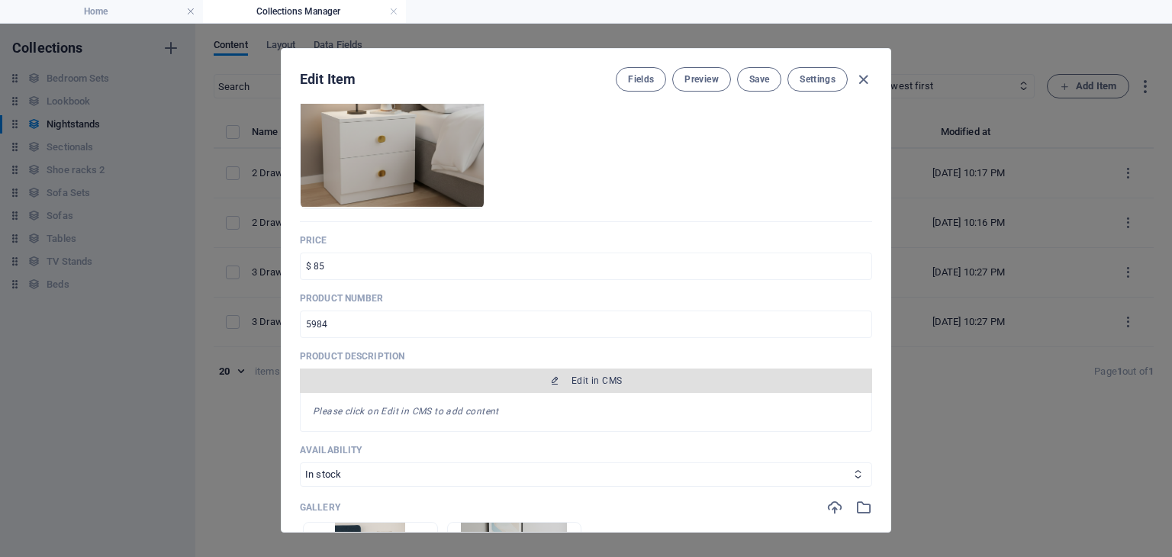
click at [463, 377] on span "Edit in CMS" at bounding box center [586, 381] width 560 height 12
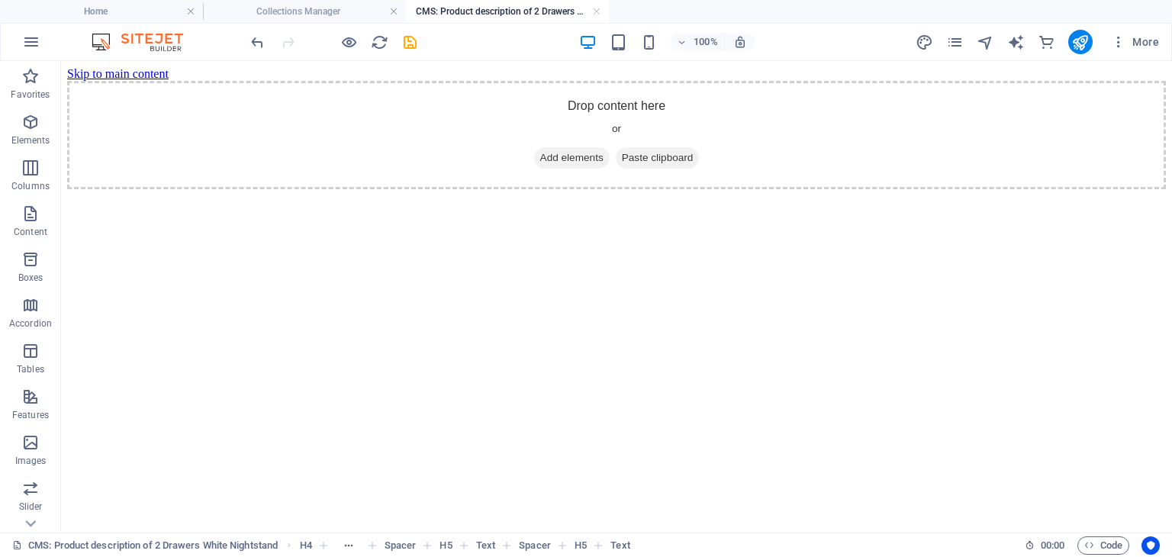
scroll to position [0, 0]
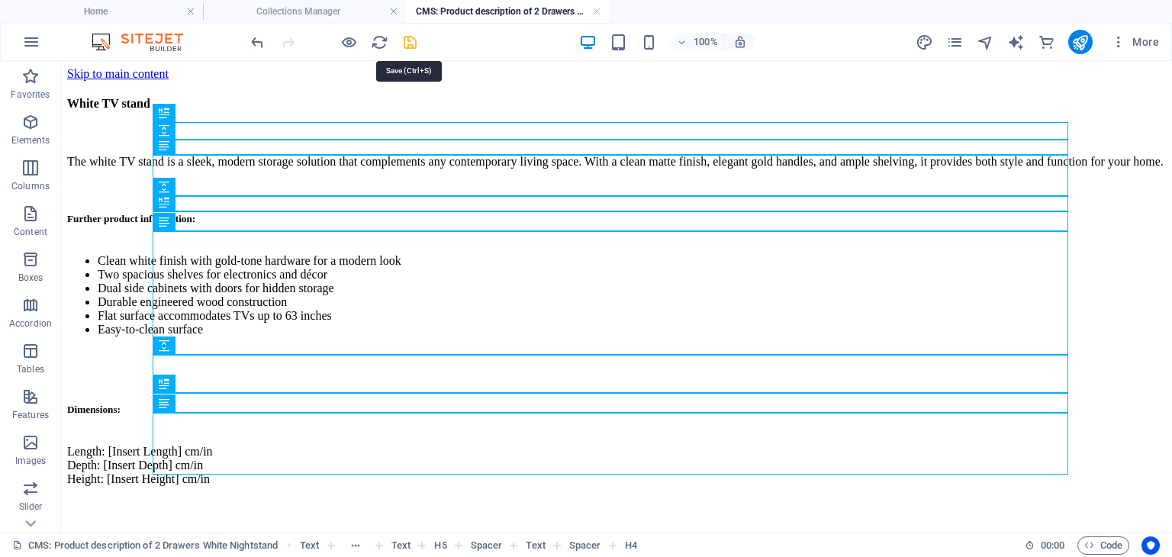
click at [407, 43] on icon "save" at bounding box center [410, 43] width 18 height 18
click at [595, 13] on link at bounding box center [596, 12] width 9 height 14
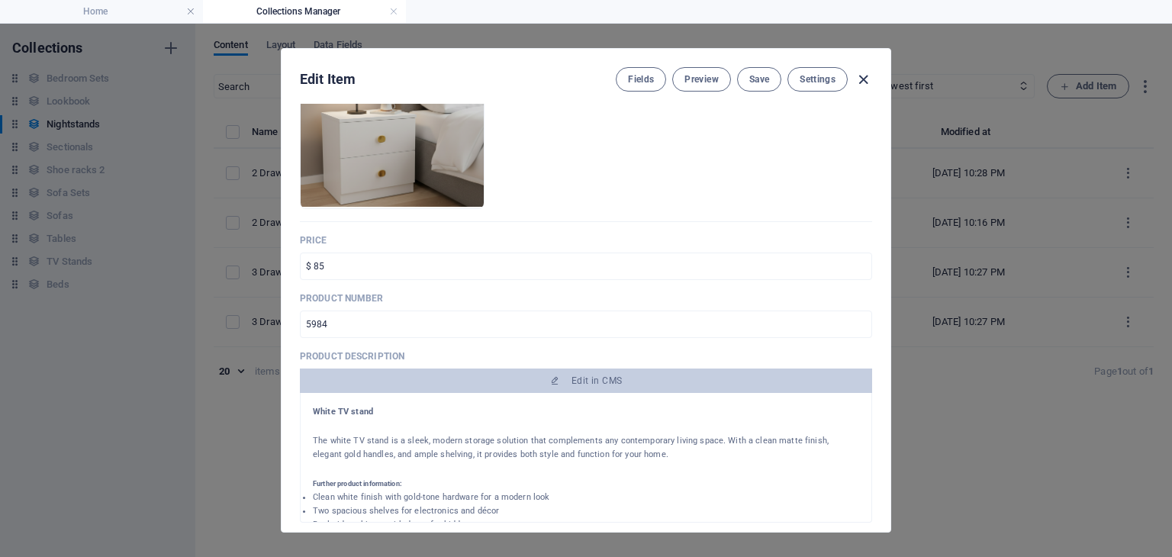
click at [868, 78] on icon "button" at bounding box center [864, 80] width 18 height 18
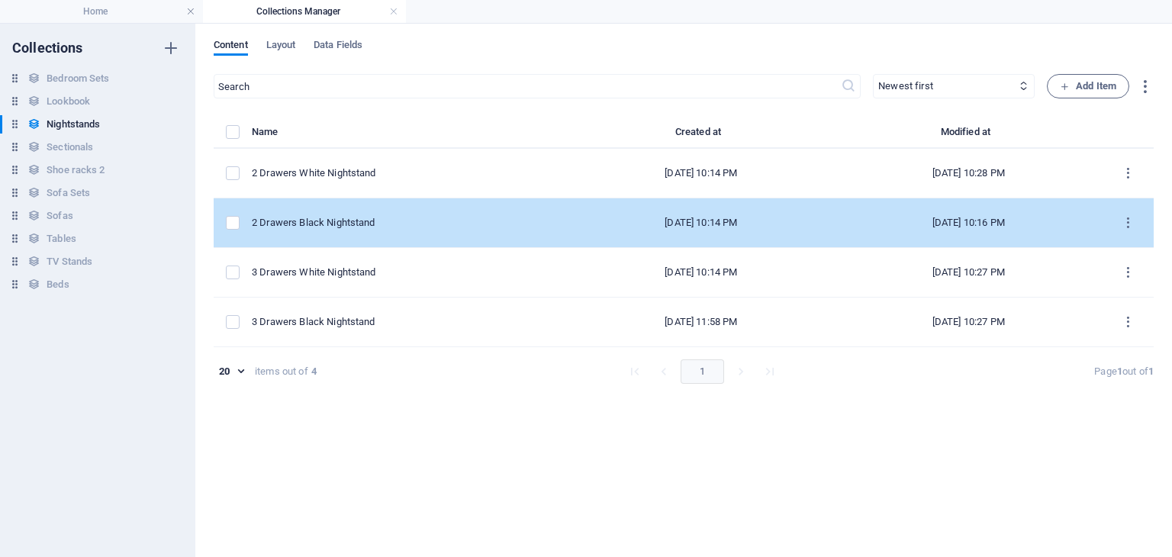
click at [407, 225] on div "2 Drawers Black Nightstand" at bounding box center [404, 223] width 304 height 14
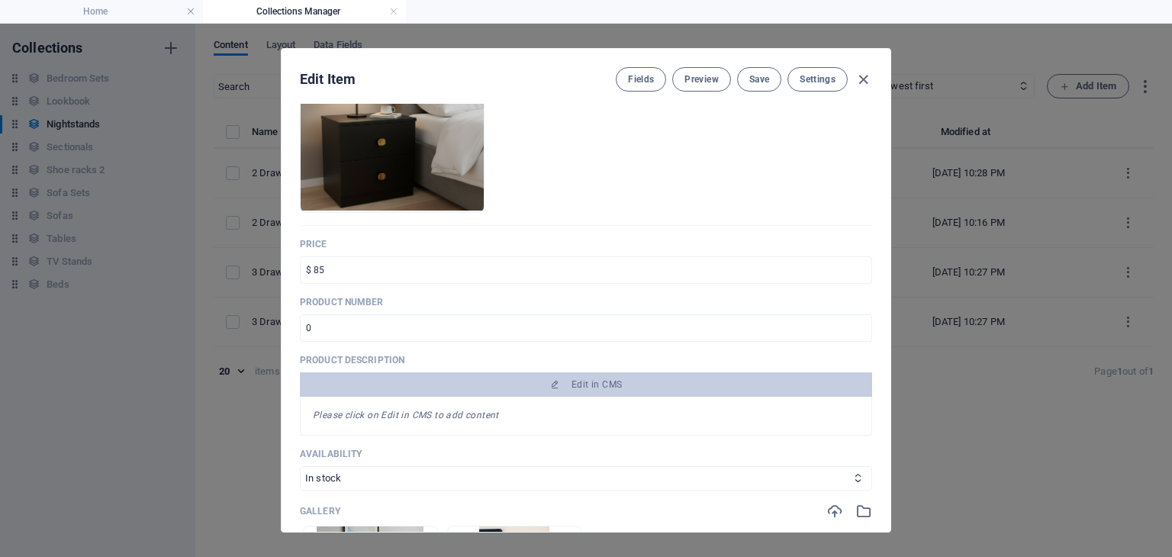
scroll to position [259, 0]
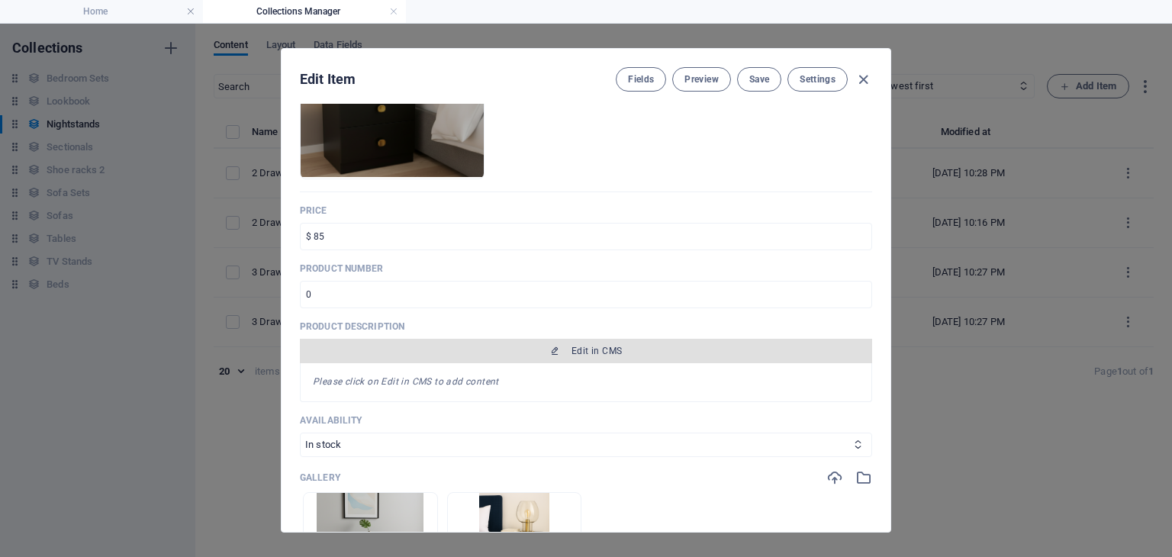
click at [595, 345] on span "Edit in CMS" at bounding box center [596, 351] width 50 height 12
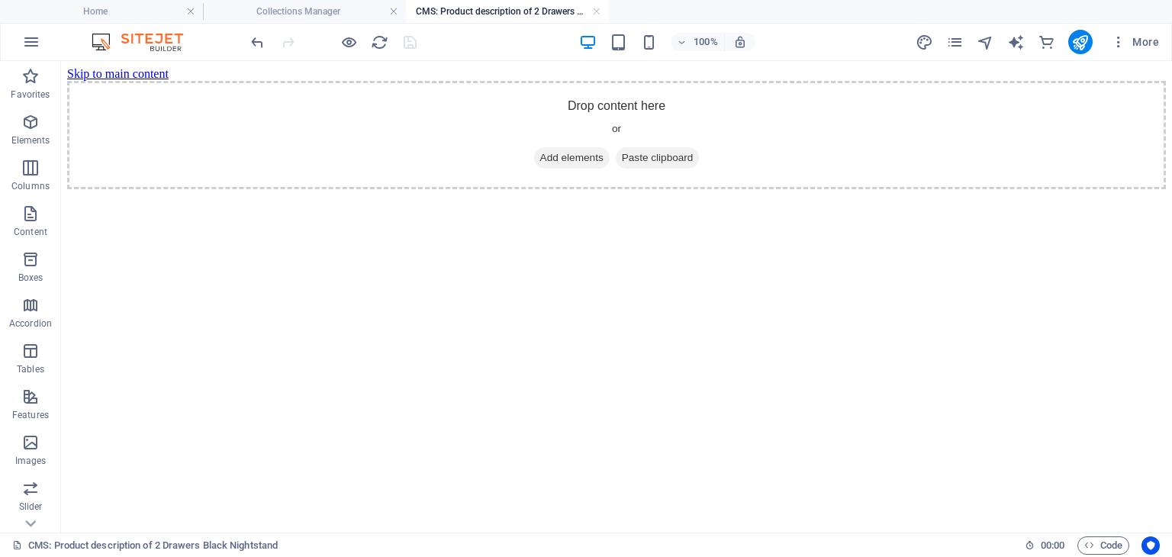
scroll to position [0, 0]
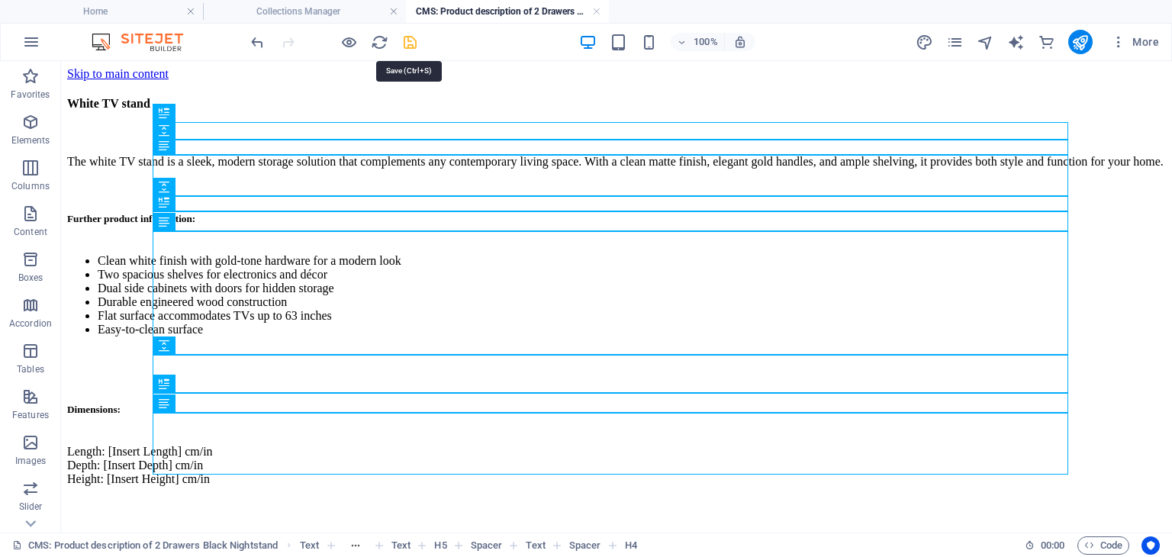
click at [409, 41] on icon "save" at bounding box center [410, 43] width 18 height 18
click at [595, 13] on link at bounding box center [596, 12] width 9 height 14
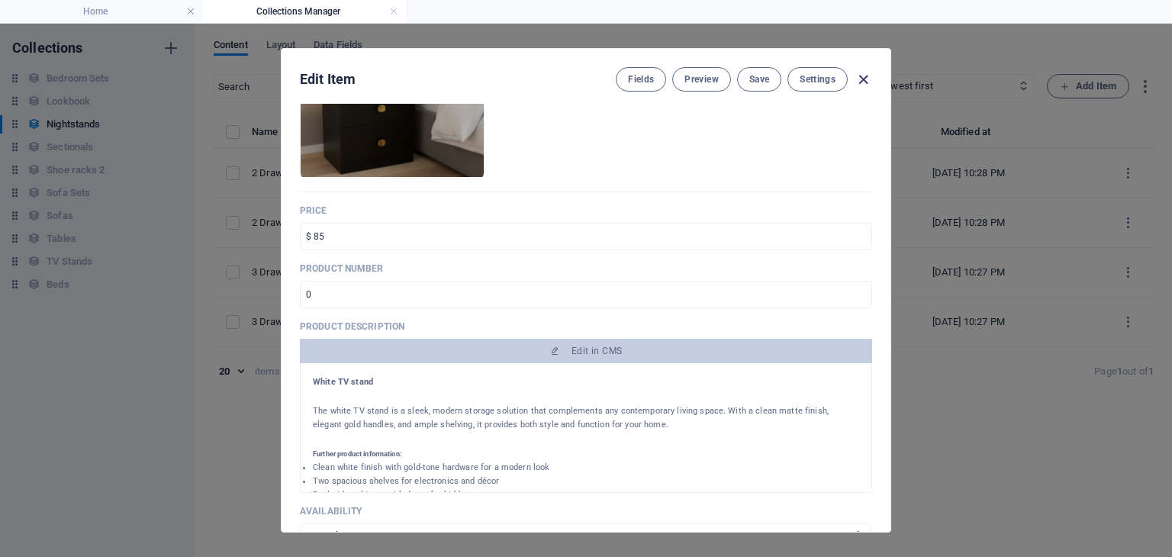
click at [868, 78] on icon "button" at bounding box center [864, 80] width 18 height 18
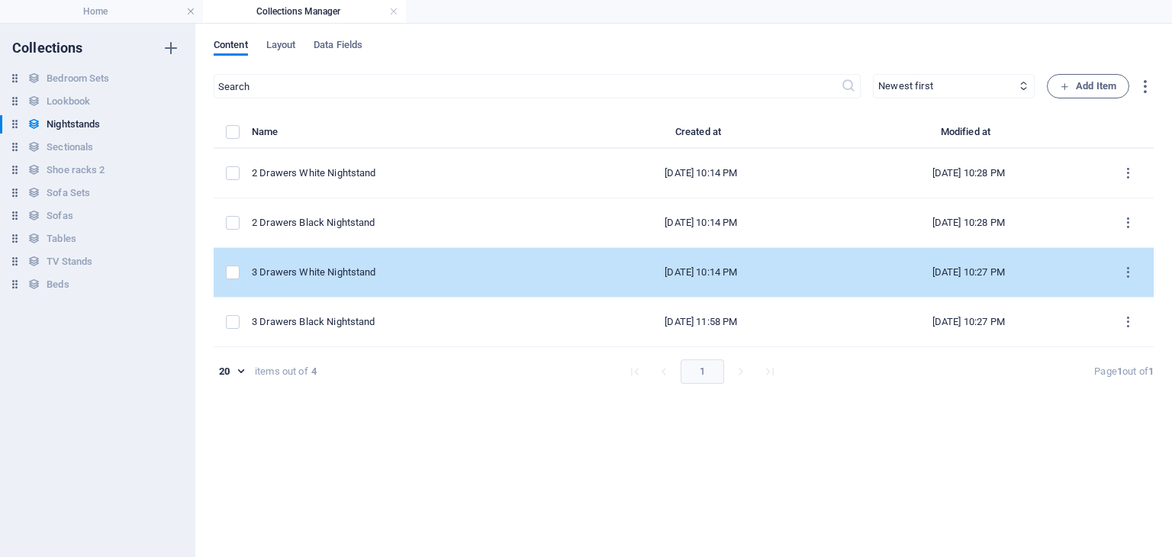
click at [401, 270] on div "3 Drawers White Nightstand" at bounding box center [404, 273] width 304 height 14
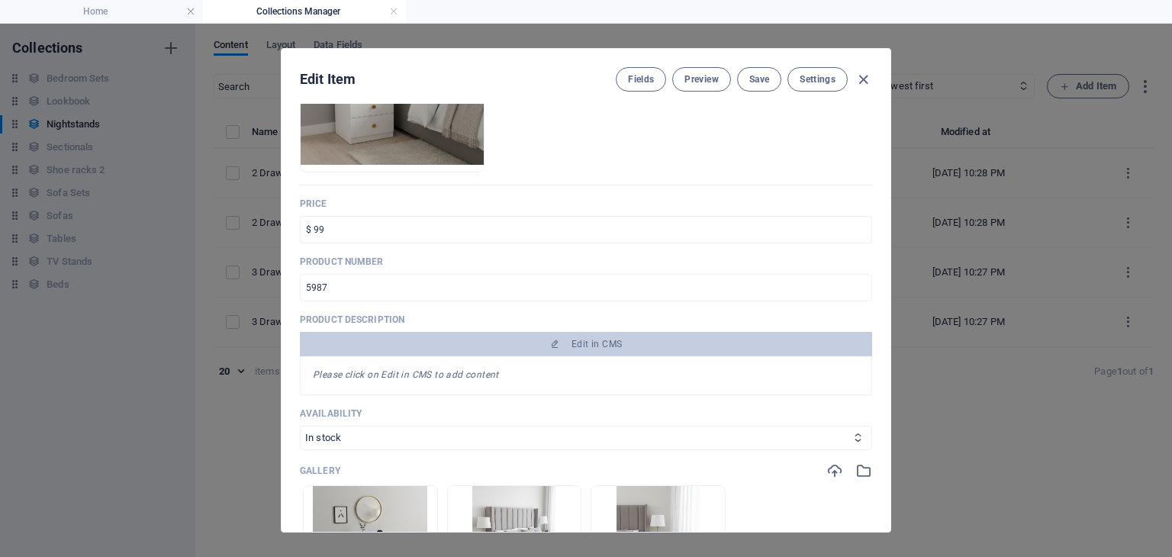
scroll to position [267, 0]
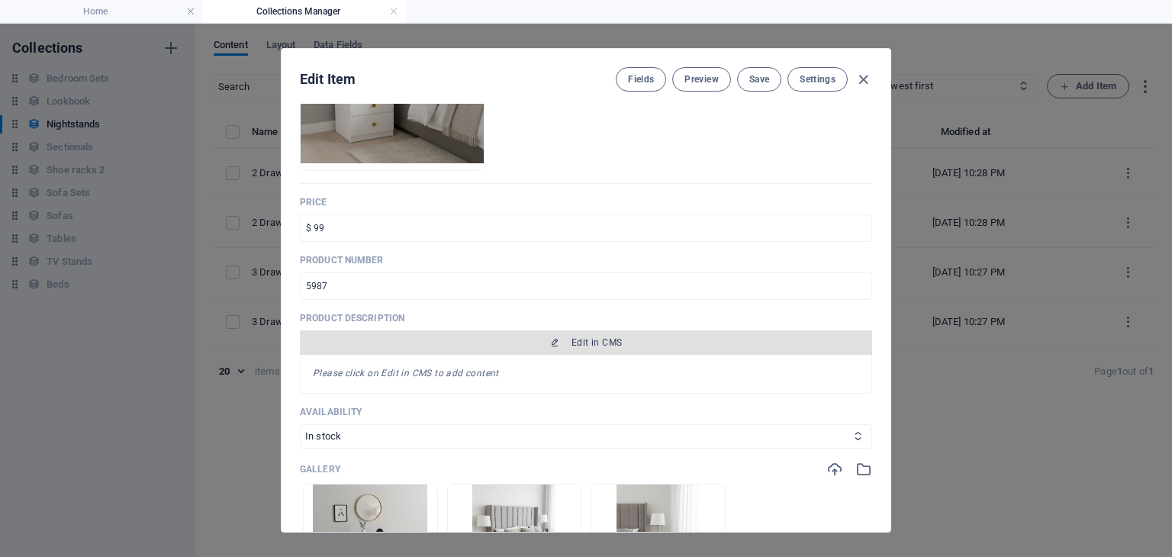
click at [530, 336] on span "Edit in CMS" at bounding box center [586, 342] width 560 height 12
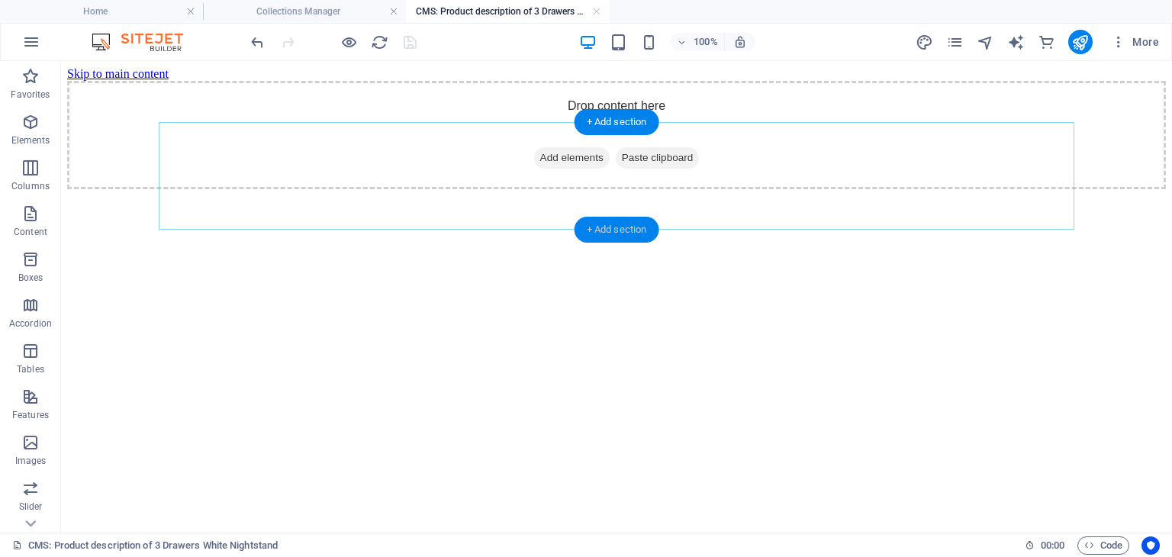
scroll to position [0, 0]
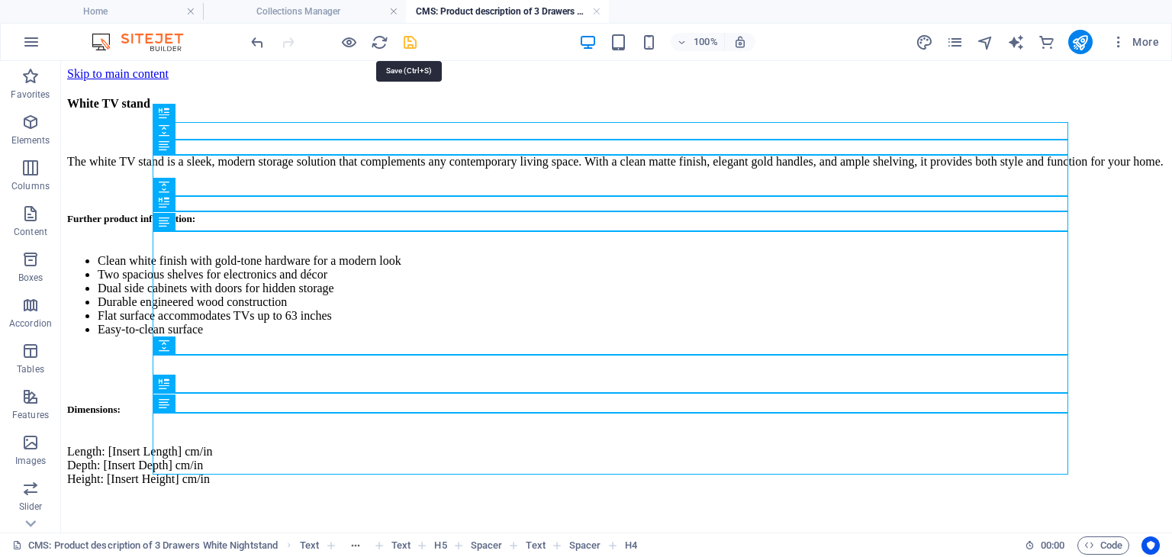
click at [403, 39] on icon "save" at bounding box center [410, 43] width 18 height 18
click at [595, 14] on link at bounding box center [596, 12] width 9 height 14
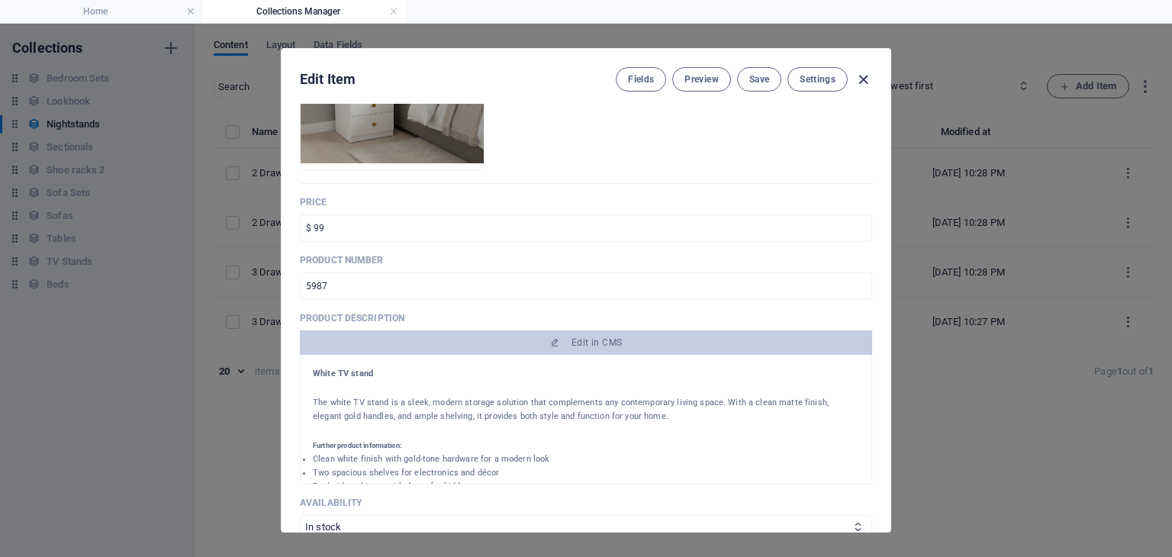
click at [861, 81] on icon "button" at bounding box center [864, 80] width 18 height 18
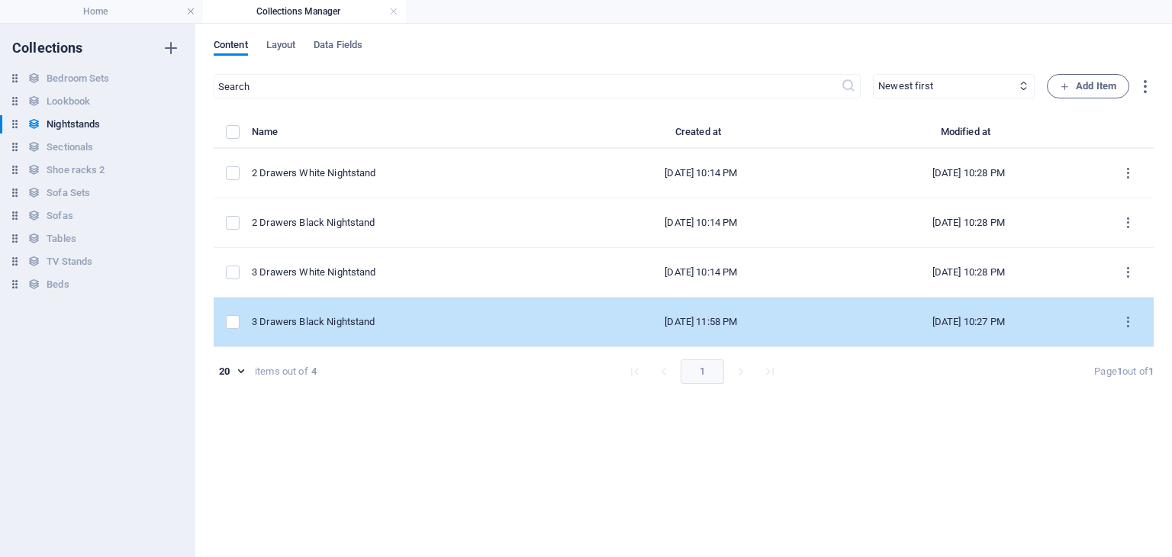
click at [439, 325] on div "3 Drawers Black Nightstand" at bounding box center [404, 322] width 304 height 14
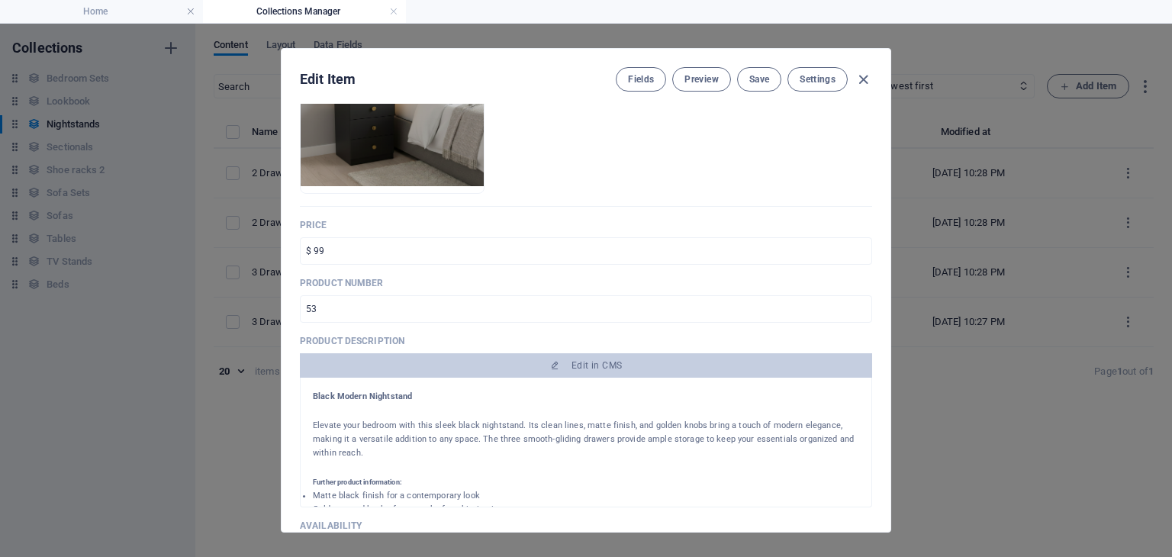
scroll to position [314, 0]
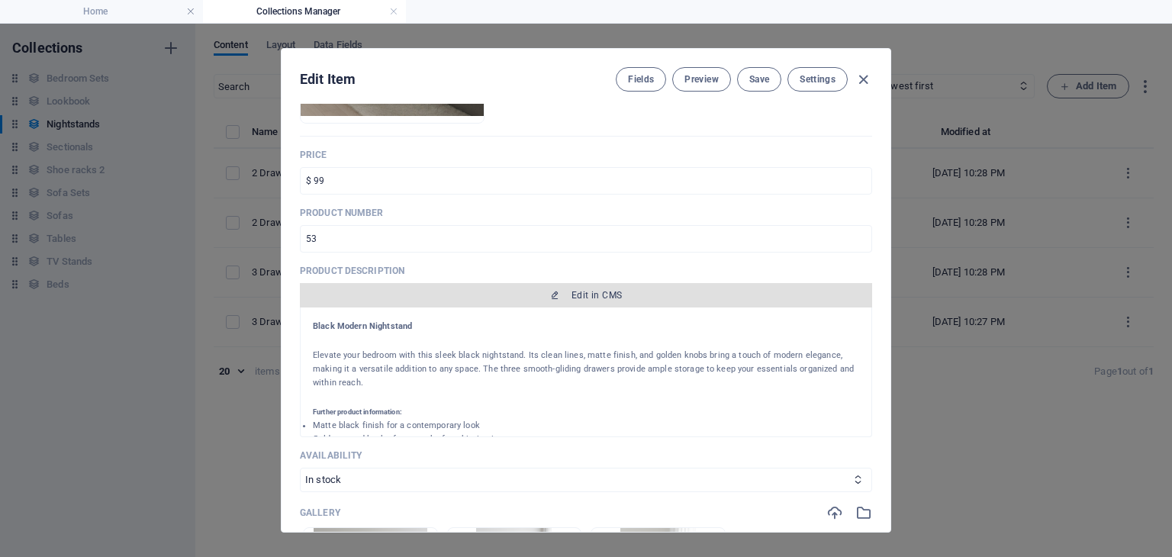
click at [639, 295] on span "Edit in CMS" at bounding box center [586, 295] width 560 height 12
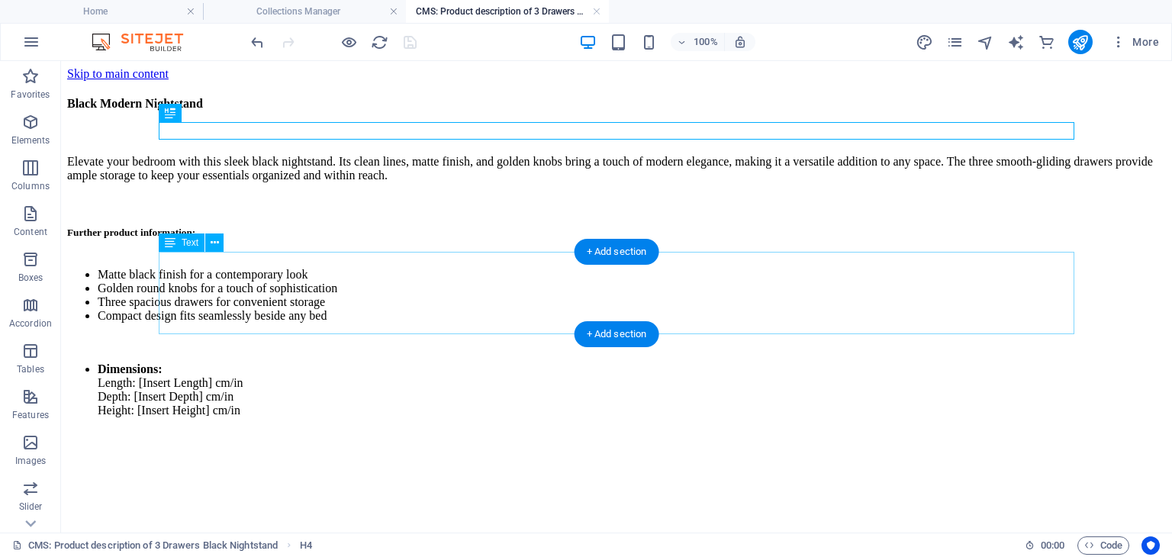
scroll to position [0, 0]
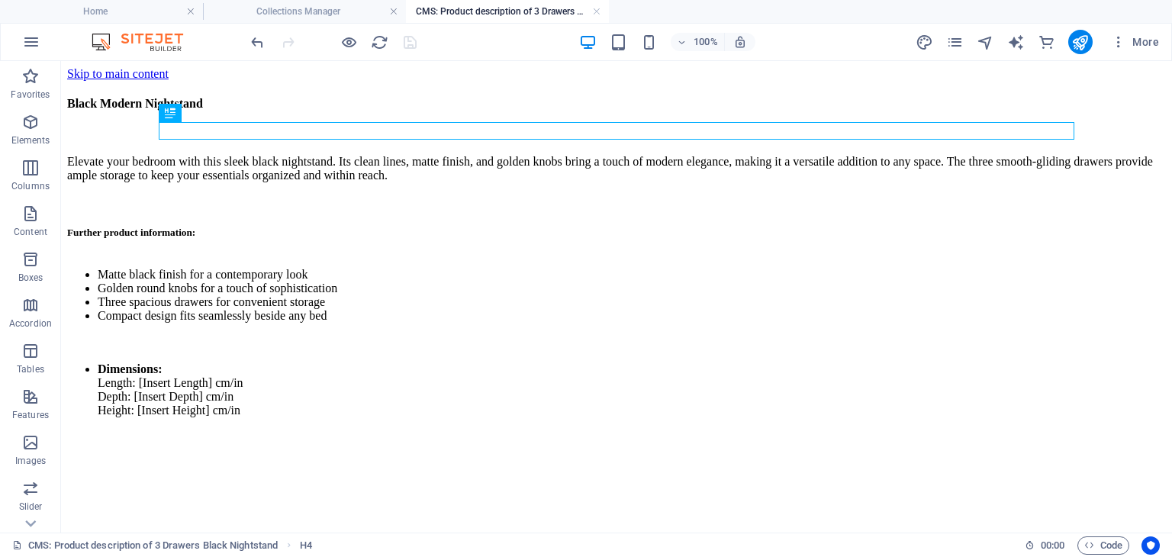
click at [369, 436] on html "Skip to main content Black Modern Nightstand Elevate your bedroom with this sle…" at bounding box center [616, 248] width 1111 height 375
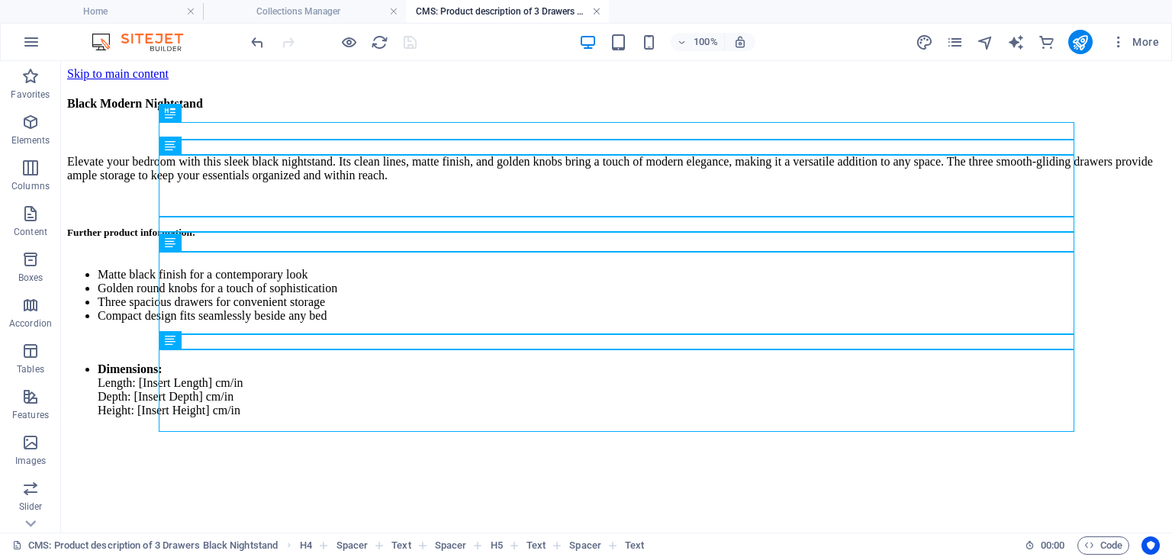
click at [597, 12] on link at bounding box center [596, 12] width 9 height 14
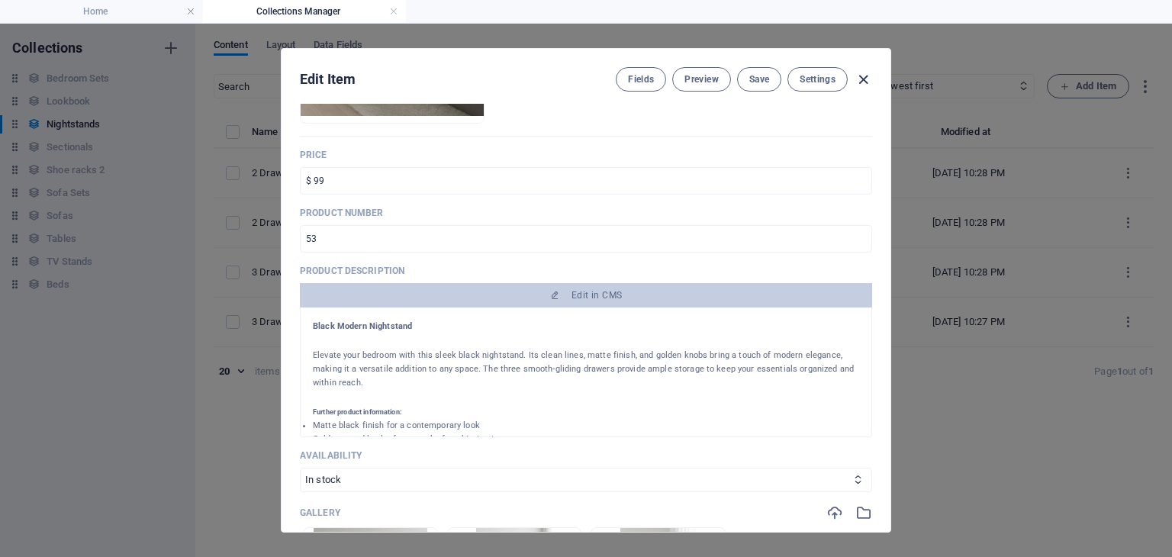
click at [861, 80] on icon "button" at bounding box center [864, 80] width 18 height 18
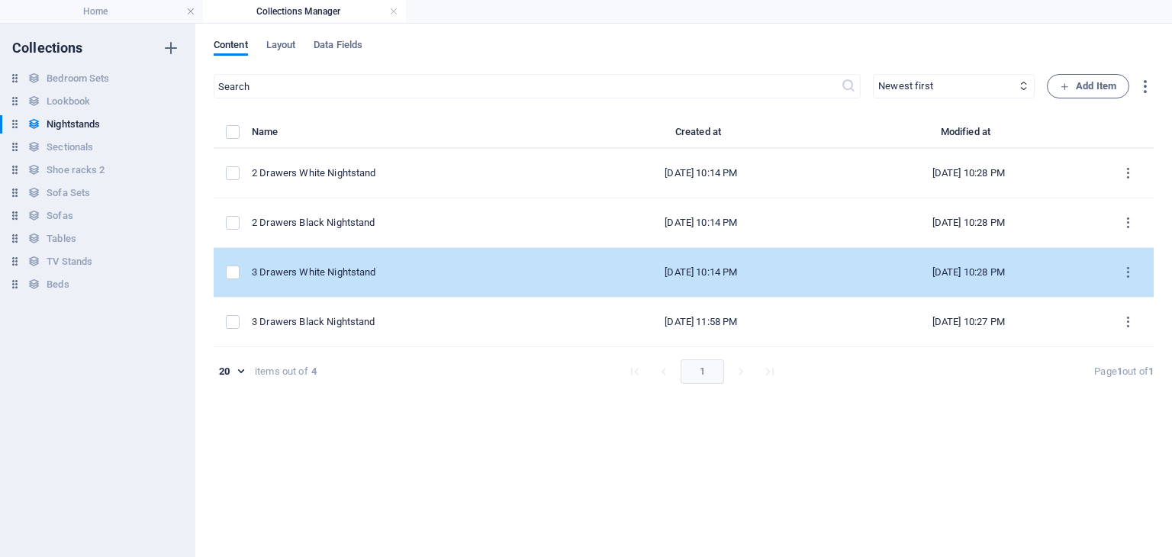
click at [388, 275] on div "3 Drawers White Nightstand" at bounding box center [404, 273] width 304 height 14
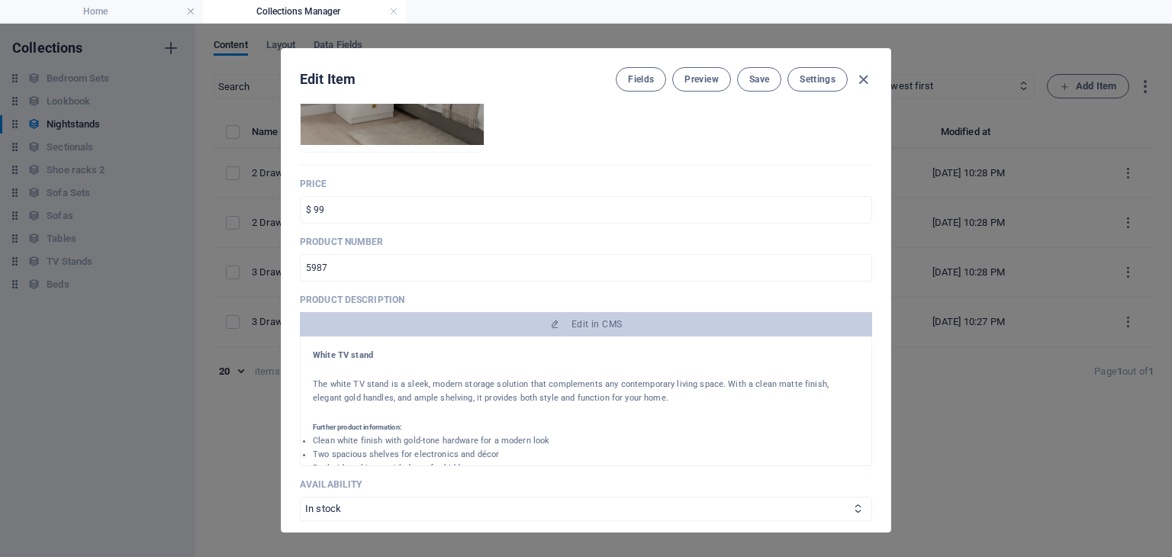
scroll to position [295, 0]
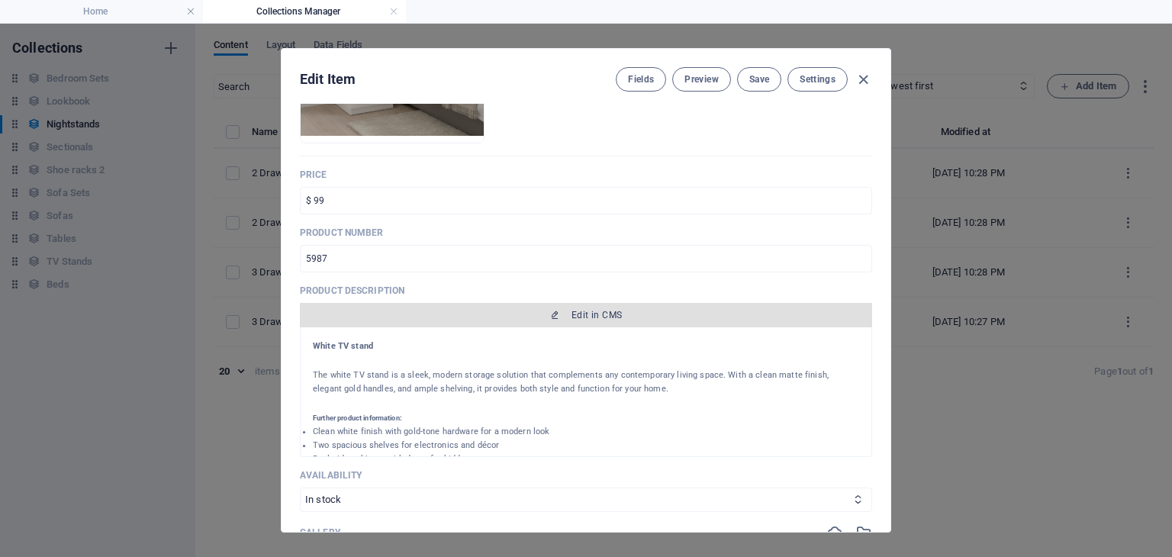
click at [595, 315] on span "Edit in CMS" at bounding box center [596, 315] width 50 height 12
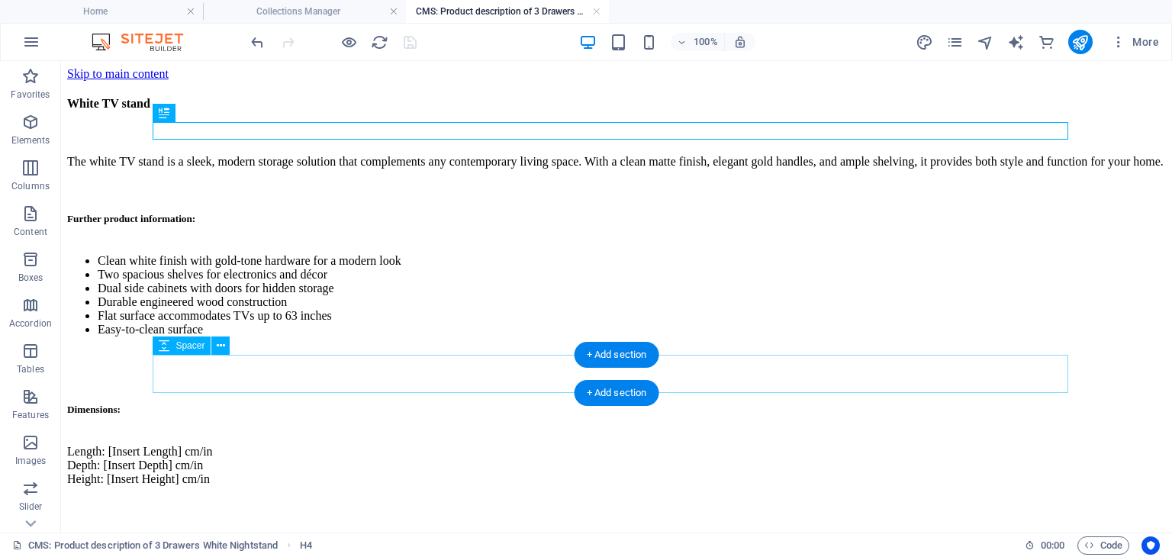
scroll to position [0, 0]
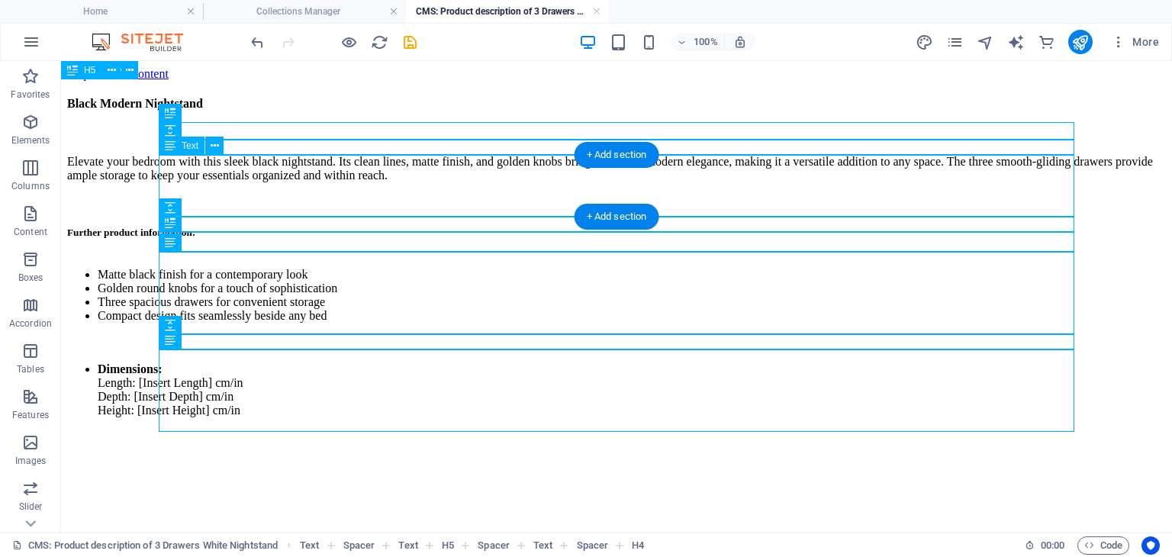
click at [345, 171] on div "Elevate your bedroom with this sleek black nightstand. Its clean lines, matte f…" at bounding box center [616, 169] width 1099 height 52
click at [448, 166] on div "Elevate your bedroom with this sleek black nightstand. Its clean lines, matte f…" at bounding box center [616, 169] width 1099 height 52
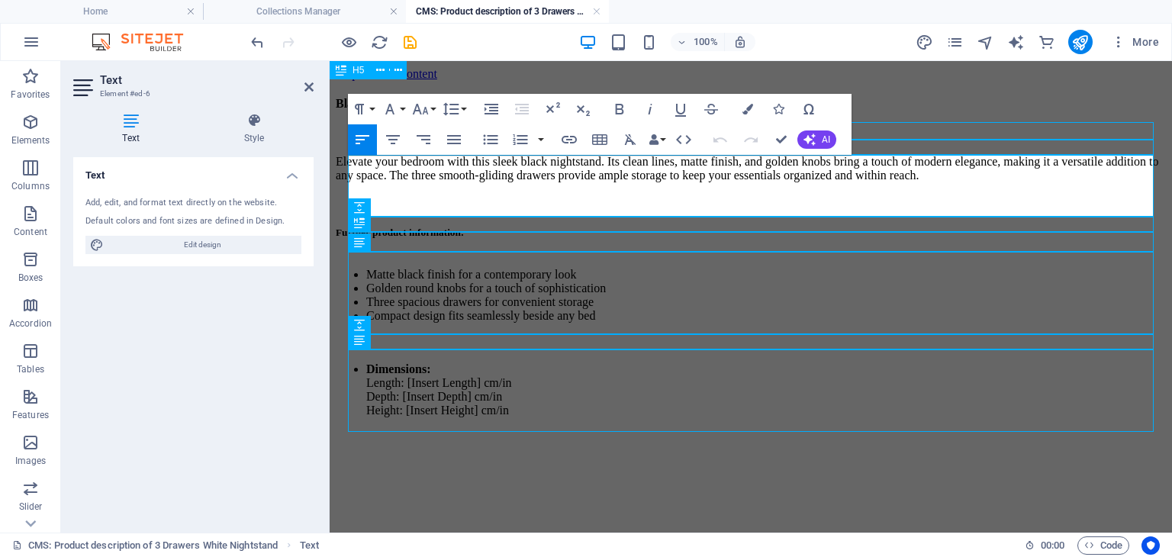
click at [616, 170] on p "Elevate your bedroom with this sleek black nightstand. Its clean lines, matte f…" at bounding box center [751, 168] width 830 height 27
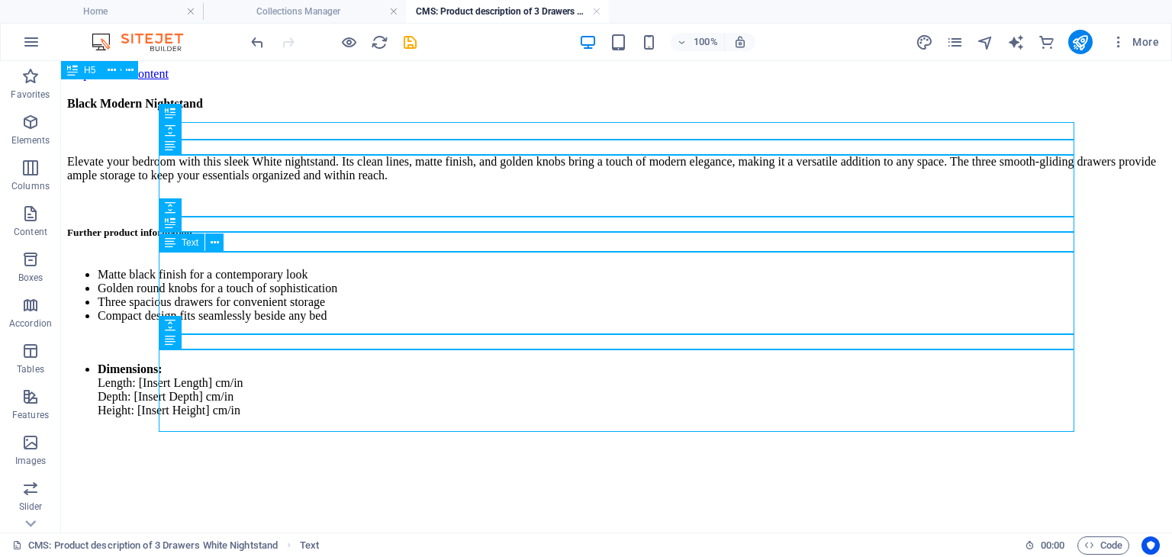
click at [390, 285] on div "Matte black finish for a contemporary look Golden round knobs for a touch of so…" at bounding box center [616, 295] width 1099 height 79
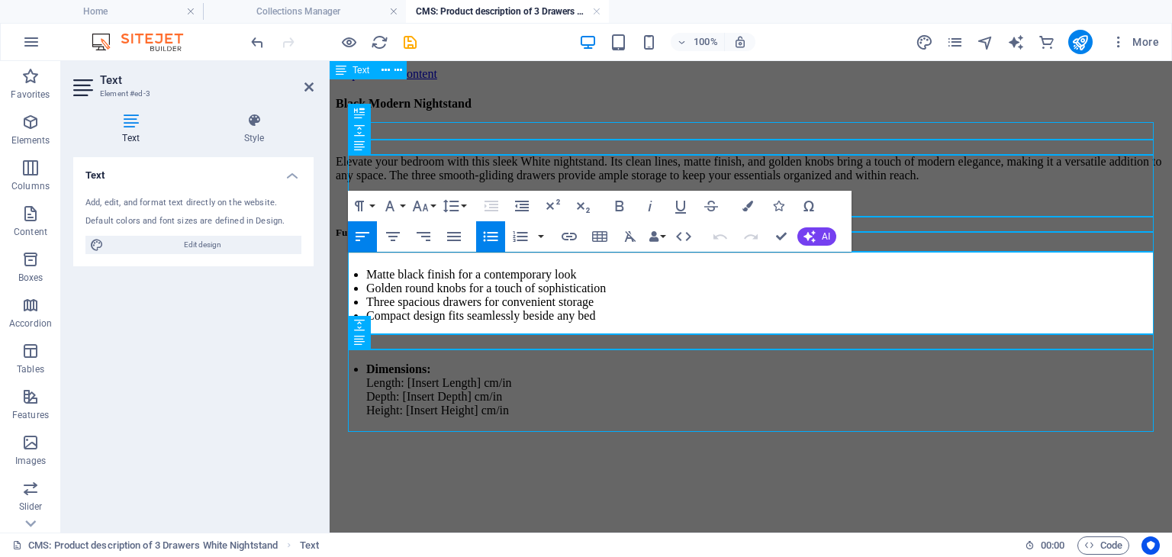
click at [424, 268] on li "Matte black finish for a contemporary look" at bounding box center [766, 275] width 800 height 14
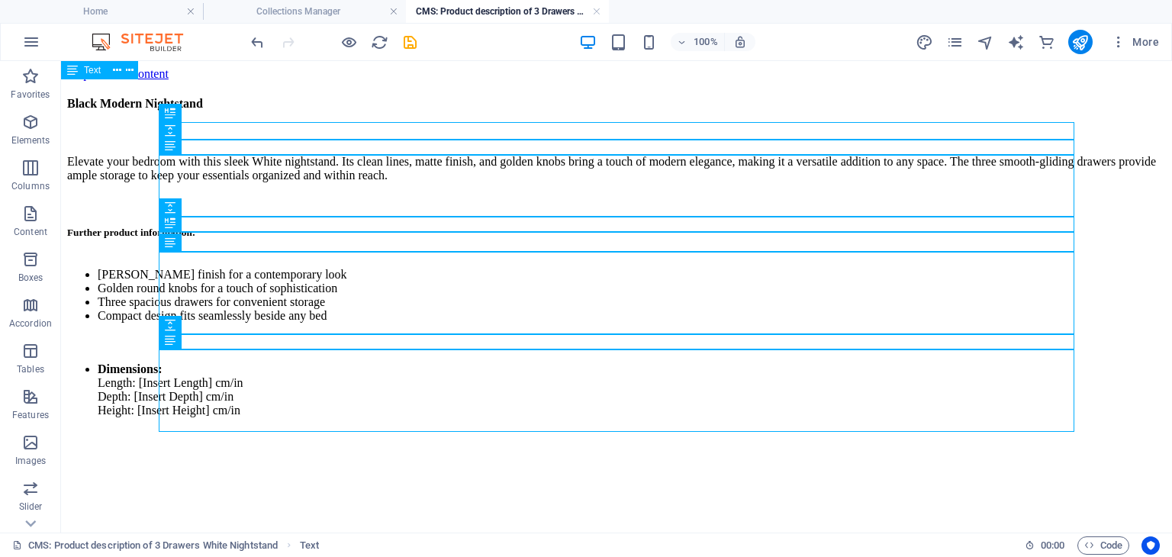
click at [342, 430] on div "Black Modern Nightstand Elevate your bedroom with this sleek White nightstand. …" at bounding box center [616, 255] width 1099 height 349
click at [543, 304] on div "Matte white finish for a contemporary look Golden round knobs for a touch of so…" at bounding box center [616, 295] width 1099 height 79
click at [1123, 166] on body "Skip to main content Black Modern Nightstand Elevate your bedroom with this sle…" at bounding box center [616, 248] width 1099 height 362
click at [491, 430] on div "Black Modern Nightstand Elevate your bedroom with this sleek White nightstand. …" at bounding box center [616, 255] width 1099 height 349
click at [402, 41] on icon "save" at bounding box center [410, 43] width 18 height 18
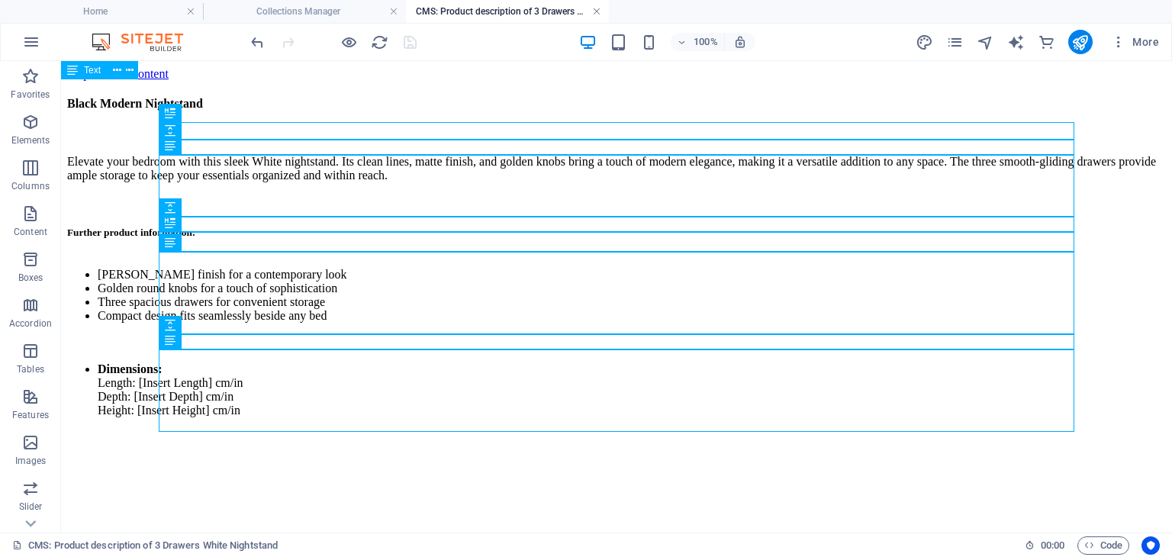
click at [595, 13] on link at bounding box center [596, 12] width 9 height 14
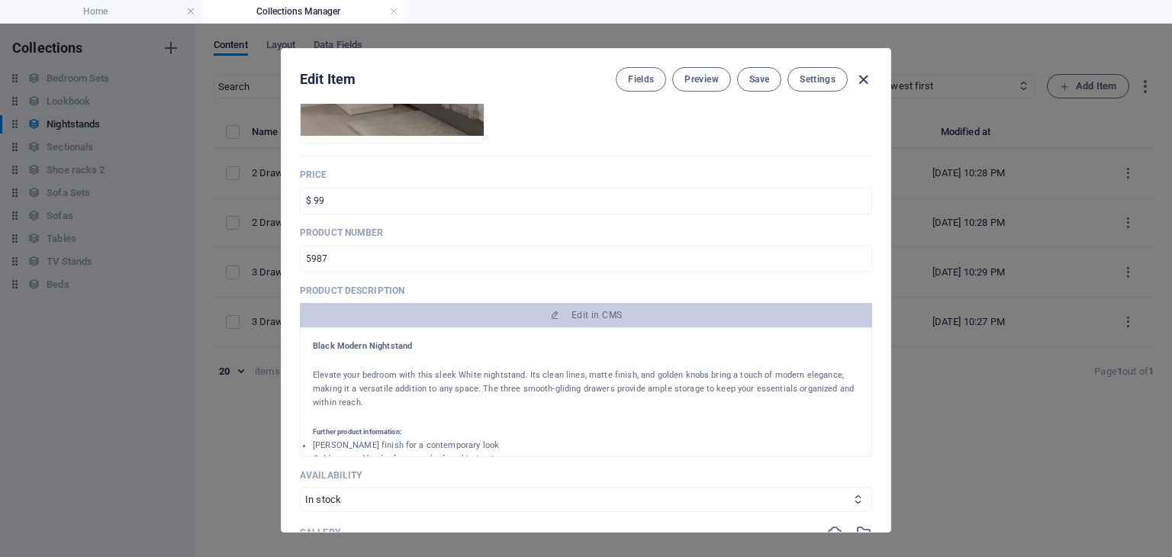
click at [871, 83] on icon "button" at bounding box center [864, 80] width 18 height 18
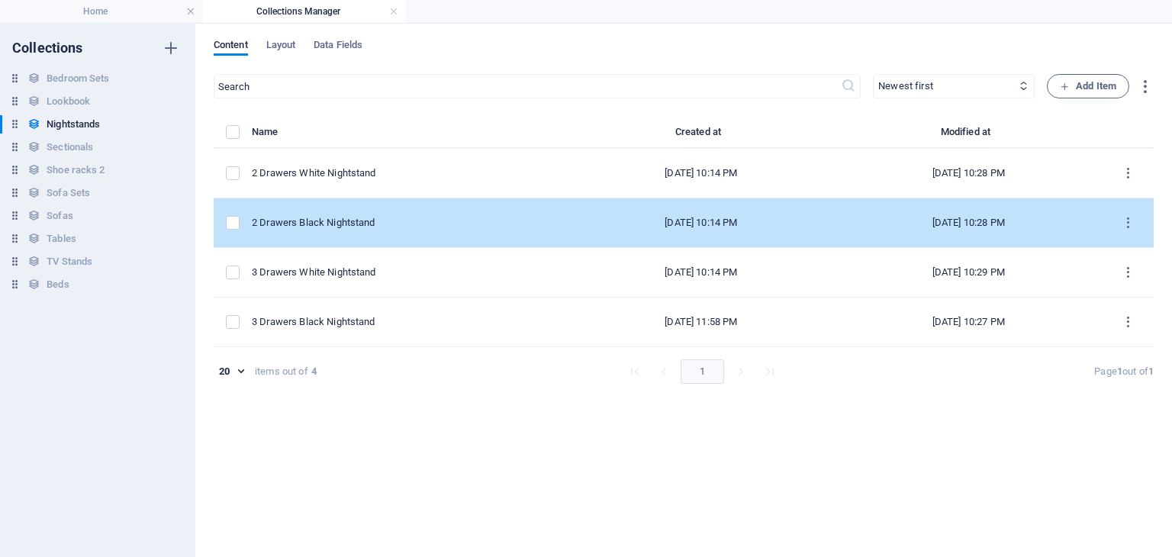
click at [329, 230] on td "2 Drawers Black Nightstand" at bounding box center [410, 223] width 316 height 50
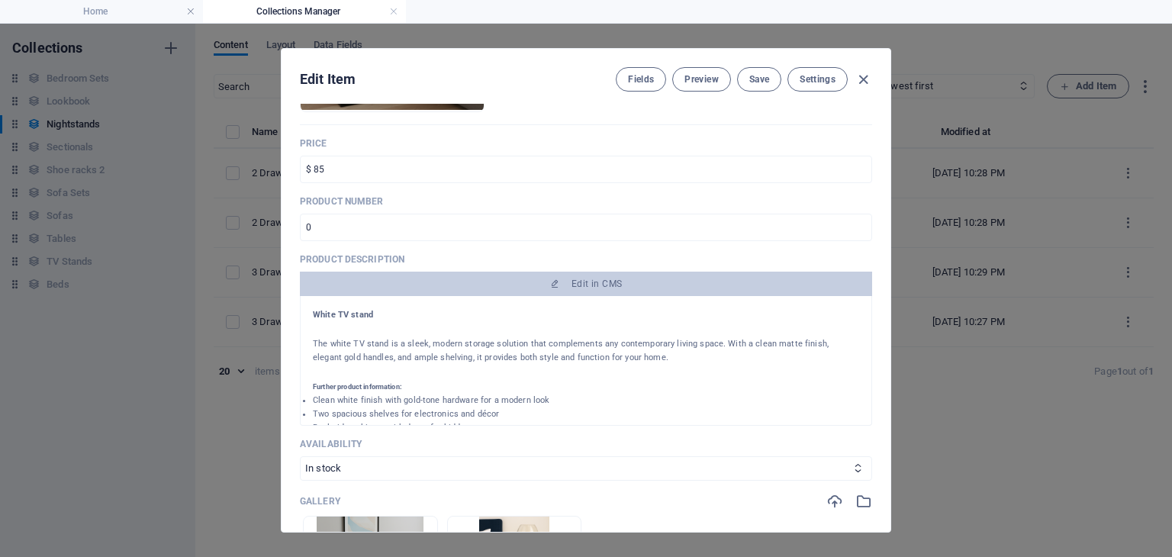
scroll to position [327, 0]
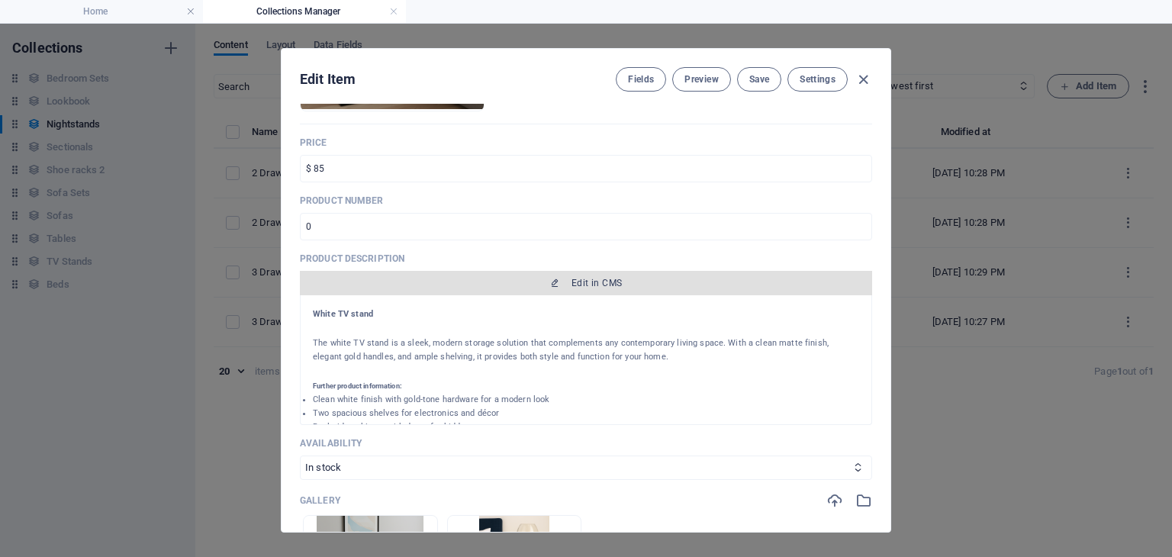
click at [575, 282] on span "Edit in CMS" at bounding box center [596, 283] width 50 height 12
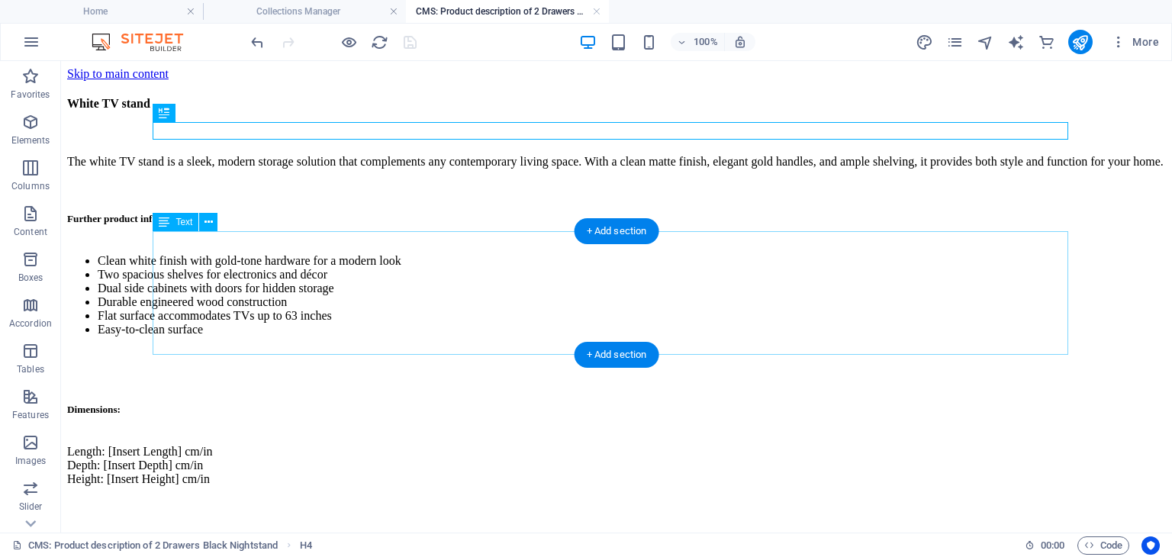
scroll to position [0, 0]
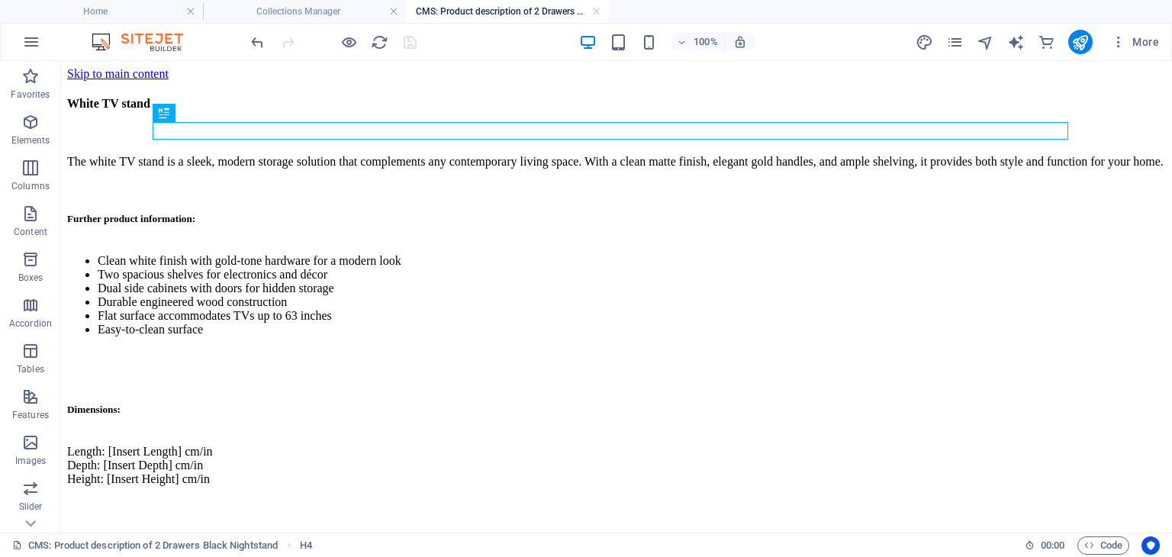
click at [415, 493] on div "White TV stand The white TV stand is a sleek, modern storage solution that comp…" at bounding box center [616, 289] width 1099 height 417
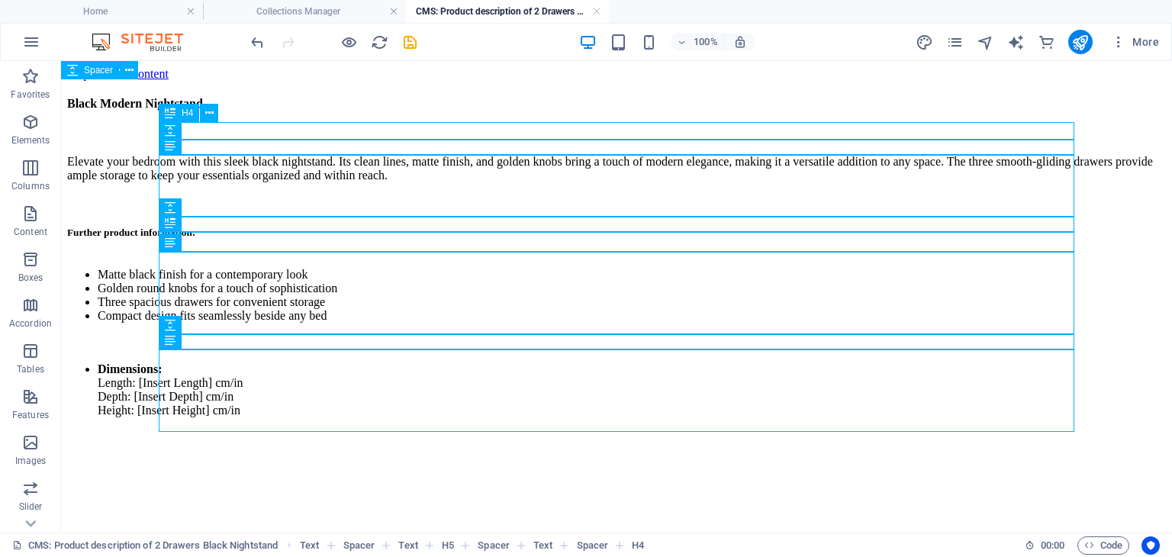
click at [257, 127] on div "Black Modern Nightstand" at bounding box center [616, 104] width 1099 height 47
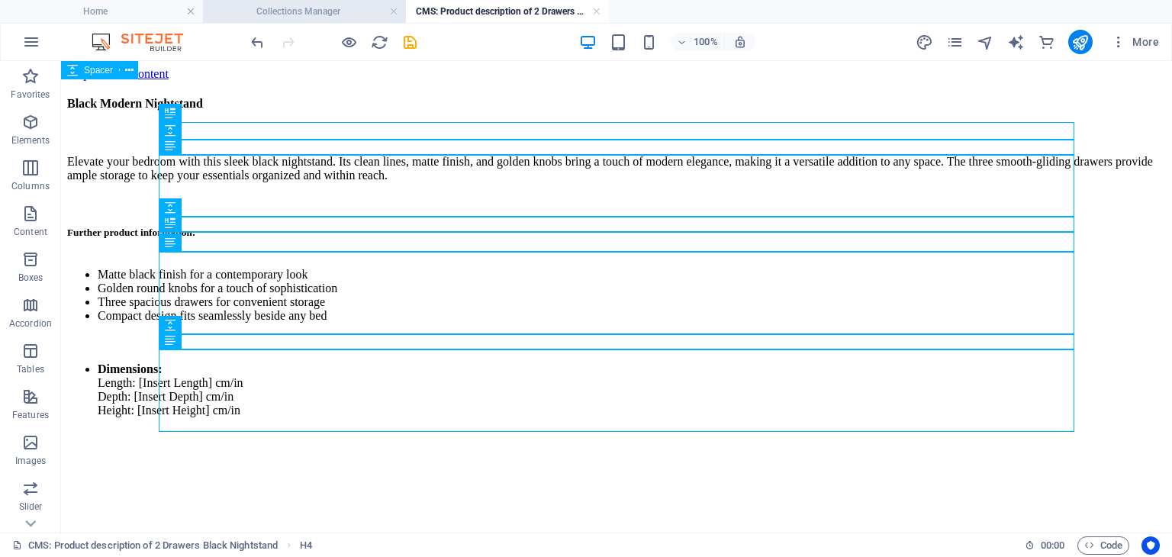
click at [342, 8] on h4 "Collections Manager" at bounding box center [304, 11] width 203 height 17
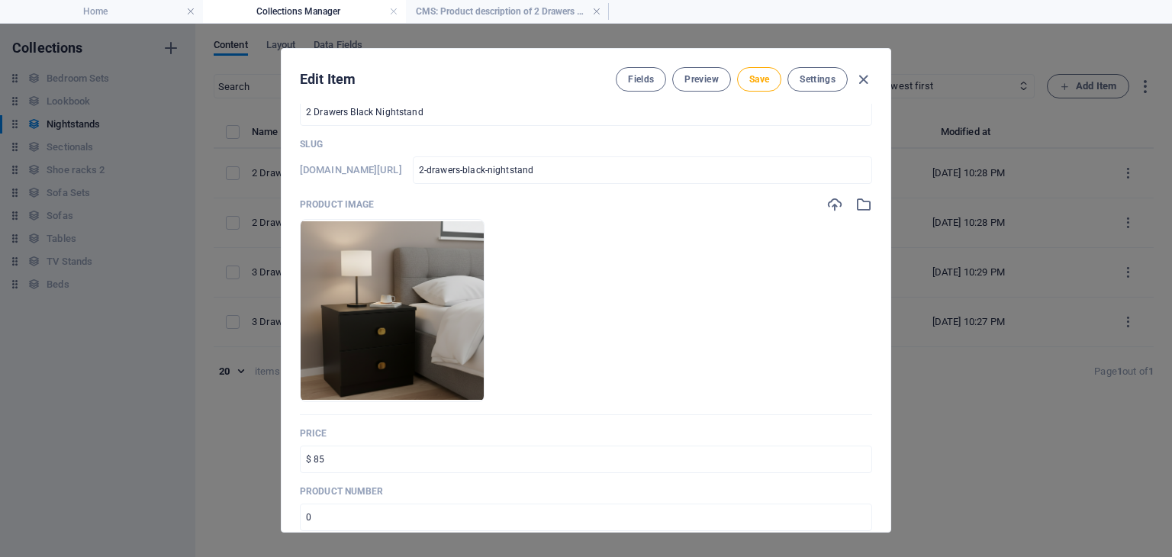
scroll to position [31, 0]
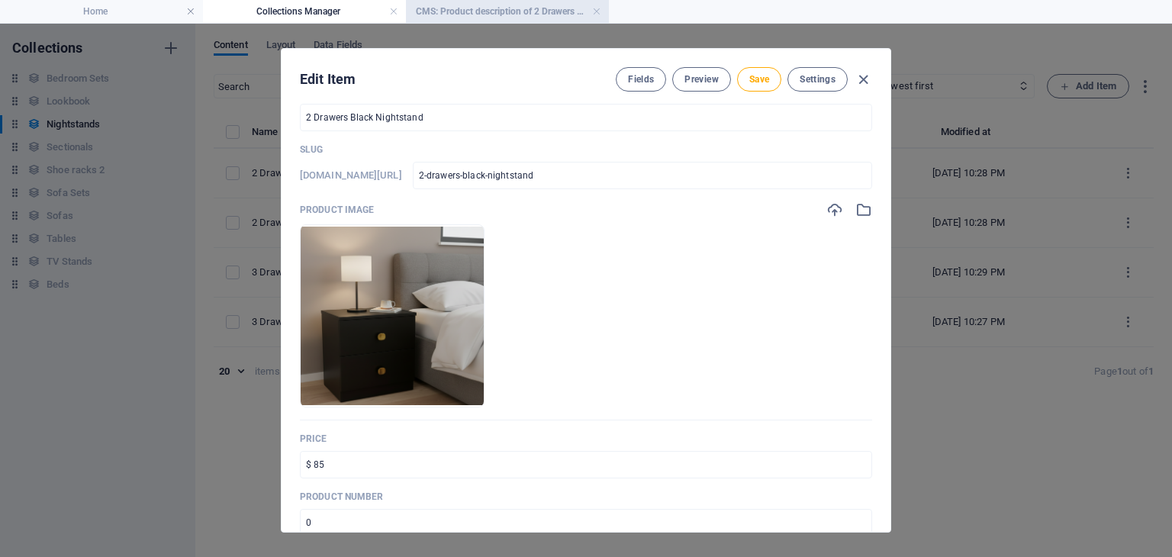
click at [530, 11] on h4 "CMS: Product description of 2 Drawers Black Nightstand" at bounding box center [507, 11] width 203 height 17
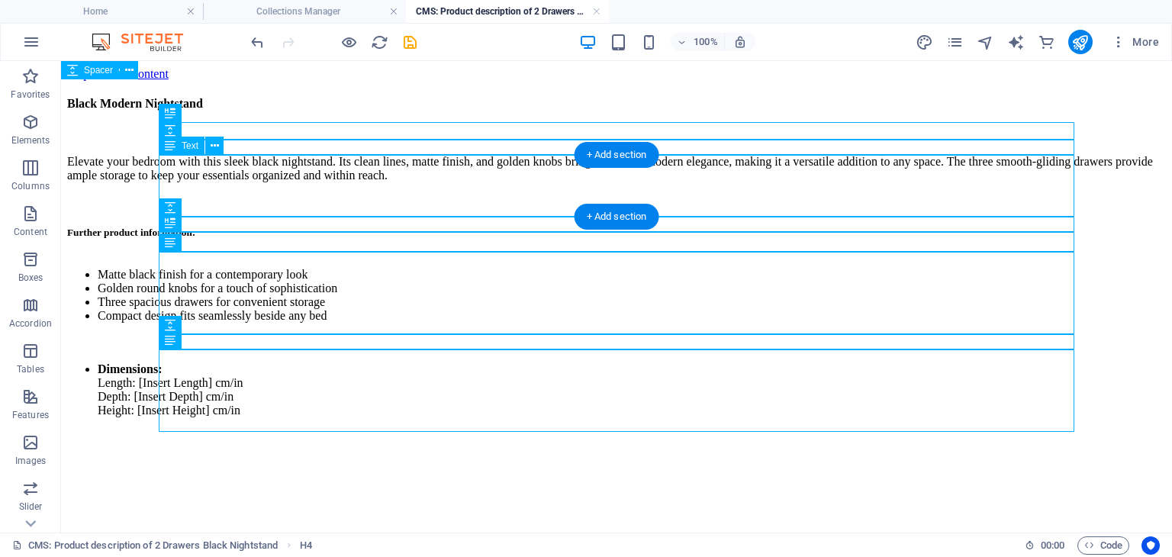
click at [712, 175] on div "Elevate your bedroom with this sleek black nightstand. Its clean lines, matte f…" at bounding box center [616, 169] width 1099 height 52
click at [556, 181] on div "Elevate your bedroom with this sleek black nightstand. Its clean lines, matte f…" at bounding box center [616, 169] width 1099 height 52
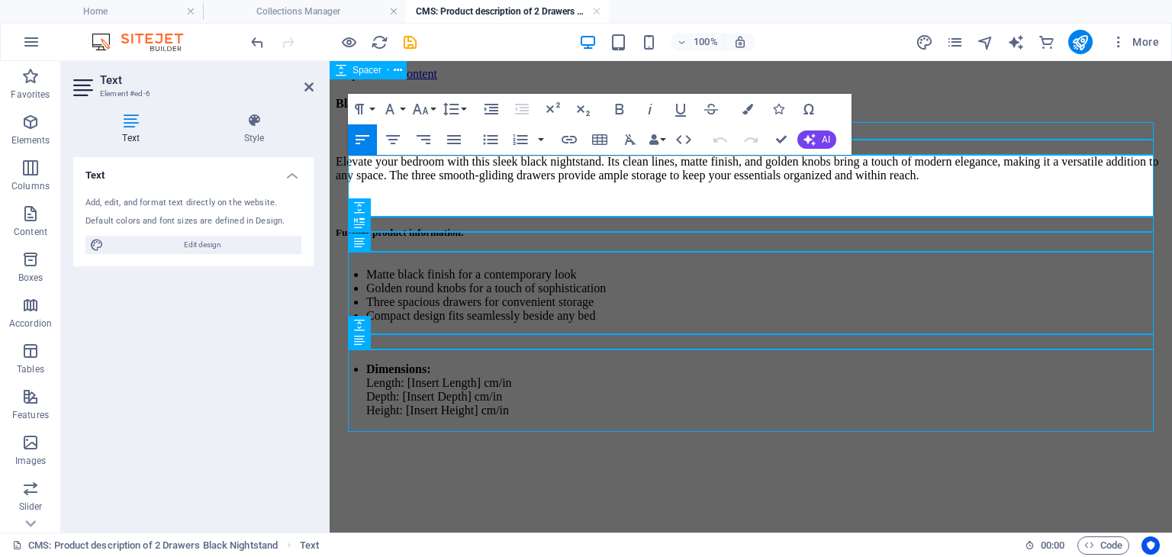
click at [810, 182] on p "Elevate your bedroom with this sleek black nightstand. Its clean lines, matte f…" at bounding box center [751, 168] width 830 height 27
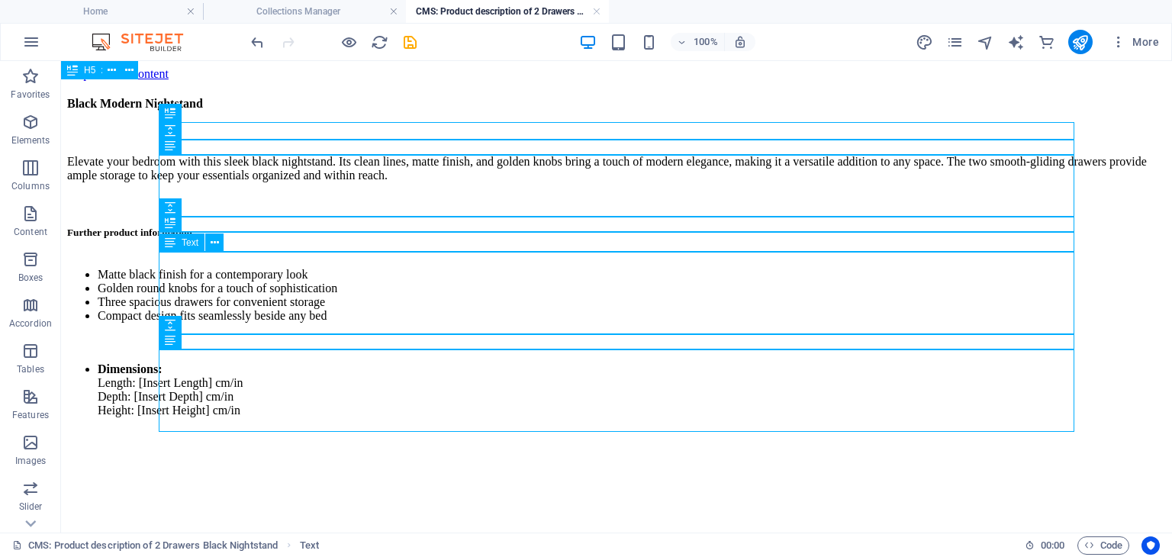
click at [223, 300] on div "Matte black finish for a contemporary look Golden round knobs for a touch of so…" at bounding box center [616, 295] width 1099 height 79
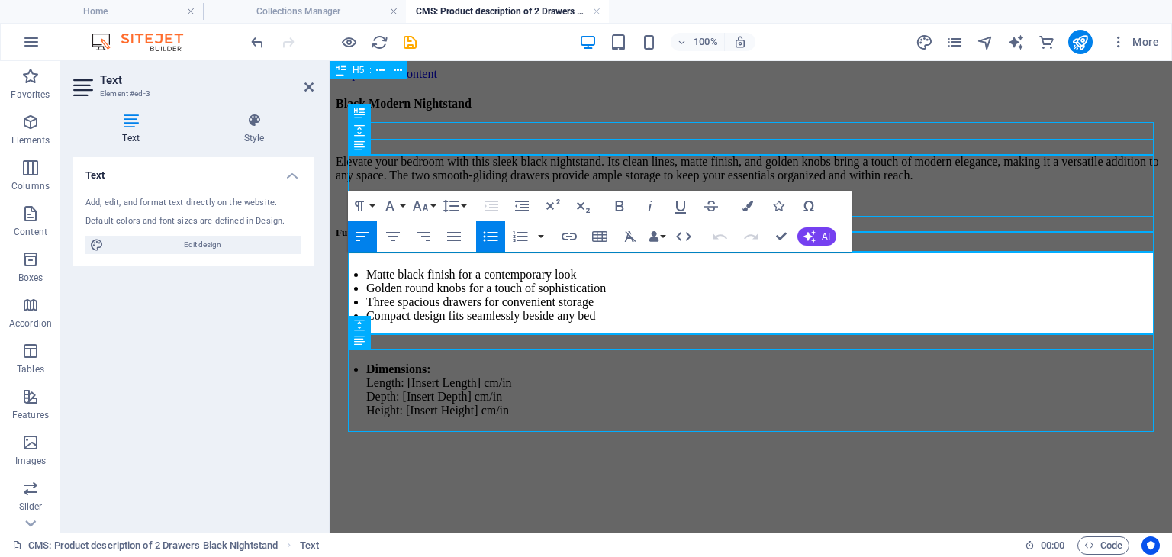
click at [406, 302] on li "Three spacious drawers for convenient storage" at bounding box center [766, 302] width 800 height 14
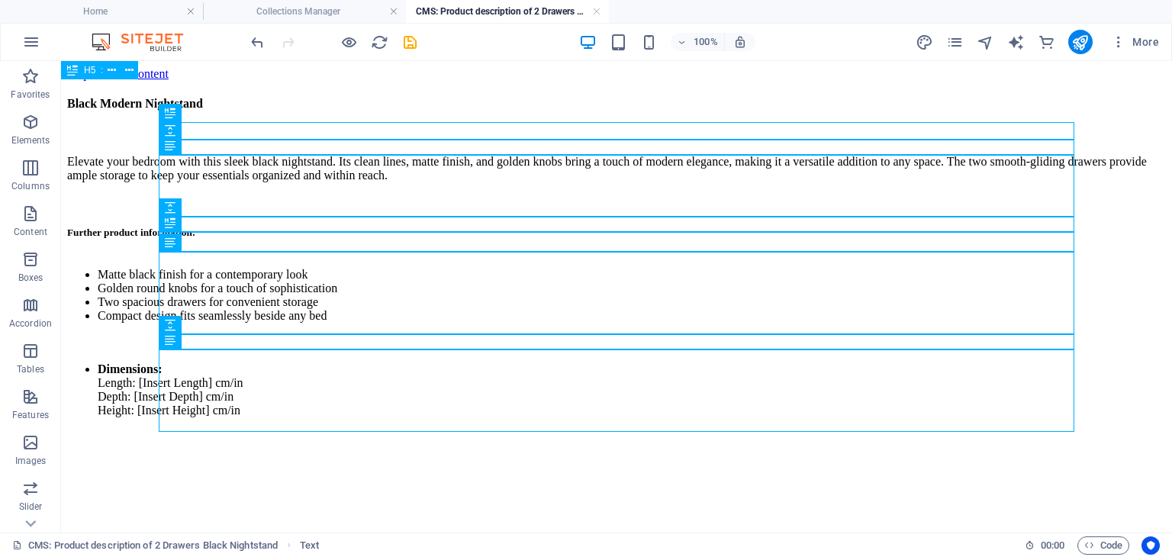
click at [388, 430] on div "Black Modern Nightstand Elevate your bedroom with this sleek black nightstand. …" at bounding box center [616, 255] width 1099 height 349
click at [278, 430] on div "Black Modern Nightstand Elevate your bedroom with this sleek black nightstand. …" at bounding box center [616, 255] width 1099 height 349
click at [593, 10] on link at bounding box center [596, 12] width 9 height 14
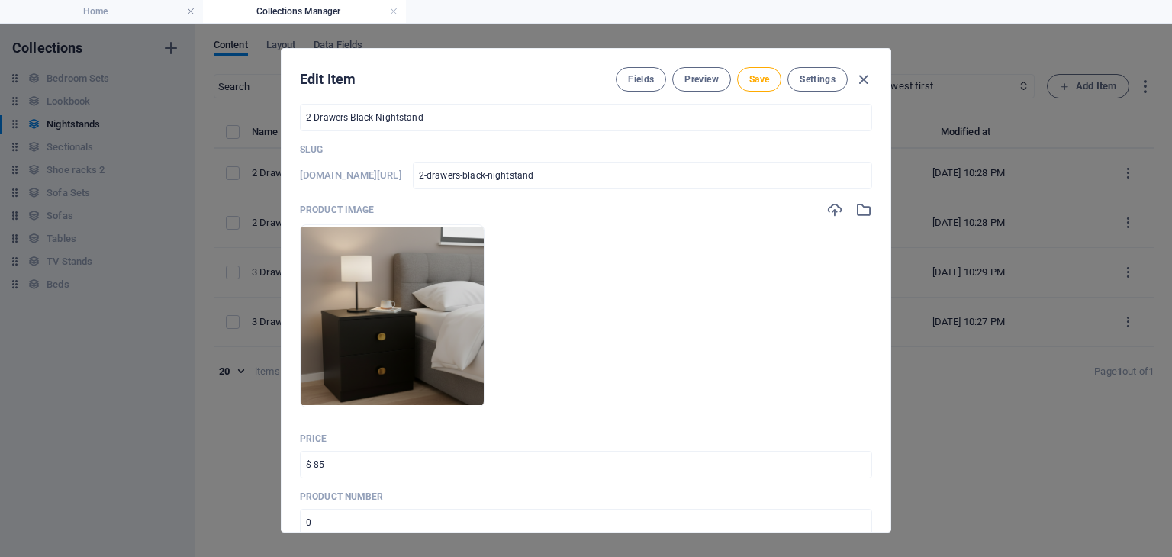
click at [872, 74] on div "Edit Item Fields Preview Save Settings" at bounding box center [586, 76] width 609 height 55
click at [867, 78] on icon "button" at bounding box center [864, 80] width 18 height 18
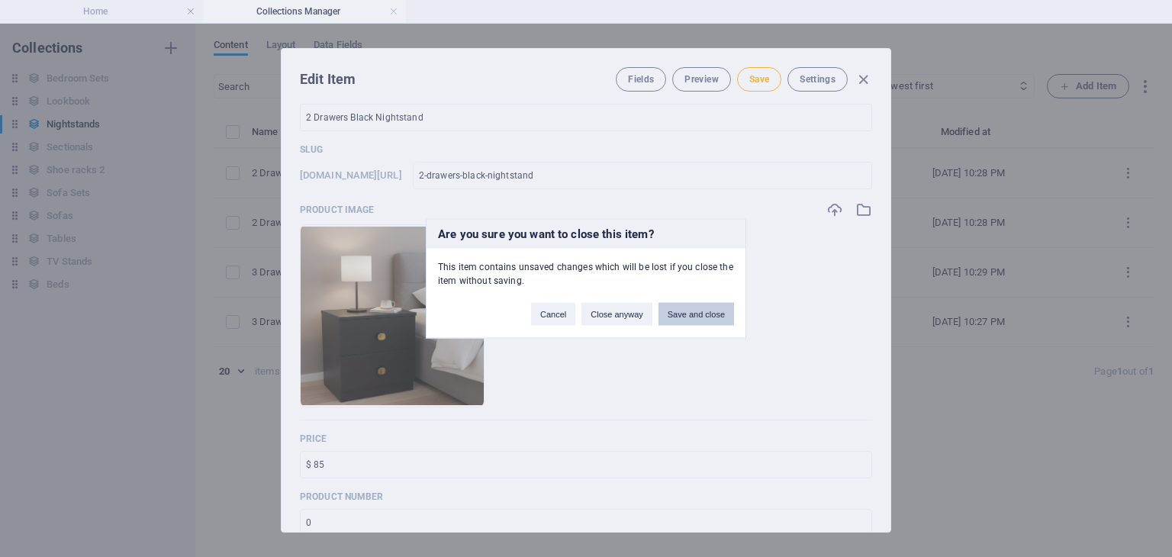
click at [684, 317] on button "Save and close" at bounding box center [696, 314] width 76 height 23
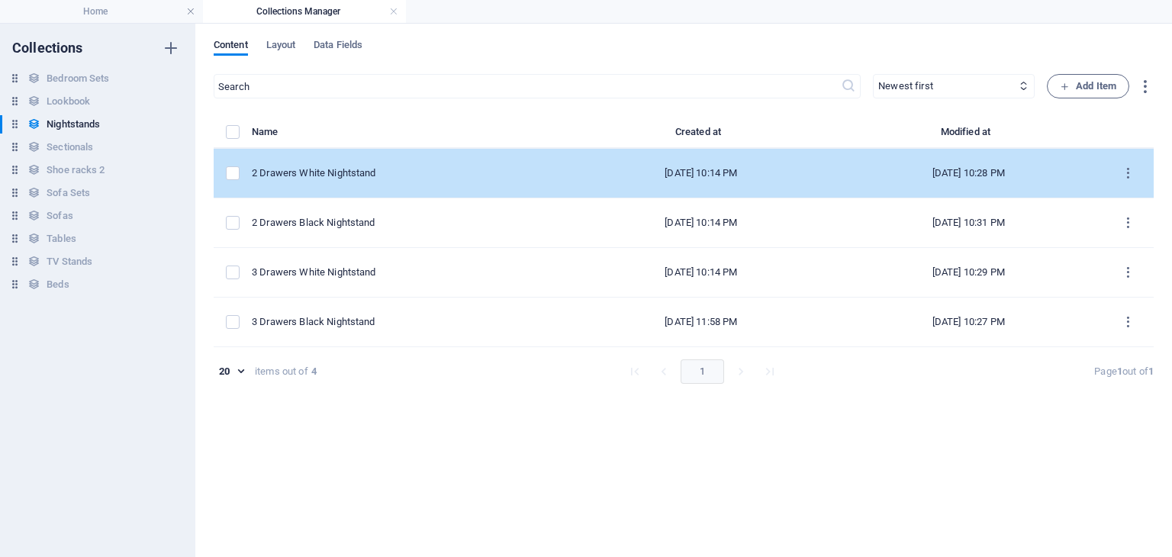
click at [409, 169] on div "2 Drawers White Nightstand" at bounding box center [404, 173] width 304 height 14
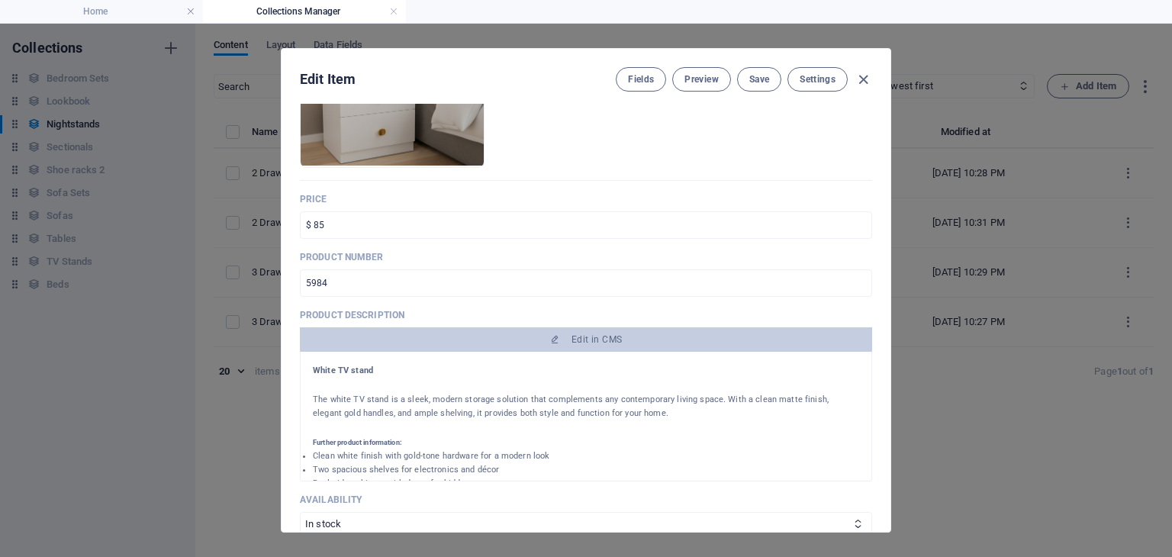
scroll to position [271, 0]
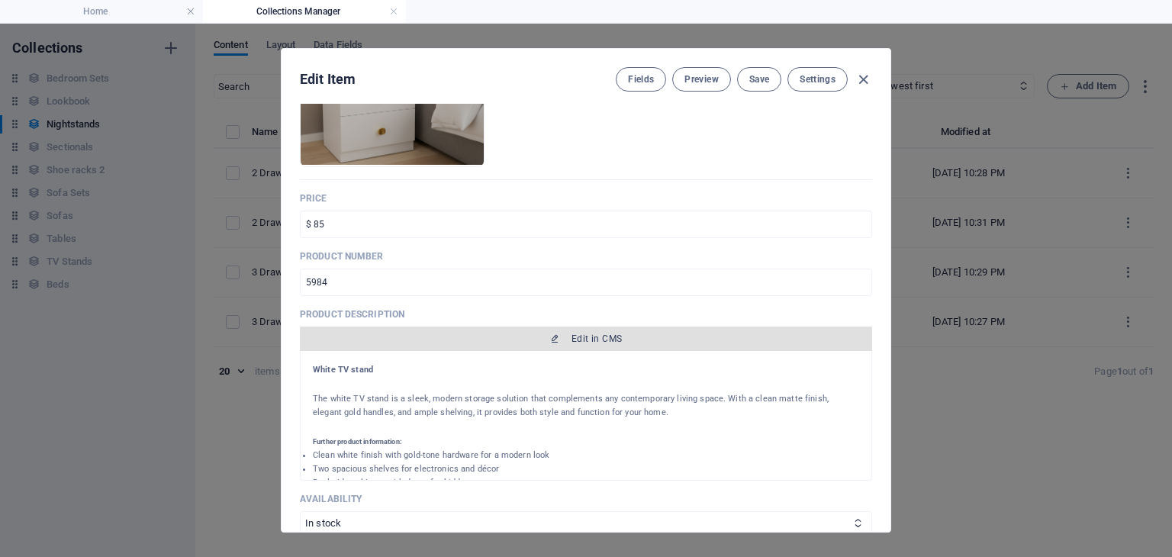
click at [599, 341] on span "Edit in CMS" at bounding box center [596, 339] width 50 height 12
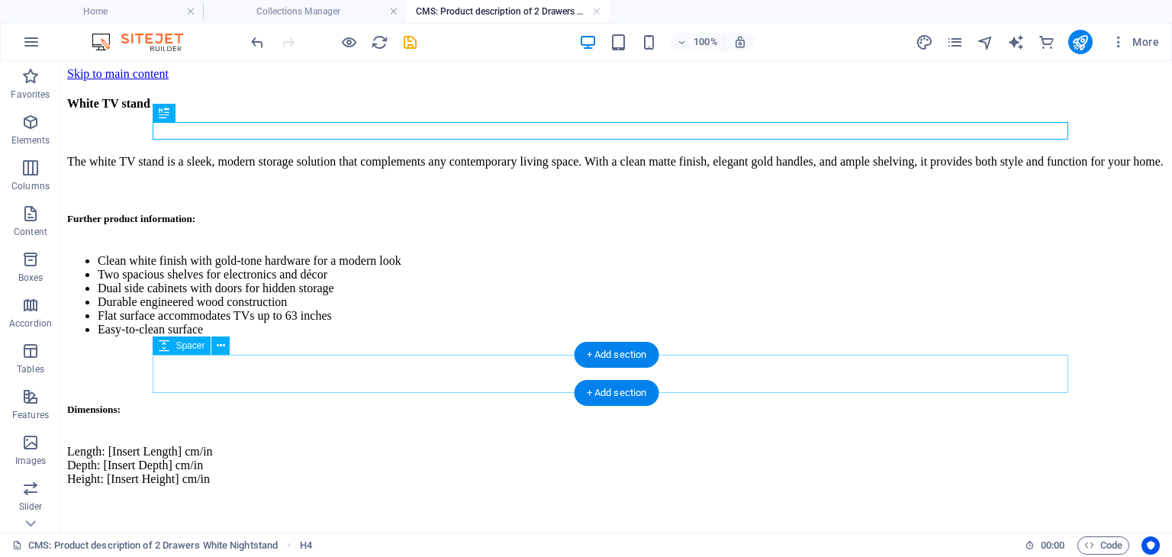
scroll to position [0, 0]
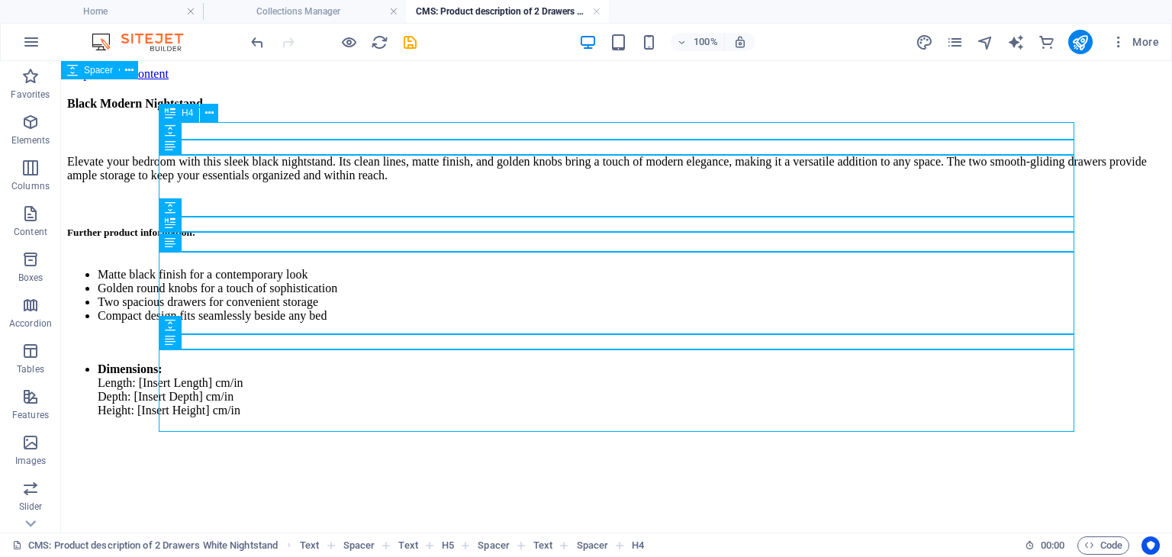
drag, startPoint x: 272, startPoint y: 129, endPoint x: 360, endPoint y: 190, distance: 107.5
click at [272, 127] on div "Black Modern Nightstand" at bounding box center [616, 104] width 1099 height 47
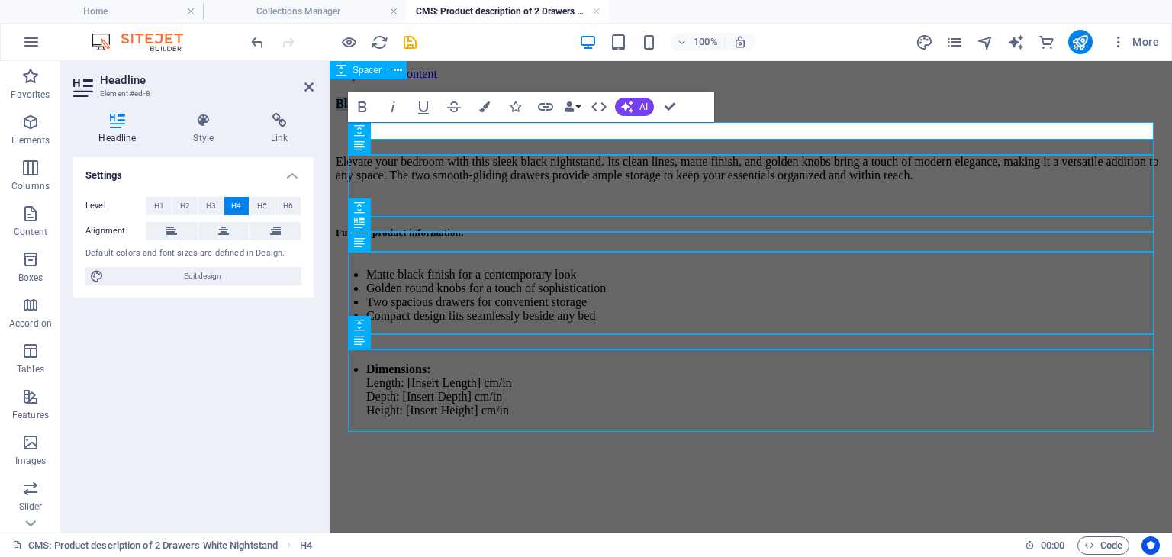
click at [447, 111] on h4 "Black Modern Nightstand" at bounding box center [751, 104] width 830 height 14
click at [391, 111] on h4 "Black Modern Nightstand" at bounding box center [751, 104] width 830 height 14
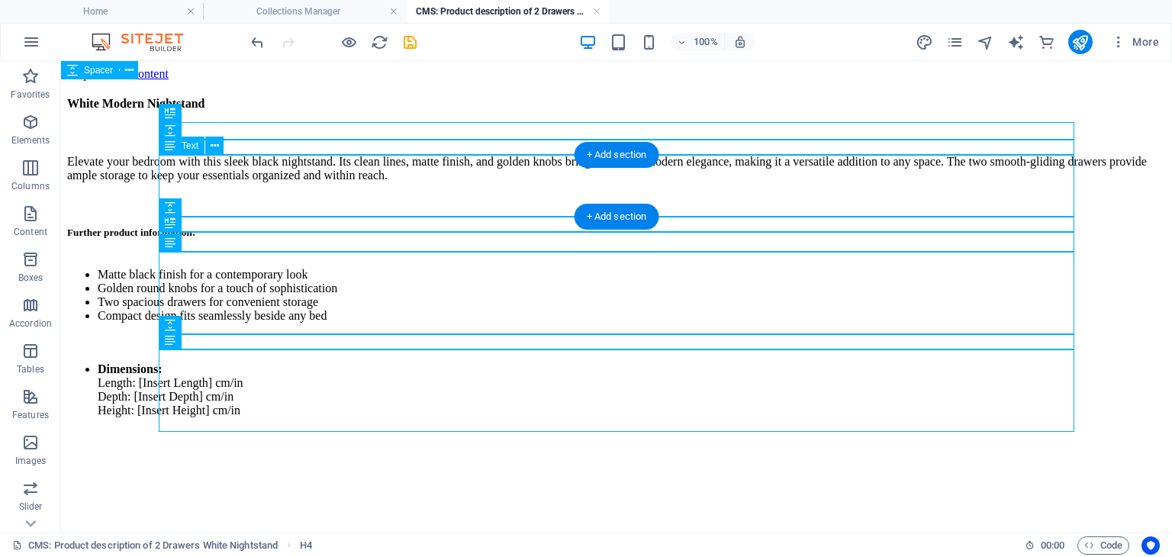
click at [423, 164] on div "Elevate your bedroom with this sleek black nightstand. Its clean lines, matte f…" at bounding box center [616, 169] width 1099 height 52
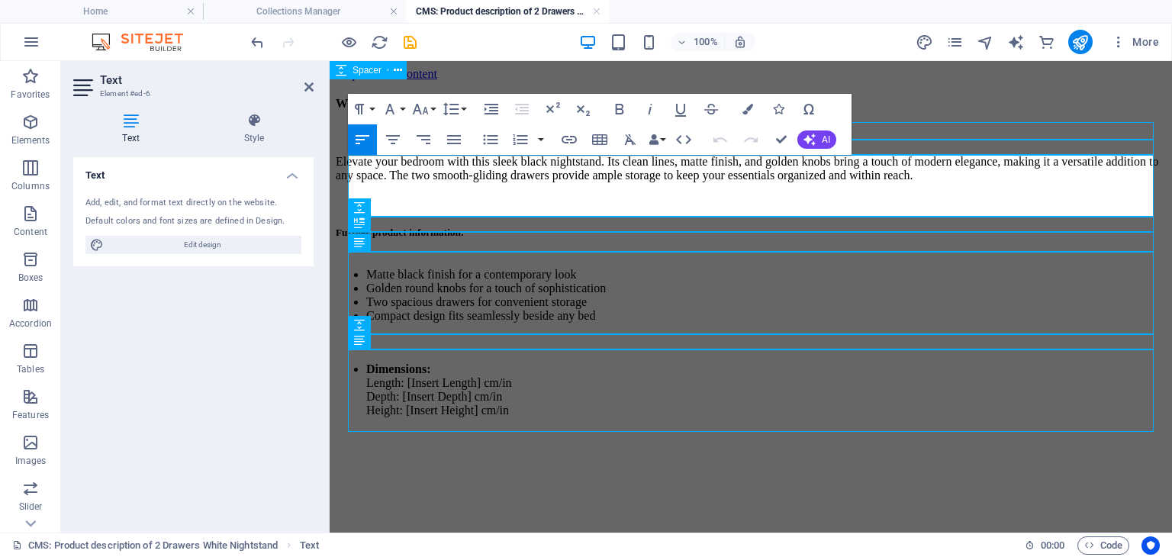
click at [605, 166] on p "Elevate your bedroom with this sleek black nightstand. Its clean lines, matte f…" at bounding box center [751, 168] width 830 height 27
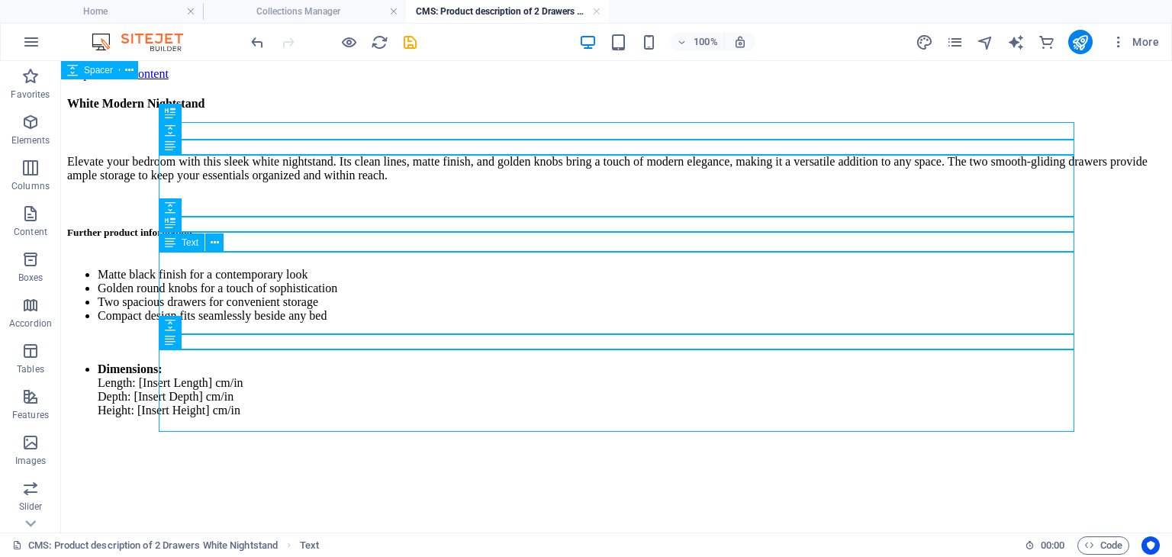
click at [247, 256] on div "Matte black finish for a contemporary look Golden round knobs for a touch of so…" at bounding box center [616, 295] width 1099 height 79
click at [247, 266] on div "Matte black finish for a contemporary look Golden round knobs for a touch of so…" at bounding box center [616, 295] width 1099 height 79
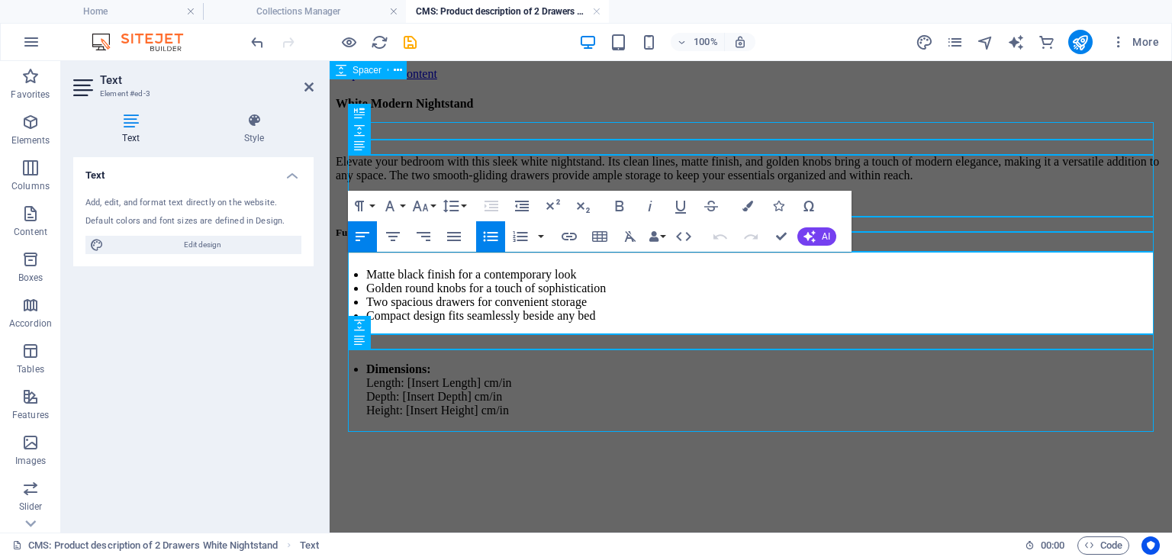
click at [428, 268] on li "Matte black finish for a contemporary look" at bounding box center [766, 275] width 800 height 14
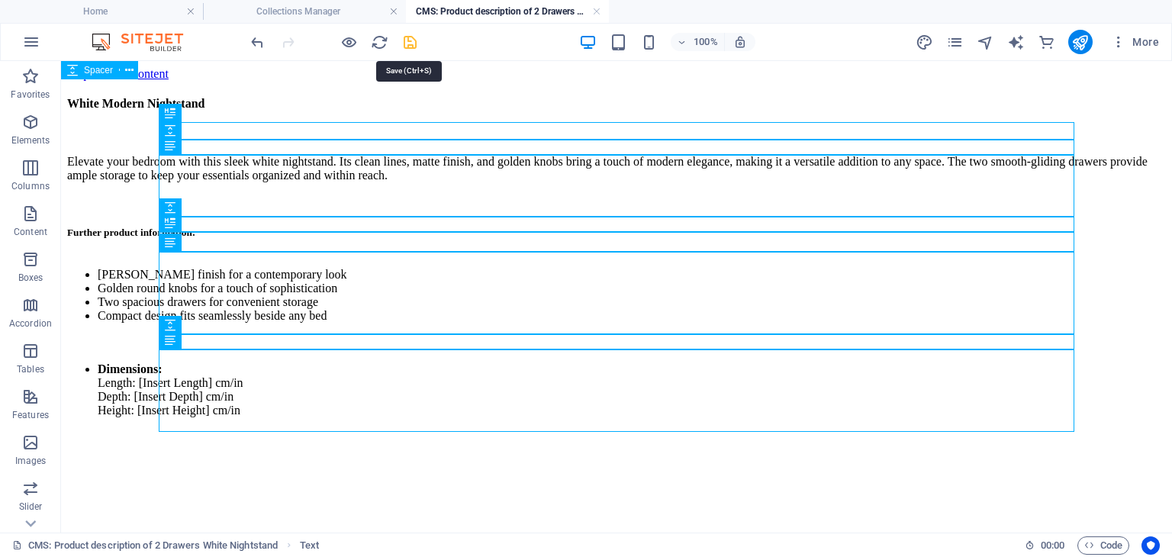
click at [406, 43] on icon "save" at bounding box center [410, 43] width 18 height 18
click at [592, 11] on link at bounding box center [596, 12] width 9 height 14
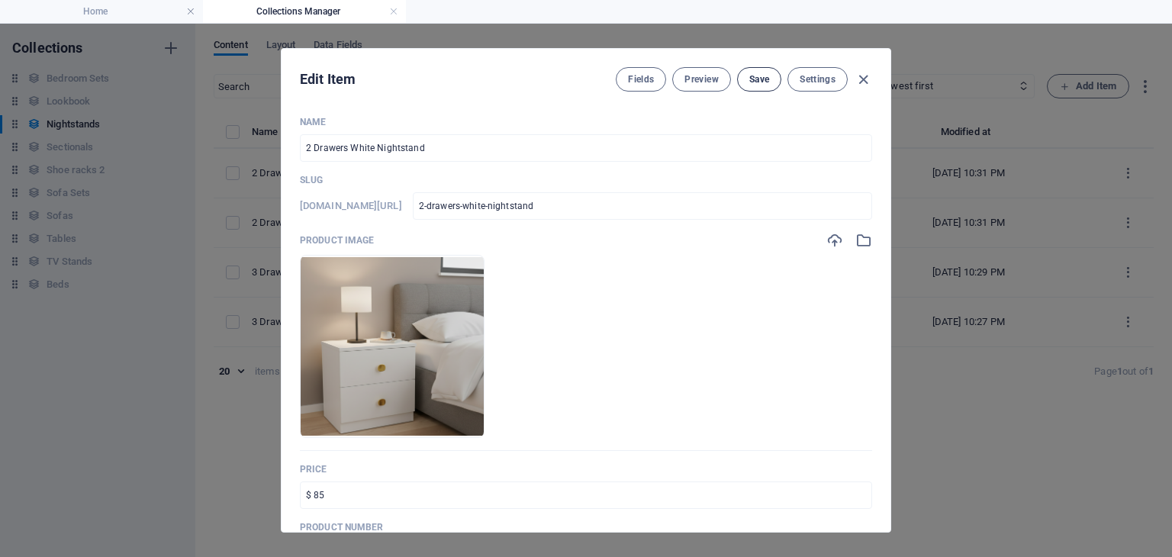
click at [763, 77] on span "Save" at bounding box center [759, 79] width 20 height 12
click at [861, 76] on icon "button" at bounding box center [864, 80] width 18 height 18
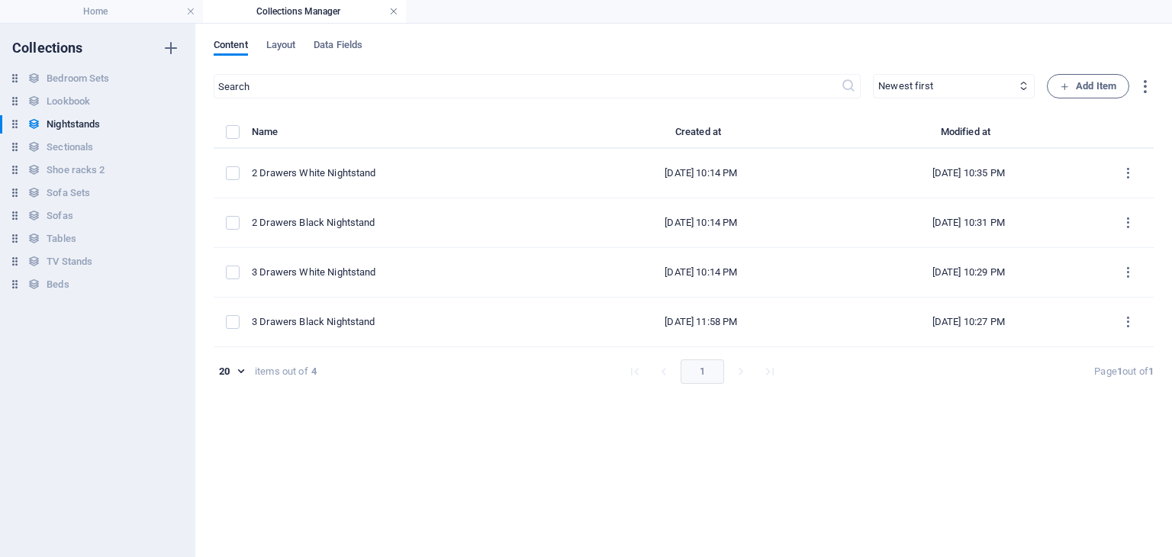
click at [394, 12] on link at bounding box center [393, 12] width 9 height 14
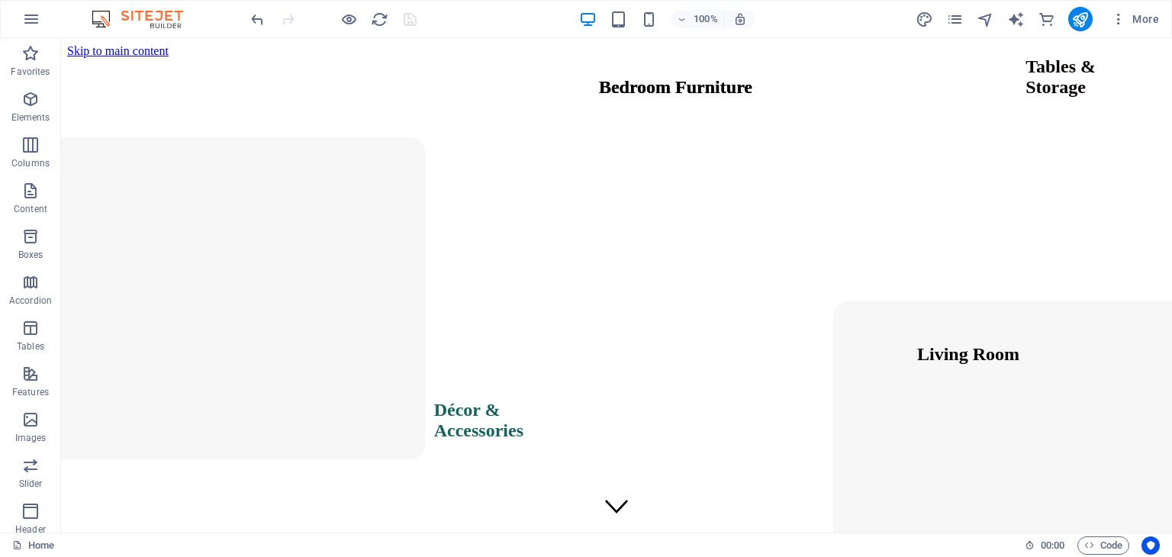
scroll to position [2332, 0]
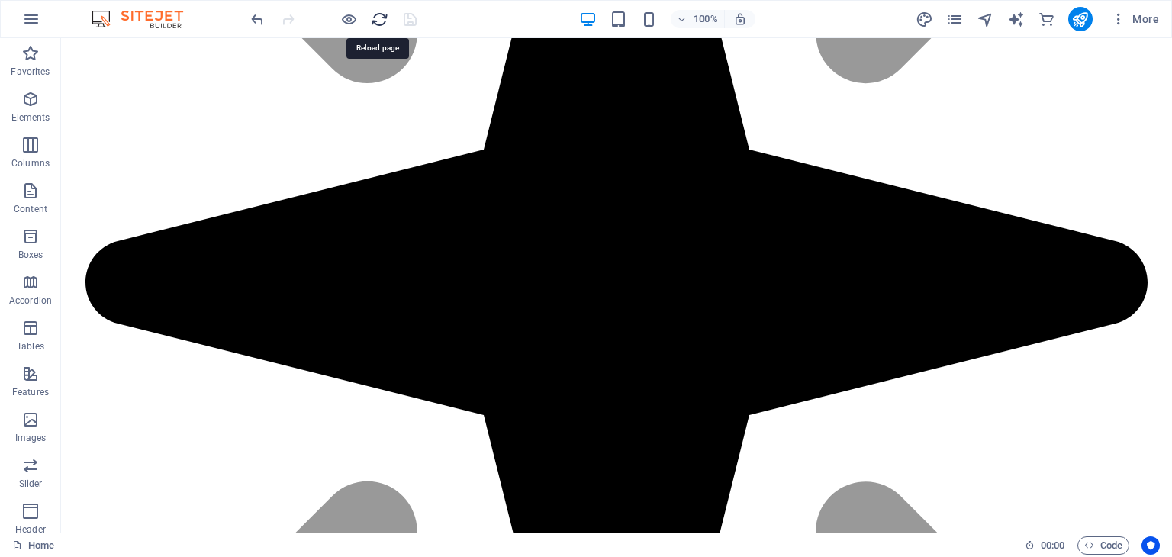
click at [374, 21] on icon "reload" at bounding box center [380, 20] width 18 height 18
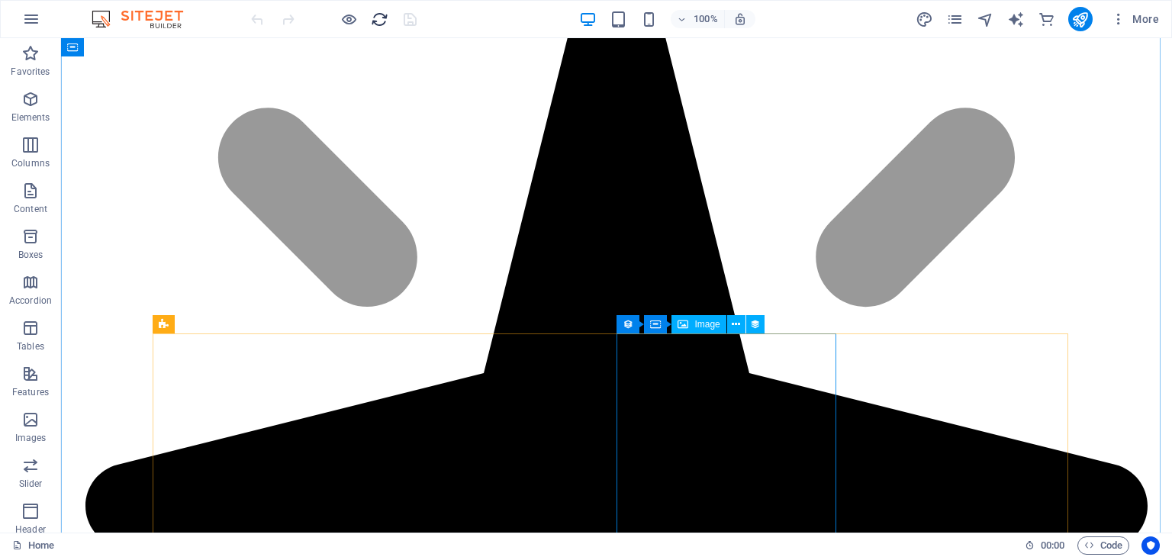
scroll to position [2111, 0]
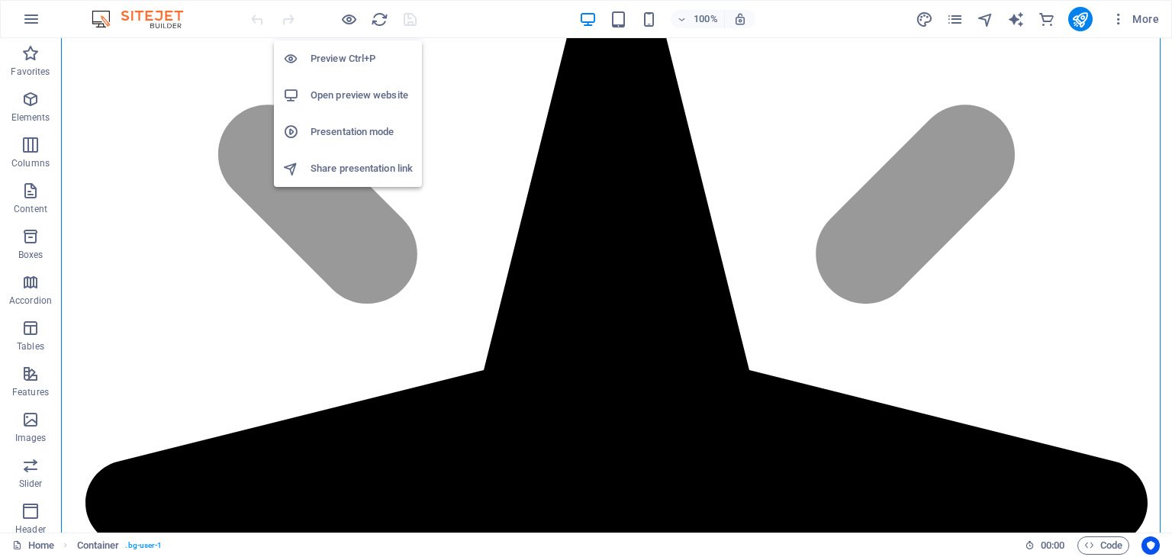
click at [351, 95] on h6 "Open preview website" at bounding box center [362, 95] width 102 height 18
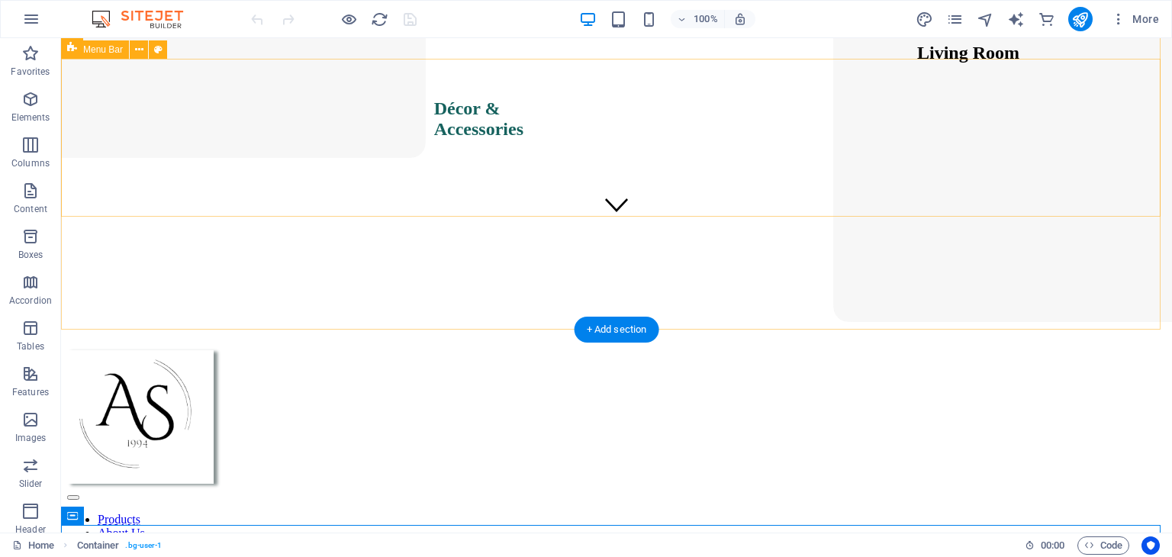
scroll to position [290, 0]
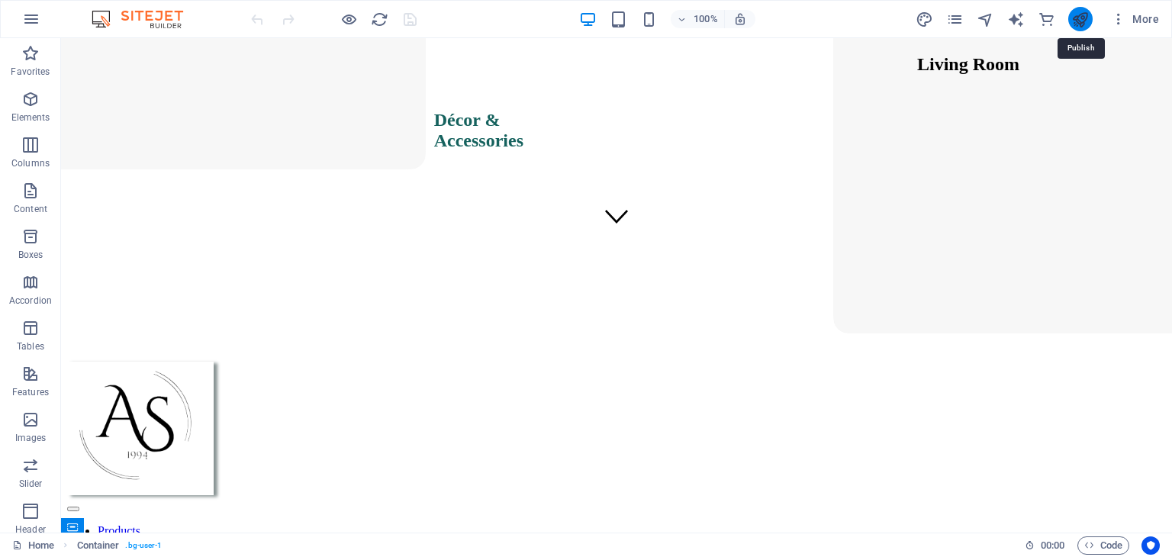
click at [1077, 21] on icon "publish" at bounding box center [1080, 20] width 18 height 18
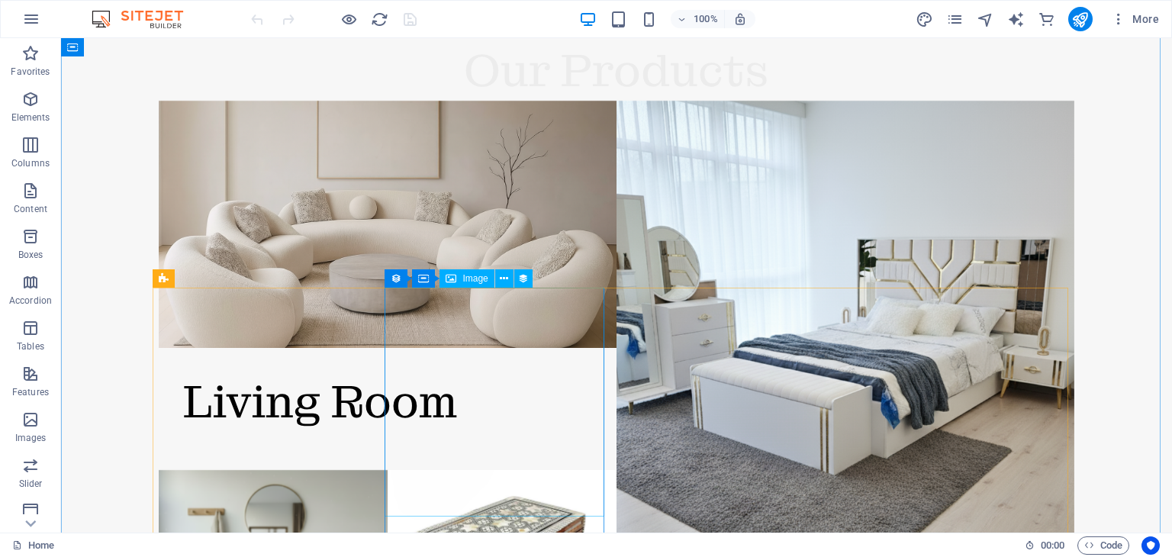
scroll to position [2230, 0]
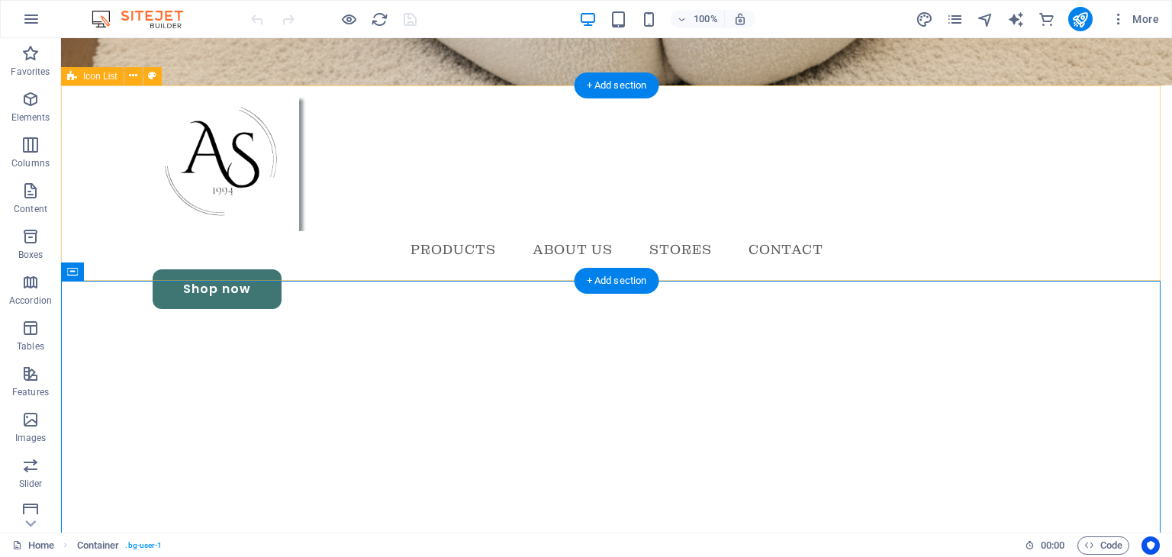
scroll to position [0, 0]
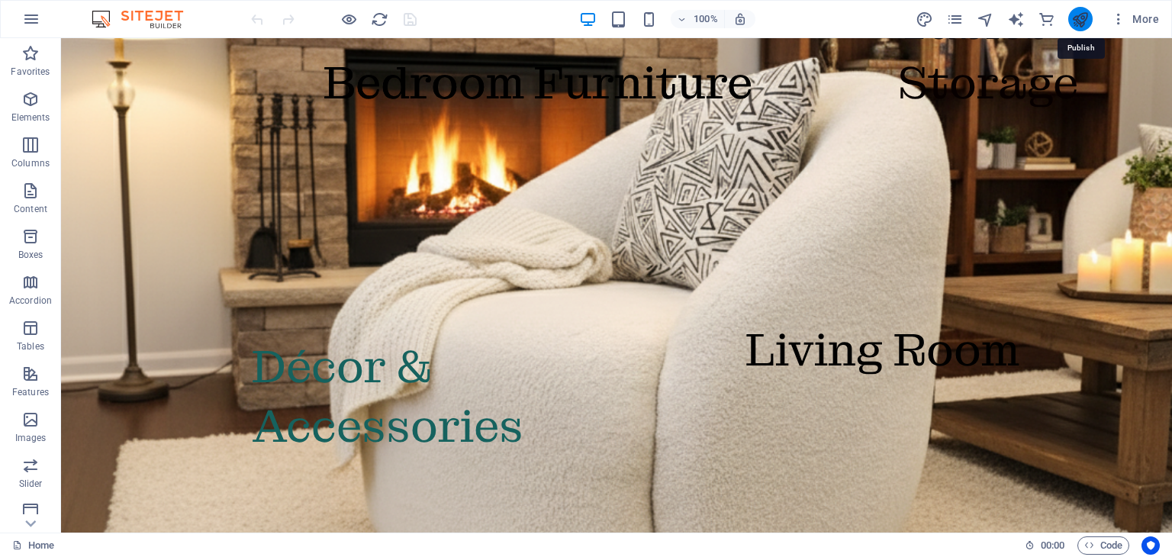
click at [1083, 21] on icon "publish" at bounding box center [1080, 20] width 18 height 18
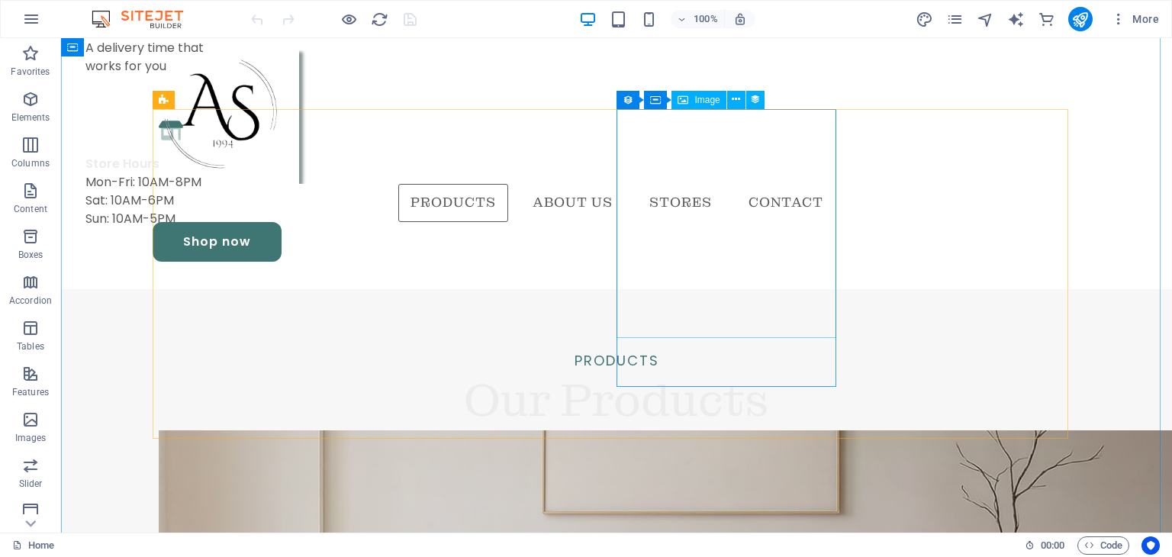
scroll to position [1486, 0]
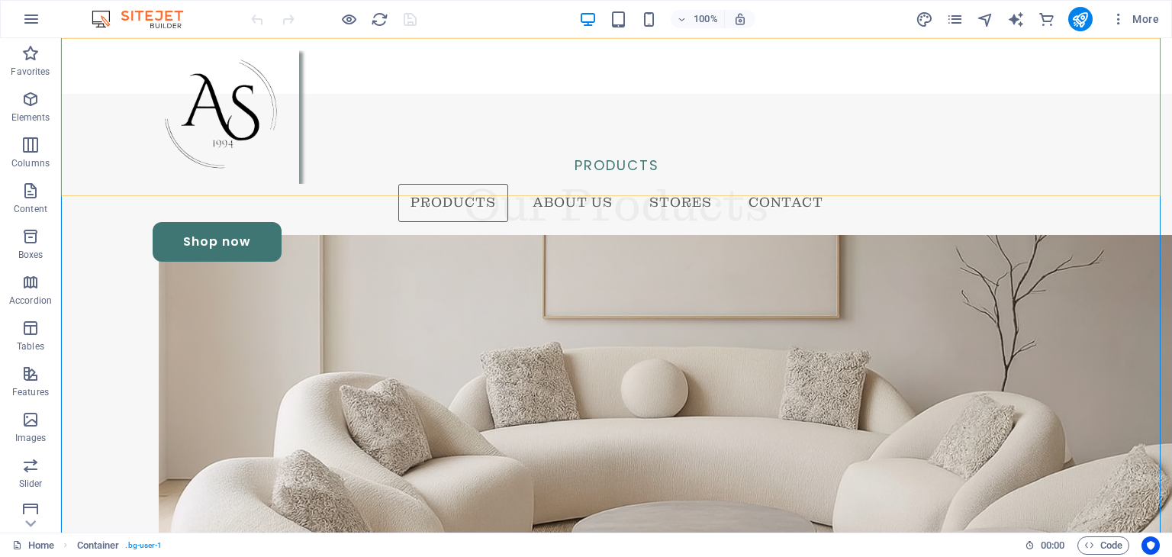
scroll to position [1717, 0]
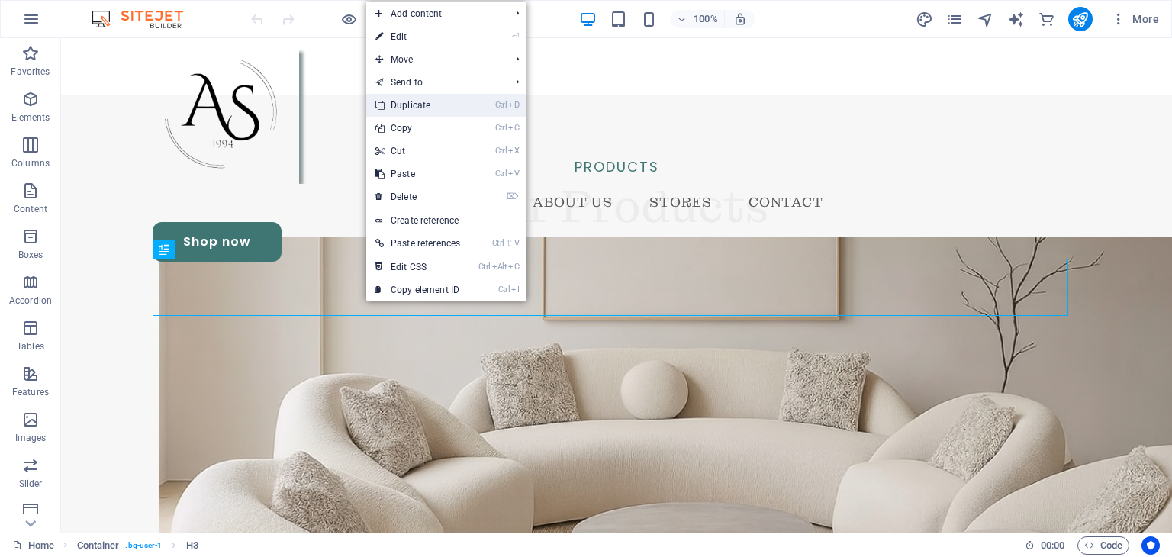
click at [419, 108] on link "Ctrl D Duplicate" at bounding box center [417, 105] width 103 height 23
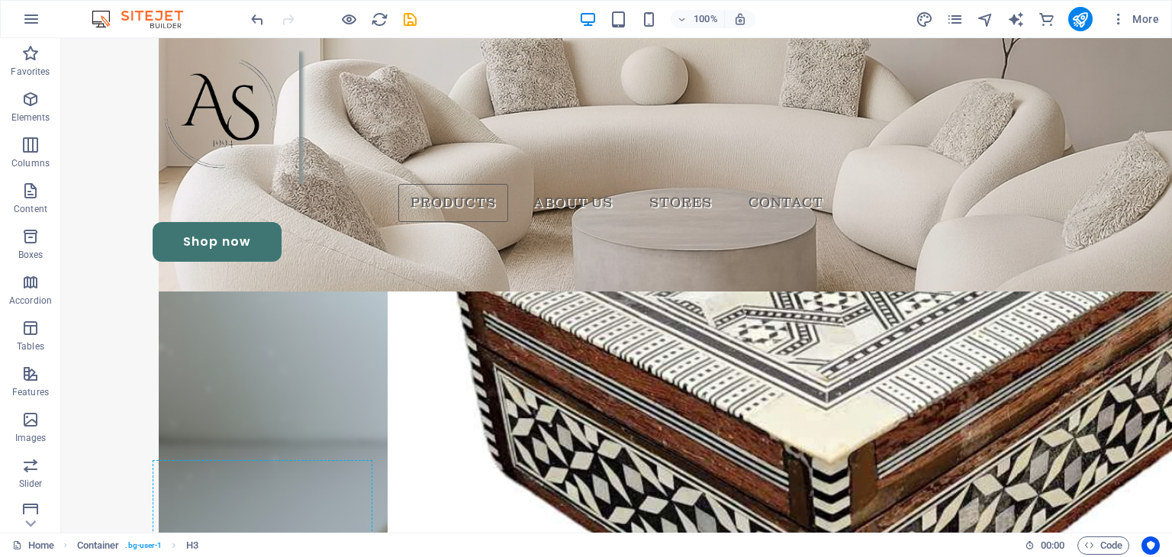
scroll to position [1974, 0]
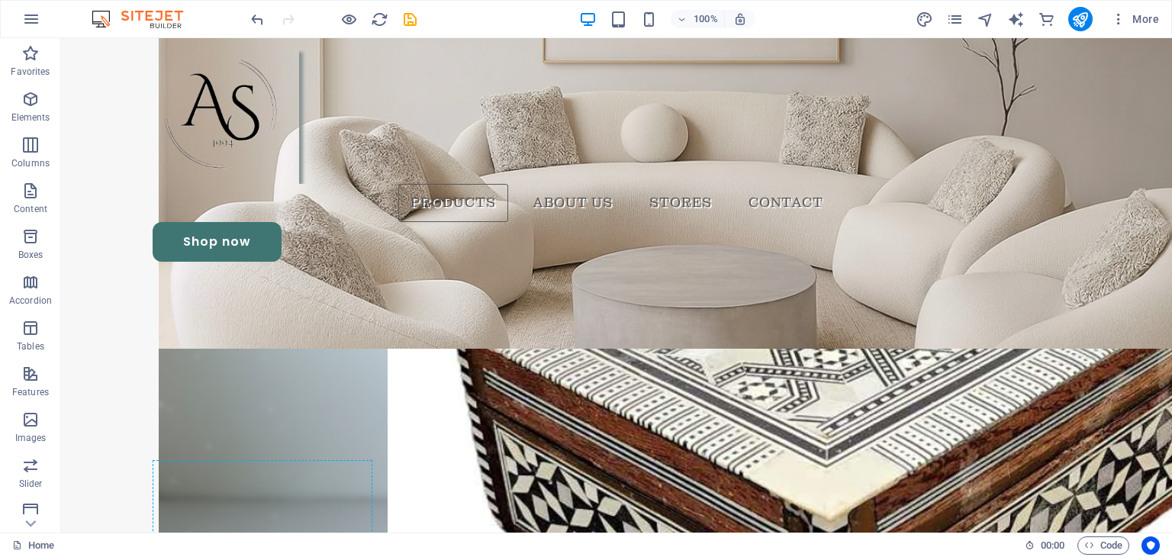
drag, startPoint x: 357, startPoint y: 123, endPoint x: 333, endPoint y: 391, distance: 269.7
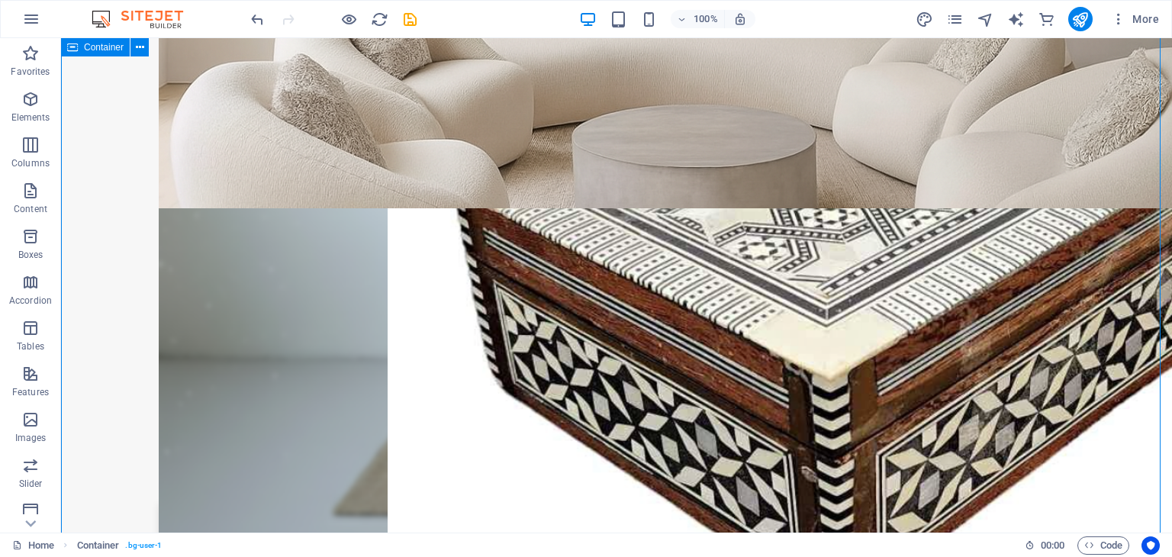
scroll to position [2194, 0]
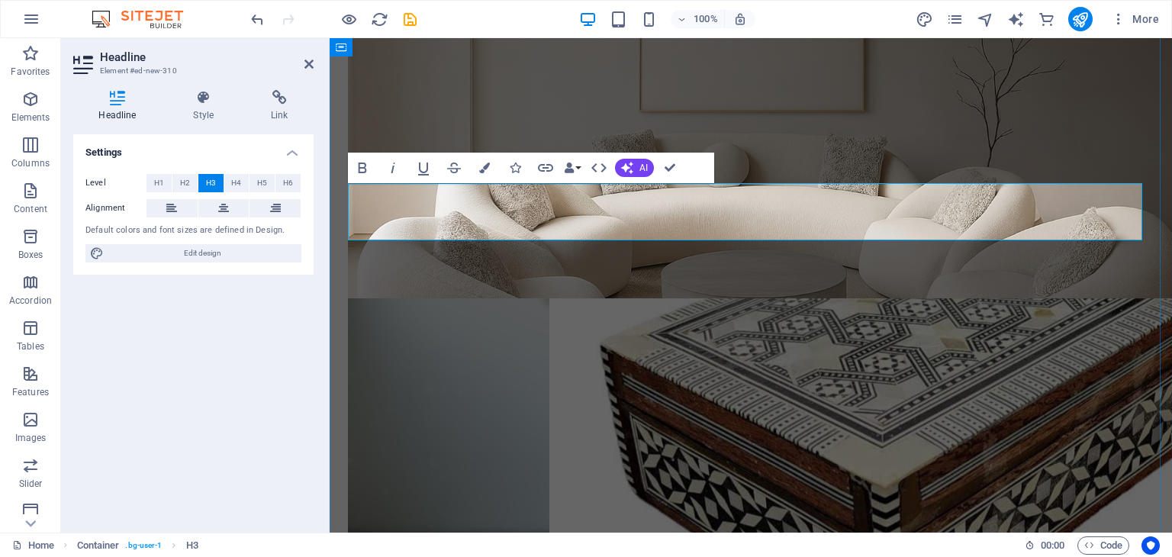
scroll to position [2212, 0]
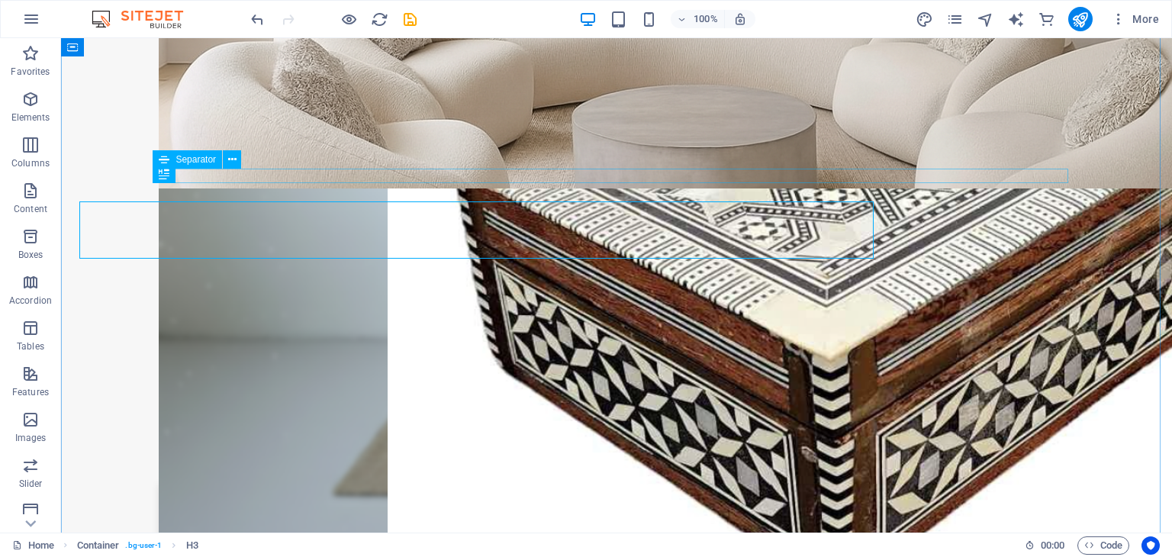
scroll to position [2194, 0]
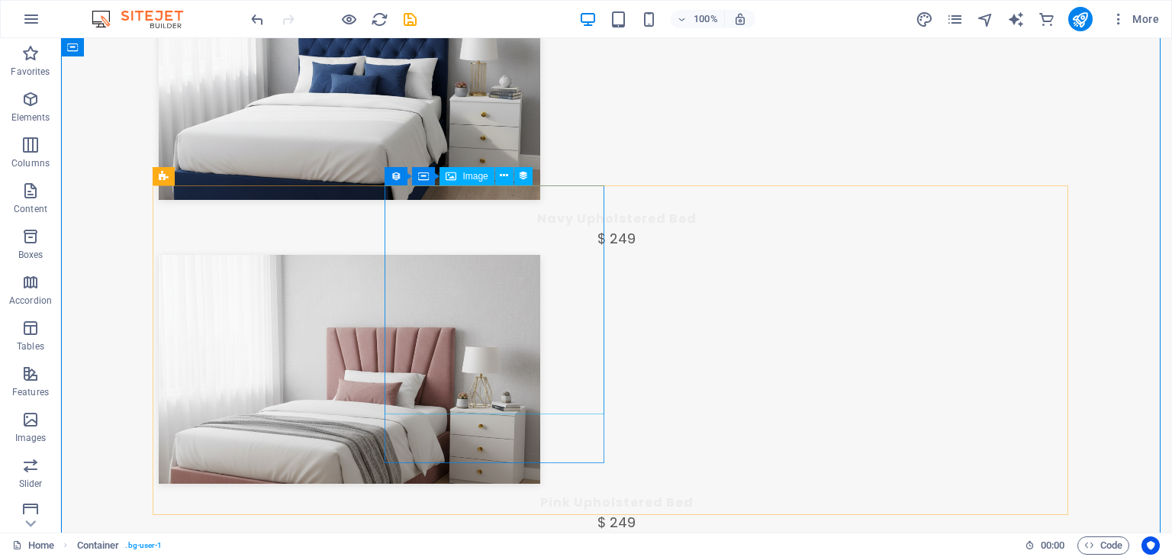
scroll to position [4727, 0]
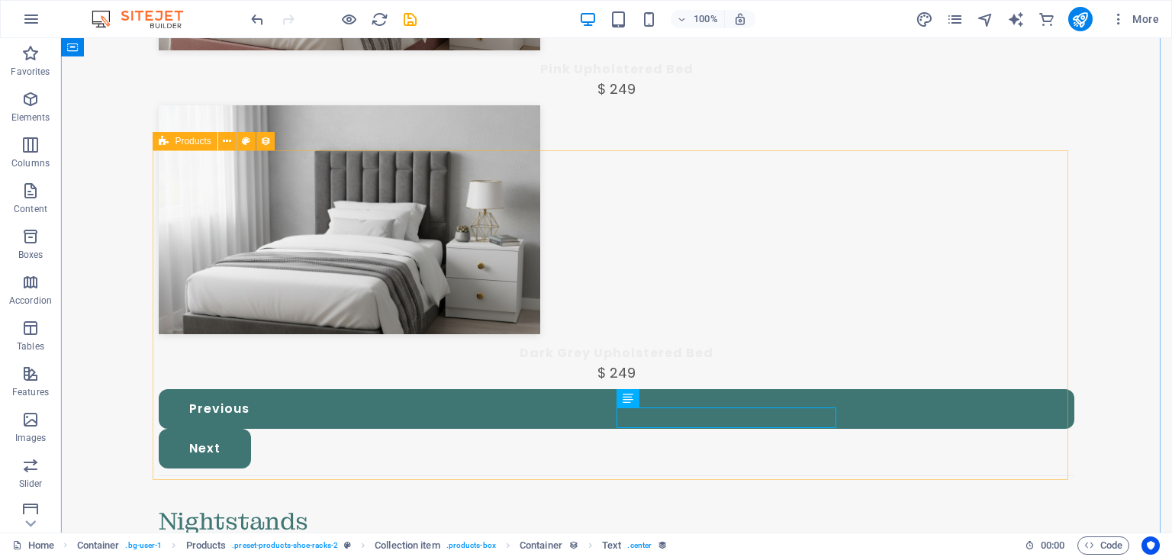
select select "68d1ad0c8f45172183059a02"
select select "createdAt_DESC"
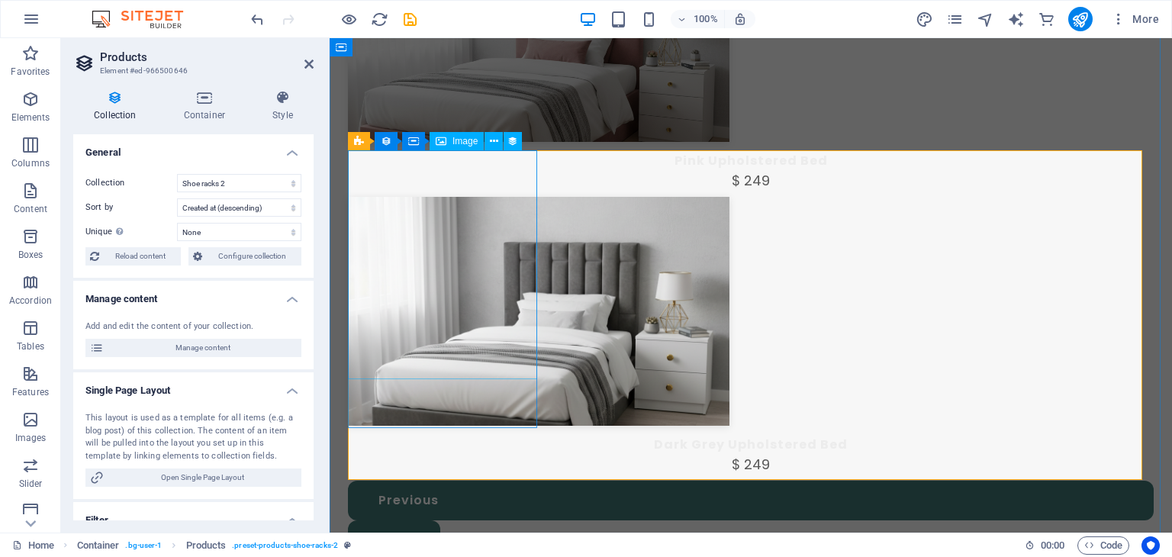
scroll to position [4762, 0]
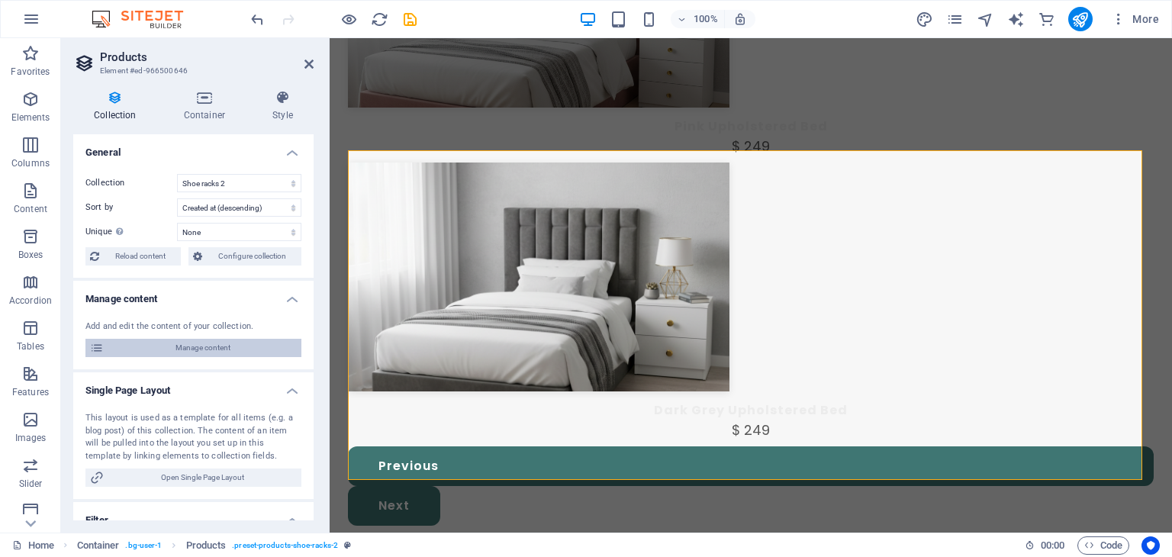
click at [229, 346] on span "Manage content" at bounding box center [202, 348] width 188 height 18
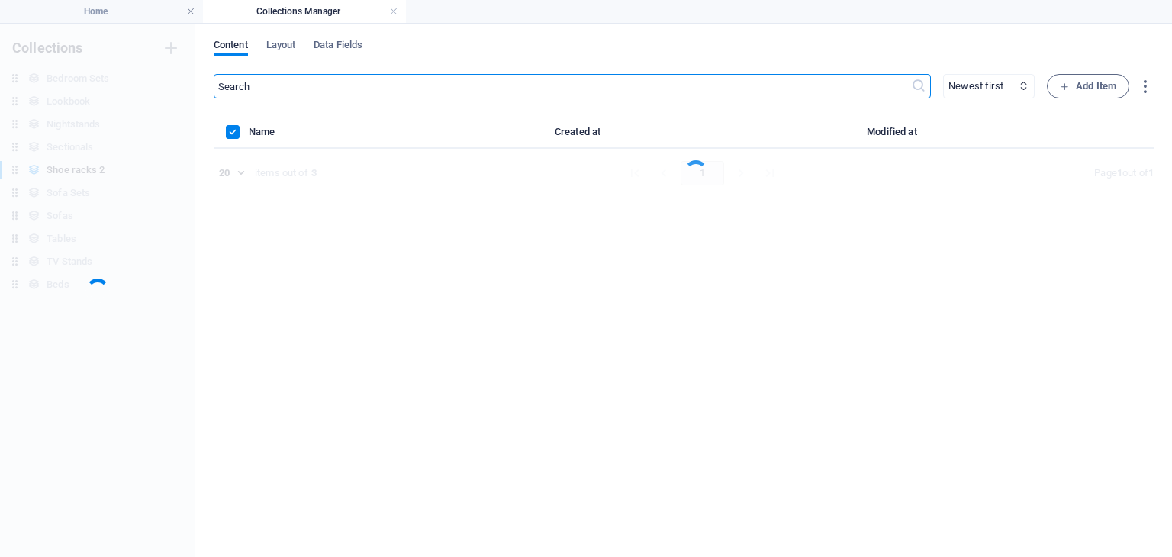
scroll to position [0, 0]
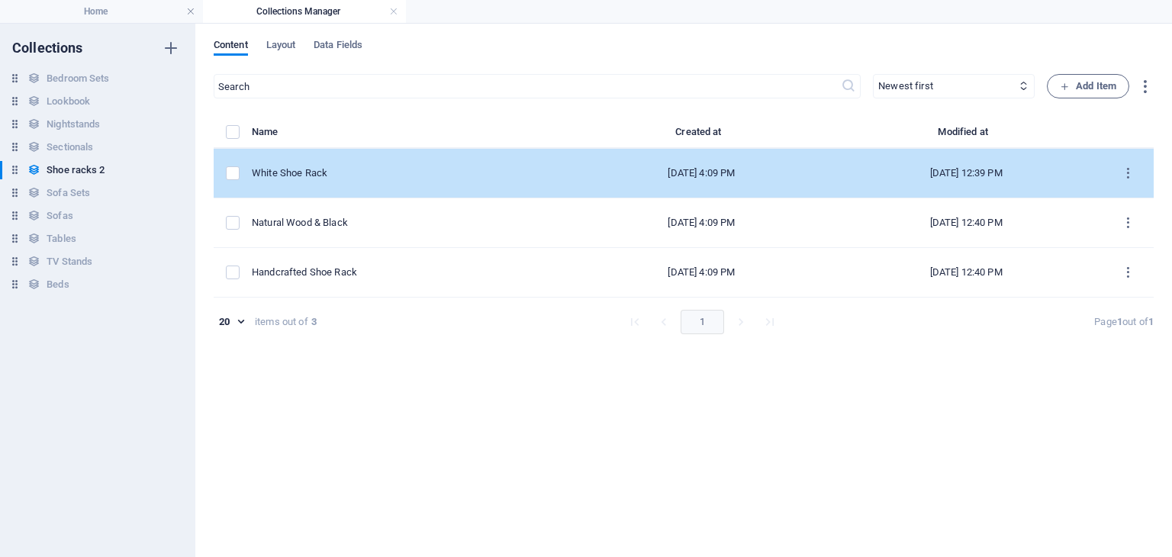
click at [407, 178] on div "White Shoe Rack" at bounding box center [406, 173] width 309 height 14
select select "In stock"
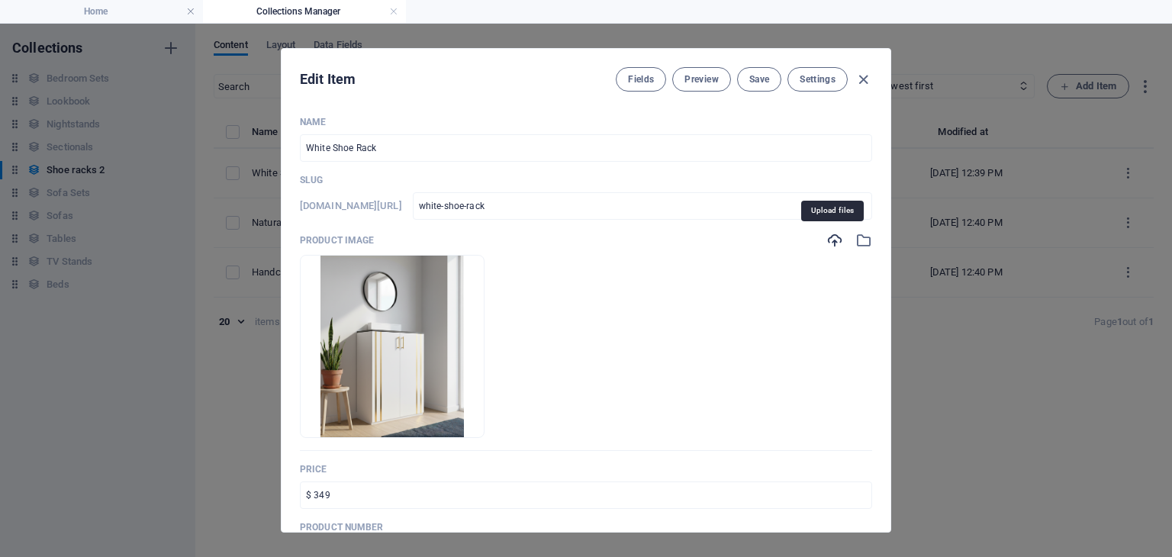
click at [829, 243] on icon "button" at bounding box center [834, 240] width 17 height 17
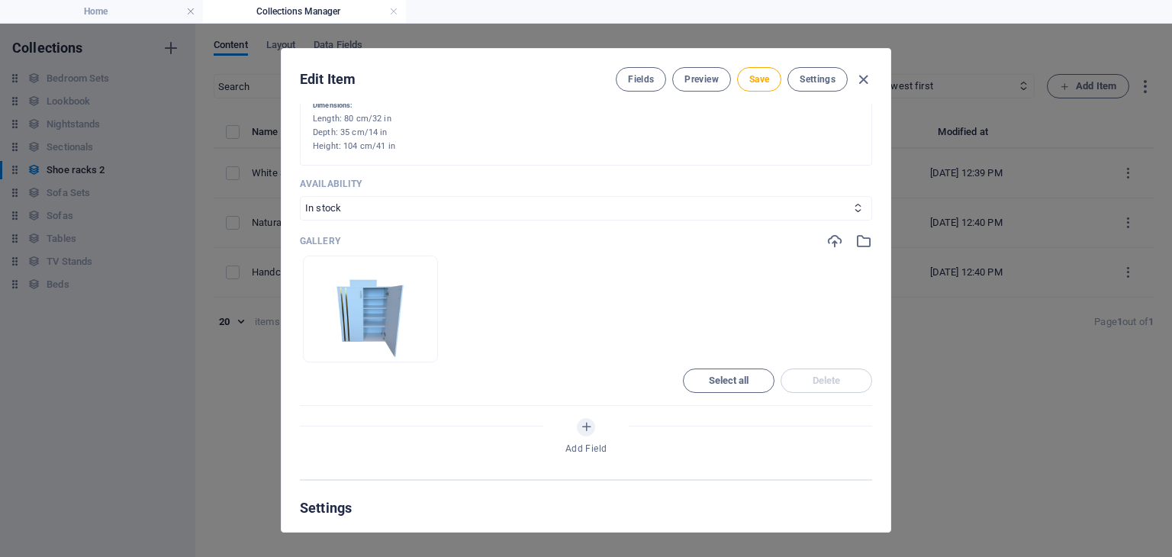
scroll to position [632, 0]
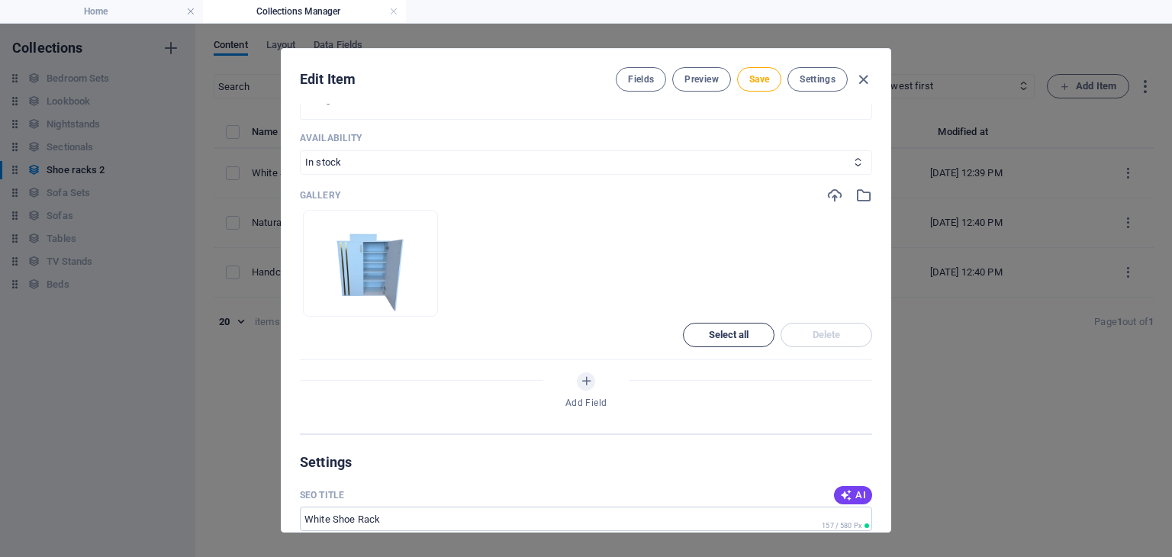
click at [747, 331] on span "Select all" at bounding box center [729, 334] width 78 height 9
click at [806, 332] on span "Delete" at bounding box center [826, 334] width 78 height 9
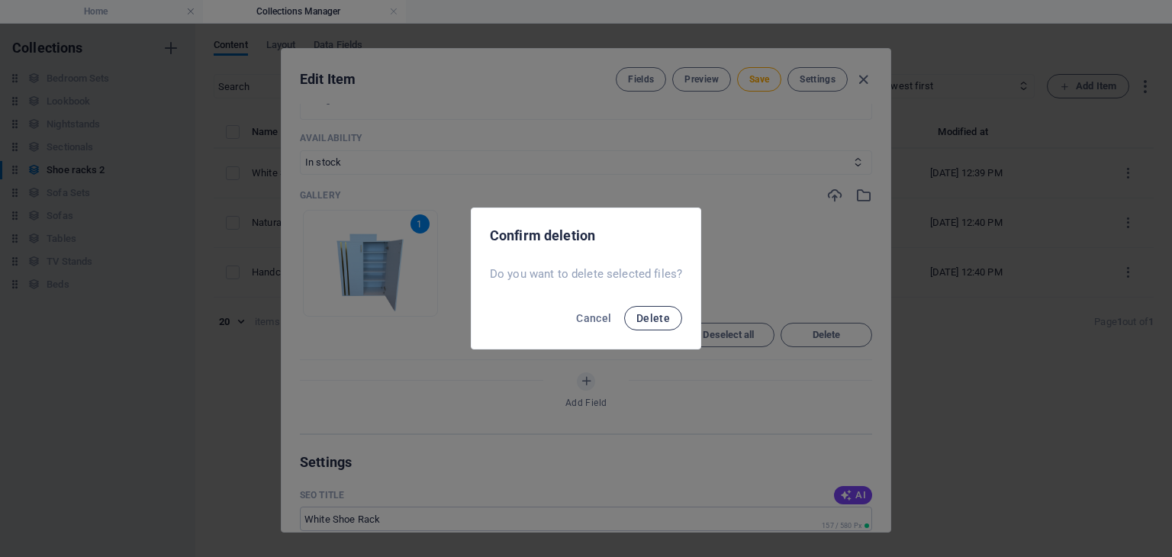
click at [656, 324] on button "Delete" at bounding box center [653, 318] width 58 height 24
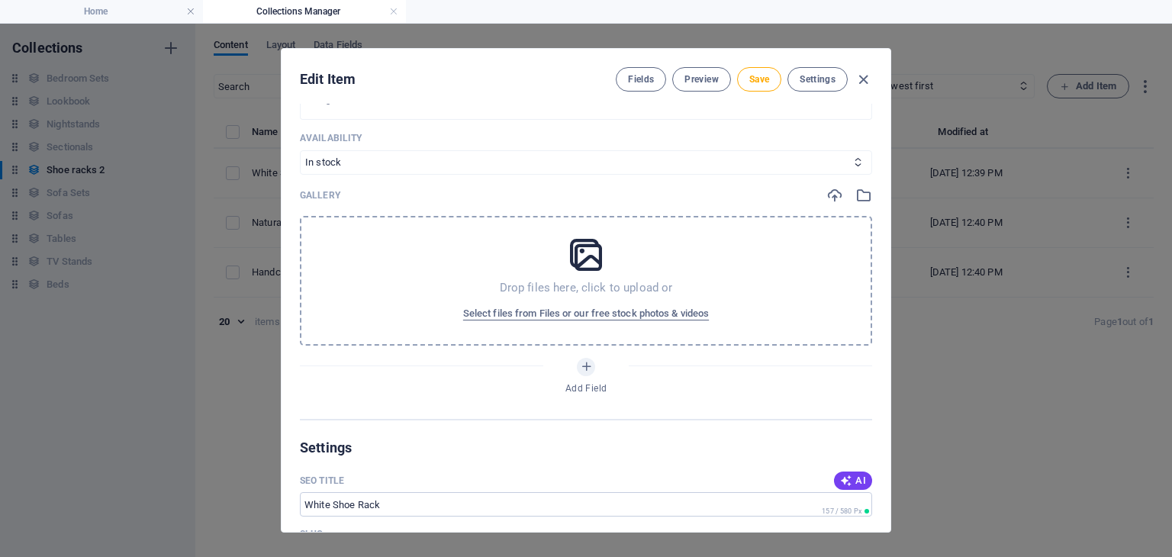
click at [822, 198] on div "Gallery" at bounding box center [586, 195] width 572 height 17
click at [827, 196] on icon "button" at bounding box center [834, 195] width 17 height 17
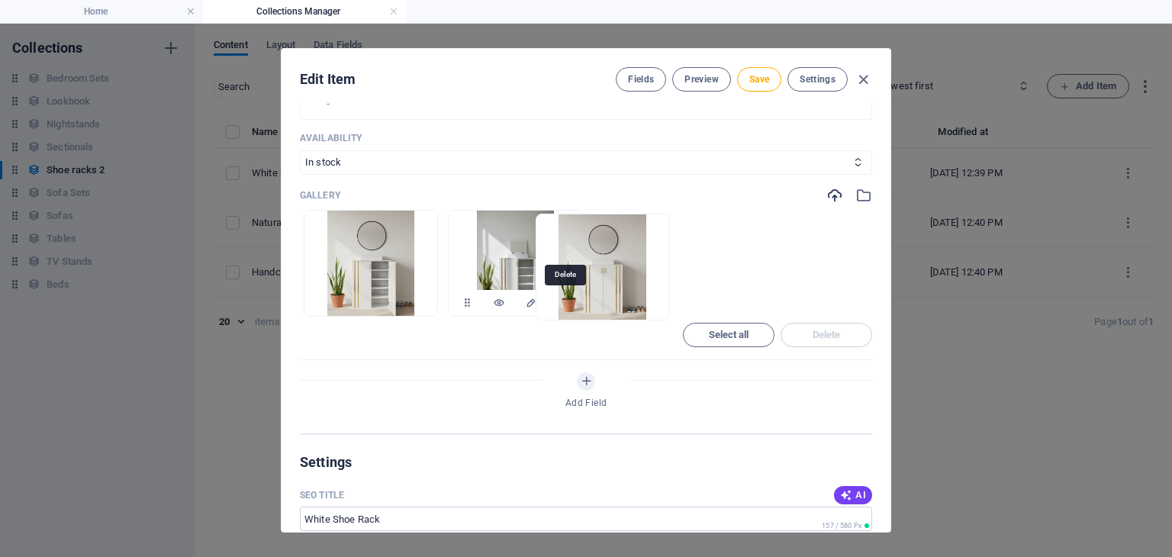
drag, startPoint x: 320, startPoint y: 303, endPoint x: 567, endPoint y: 307, distance: 247.2
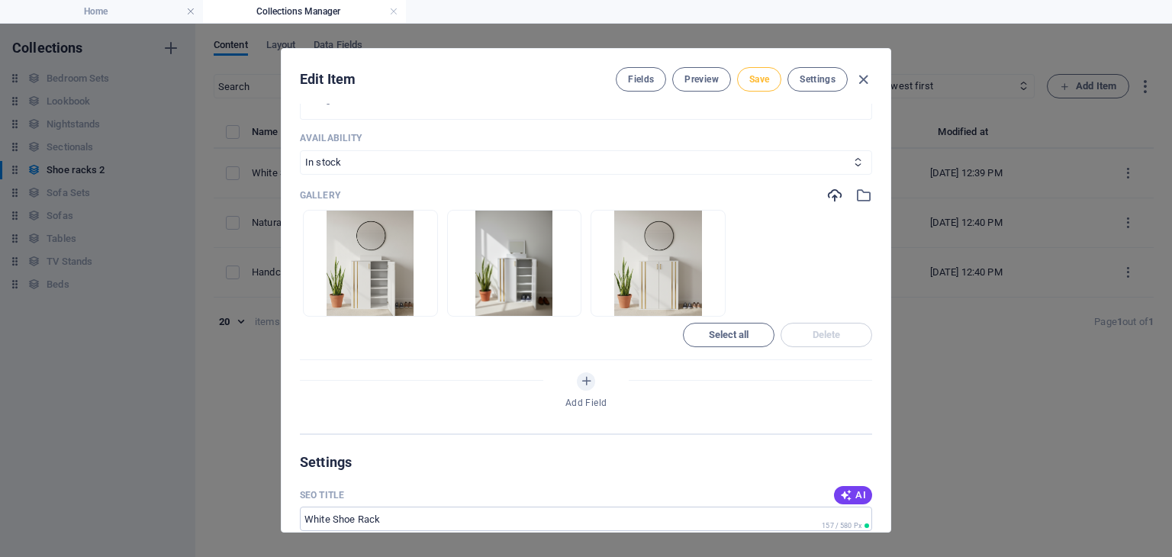
click at [762, 84] on span "Save" at bounding box center [759, 79] width 20 height 12
click at [864, 77] on icon "button" at bounding box center [864, 80] width 18 height 18
type input "white-shoe-rack"
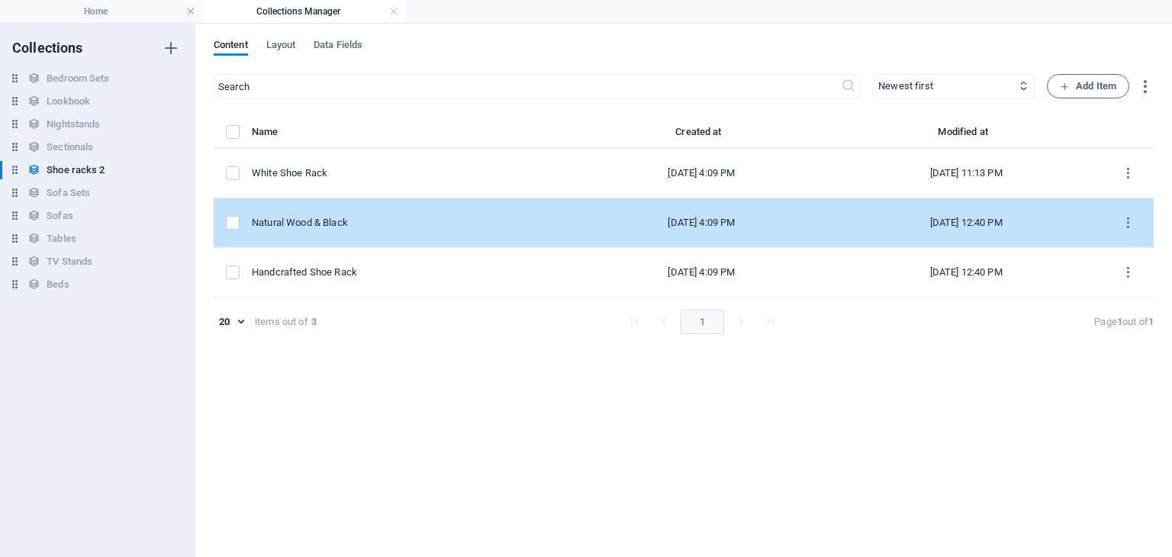
click at [369, 226] on div "Natural Wood & Black" at bounding box center [406, 223] width 309 height 14
select select "In stock"
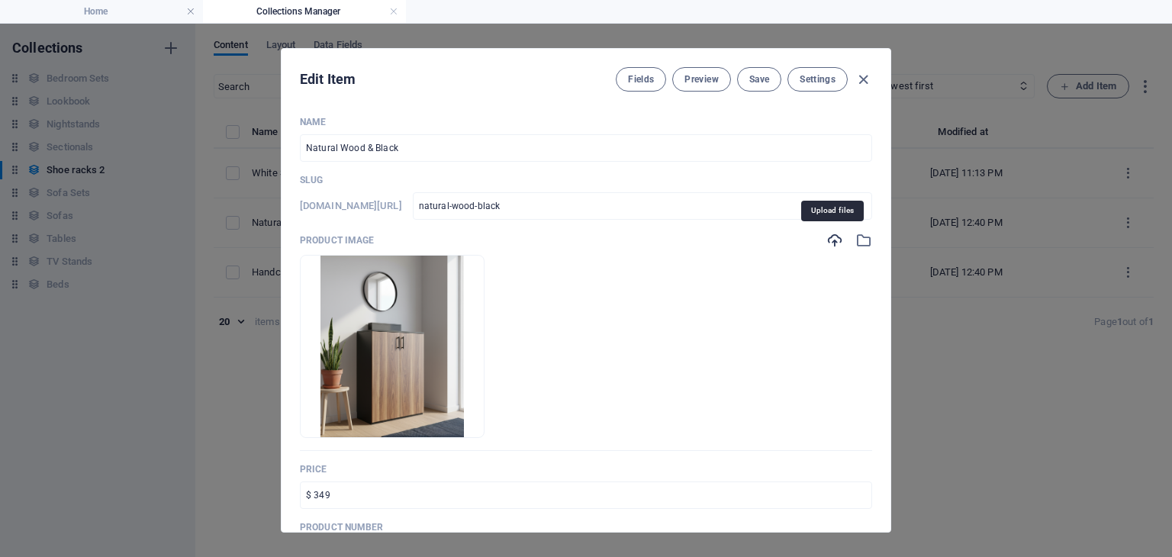
click at [826, 240] on icon "button" at bounding box center [834, 240] width 17 height 17
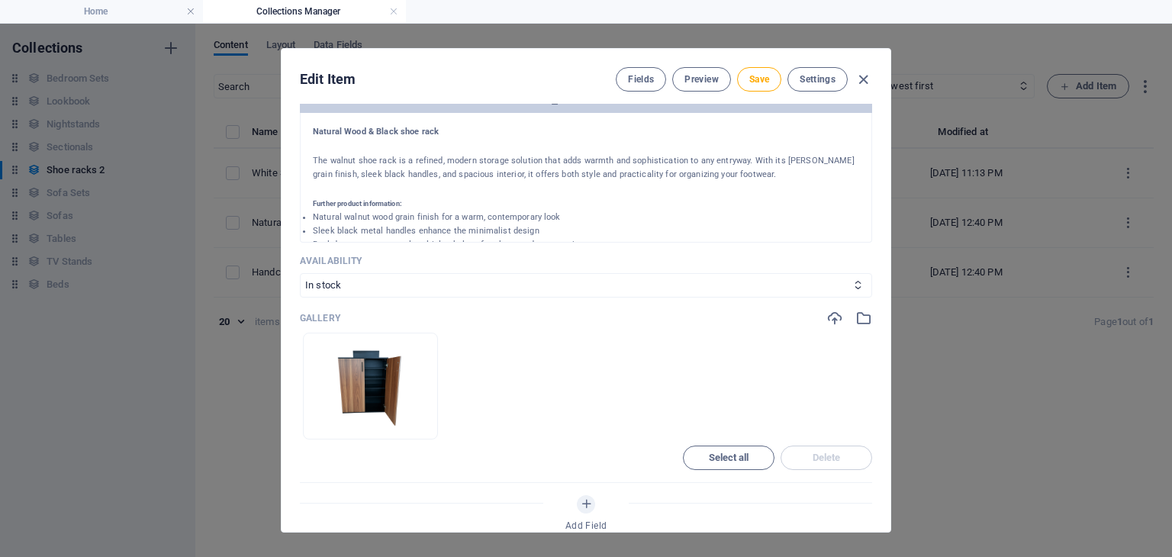
scroll to position [539, 0]
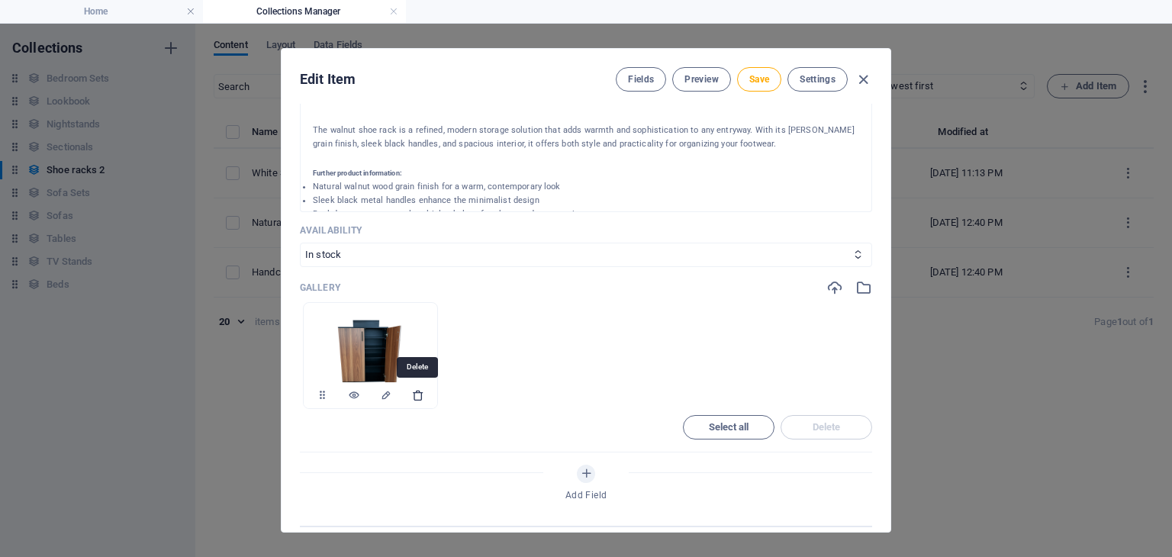
click at [420, 394] on icon "button" at bounding box center [418, 395] width 12 height 12
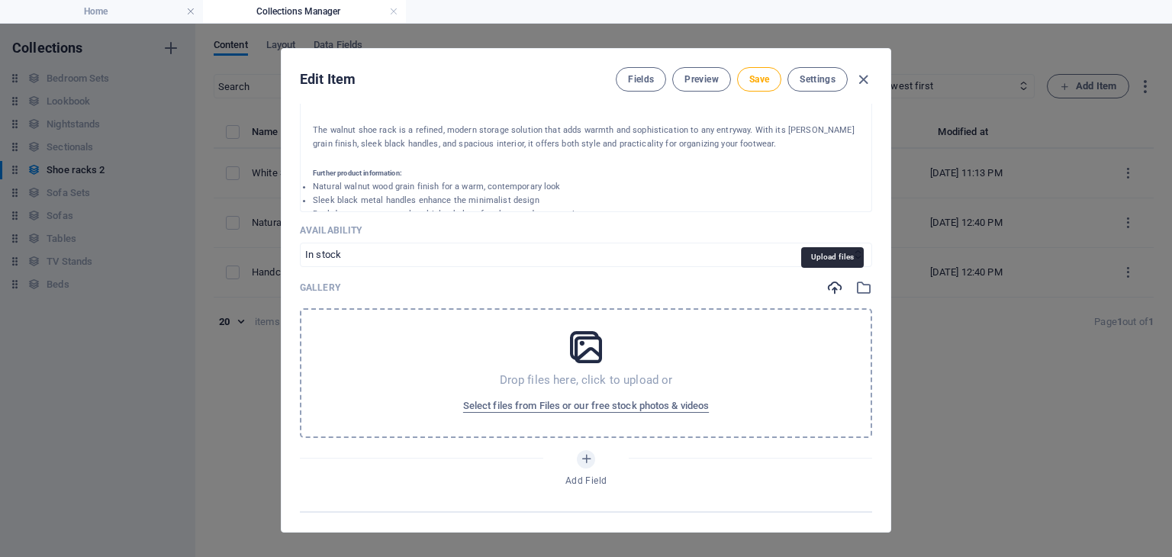
click at [831, 285] on icon "button" at bounding box center [834, 287] width 17 height 17
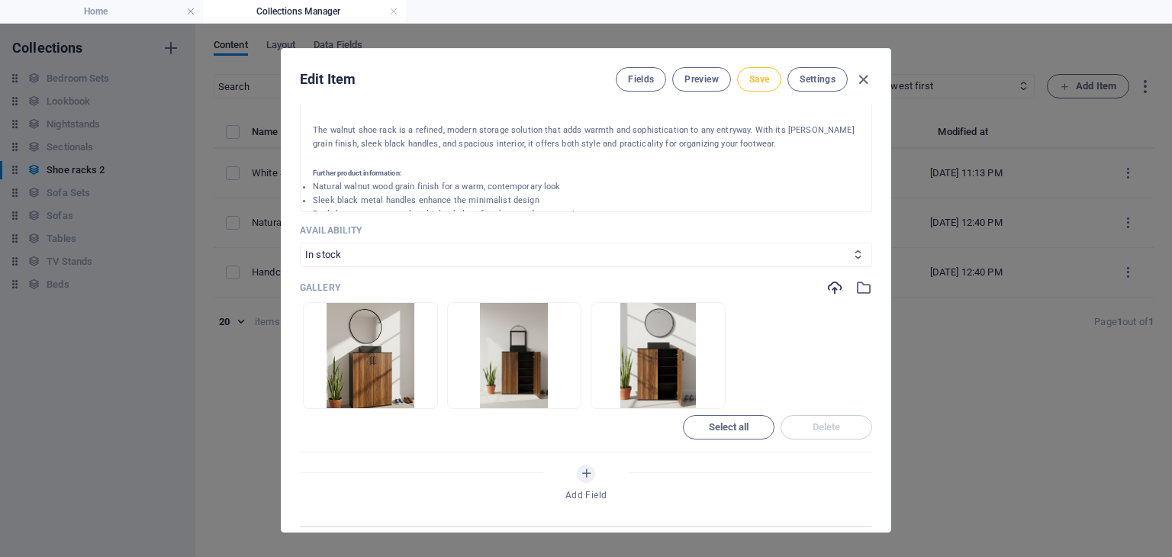
click at [761, 75] on span "Save" at bounding box center [759, 79] width 20 height 12
click at [861, 83] on icon "button" at bounding box center [864, 80] width 18 height 18
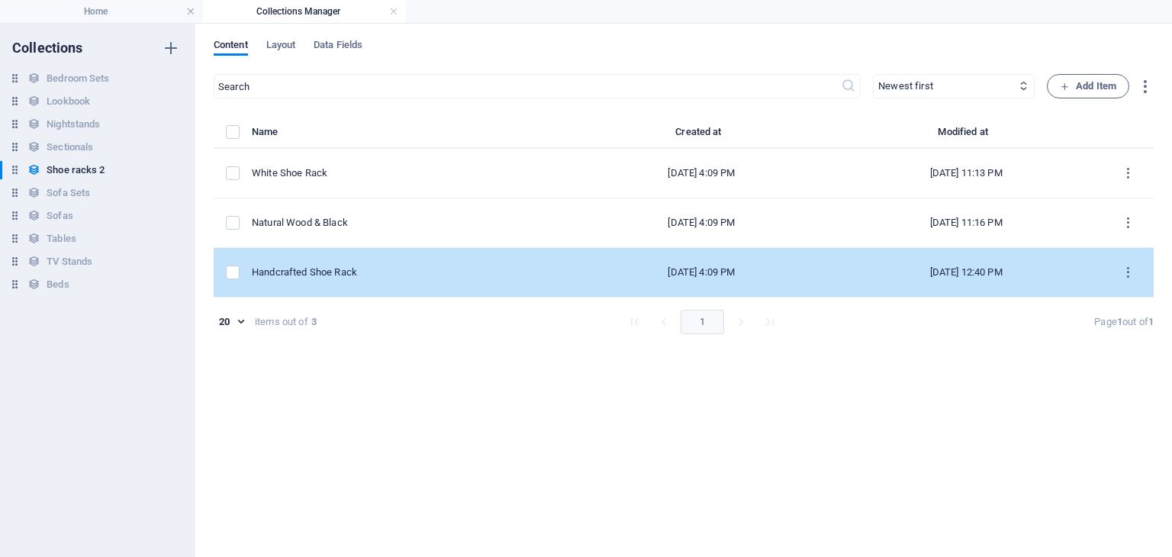
scroll to position [0, 0]
click at [467, 278] on td "Handcrafted Shoe Rack" at bounding box center [412, 273] width 321 height 50
select select "In stock"
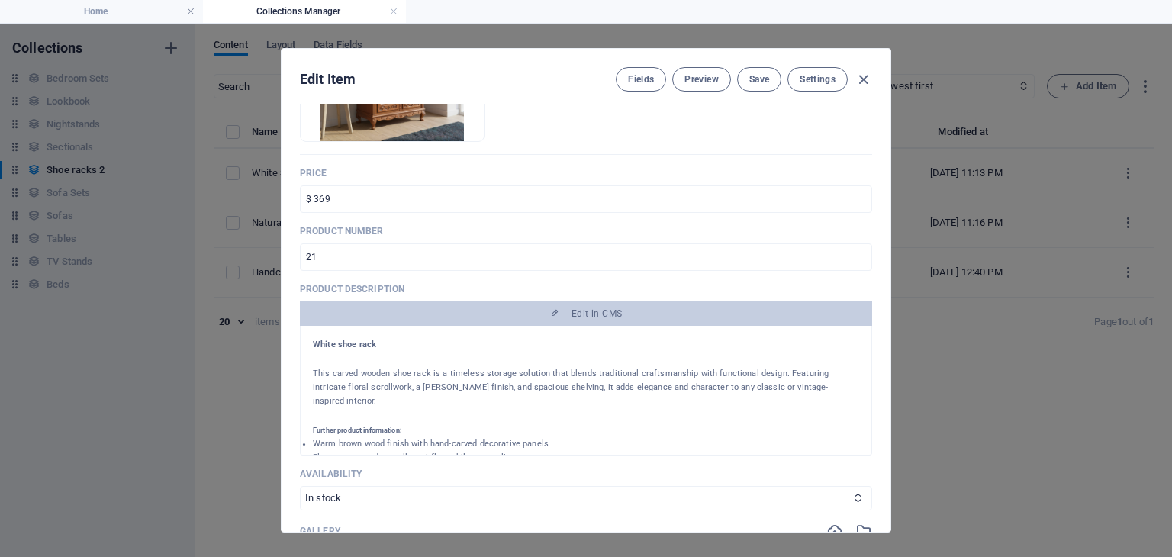
scroll to position [124, 0]
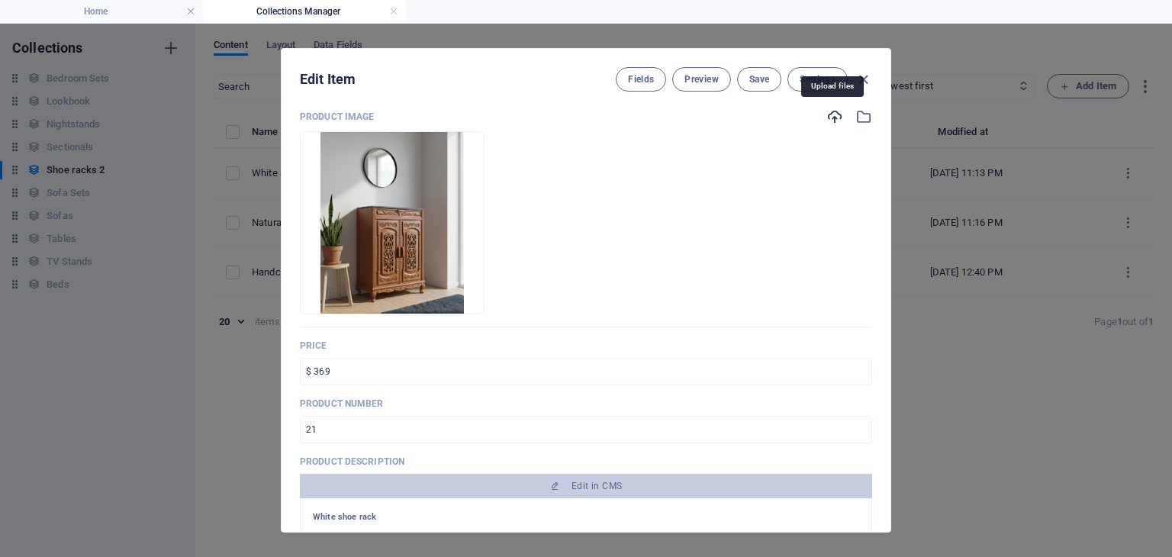
click at [826, 121] on icon "button" at bounding box center [834, 116] width 17 height 17
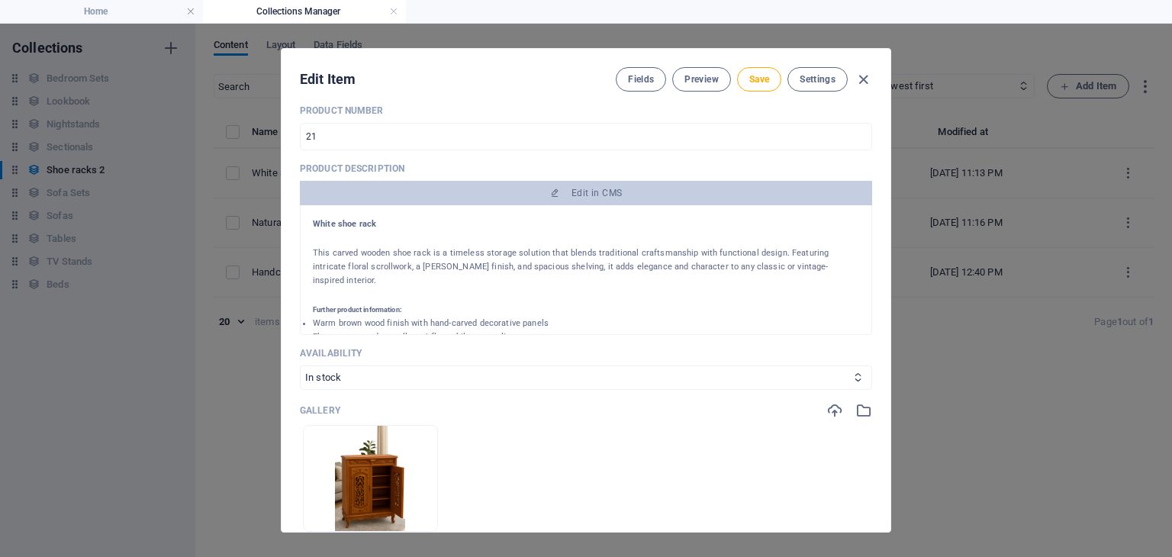
scroll to position [494, 0]
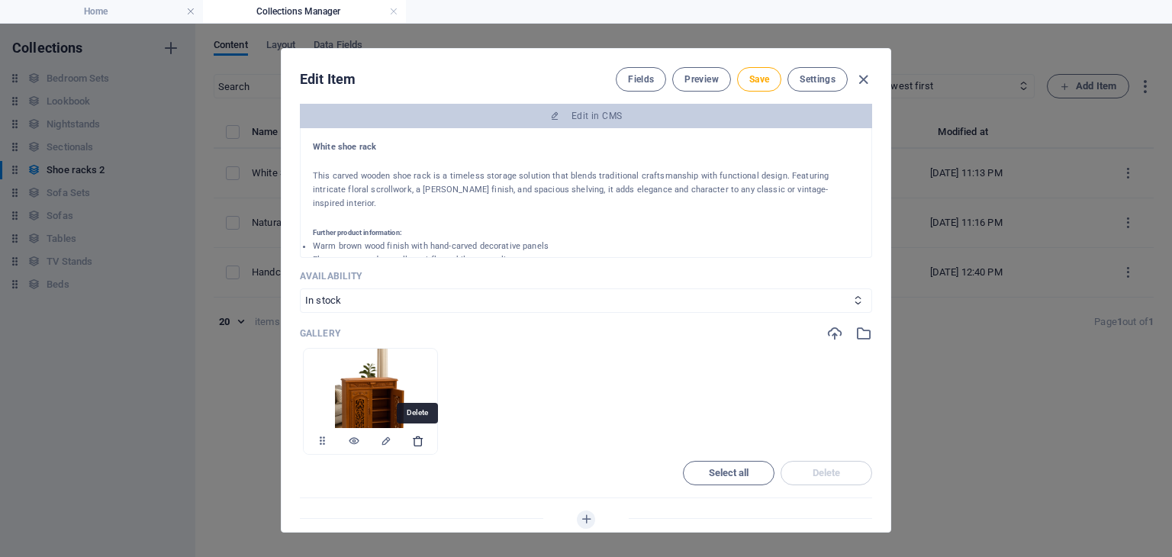
click at [414, 442] on icon "button" at bounding box center [418, 441] width 12 height 12
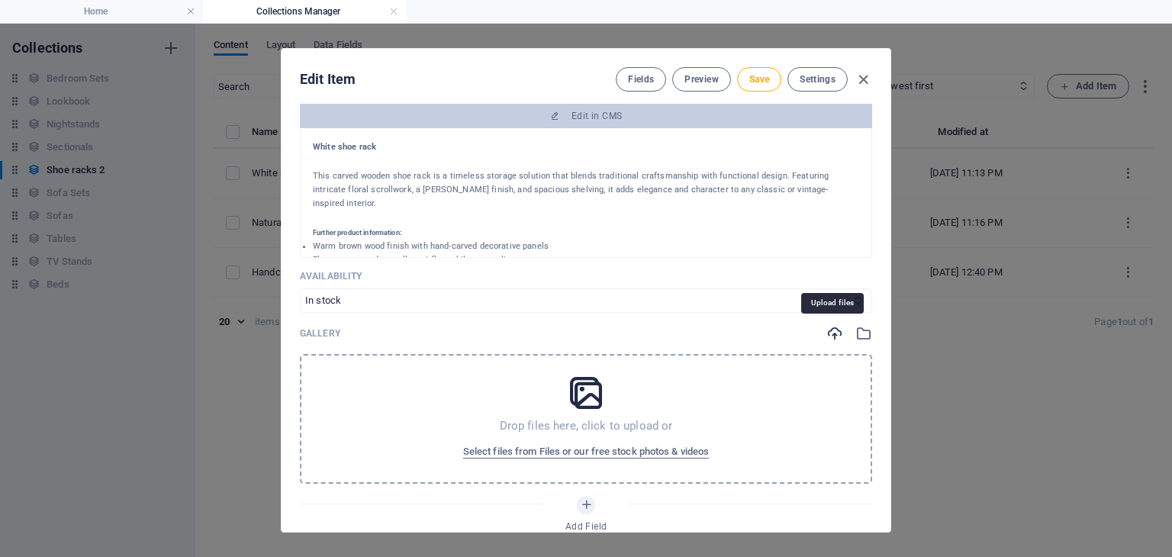
click at [826, 340] on icon "button" at bounding box center [834, 333] width 17 height 17
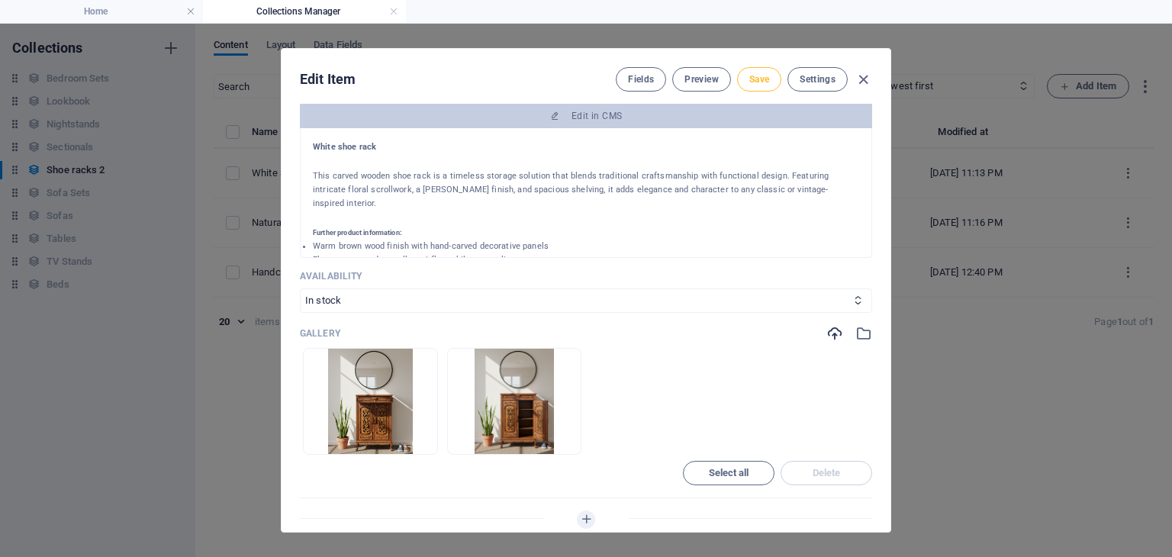
click at [771, 82] on button "Save" at bounding box center [759, 79] width 44 height 24
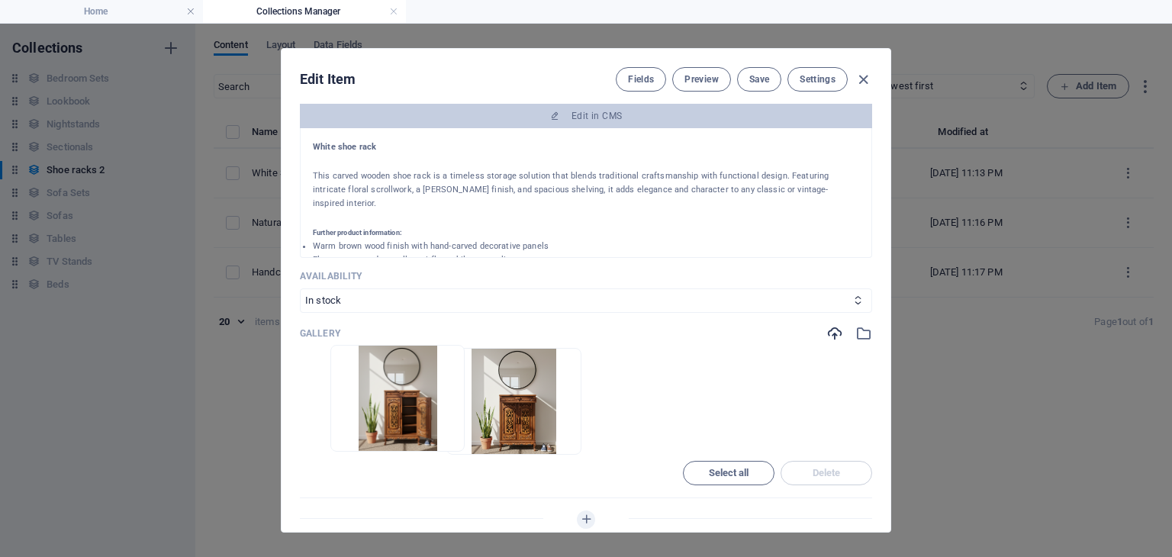
drag, startPoint x: 463, startPoint y: 439, endPoint x: 327, endPoint y: 437, distance: 135.8
click at [327, 437] on ul "Drop files here to upload them instantly" at bounding box center [586, 401] width 572 height 107
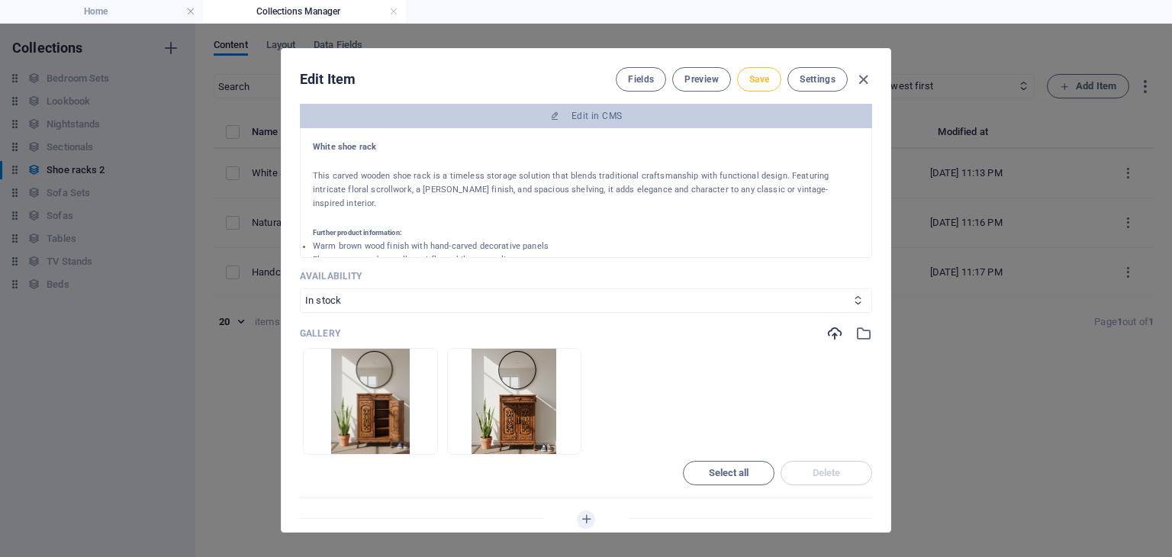
click at [772, 83] on button "Save" at bounding box center [759, 79] width 44 height 24
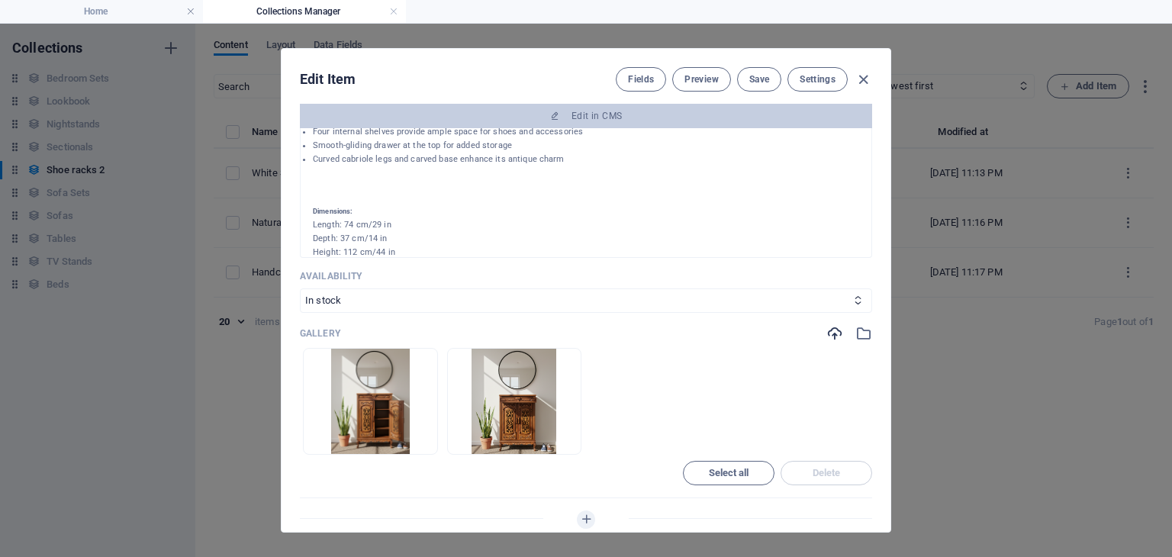
scroll to position [0, 0]
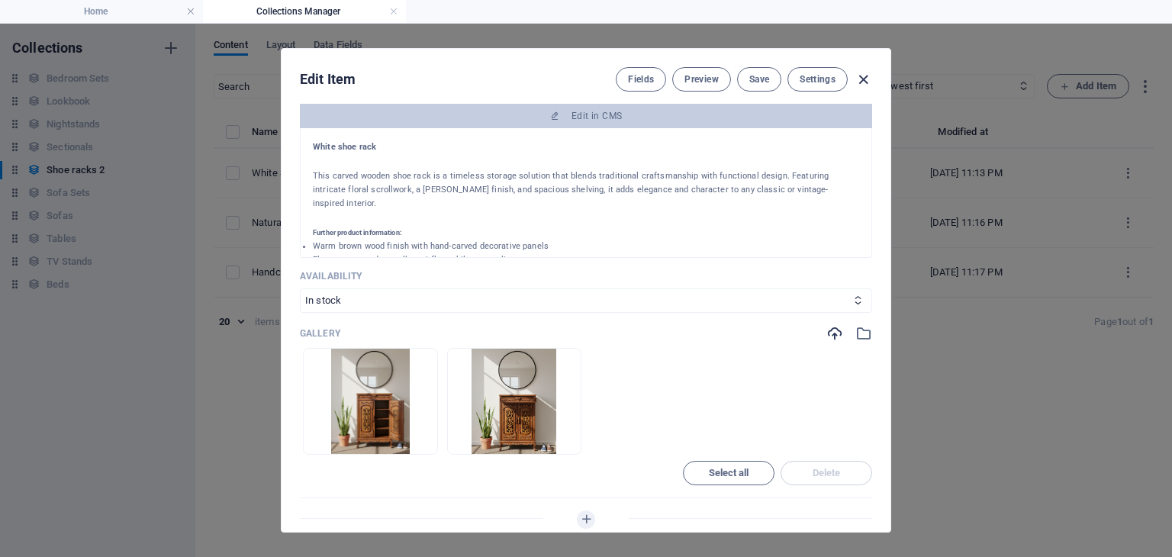
click at [861, 80] on icon "button" at bounding box center [864, 80] width 18 height 18
type input "handcrafted-shoe-rack"
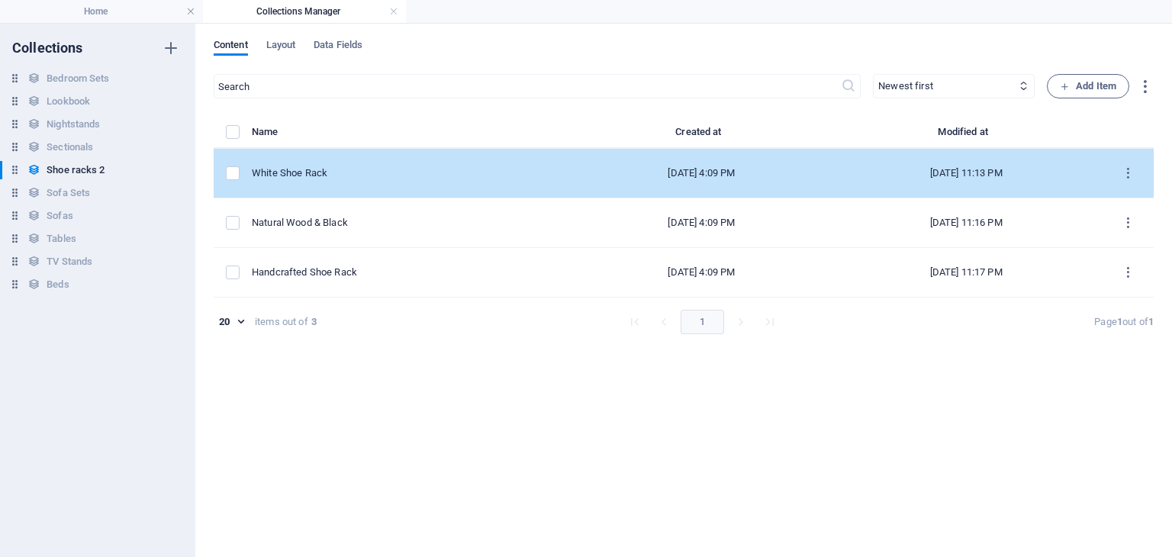
click at [369, 163] on td "White Shoe Rack" at bounding box center [412, 174] width 321 height 50
select select "In stock"
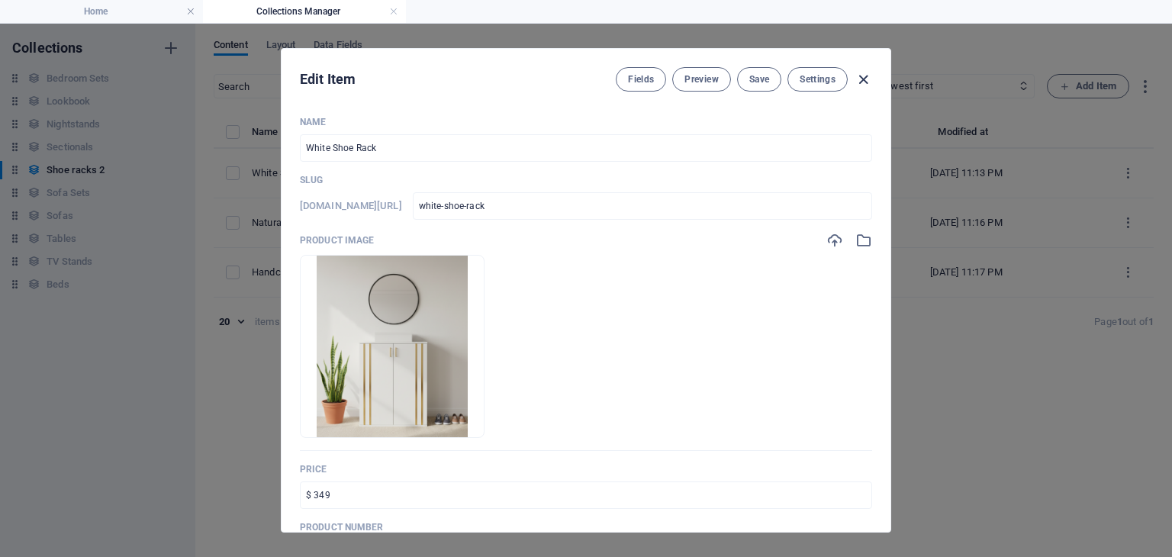
click at [868, 72] on icon "button" at bounding box center [864, 80] width 18 height 18
type input "white-shoe-rack"
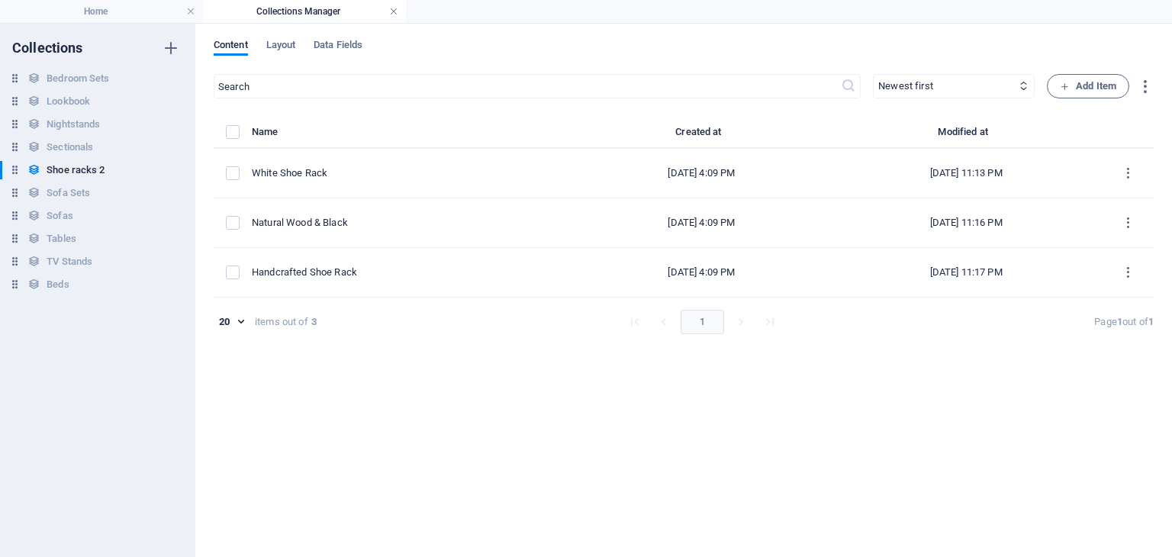
click at [394, 13] on link at bounding box center [393, 12] width 9 height 14
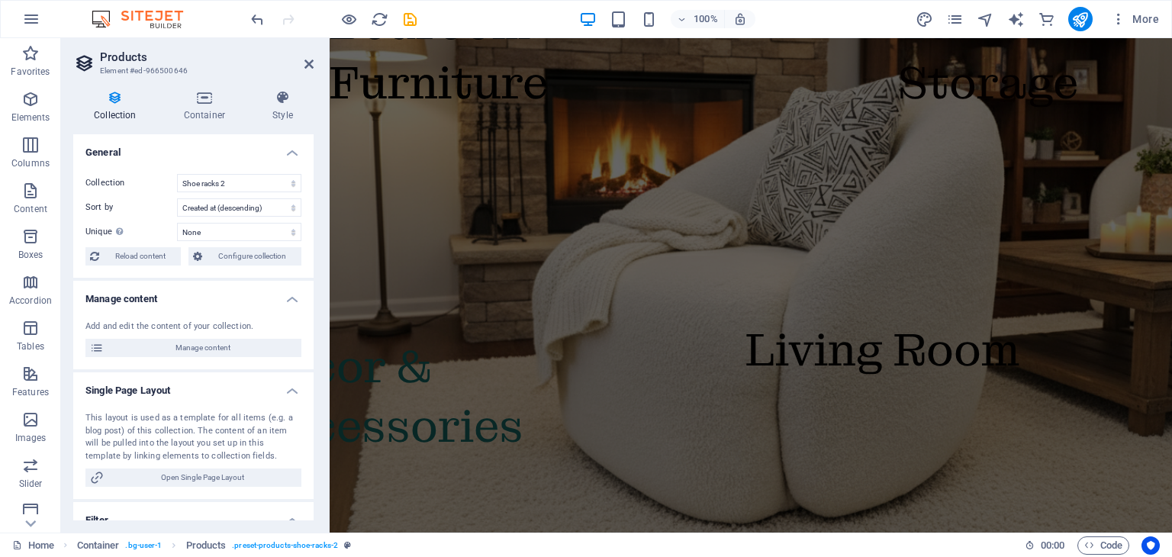
scroll to position [4847, 0]
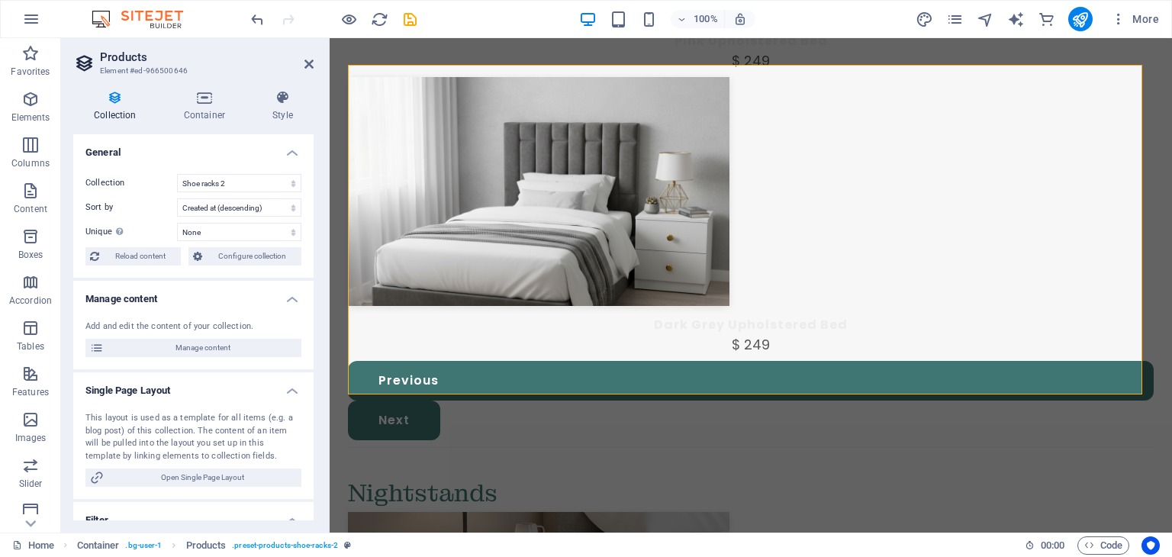
click at [314, 63] on aside "Products Element #ed-966500646 Collection Container Style General Collection Be…" at bounding box center [195, 285] width 269 height 494
click at [304, 63] on icon at bounding box center [308, 64] width 9 height 12
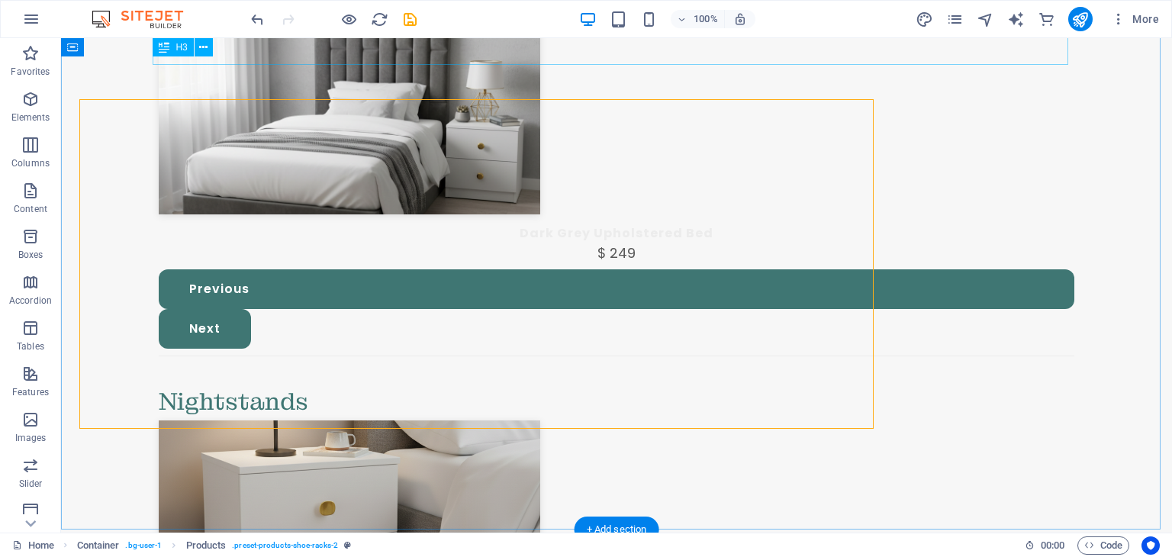
scroll to position [4813, 0]
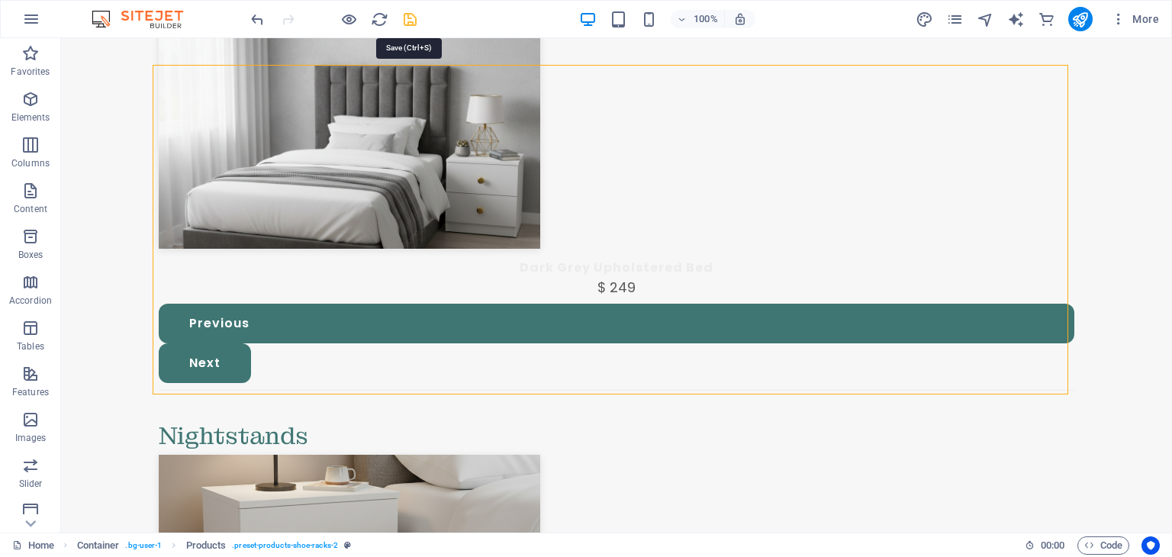
click at [413, 15] on icon "save" at bounding box center [410, 20] width 18 height 18
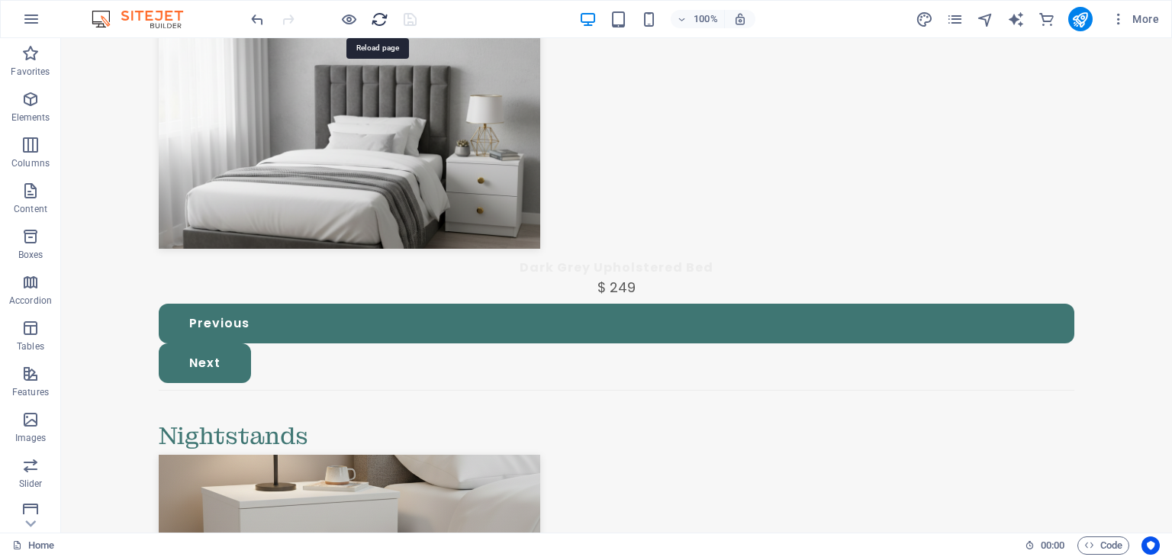
click at [375, 19] on icon "reload" at bounding box center [380, 20] width 18 height 18
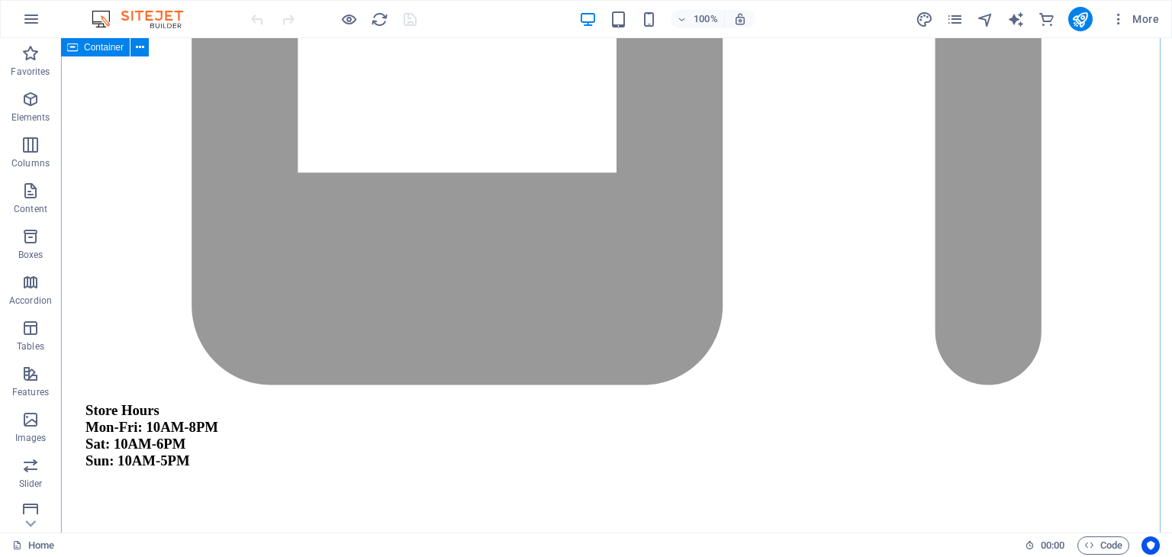
scroll to position [4686, 0]
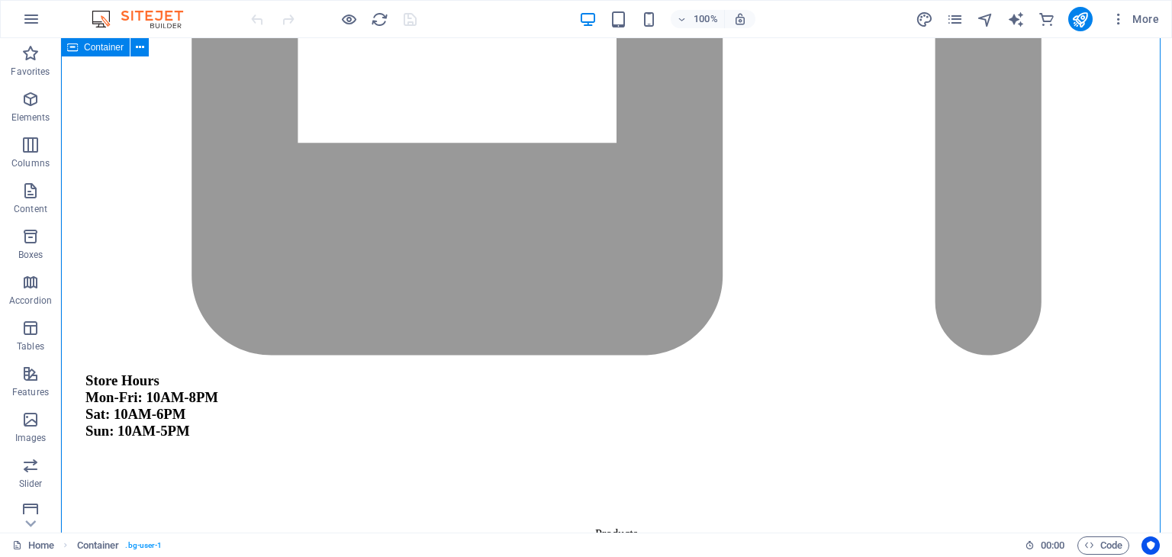
scroll to position [4706, 0]
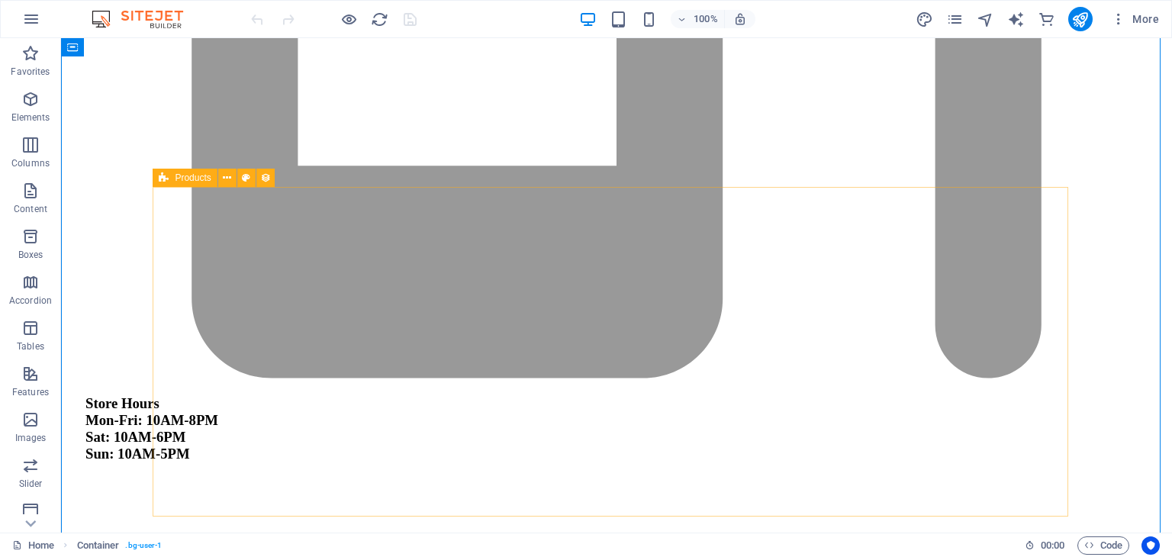
select select "68d1ad0c8f45172183059a02"
select select "createdAt_DESC"
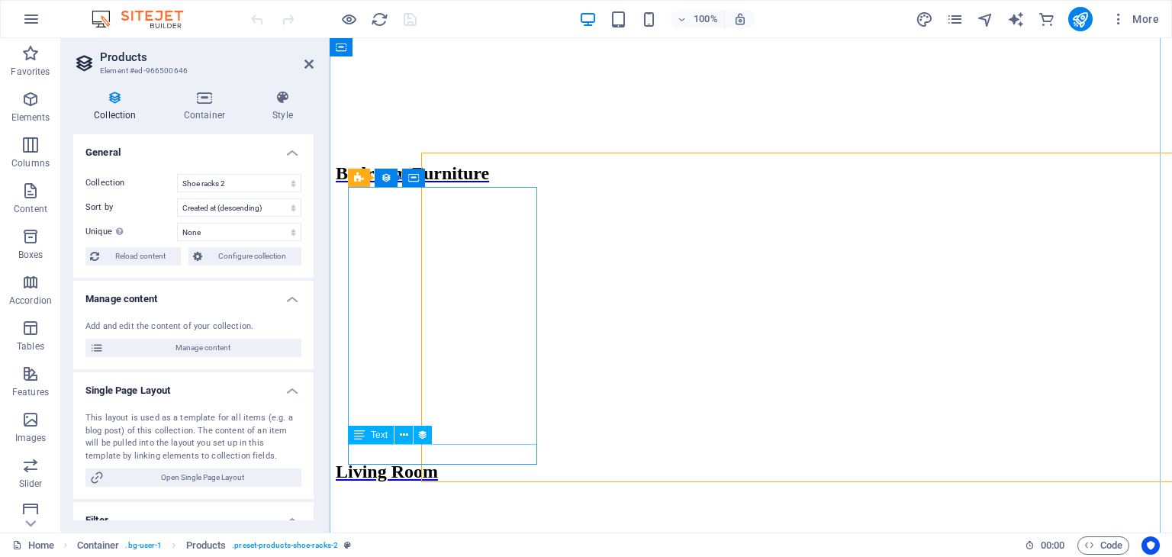
scroll to position [4725, 0]
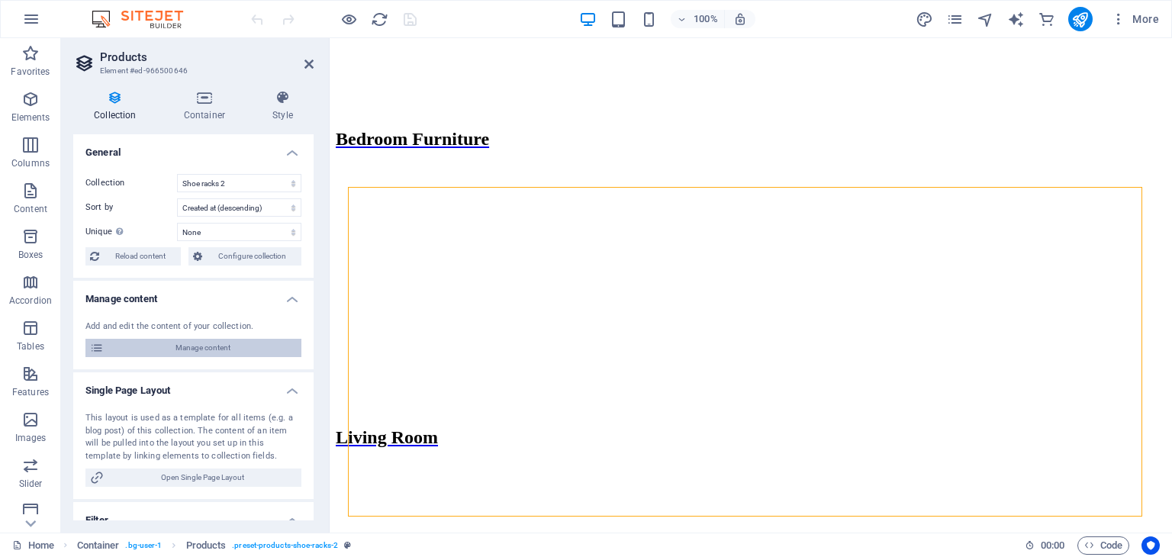
click at [195, 344] on span "Manage content" at bounding box center [202, 348] width 188 height 18
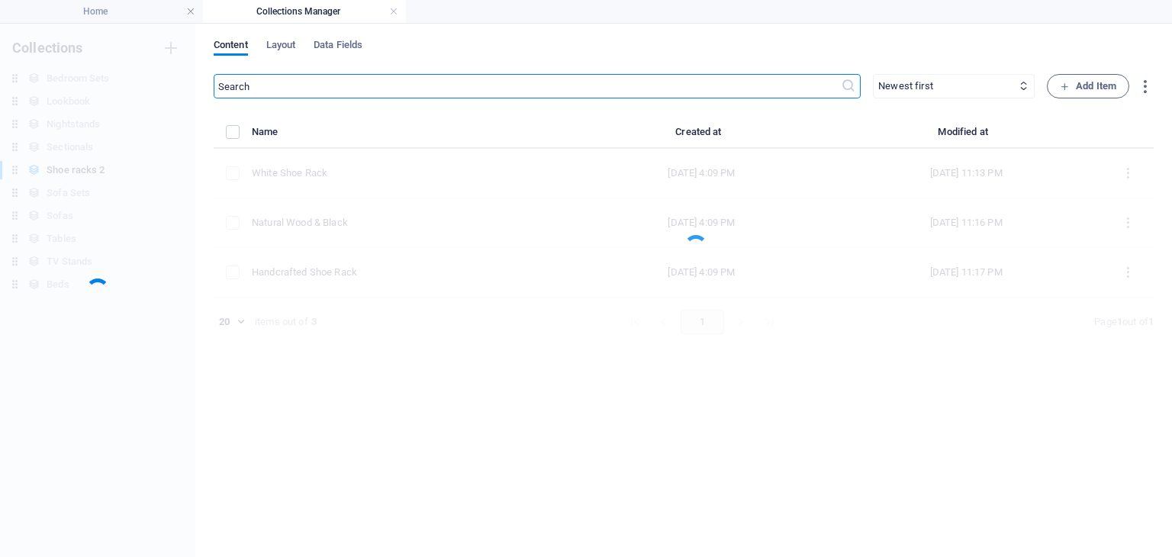
scroll to position [0, 0]
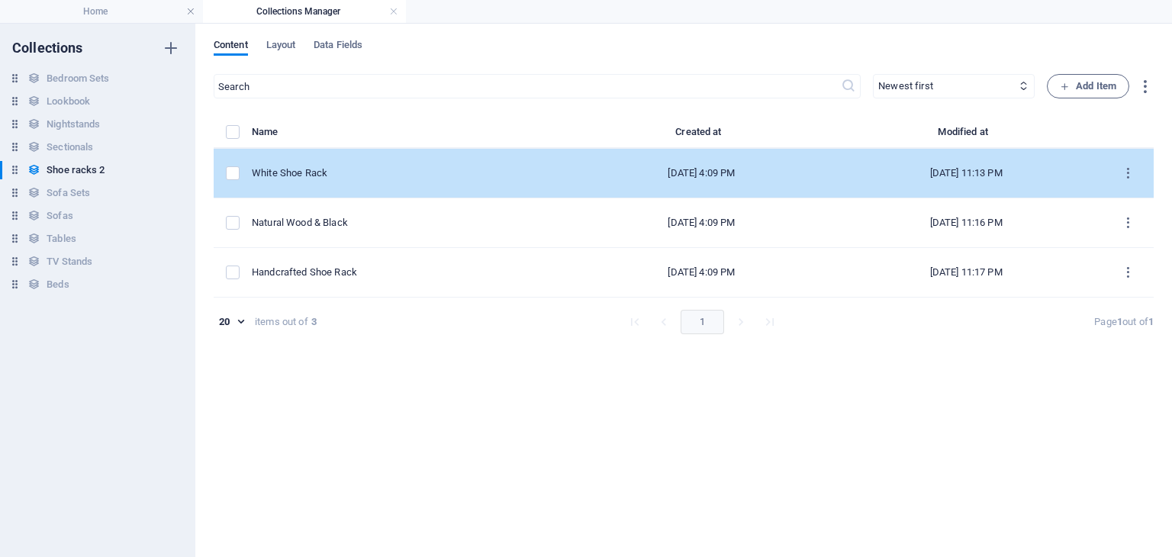
click at [349, 180] on td "White Shoe Rack" at bounding box center [412, 174] width 321 height 50
select select "In stock"
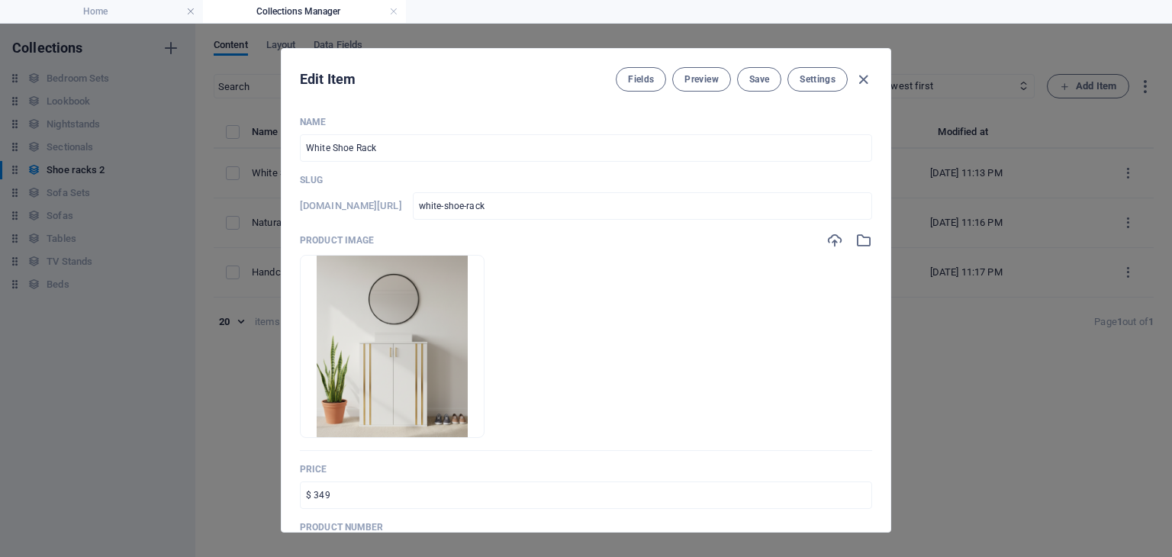
click at [830, 249] on div "Product image Drop files here to upload them instantly" at bounding box center [586, 341] width 572 height 219
click at [829, 243] on icon "button" at bounding box center [834, 240] width 17 height 17
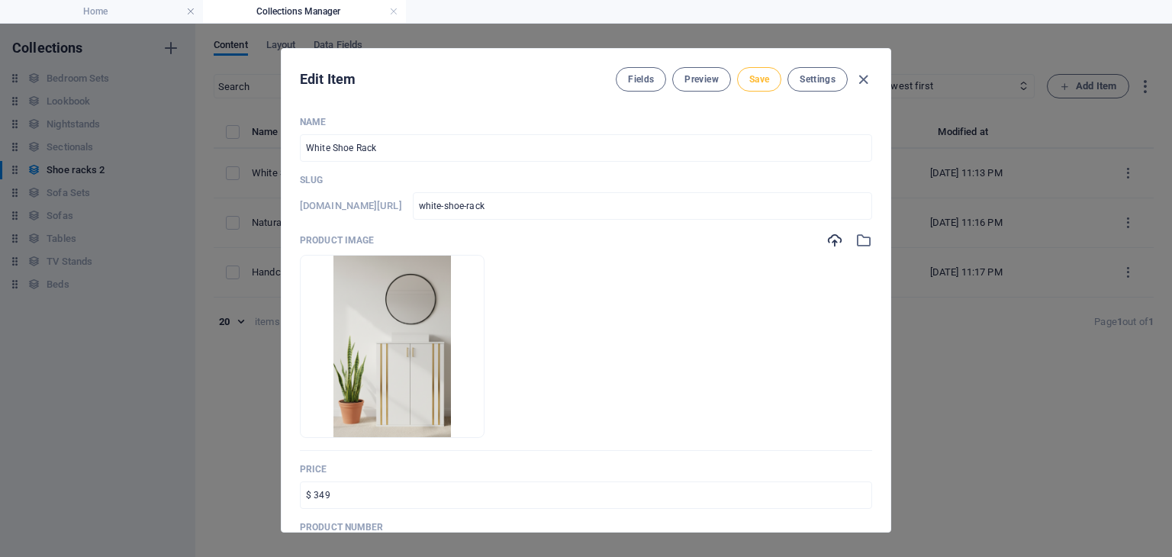
click at [750, 78] on span "Save" at bounding box center [759, 79] width 20 height 12
click at [864, 76] on icon "button" at bounding box center [864, 80] width 18 height 18
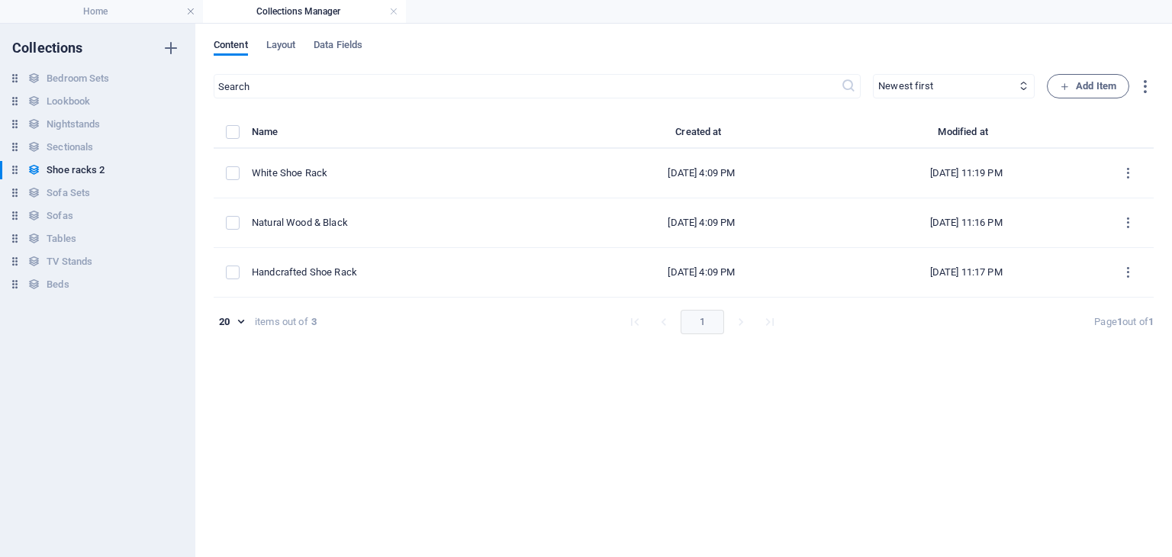
type input "white-shoe-rack"
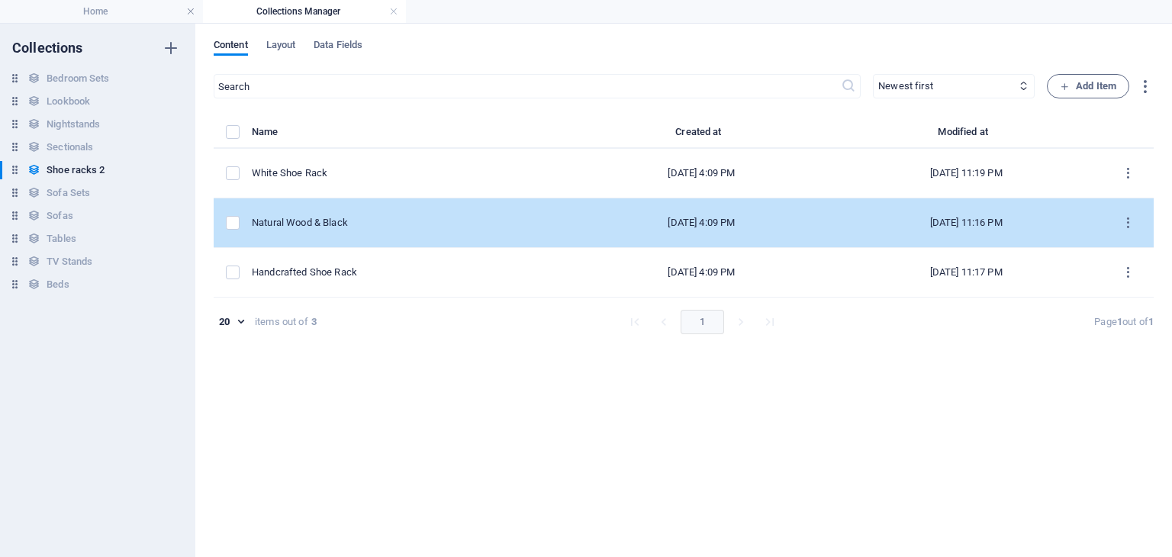
click at [320, 225] on div "Natural Wood & Black" at bounding box center [406, 223] width 309 height 14
select select "In stock"
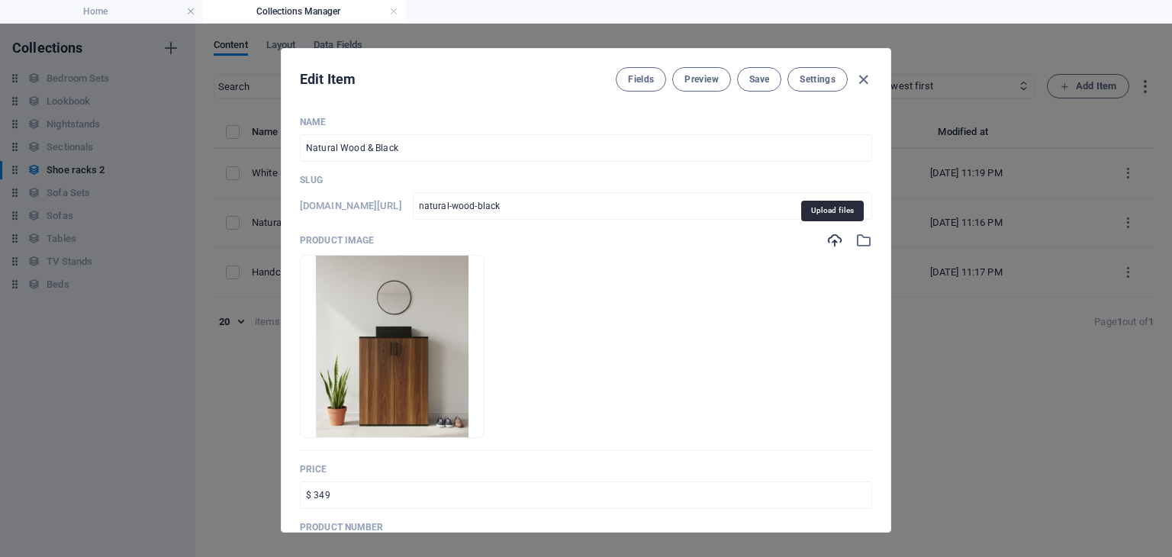
click at [830, 239] on icon "button" at bounding box center [834, 240] width 17 height 17
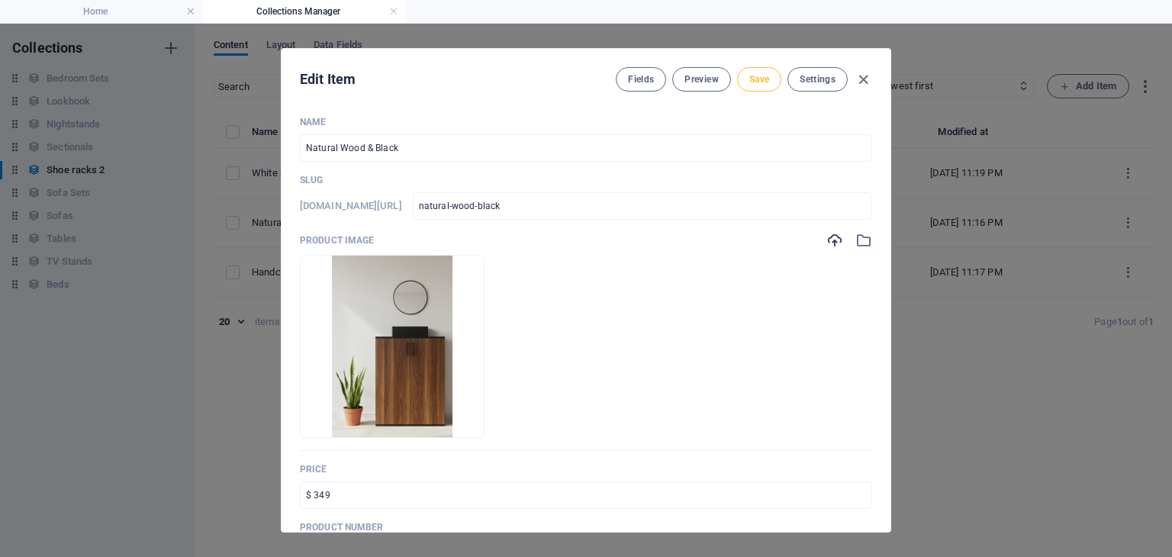
click at [749, 88] on button "Save" at bounding box center [759, 79] width 44 height 24
click at [861, 79] on icon "button" at bounding box center [864, 80] width 18 height 18
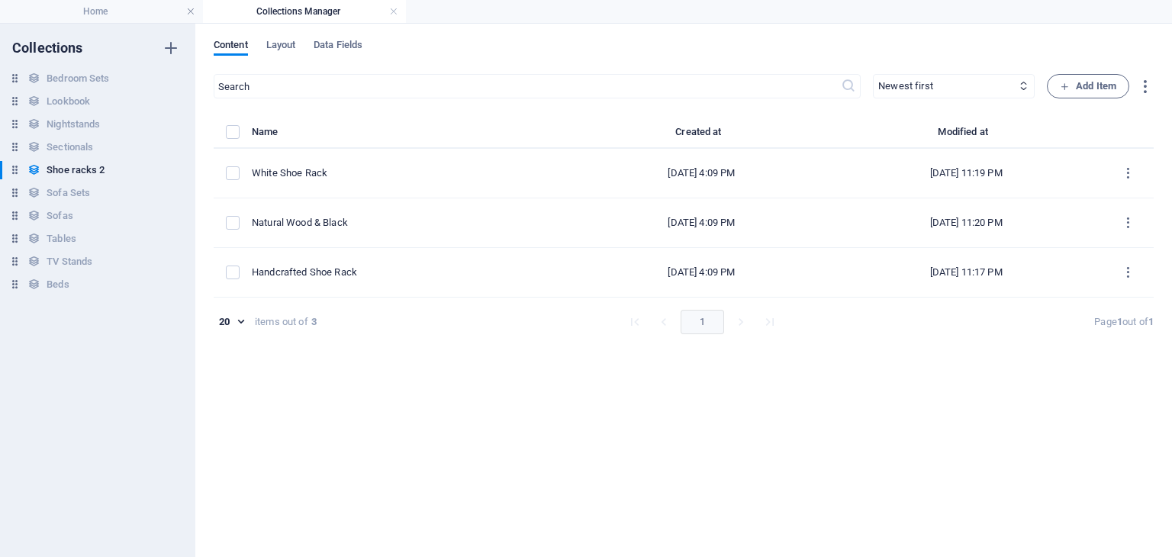
type input "natural-wood-black"
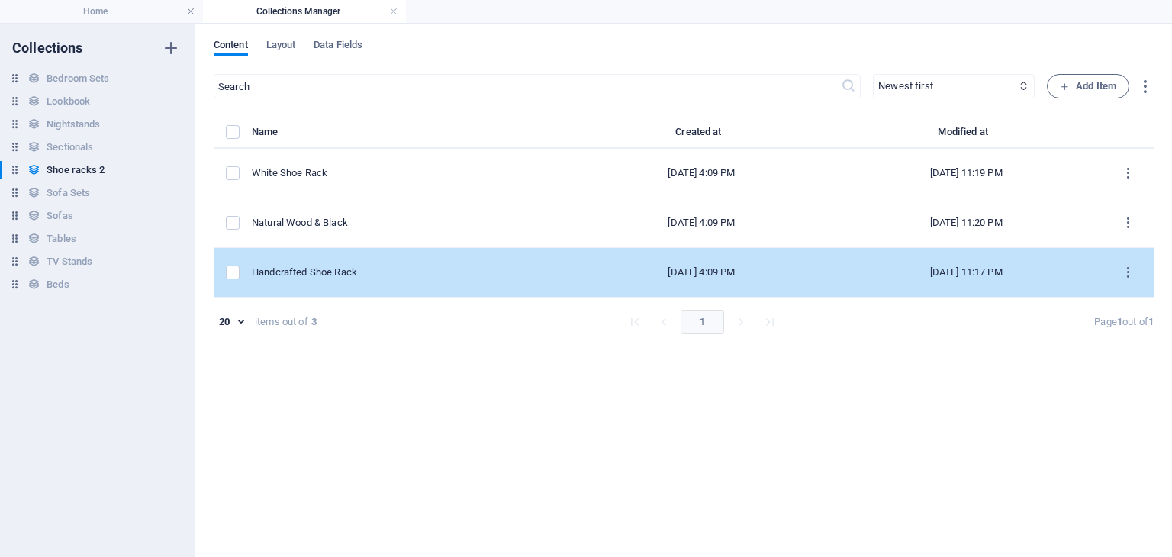
click at [340, 284] on td "Handcrafted Shoe Rack" at bounding box center [412, 273] width 321 height 50
select select "In stock"
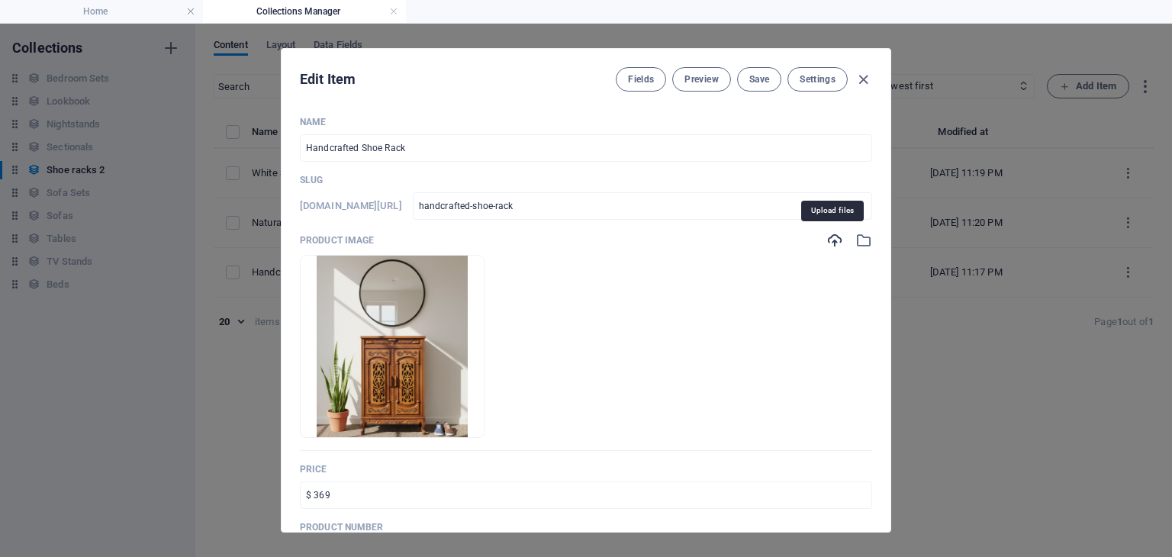
click at [829, 240] on icon "button" at bounding box center [834, 240] width 17 height 17
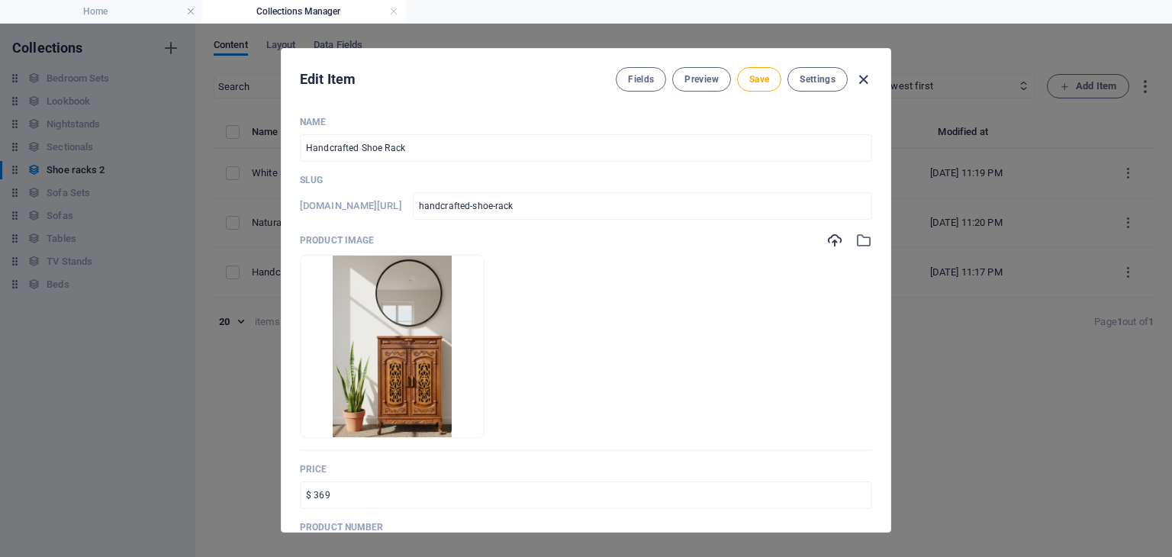
click at [871, 80] on icon "button" at bounding box center [864, 80] width 18 height 18
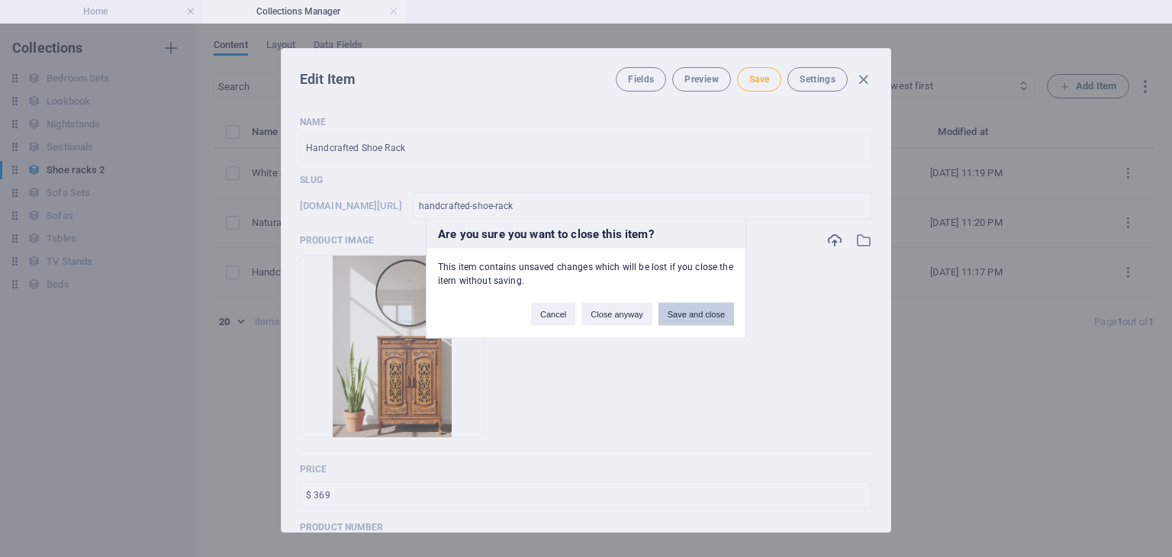
click at [691, 311] on button "Save and close" at bounding box center [696, 314] width 76 height 23
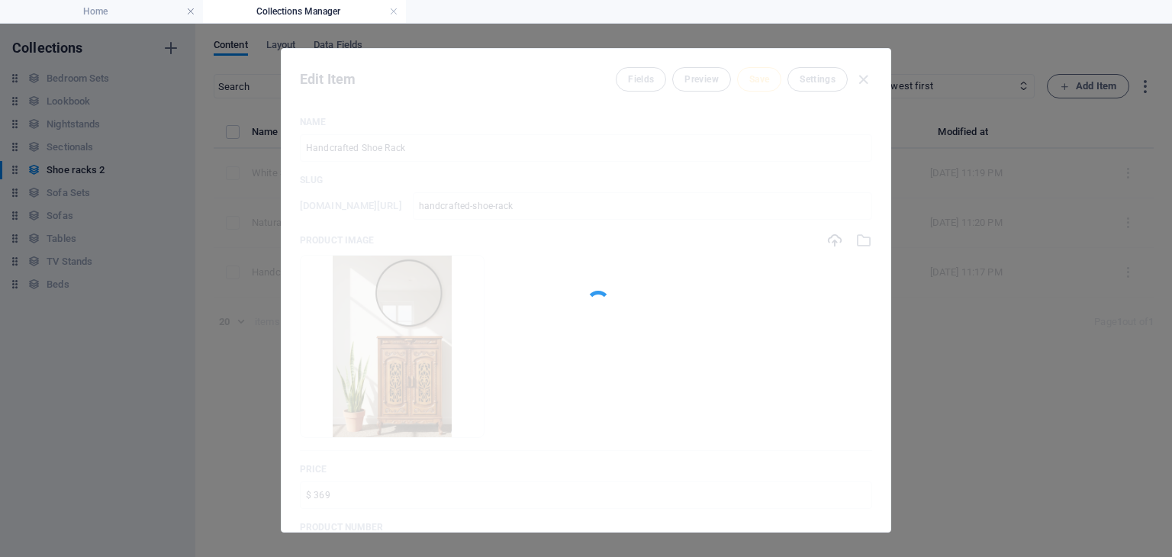
type input "handcrafted-shoe-rack"
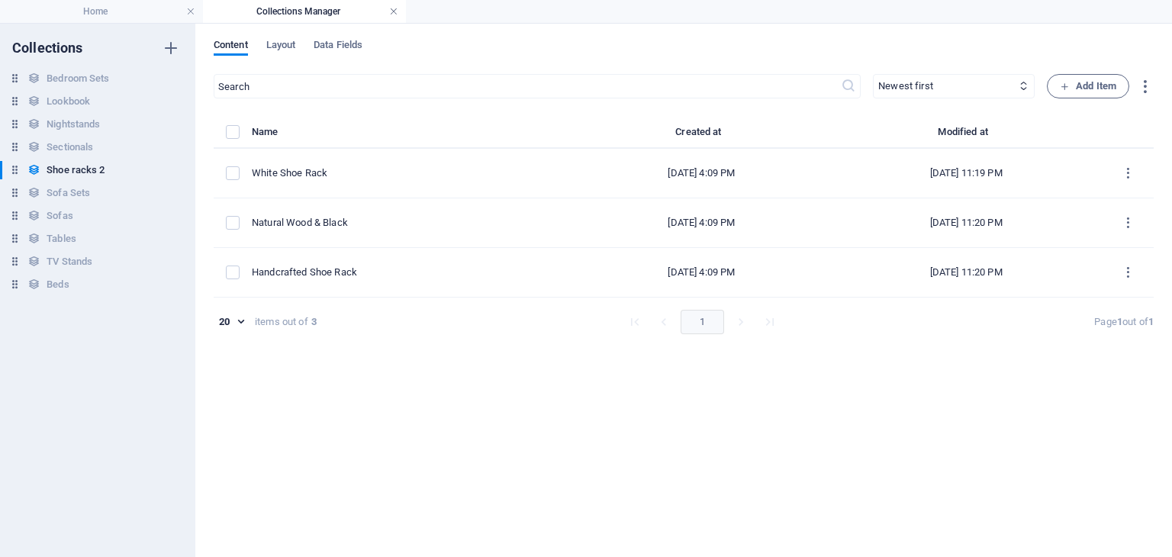
click at [394, 12] on link at bounding box center [393, 12] width 9 height 14
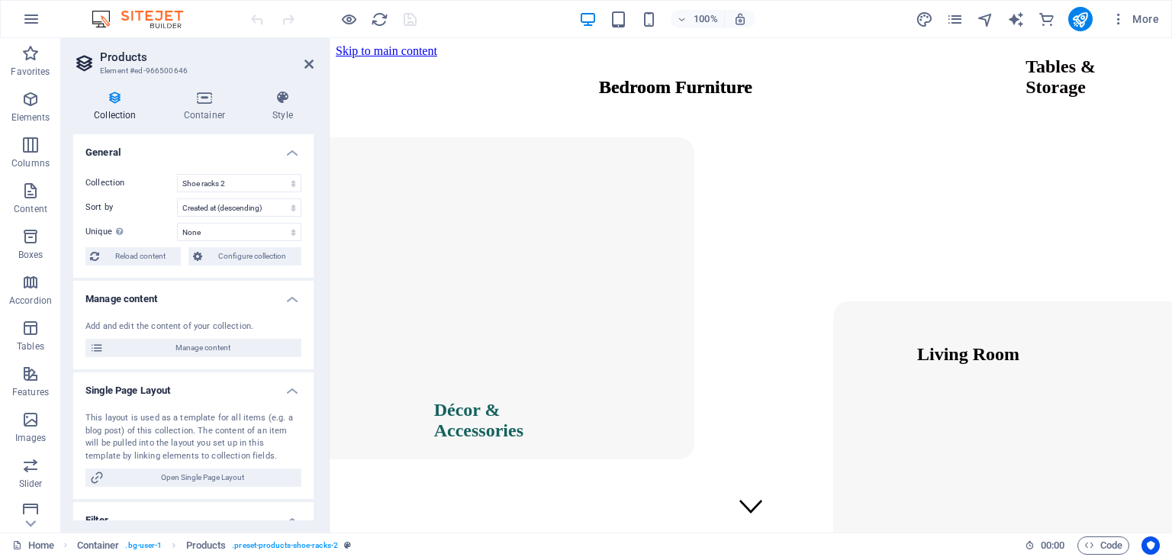
scroll to position [4811, 0]
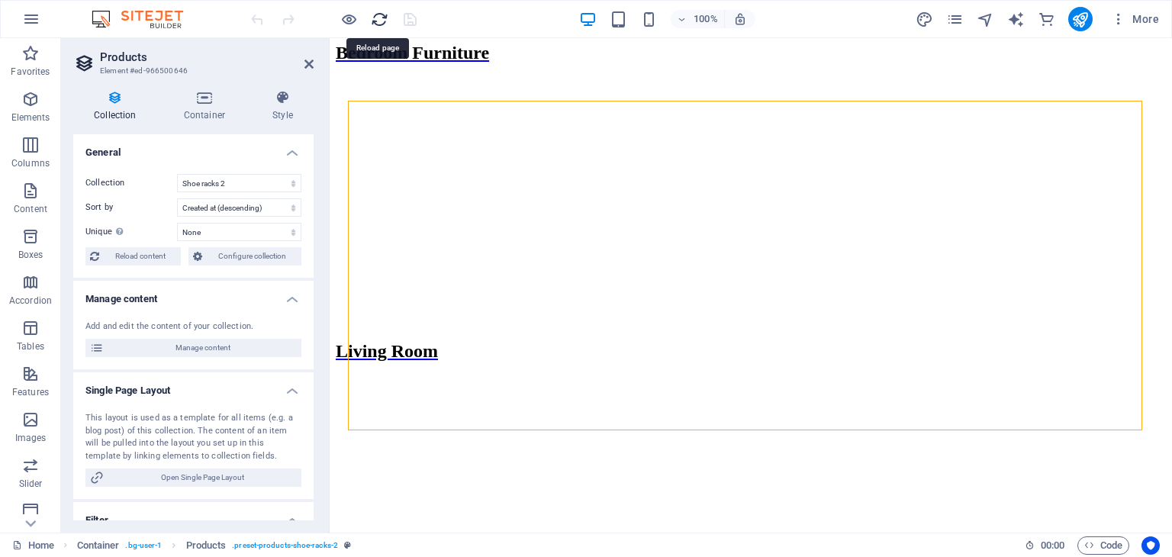
click at [373, 21] on icon "reload" at bounding box center [380, 20] width 18 height 18
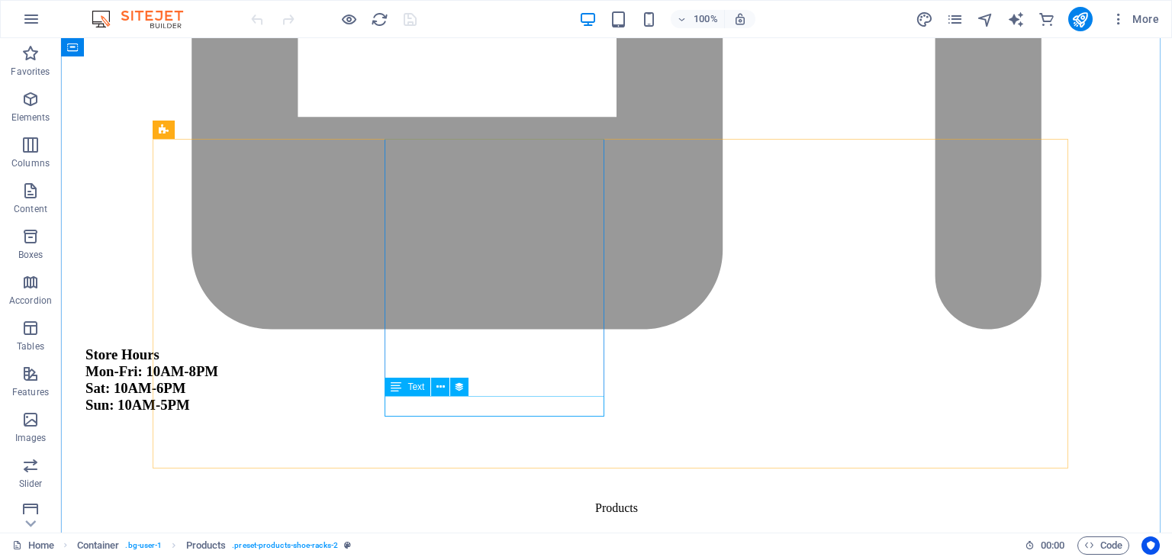
scroll to position [4702, 0]
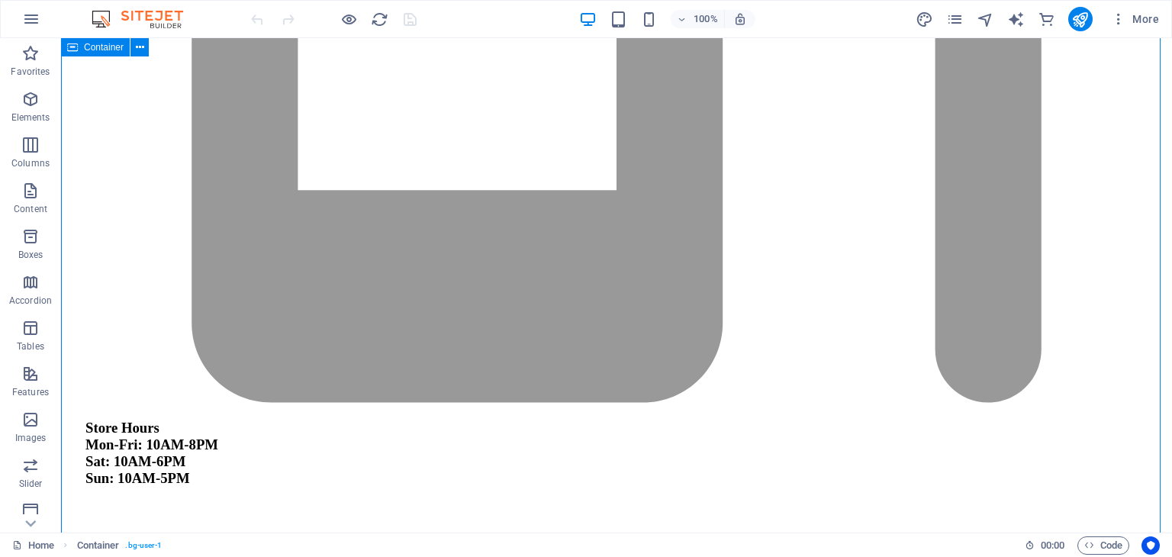
scroll to position [4666, 0]
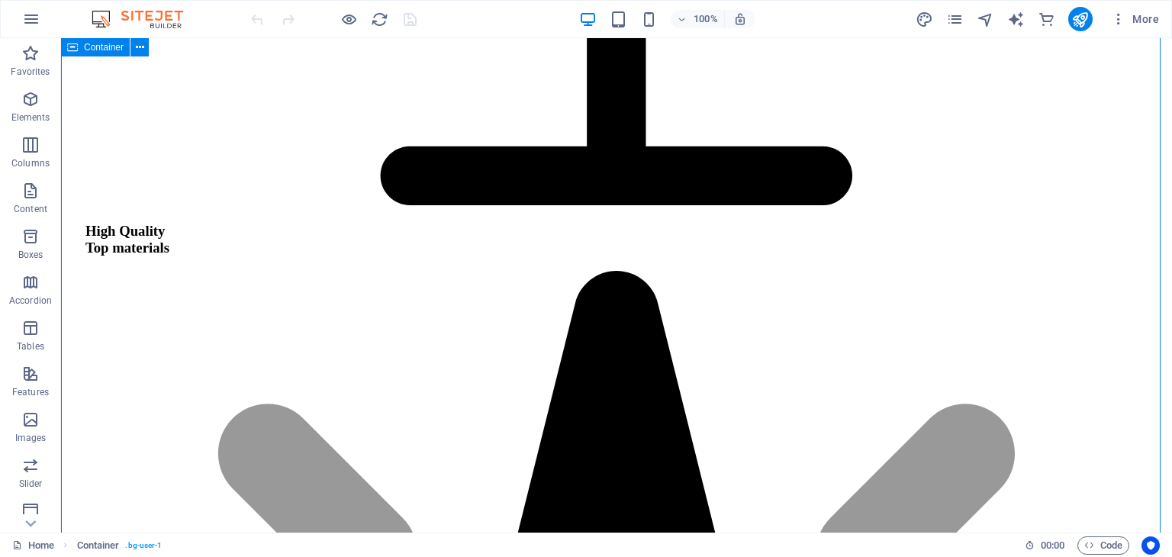
scroll to position [1813, 0]
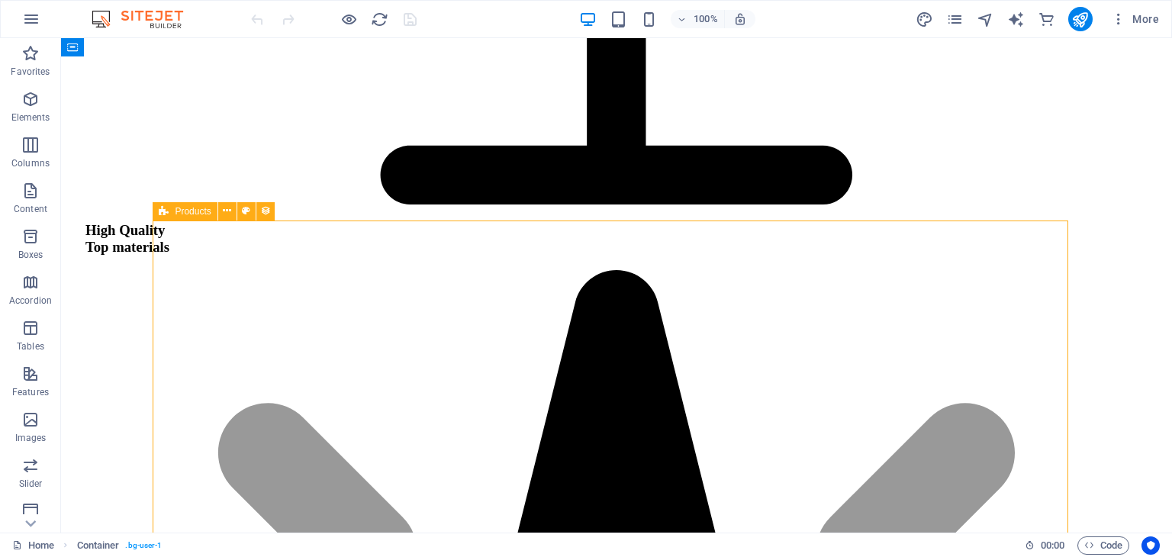
select select "68df06e6b5d7625c15035eaa"
select select "createdAt_DESC"
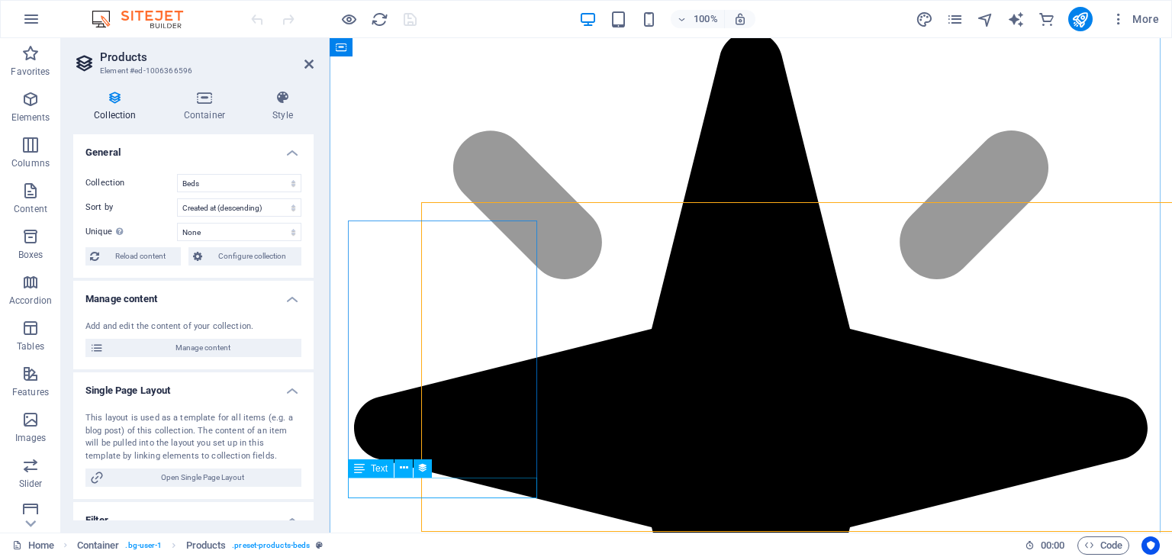
scroll to position [1831, 0]
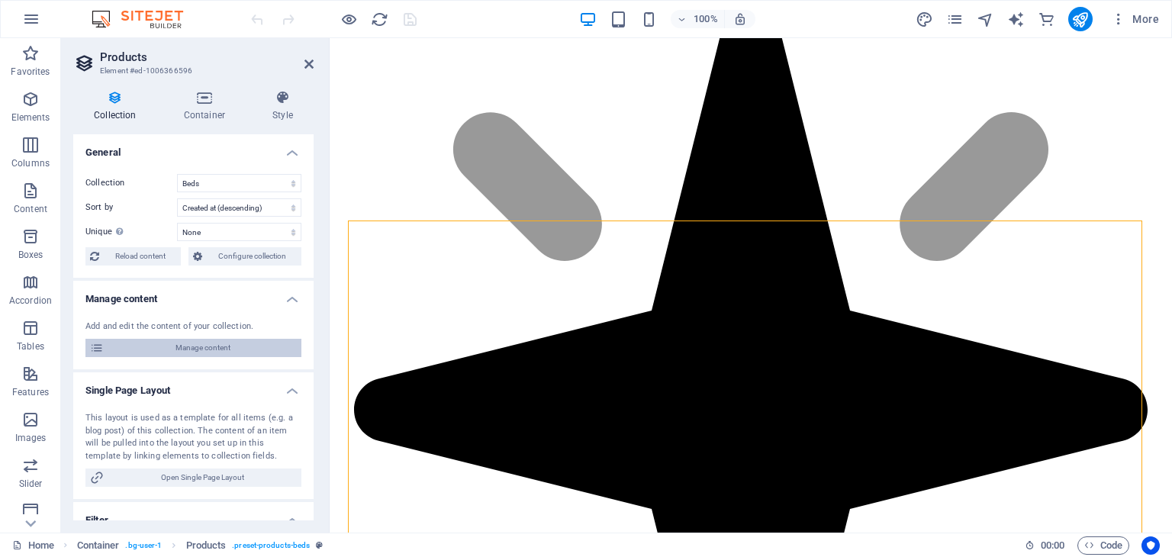
click at [208, 348] on span "Manage content" at bounding box center [202, 348] width 188 height 18
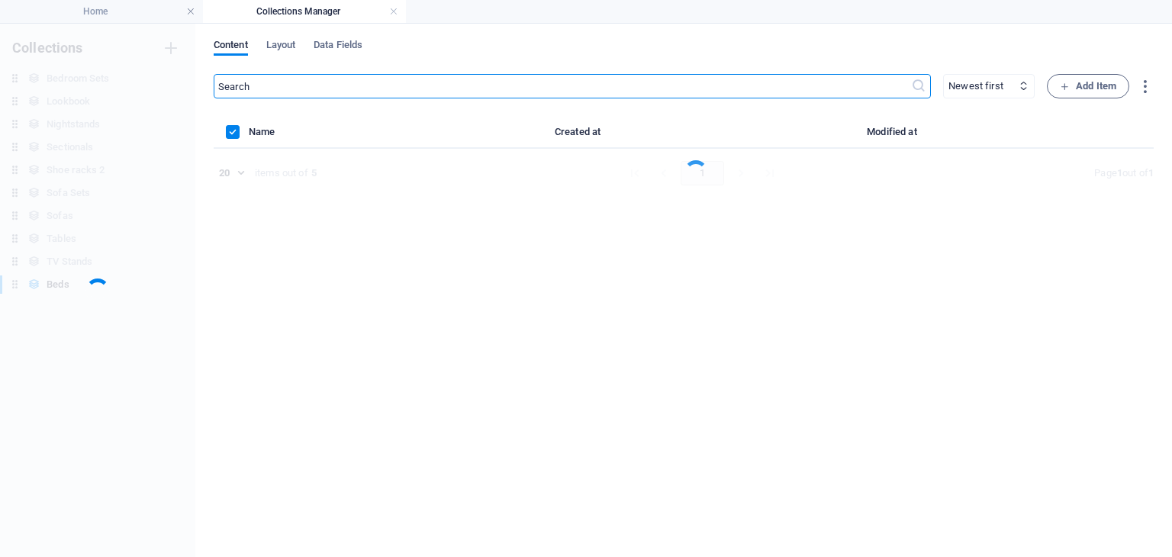
scroll to position [0, 0]
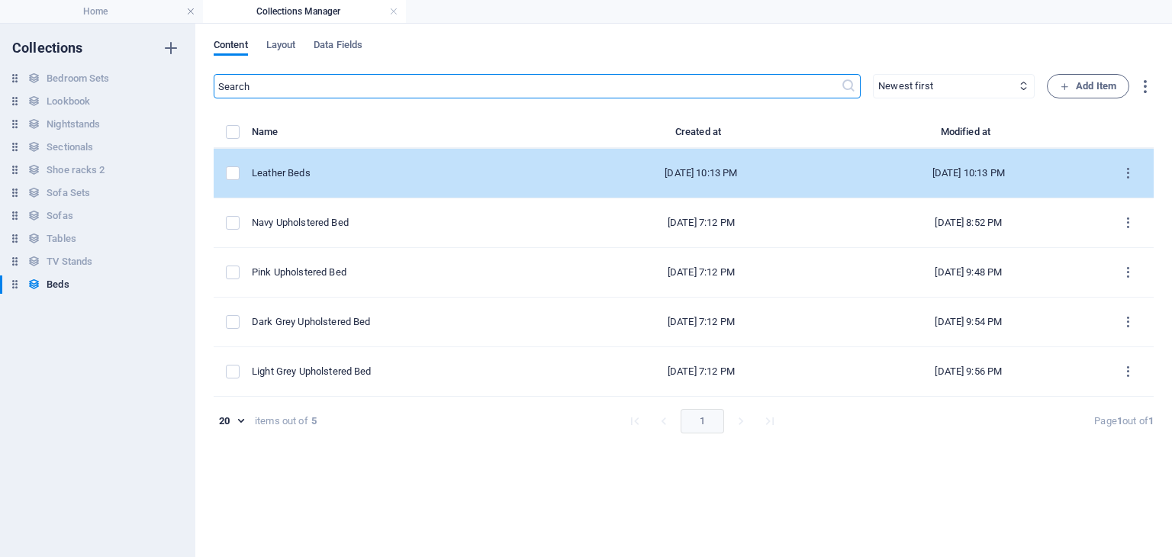
click at [413, 178] on div "Leather Beds" at bounding box center [404, 173] width 304 height 14
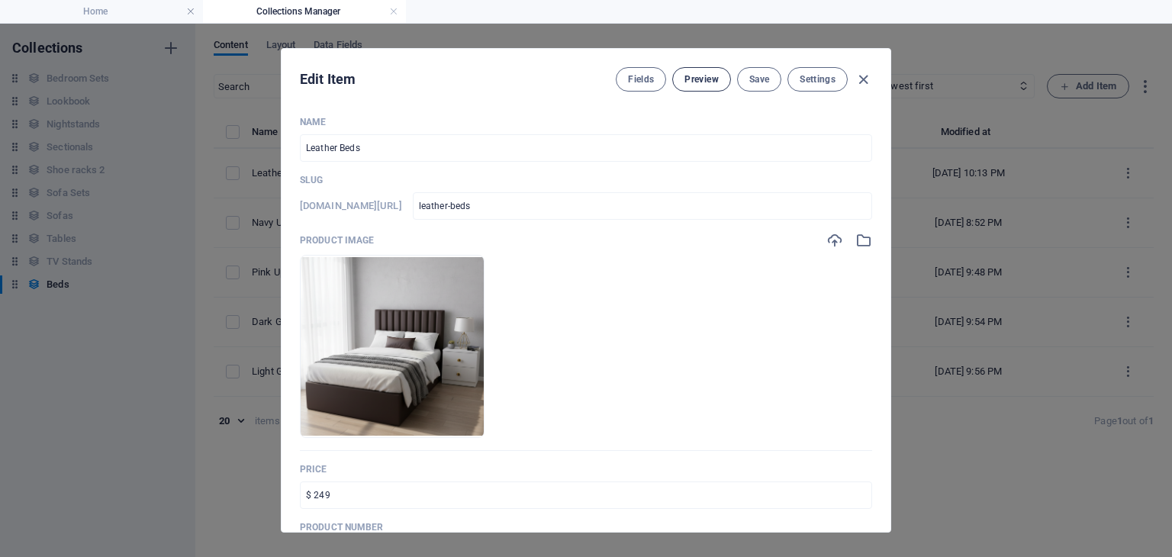
click at [682, 86] on button "Preview" at bounding box center [701, 79] width 58 height 24
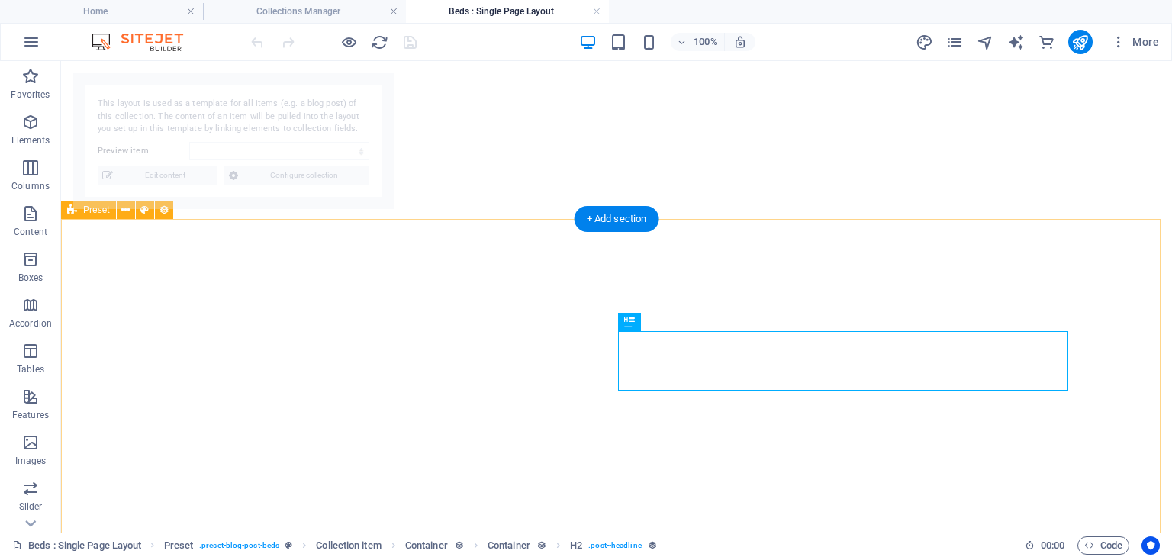
select select "68e082ca4bdb526714022aea"
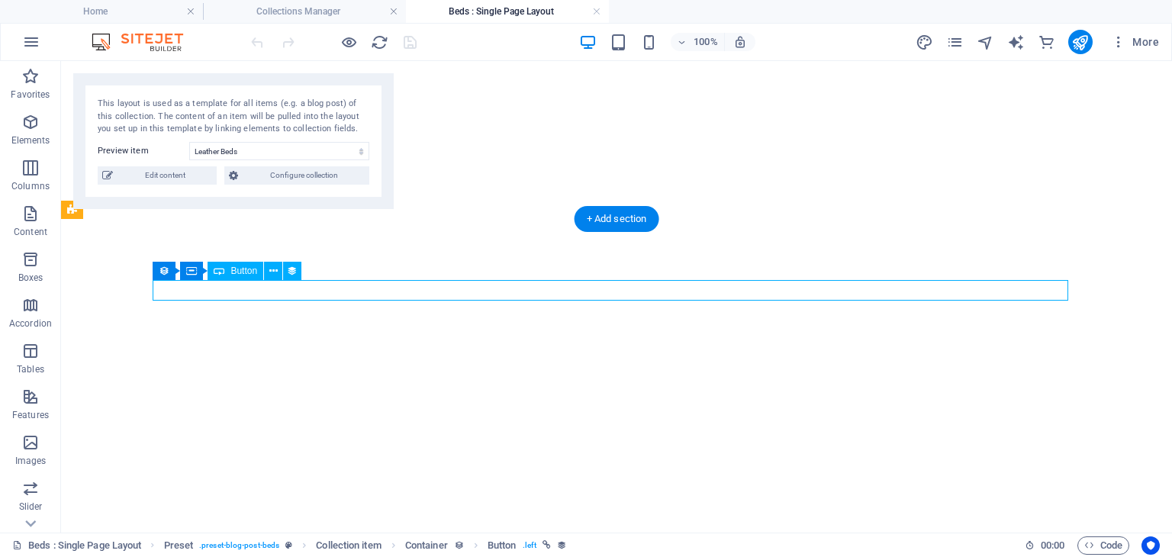
select select
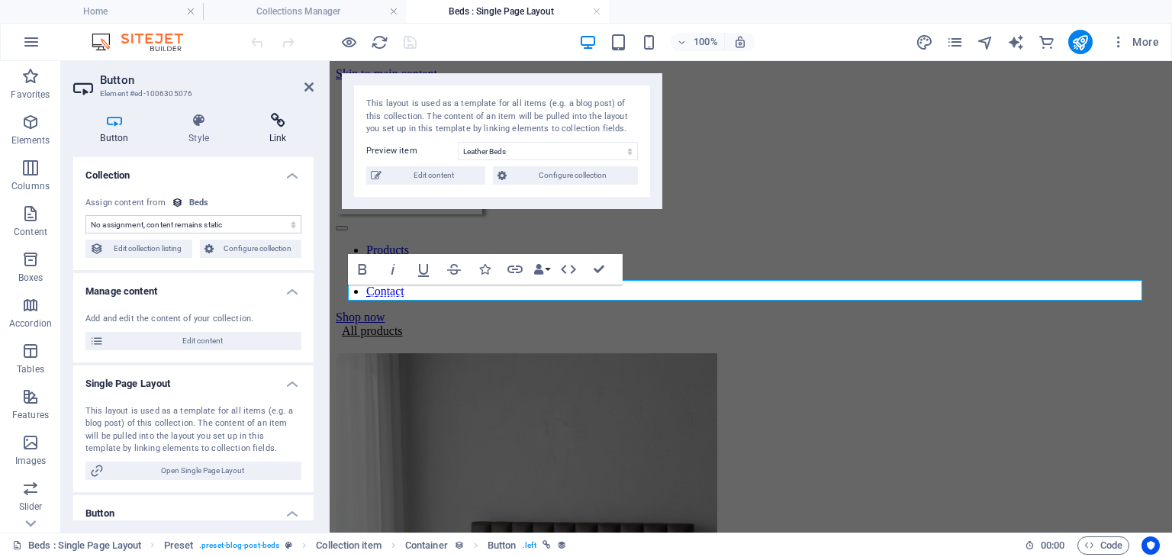
click at [278, 118] on icon at bounding box center [278, 120] width 72 height 15
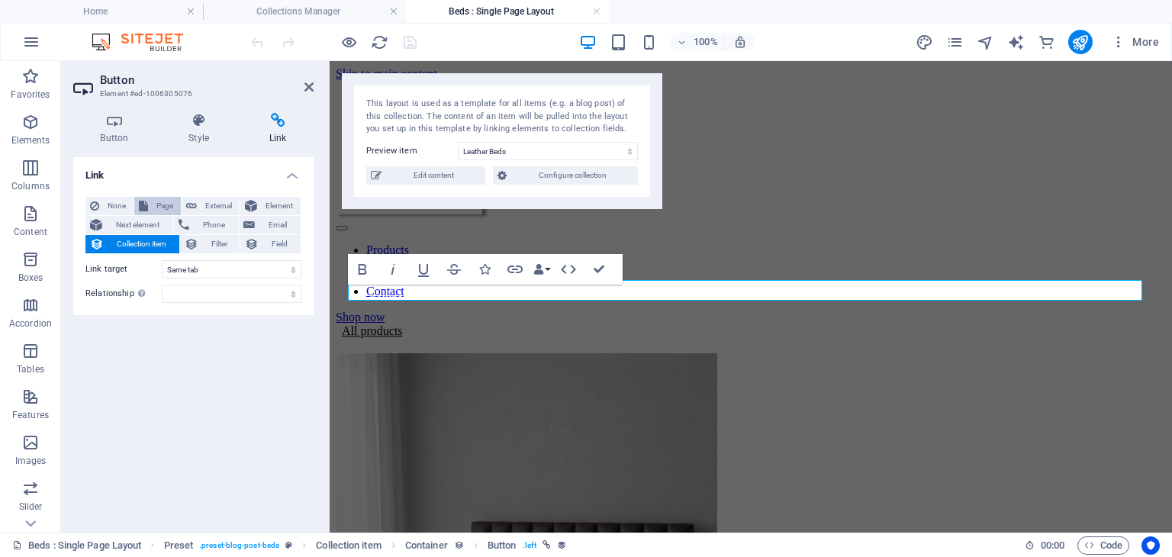
click at [166, 205] on span "Page" at bounding box center [165, 206] width 24 height 18
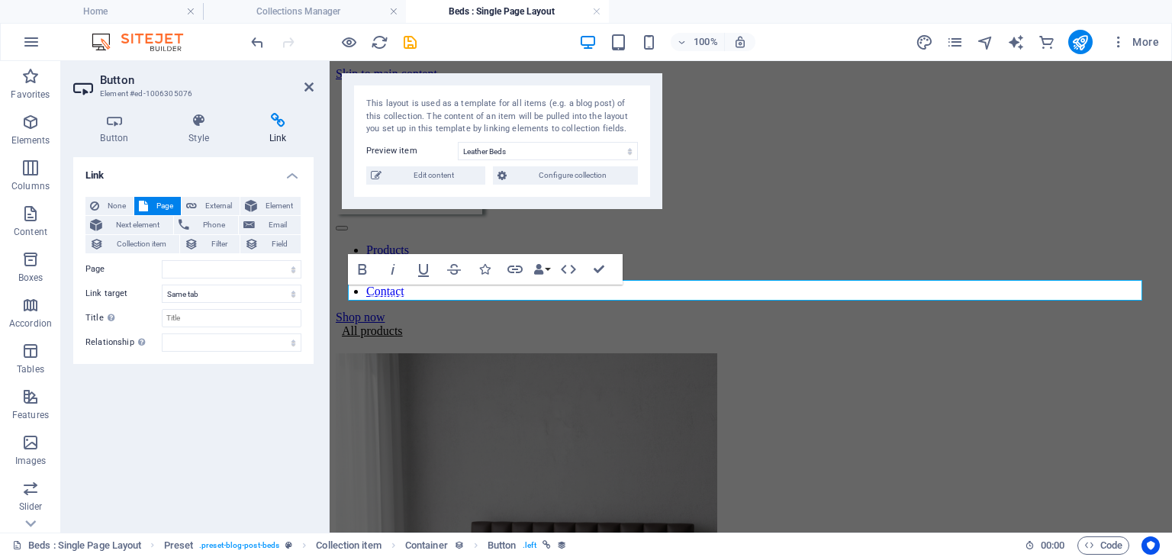
click at [204, 259] on div "None Page External Element Next element Phone Email Collection item Filter Fiel…" at bounding box center [193, 274] width 216 height 155
click at [207, 267] on select "Home Contact Privacy Legal Notice" at bounding box center [232, 269] width 140 height 18
select select "0"
click at [162, 260] on select "Home Contact Privacy Legal Notice" at bounding box center [232, 269] width 140 height 18
click at [304, 87] on icon at bounding box center [308, 87] width 9 height 12
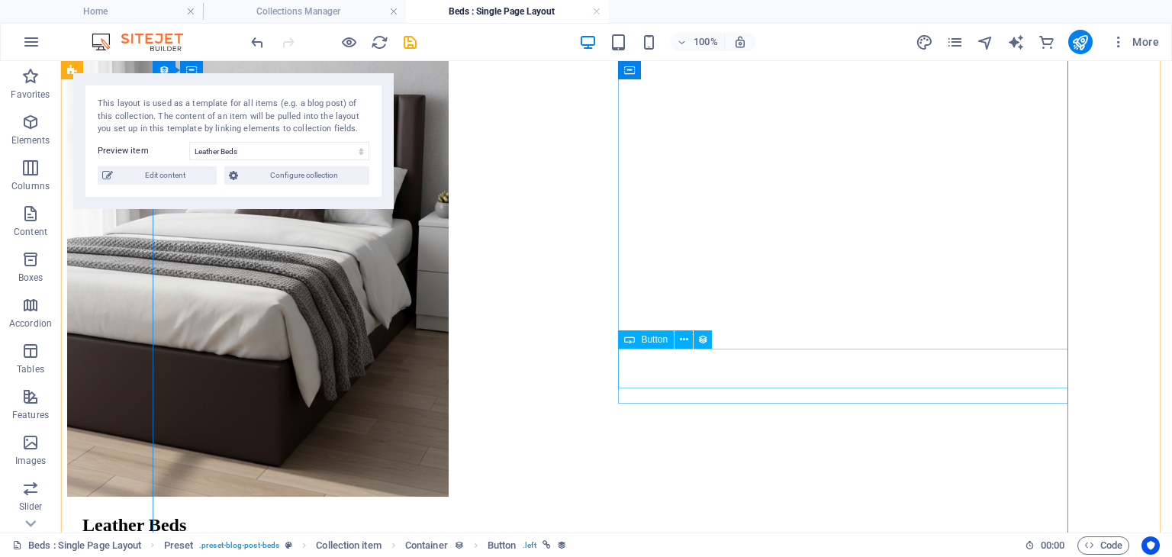
scroll to position [510, 0]
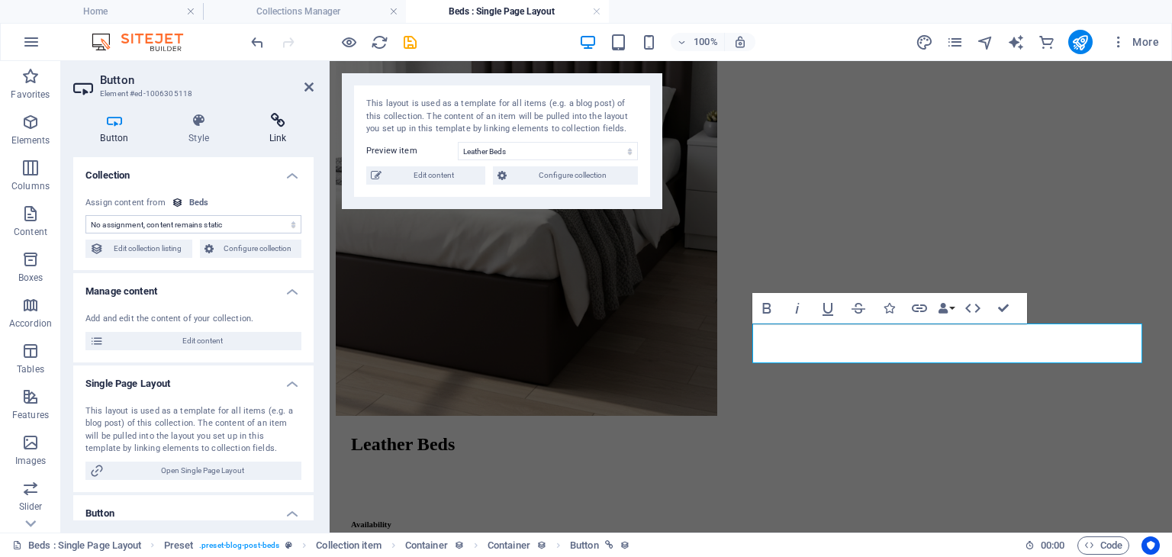
click at [281, 116] on icon at bounding box center [278, 120] width 72 height 15
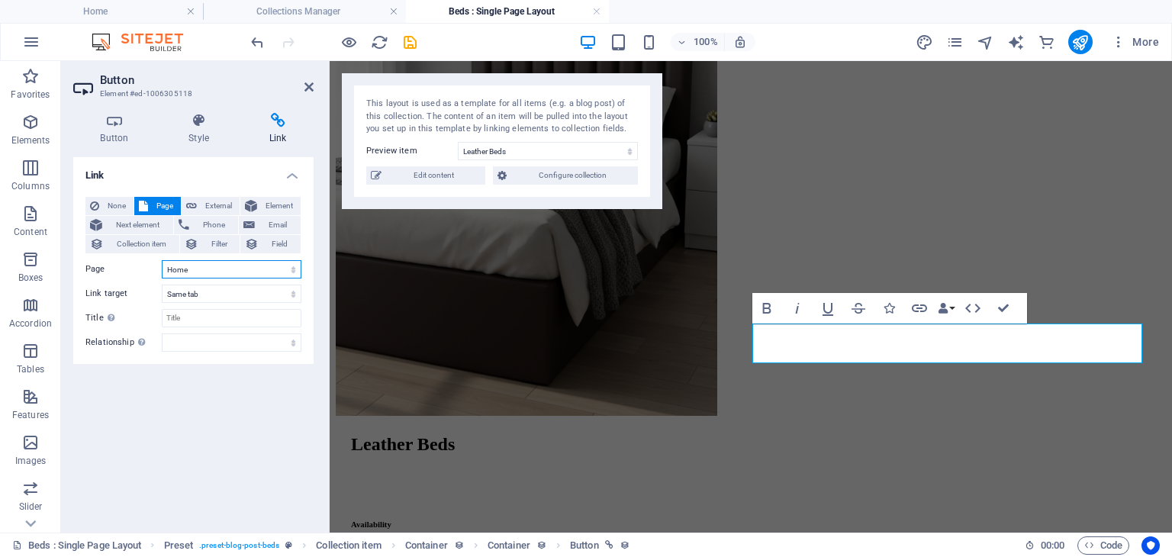
click at [185, 266] on select "Home Contact Privacy Legal Notice" at bounding box center [232, 269] width 140 height 18
select select "1"
click at [162, 260] on select "Home Contact Privacy Legal Notice" at bounding box center [232, 269] width 140 height 18
click at [304, 92] on icon at bounding box center [308, 87] width 9 height 12
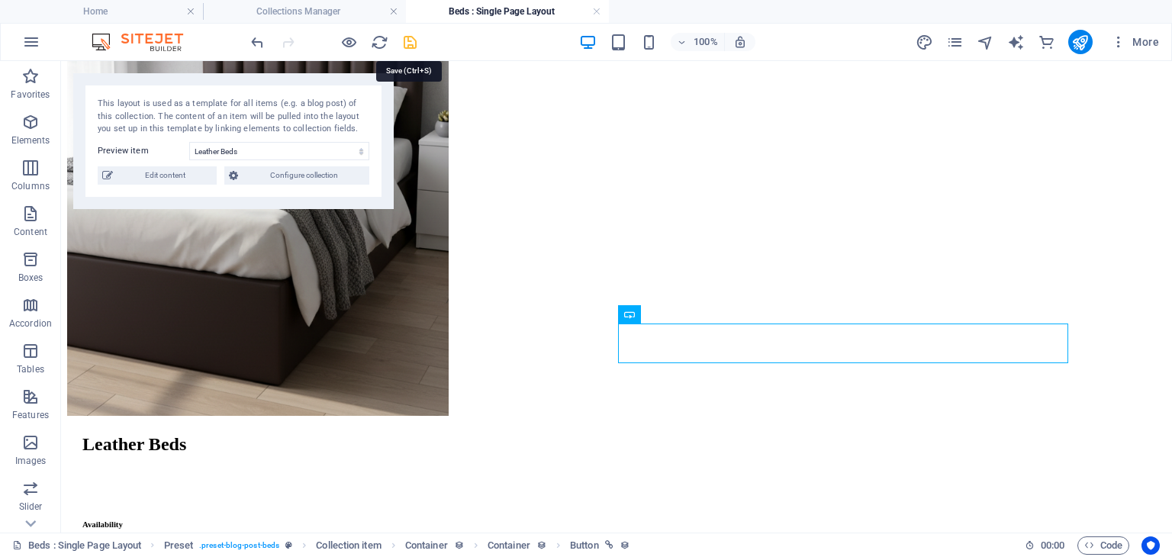
click at [412, 41] on icon "save" at bounding box center [410, 43] width 18 height 18
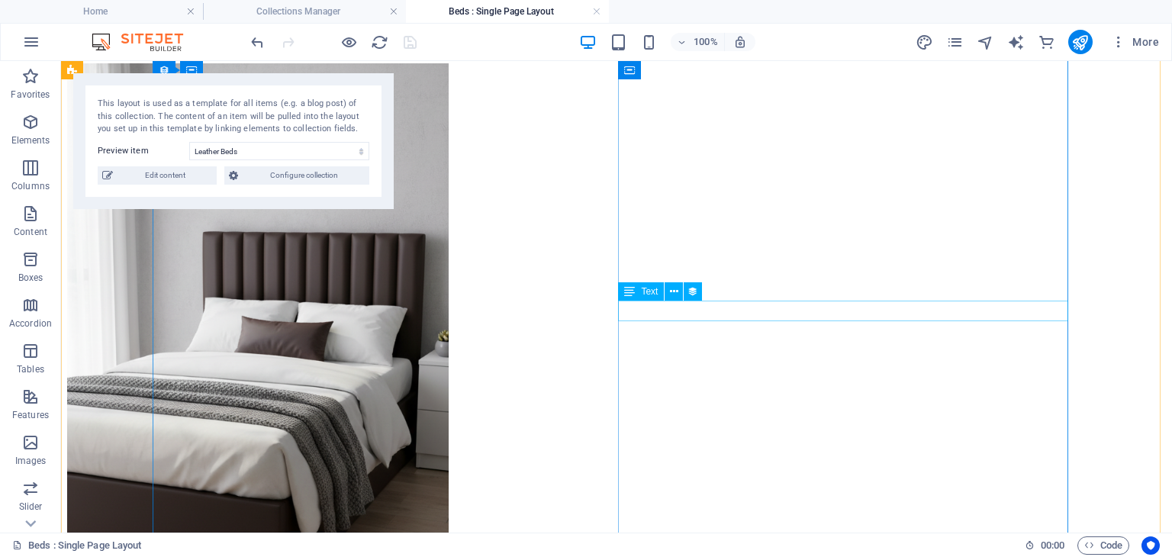
scroll to position [140, 0]
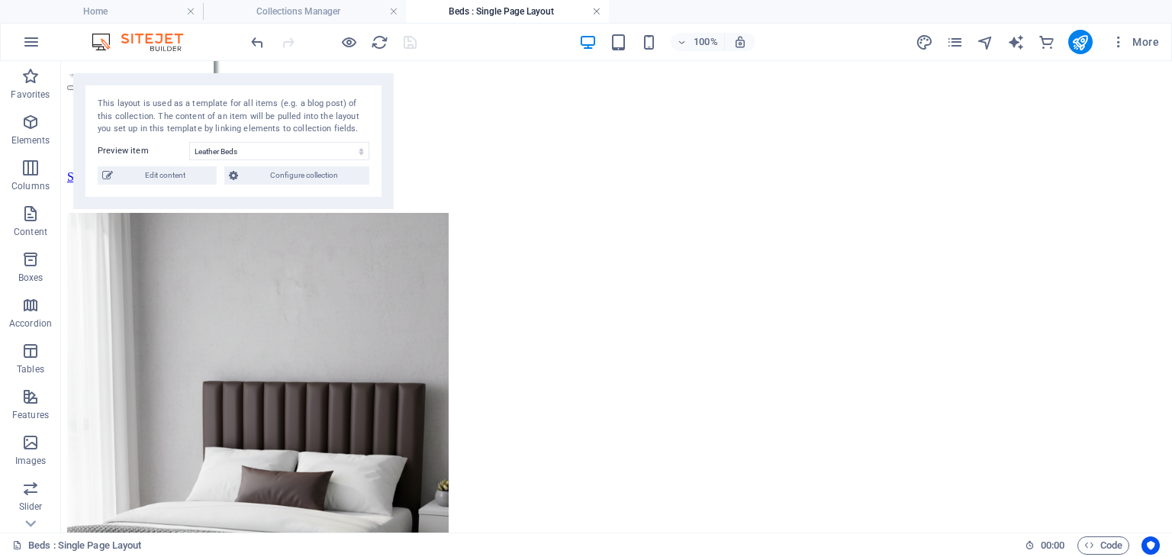
click at [594, 16] on link at bounding box center [596, 12] width 9 height 14
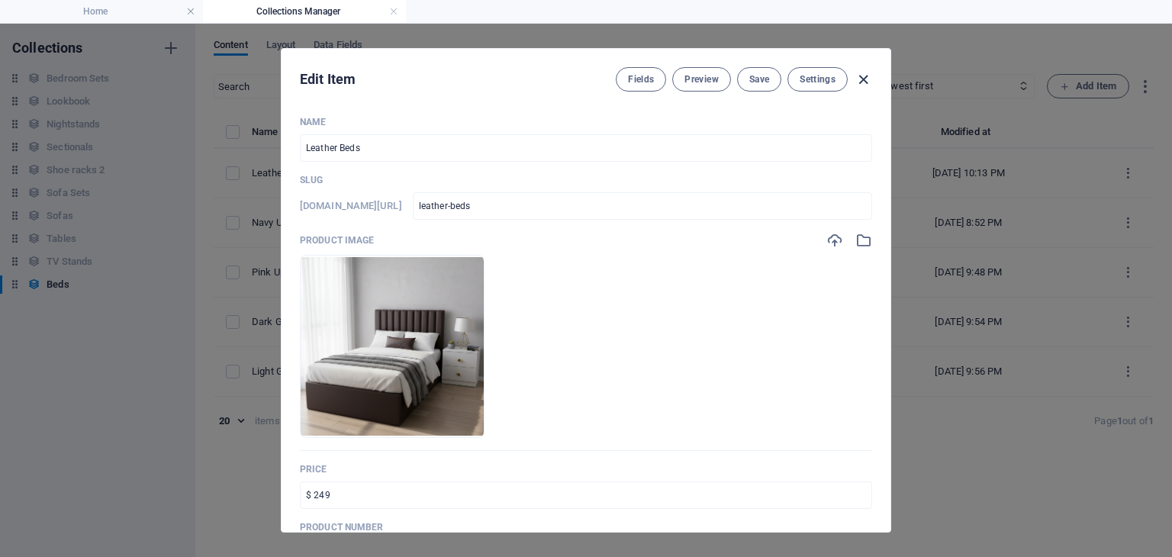
click at [864, 75] on icon "button" at bounding box center [864, 80] width 18 height 18
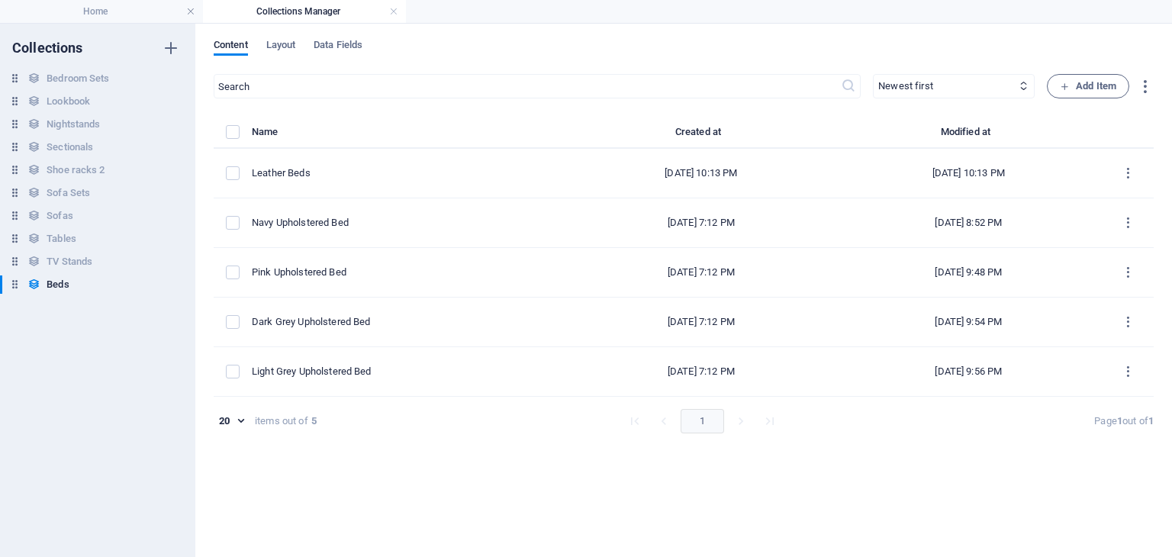
type input "leather-beds"
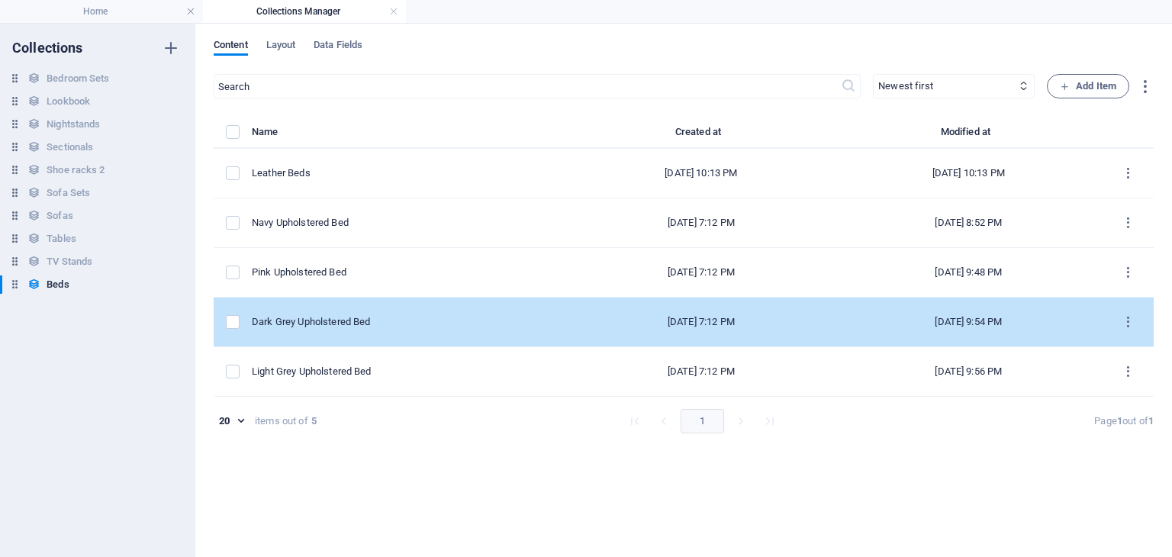
click at [344, 316] on div "Dark Grey Upholstered Bed" at bounding box center [404, 322] width 304 height 14
select select "In stock"
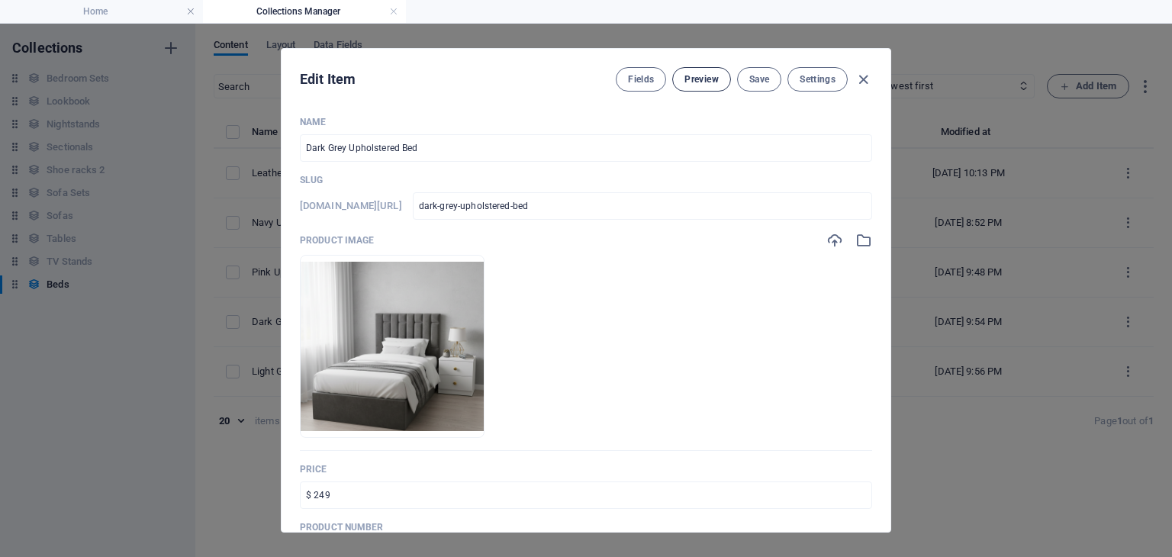
click at [716, 77] on span "Preview" at bounding box center [701, 79] width 34 height 12
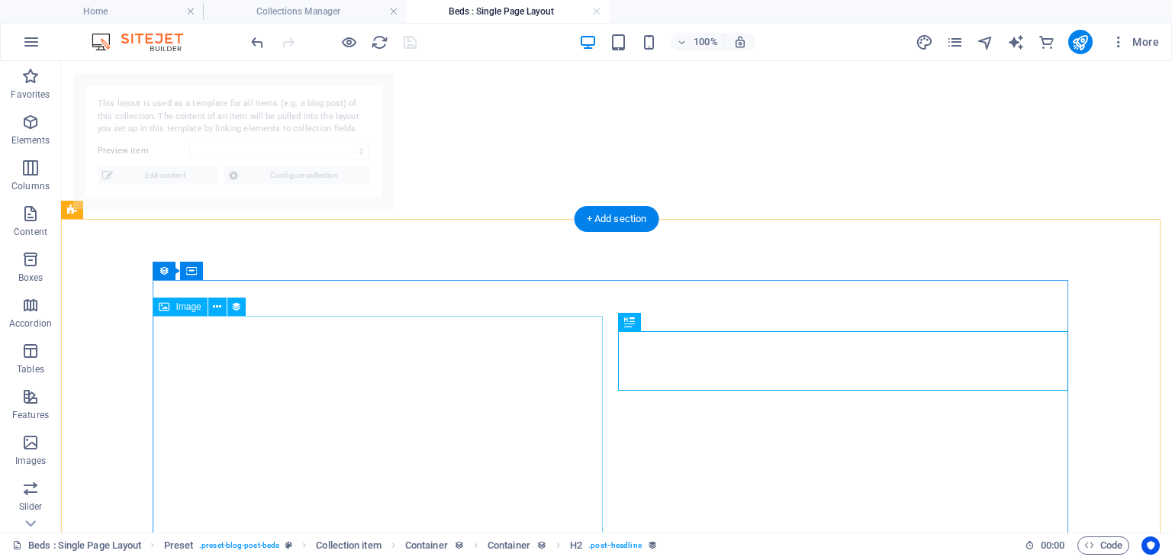
select select "68df06e7858885e44403767e"
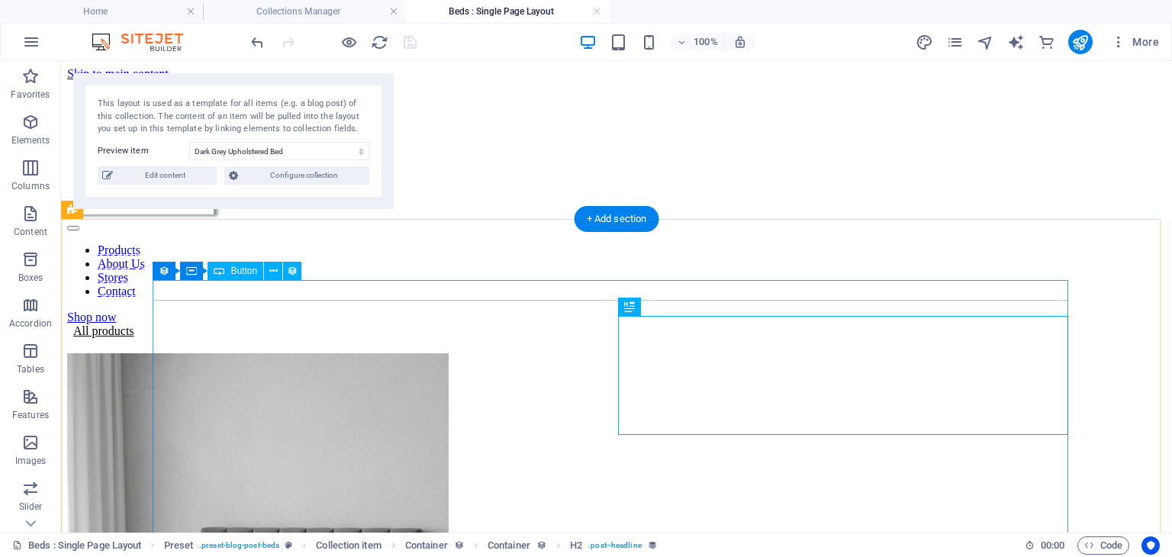
click at [298, 324] on div "All products" at bounding box center [616, 331] width 1099 height 14
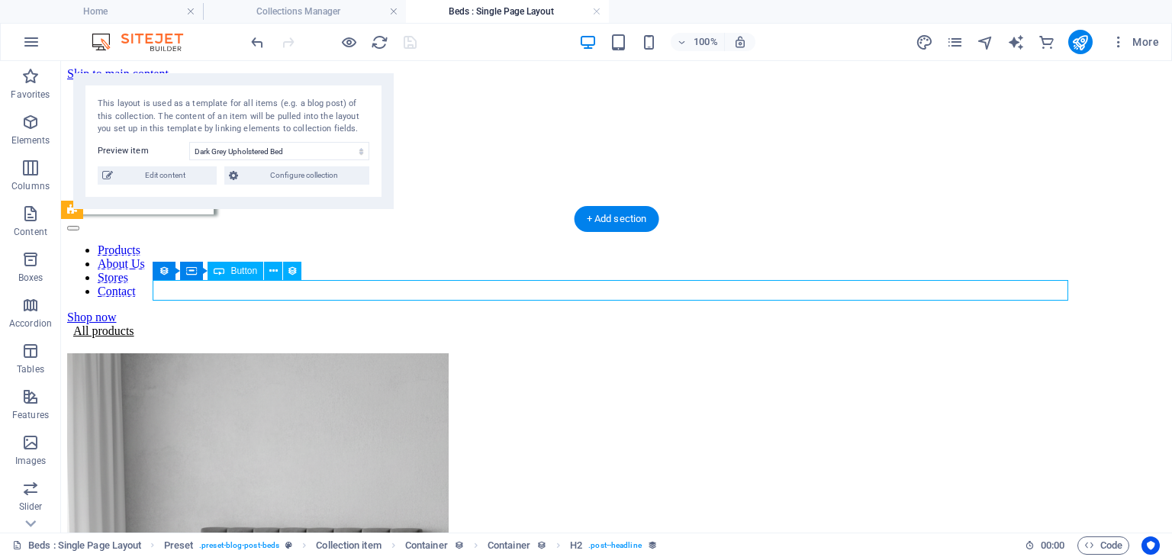
click at [298, 324] on div "All products" at bounding box center [616, 331] width 1099 height 14
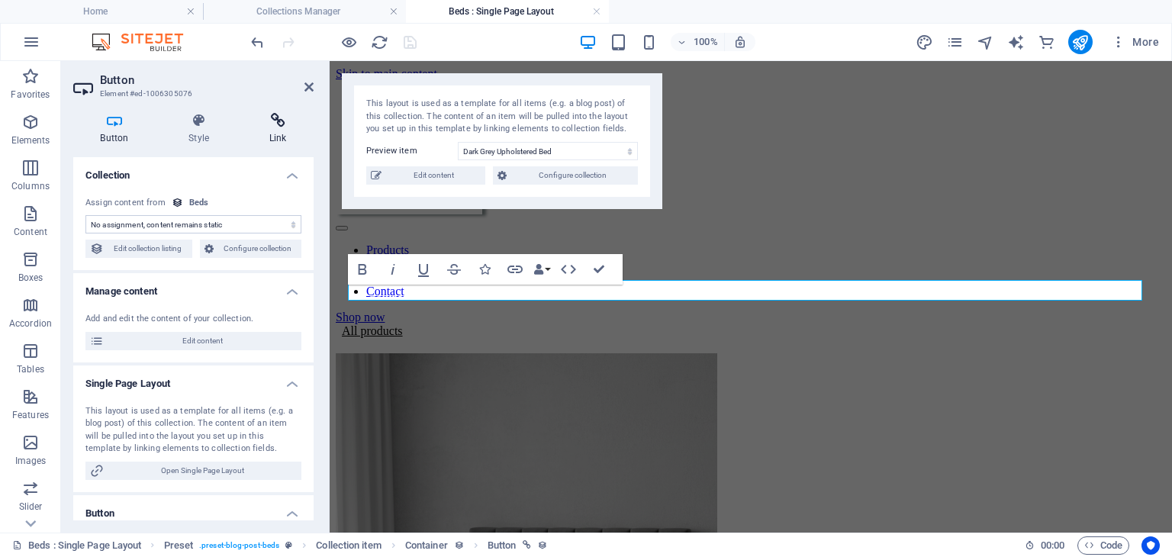
click at [278, 114] on icon at bounding box center [278, 120] width 72 height 15
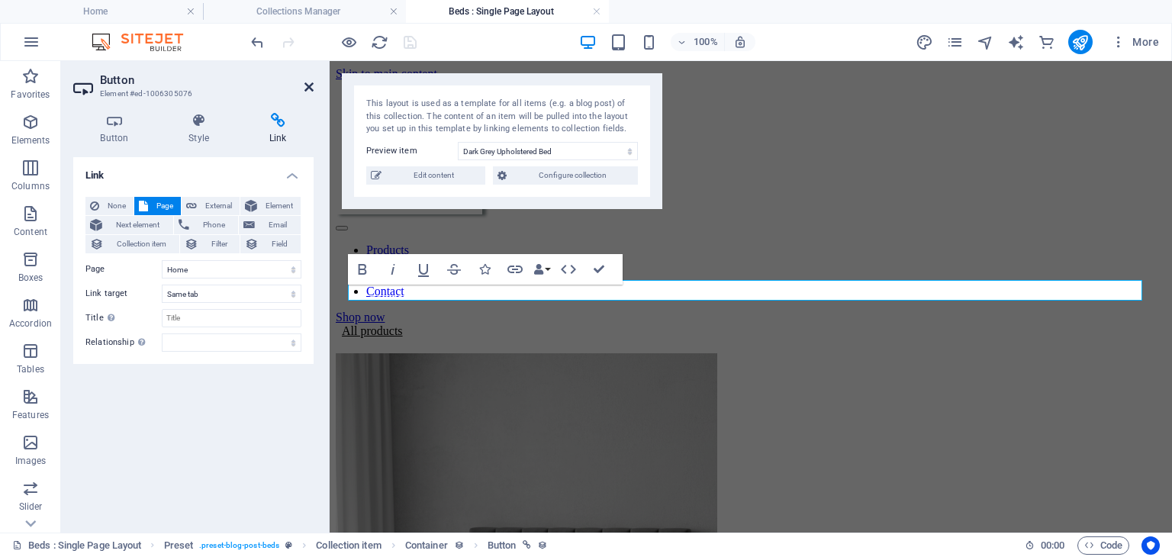
click at [307, 87] on icon at bounding box center [308, 87] width 9 height 12
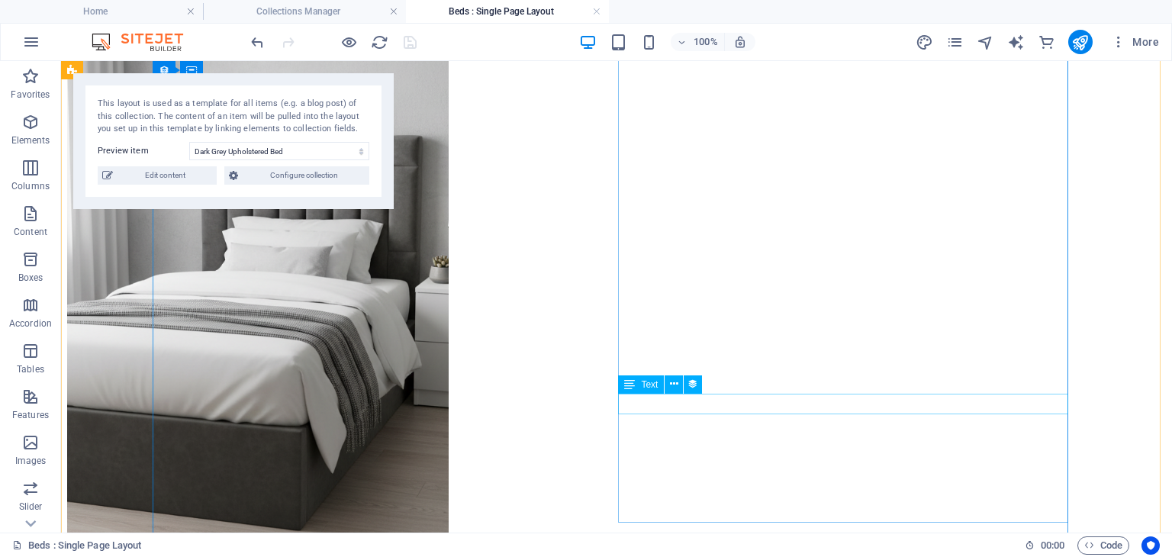
scroll to position [490, 0]
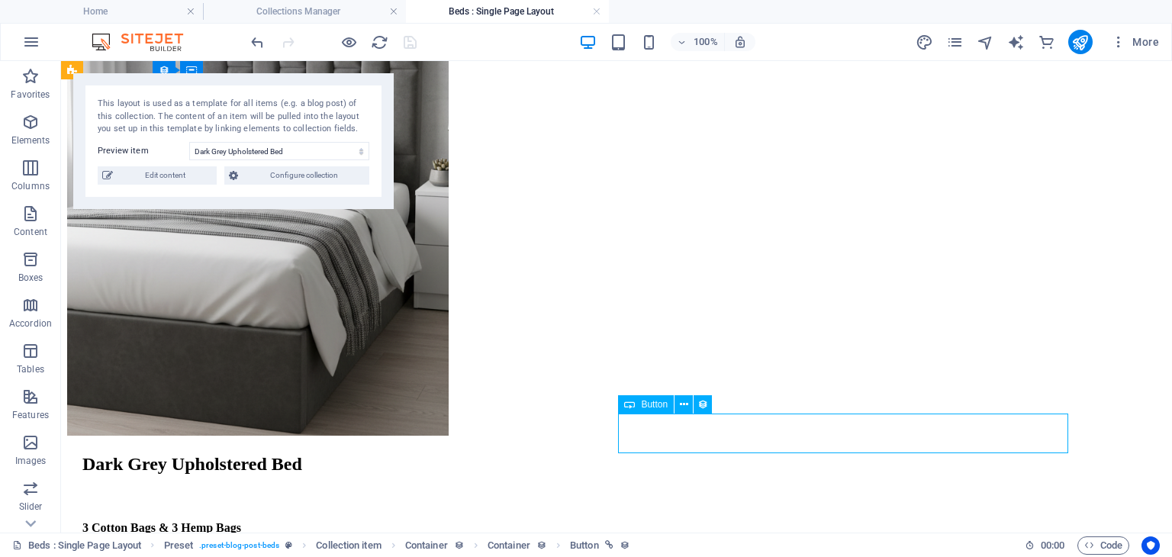
select select "1"
select select
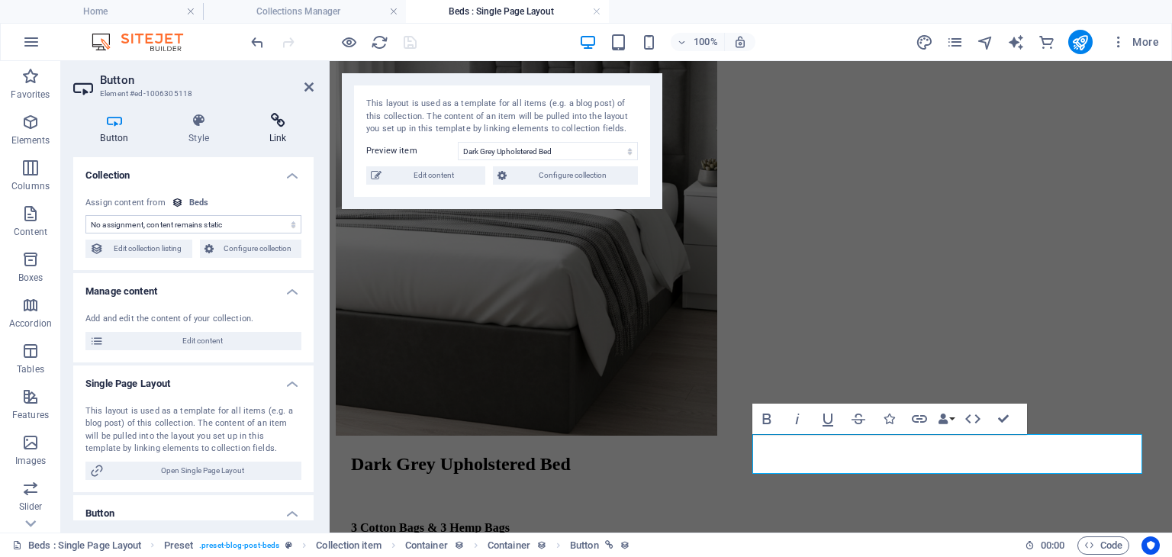
click at [275, 128] on h4 "Link" at bounding box center [278, 129] width 72 height 32
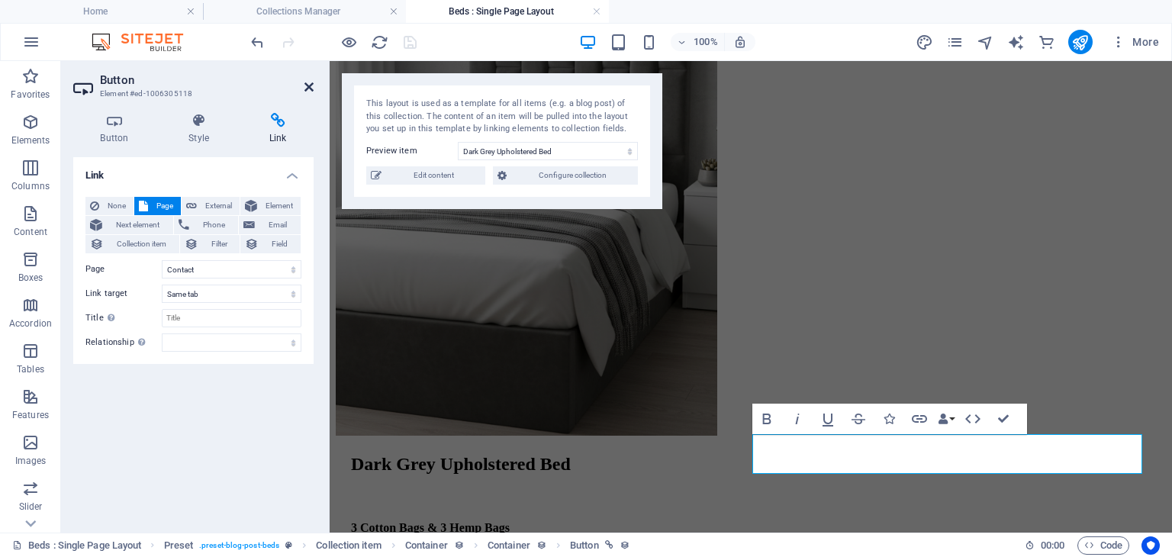
click at [307, 92] on icon at bounding box center [308, 87] width 9 height 12
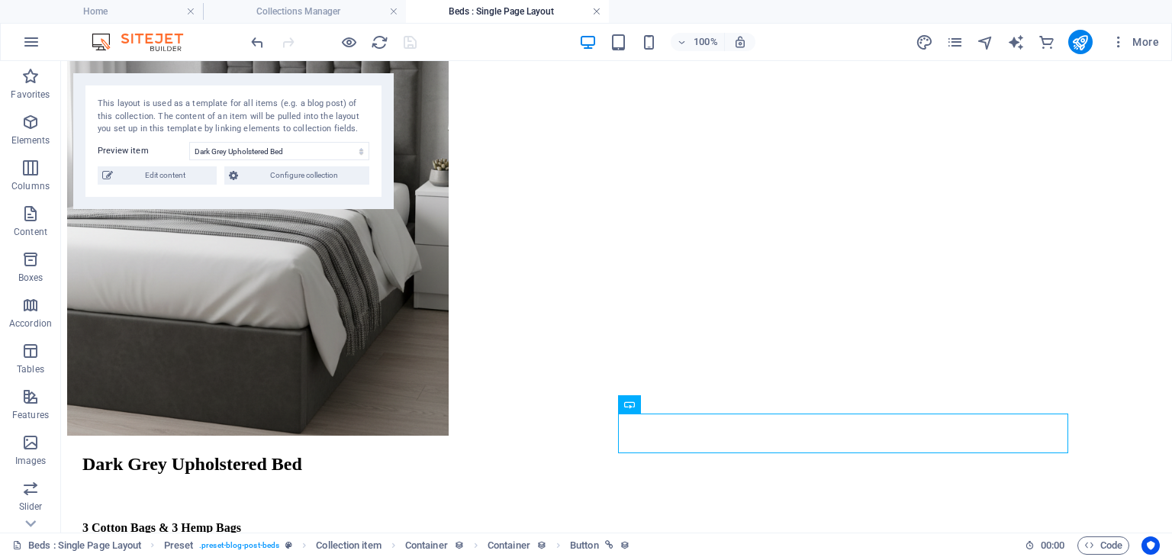
click at [596, 14] on link at bounding box center [596, 12] width 9 height 14
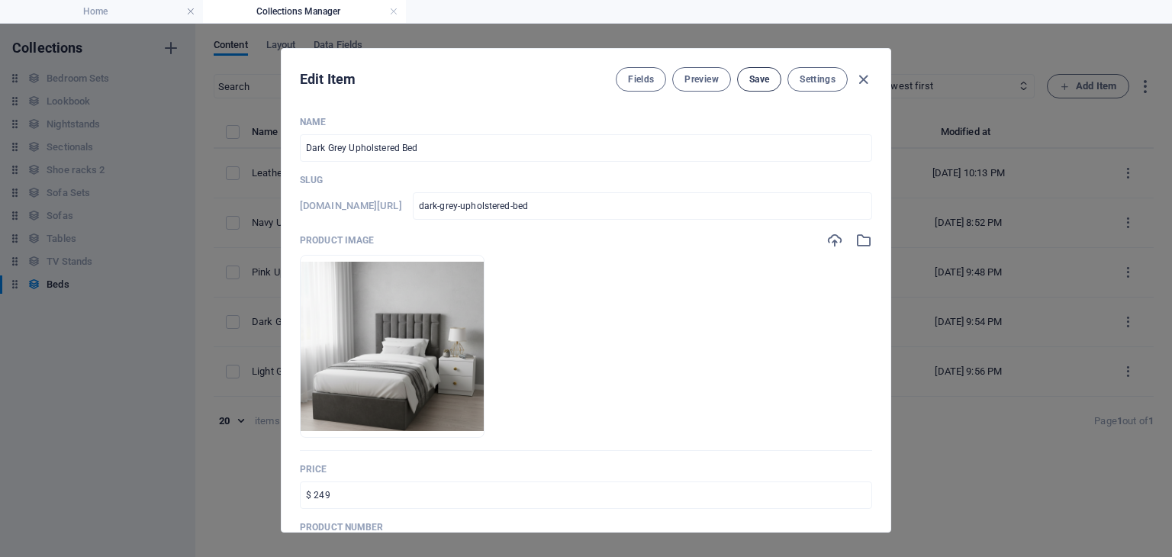
click at [745, 83] on button "Save" at bounding box center [759, 79] width 44 height 24
click at [861, 82] on icon "button" at bounding box center [864, 80] width 18 height 18
type input "dark-grey-upholstered-bed"
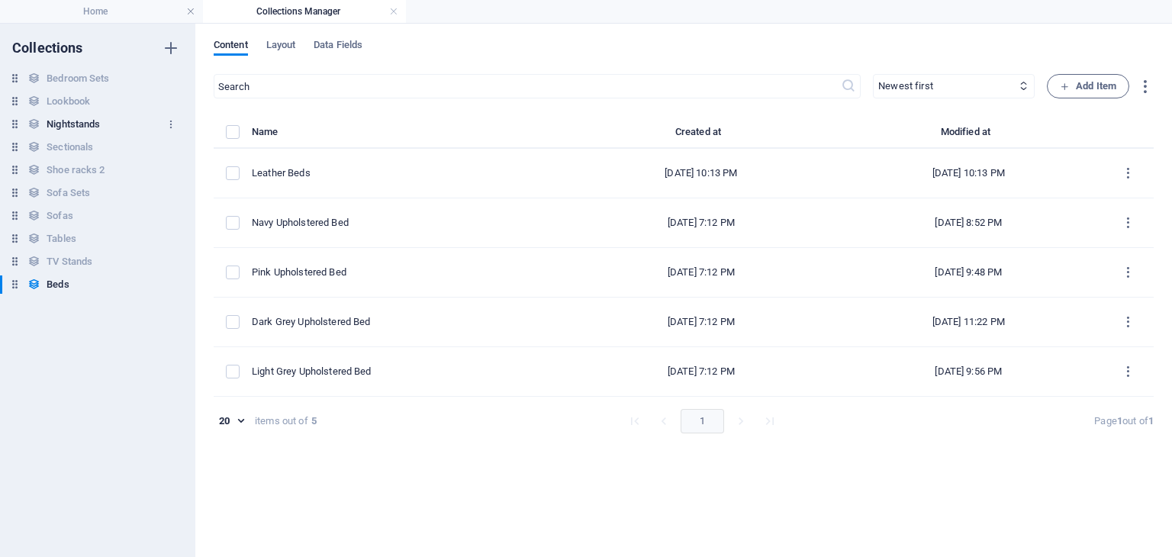
click at [68, 132] on h6 "Nightstands" at bounding box center [73, 124] width 53 height 18
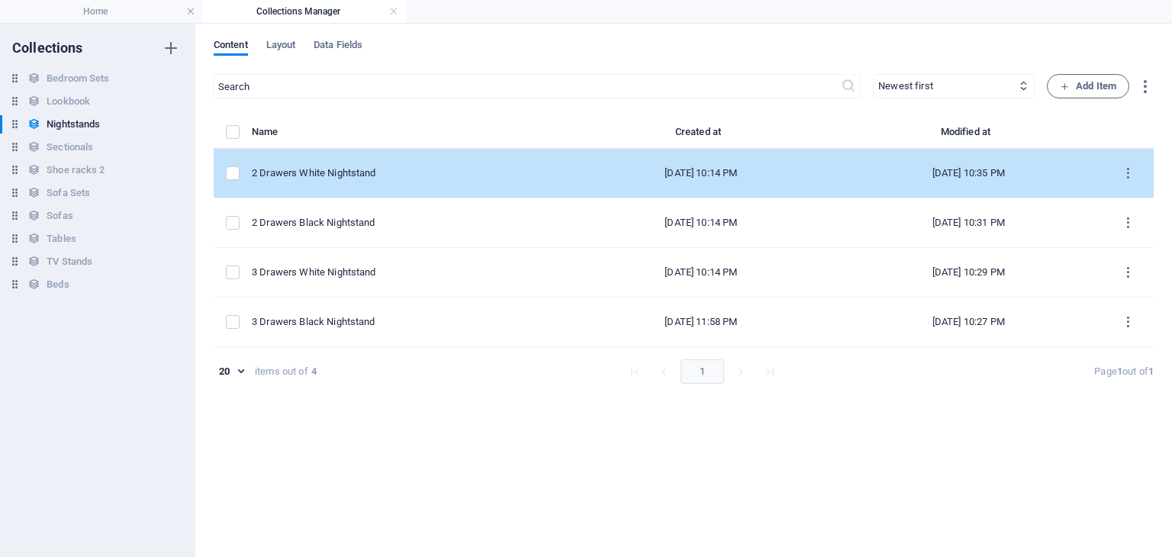
click at [397, 184] on td "2 Drawers White Nightstand" at bounding box center [410, 174] width 316 height 50
select select "In stock"
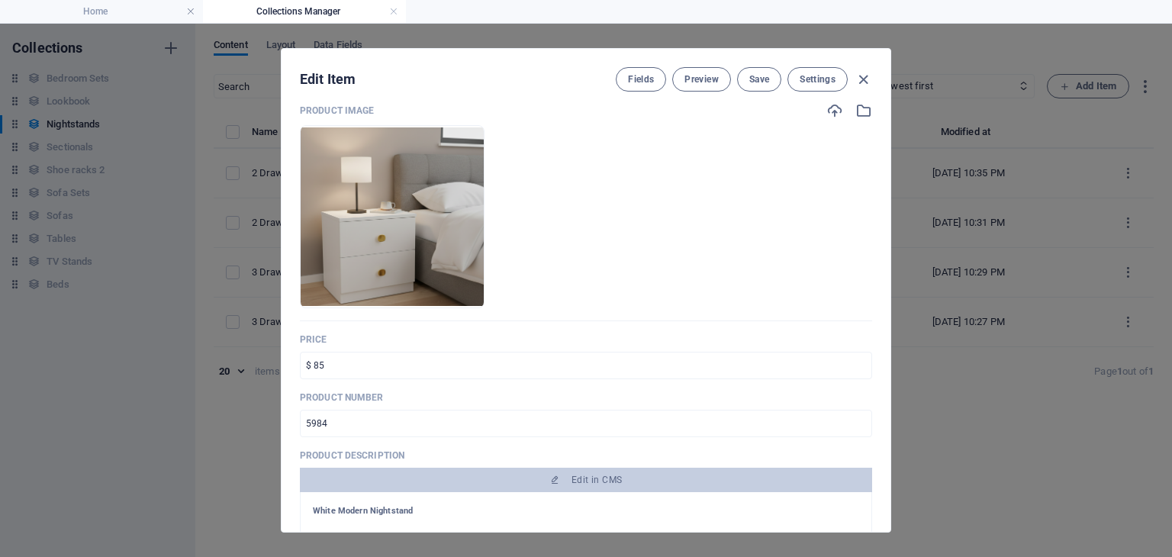
scroll to position [130, 0]
click at [700, 74] on span "Preview" at bounding box center [701, 79] width 34 height 12
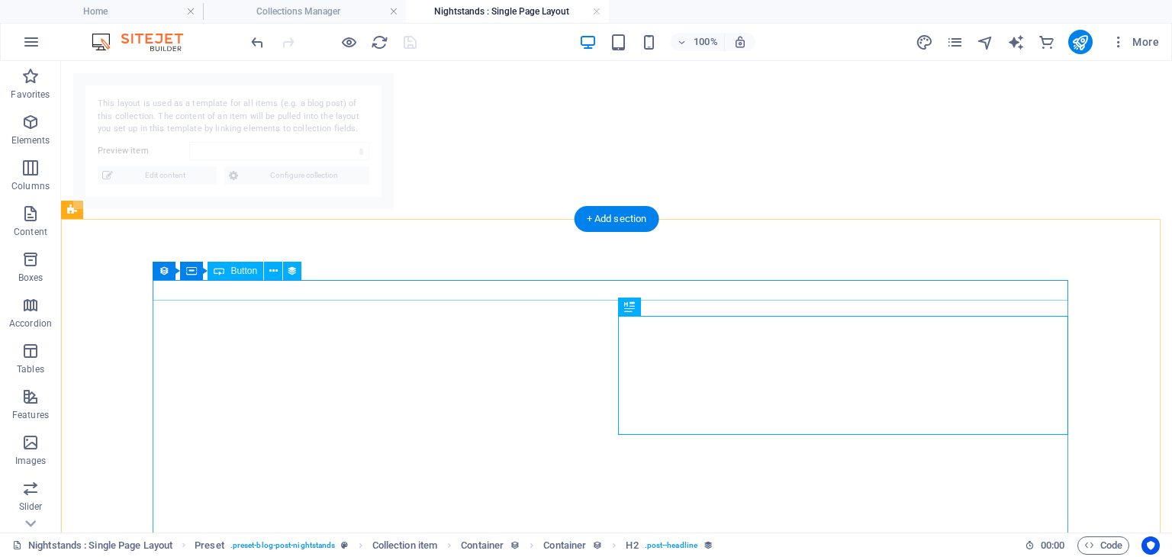
select select "68e08311afd471565e099923"
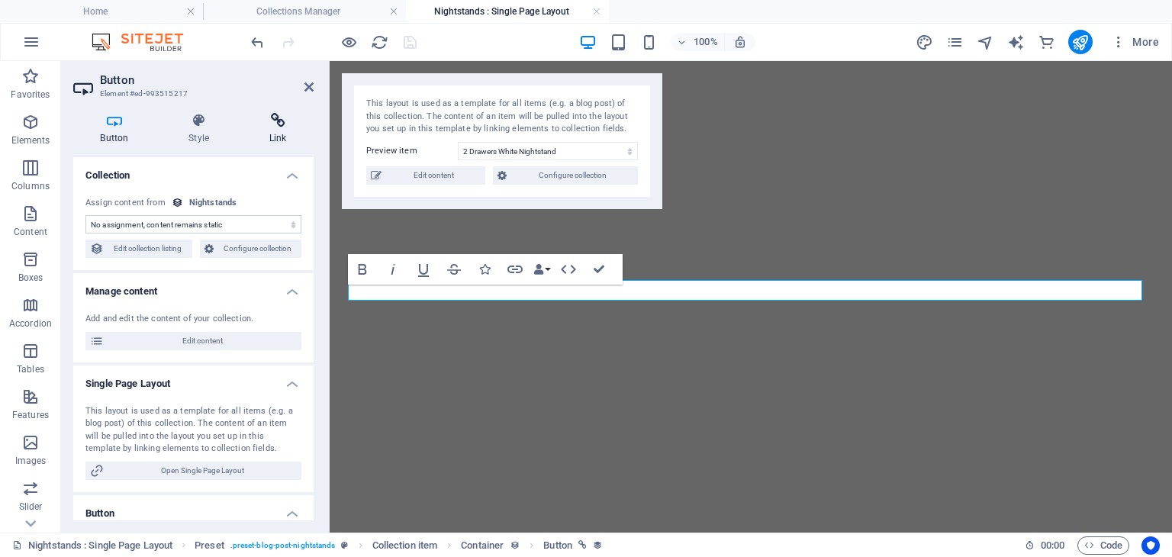
click at [284, 138] on h4 "Link" at bounding box center [278, 129] width 72 height 32
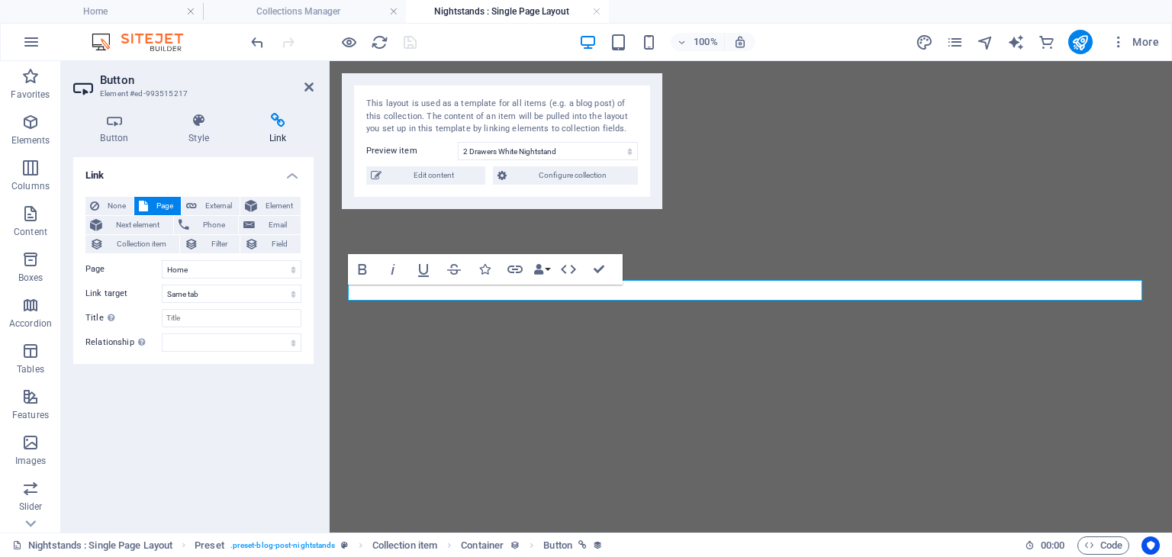
click at [302, 89] on header "Button Element #ed-993515217" at bounding box center [193, 81] width 240 height 40
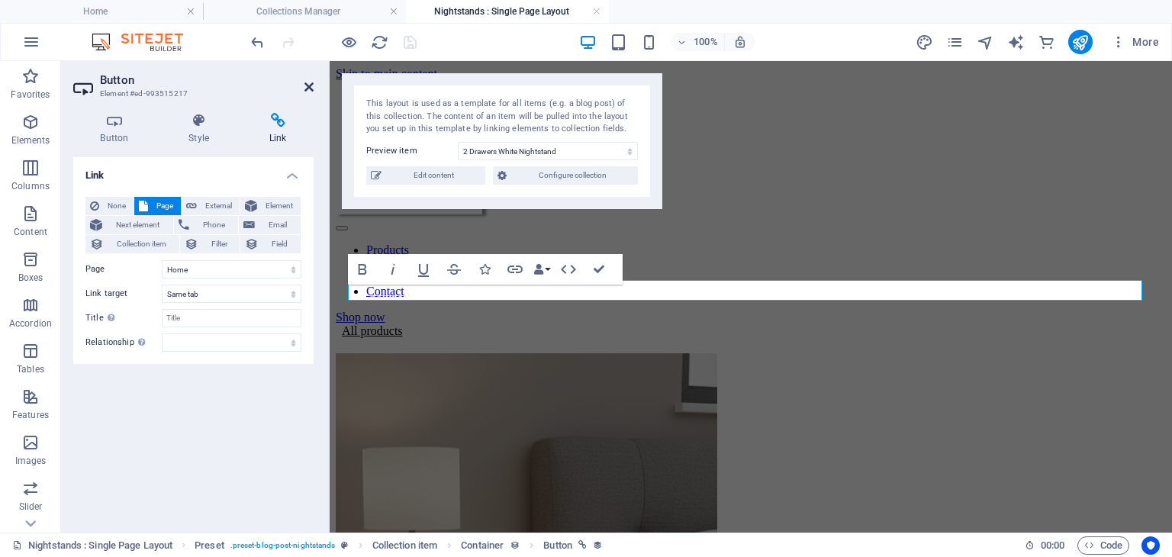
scroll to position [0, 0]
click at [305, 87] on icon at bounding box center [308, 87] width 9 height 12
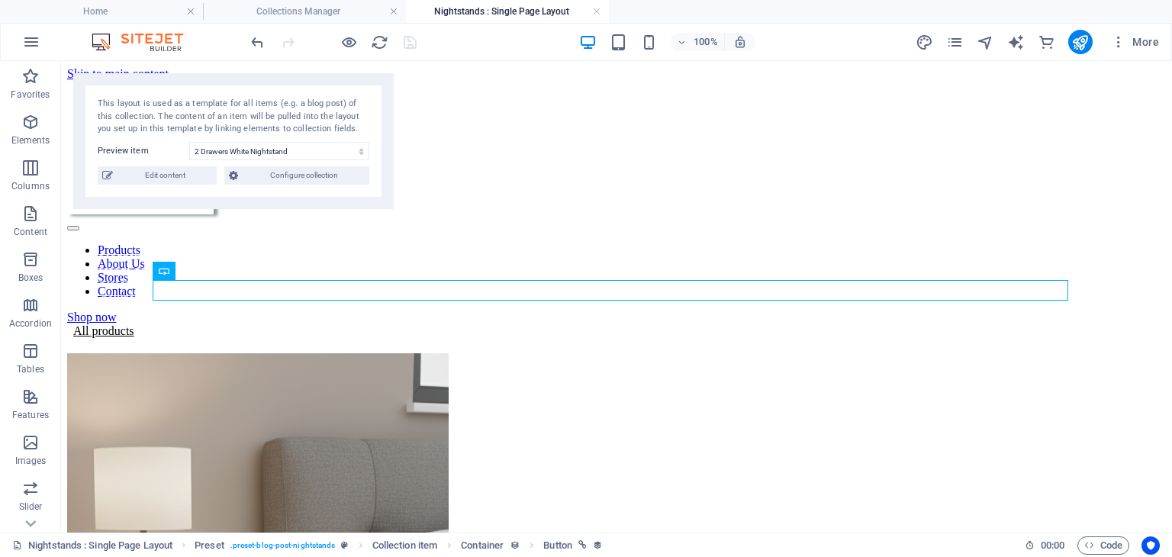
click at [591, 9] on h4 "Nightstands : Single Page Layout" at bounding box center [507, 11] width 203 height 17
click at [598, 14] on link at bounding box center [596, 12] width 9 height 14
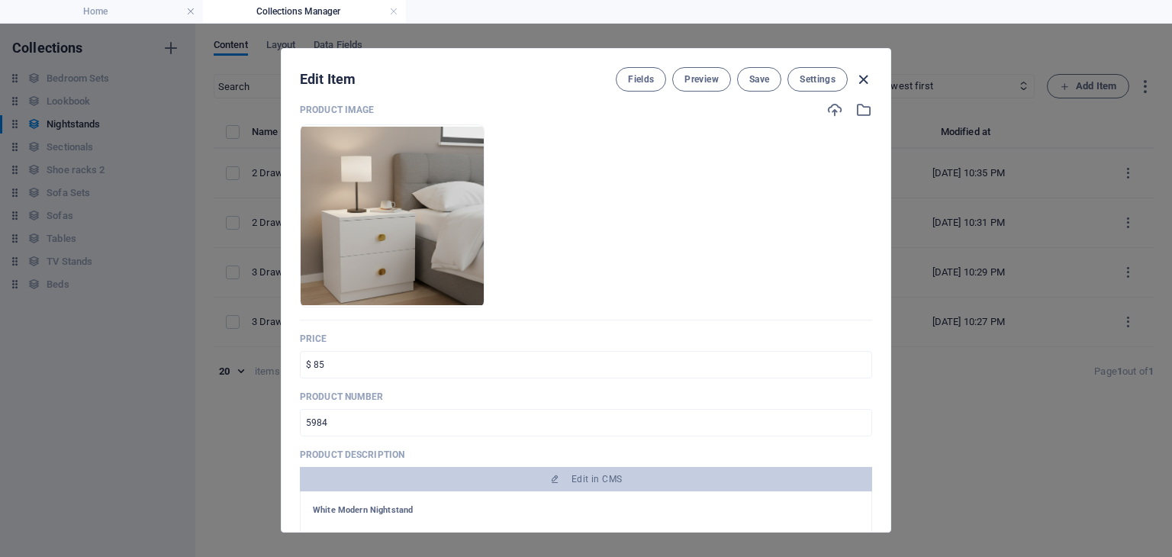
click at [861, 76] on icon "button" at bounding box center [864, 80] width 18 height 18
type input "2-drawers-white-nightstand"
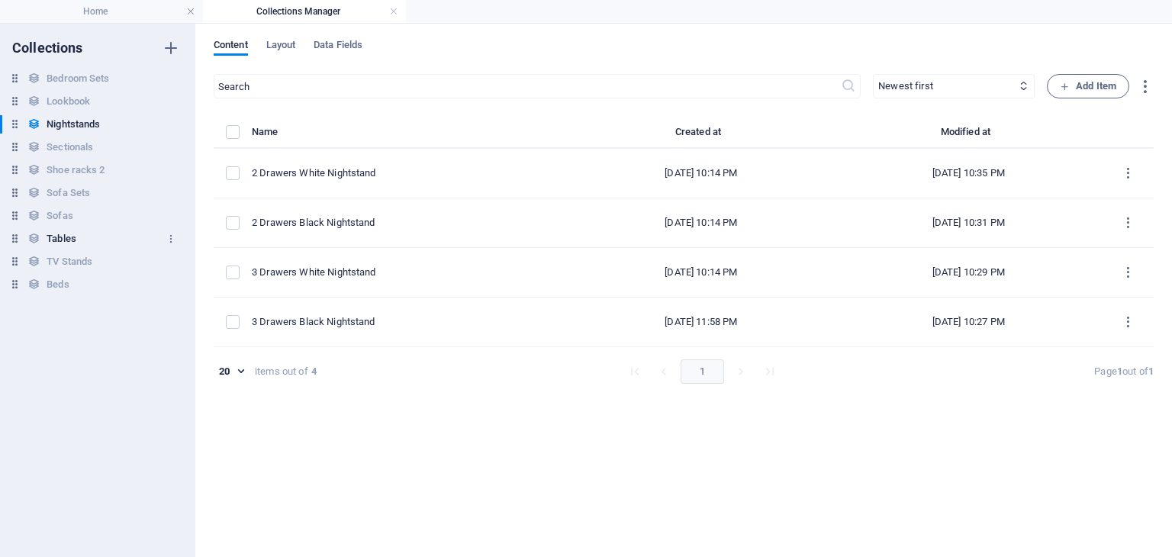
click at [69, 242] on h6 "Tables" at bounding box center [62, 239] width 30 height 18
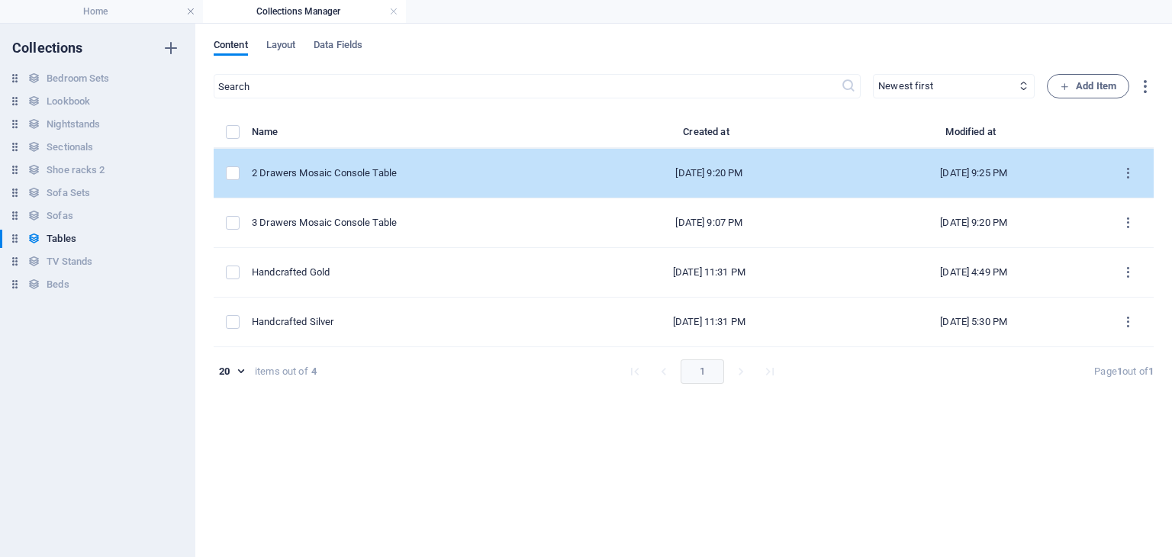
click at [360, 176] on div "2 Drawers Mosaic Console Table" at bounding box center [406, 173] width 309 height 14
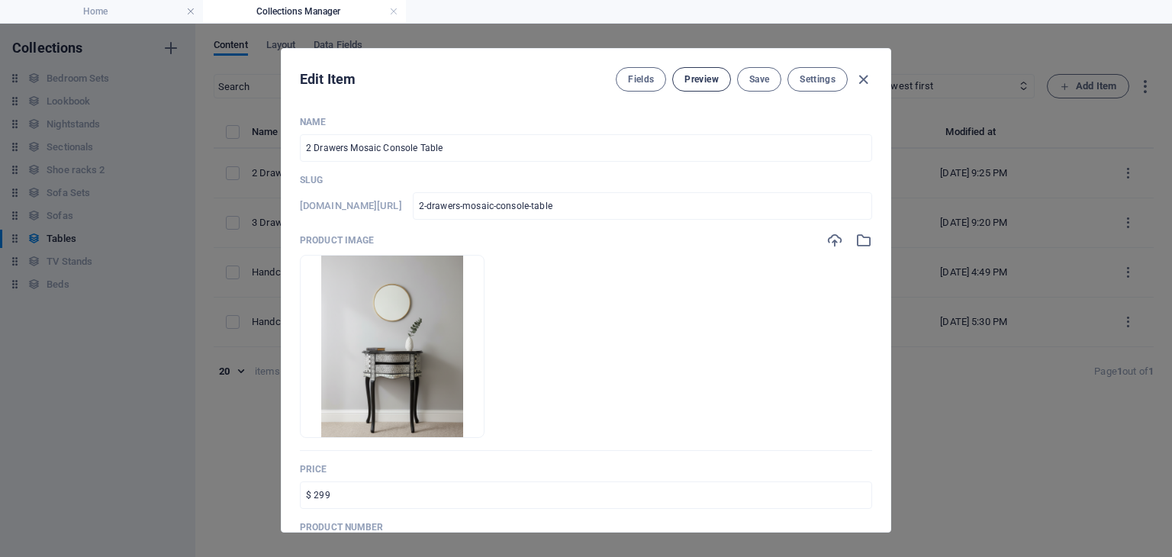
click at [697, 90] on button "Preview" at bounding box center [701, 79] width 58 height 24
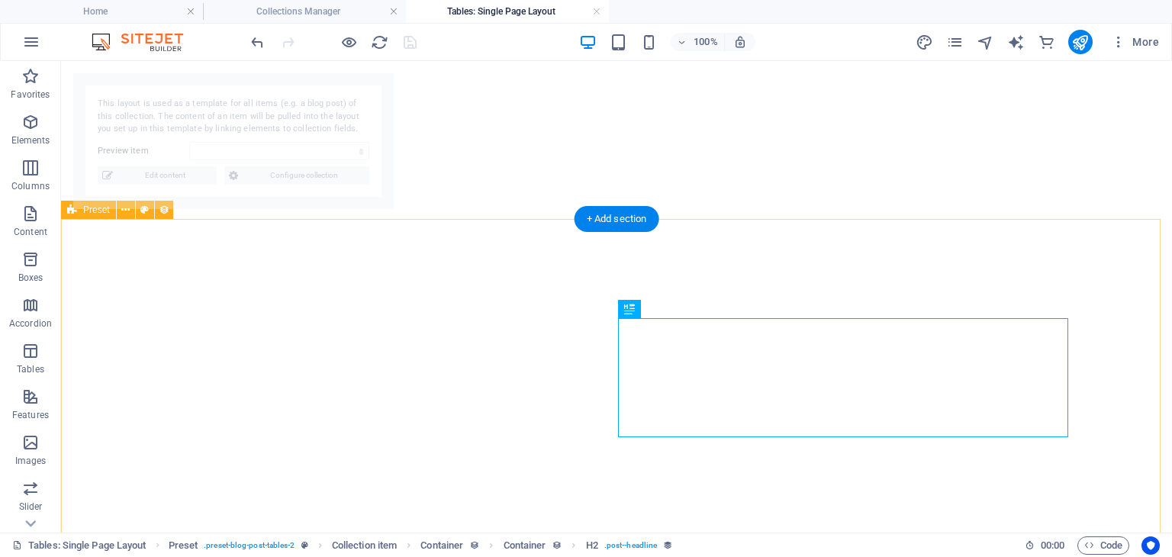
select select "68e07673ddac17c10a0c373f"
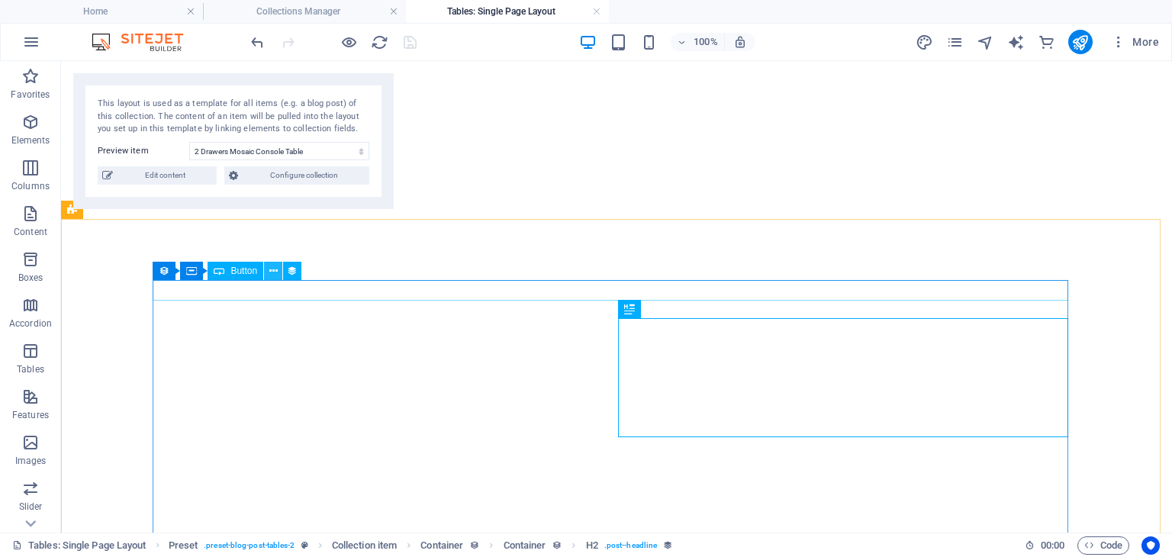
click at [269, 275] on icon at bounding box center [273, 271] width 8 height 16
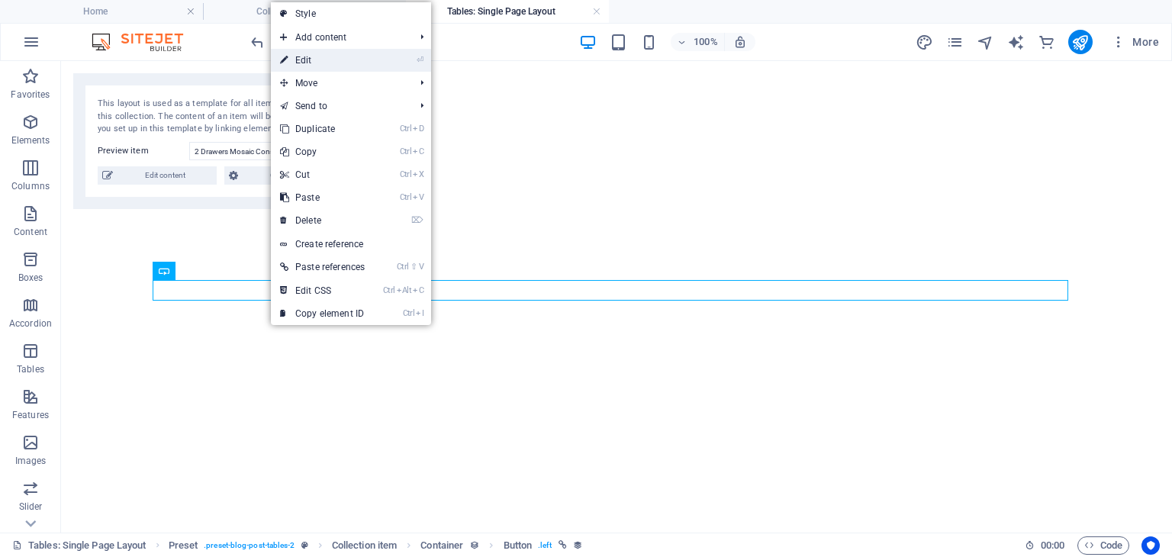
click at [333, 51] on link "⏎ Edit" at bounding box center [322, 60] width 103 height 23
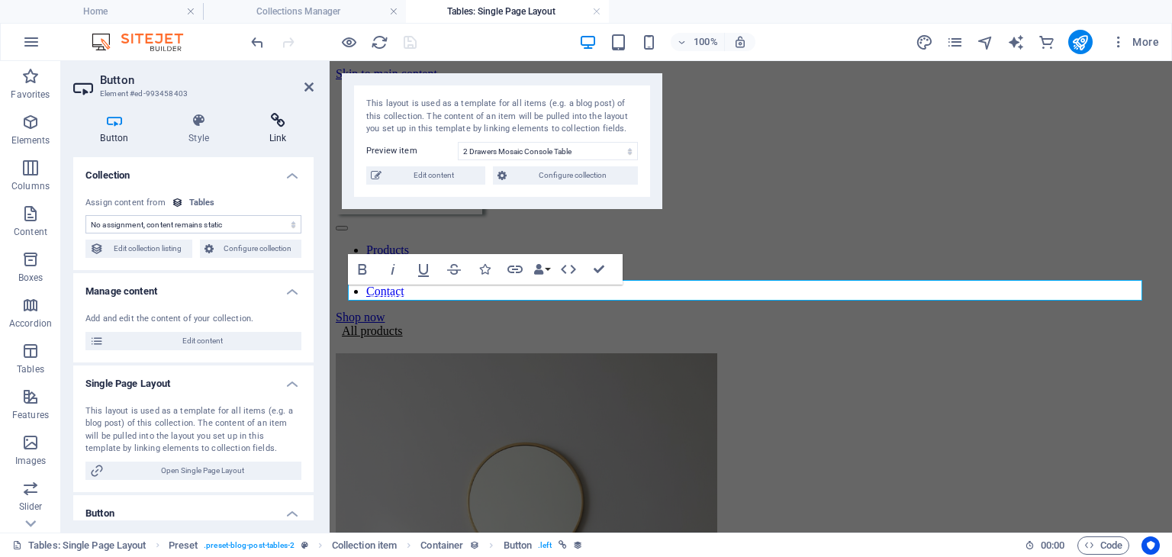
click at [278, 127] on icon at bounding box center [278, 120] width 72 height 15
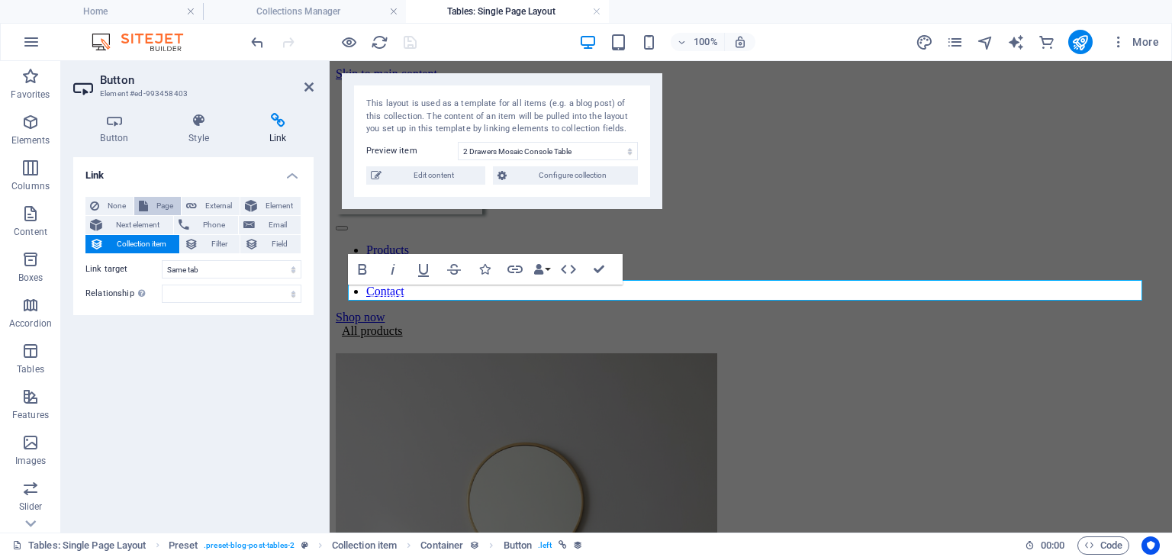
click at [153, 207] on span "Page" at bounding box center [165, 206] width 24 height 18
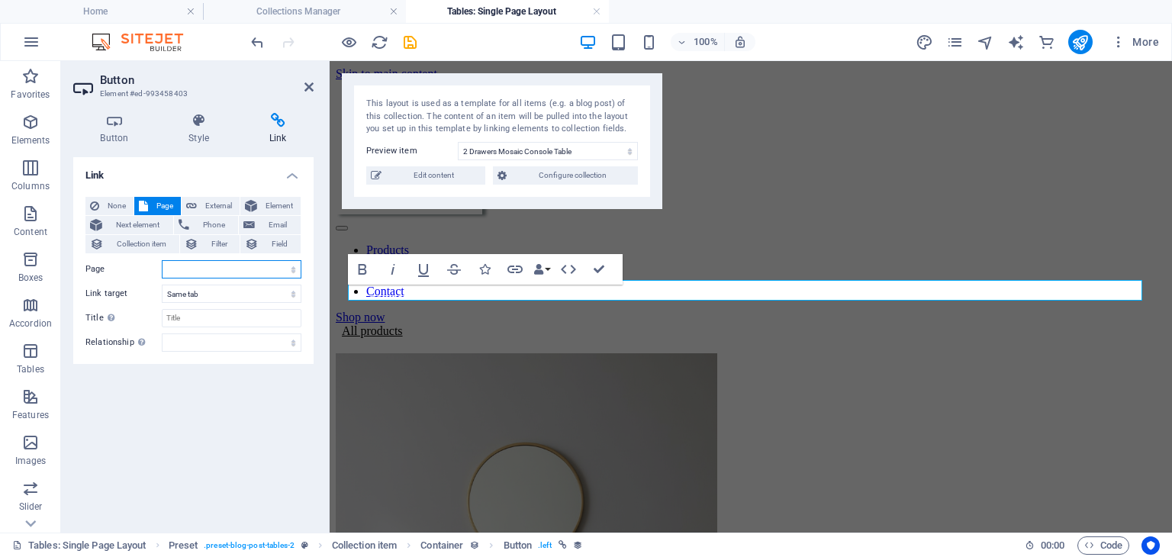
click at [198, 269] on select "Home Contact Privacy Legal Notice" at bounding box center [232, 269] width 140 height 18
select select "0"
click at [162, 260] on select "Home Contact Privacy Legal Notice" at bounding box center [232, 269] width 140 height 18
click at [304, 82] on icon at bounding box center [308, 87] width 9 height 12
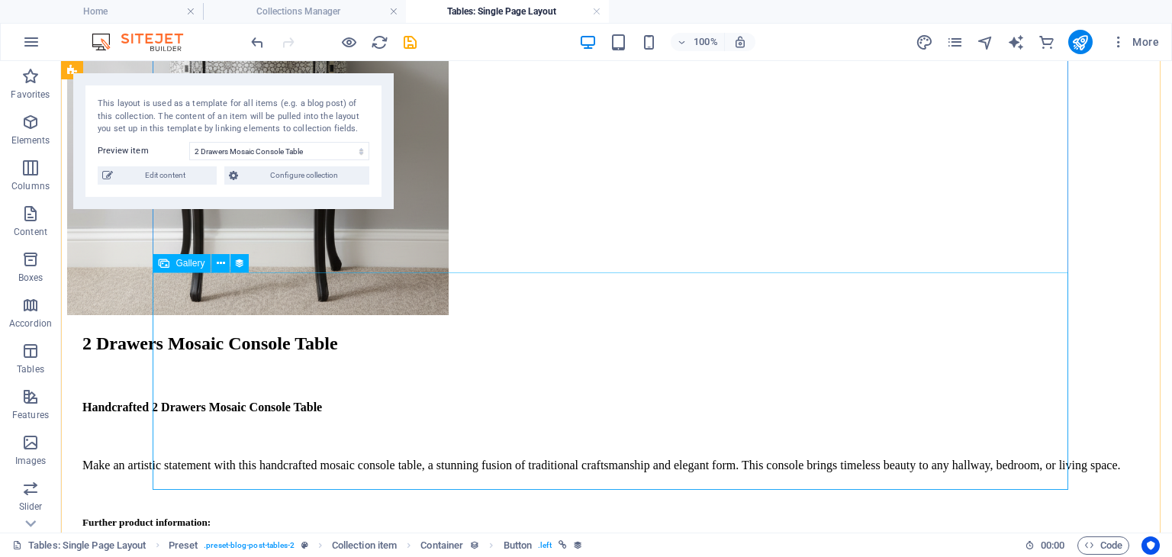
scroll to position [656, 0]
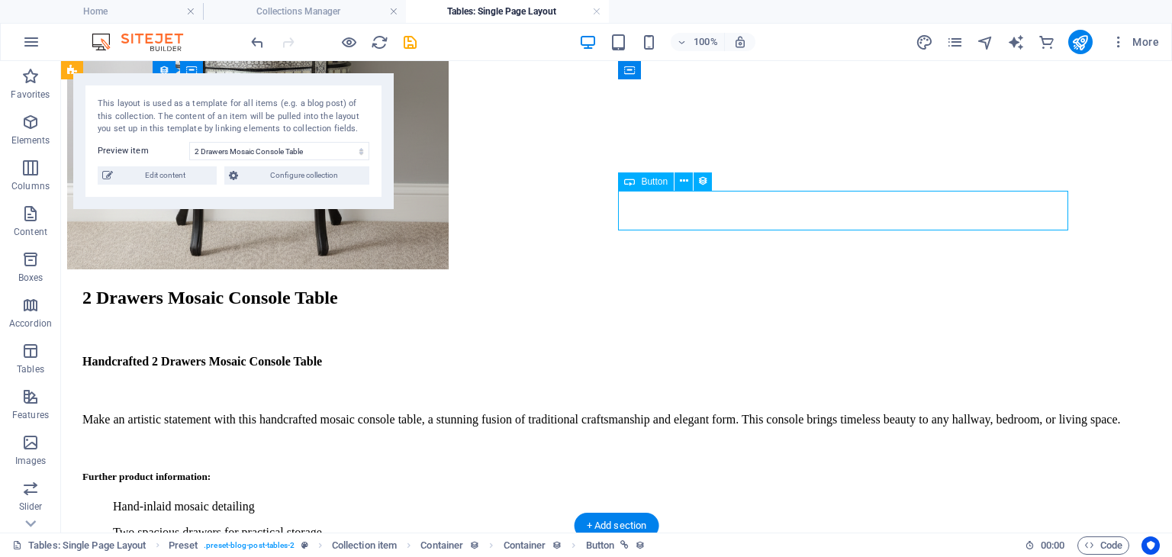
select select
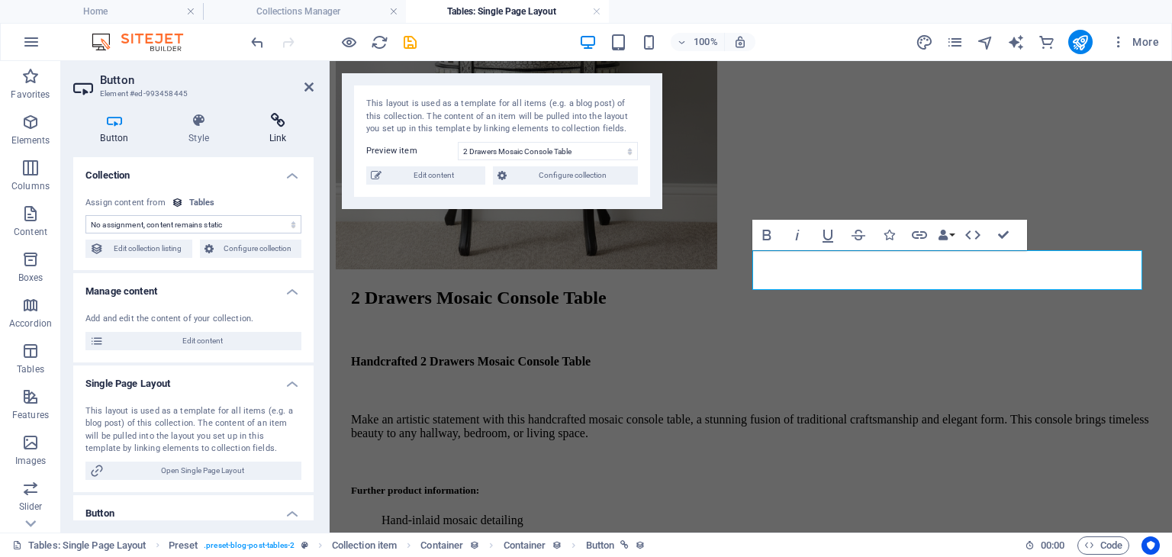
click at [273, 133] on h4 "Link" at bounding box center [278, 129] width 72 height 32
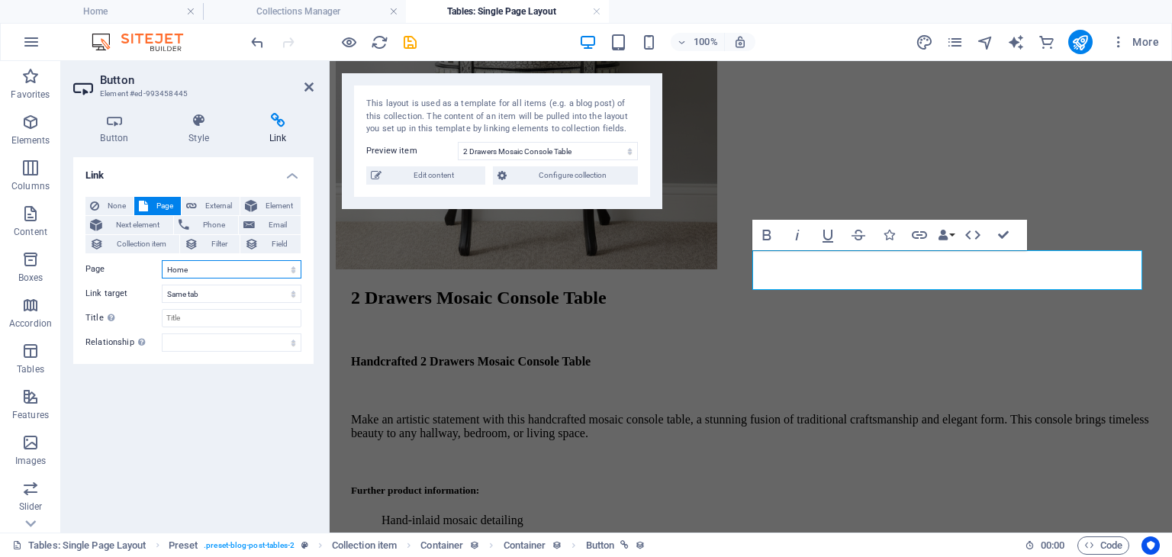
click at [233, 270] on select "Home Contact Privacy Legal Notice" at bounding box center [232, 269] width 140 height 18
select select "1"
click at [162, 260] on select "Home Contact Privacy Legal Notice" at bounding box center [232, 269] width 140 height 18
click at [309, 83] on icon at bounding box center [308, 87] width 9 height 12
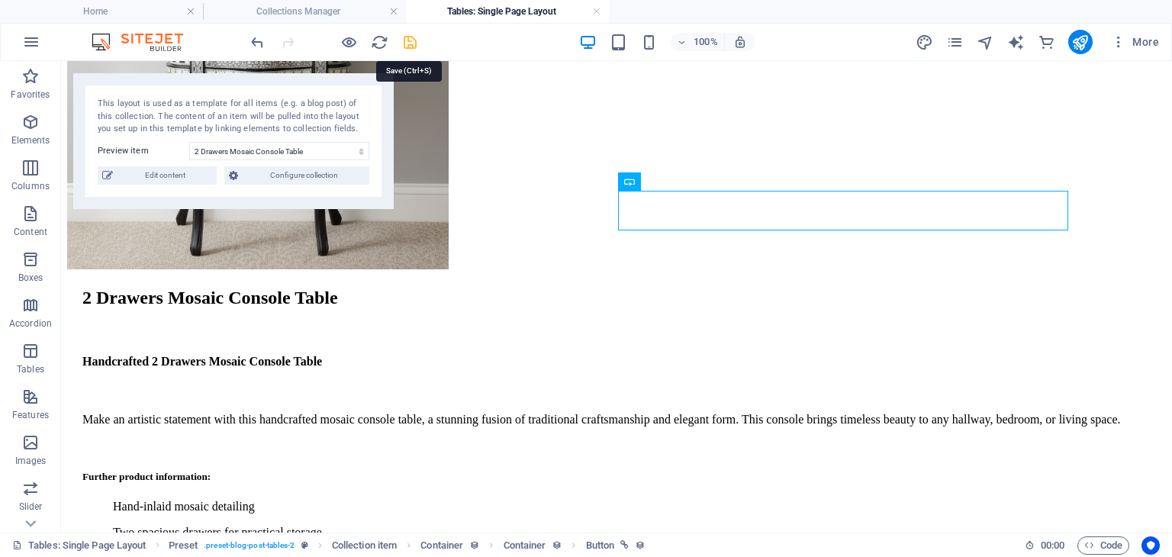
click at [414, 43] on icon "save" at bounding box center [410, 43] width 18 height 18
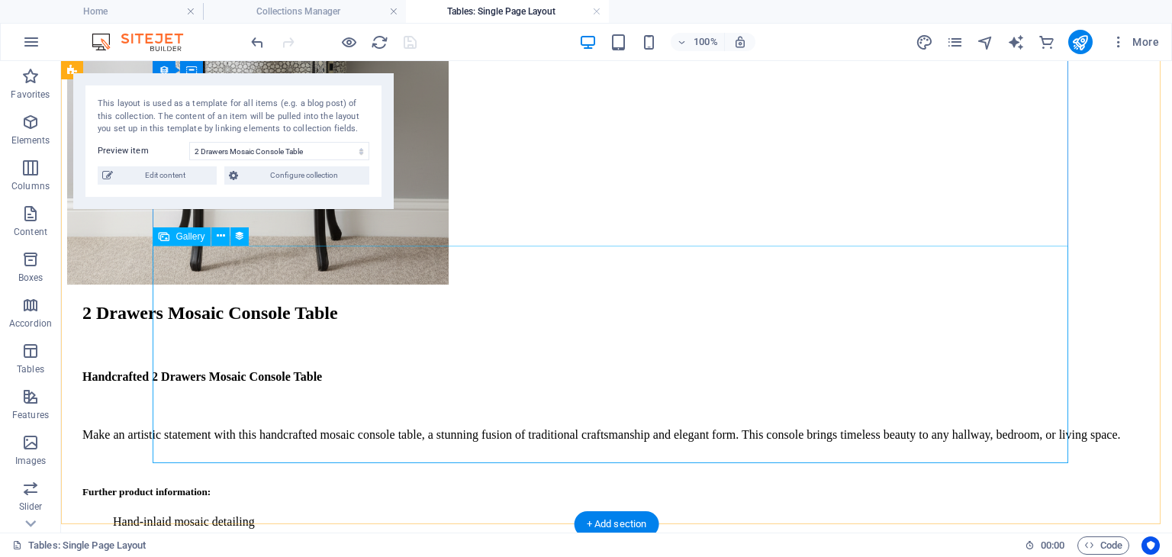
scroll to position [632, 0]
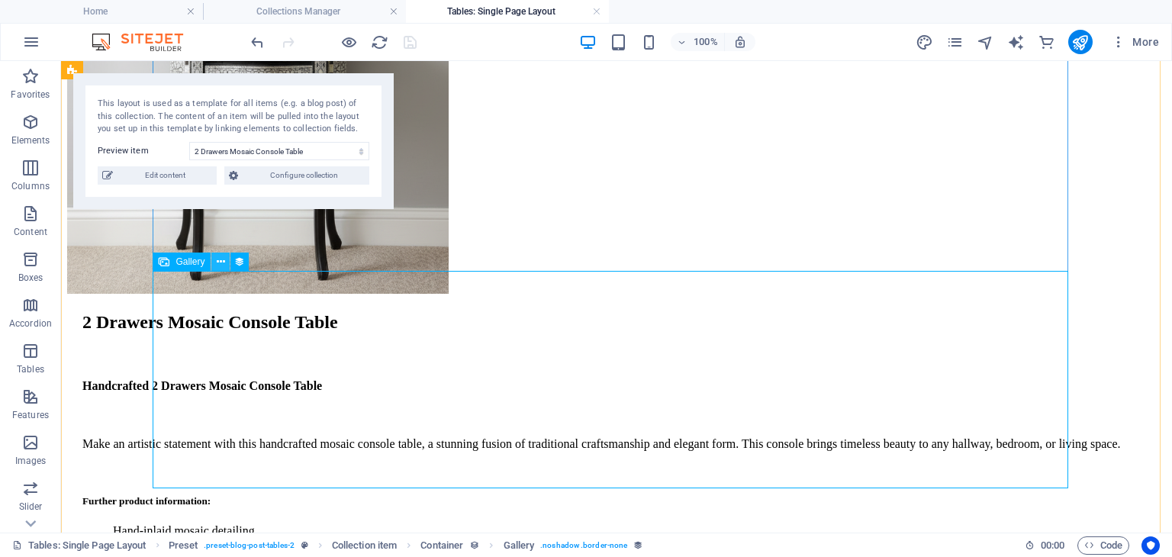
click at [221, 269] on icon at bounding box center [221, 262] width 8 height 16
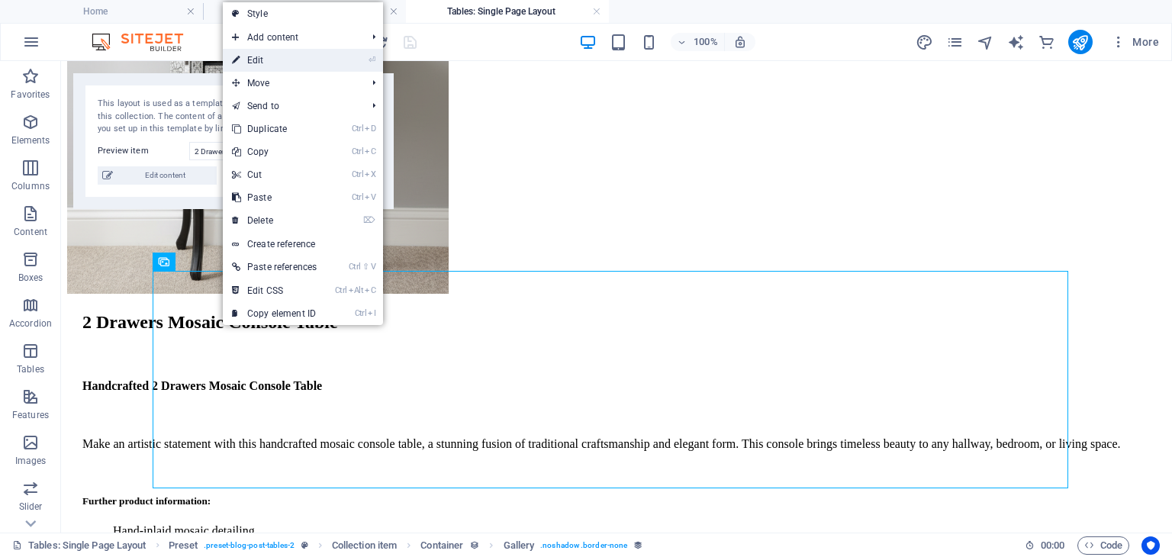
click at [263, 50] on link "⏎ Edit" at bounding box center [274, 60] width 103 height 23
select select "product_images"
select select "4"
select select "%"
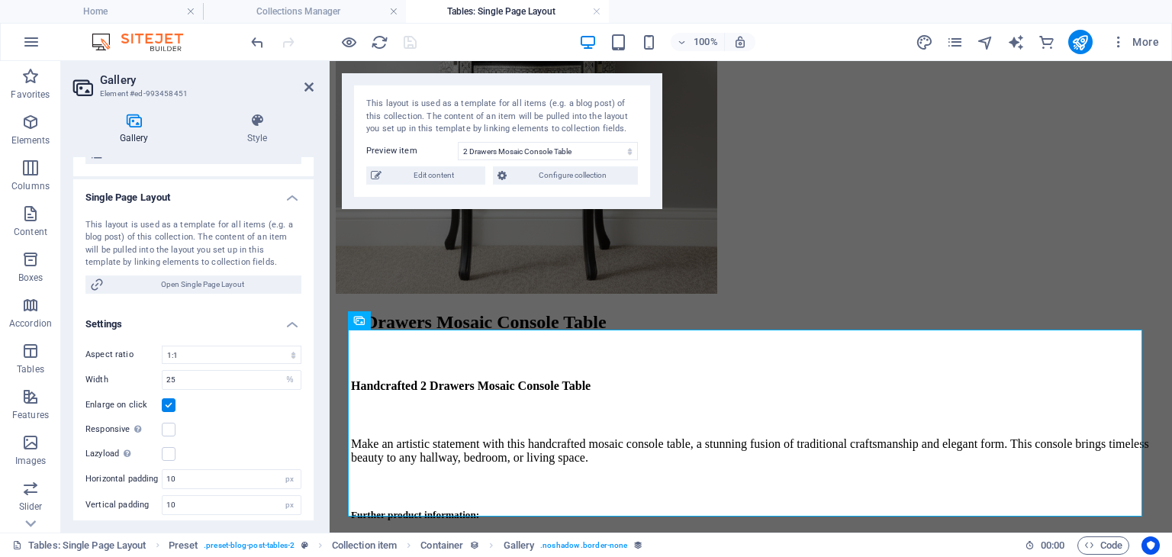
scroll to position [192, 0]
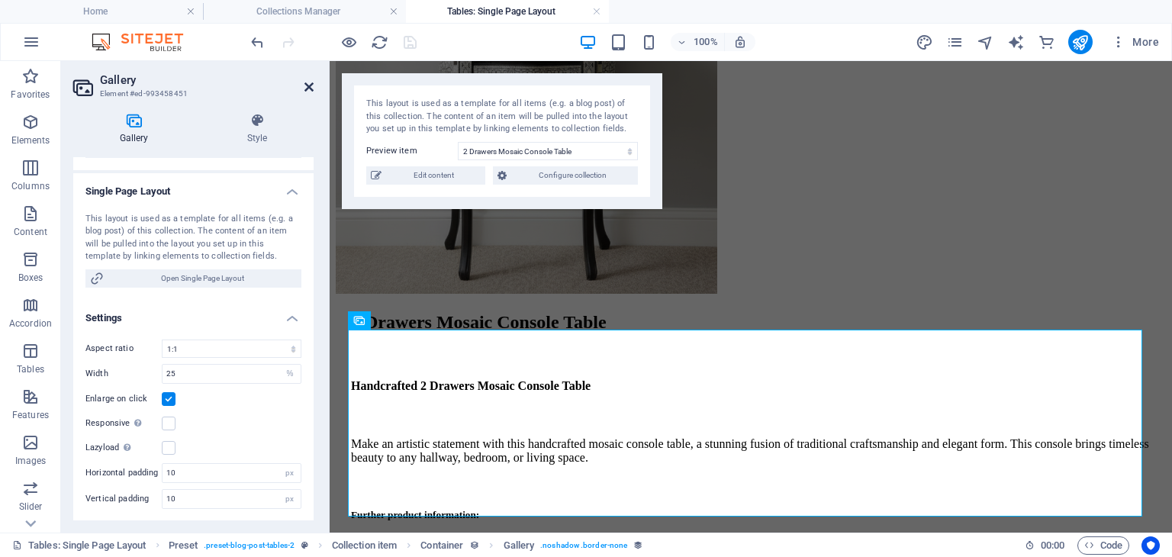
click at [313, 85] on icon at bounding box center [308, 87] width 9 height 12
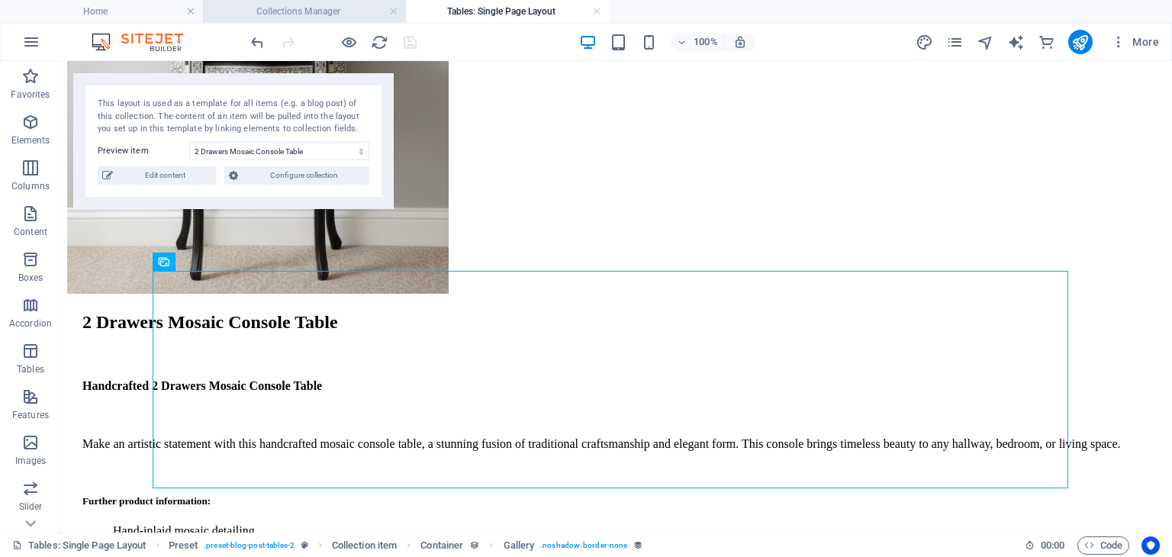
click at [317, 7] on h4 "Collections Manager" at bounding box center [304, 11] width 203 height 17
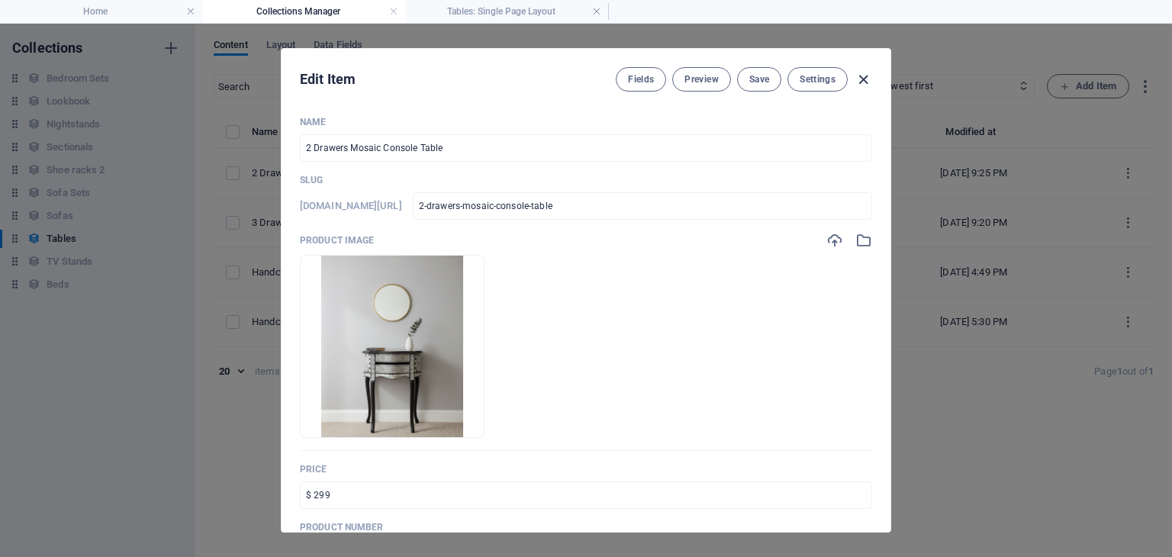
click at [861, 79] on icon "button" at bounding box center [864, 80] width 18 height 18
type input "2-drawers-mosaic-console-table"
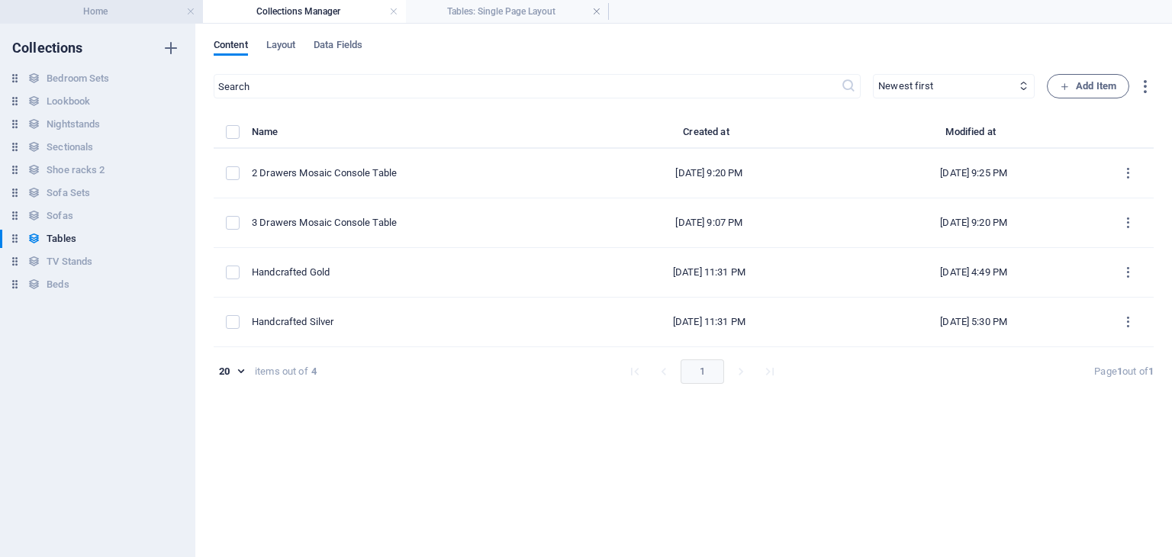
click at [121, 11] on h4 "Home" at bounding box center [101, 11] width 203 height 17
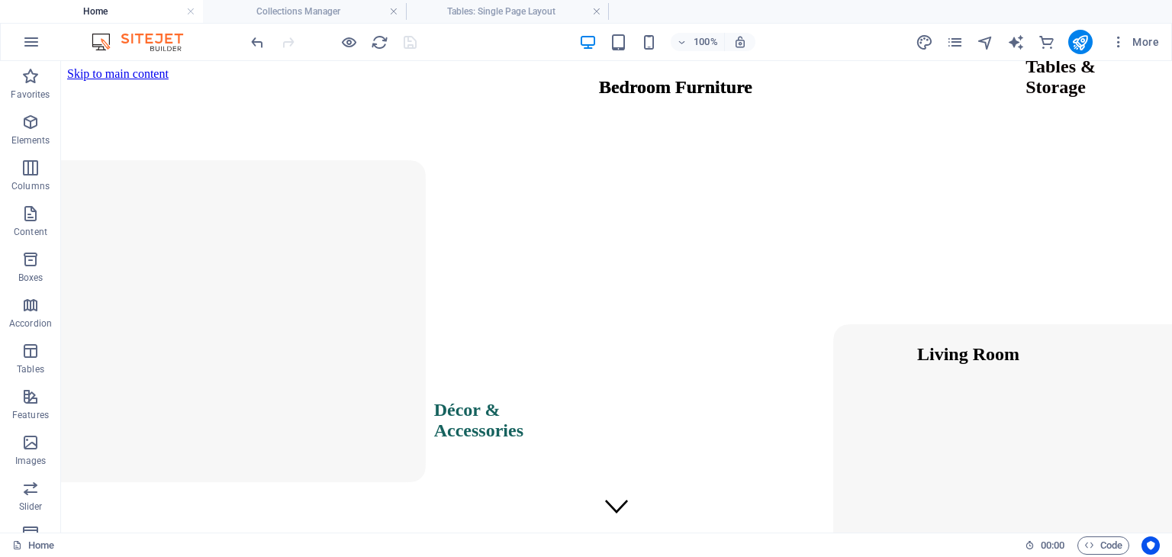
scroll to position [1917, 0]
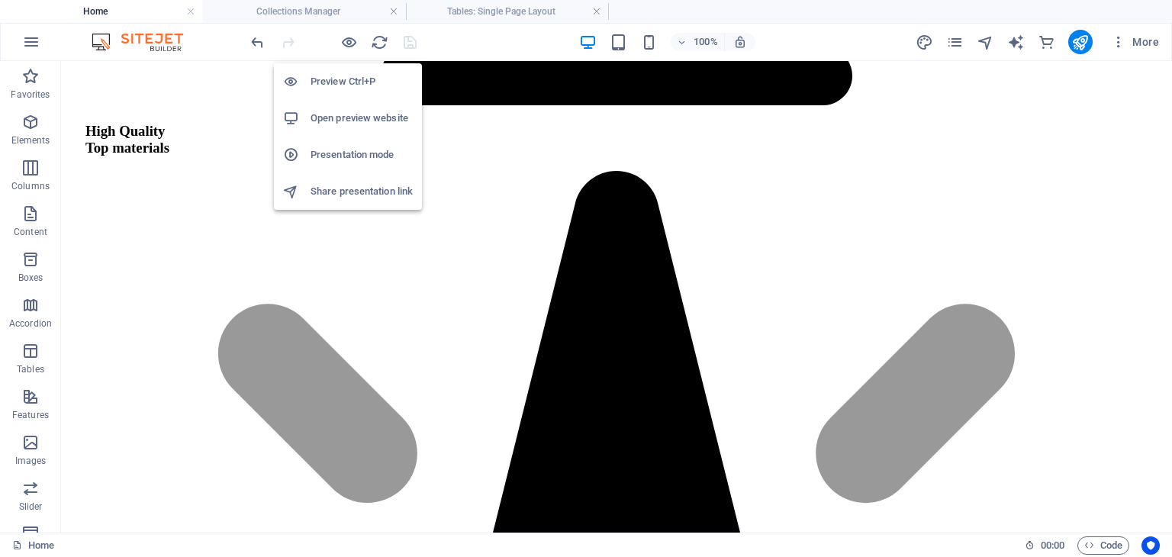
click at [365, 119] on h6 "Open preview website" at bounding box center [362, 118] width 102 height 18
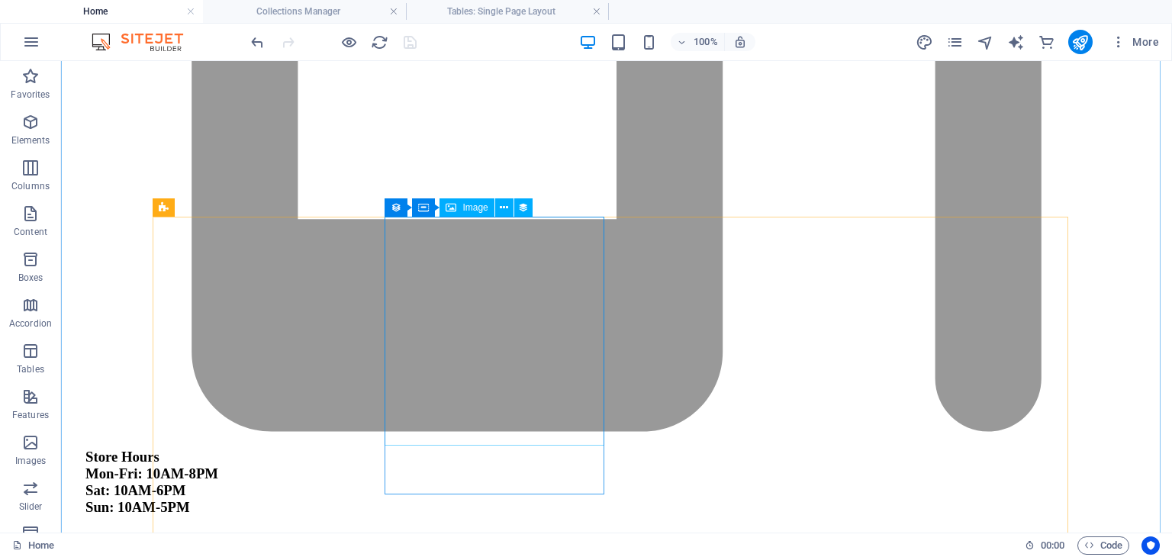
scroll to position [4643, 0]
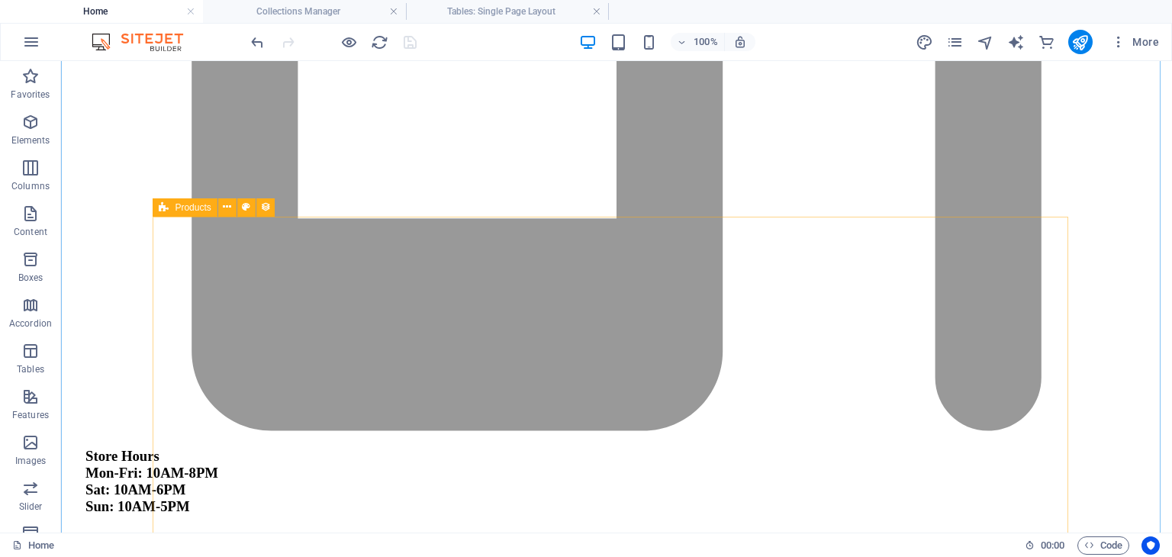
select select "68d1ad0c8f45172183059a02"
select select "createdAt_DESC"
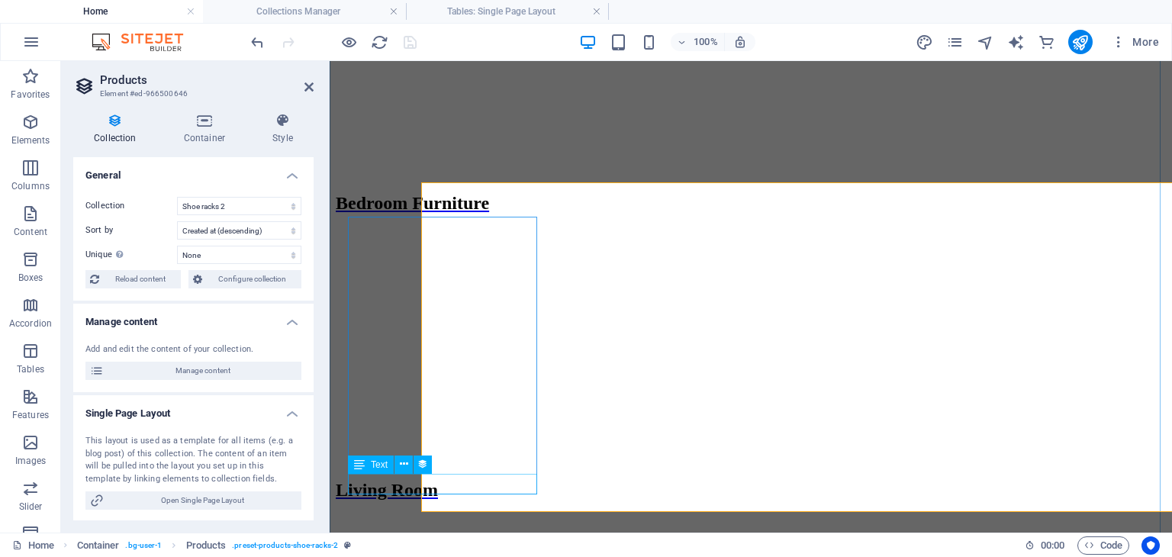
scroll to position [4677, 0]
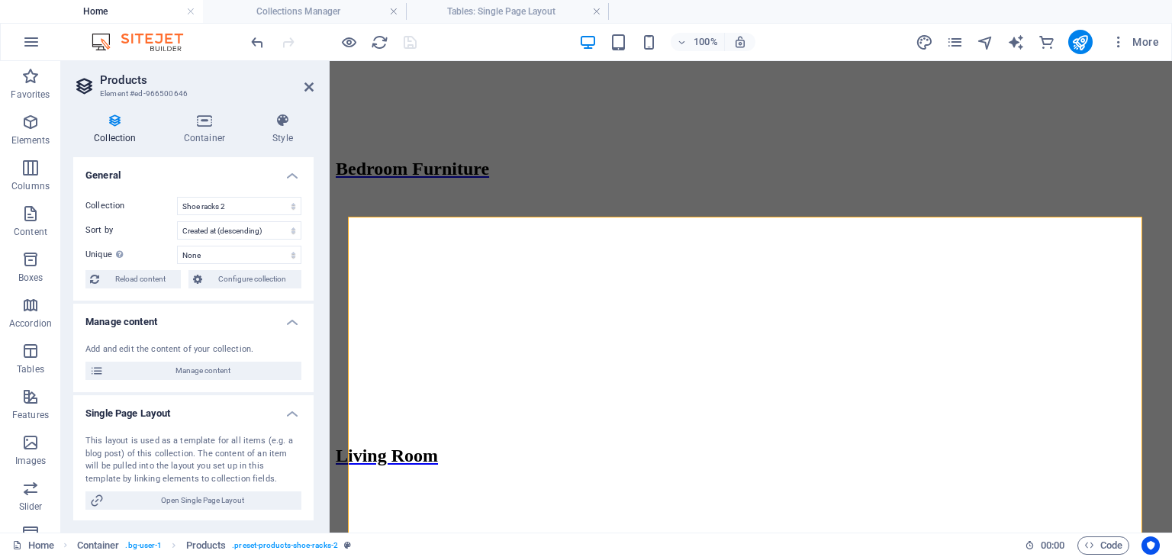
click at [206, 361] on div "Add and edit the content of your collection. Manage content" at bounding box center [193, 362] width 240 height 62
click at [209, 372] on span "Manage content" at bounding box center [202, 371] width 188 height 18
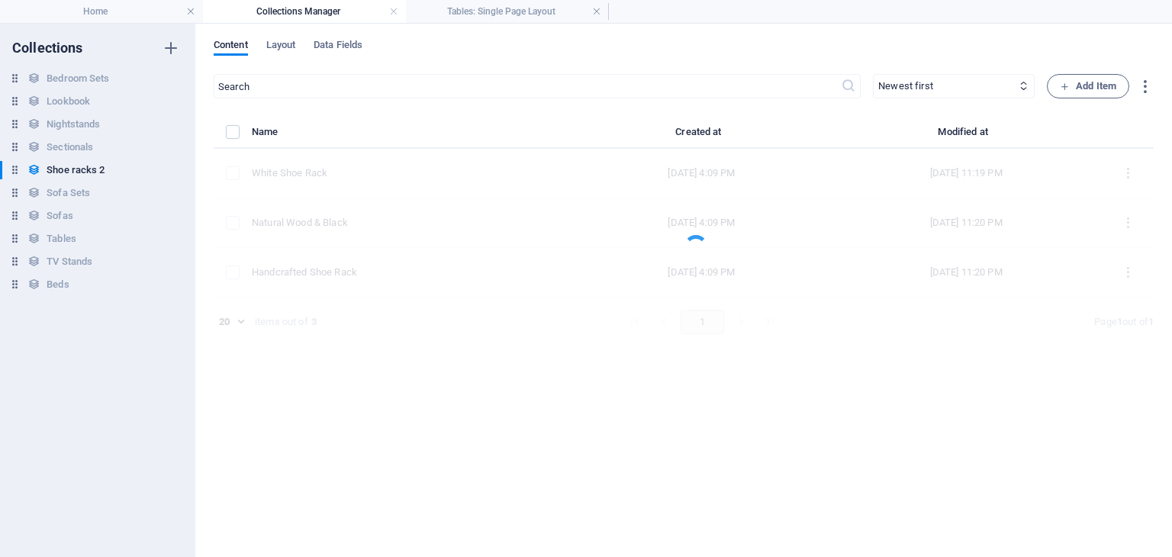
scroll to position [0, 0]
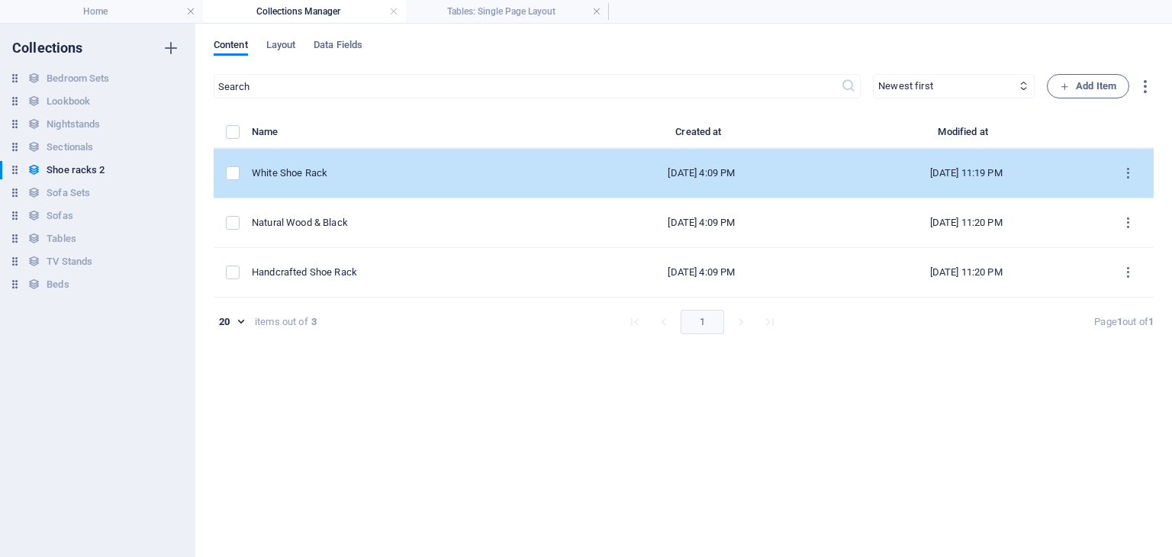
click at [361, 181] on td "White Shoe Rack" at bounding box center [412, 174] width 321 height 50
select select "In stock"
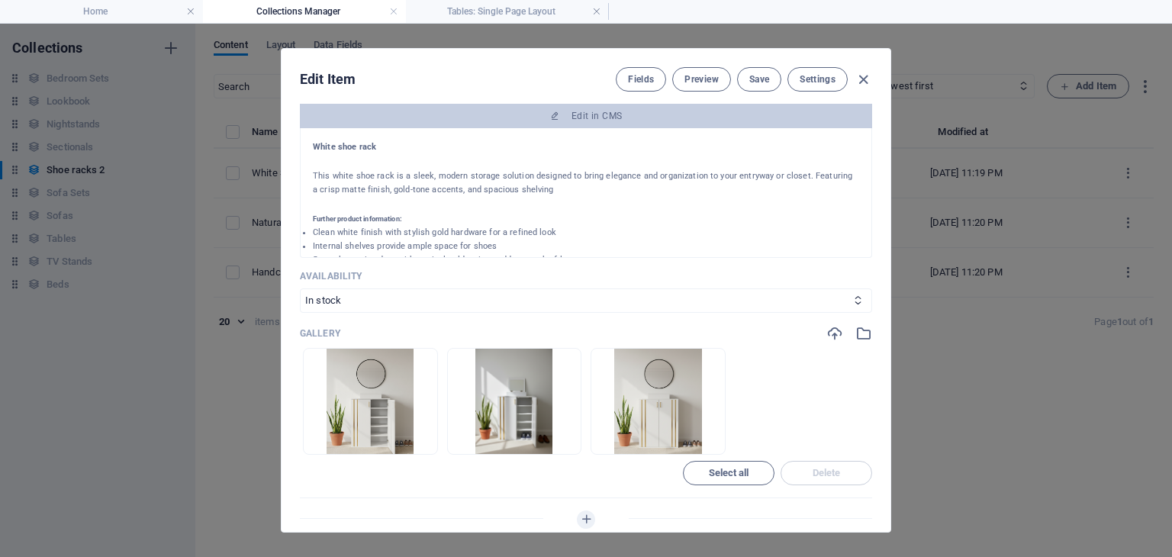
scroll to position [499, 0]
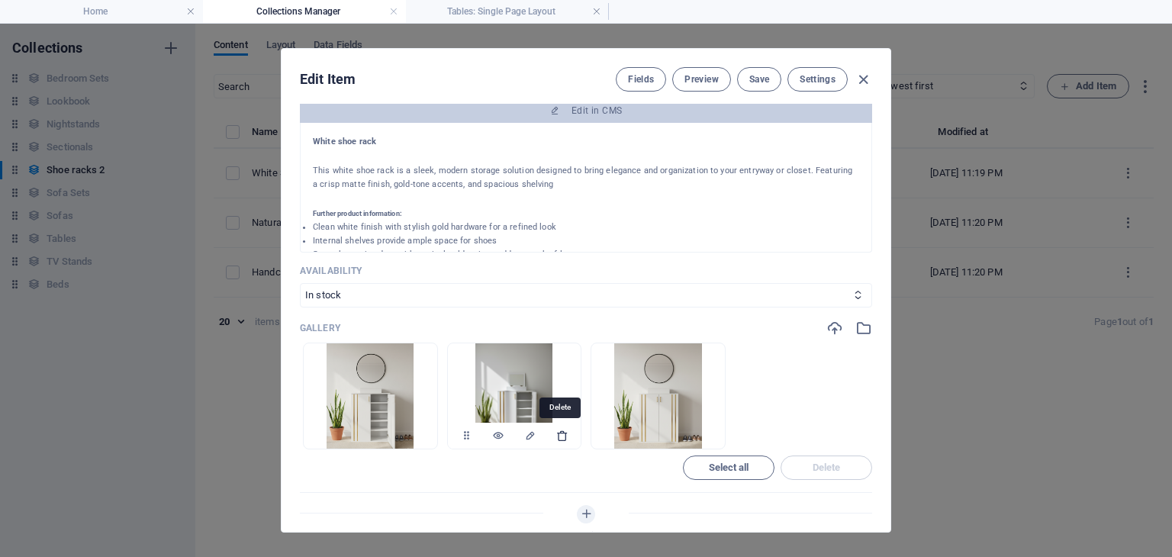
click at [557, 438] on icon "button" at bounding box center [562, 436] width 12 height 12
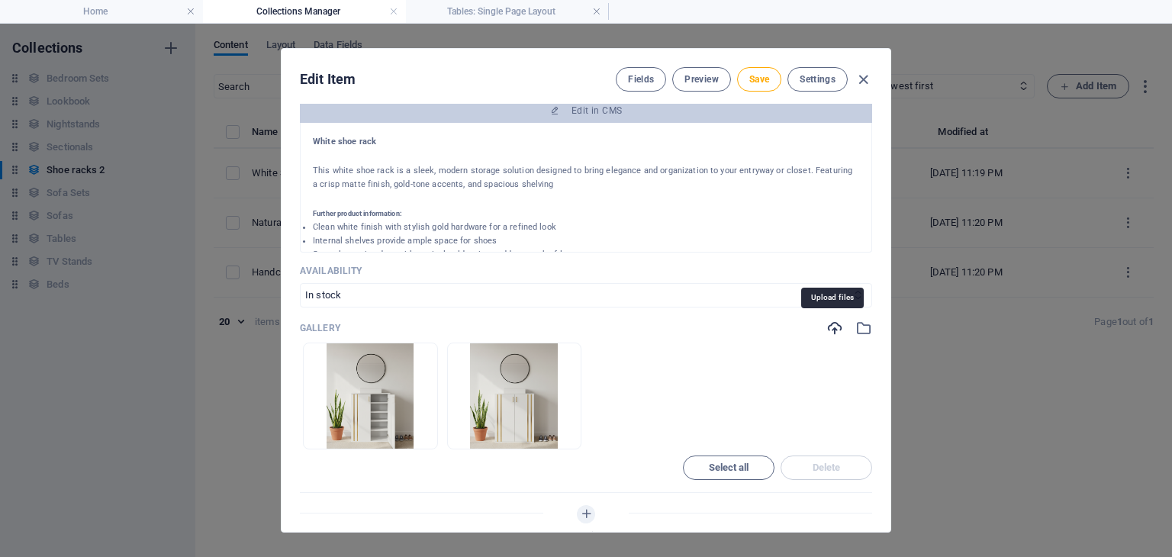
click at [833, 327] on icon "button" at bounding box center [834, 328] width 17 height 17
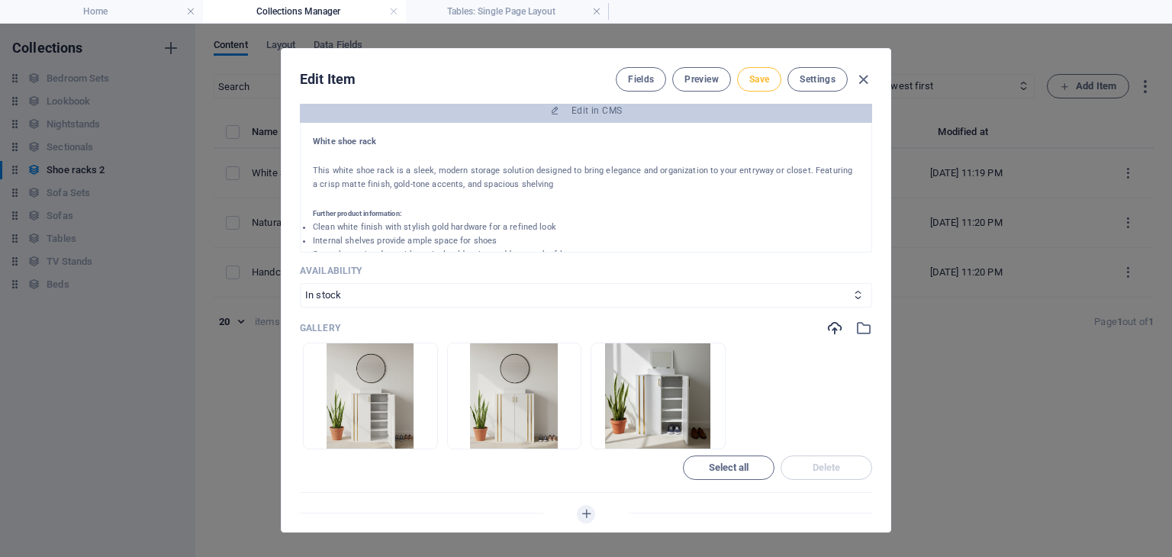
click at [749, 80] on span "Save" at bounding box center [759, 79] width 20 height 12
click at [862, 77] on icon "button" at bounding box center [864, 80] width 18 height 18
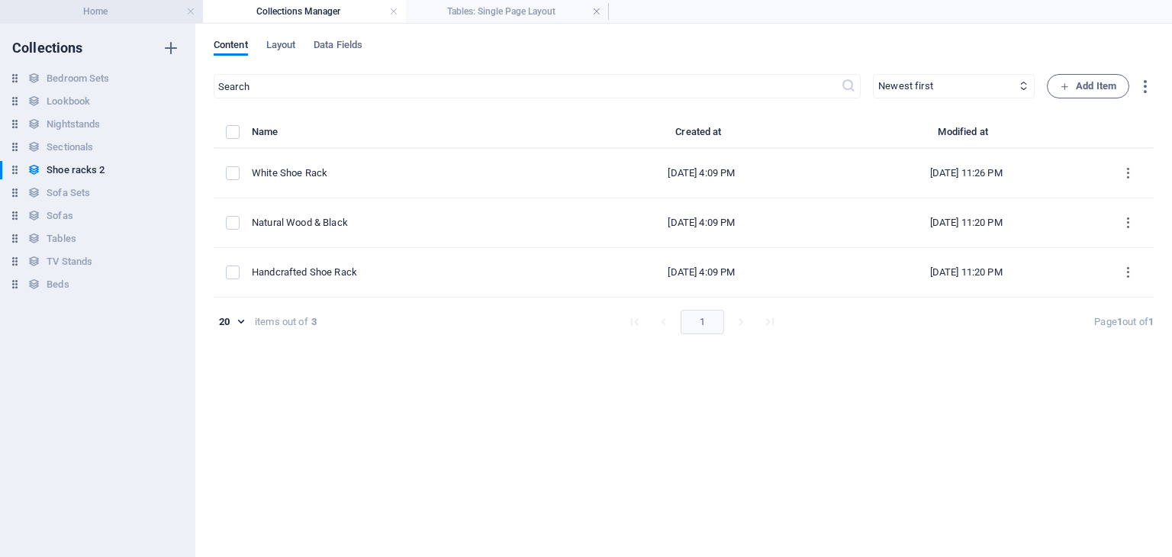
click at [166, 15] on h4 "Home" at bounding box center [101, 11] width 203 height 17
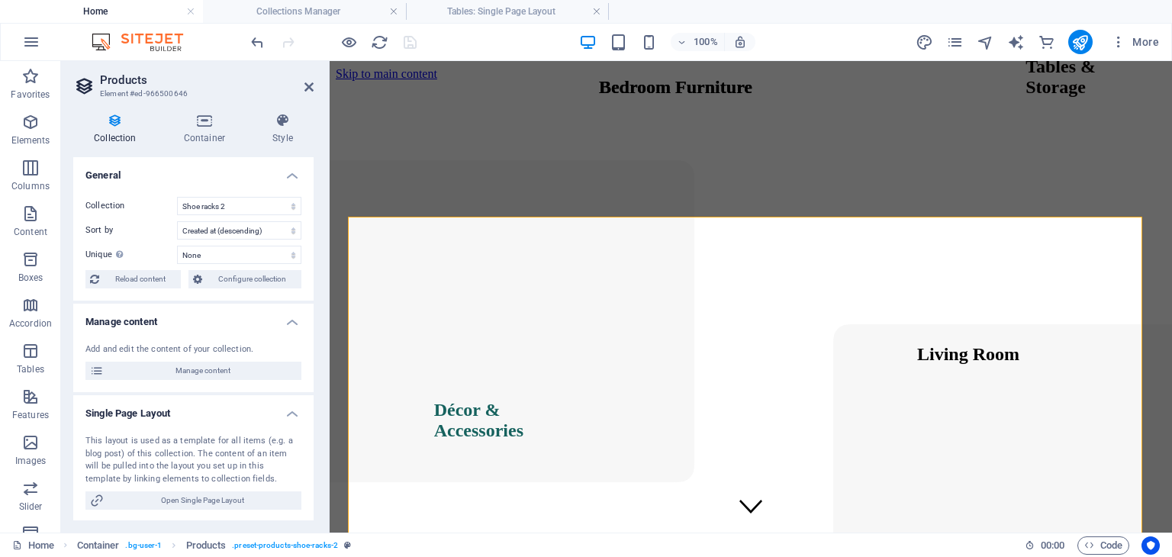
scroll to position [4677, 0]
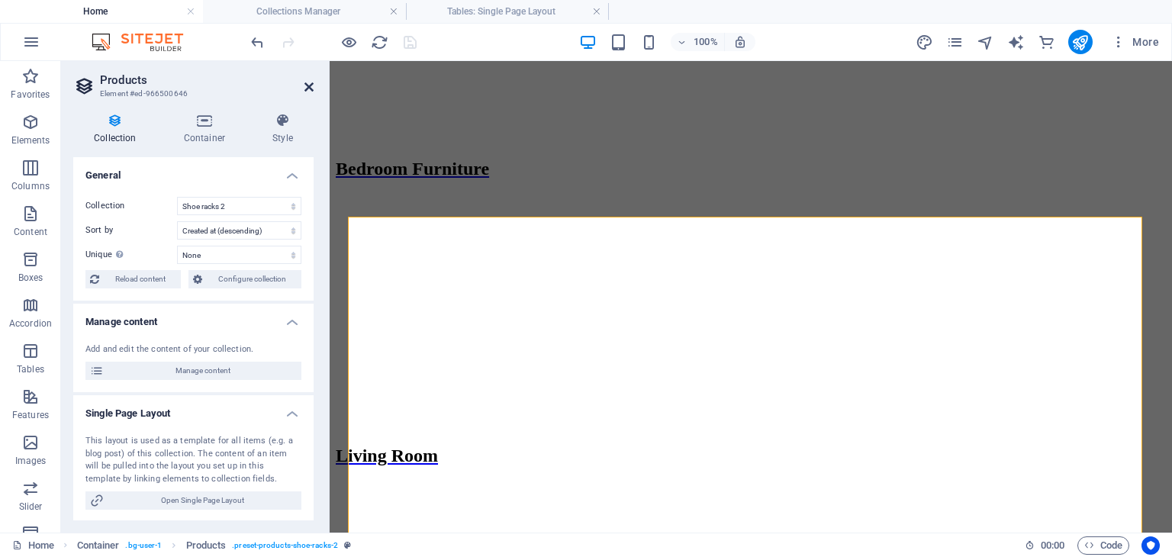
click at [307, 87] on icon at bounding box center [308, 87] width 9 height 12
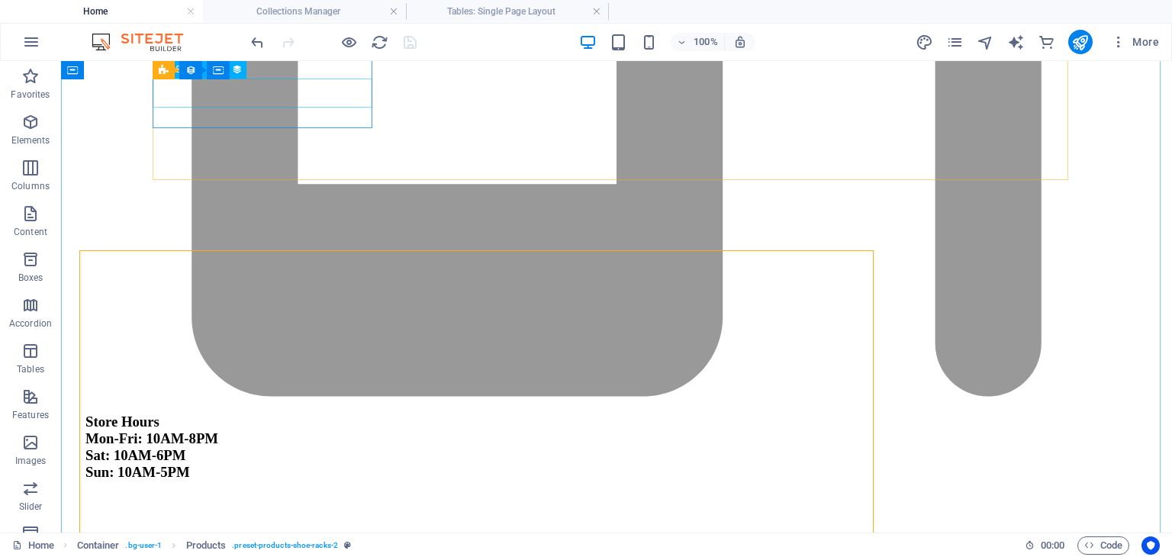
scroll to position [4643, 0]
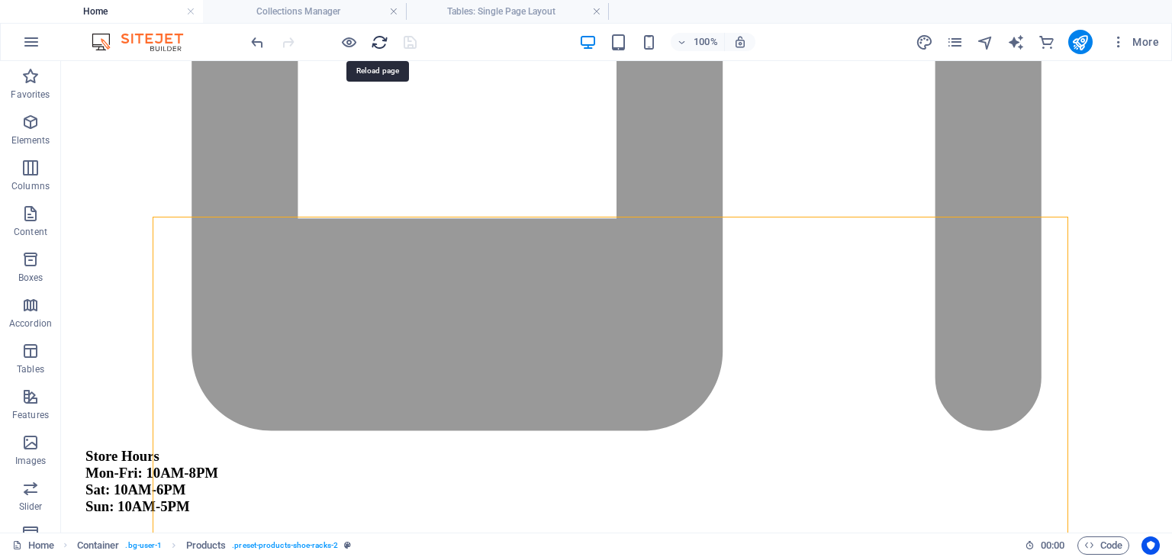
click at [372, 39] on icon "reload" at bounding box center [380, 43] width 18 height 18
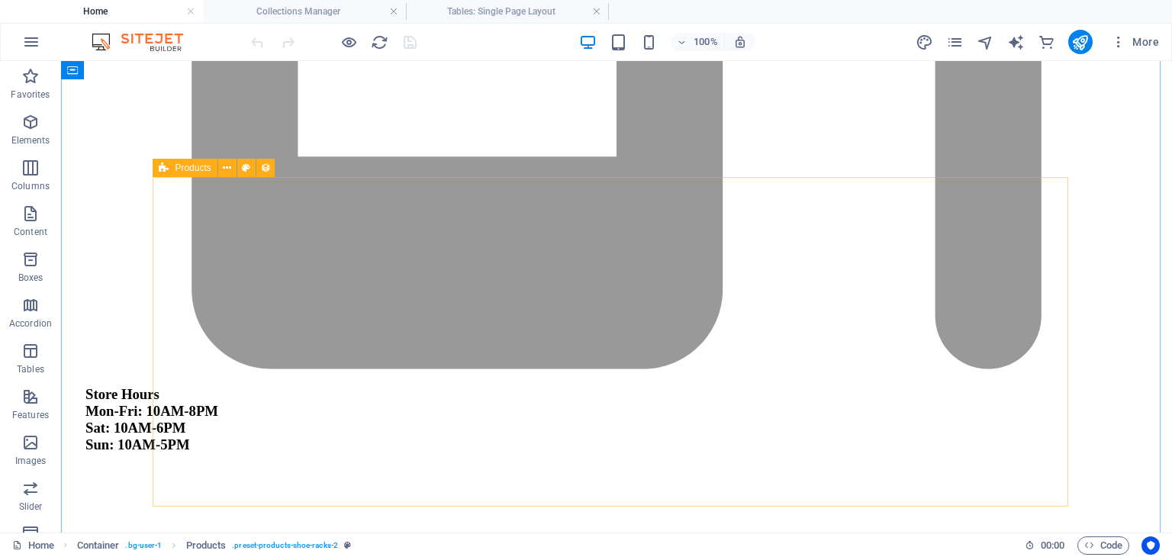
scroll to position [4681, 0]
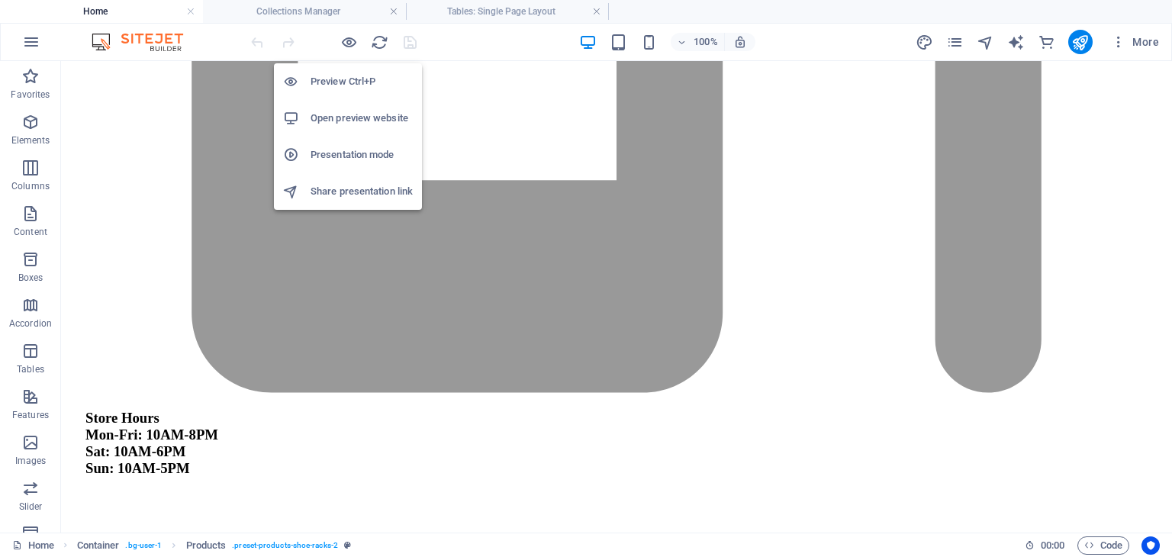
click at [358, 117] on h6 "Open preview website" at bounding box center [362, 118] width 102 height 18
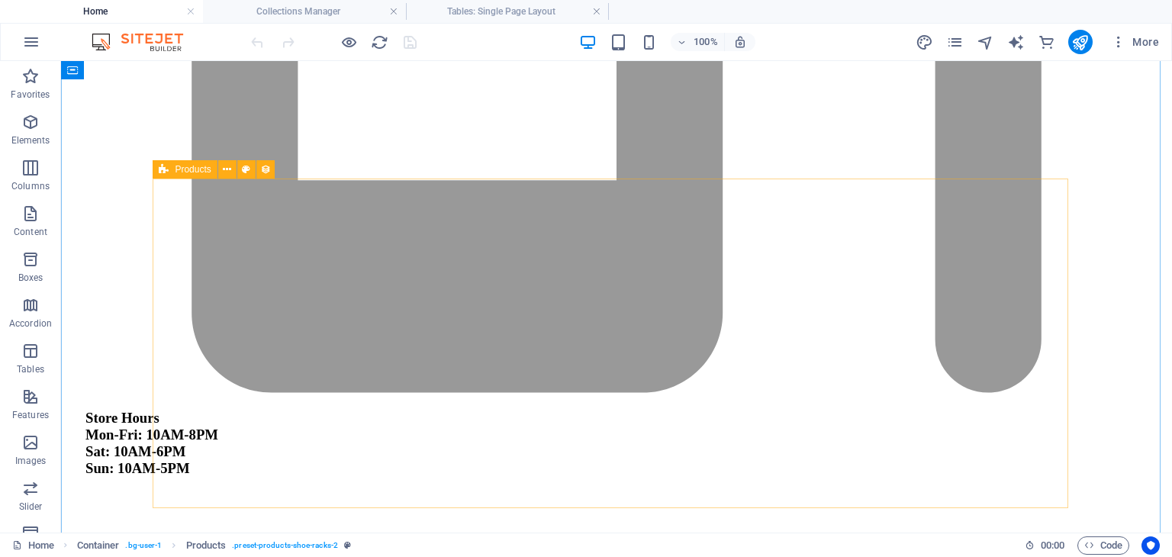
drag, startPoint x: 379, startPoint y: 462, endPoint x: 266, endPoint y: 196, distance: 288.8
select select "68d1ad0c8f45172183059a02"
select select "createdAt_DESC"
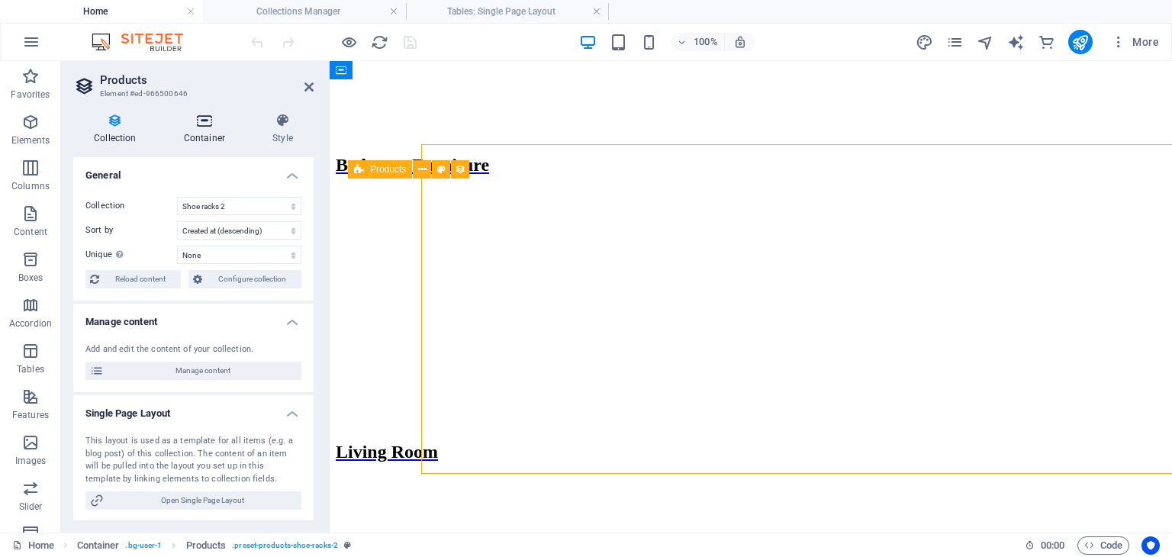
scroll to position [4715, 0]
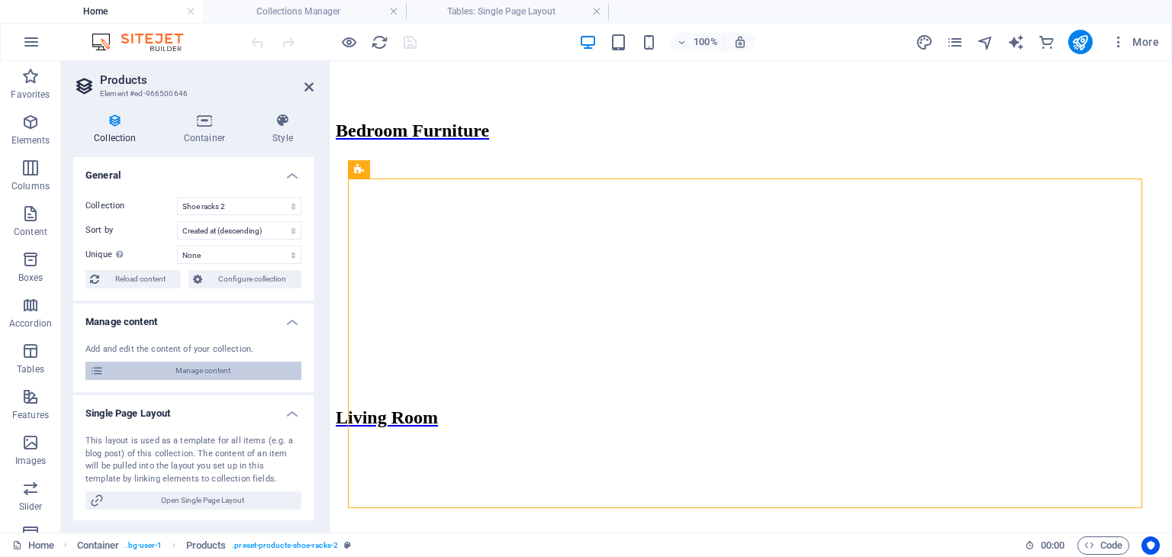
click at [217, 370] on span "Manage content" at bounding box center [202, 371] width 188 height 18
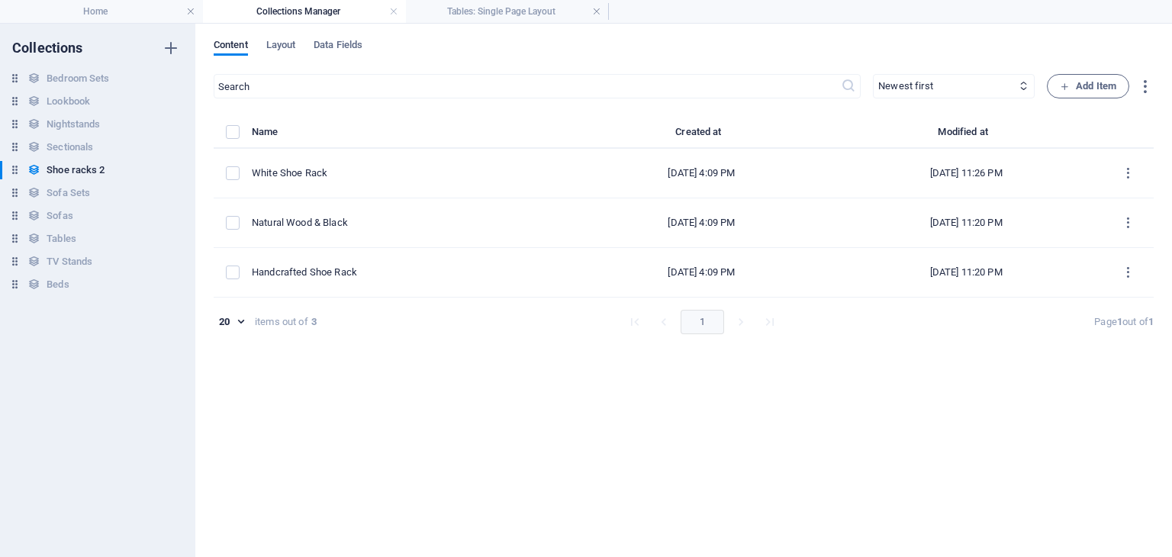
scroll to position [0, 0]
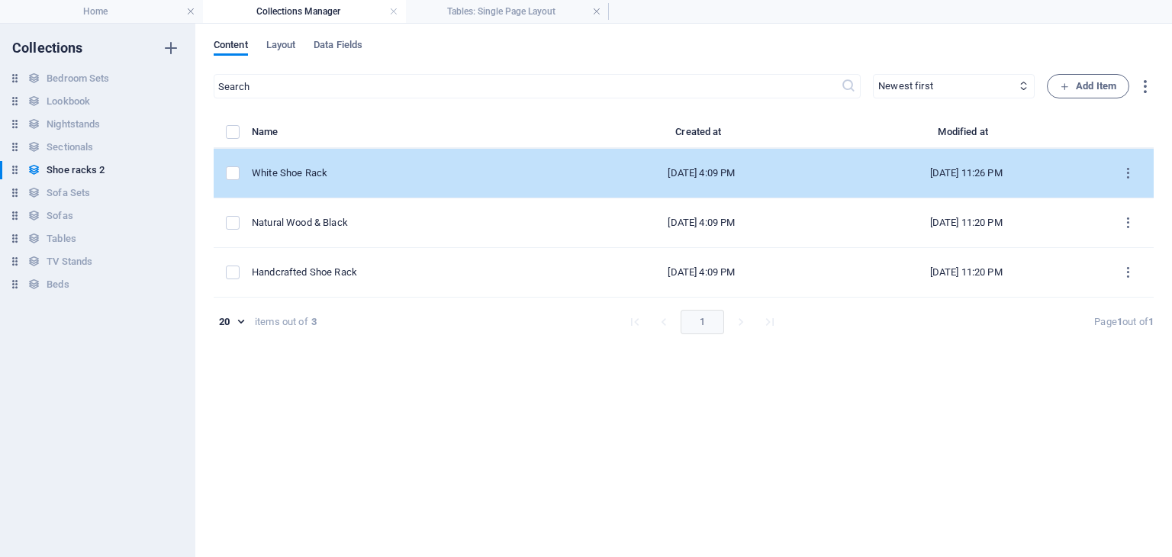
click at [366, 163] on td "White Shoe Rack" at bounding box center [412, 174] width 321 height 50
select select "In stock"
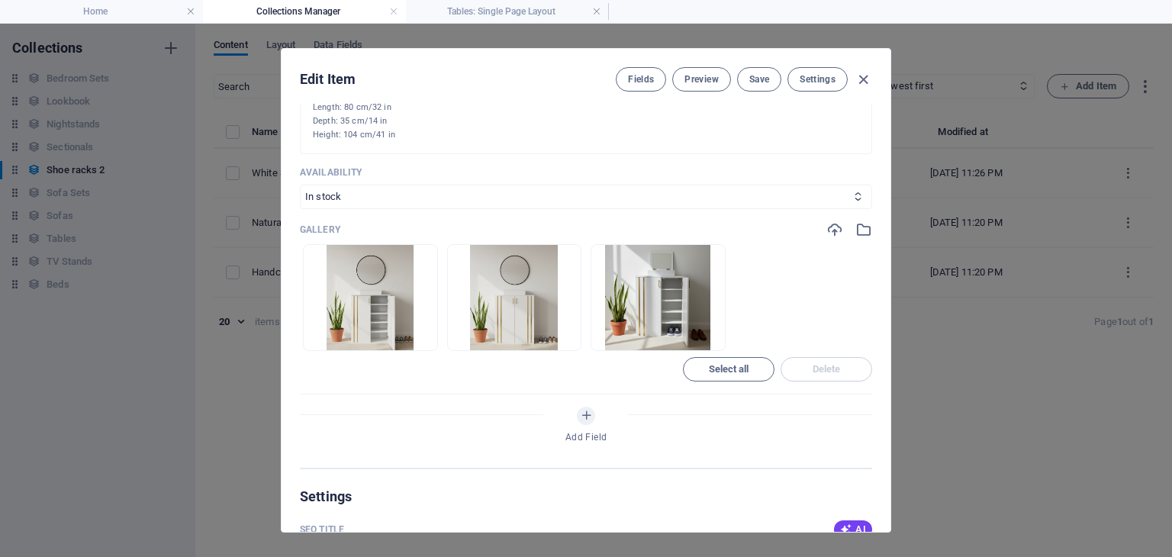
scroll to position [635, 0]
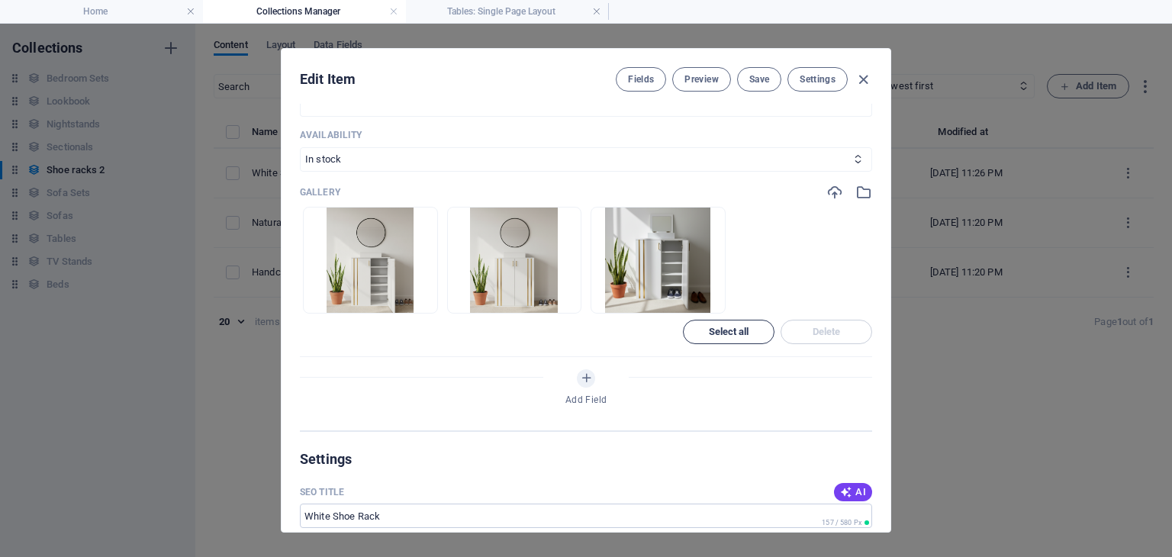
click at [742, 327] on span "Select all" at bounding box center [729, 331] width 40 height 9
click at [826, 327] on span "Delete" at bounding box center [827, 331] width 28 height 9
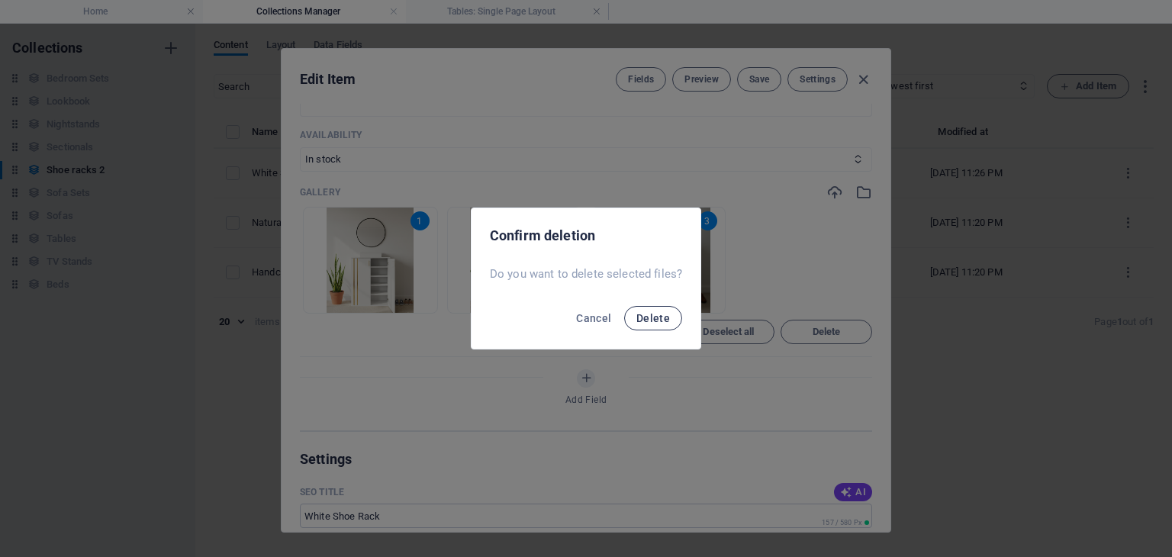
click at [651, 317] on span "Delete" at bounding box center [653, 318] width 34 height 12
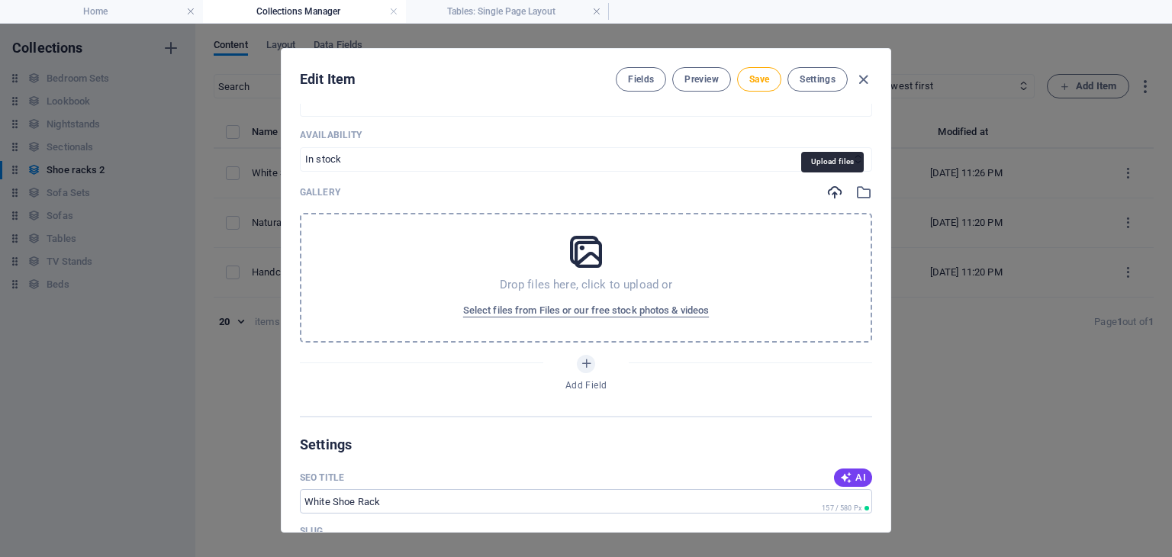
click at [830, 192] on icon "button" at bounding box center [834, 192] width 17 height 17
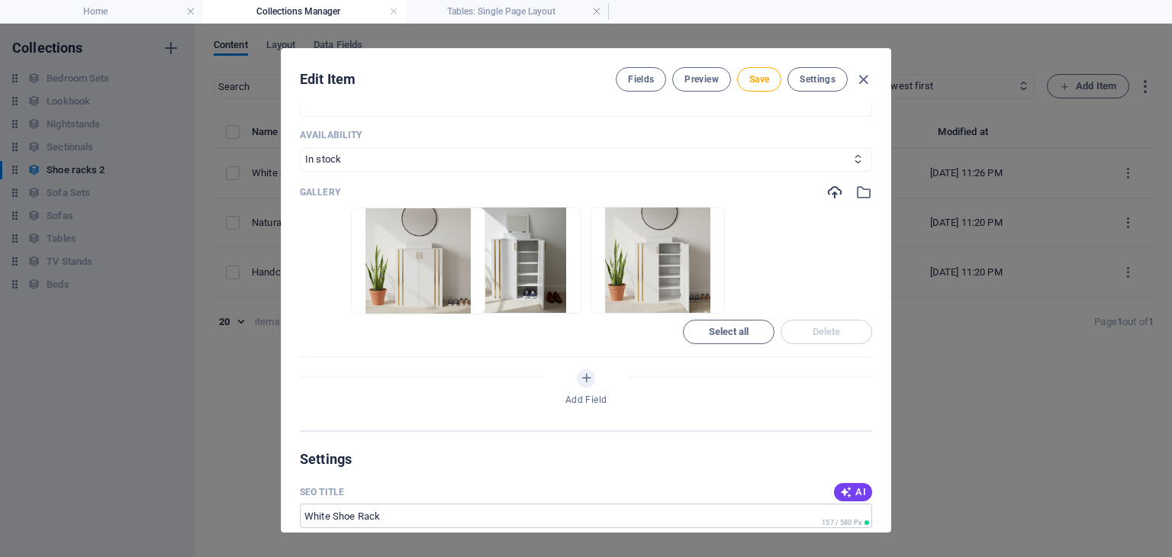
drag, startPoint x: 610, startPoint y: 301, endPoint x: 353, endPoint y: 303, distance: 257.9
click at [353, 303] on ul "Drop files here to upload them instantly" at bounding box center [586, 260] width 572 height 107
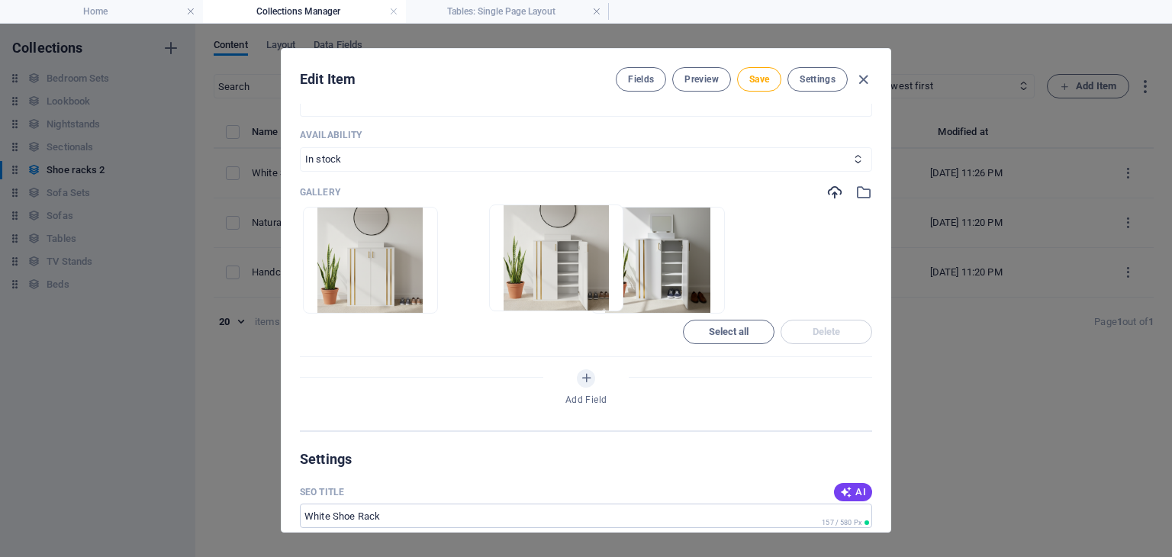
drag, startPoint x: 607, startPoint y: 303, endPoint x: 484, endPoint y: 303, distance: 123.6
click at [484, 303] on ul "Drop files here to upload them instantly" at bounding box center [586, 260] width 572 height 107
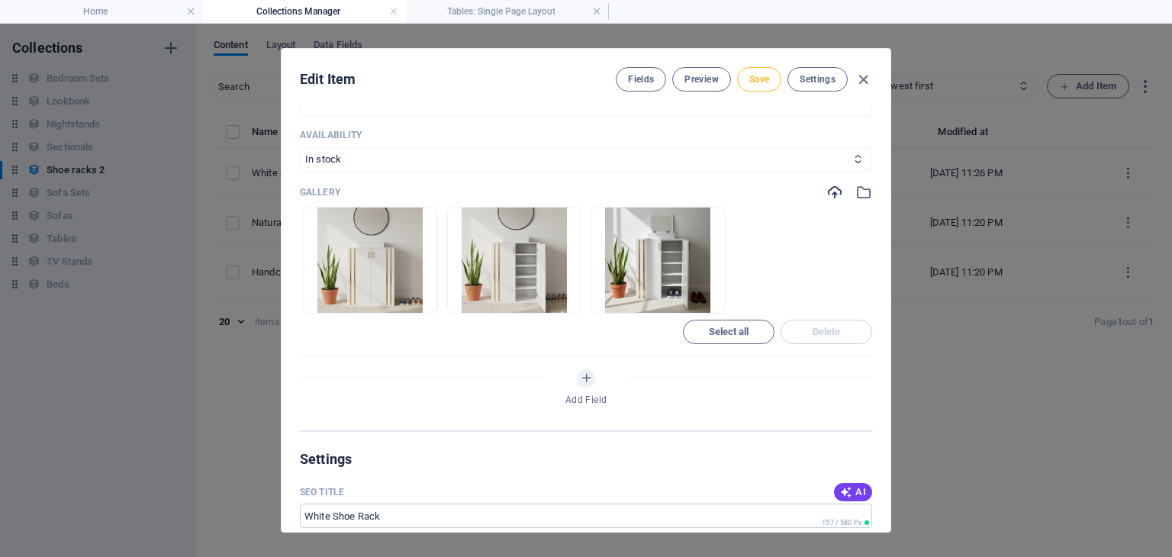
click at [759, 77] on span "Save" at bounding box center [759, 79] width 20 height 12
click at [861, 82] on icon "button" at bounding box center [864, 80] width 18 height 18
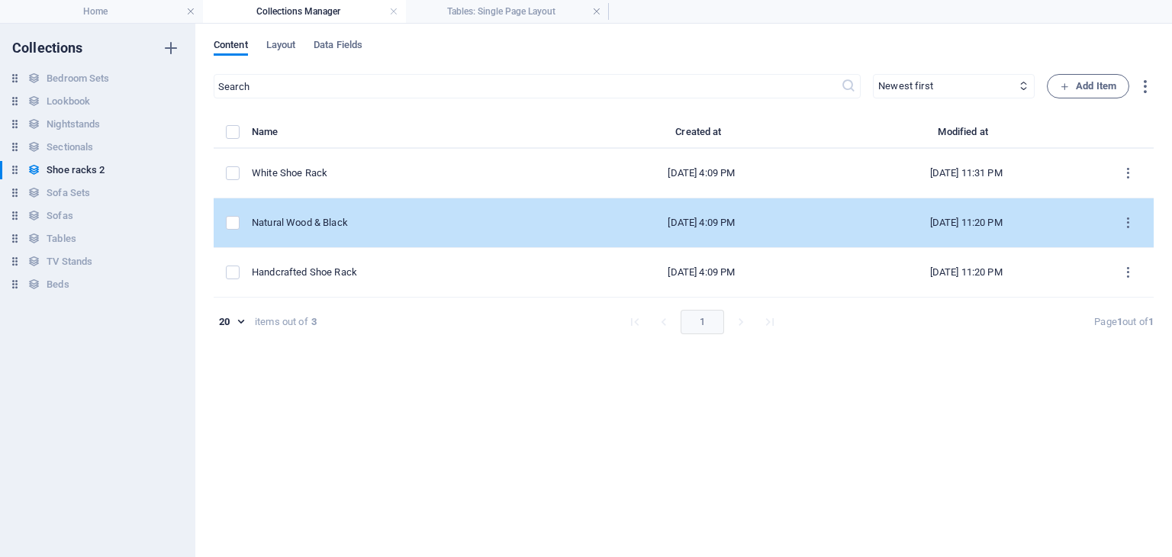
click at [345, 230] on td "Natural Wood & Black" at bounding box center [412, 223] width 321 height 50
select select "In stock"
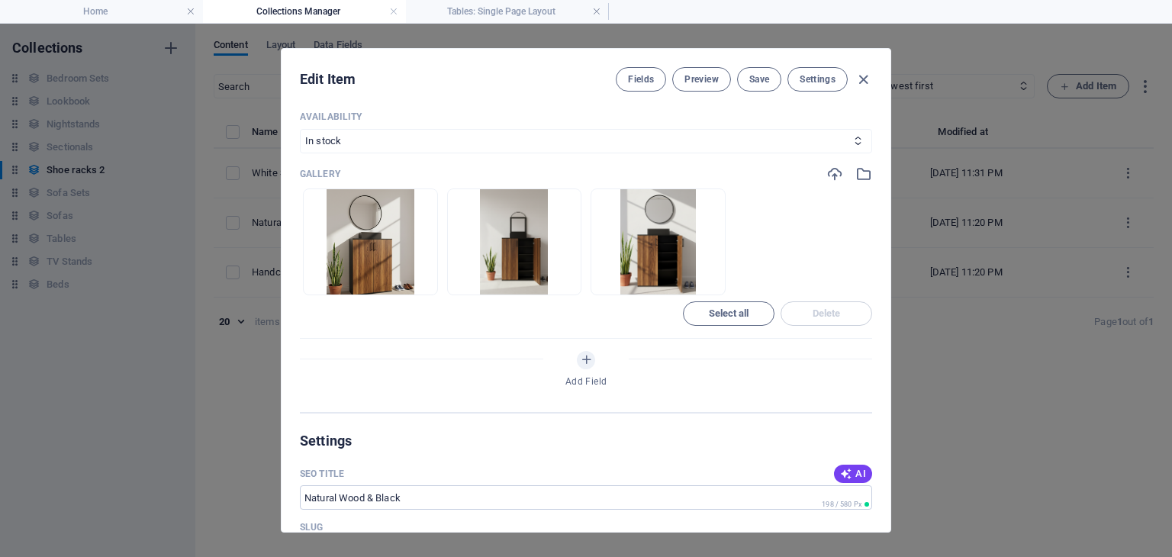
scroll to position [650, 0]
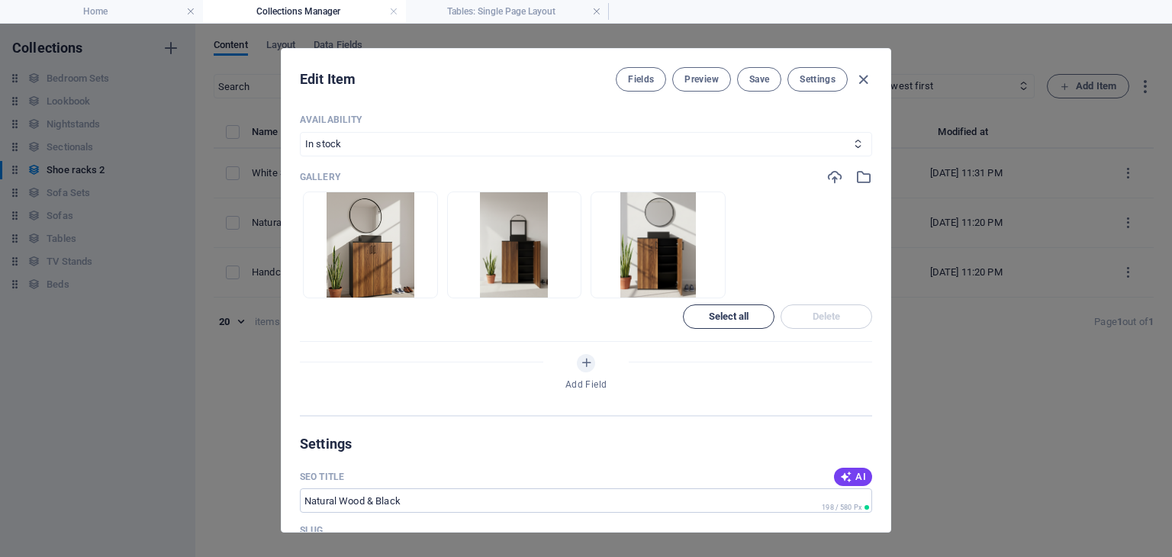
click at [732, 312] on span "Select all" at bounding box center [729, 316] width 40 height 9
click at [798, 313] on span "Delete" at bounding box center [826, 316] width 78 height 9
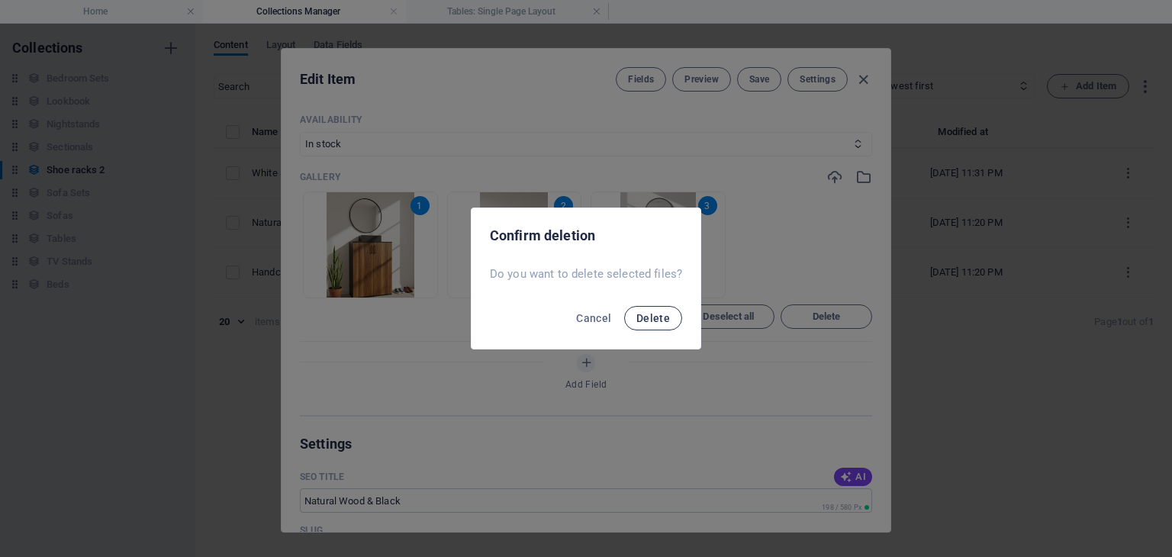
click at [656, 315] on span "Delete" at bounding box center [653, 318] width 34 height 12
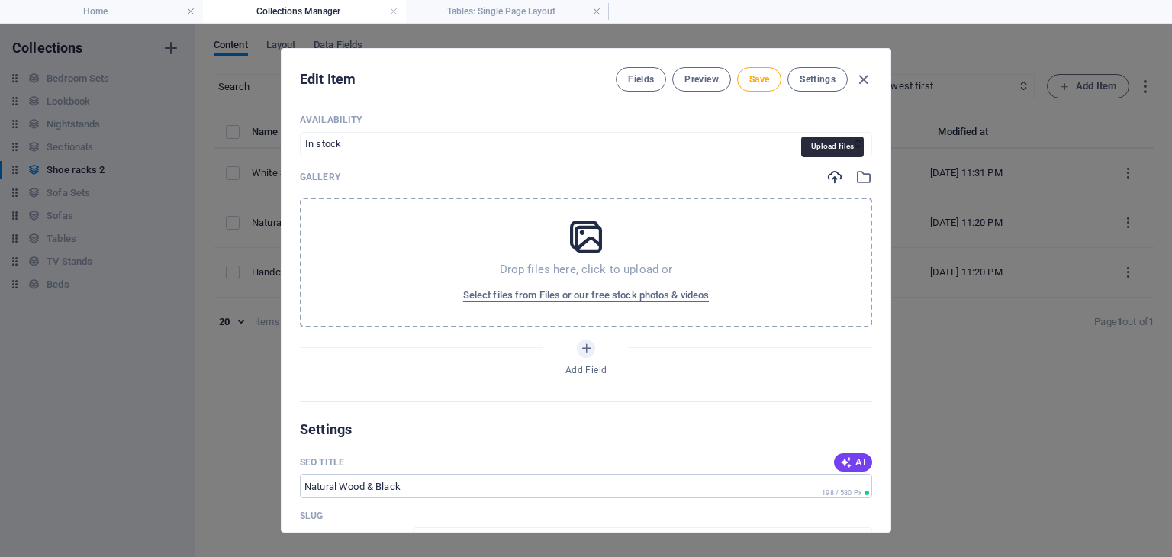
click at [831, 177] on icon "button" at bounding box center [834, 177] width 17 height 17
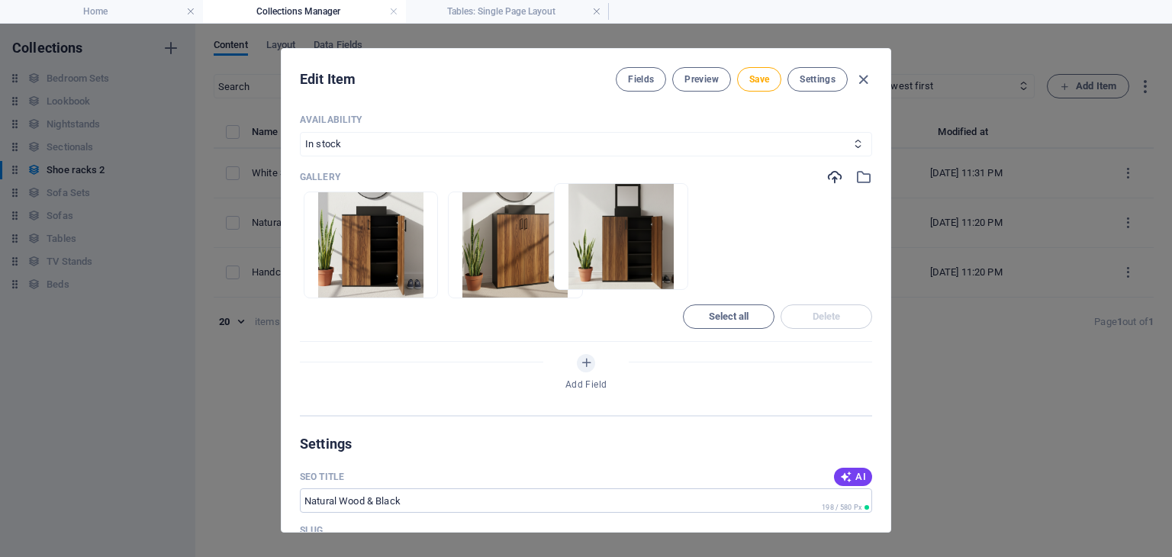
drag, startPoint x: 320, startPoint y: 289, endPoint x: 610, endPoint y: 284, distance: 290.0
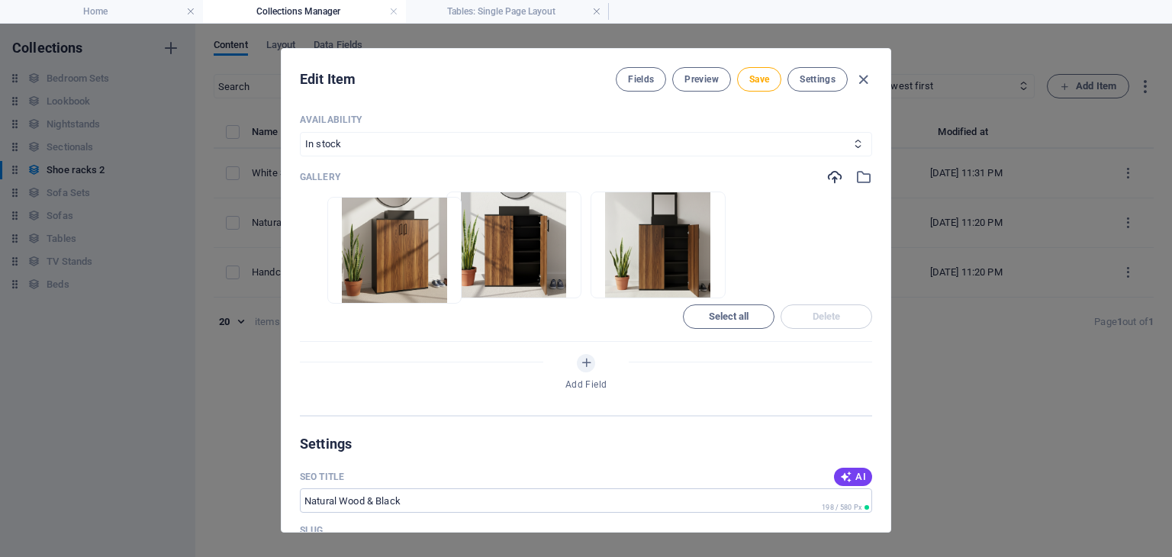
drag, startPoint x: 469, startPoint y: 287, endPoint x: 336, endPoint y: 291, distance: 132.8
click at [336, 291] on ul "Drop files here to upload them instantly" at bounding box center [586, 245] width 572 height 107
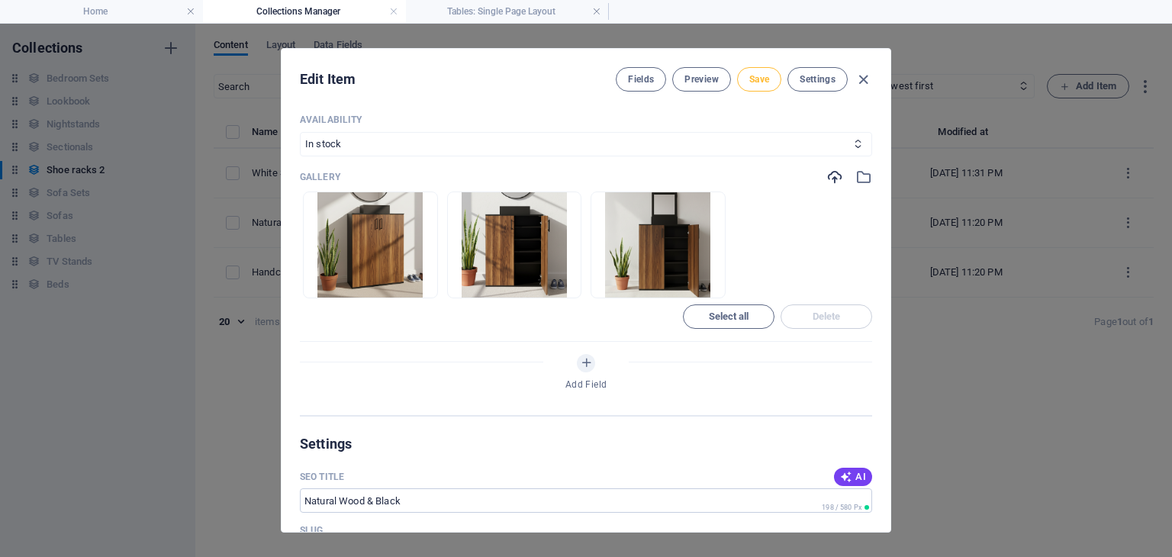
click at [763, 84] on span "Save" at bounding box center [759, 79] width 20 height 12
click at [865, 74] on icon "button" at bounding box center [864, 80] width 18 height 18
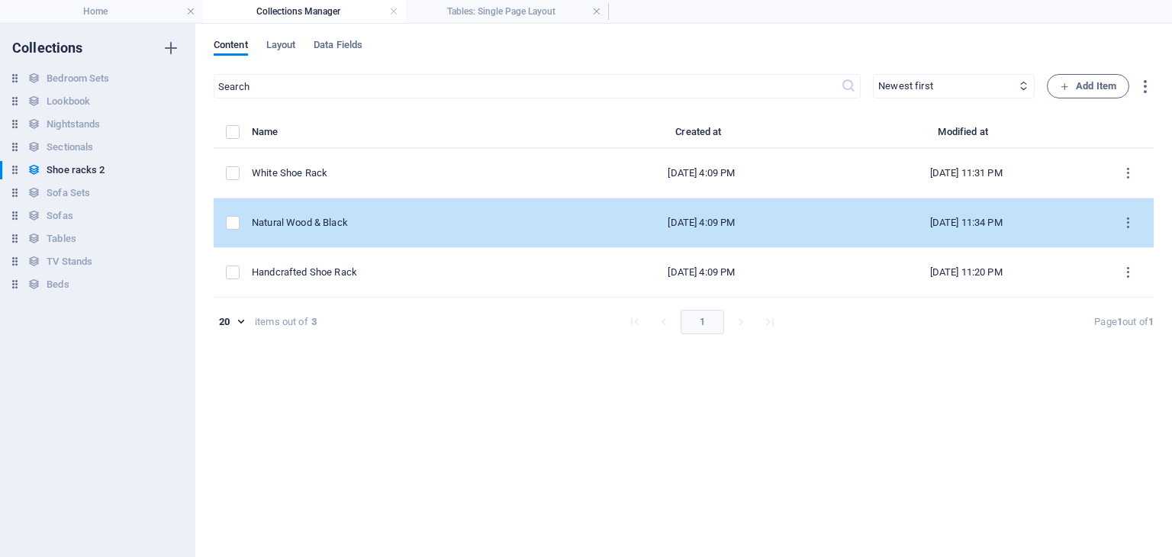
scroll to position [0, 0]
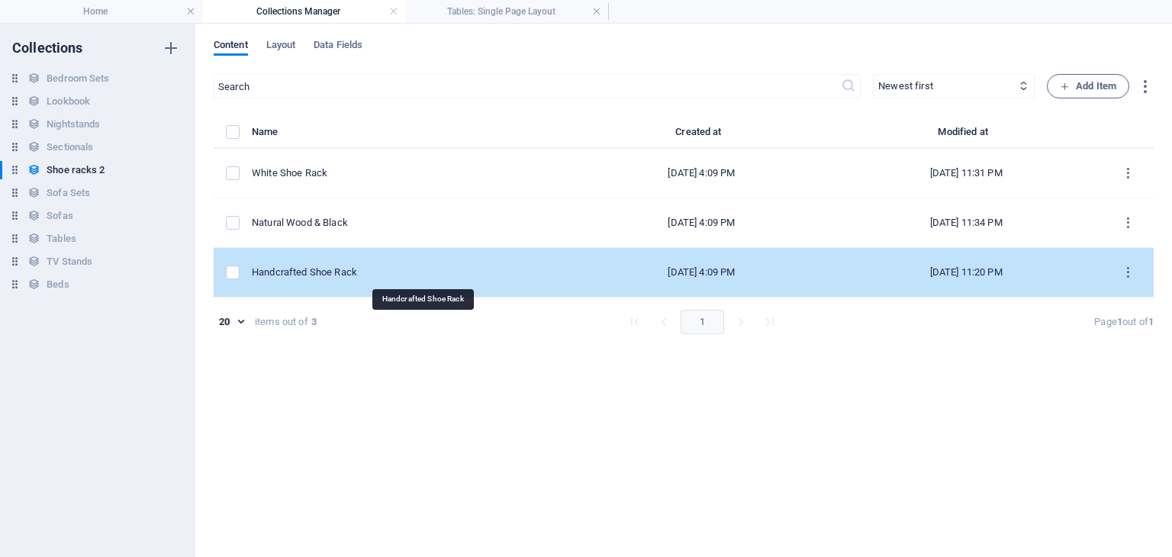
click at [372, 268] on div "Handcrafted Shoe Rack" at bounding box center [406, 273] width 309 height 14
select select "In stock"
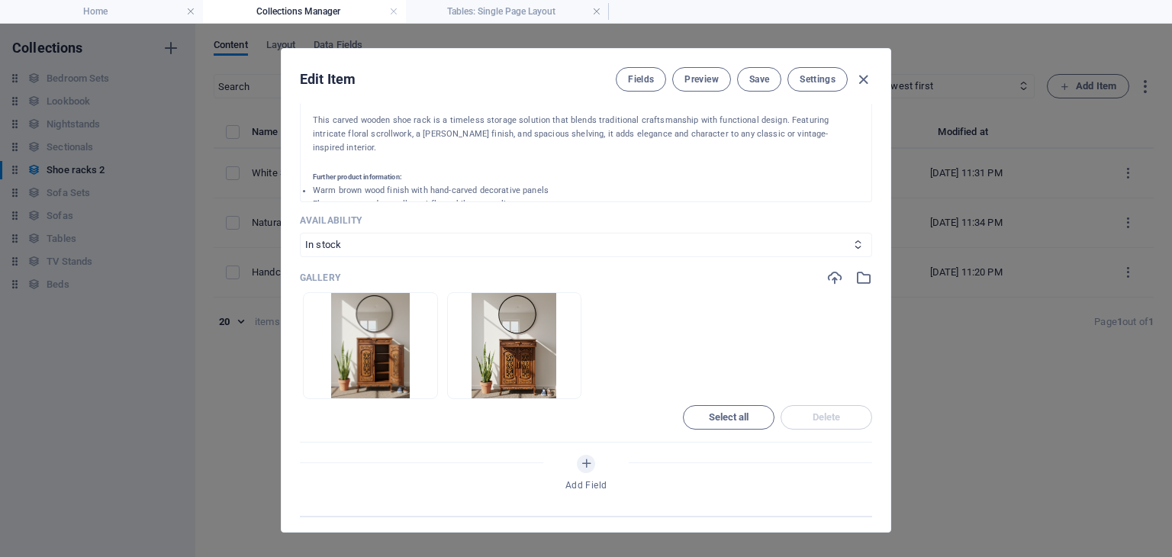
scroll to position [632, 0]
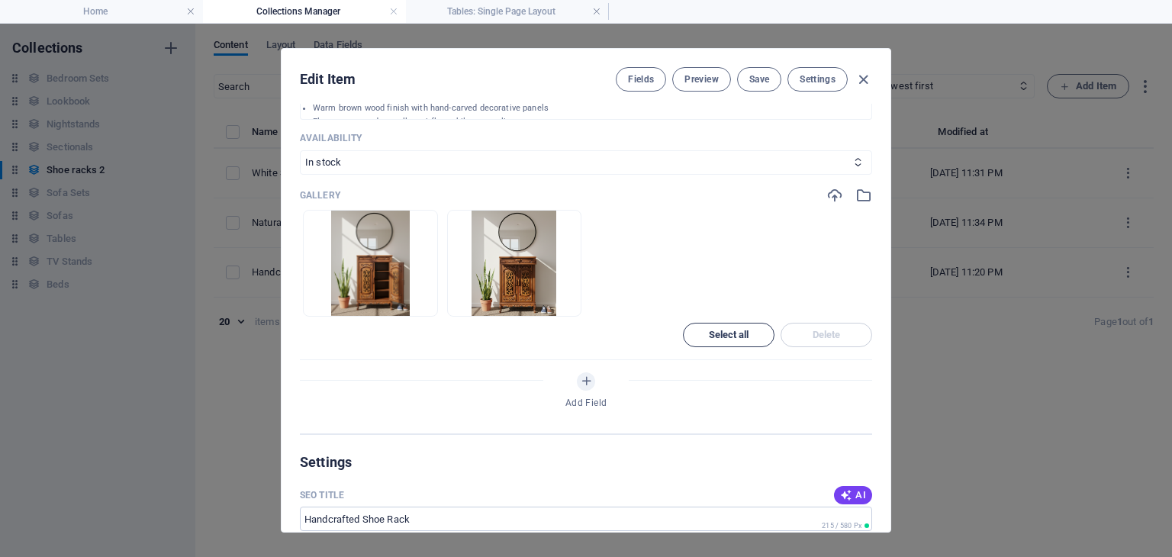
click at [732, 330] on span "Select all" at bounding box center [729, 334] width 40 height 9
click at [813, 333] on span "Delete" at bounding box center [827, 334] width 28 height 9
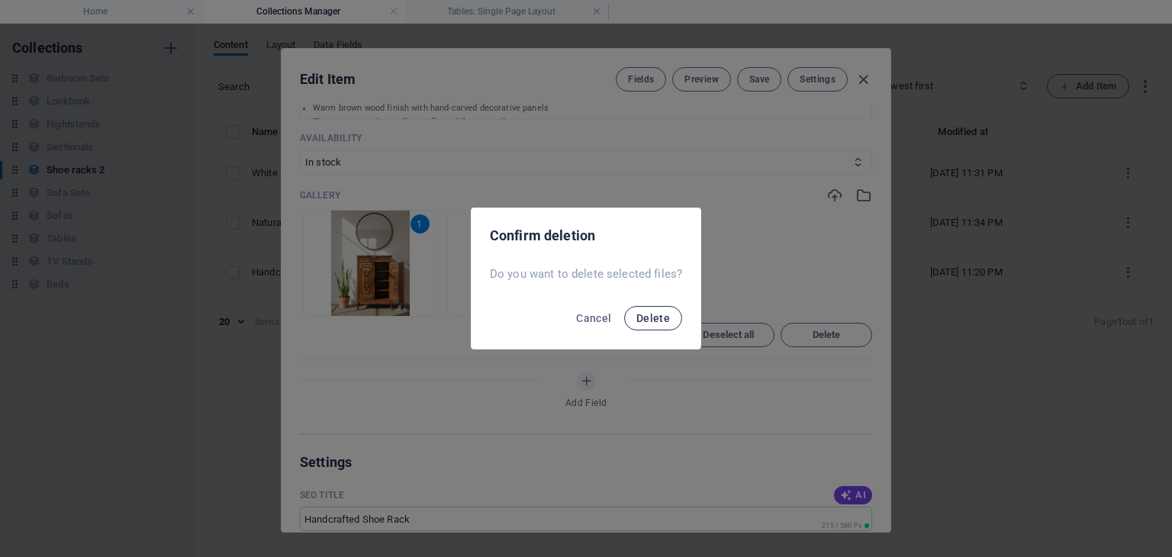
click at [656, 314] on span "Delete" at bounding box center [653, 318] width 34 height 12
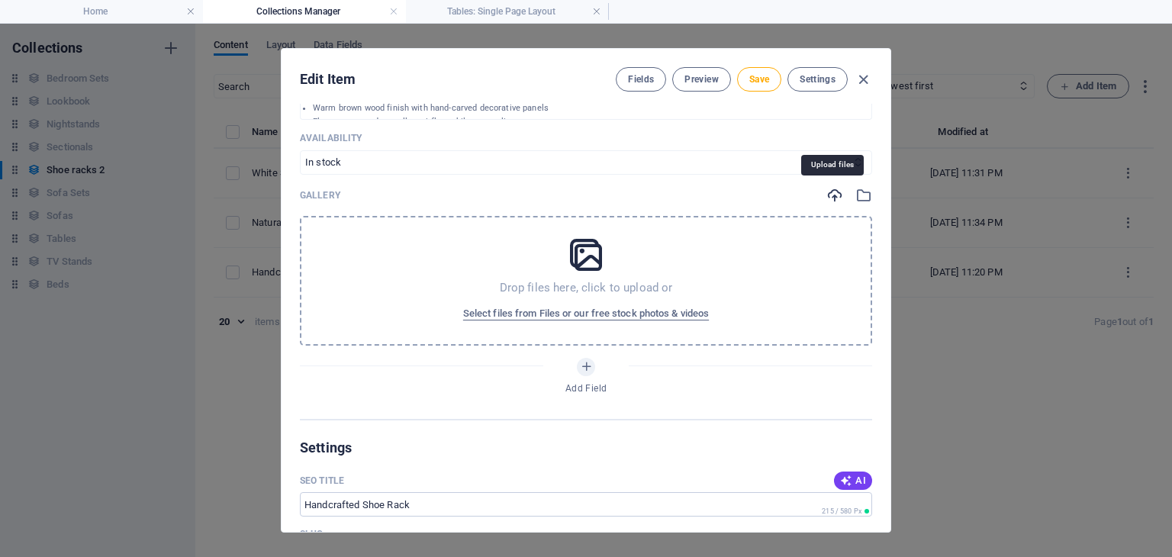
click at [827, 192] on icon "button" at bounding box center [834, 195] width 17 height 17
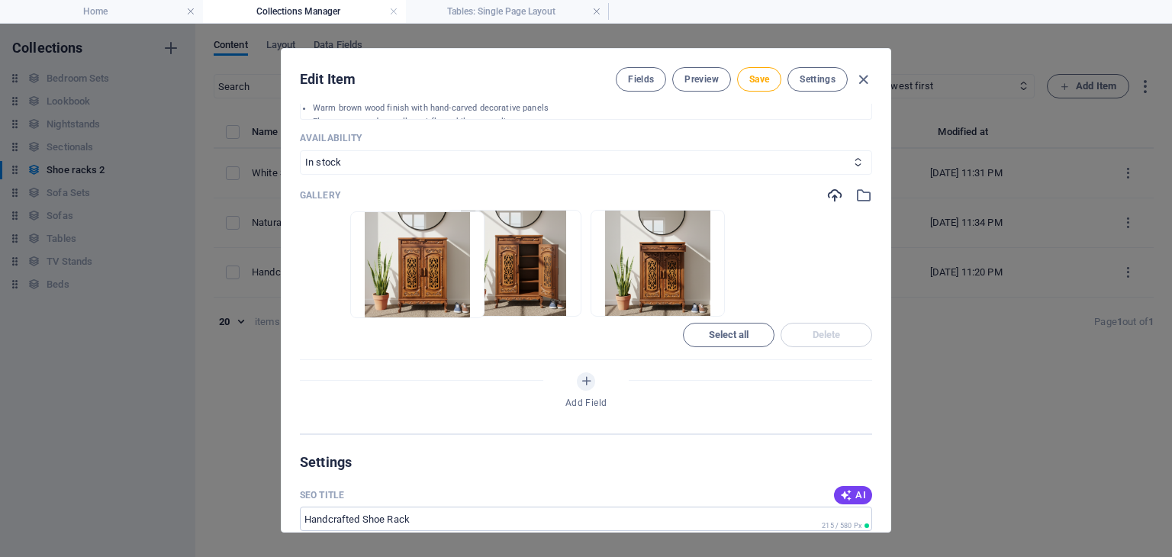
drag, startPoint x: 604, startPoint y: 308, endPoint x: 304, endPoint y: 304, distance: 300.6
click at [304, 304] on ul "Drop files here to upload them instantly" at bounding box center [586, 263] width 572 height 107
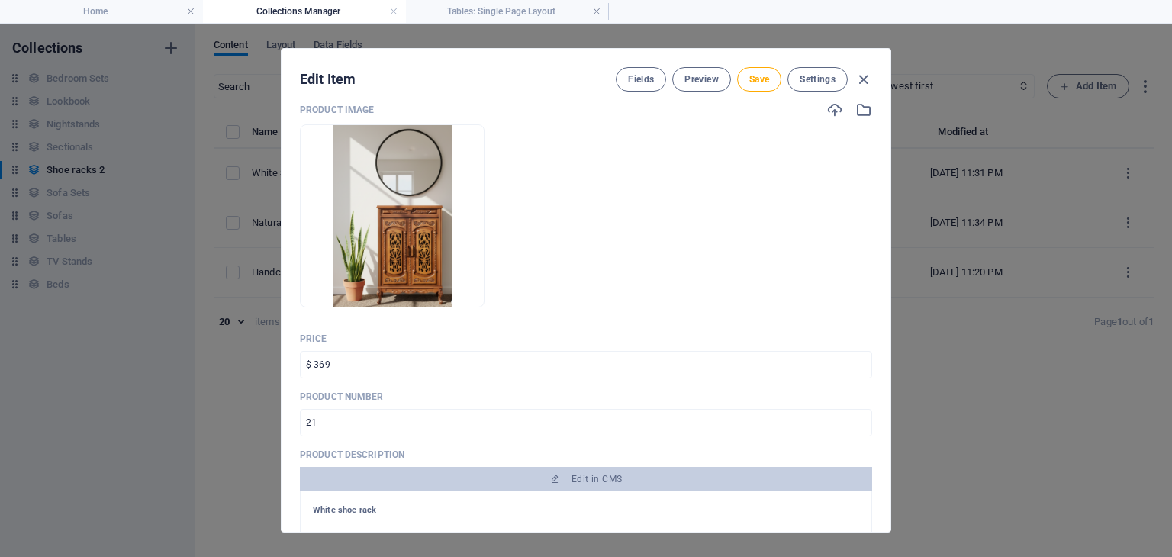
scroll to position [122, 0]
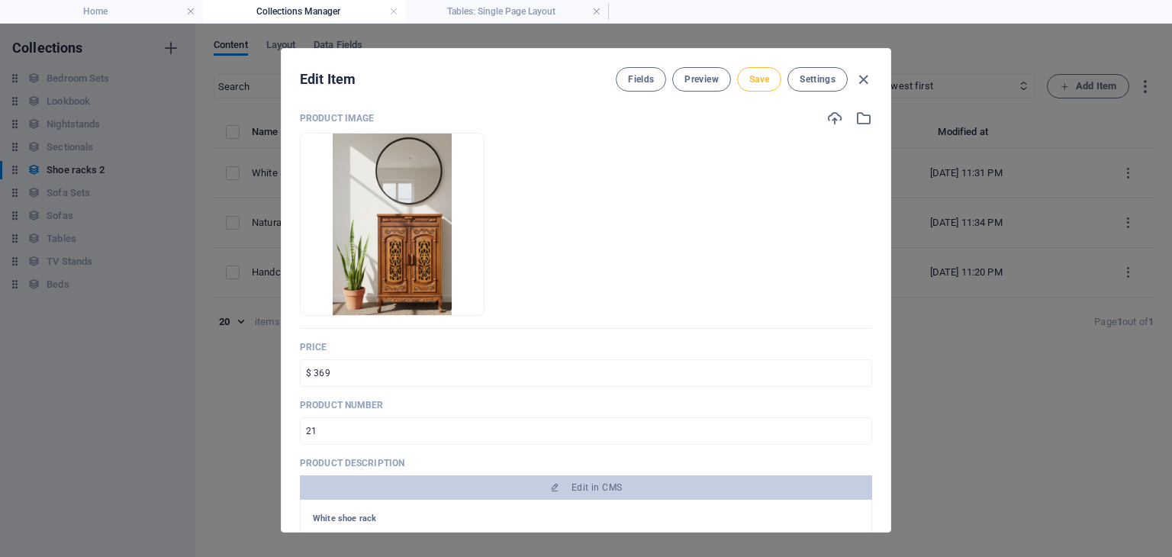
click at [766, 75] on span "Save" at bounding box center [759, 79] width 20 height 12
click at [703, 79] on span "Preview" at bounding box center [701, 79] width 34 height 12
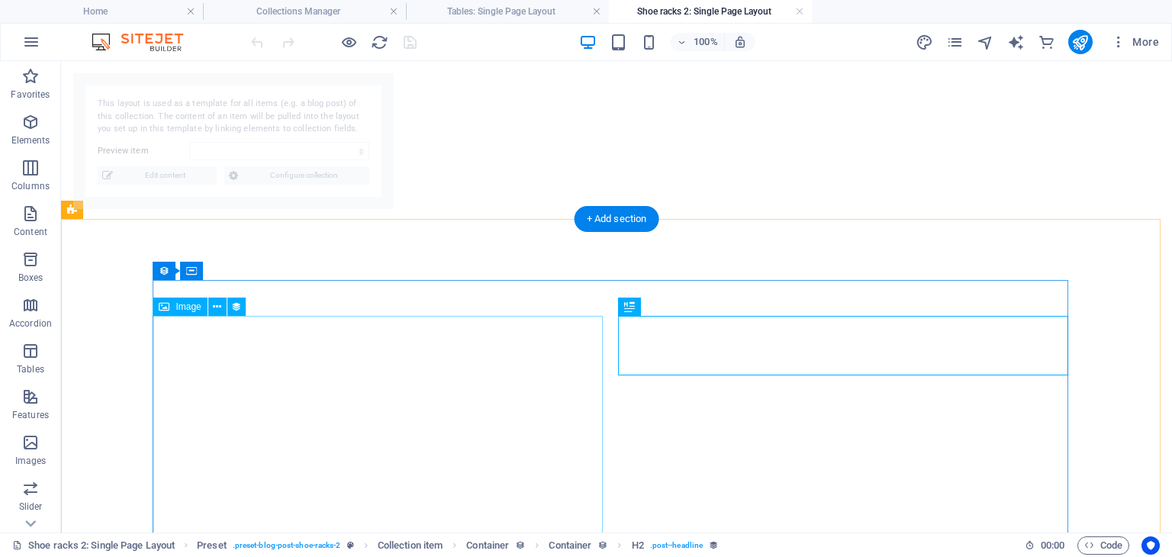
select select "68d1ad0f8f45172183059a08"
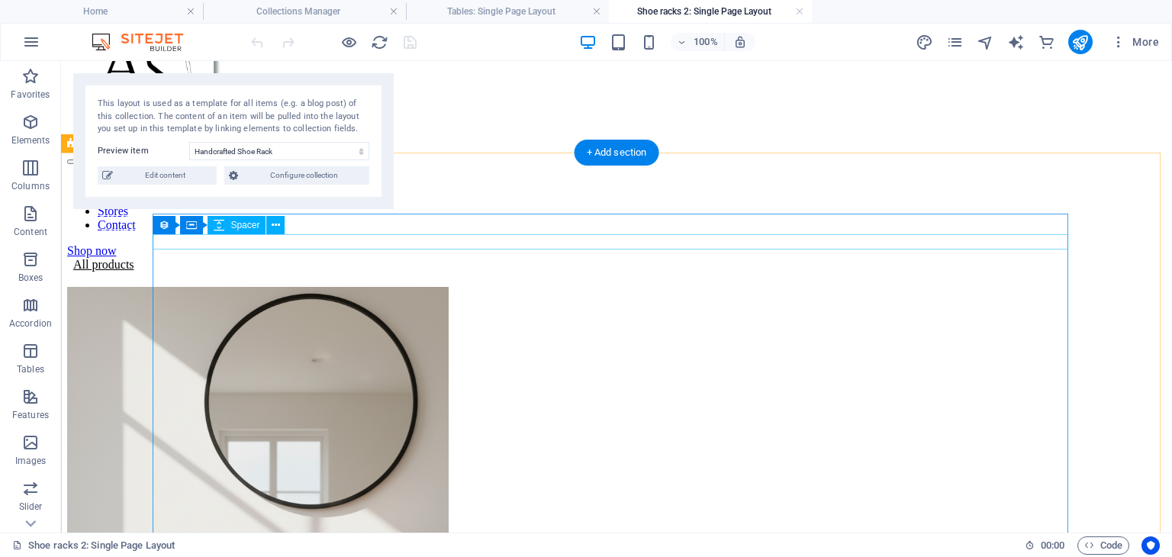
scroll to position [34, 0]
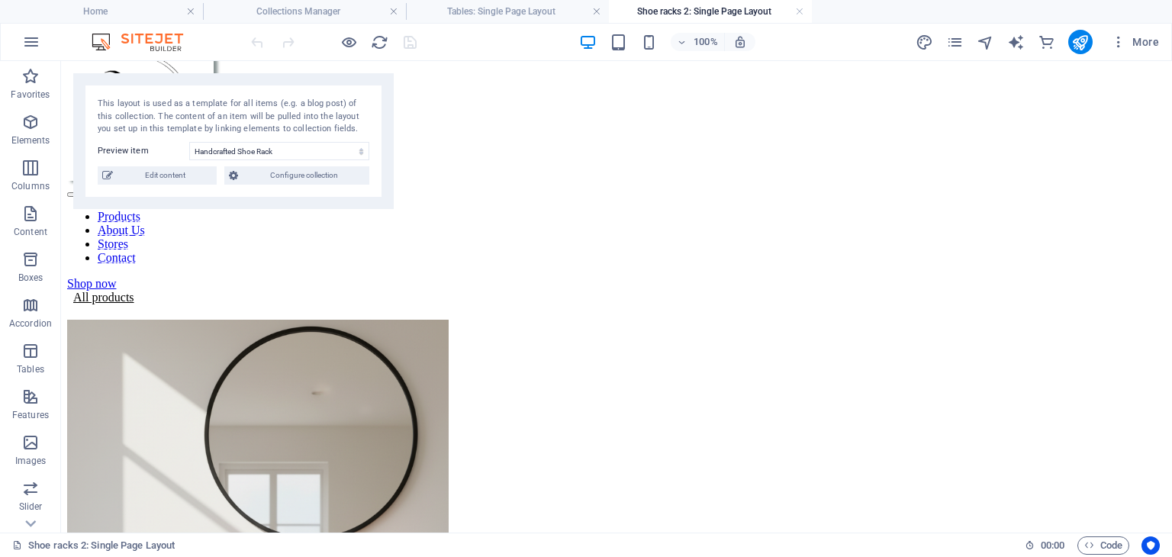
click at [790, 10] on h4 "Shoe racks 2: Single Page Layout" at bounding box center [710, 11] width 203 height 17
click at [797, 11] on link at bounding box center [799, 12] width 9 height 14
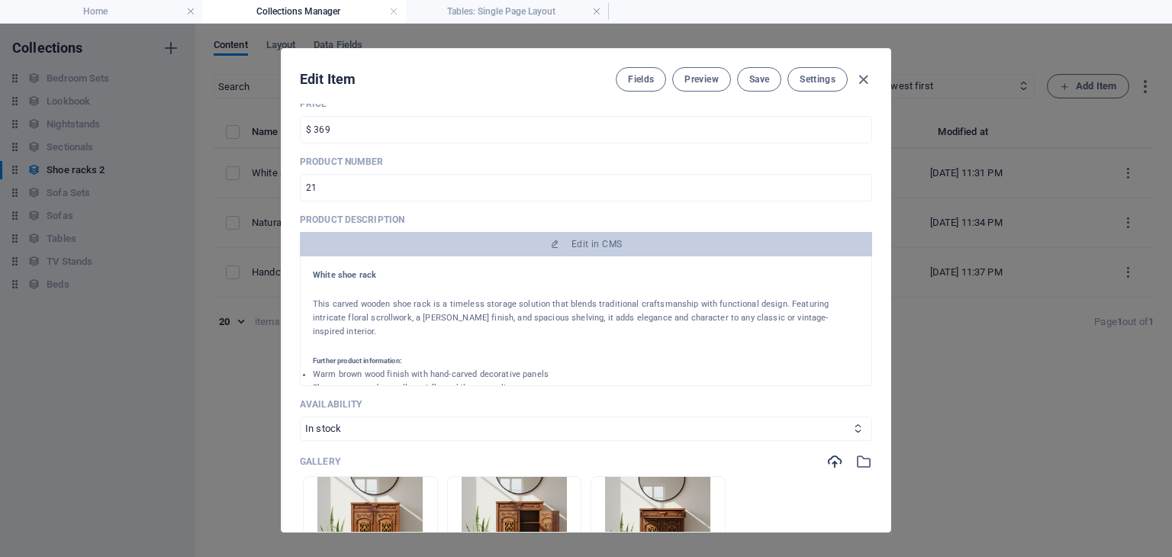
scroll to position [372, 0]
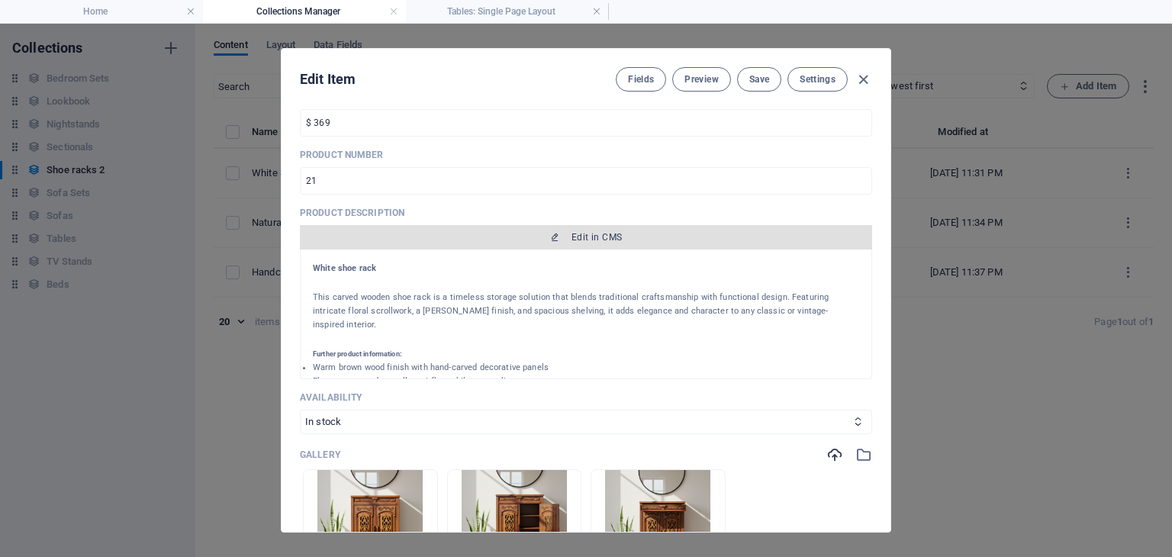
click at [562, 239] on span "Edit in CMS" at bounding box center [586, 237] width 560 height 12
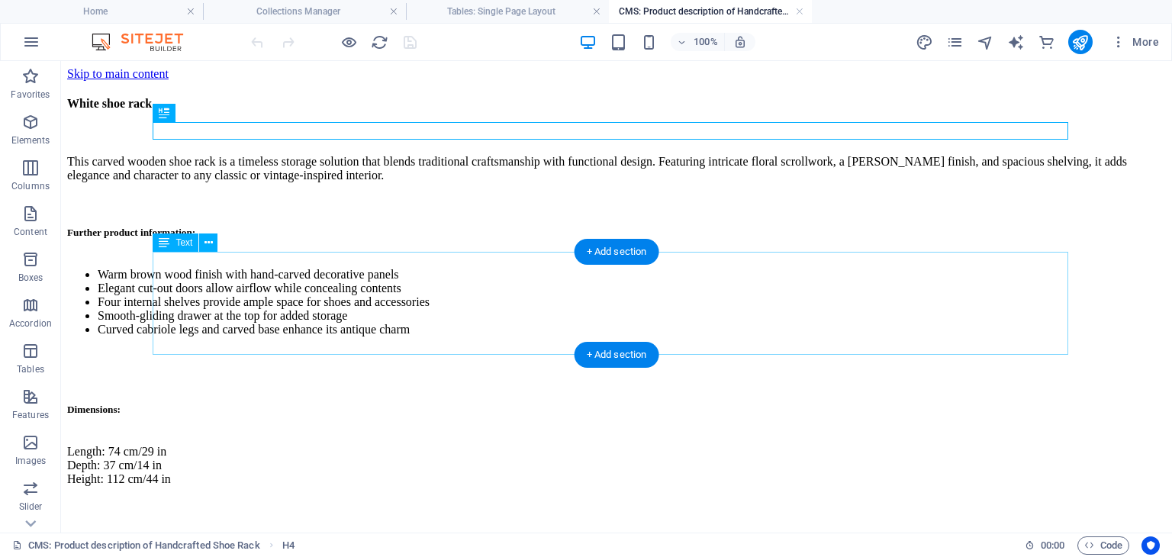
scroll to position [0, 0]
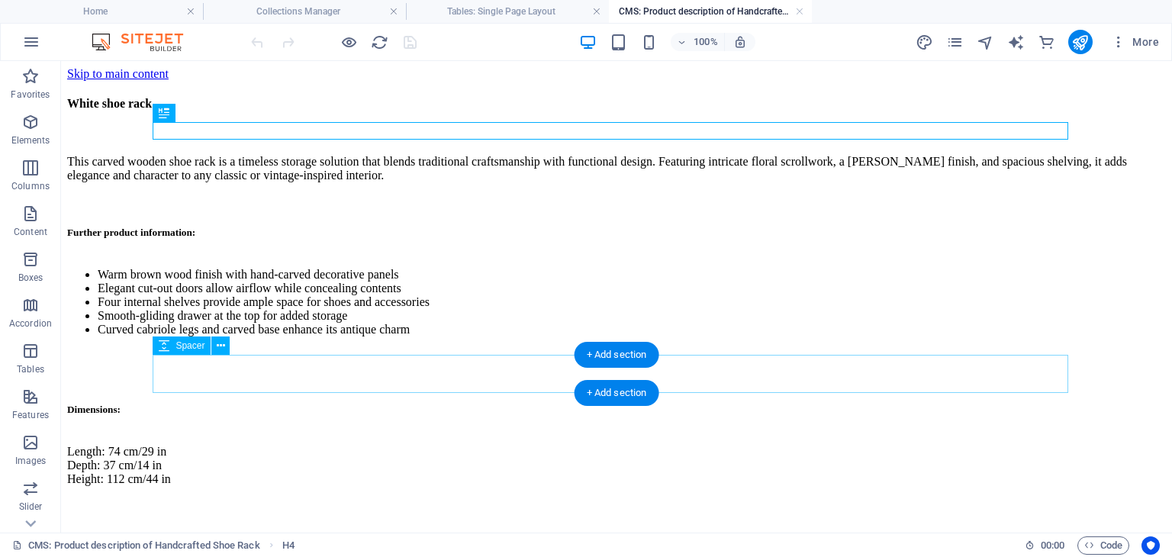
click at [211, 378] on div at bounding box center [616, 368] width 1099 height 38
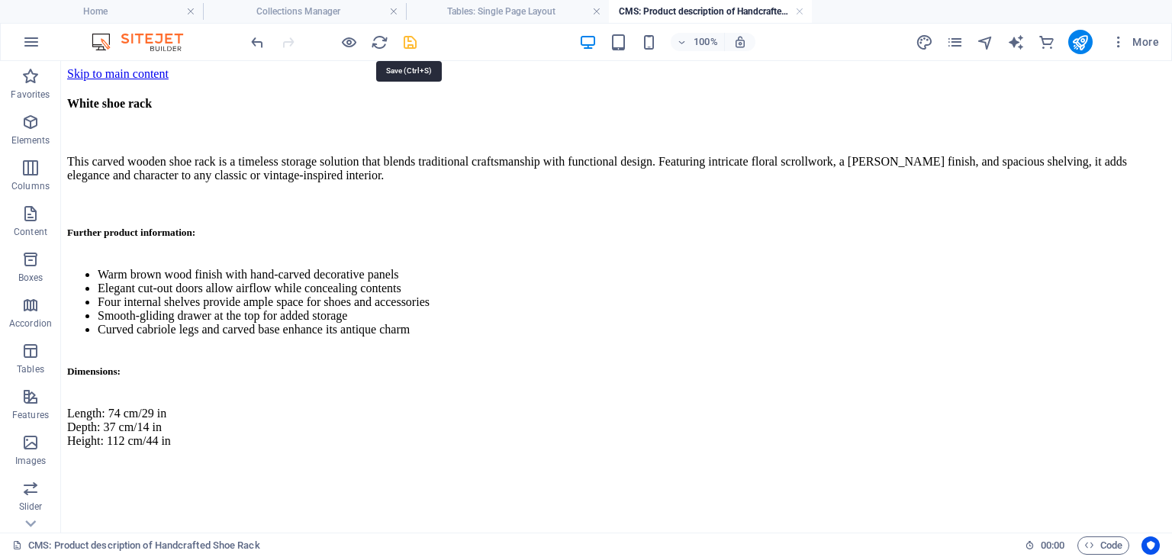
click at [409, 43] on icon "save" at bounding box center [410, 43] width 18 height 18
click at [800, 14] on link at bounding box center [799, 12] width 9 height 14
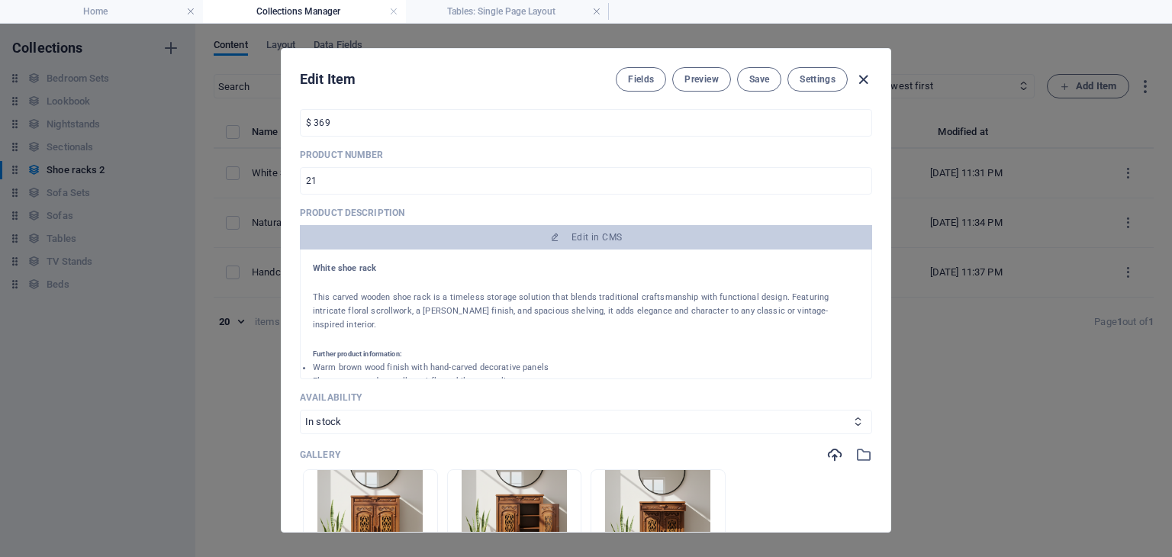
click at [862, 85] on icon "button" at bounding box center [864, 80] width 18 height 18
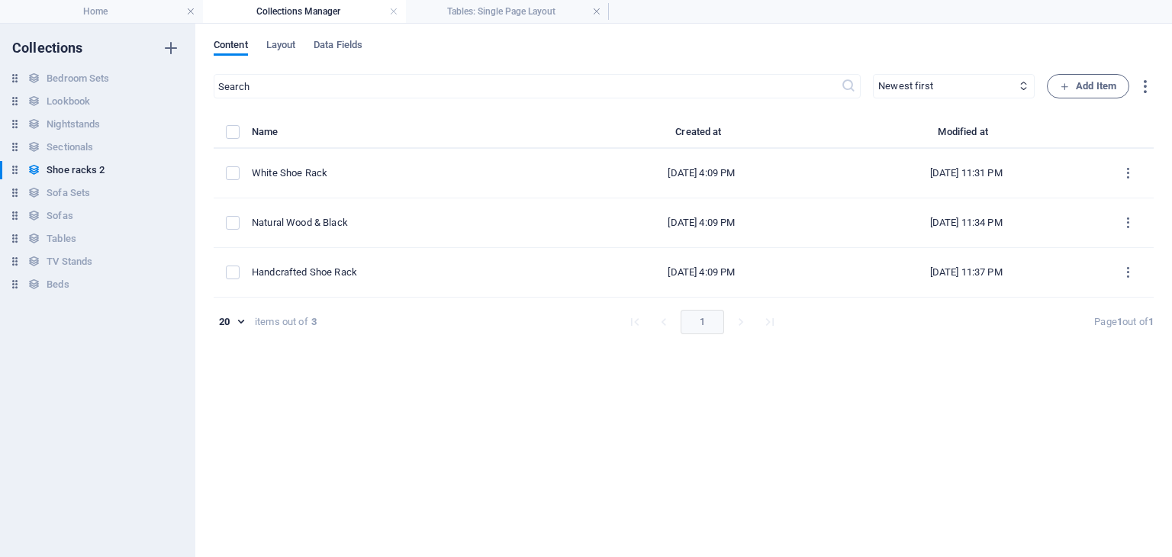
type input "handcrafted-shoe-rack"
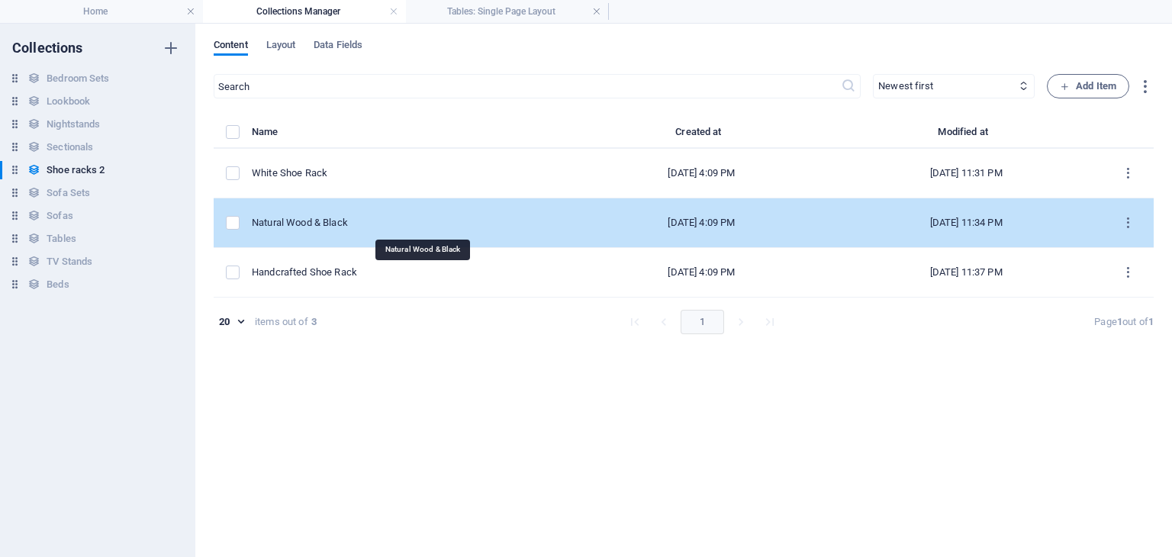
click at [394, 221] on div "Natural Wood & Black" at bounding box center [406, 223] width 309 height 14
select select "In stock"
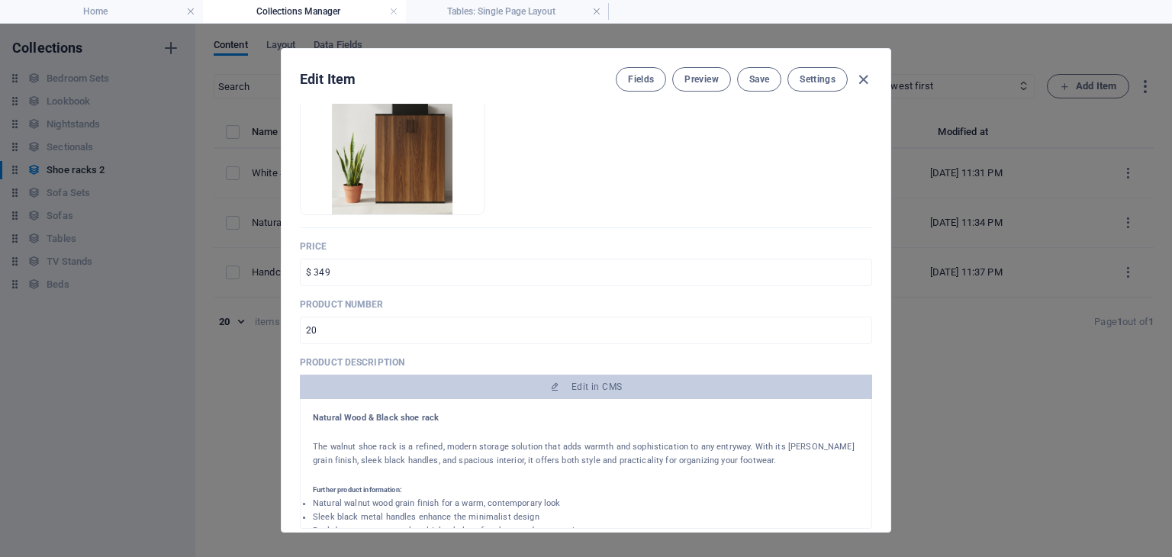
scroll to position [234, 0]
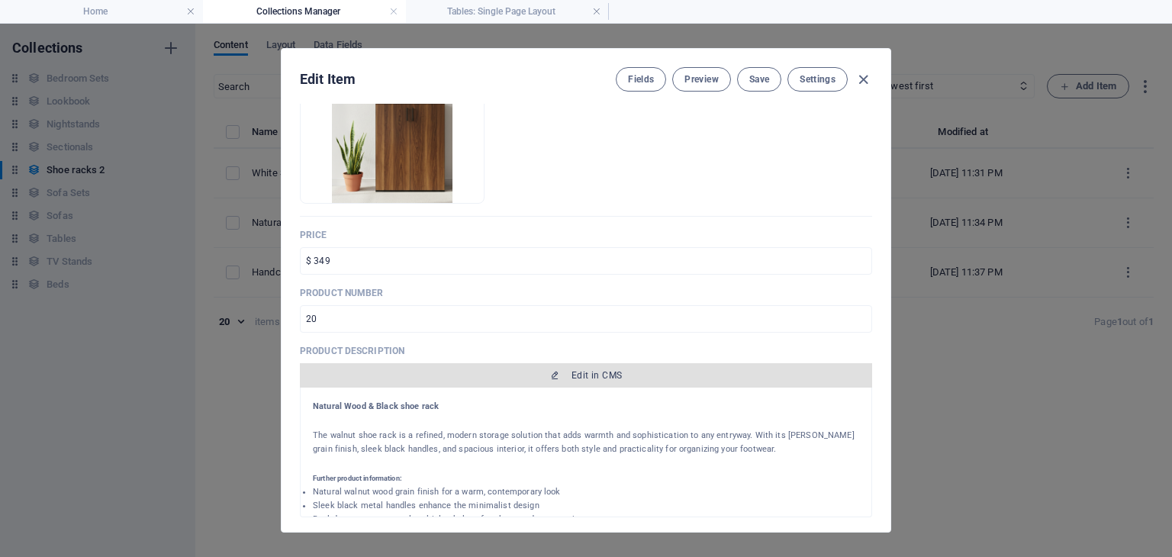
click at [594, 371] on span "Edit in CMS" at bounding box center [596, 375] width 50 height 12
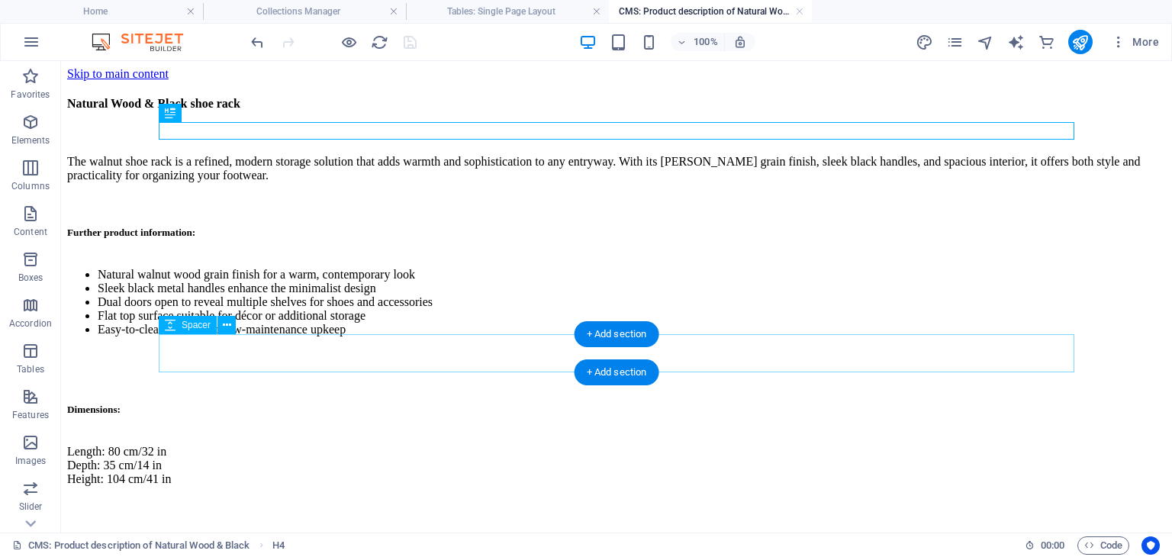
scroll to position [0, 0]
click at [350, 358] on div at bounding box center [616, 368] width 1099 height 38
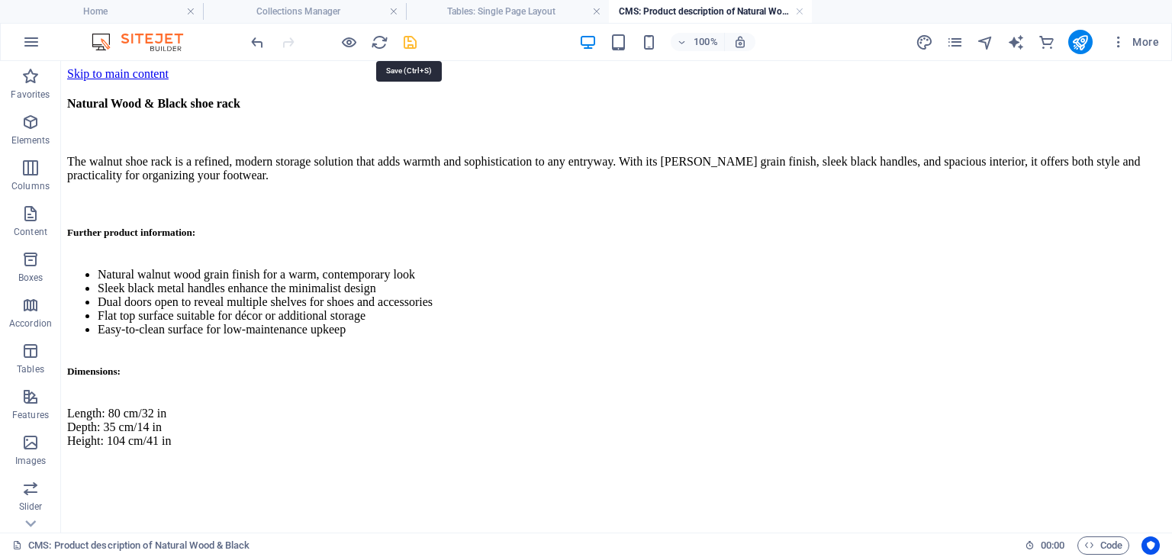
click at [414, 43] on icon "save" at bounding box center [410, 43] width 18 height 18
click at [803, 10] on link at bounding box center [799, 12] width 9 height 14
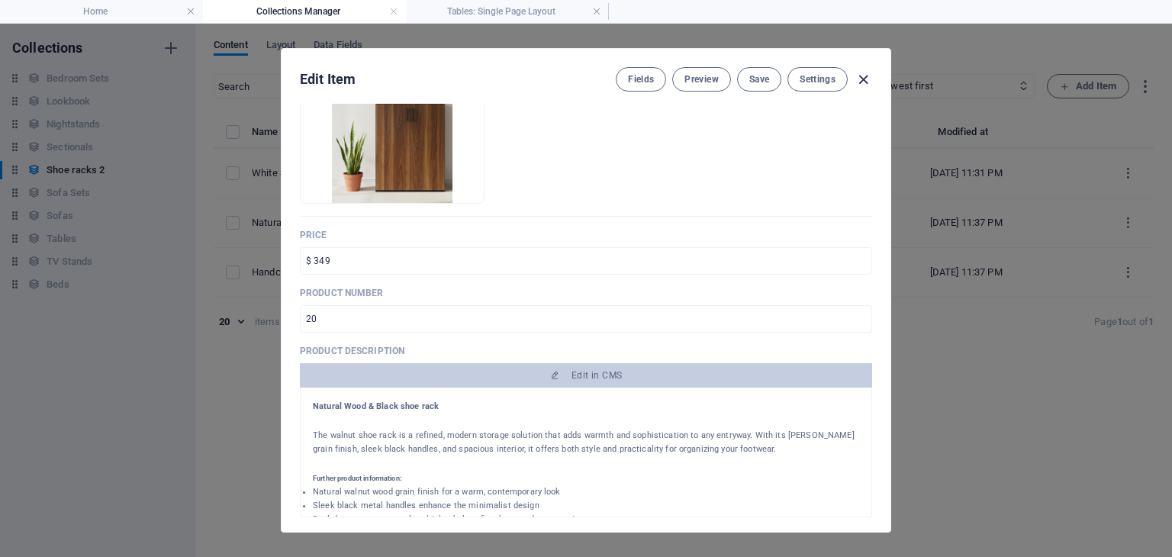
click at [864, 79] on icon "button" at bounding box center [864, 80] width 18 height 18
type input "natural-wood-black"
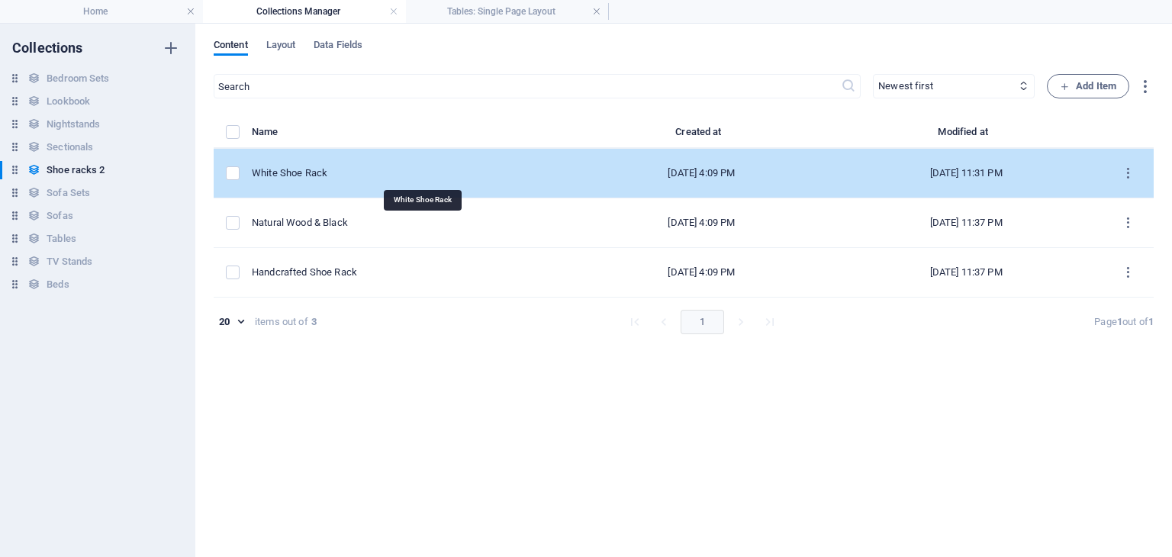
click at [381, 175] on div "White Shoe Rack" at bounding box center [406, 173] width 309 height 14
select select "In stock"
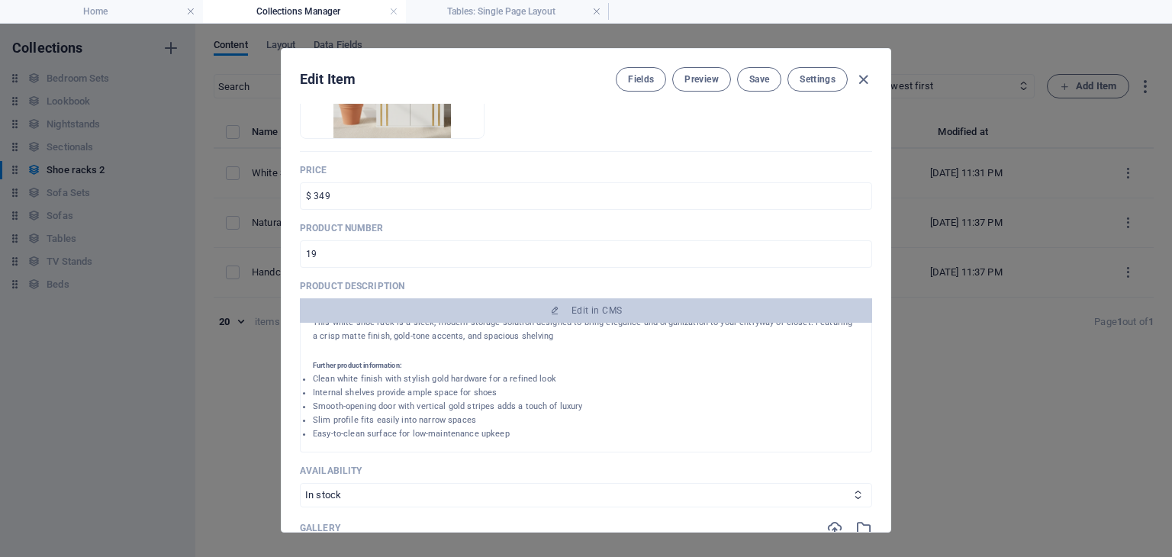
scroll to position [49, 0]
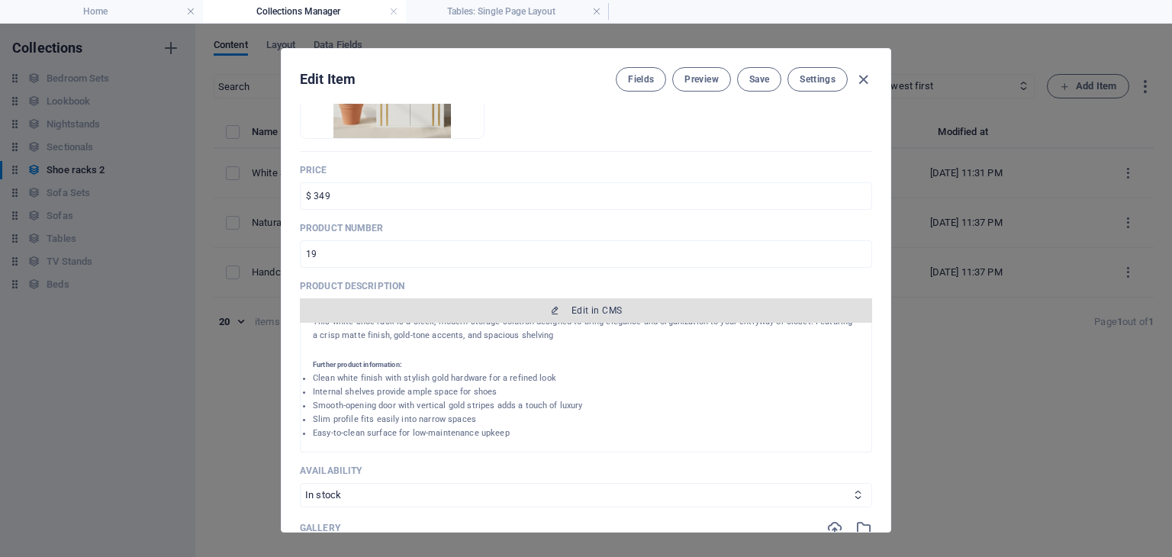
click at [543, 321] on button "Edit in CMS" at bounding box center [586, 310] width 572 height 24
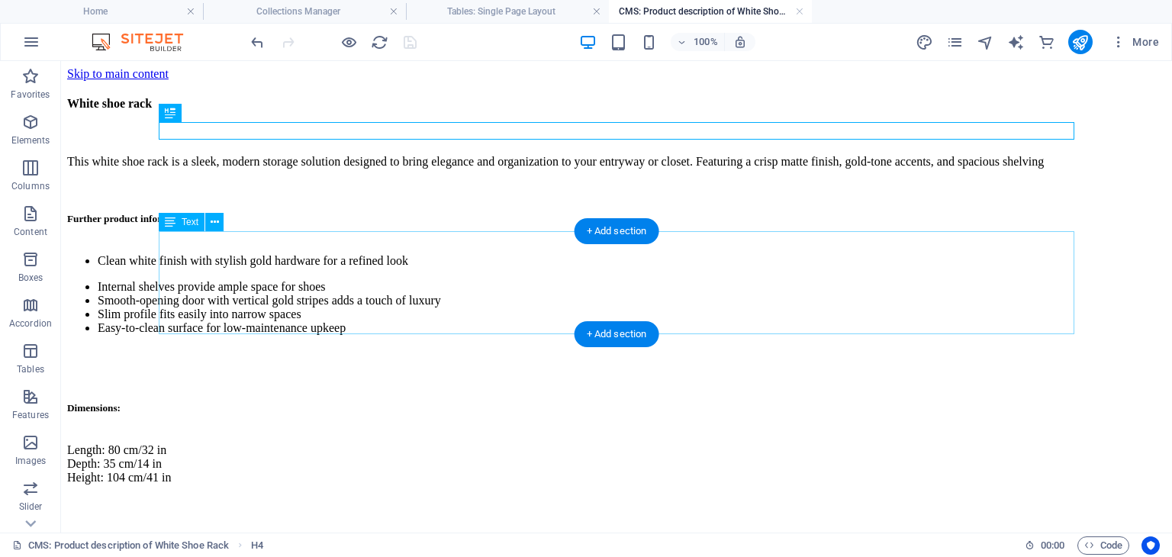
scroll to position [0, 0]
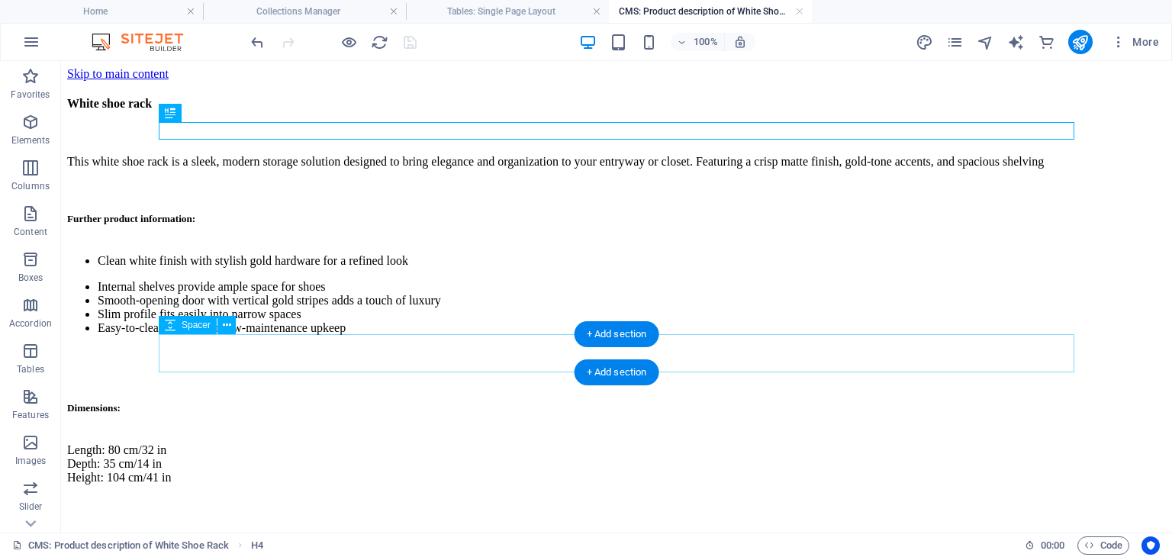
click at [260, 349] on div at bounding box center [616, 366] width 1099 height 38
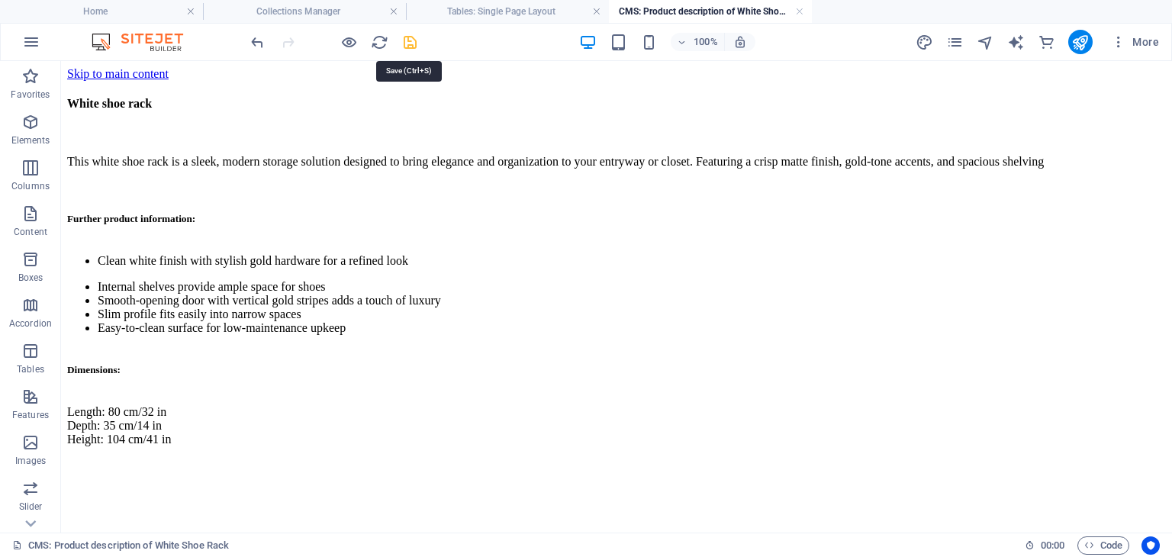
click at [413, 40] on icon "save" at bounding box center [410, 43] width 18 height 18
click at [800, 10] on link at bounding box center [799, 12] width 9 height 14
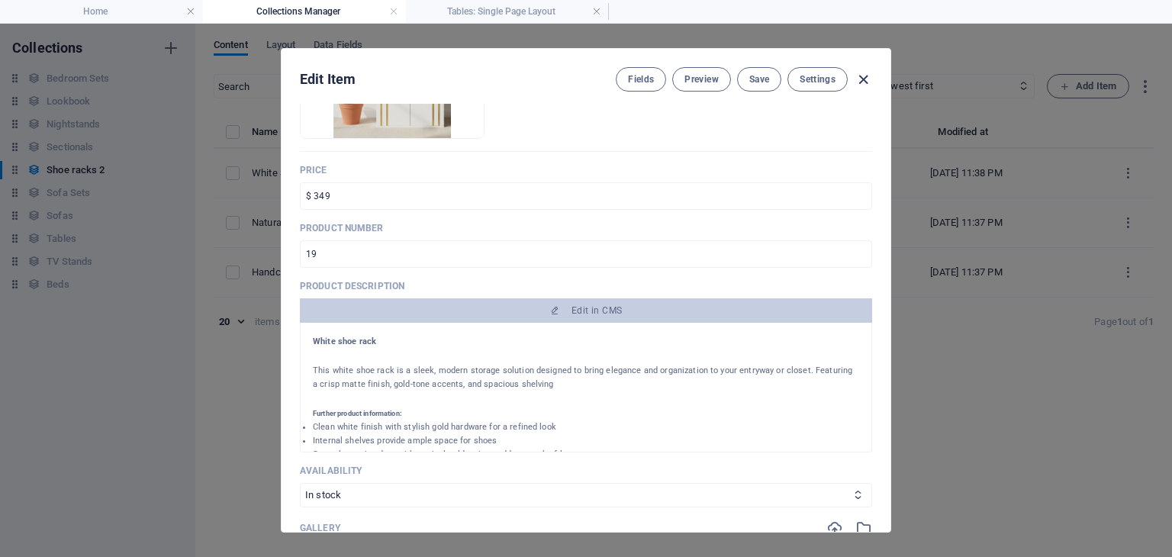
click at [860, 79] on icon "button" at bounding box center [864, 80] width 18 height 18
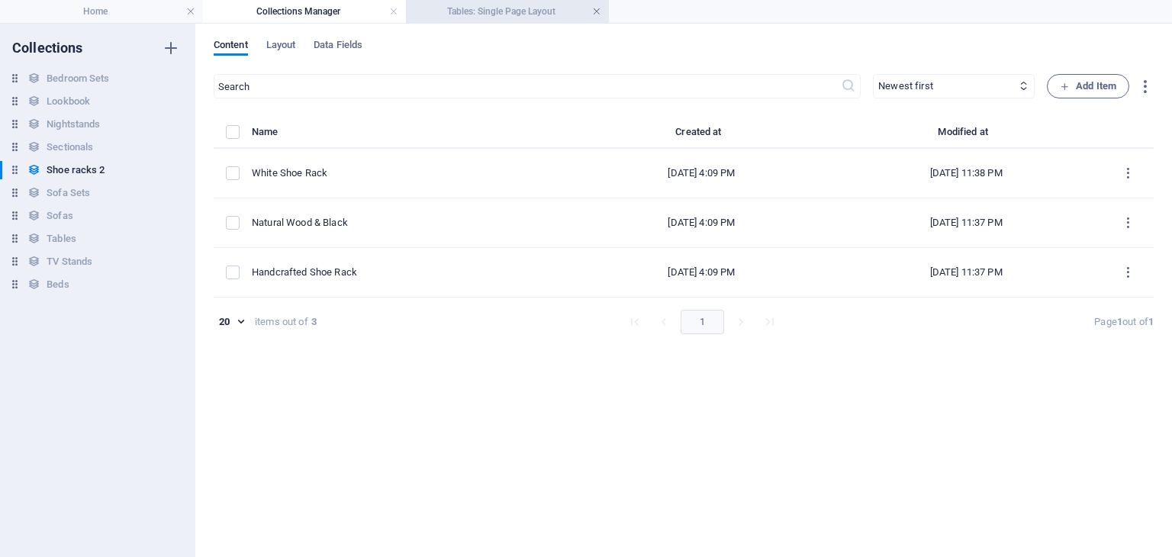
click at [597, 13] on link at bounding box center [596, 12] width 9 height 14
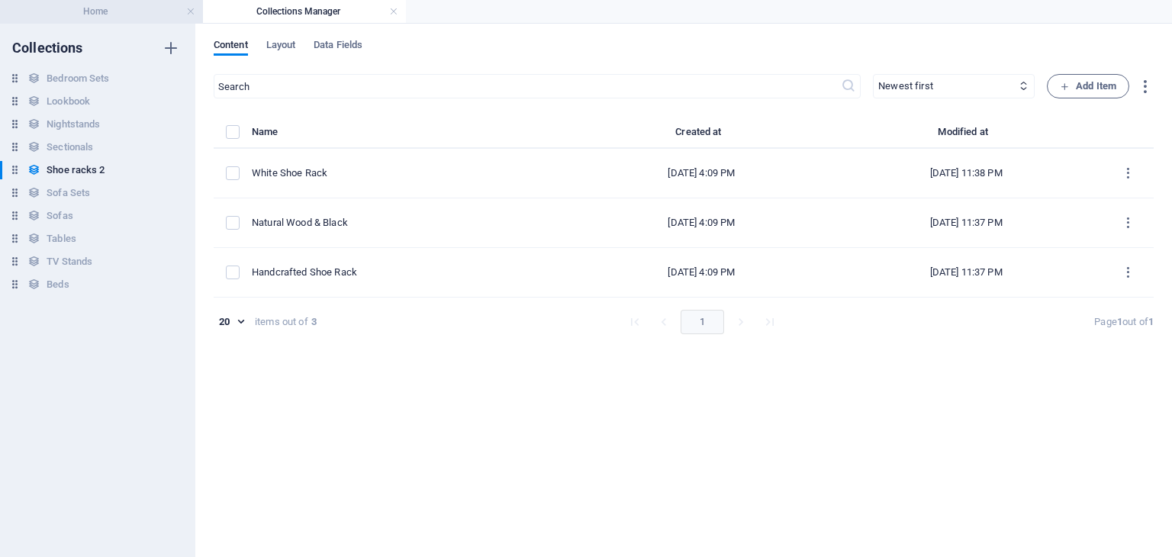
click at [153, 16] on h4 "Home" at bounding box center [101, 11] width 203 height 17
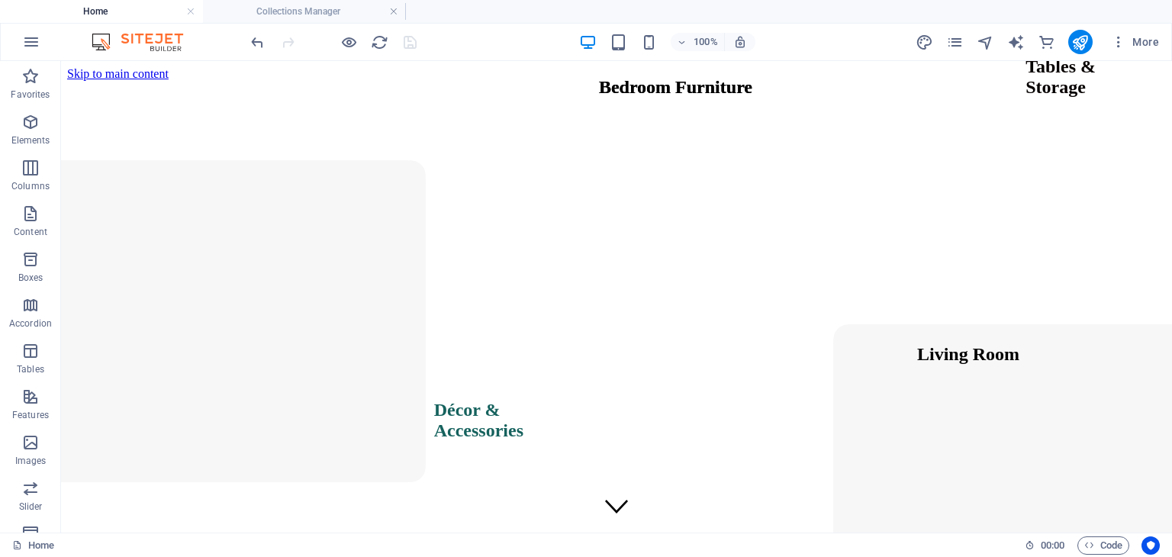
scroll to position [4715, 0]
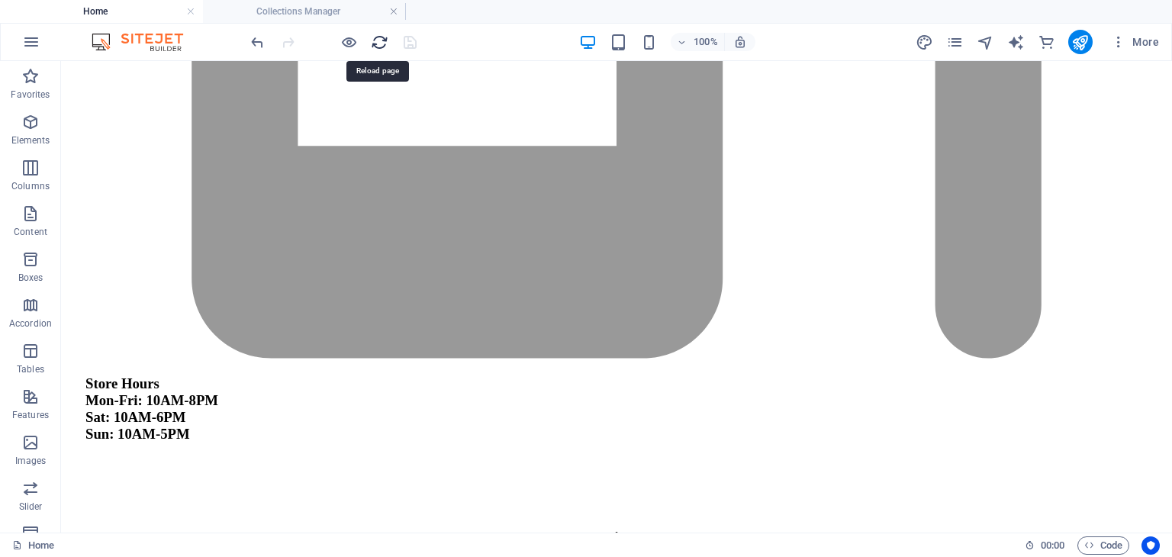
click at [372, 43] on icon "reload" at bounding box center [380, 43] width 18 height 18
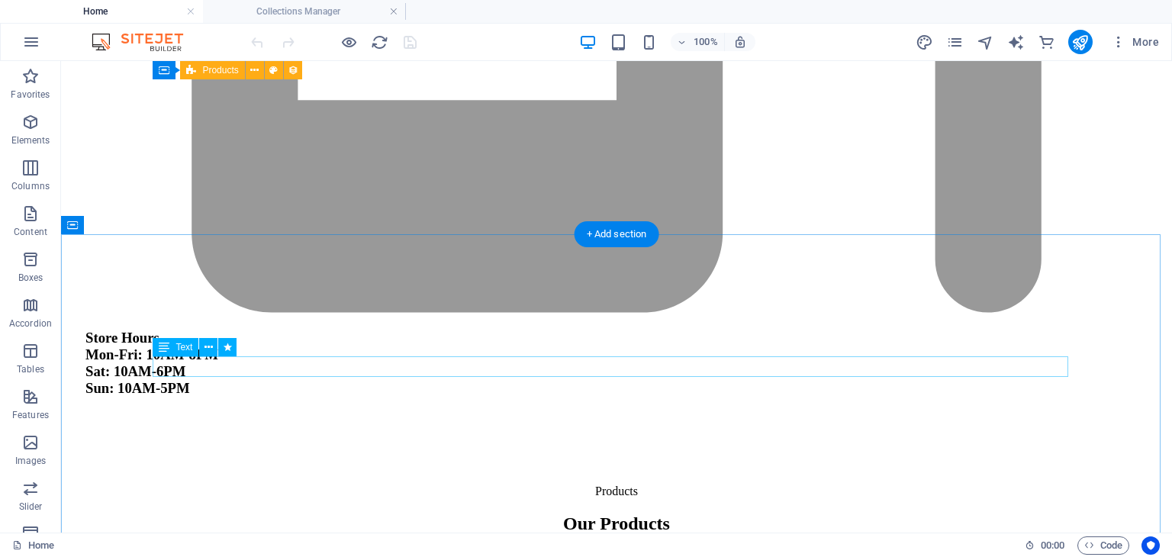
scroll to position [5115, 0]
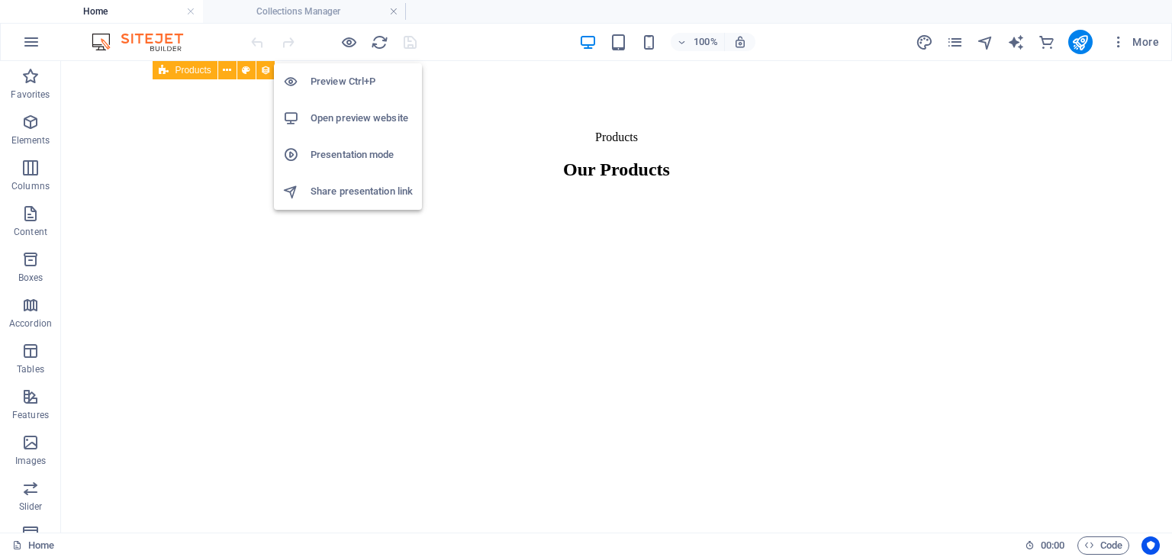
click at [362, 115] on h6 "Open preview website" at bounding box center [362, 118] width 102 height 18
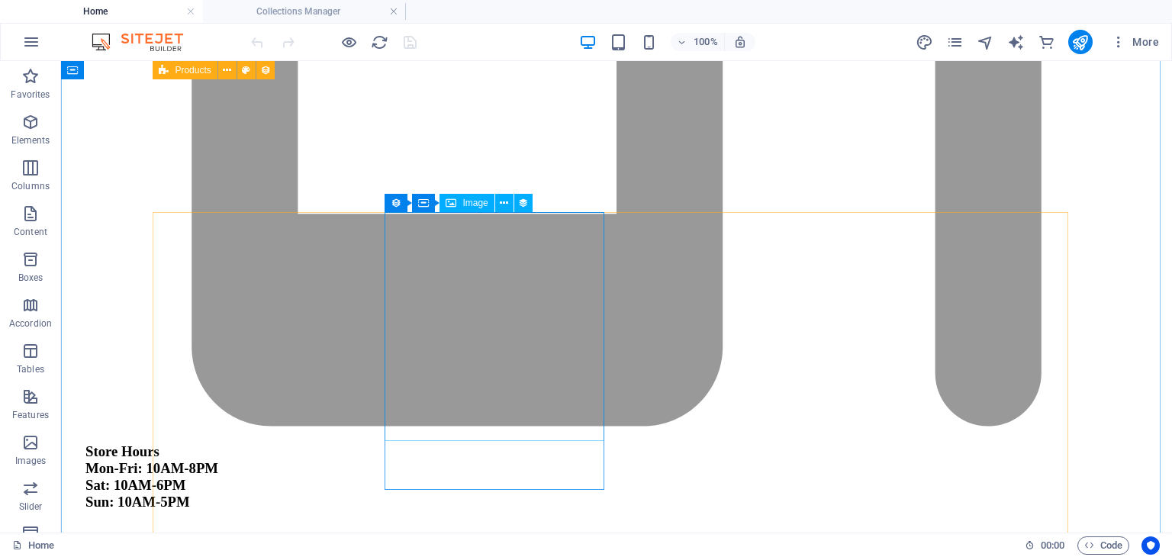
scroll to position [4647, 0]
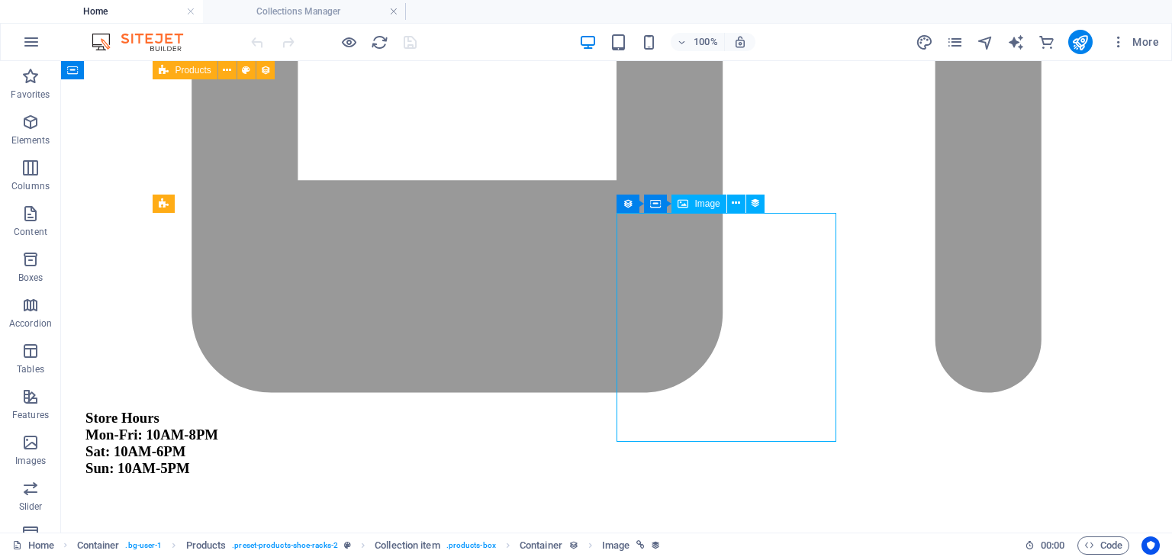
select select "image"
select select "px"
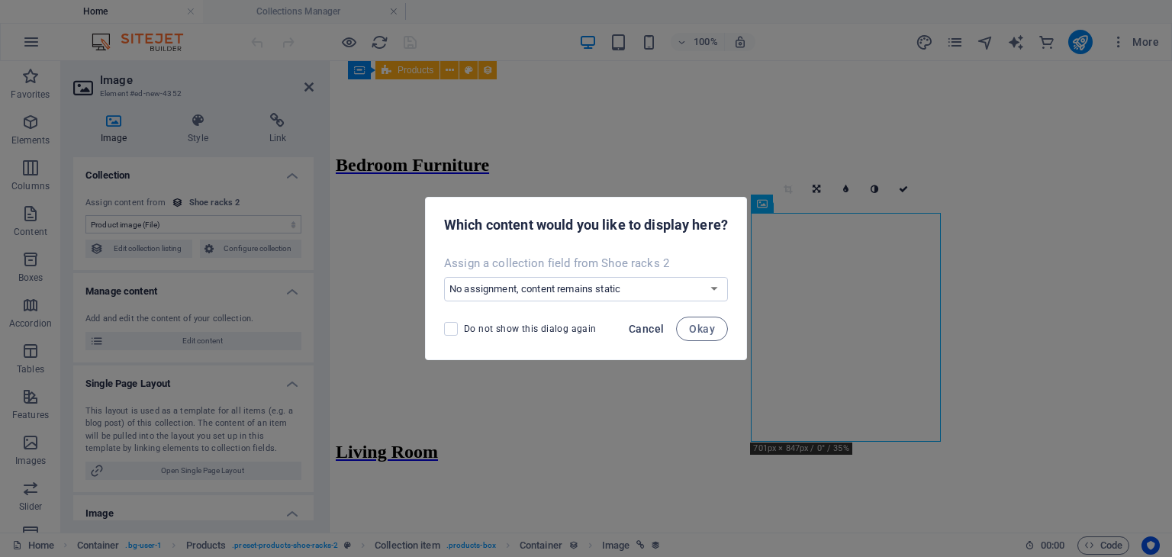
click at [645, 324] on span "Cancel" at bounding box center [646, 329] width 35 height 12
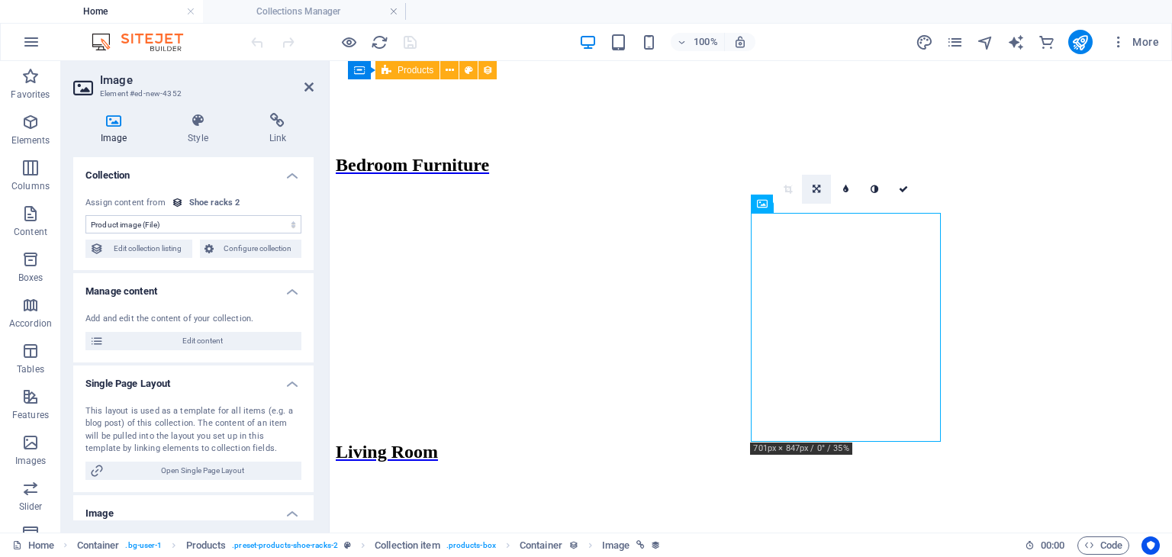
click at [817, 190] on icon at bounding box center [817, 189] width 8 height 9
click at [848, 186] on icon at bounding box center [845, 189] width 7 height 9
click at [809, 195] on link at bounding box center [816, 189] width 29 height 29
click at [785, 194] on link at bounding box center [787, 189] width 29 height 29
click at [818, 193] on link at bounding box center [816, 189] width 29 height 29
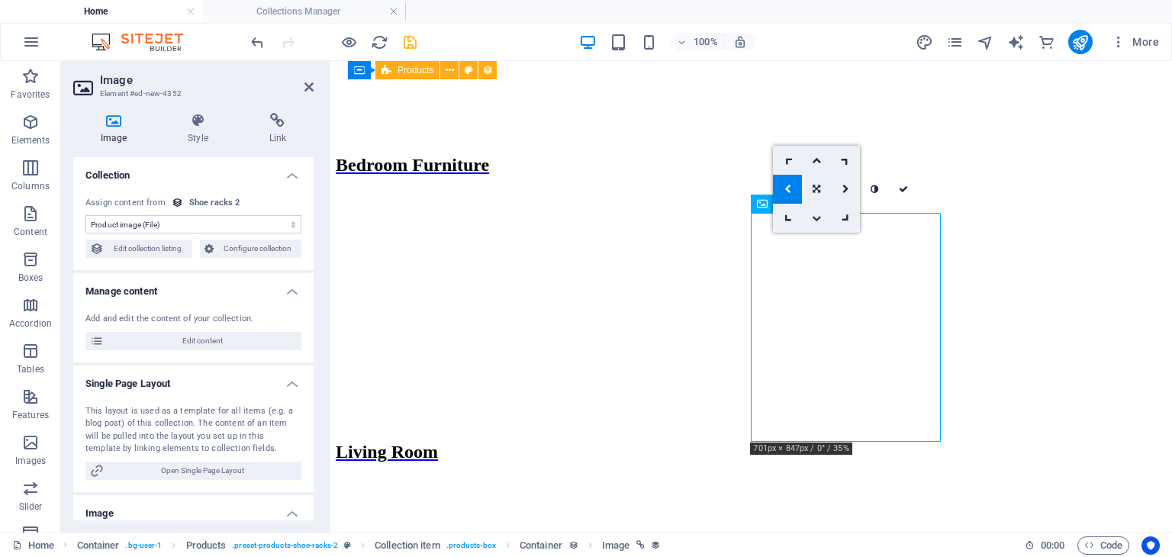
click at [818, 217] on icon at bounding box center [816, 218] width 9 height 9
click at [810, 187] on link at bounding box center [816, 189] width 29 height 29
click at [808, 185] on link at bounding box center [816, 189] width 29 height 29
click at [816, 185] on icon at bounding box center [817, 189] width 8 height 9
click at [814, 159] on icon at bounding box center [816, 160] width 9 height 9
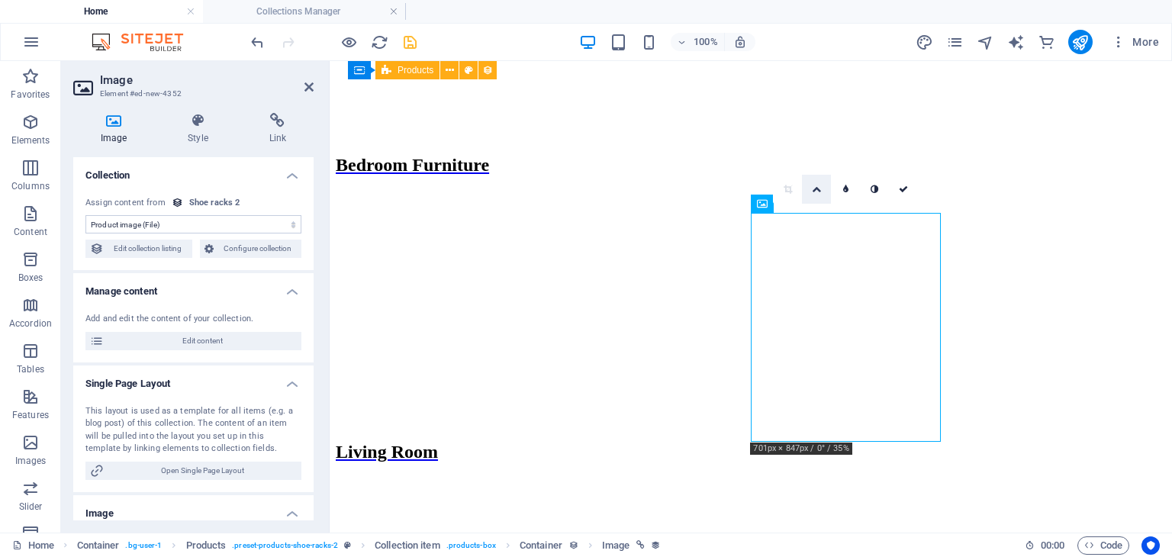
click at [815, 187] on icon at bounding box center [816, 189] width 9 height 9
click at [815, 220] on icon at bounding box center [816, 218] width 9 height 9
click at [815, 192] on icon at bounding box center [816, 189] width 9 height 9
click at [787, 189] on icon at bounding box center [787, 189] width 7 height 9
click at [813, 189] on icon at bounding box center [816, 189] width 7 height 9
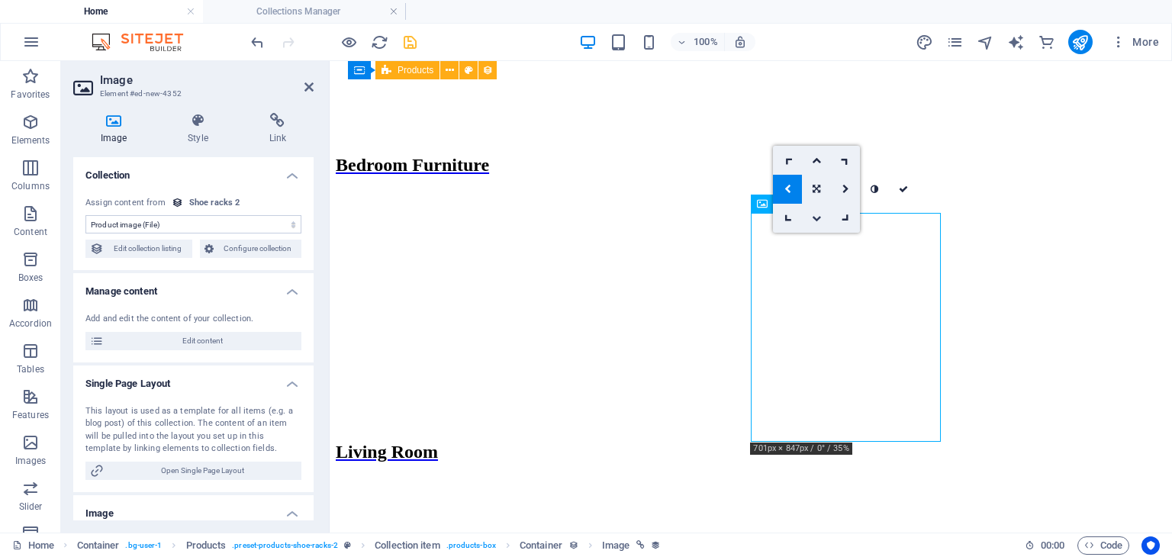
click at [816, 214] on icon at bounding box center [816, 218] width 9 height 9
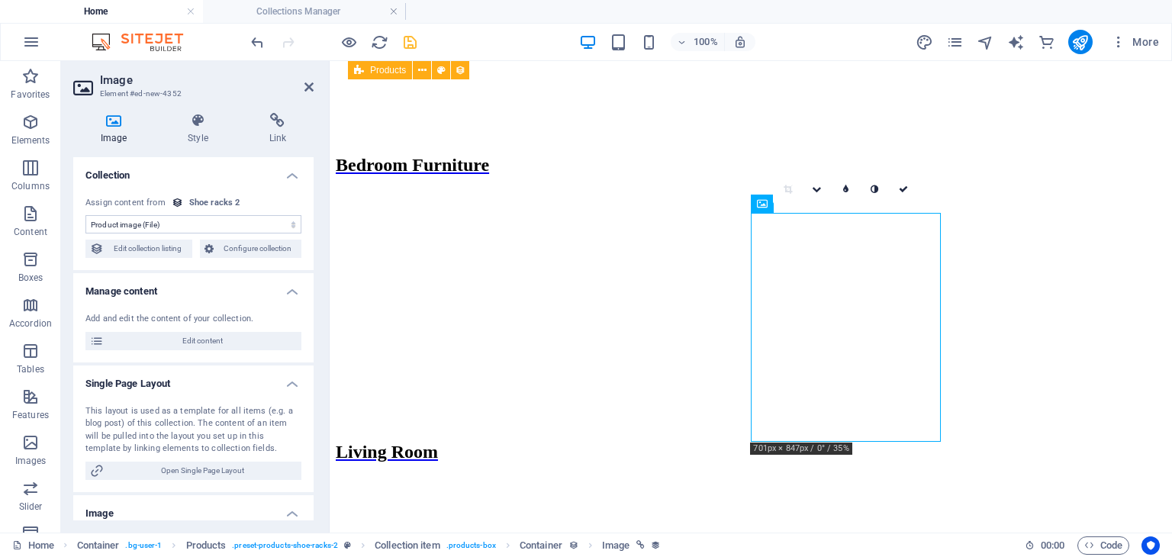
click at [314, 83] on aside "Image Element #ed-new-4352 Image Style Link Collection No assignment, content r…" at bounding box center [195, 297] width 269 height 472
click at [301, 86] on h2 "Image" at bounding box center [207, 80] width 214 height 14
click at [305, 87] on icon at bounding box center [308, 87] width 9 height 12
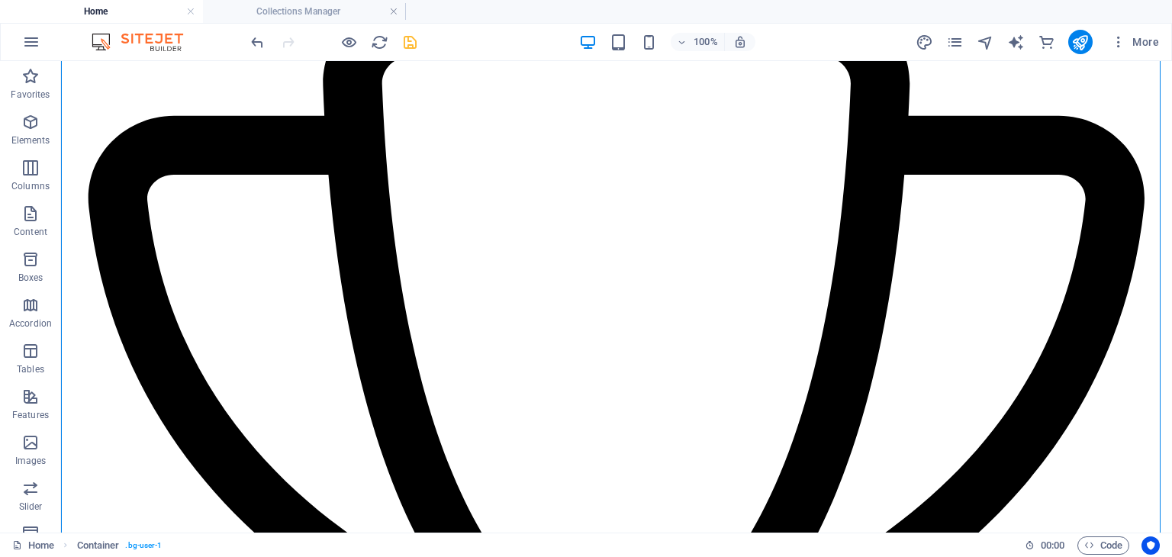
scroll to position [920, 0]
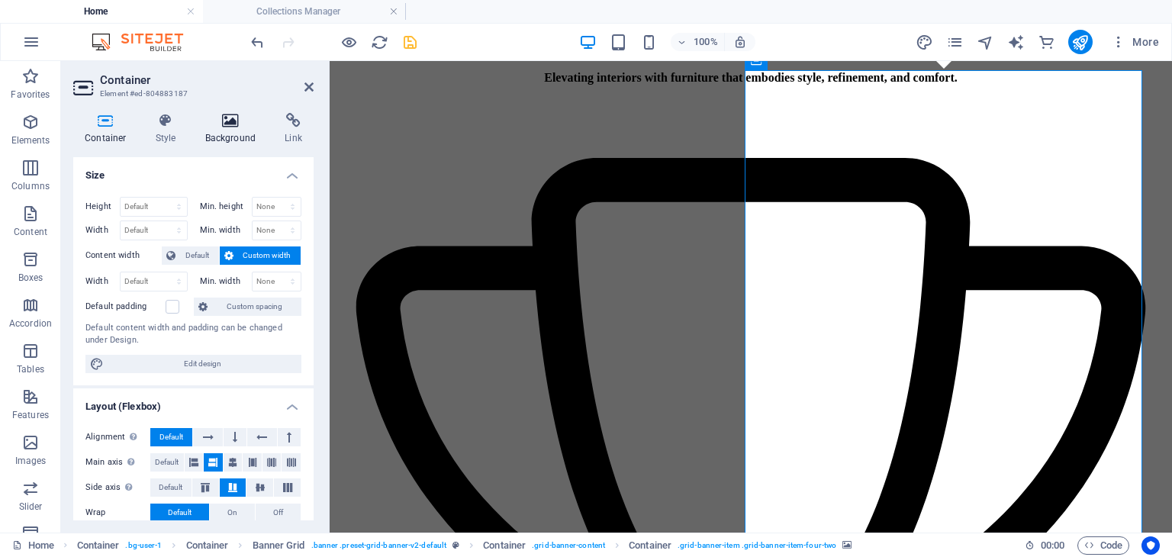
click at [225, 128] on h4 "Background" at bounding box center [234, 129] width 80 height 32
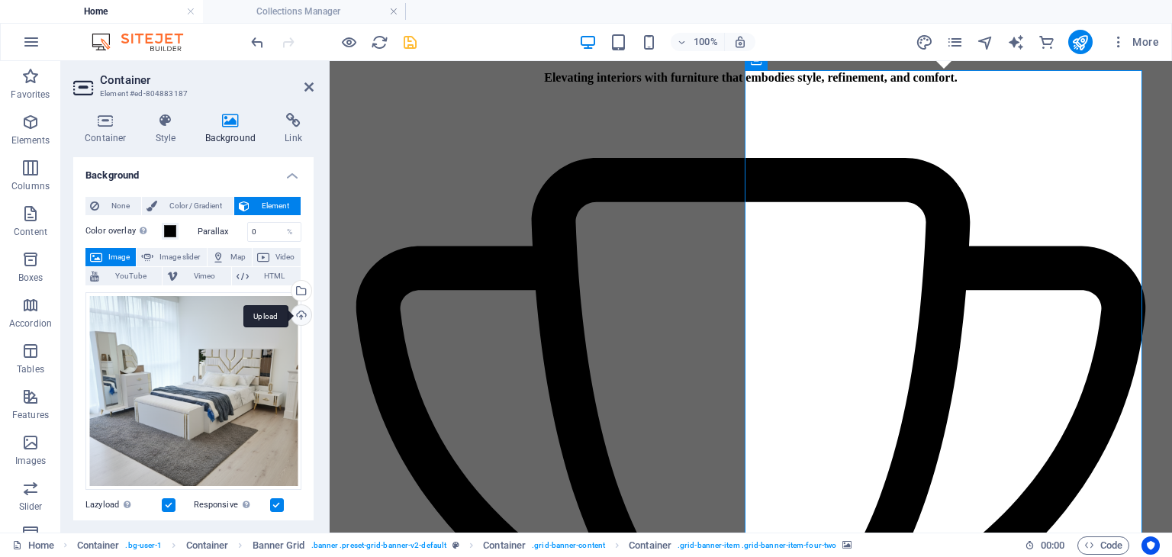
click at [294, 312] on div "Upload" at bounding box center [299, 316] width 23 height 23
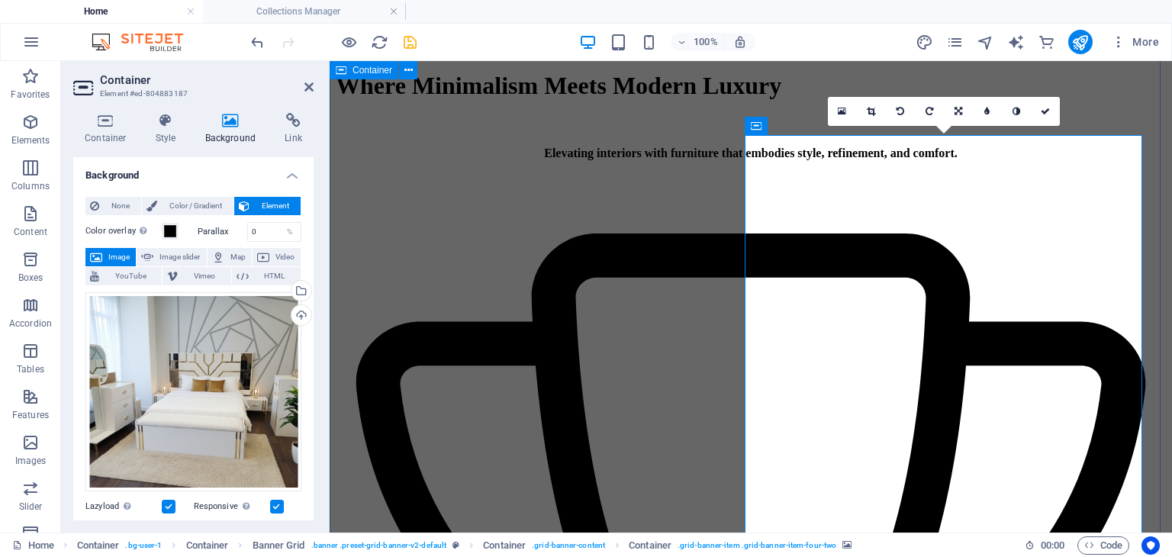
scroll to position [844, 0]
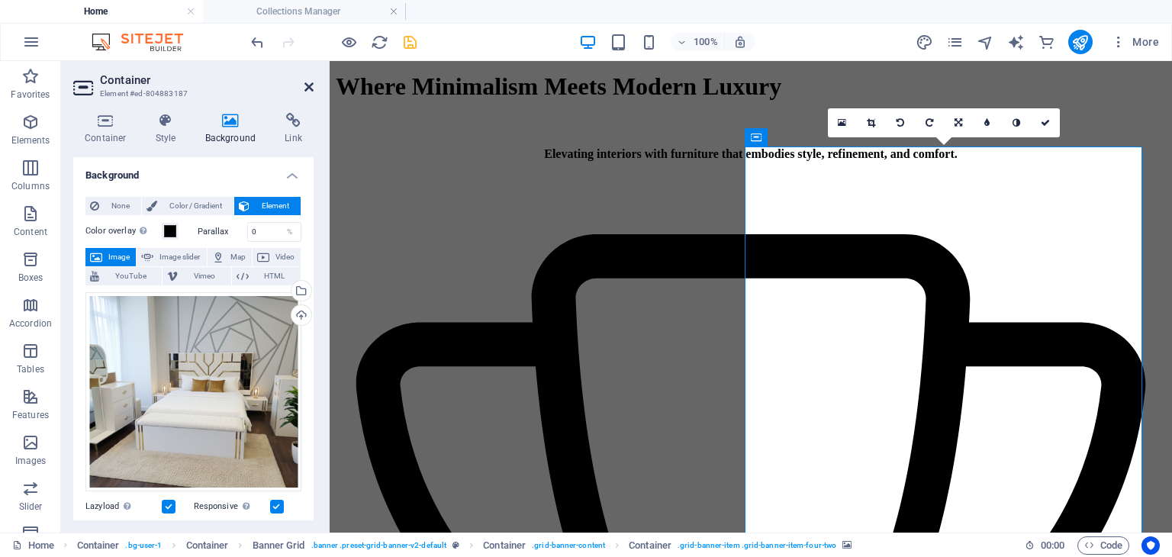
click at [311, 88] on icon at bounding box center [308, 87] width 9 height 12
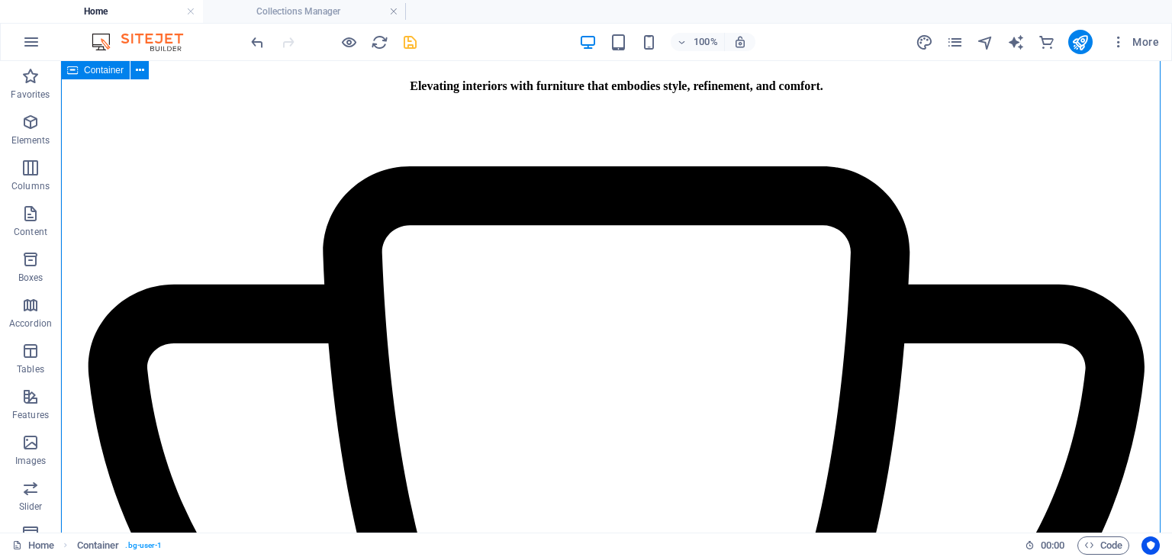
scroll to position [911, 0]
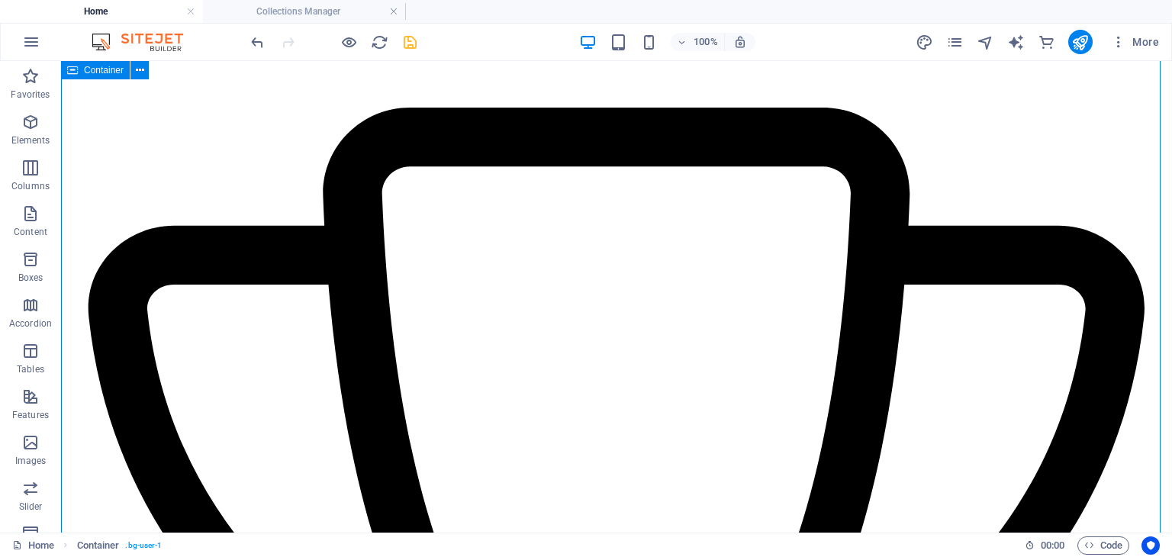
scroll to position [972, 0]
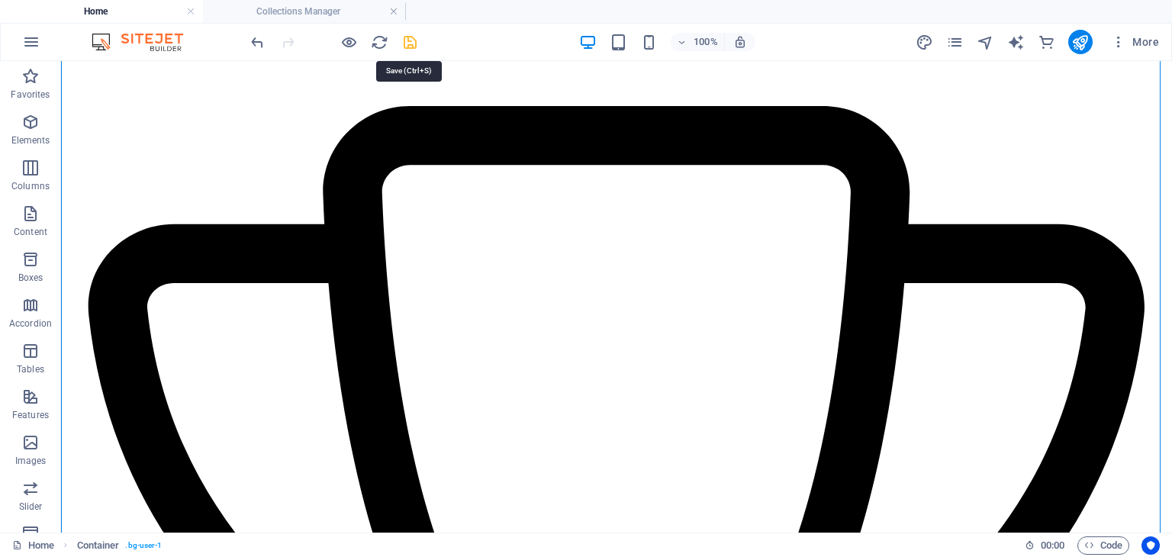
click at [409, 43] on icon "save" at bounding box center [410, 43] width 18 height 18
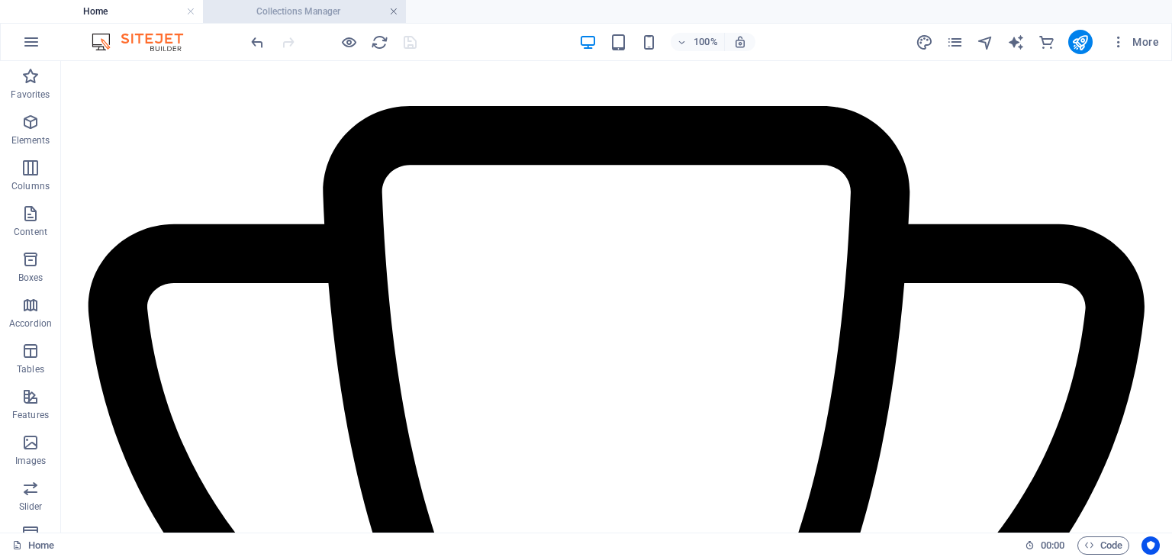
click at [392, 11] on link at bounding box center [393, 12] width 9 height 14
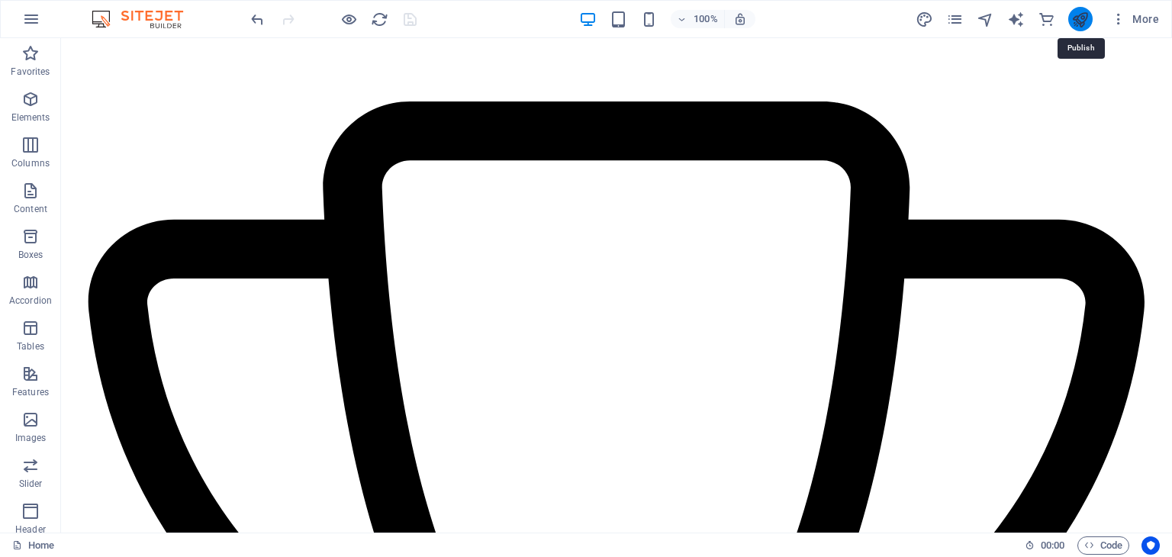
click at [1086, 18] on icon "publish" at bounding box center [1080, 20] width 18 height 18
